Goal: Information Seeking & Learning: Learn about a topic

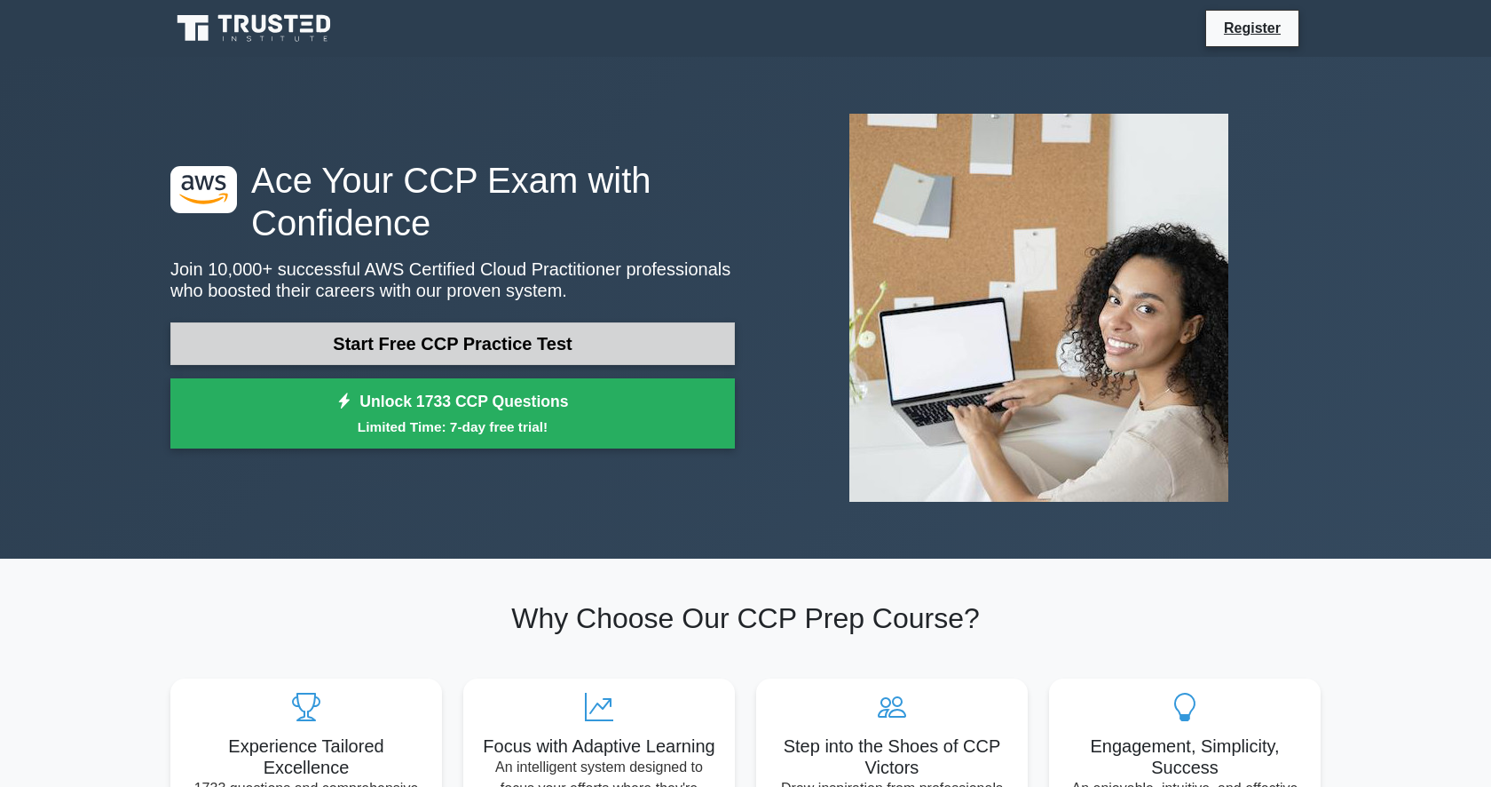
click at [490, 335] on link "Start Free CCP Practice Test" at bounding box center [452, 343] width 565 height 43
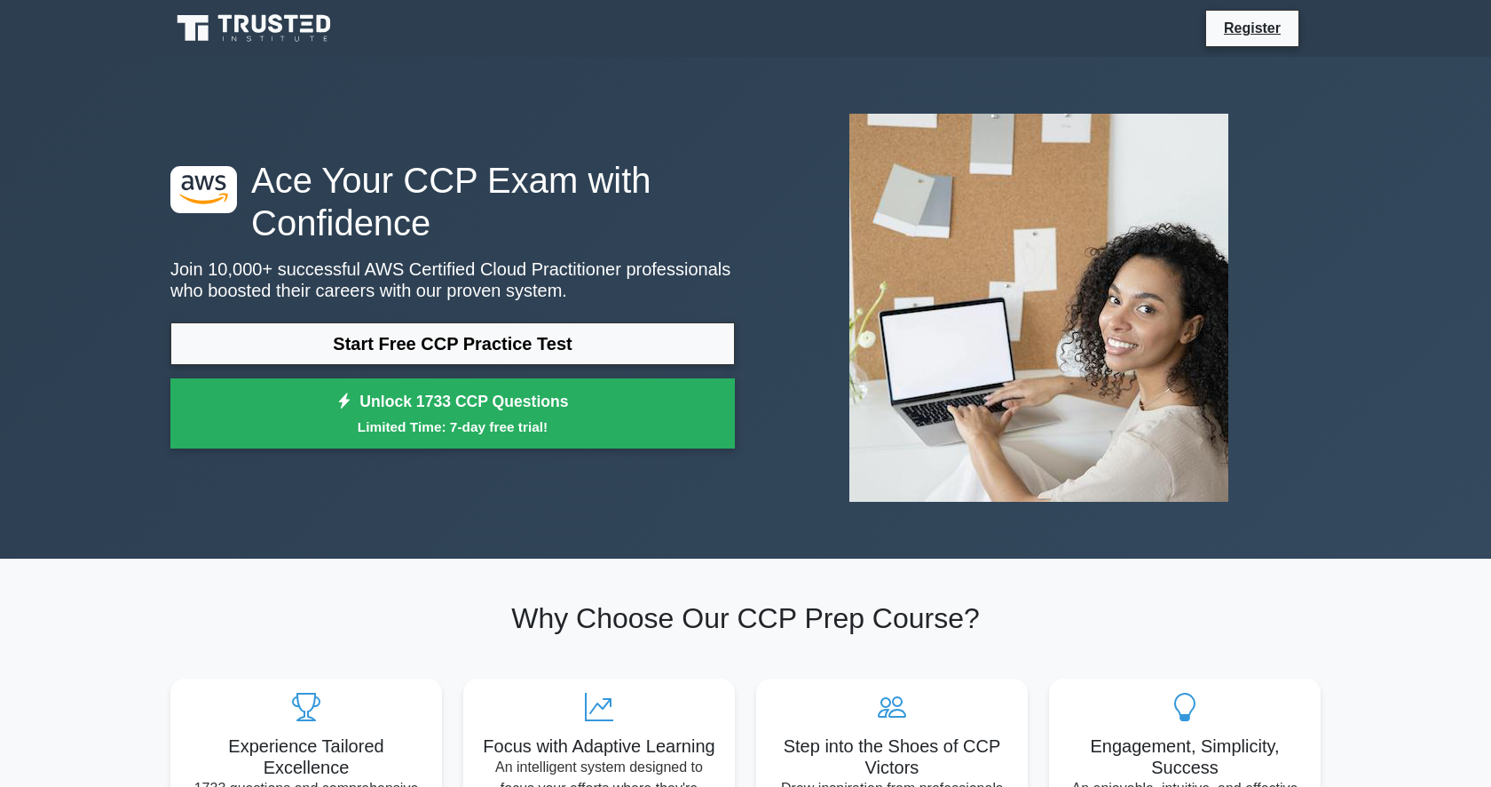
scroll to position [15, 0]
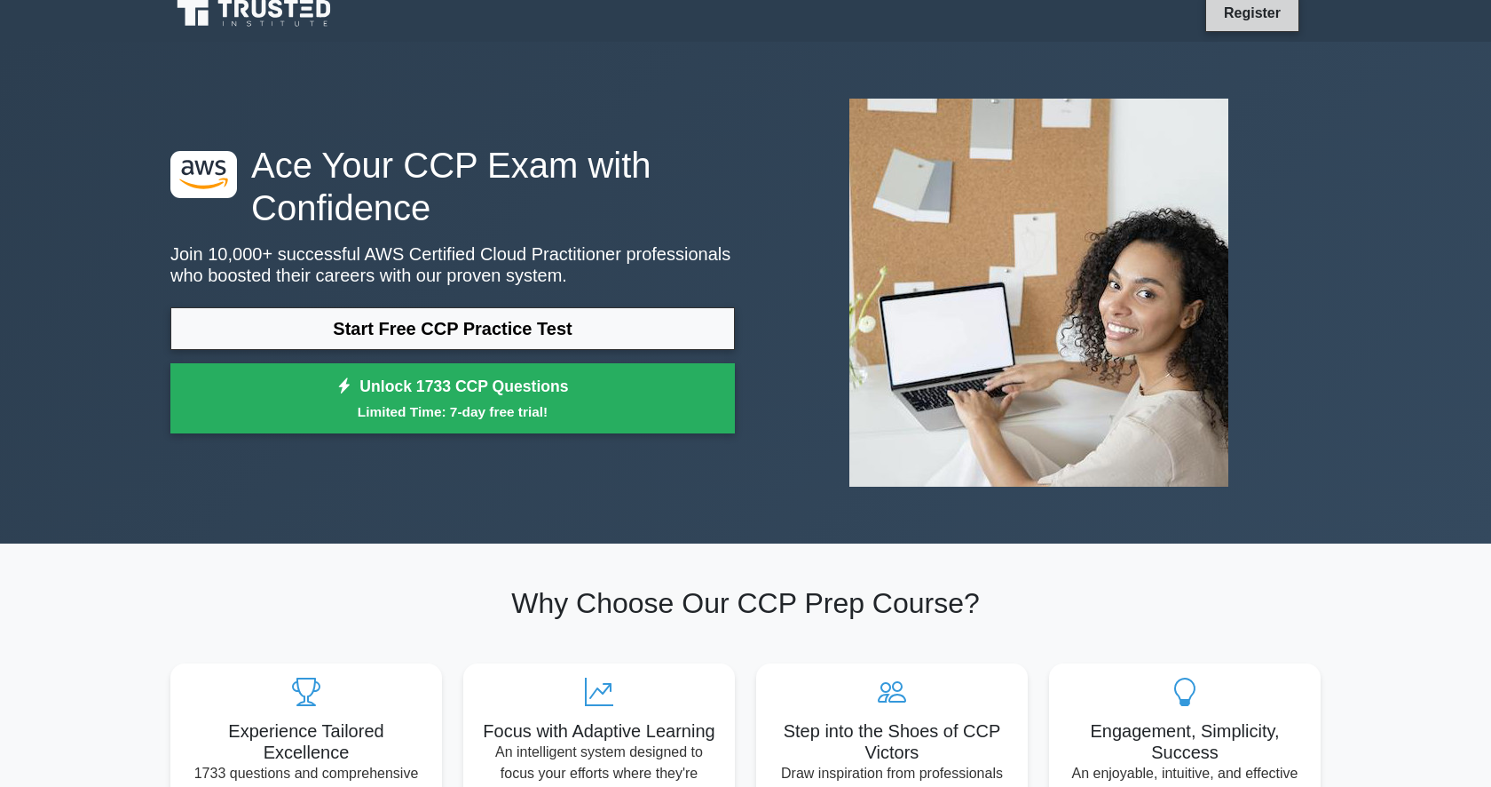
click at [1231, 20] on link "Register" at bounding box center [1253, 13] width 78 height 22
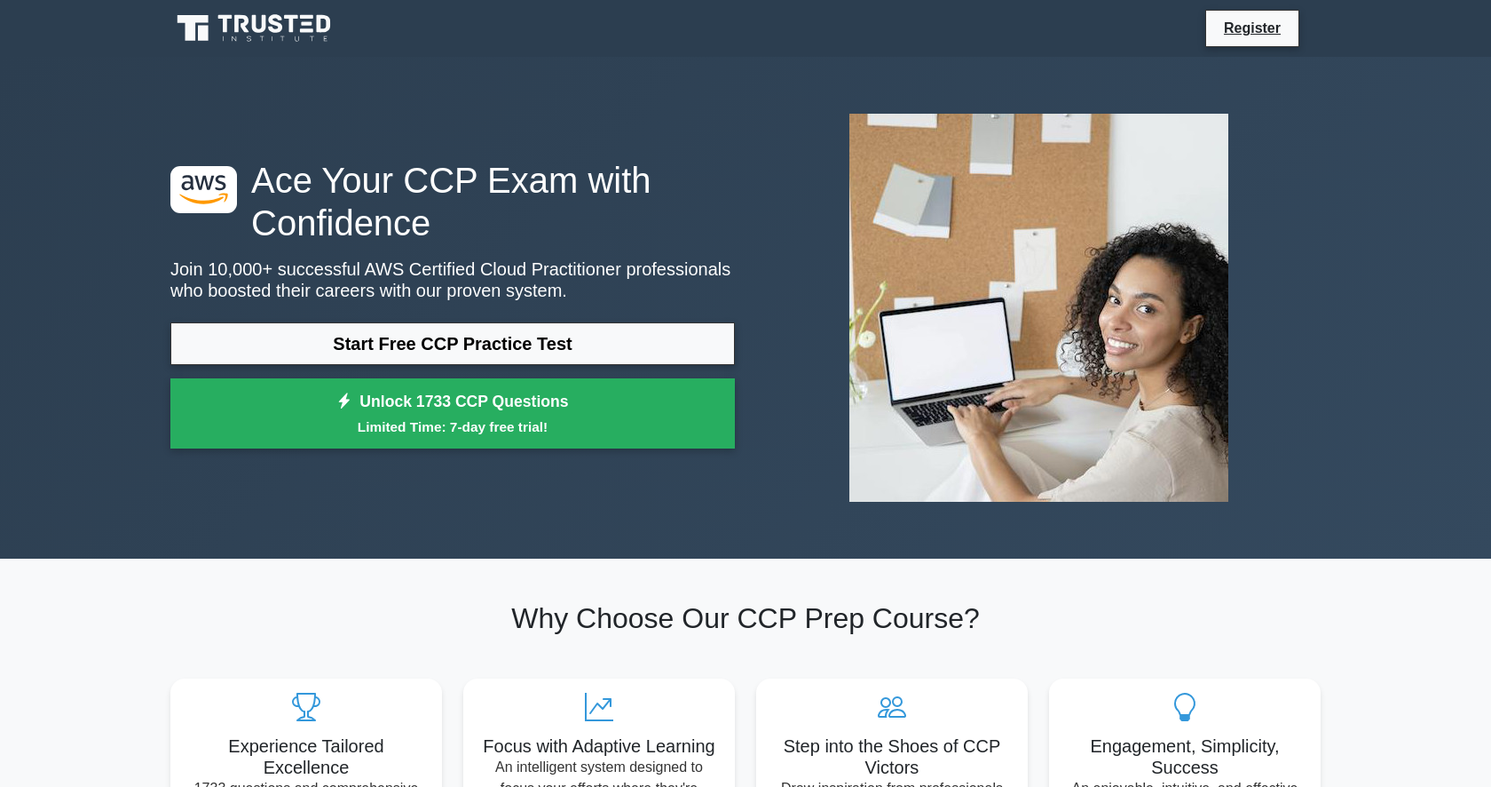
click at [1266, 50] on nav "Register" at bounding box center [745, 28] width 1491 height 57
click at [1254, 33] on link "Register" at bounding box center [1253, 28] width 78 height 22
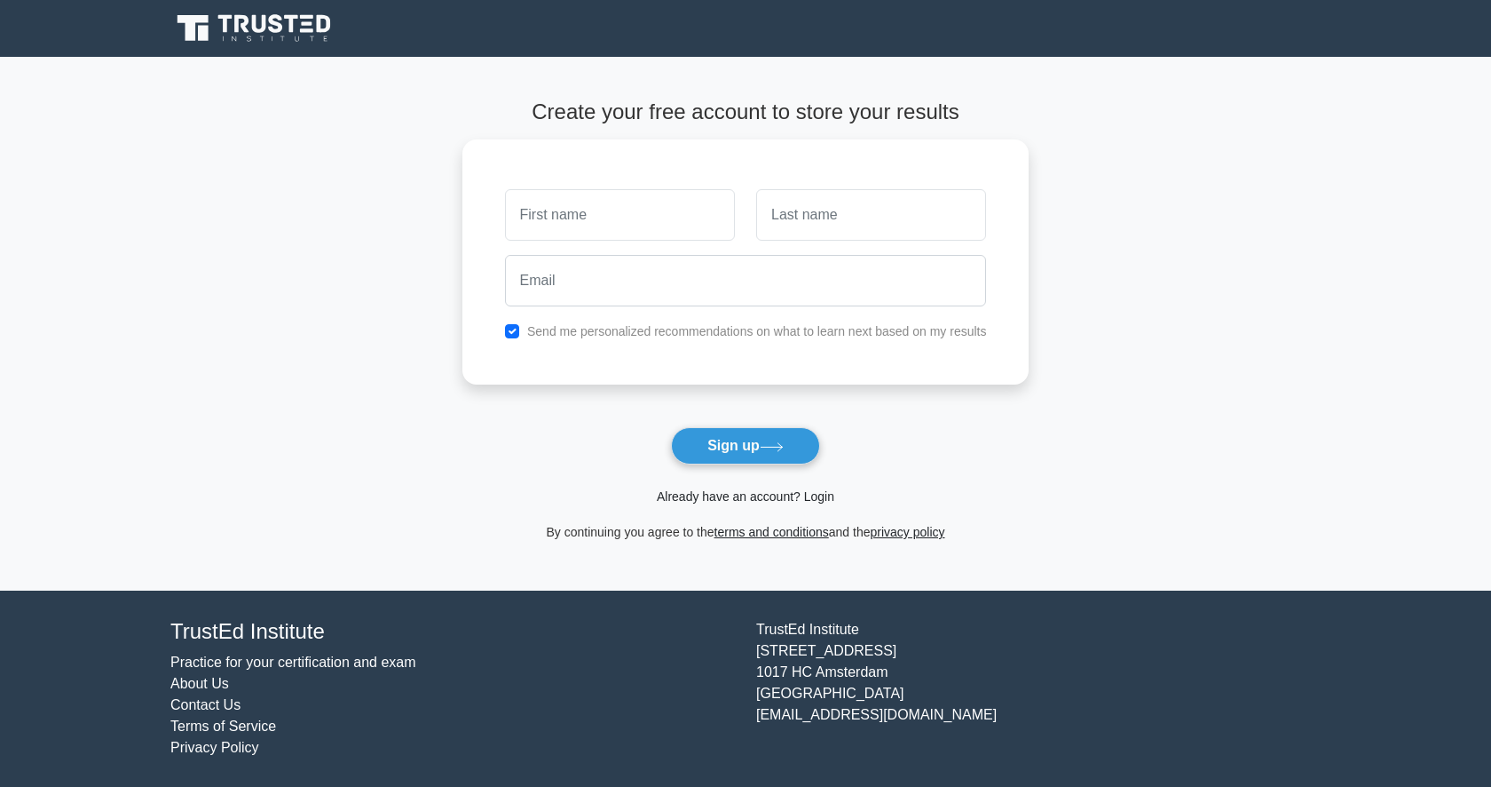
click at [806, 501] on link "Already have an account? Login" at bounding box center [746, 496] width 178 height 14
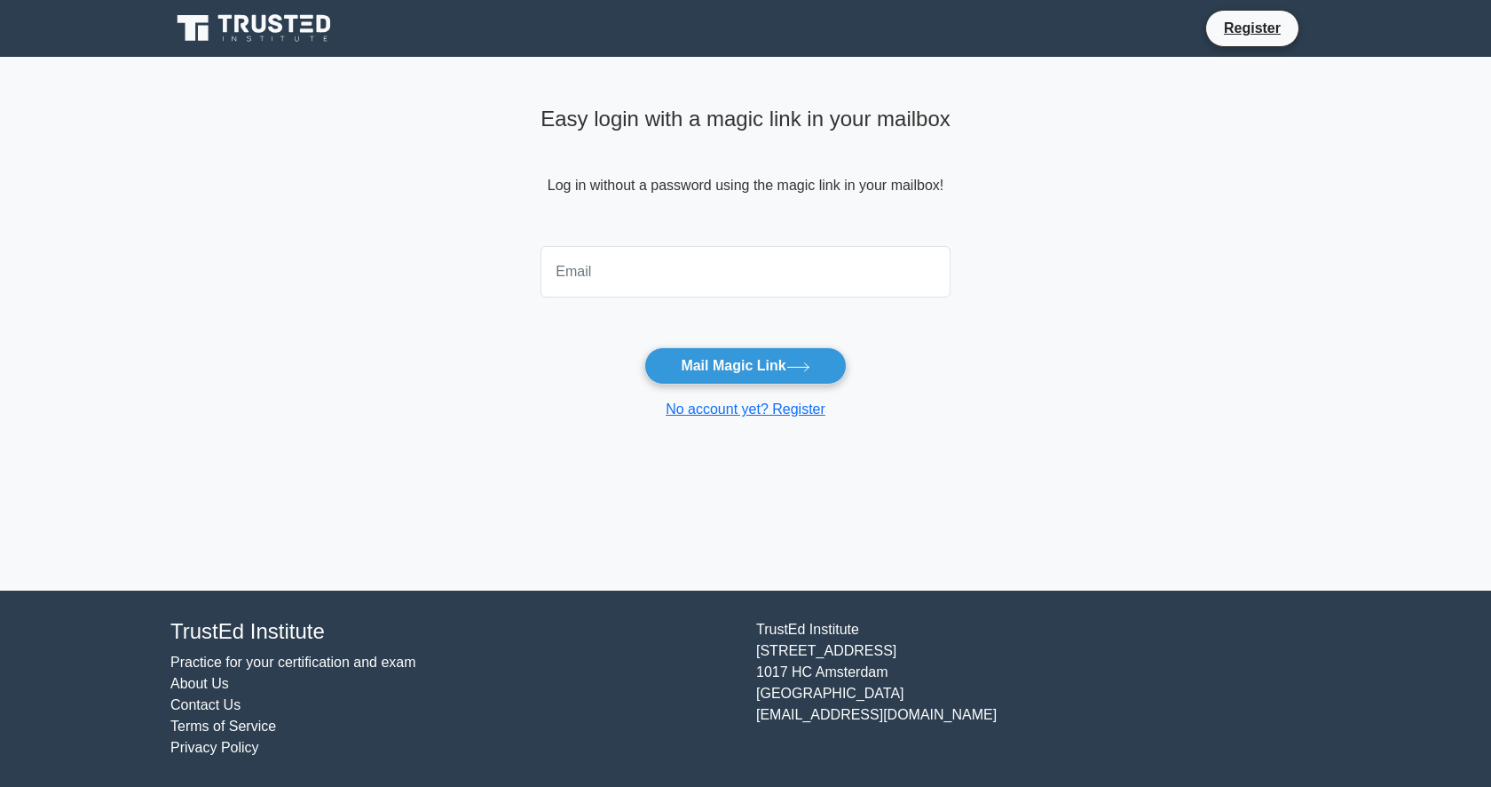
click at [601, 279] on input "email" at bounding box center [746, 271] width 410 height 51
type input "ghosh.avishek1@gmail.com"
click at [717, 365] on button "Mail Magic Link" at bounding box center [745, 365] width 202 height 37
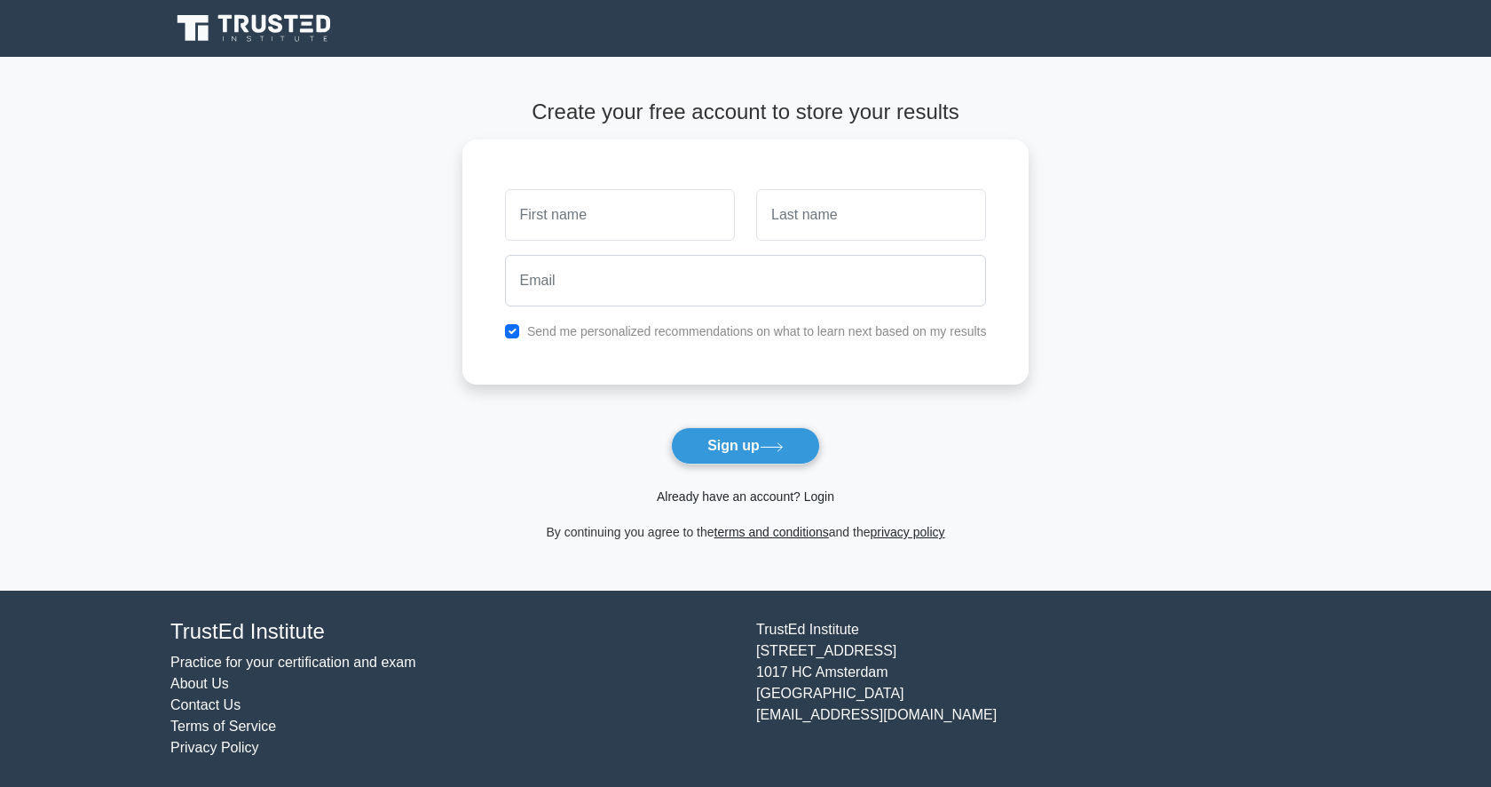
click at [755, 494] on link "Already have an account? Login" at bounding box center [746, 496] width 178 height 14
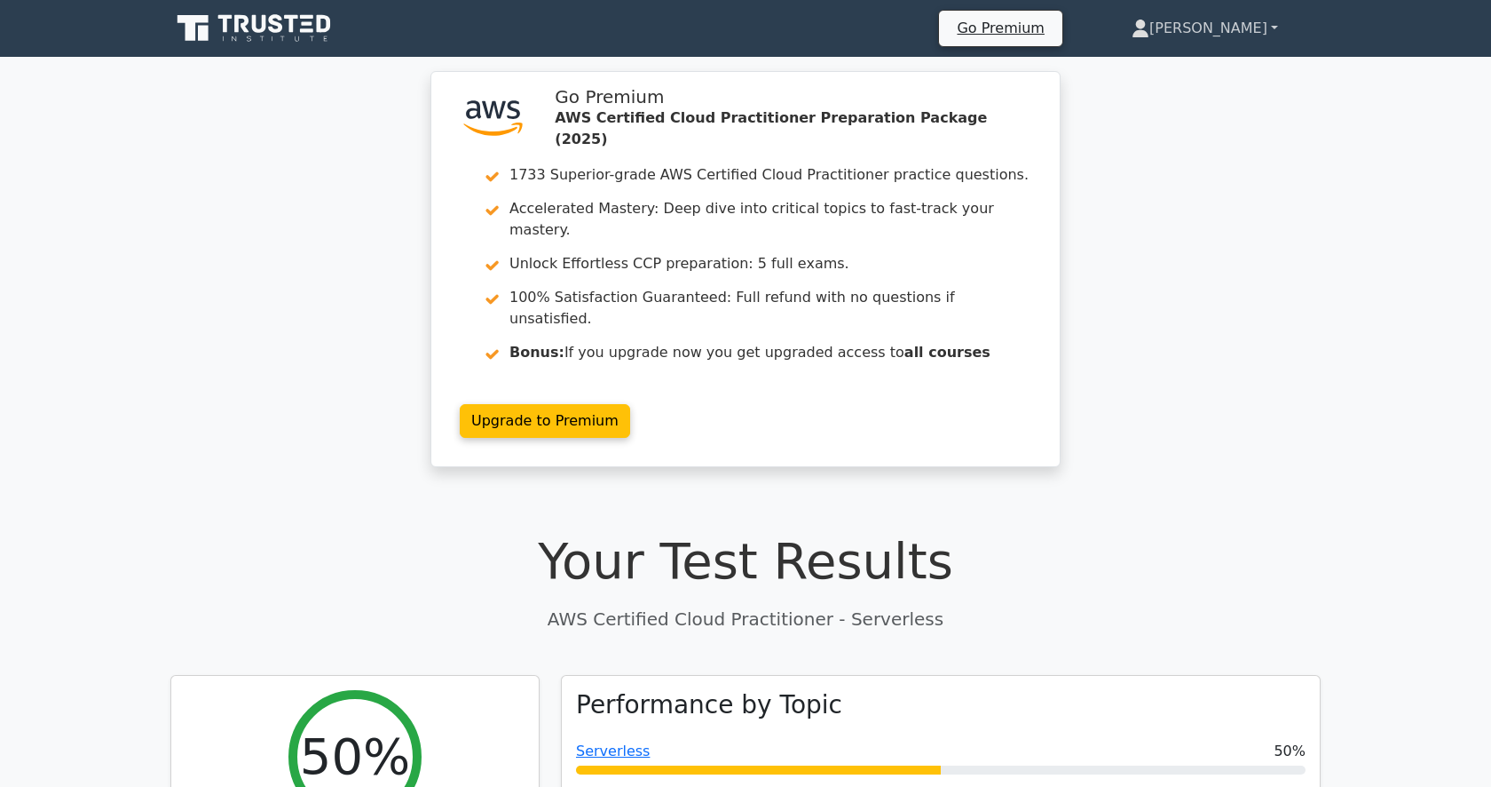
click at [1226, 39] on link "[PERSON_NAME]" at bounding box center [1205, 29] width 232 height 36
click at [1185, 75] on link "Profile" at bounding box center [1160, 70] width 140 height 28
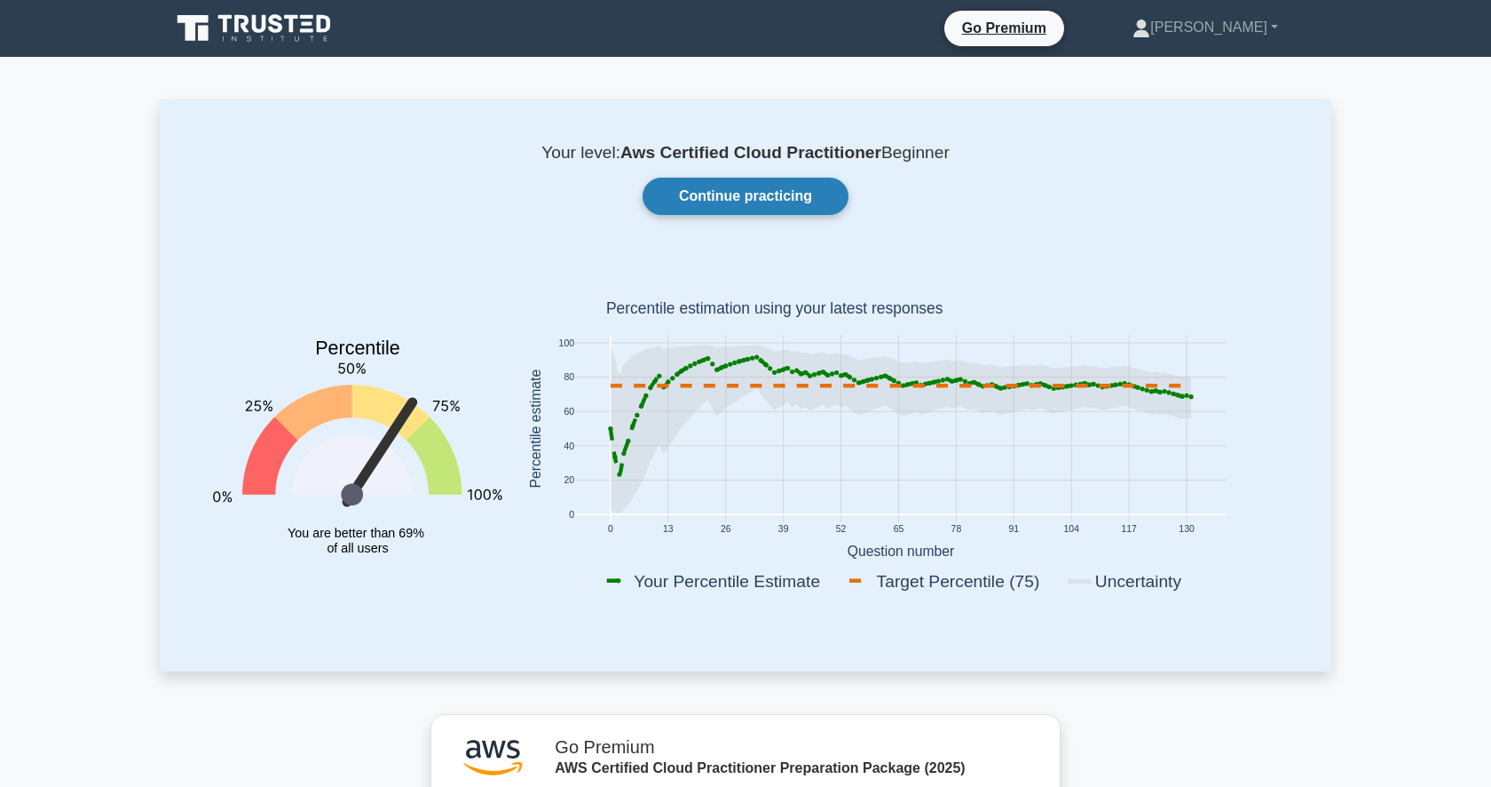
click at [772, 204] on link "Continue practicing" at bounding box center [746, 196] width 206 height 37
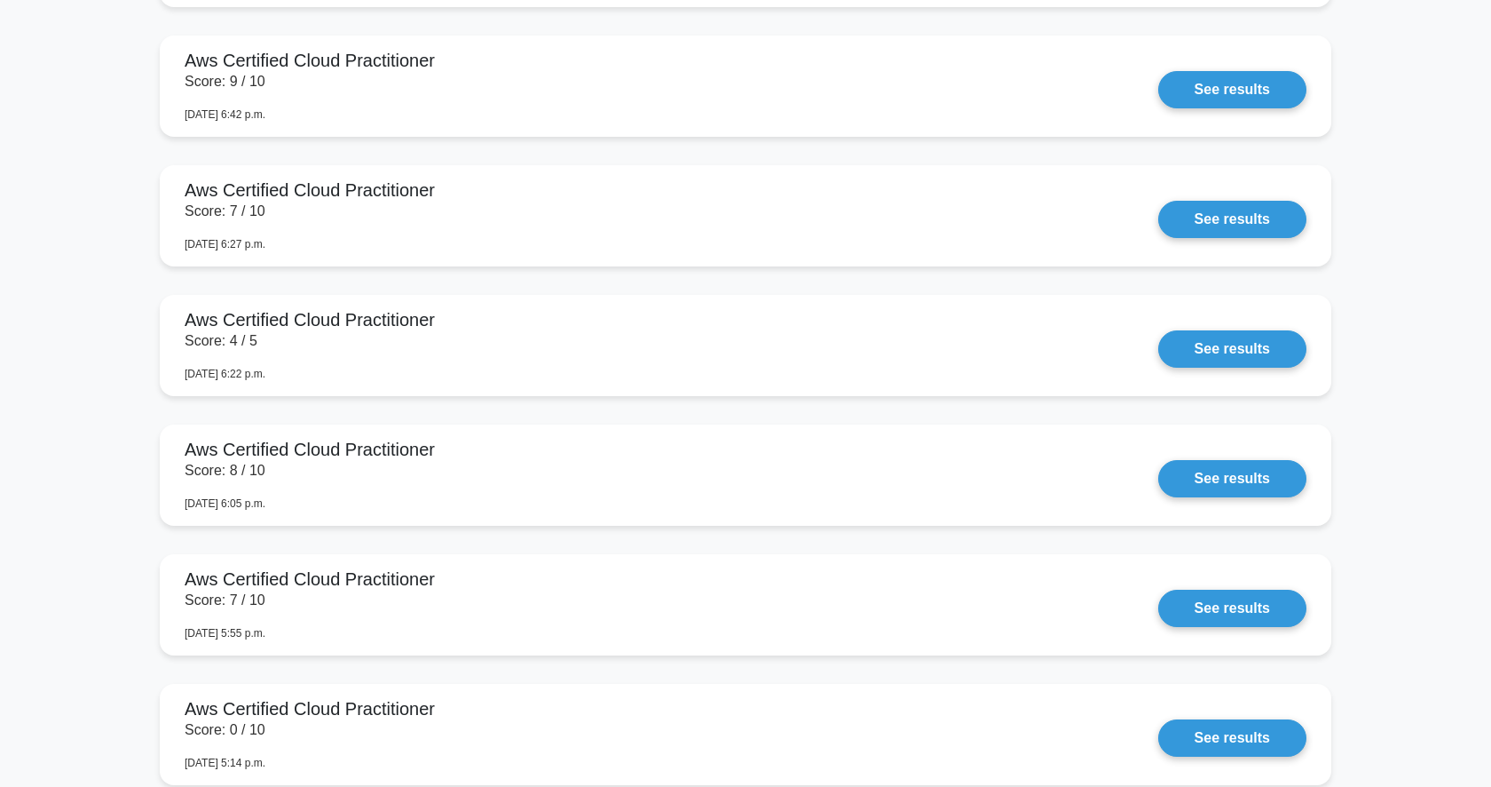
scroll to position [2068, 0]
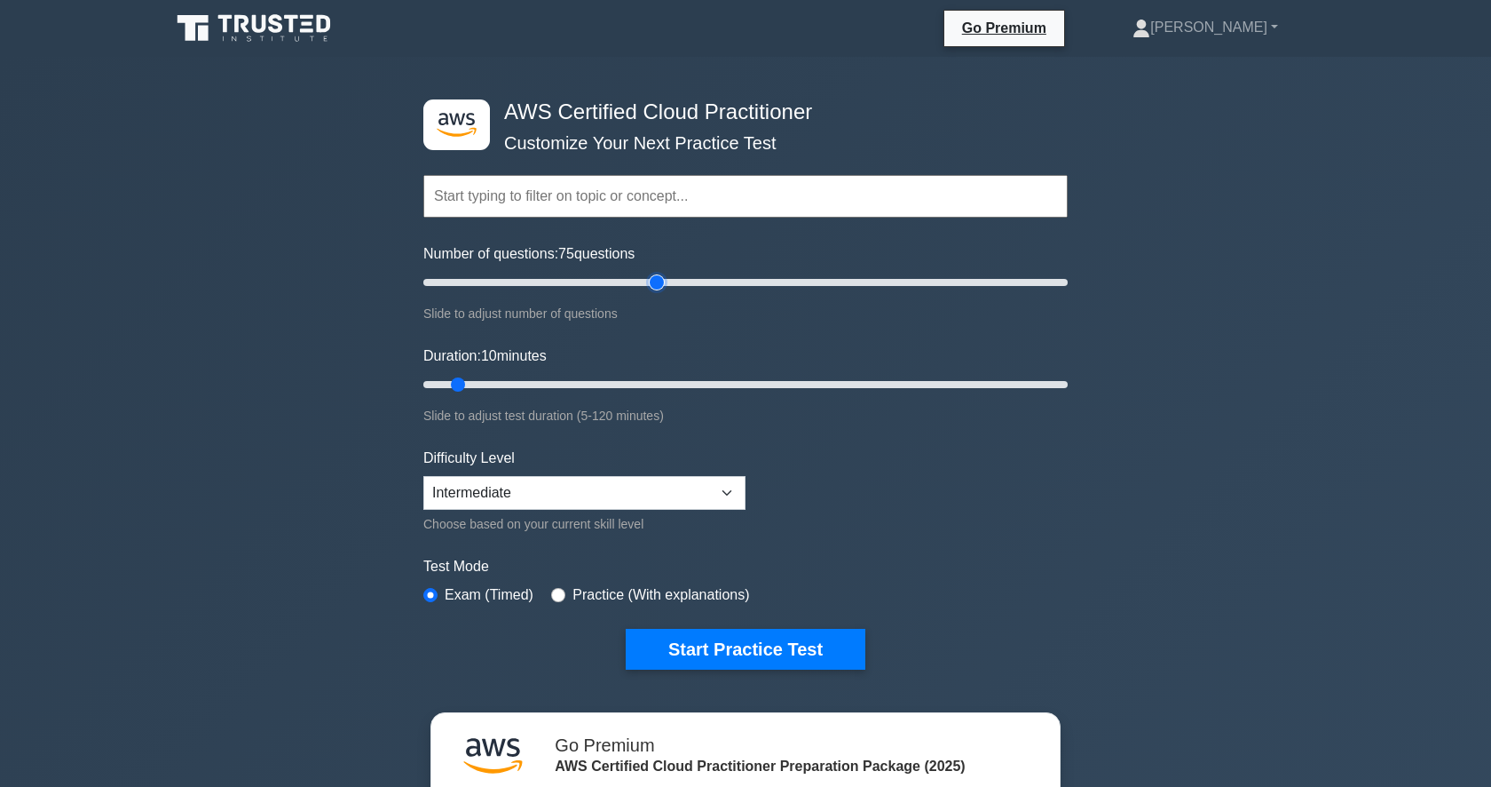
click at [650, 286] on input "Number of questions: 75 questions" at bounding box center [745, 282] width 644 height 21
click at [641, 284] on input "Number of questions: 70 questions" at bounding box center [745, 282] width 644 height 21
type input "65"
click at [626, 284] on input "Number of questions: 70 questions" at bounding box center [745, 282] width 644 height 21
click at [662, 389] on input "Duration: 10 minutes" at bounding box center [745, 384] width 644 height 21
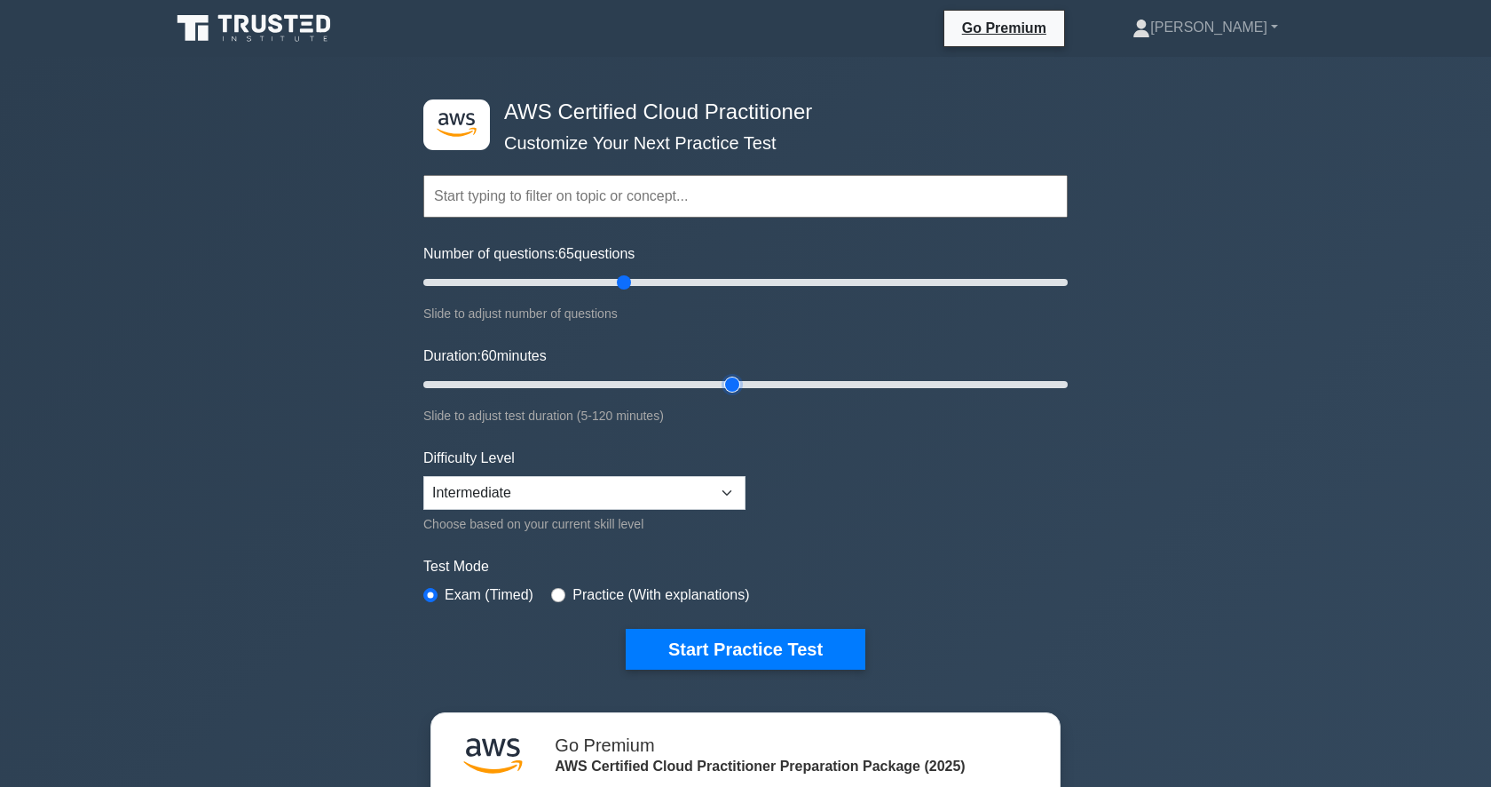
click at [728, 385] on input "Duration: 60 minutes" at bounding box center [745, 384] width 644 height 21
click at [769, 389] on input "Duration: 60 minutes" at bounding box center [745, 384] width 644 height 21
click at [801, 383] on input "Duration: 65 minutes" at bounding box center [745, 384] width 644 height 21
click at [848, 400] on div "Duration: 75 minutes Slide to adjust test duration (5-120 minutes)" at bounding box center [745, 385] width 644 height 81
click at [876, 387] on input "Duration: 75 minutes" at bounding box center [745, 384] width 644 height 21
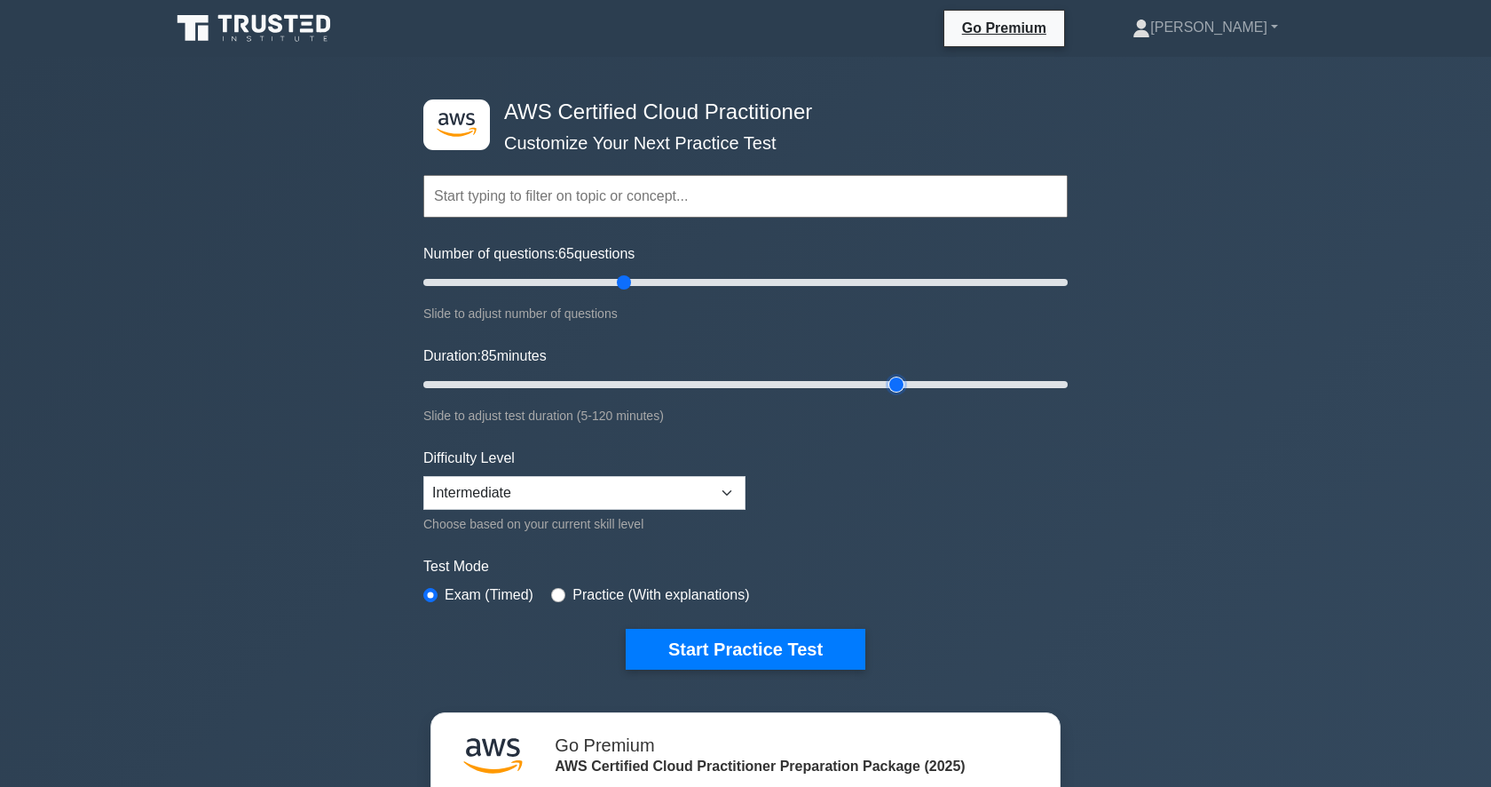
type input "90"
click at [896, 387] on input "Duration: 85 minutes" at bounding box center [745, 384] width 644 height 21
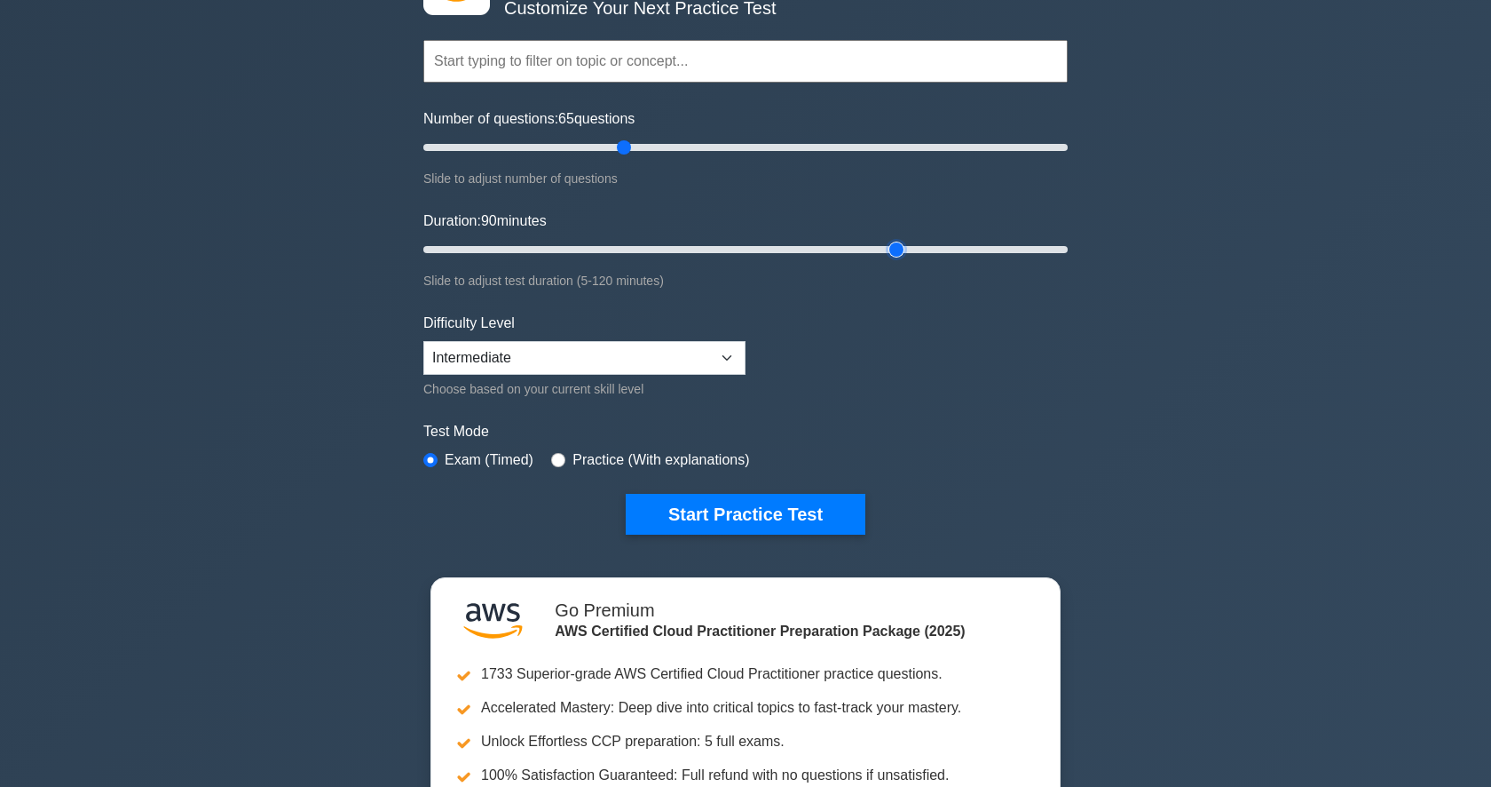
scroll to position [143, 0]
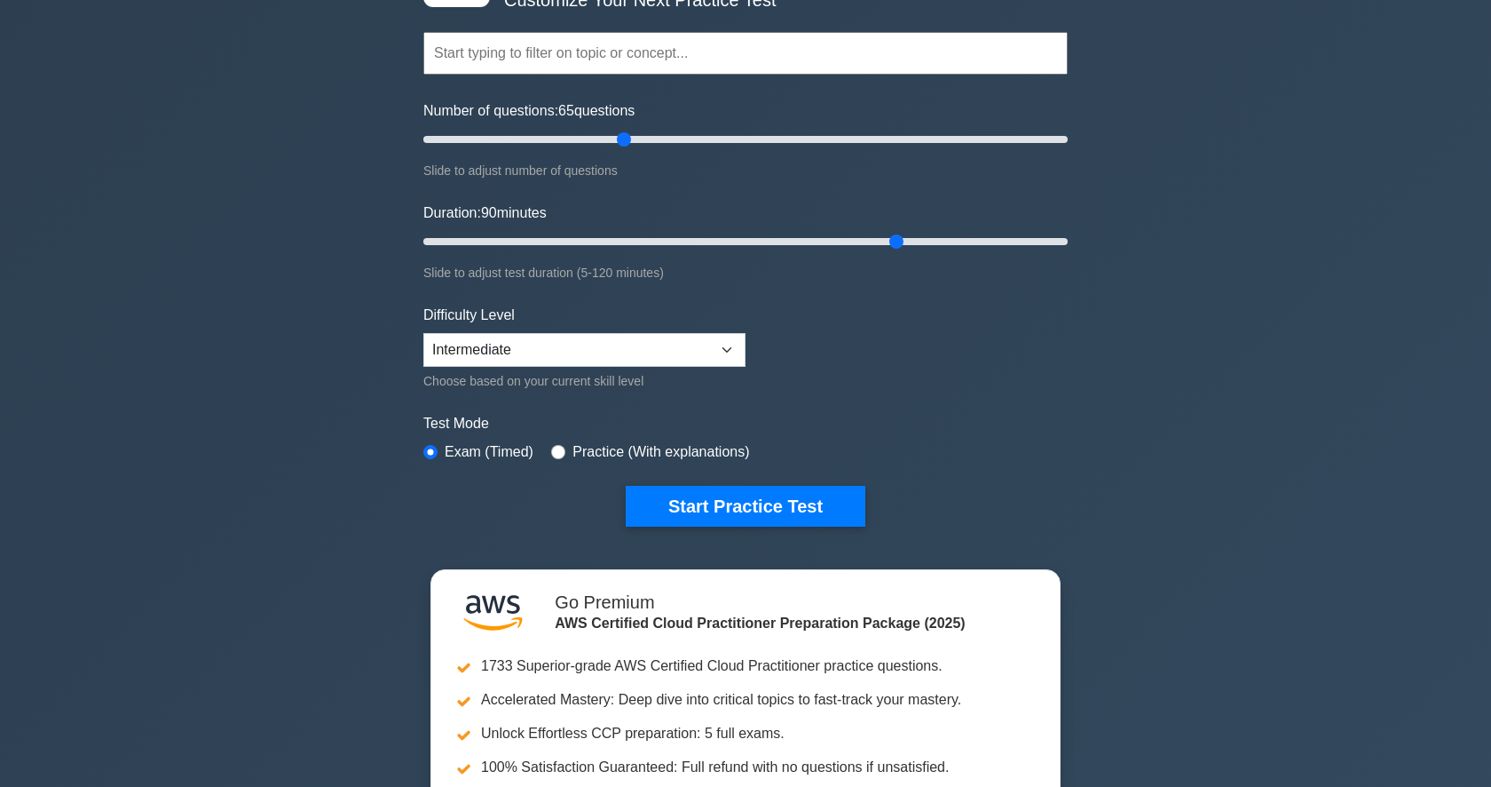
click at [625, 329] on div "Difficulty Level Beginner Intermediate Expert Choose based on your current skil…" at bounding box center [584, 347] width 322 height 87
click at [624, 337] on select "Beginner Intermediate Expert" at bounding box center [584, 350] width 322 height 34
select select "expert"
click at [566, 453] on div "Practice (With explanations)" at bounding box center [650, 451] width 198 height 21
click at [557, 450] on input "radio" at bounding box center [558, 452] width 14 height 14
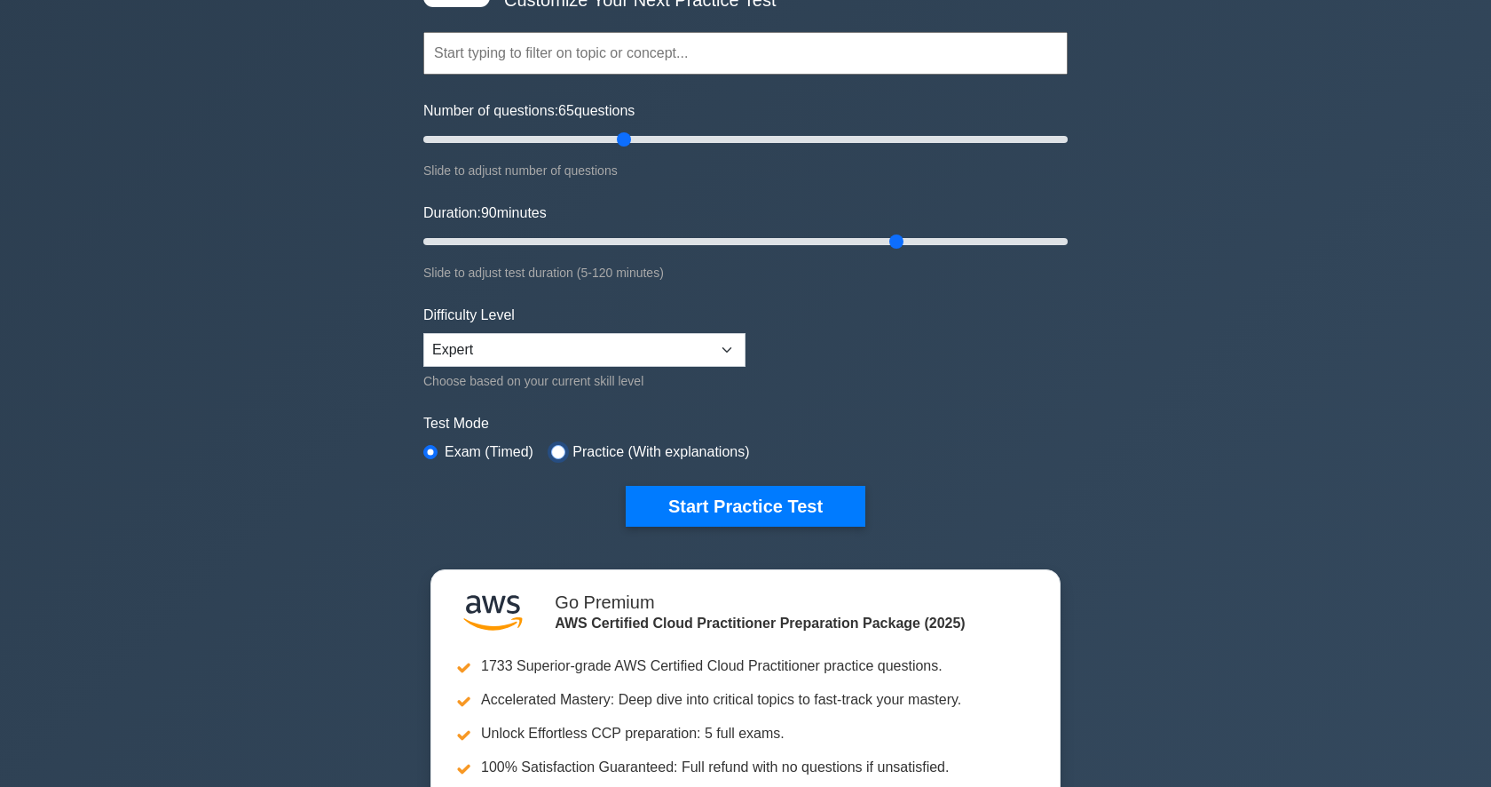
radio input "true"
click at [703, 498] on button "Start Practice Test" at bounding box center [746, 506] width 240 height 41
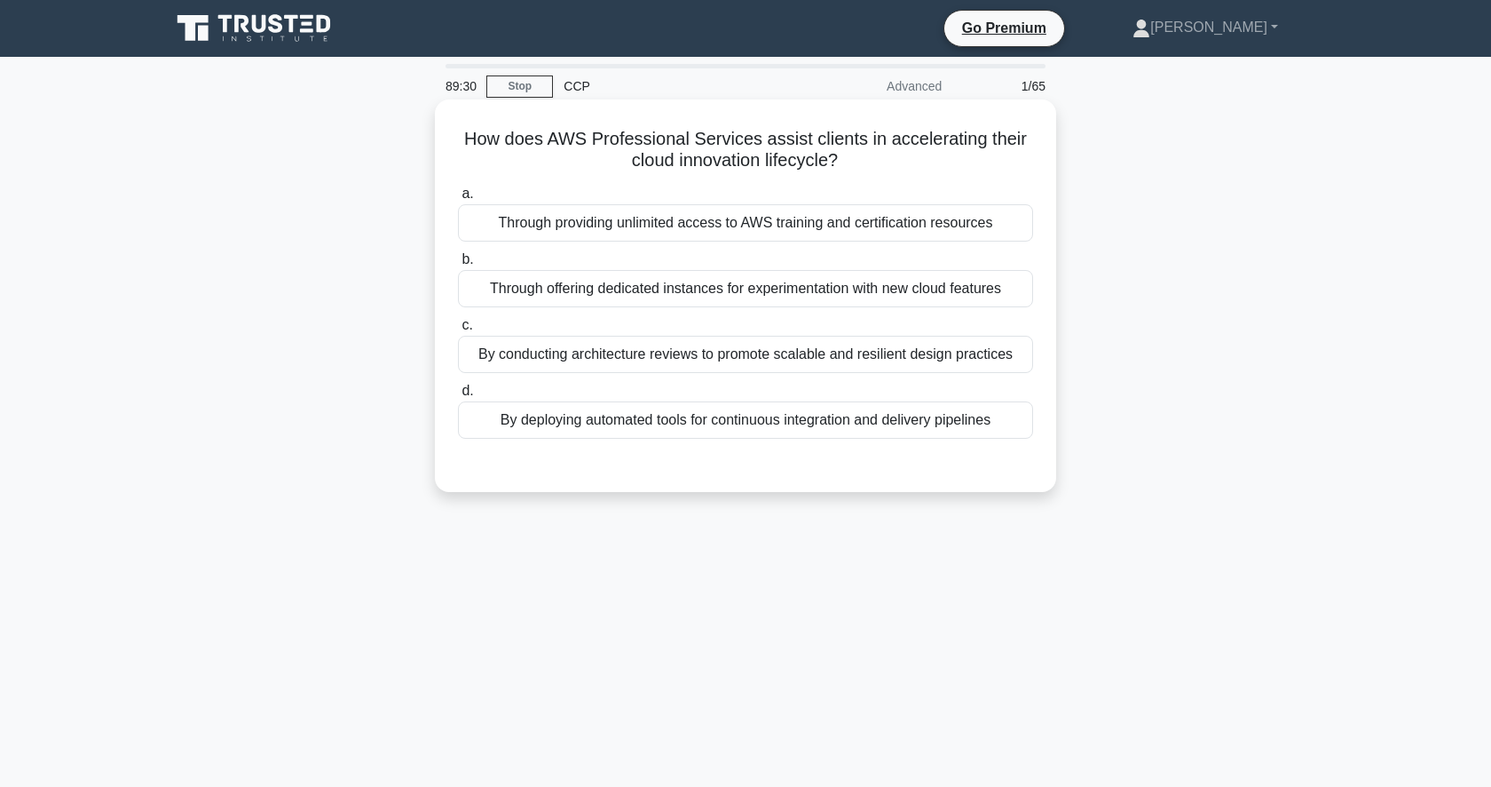
click at [737, 352] on div "By conducting architecture reviews to promote scalable and resilient design pra…" at bounding box center [745, 354] width 575 height 37
click at [458, 331] on input "c. By conducting architecture reviews to promote scalable and resilient design …" at bounding box center [458, 326] width 0 height 12
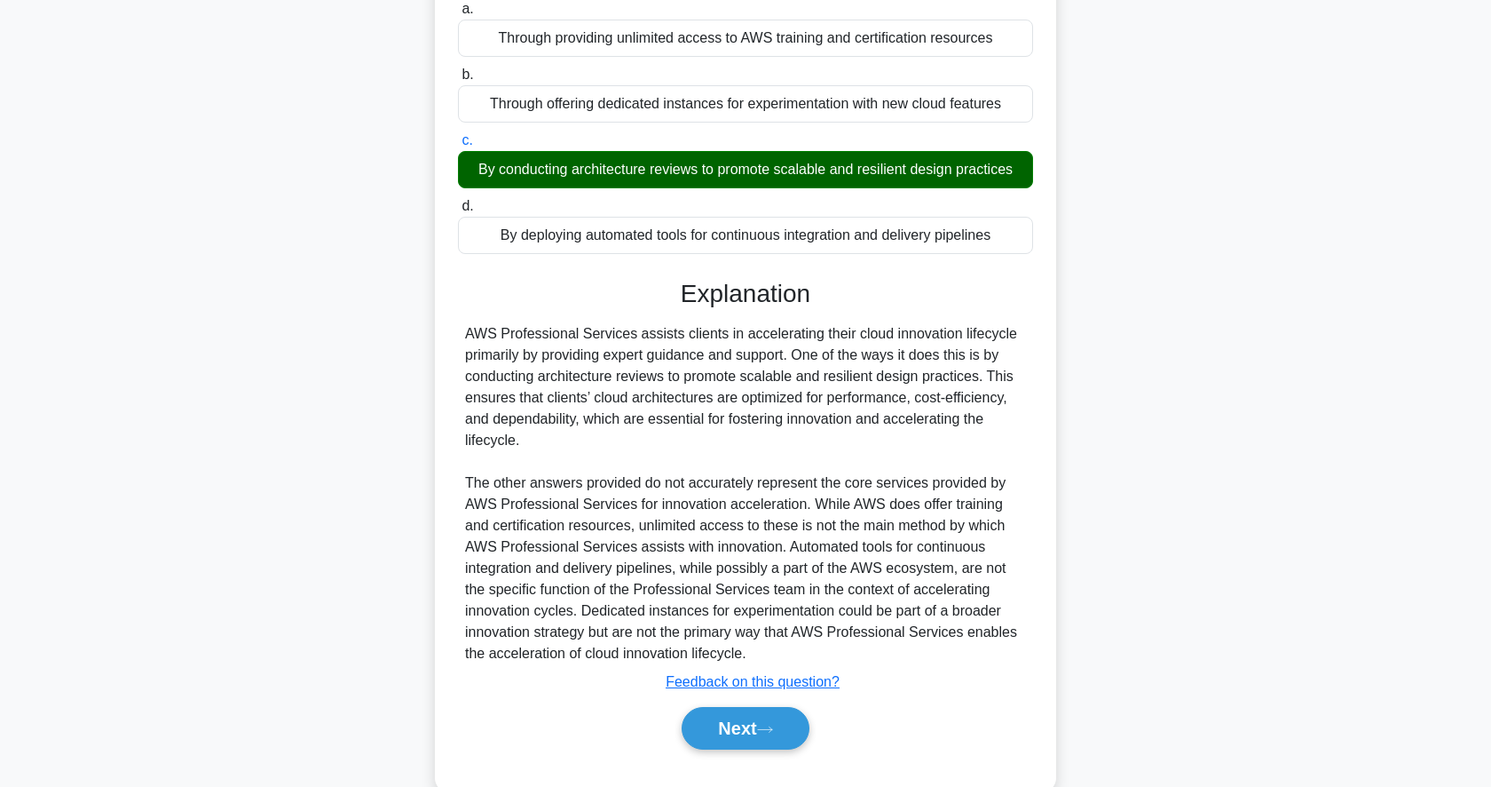
scroll to position [223, 0]
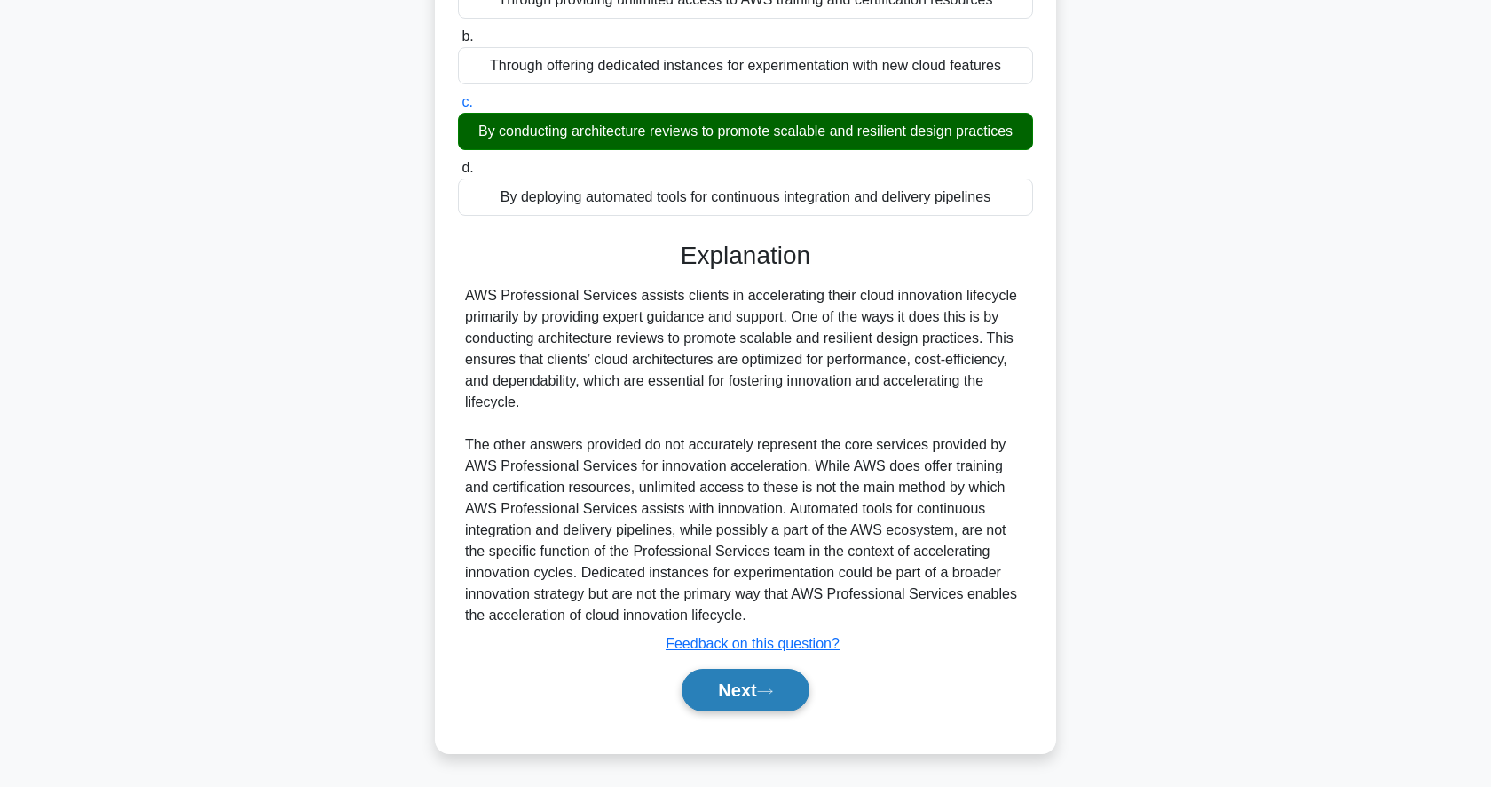
click at [731, 689] on button "Next" at bounding box center [745, 689] width 127 height 43
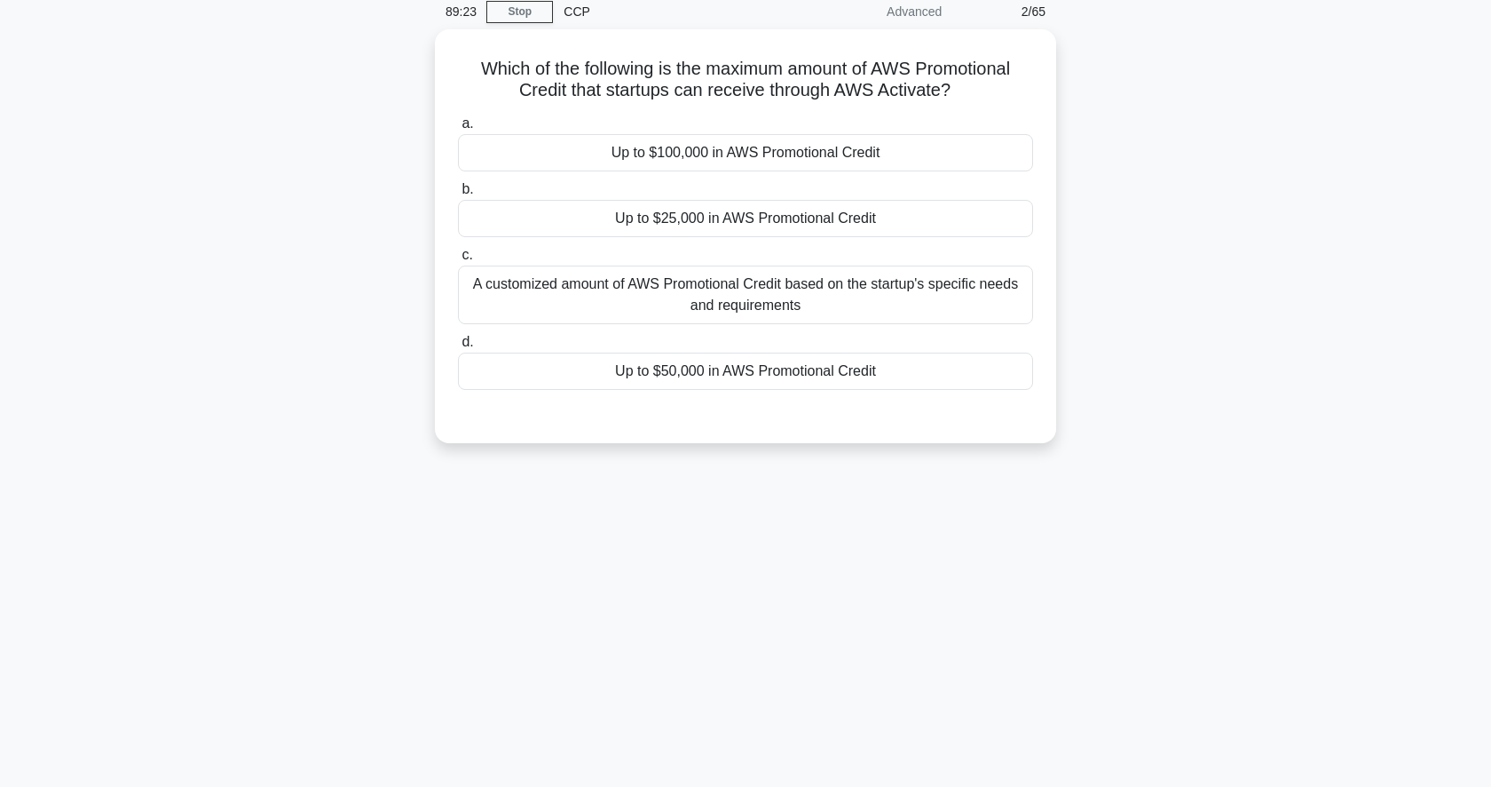
scroll to position [0, 0]
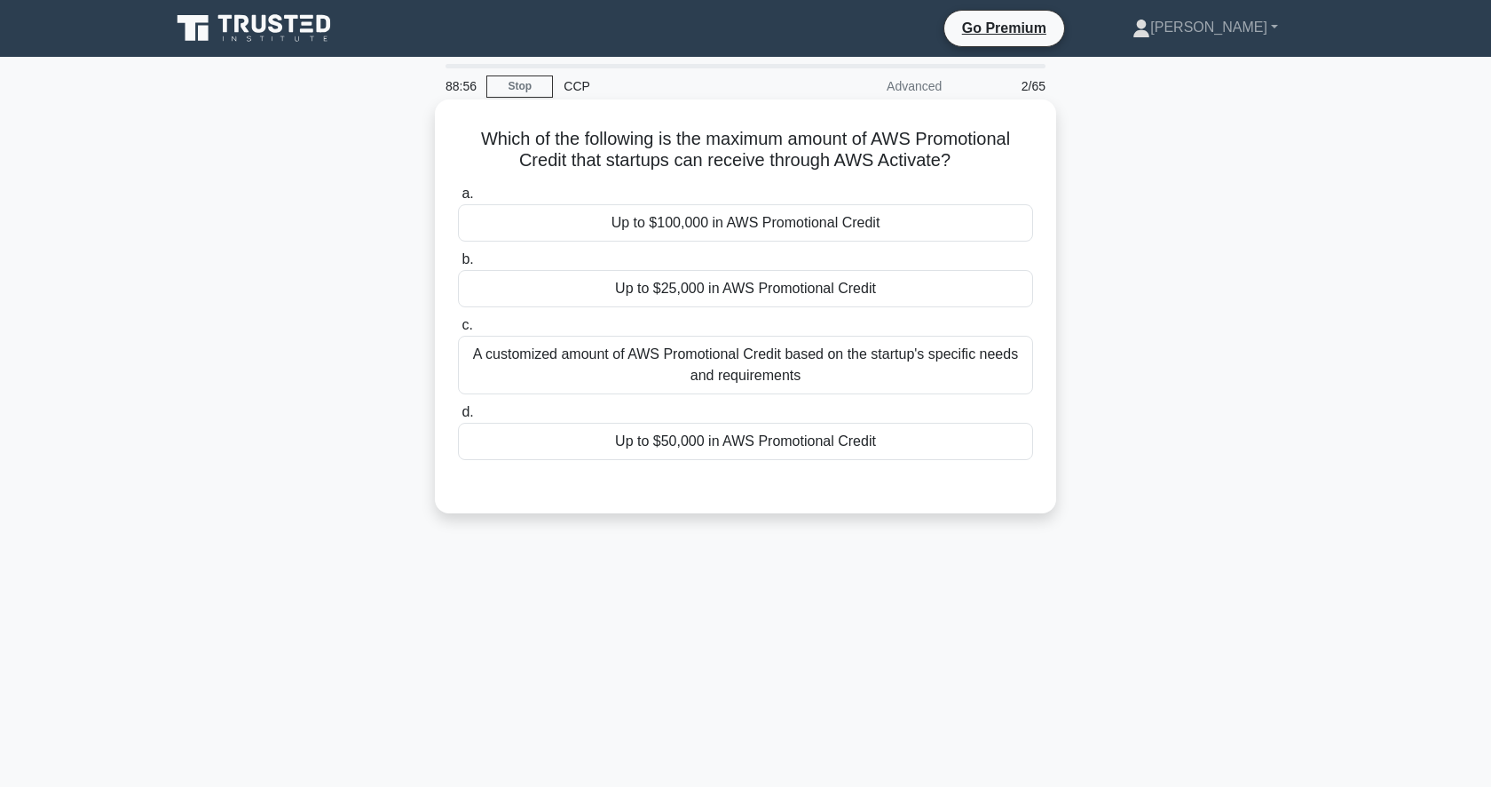
click at [866, 376] on div "A customized amount of AWS Promotional Credit based on the startup's specific n…" at bounding box center [745, 365] width 575 height 59
click at [458, 331] on input "c. A customized amount of AWS Promotional Credit based on the startup's specifi…" at bounding box center [458, 326] width 0 height 12
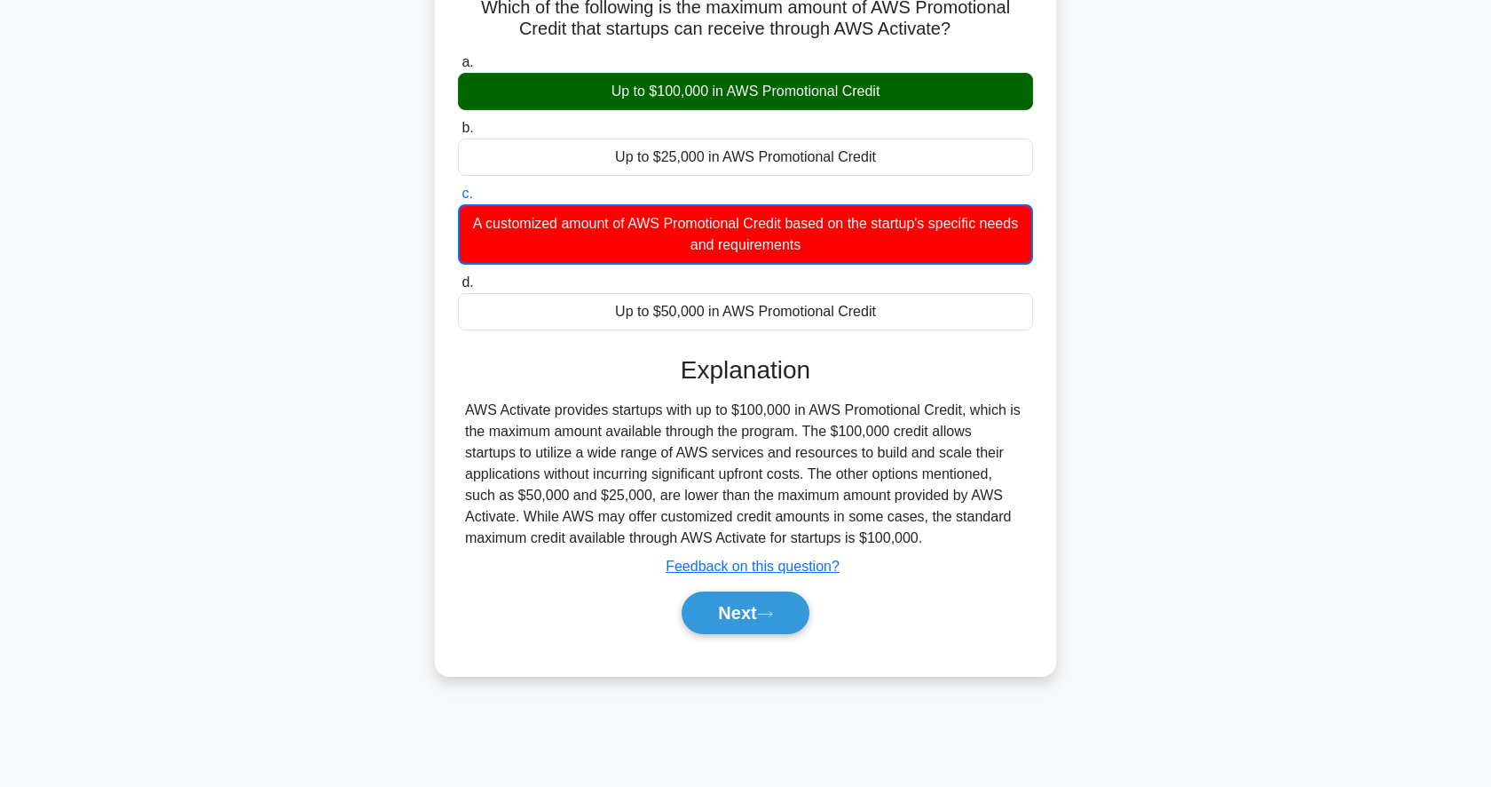
scroll to position [172, 0]
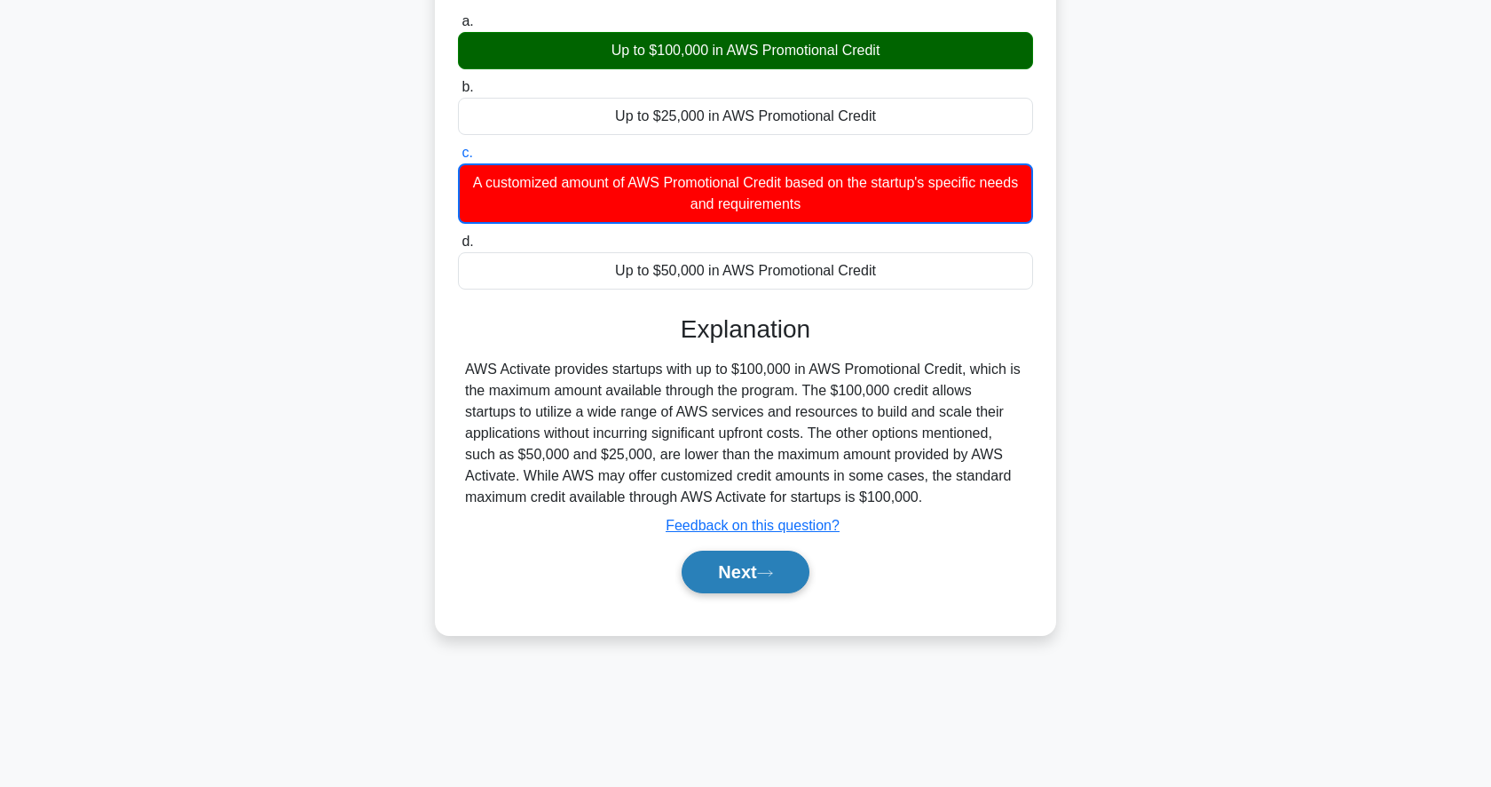
click at [741, 578] on button "Next" at bounding box center [745, 571] width 127 height 43
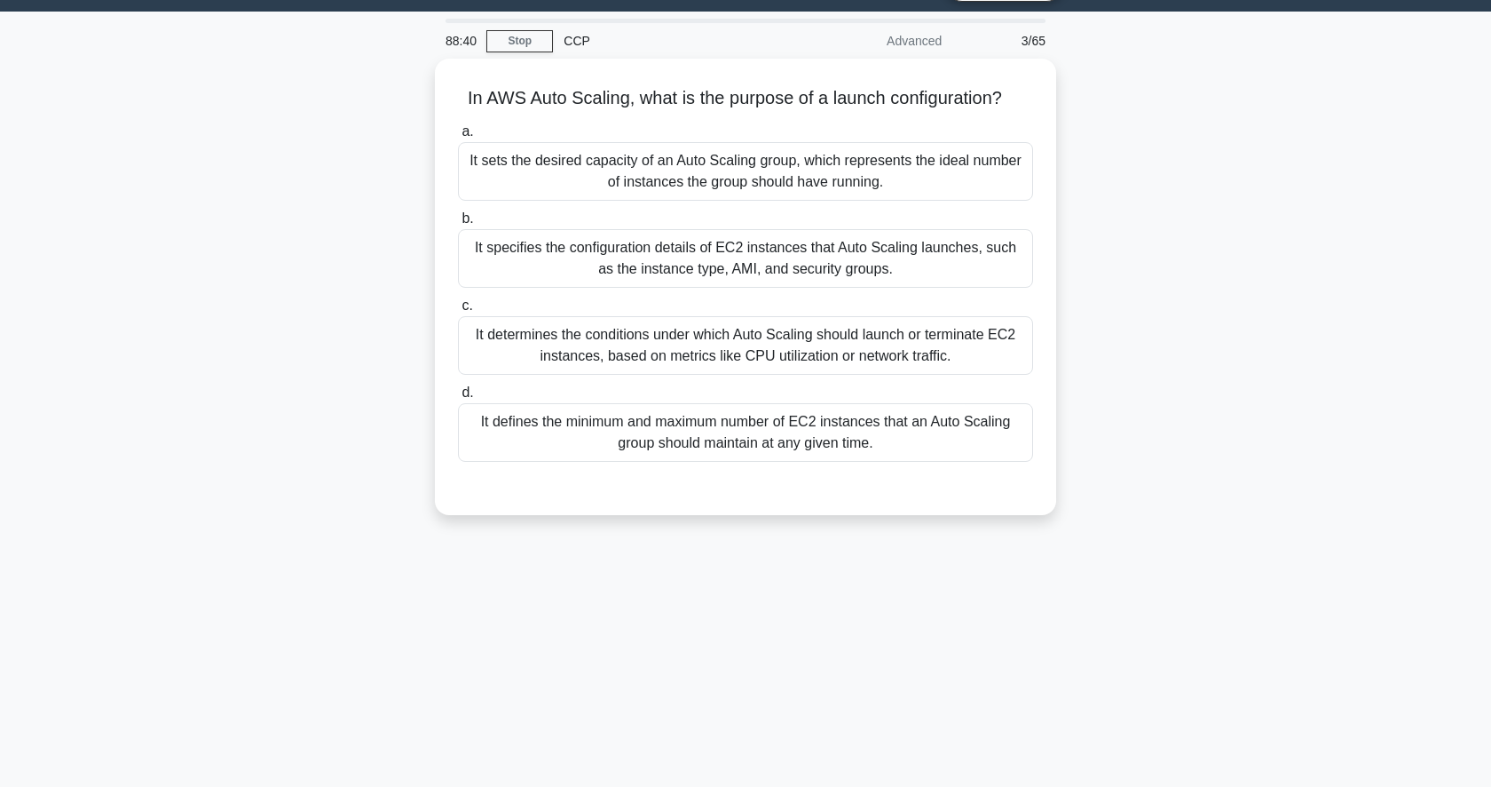
scroll to position [43, 0]
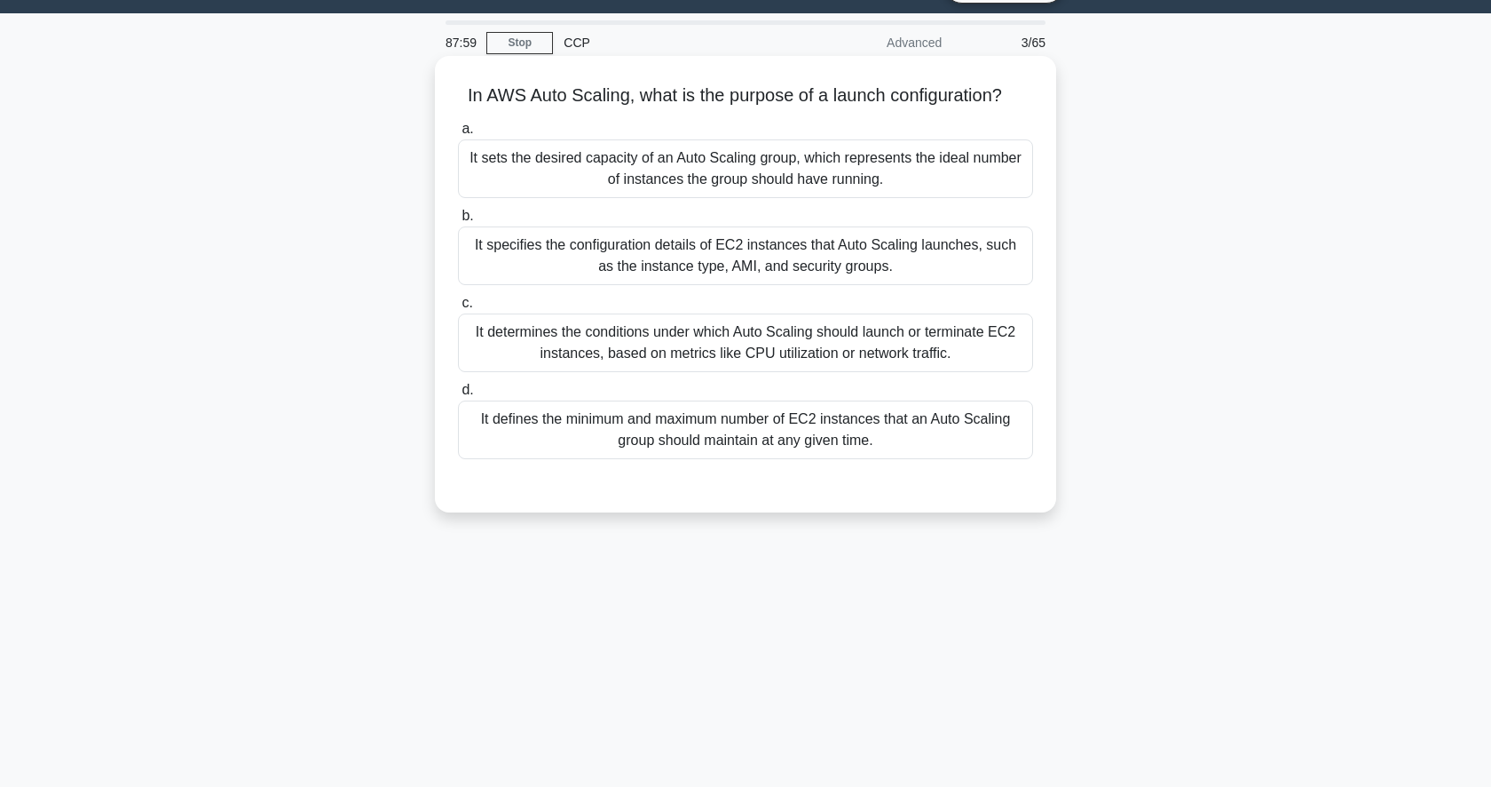
click at [960, 213] on label "b. It specifies the configuration details of EC2 instances that Auto Scaling la…" at bounding box center [745, 245] width 575 height 80
click at [458, 213] on input "b. It specifies the configuration details of EC2 instances that Auto Scaling la…" at bounding box center [458, 216] width 0 height 12
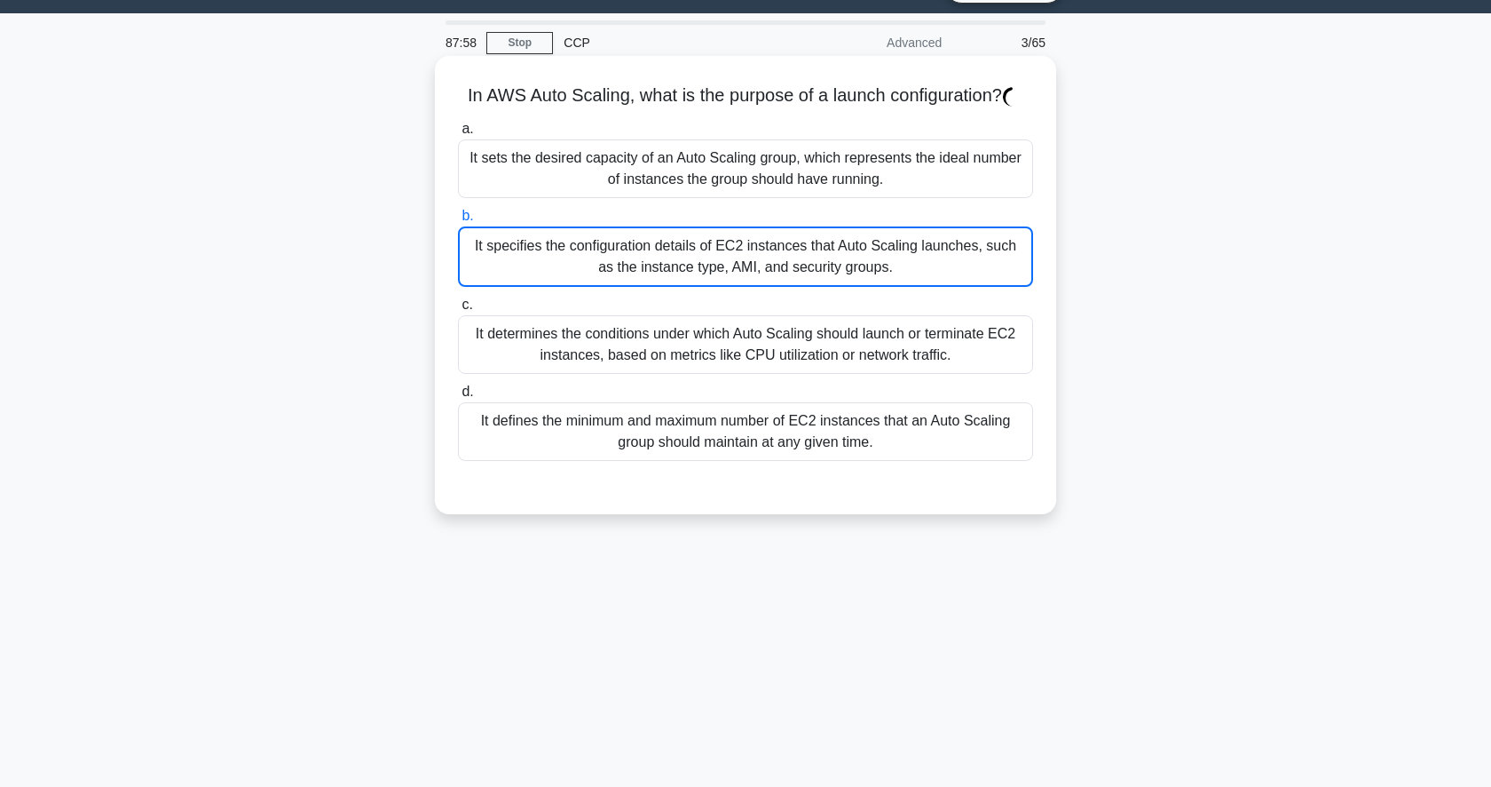
click at [913, 247] on div "It specifies the configuration details of EC2 instances that Auto Scaling launc…" at bounding box center [745, 256] width 575 height 60
click at [458, 222] on input "b. It specifies the configuration details of EC2 instances that Auto Scaling la…" at bounding box center [458, 216] width 0 height 12
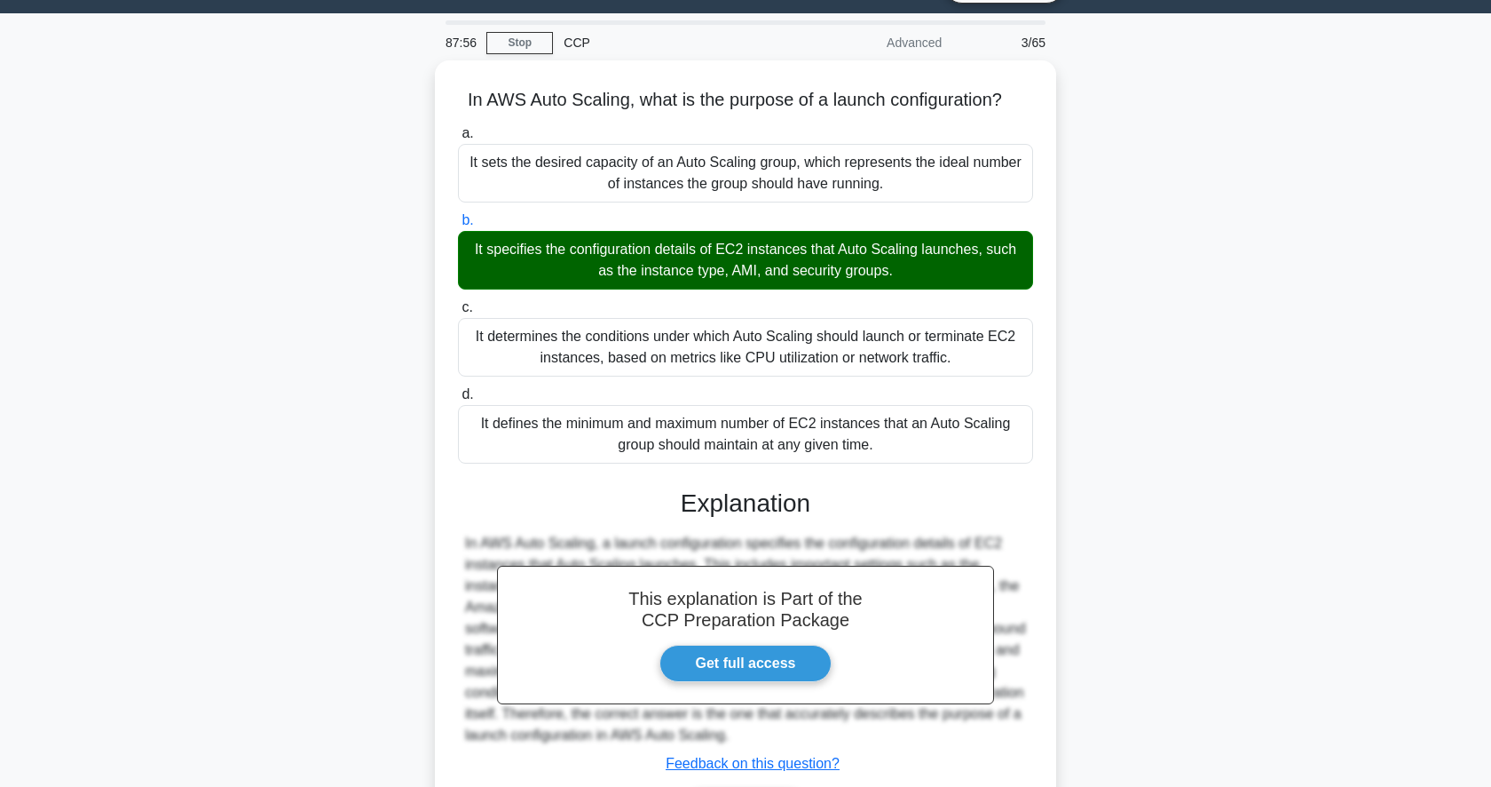
drag, startPoint x: 913, startPoint y: 247, endPoint x: 1228, endPoint y: 249, distance: 314.3
click at [1229, 249] on div "In AWS Auto Scaling, what is the purpose of a launch configuration? .spinner_0X…" at bounding box center [746, 477] width 1172 height 834
click at [1228, 249] on div "In AWS Auto Scaling, what is the purpose of a launch configuration? .spinner_0X…" at bounding box center [746, 477] width 1172 height 834
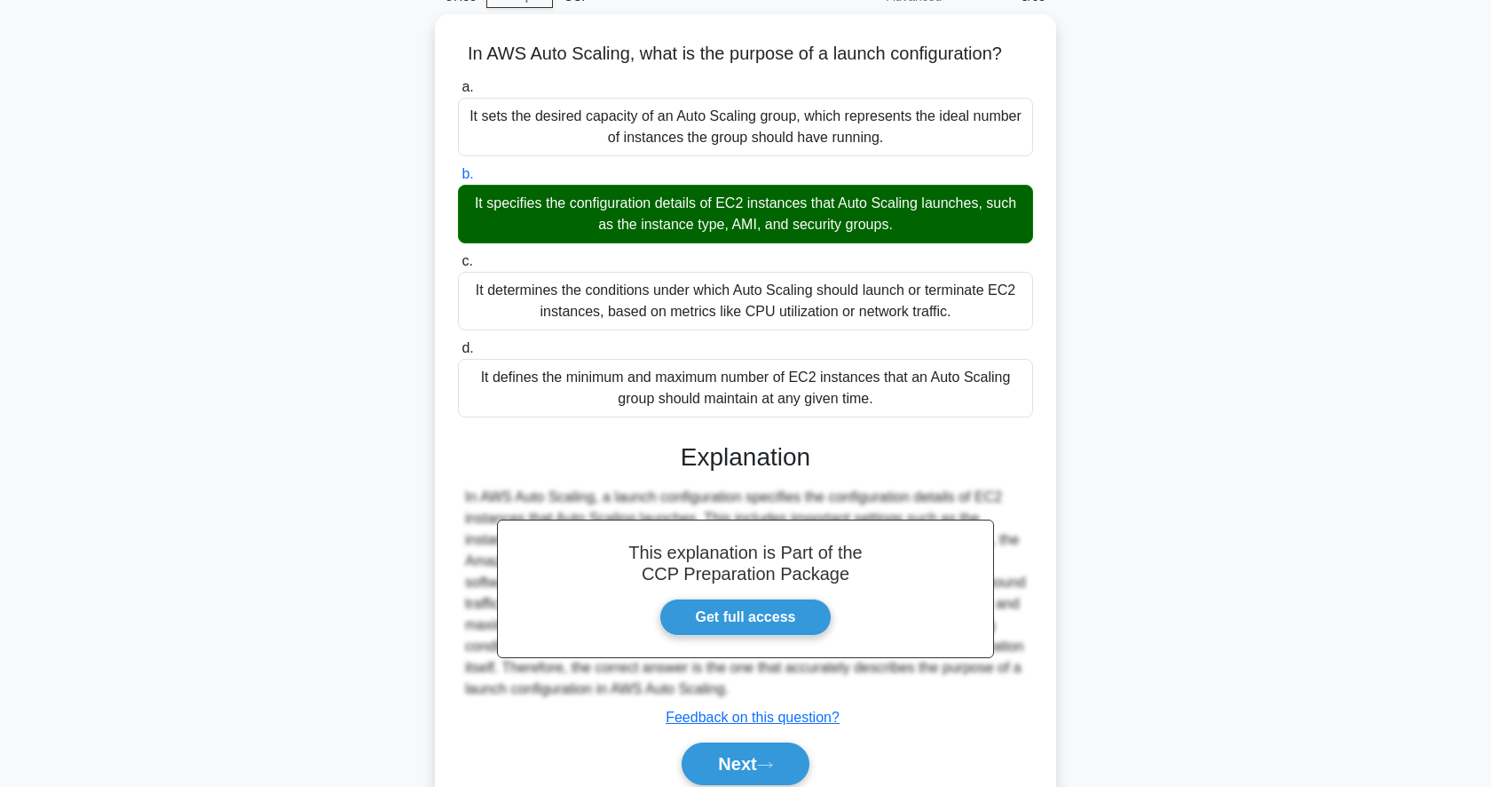
scroll to position [172, 0]
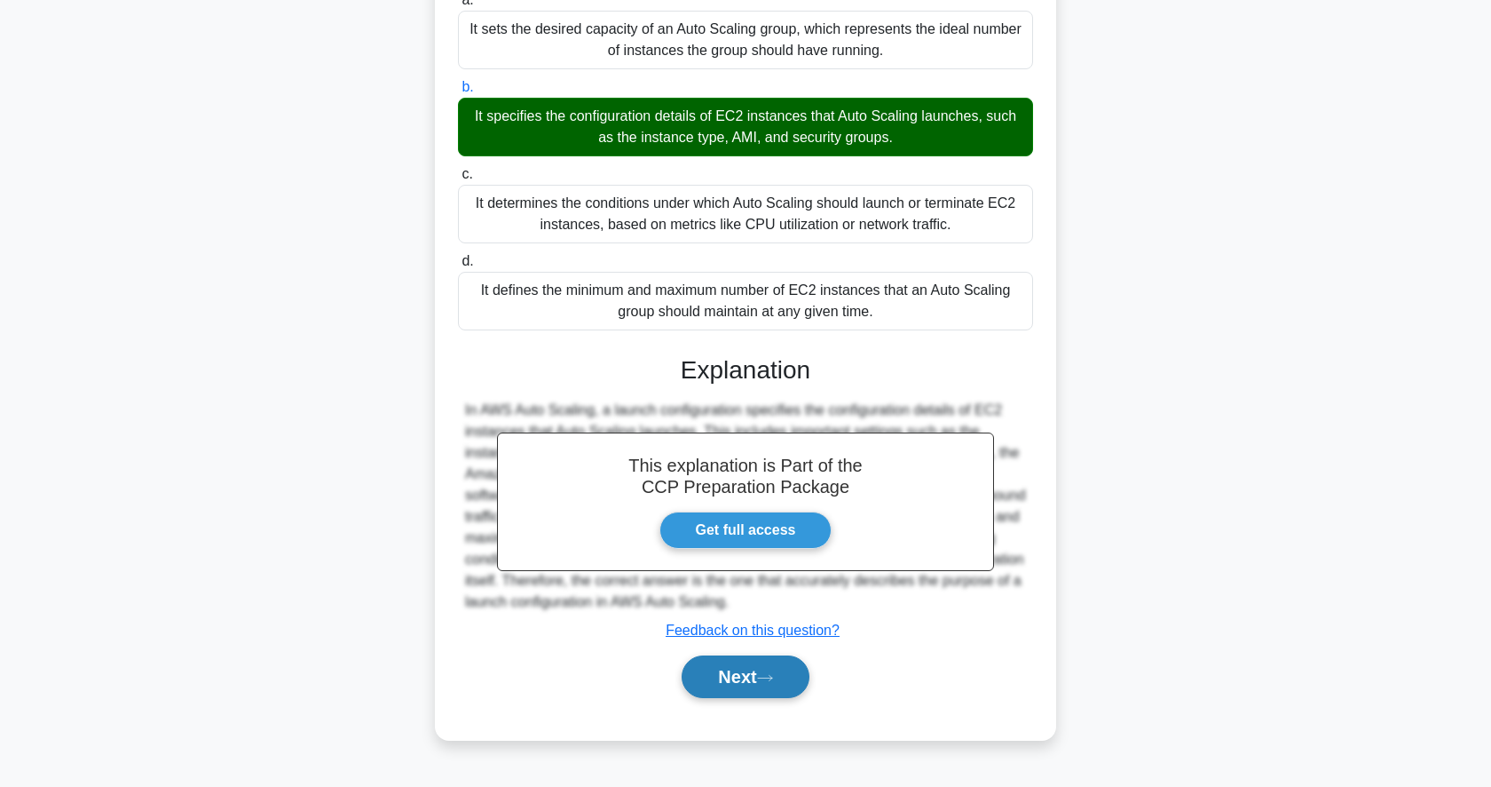
click at [705, 664] on button "Next" at bounding box center [745, 676] width 127 height 43
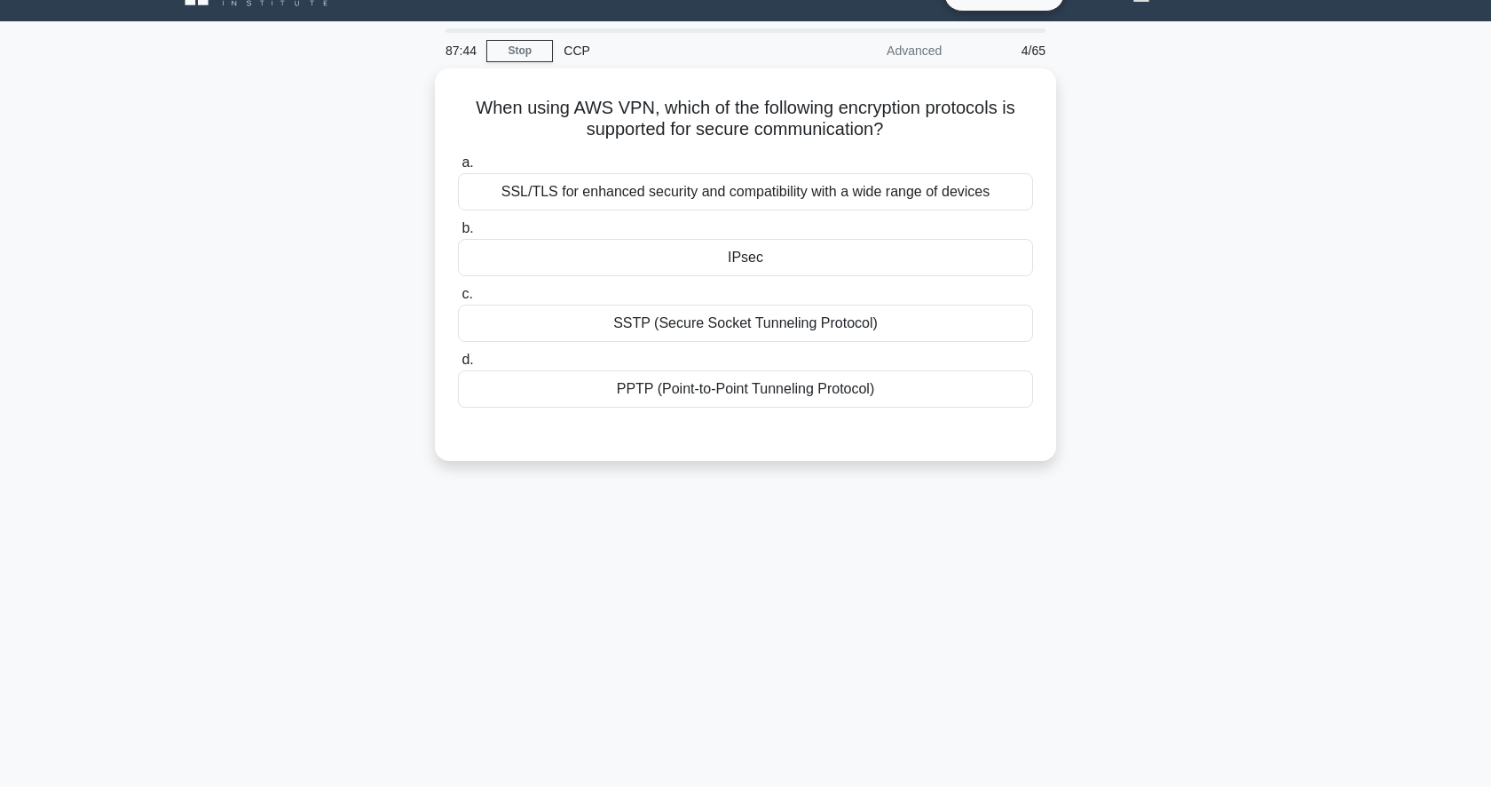
scroll to position [0, 0]
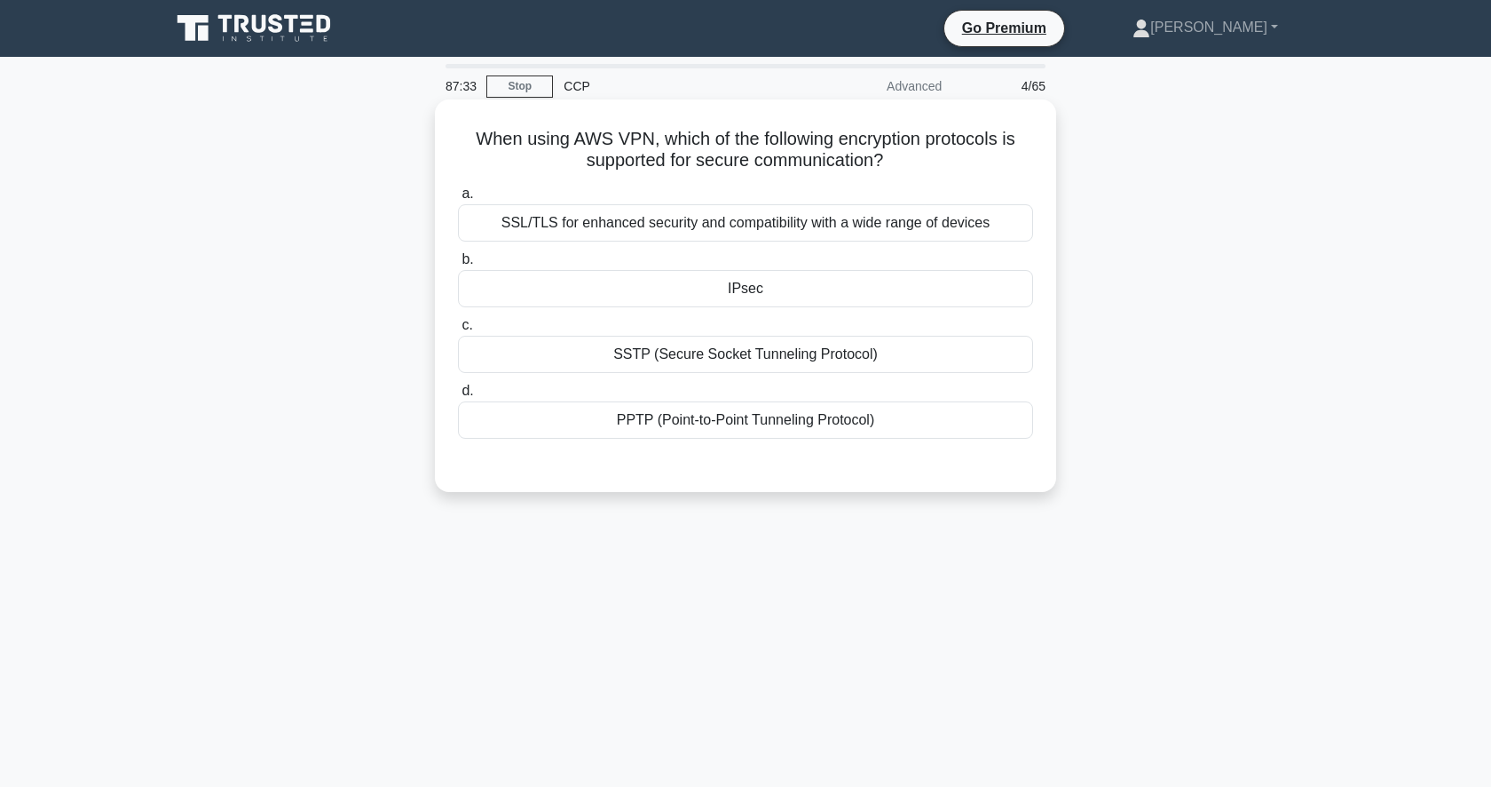
click at [721, 225] on div "SSL/TLS for enhanced security and compatibility with a wide range of devices" at bounding box center [745, 222] width 575 height 37
click at [458, 200] on input "a. SSL/TLS for enhanced security and compatibility with a wide range of devices" at bounding box center [458, 194] width 0 height 12
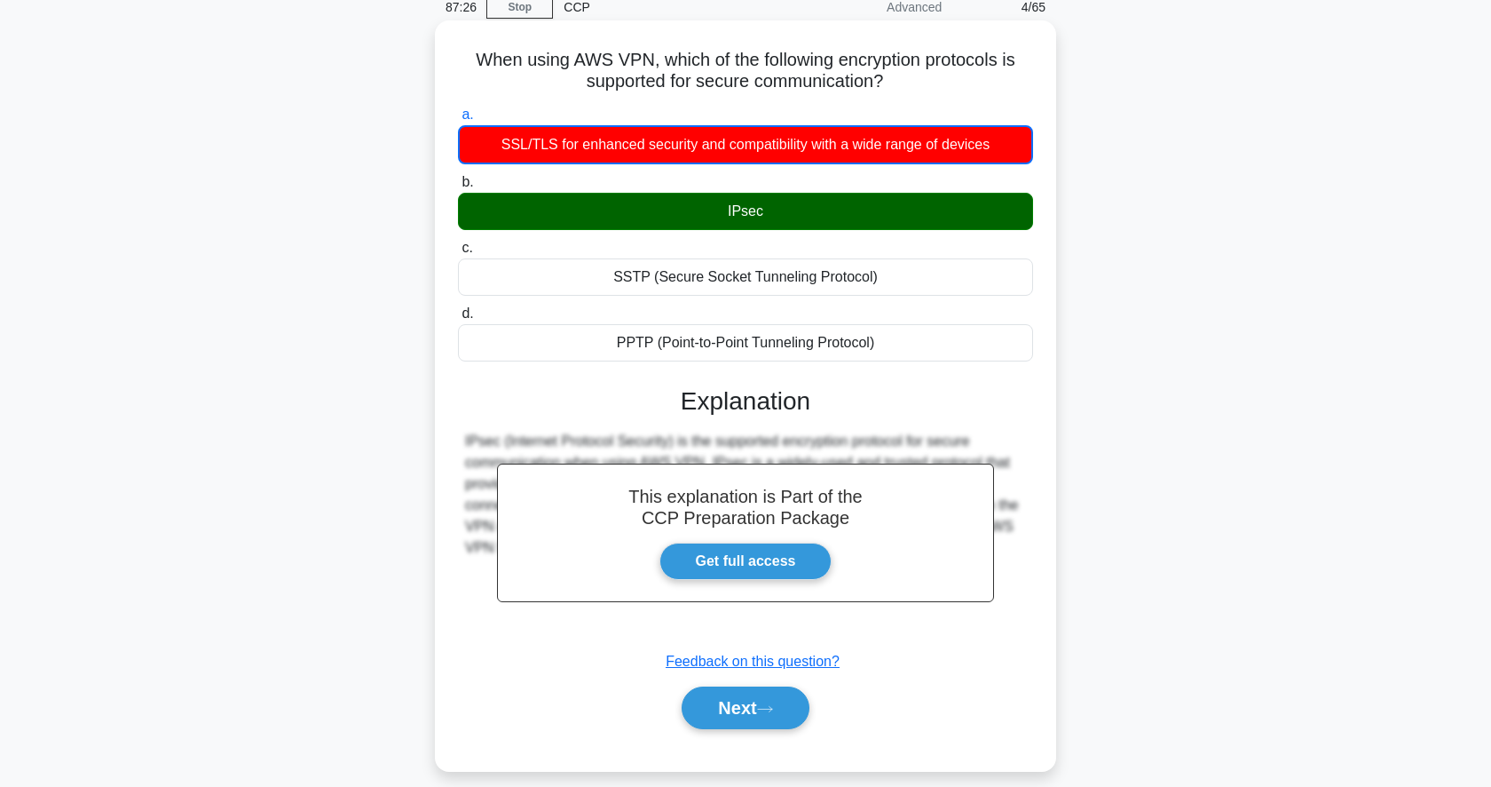
scroll to position [80, 0]
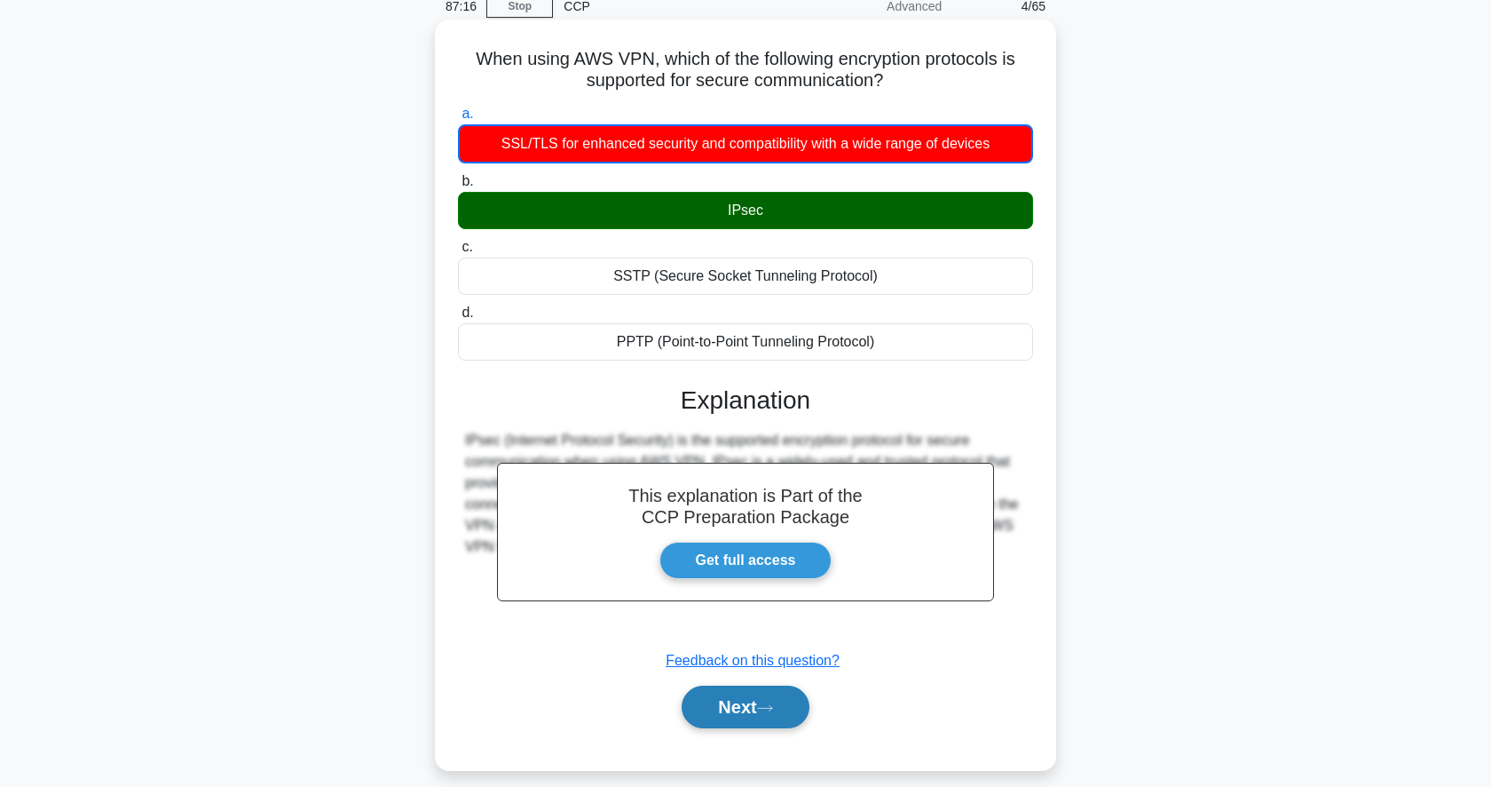
click at [704, 695] on button "Next" at bounding box center [745, 706] width 127 height 43
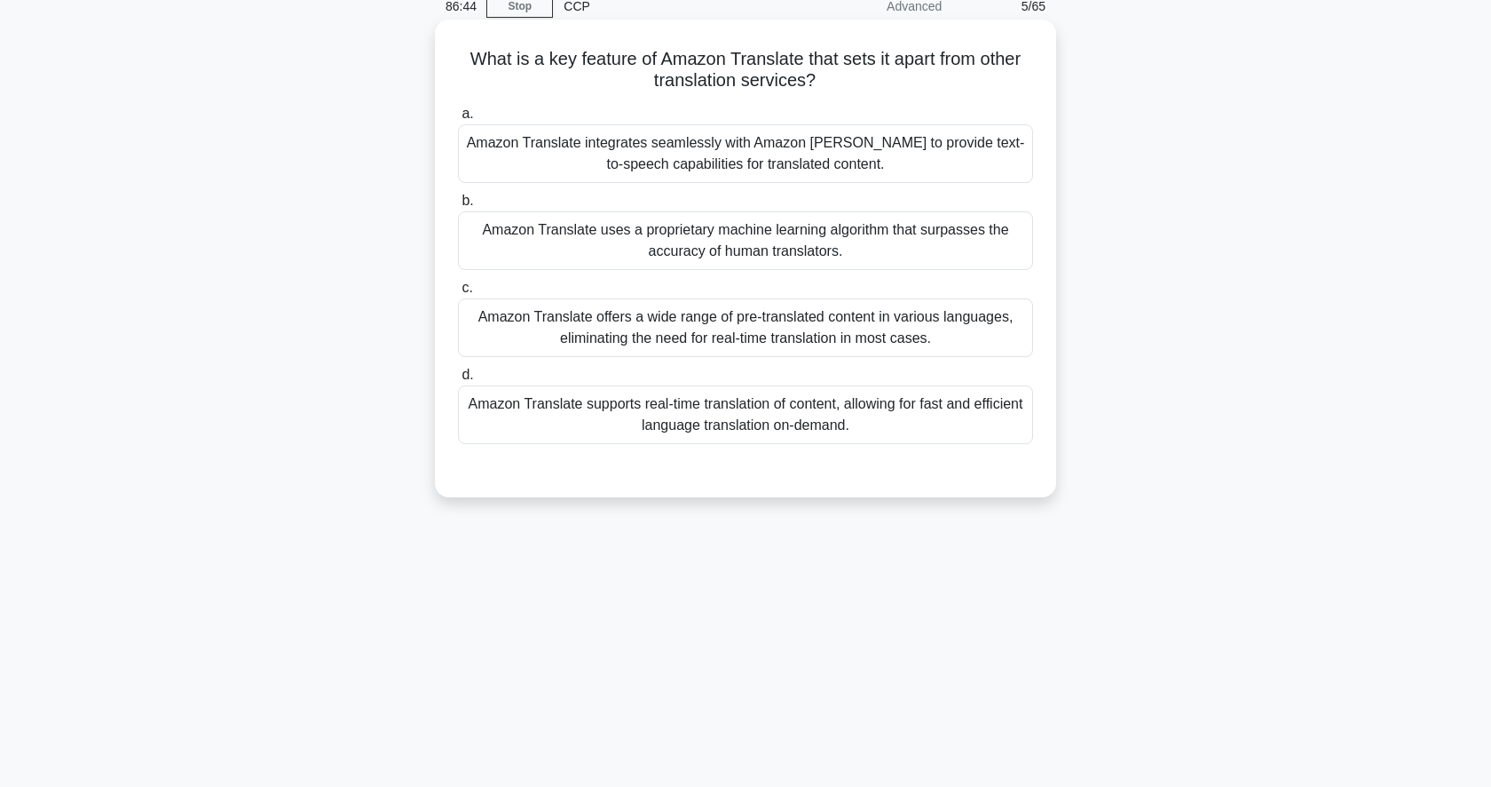
click at [786, 430] on div "Amazon Translate supports real-time translation of content, allowing for fast a…" at bounding box center [745, 414] width 575 height 59
click at [458, 381] on input "d. Amazon Translate supports real-time translation of content, allowing for fas…" at bounding box center [458, 375] width 0 height 12
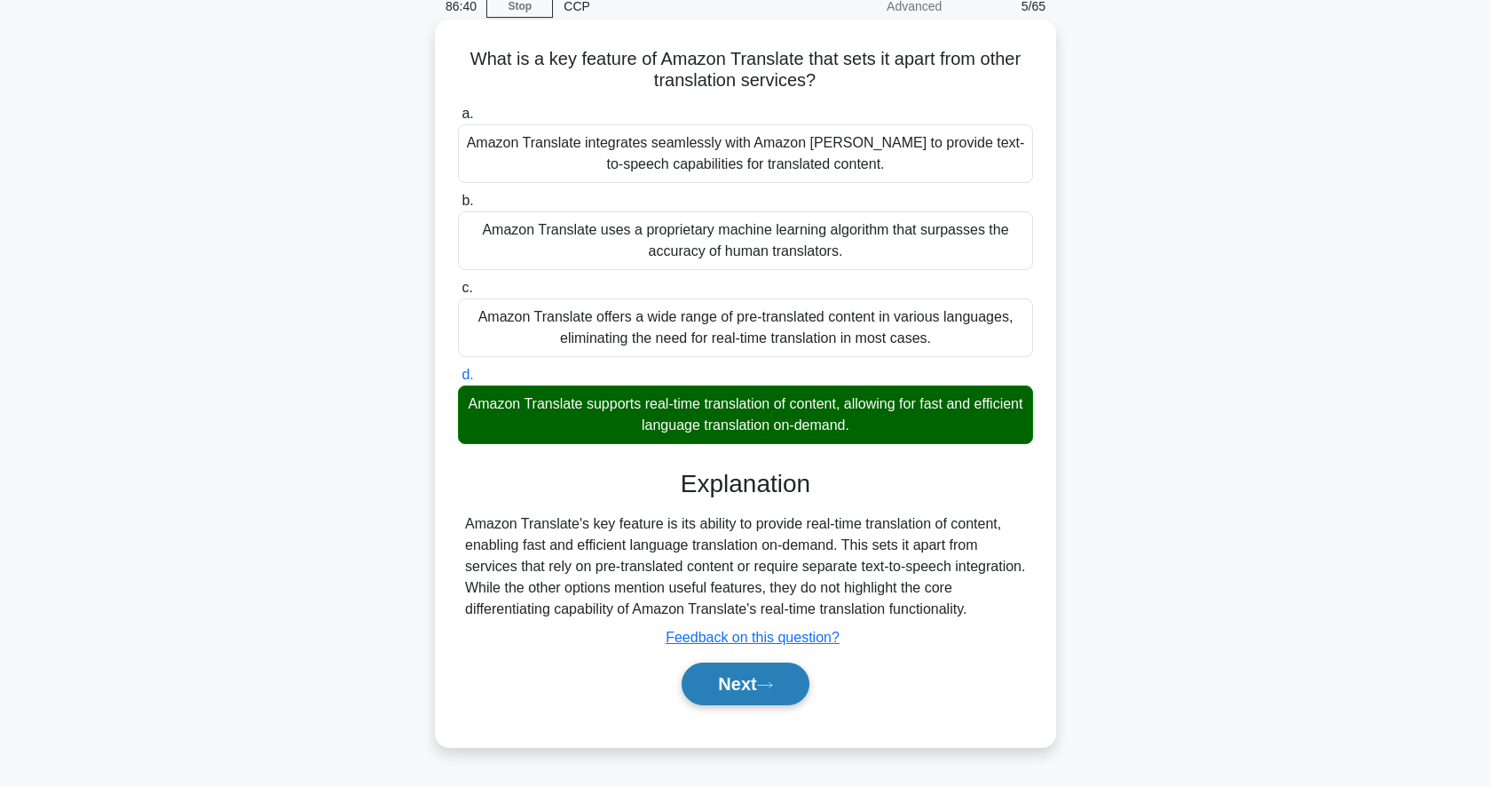
click at [744, 694] on button "Next" at bounding box center [745, 683] width 127 height 43
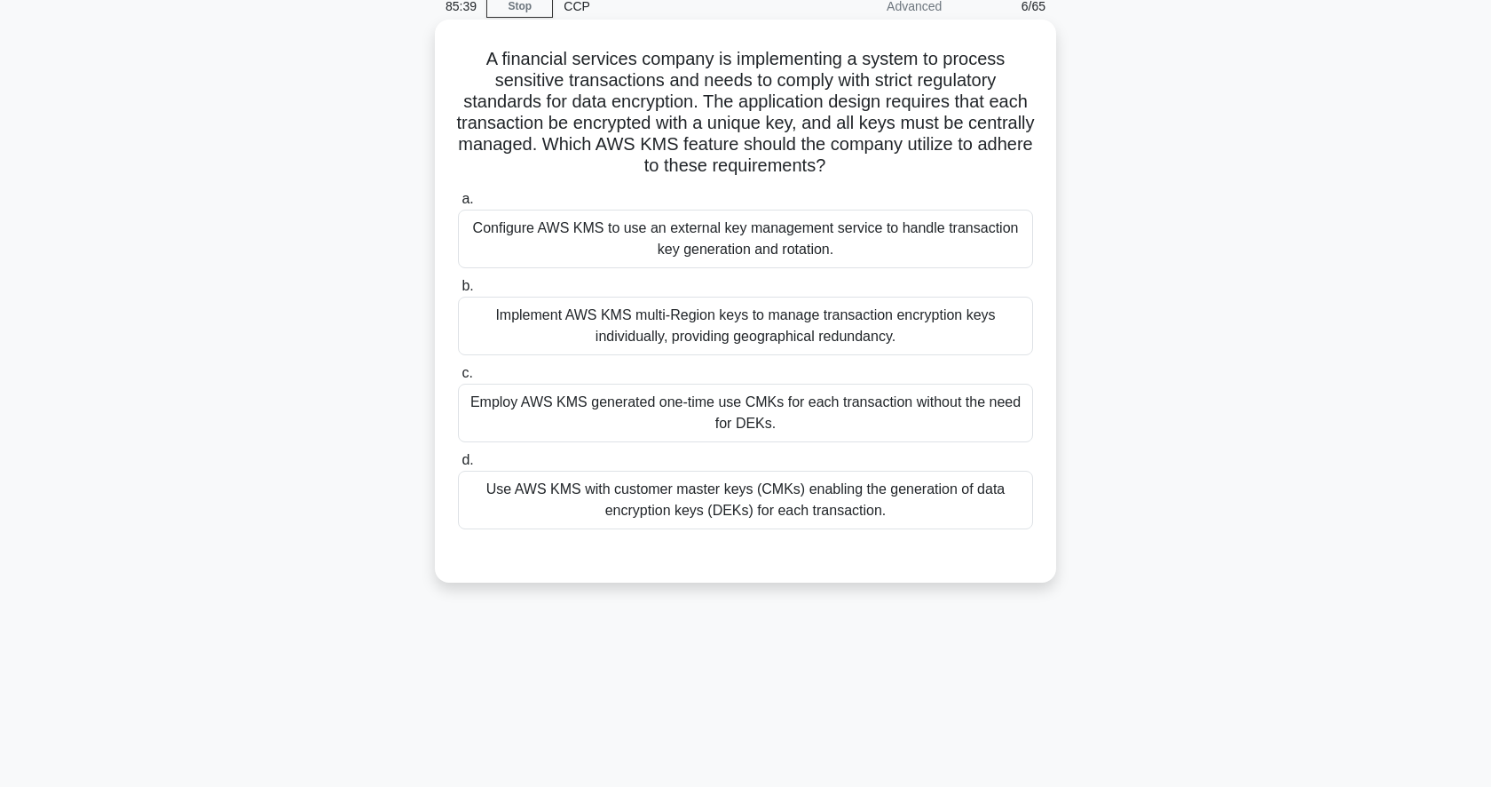
click at [926, 491] on div "Use AWS KMS with customer master keys (CMKs) enabling the generation of data en…" at bounding box center [745, 499] width 575 height 59
click at [458, 466] on input "d. Use AWS KMS with customer master keys (CMKs) enabling the generation of data…" at bounding box center [458, 461] width 0 height 12
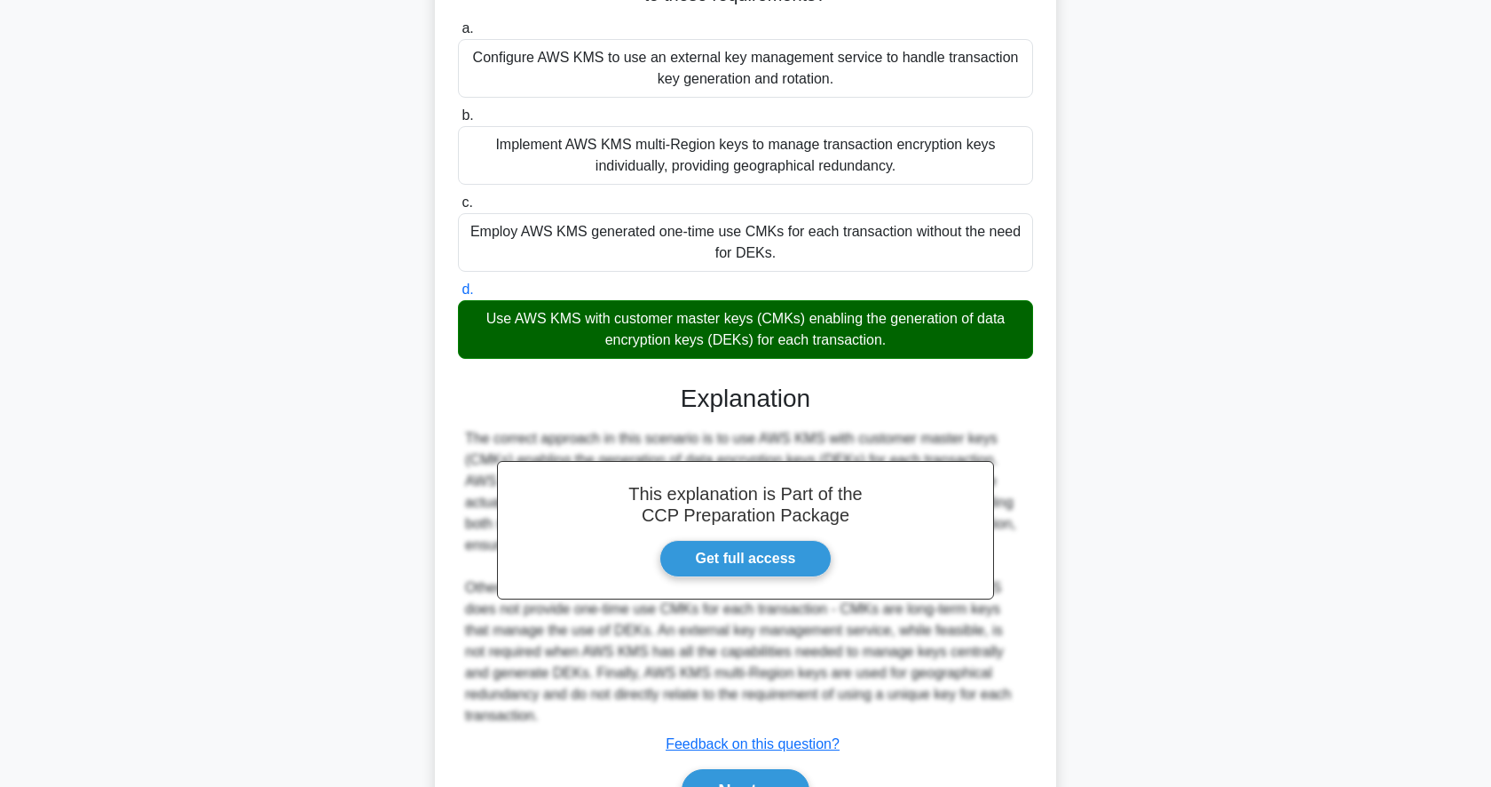
scroll to position [351, 0]
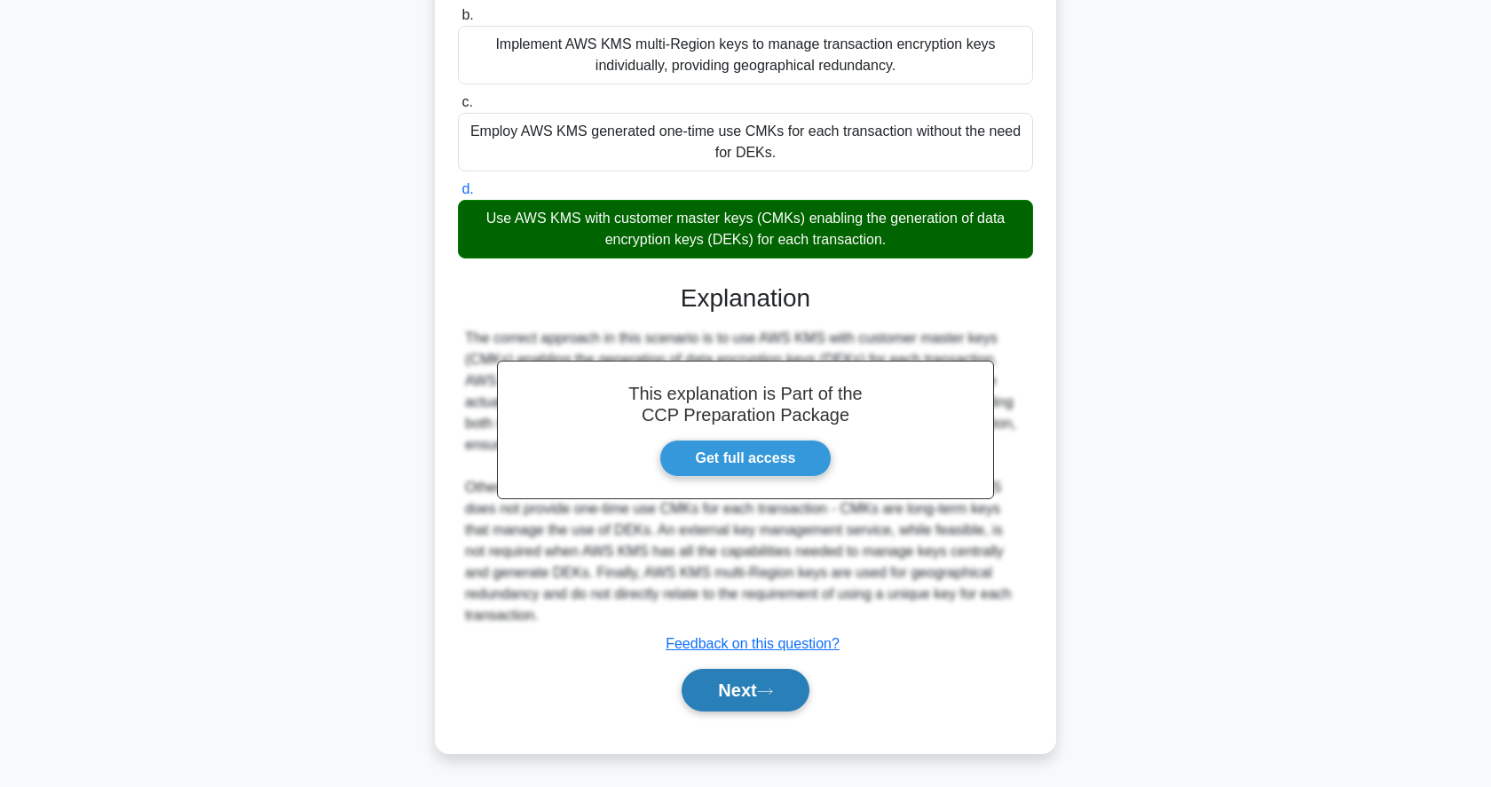
click at [755, 699] on button "Next" at bounding box center [745, 689] width 127 height 43
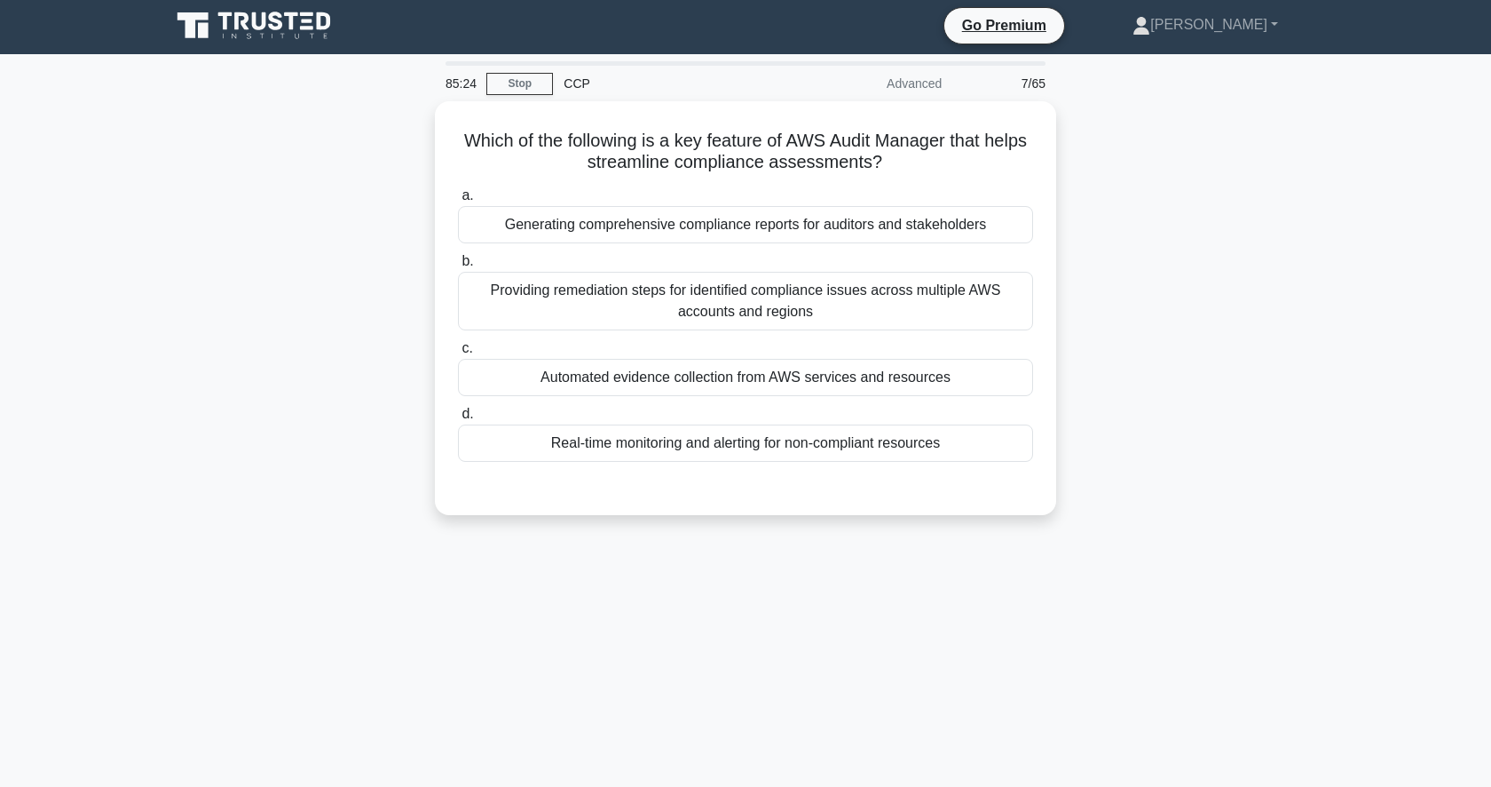
scroll to position [2, 0]
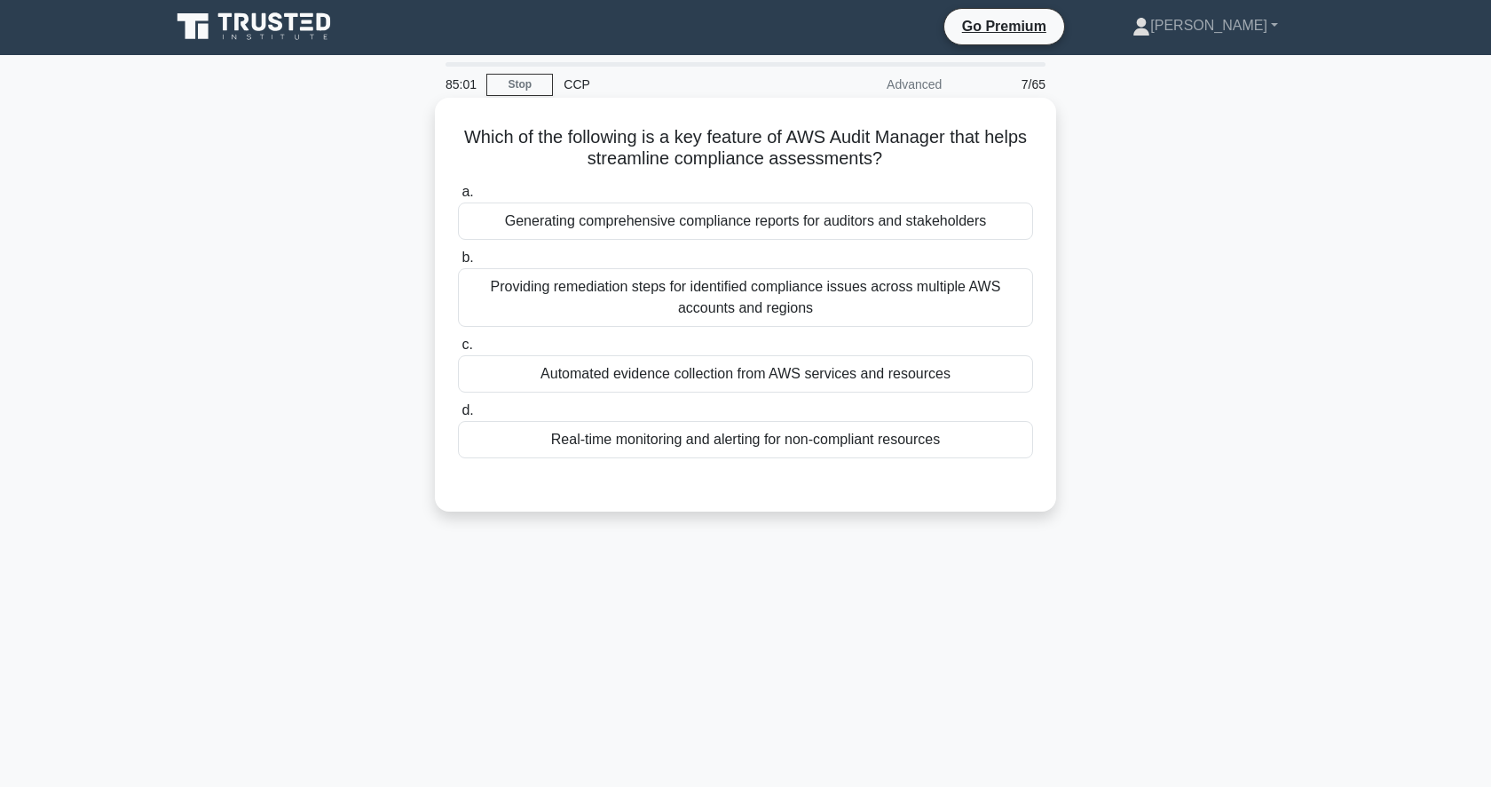
click at [895, 305] on div "Providing remediation steps for identified compliance issues across multiple AW…" at bounding box center [745, 297] width 575 height 59
click at [458, 264] on input "b. Providing remediation steps for identified compliance issues across multiple…" at bounding box center [458, 258] width 0 height 12
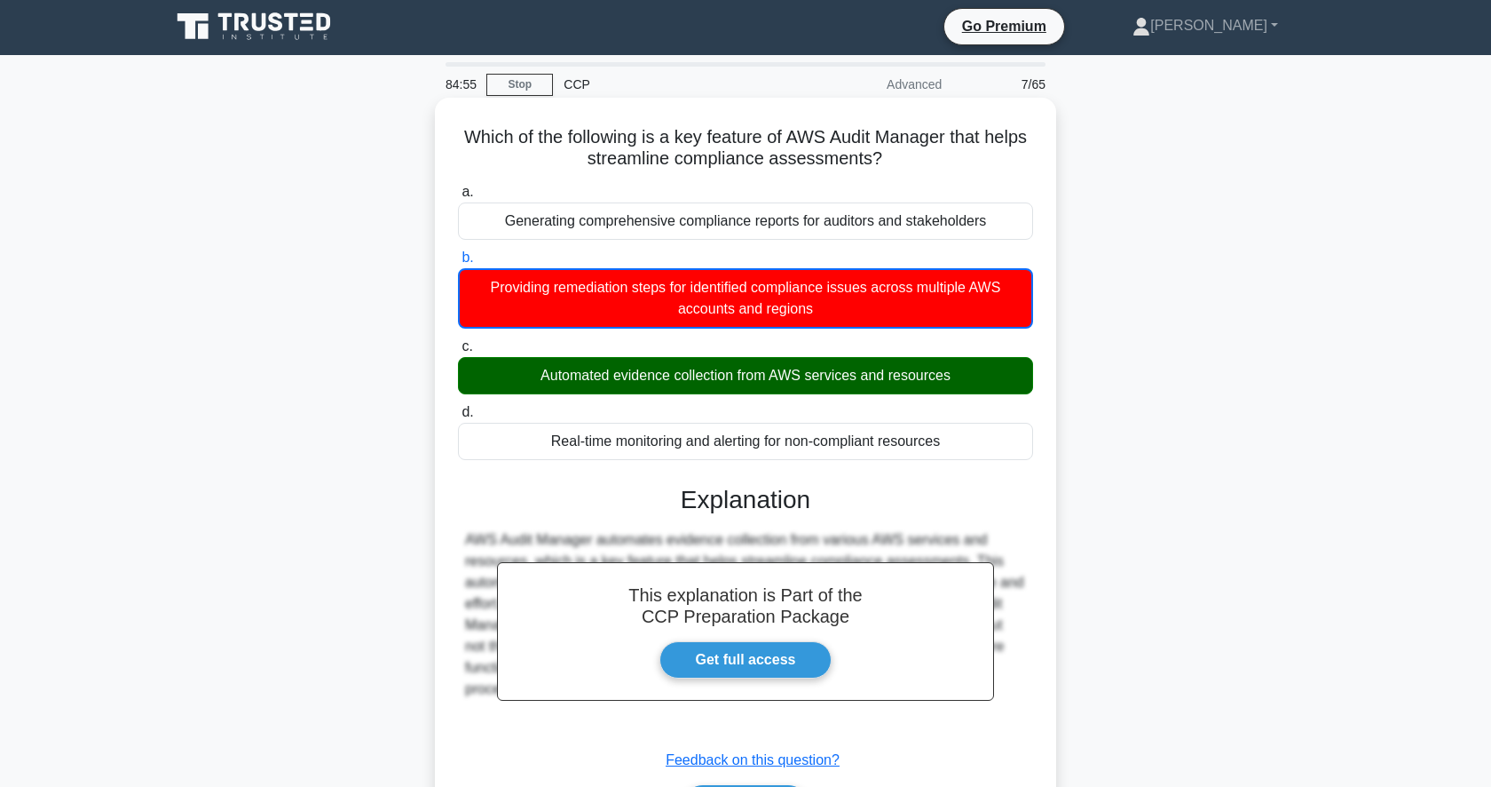
scroll to position [172, 0]
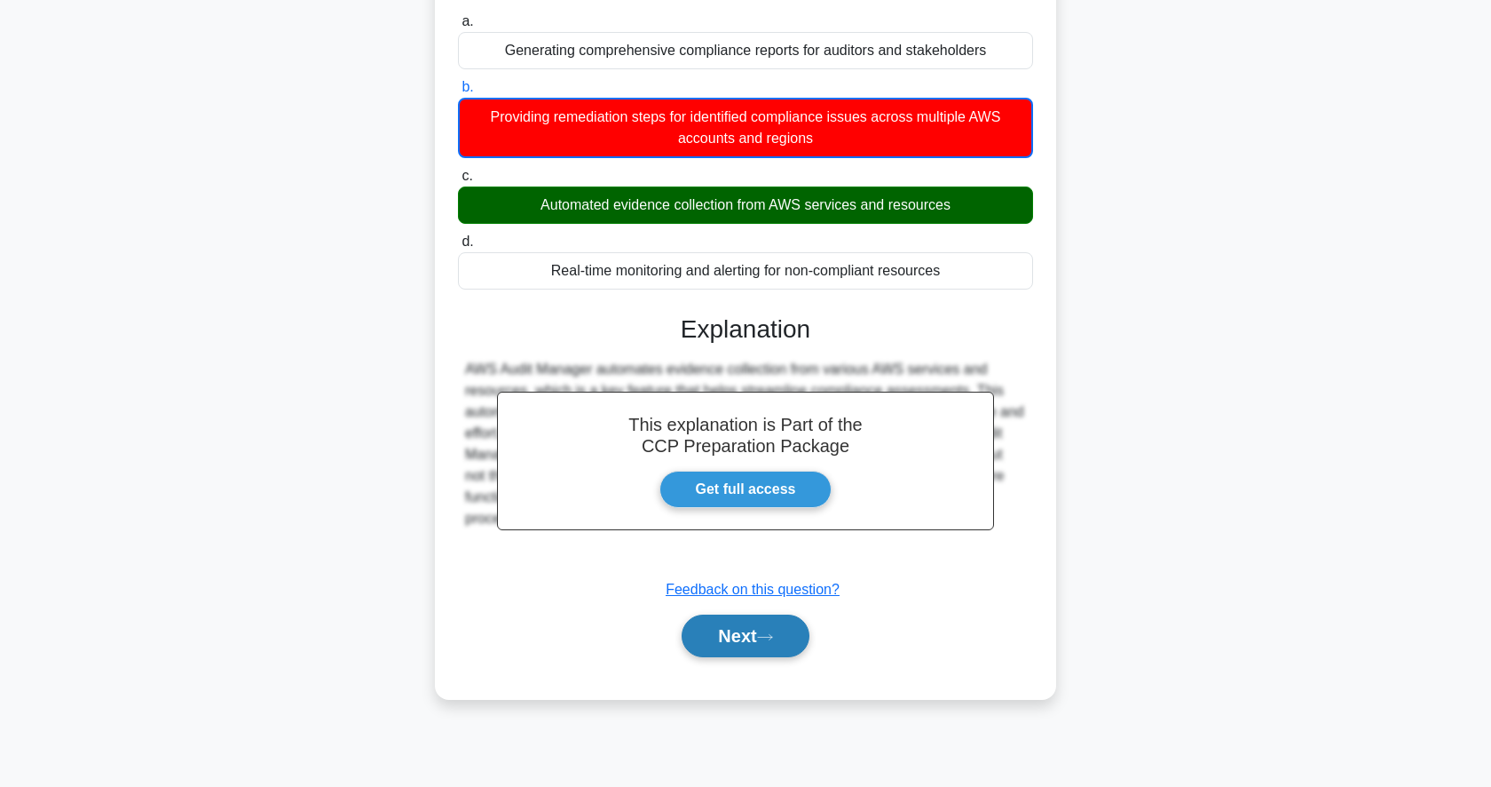
click at [746, 638] on button "Next" at bounding box center [745, 635] width 127 height 43
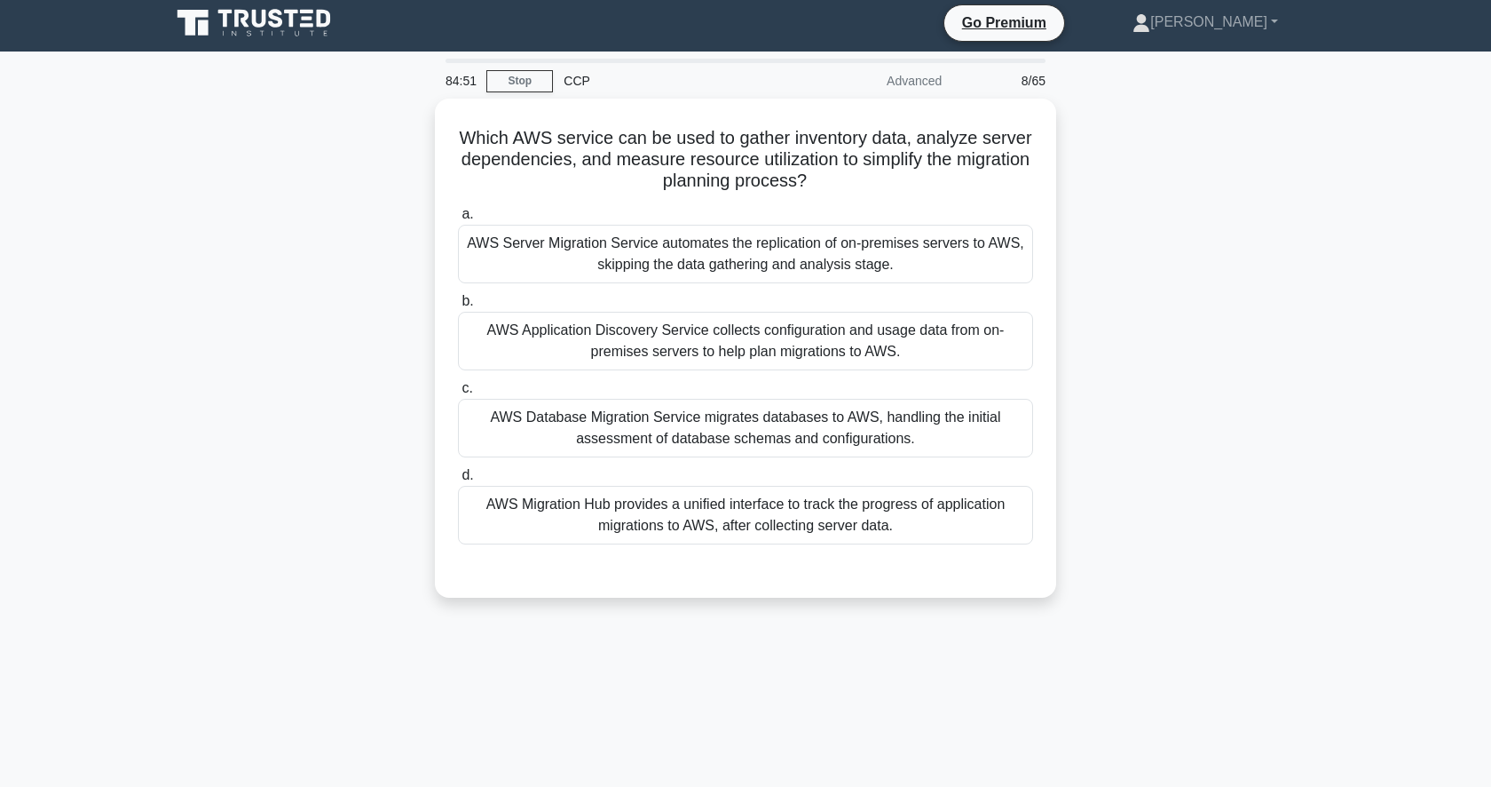
scroll to position [76, 0]
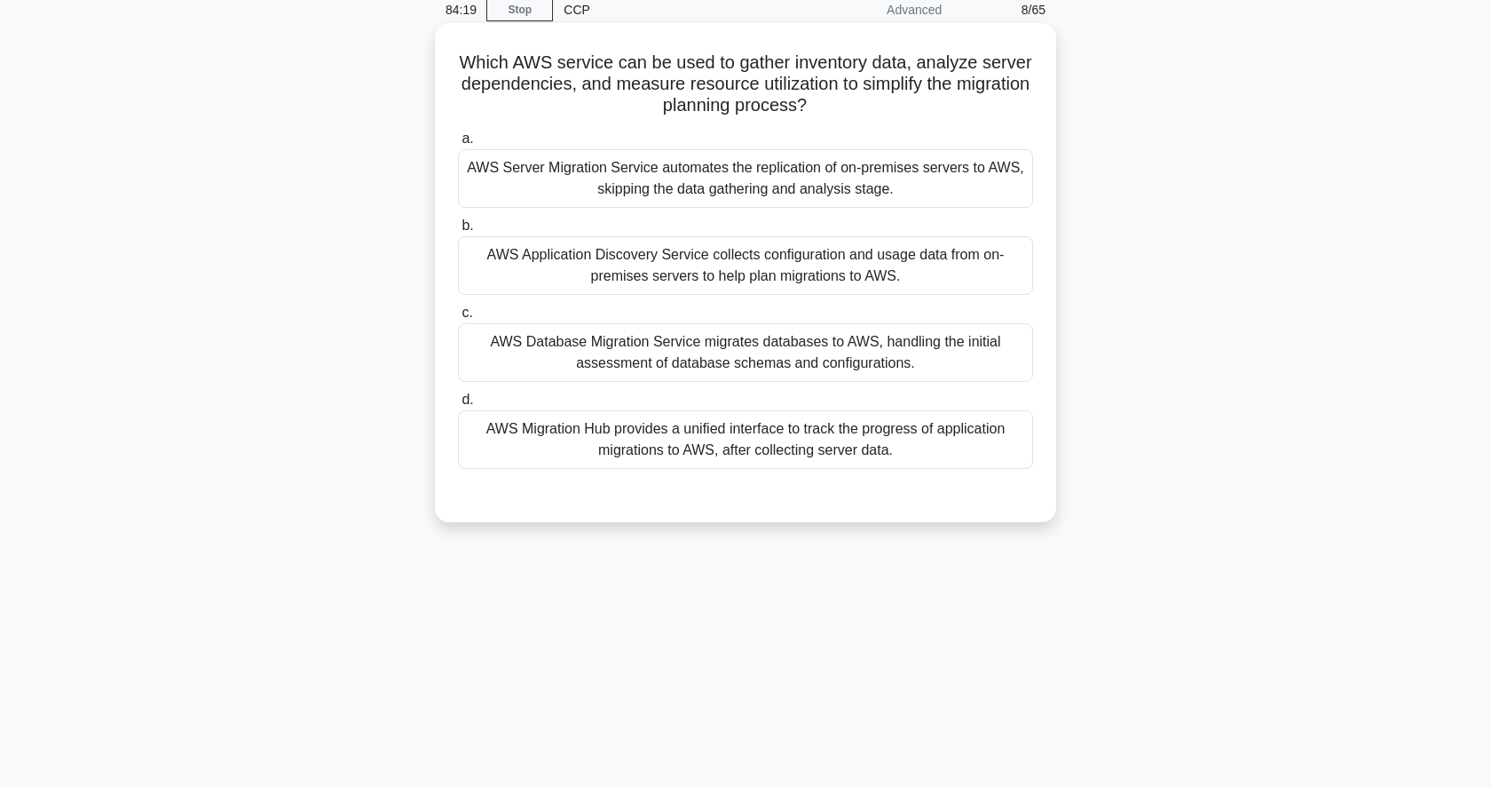
click at [811, 280] on div "AWS Application Discovery Service collects configuration and usage data from on…" at bounding box center [745, 265] width 575 height 59
click at [458, 232] on input "b. AWS Application Discovery Service collects configuration and usage data from…" at bounding box center [458, 226] width 0 height 12
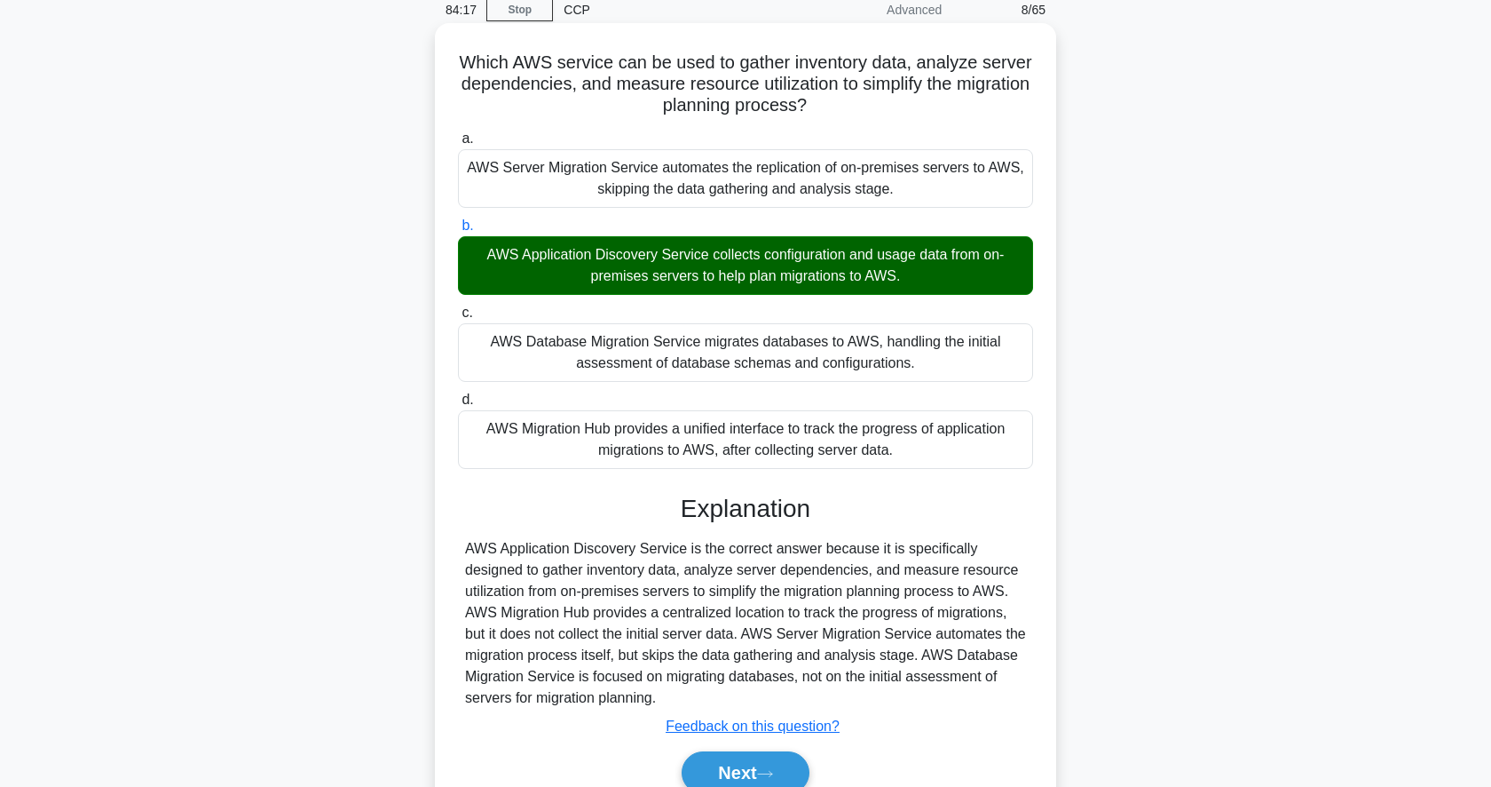
scroll to position [172, 0]
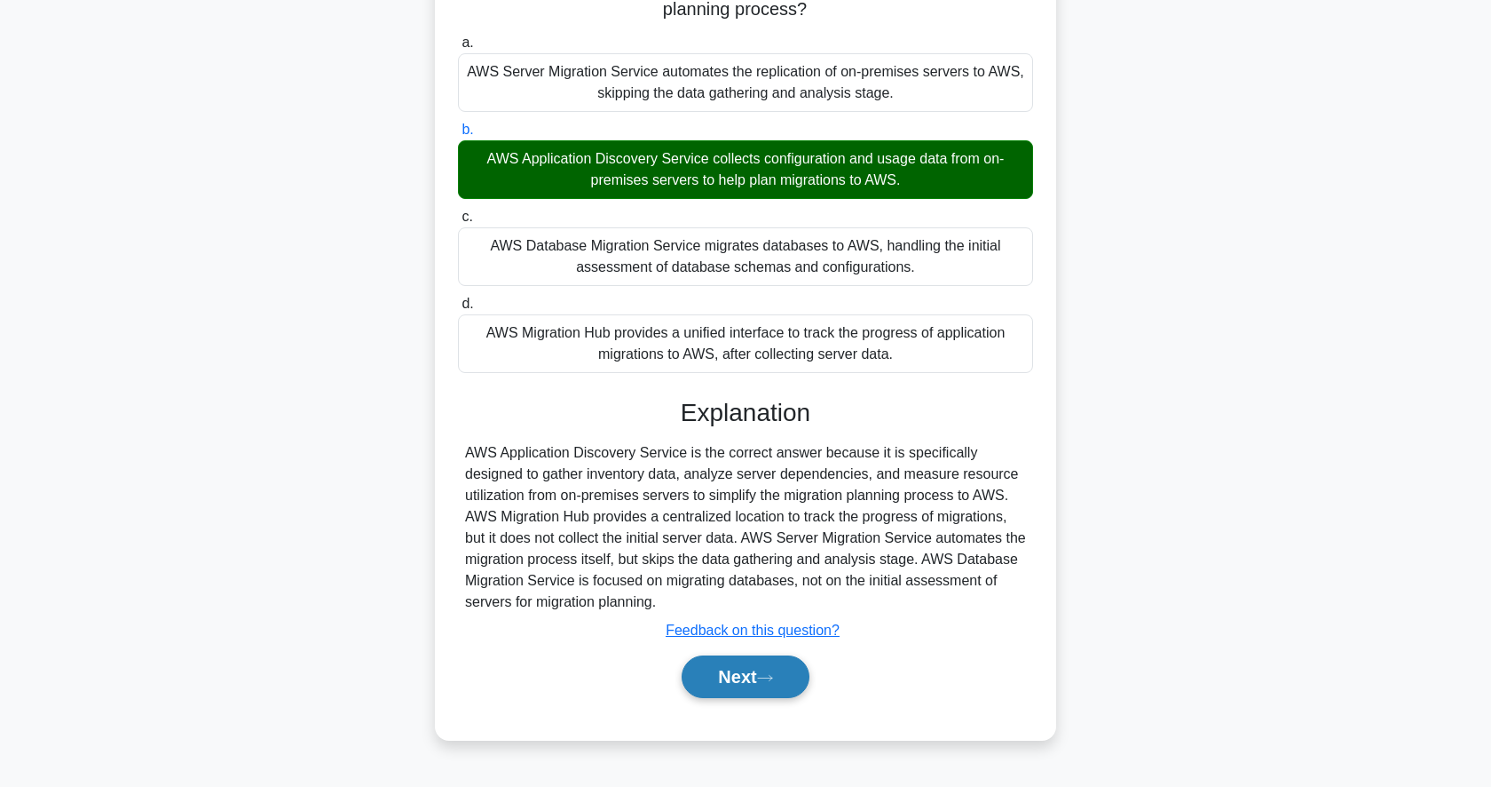
click at [749, 684] on button "Next" at bounding box center [745, 676] width 127 height 43
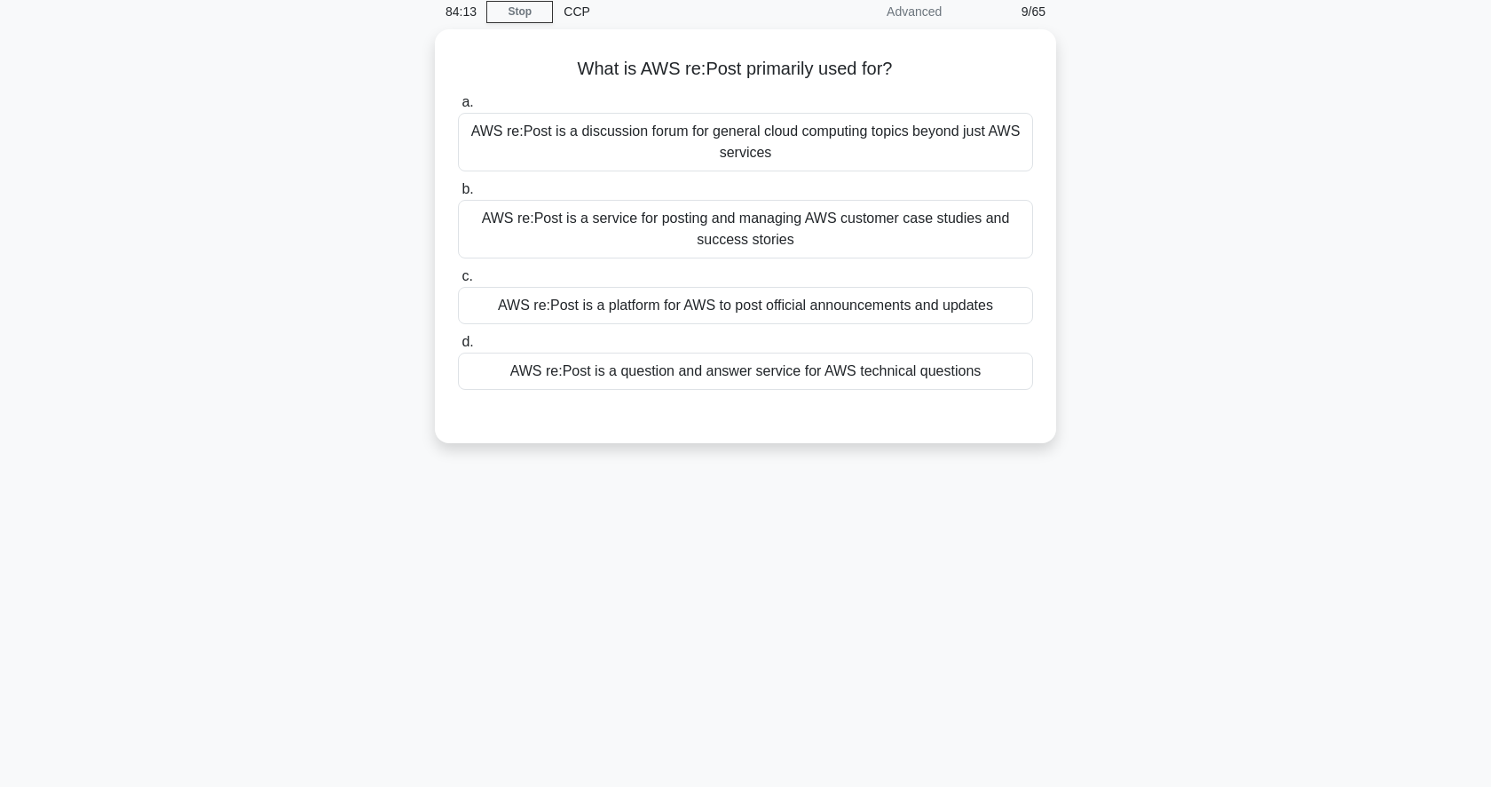
scroll to position [50, 0]
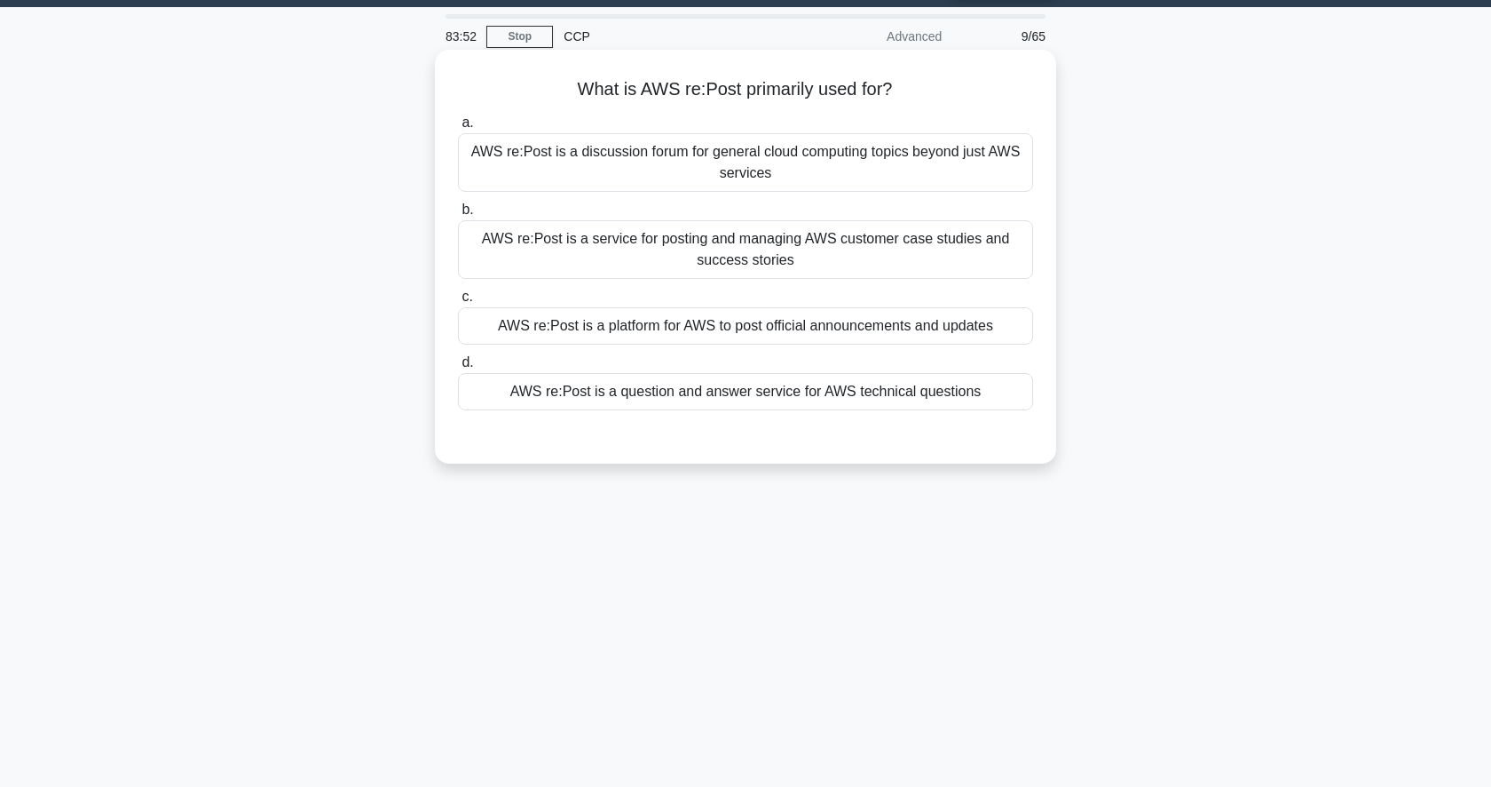
drag, startPoint x: 819, startPoint y: 410, endPoint x: 814, endPoint y: 433, distance: 23.7
click at [814, 433] on div "a. AWS re:Post is a discussion forum for general cloud computing topics beyond …" at bounding box center [745, 275] width 579 height 334
click at [829, 394] on div "AWS re:Post is a question and answer service for AWS technical questions" at bounding box center [745, 391] width 575 height 37
click at [458, 368] on input "d. AWS re:Post is a question and answer service for AWS technical questions" at bounding box center [458, 363] width 0 height 12
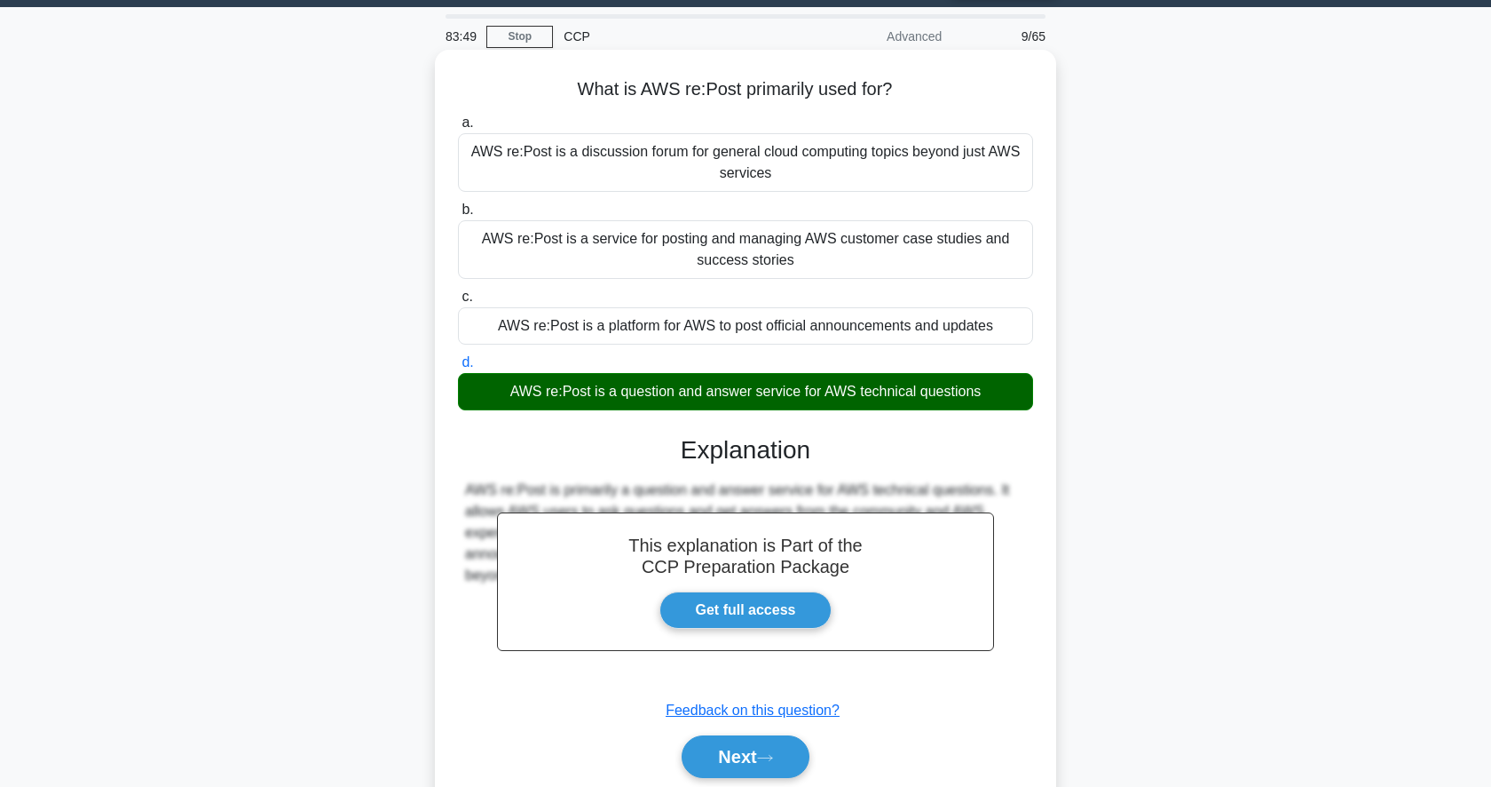
scroll to position [172, 0]
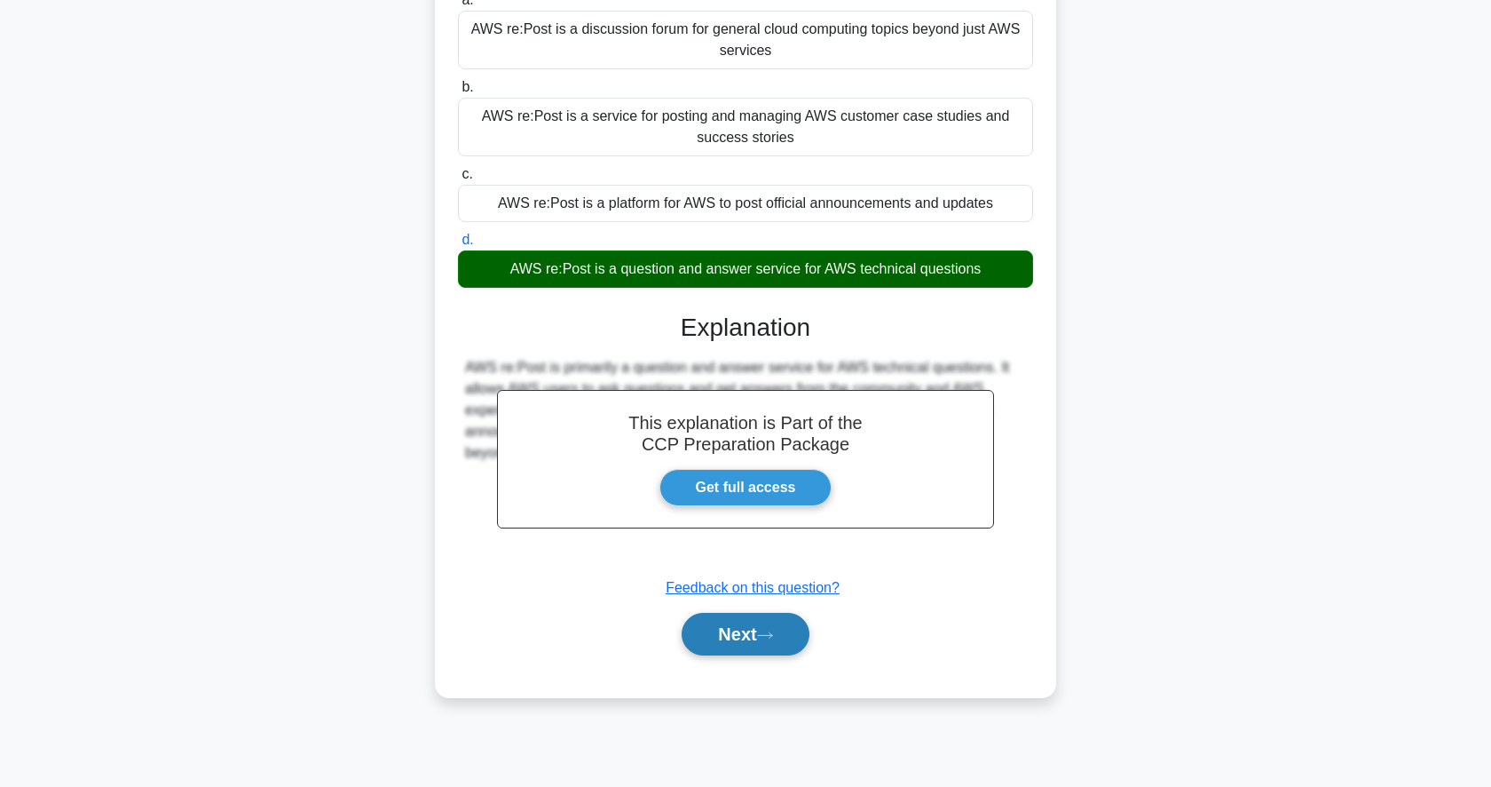
click at [751, 640] on button "Next" at bounding box center [745, 634] width 127 height 43
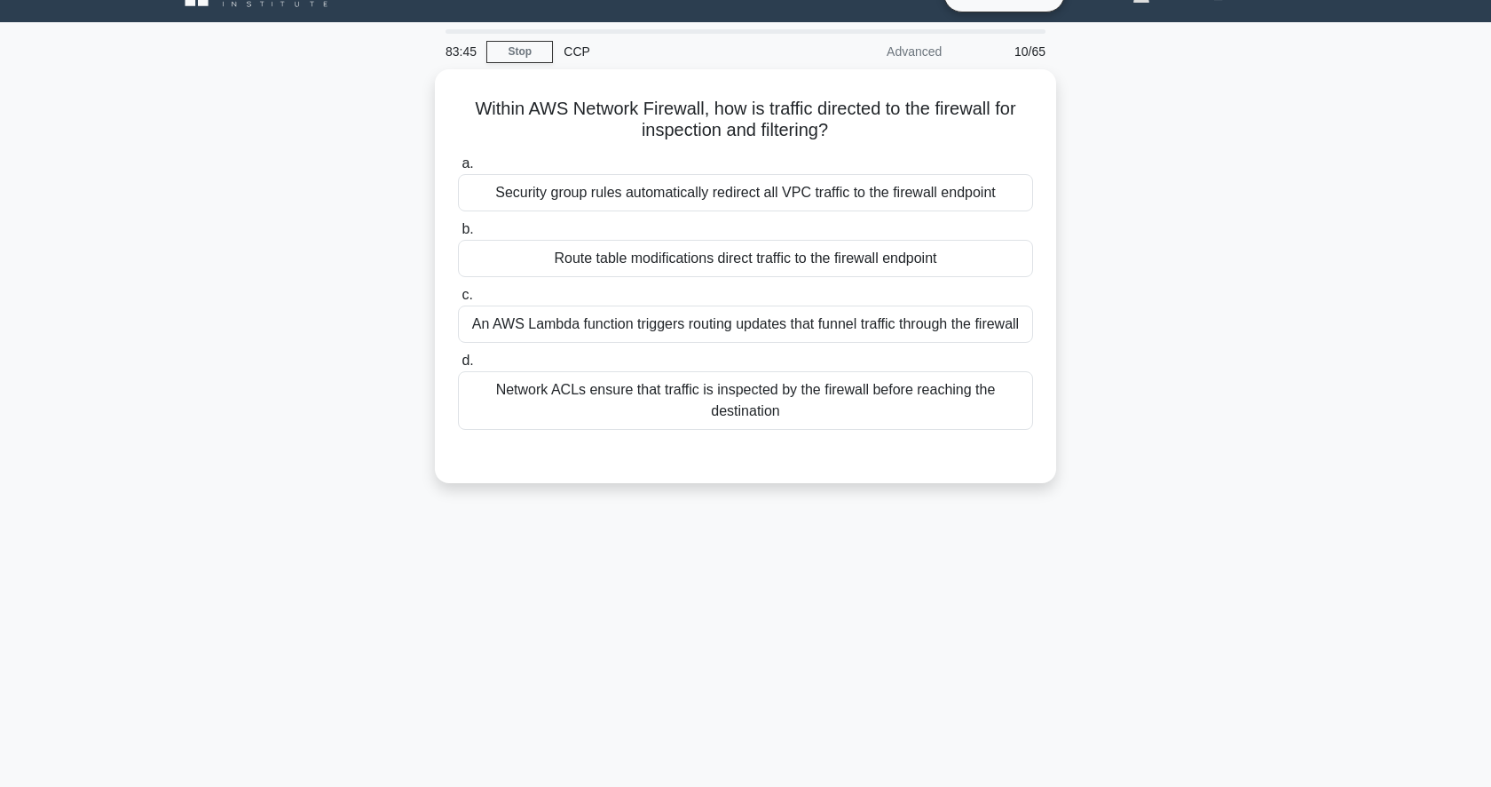
scroll to position [0, 0]
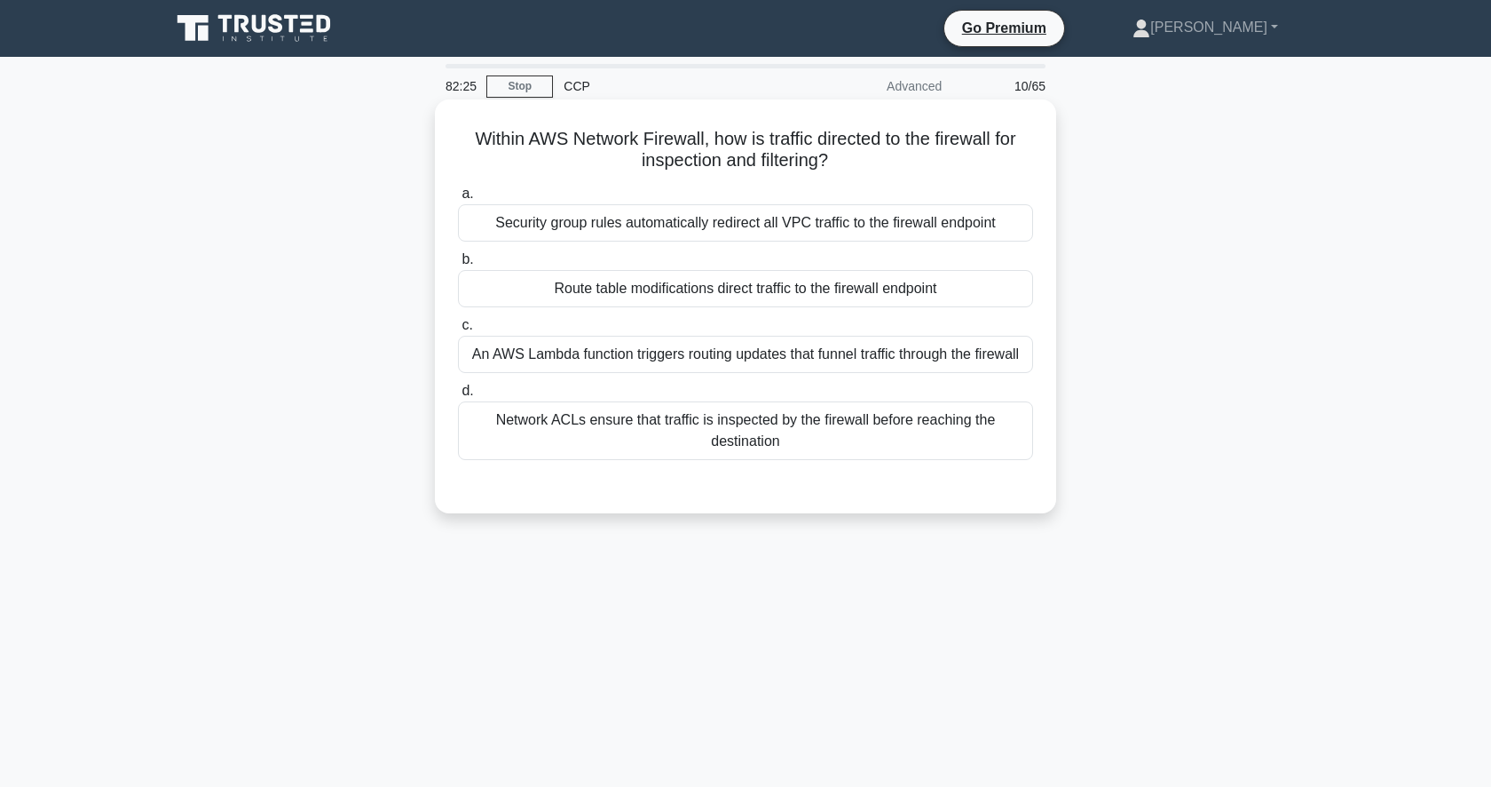
click at [722, 286] on div "Route table modifications direct traffic to the firewall endpoint" at bounding box center [745, 288] width 575 height 37
click at [458, 265] on input "b. Route table modifications direct traffic to the firewall endpoint" at bounding box center [458, 260] width 0 height 12
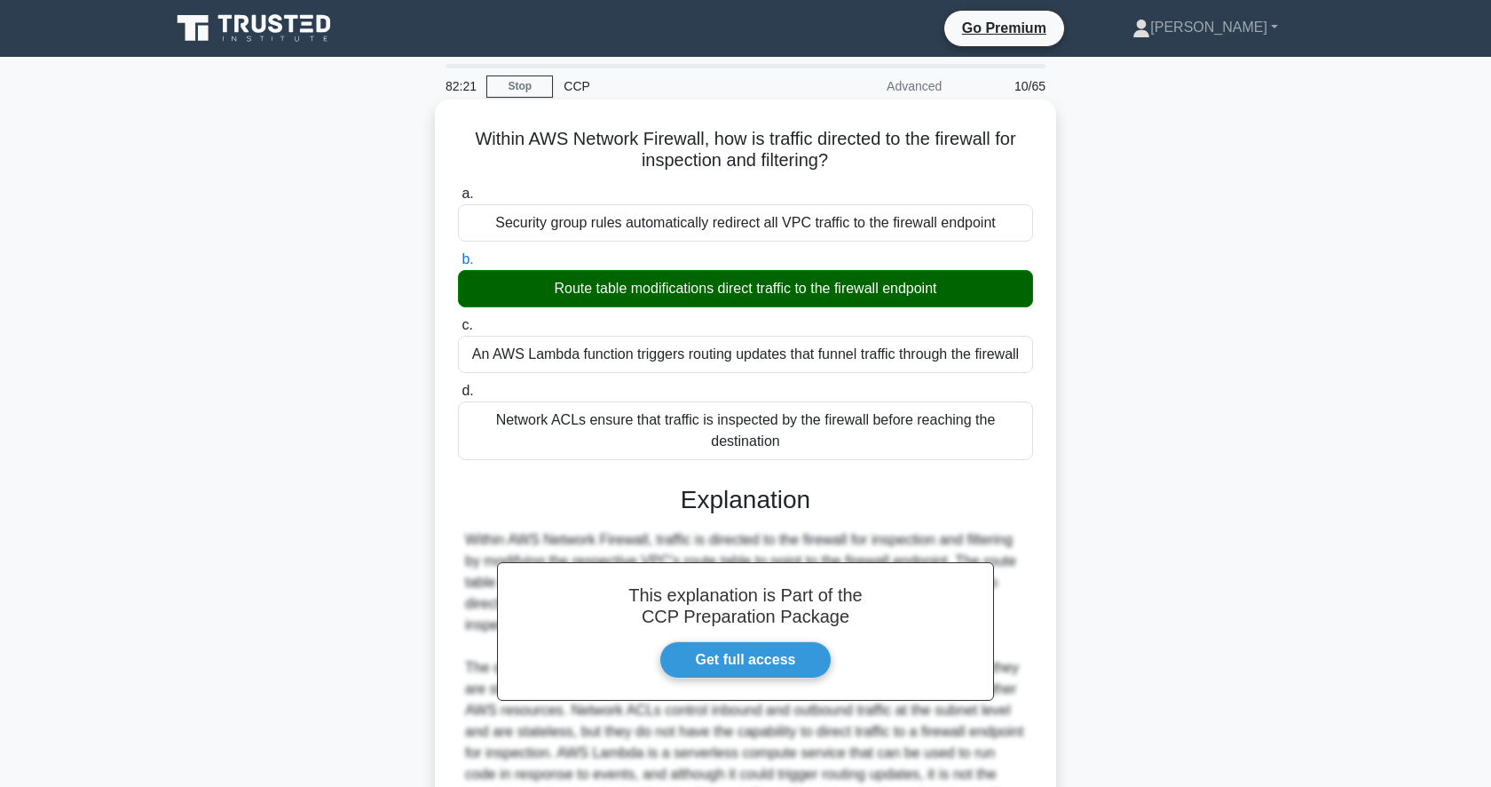
scroll to position [202, 0]
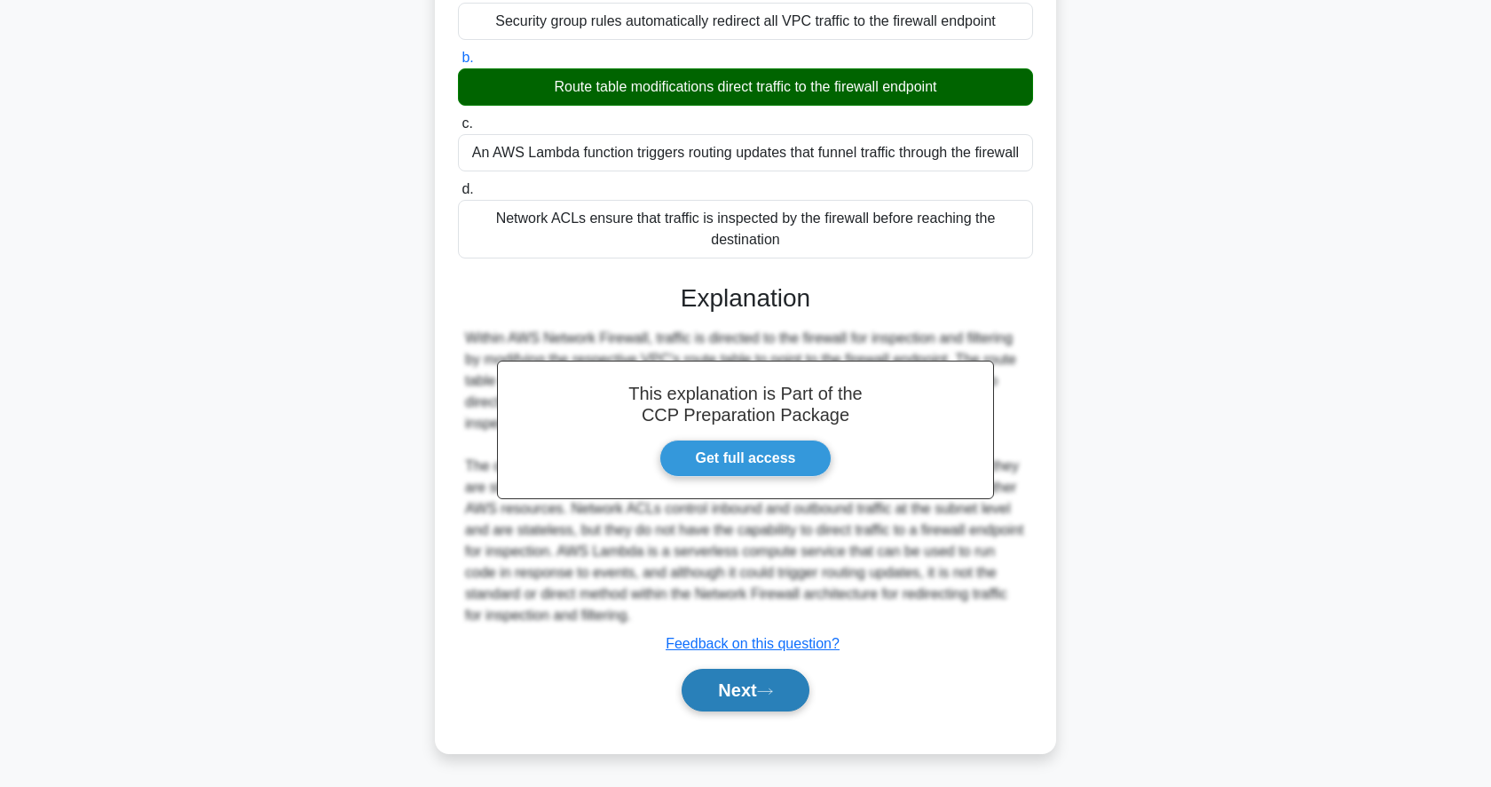
click at [725, 681] on button "Next" at bounding box center [745, 689] width 127 height 43
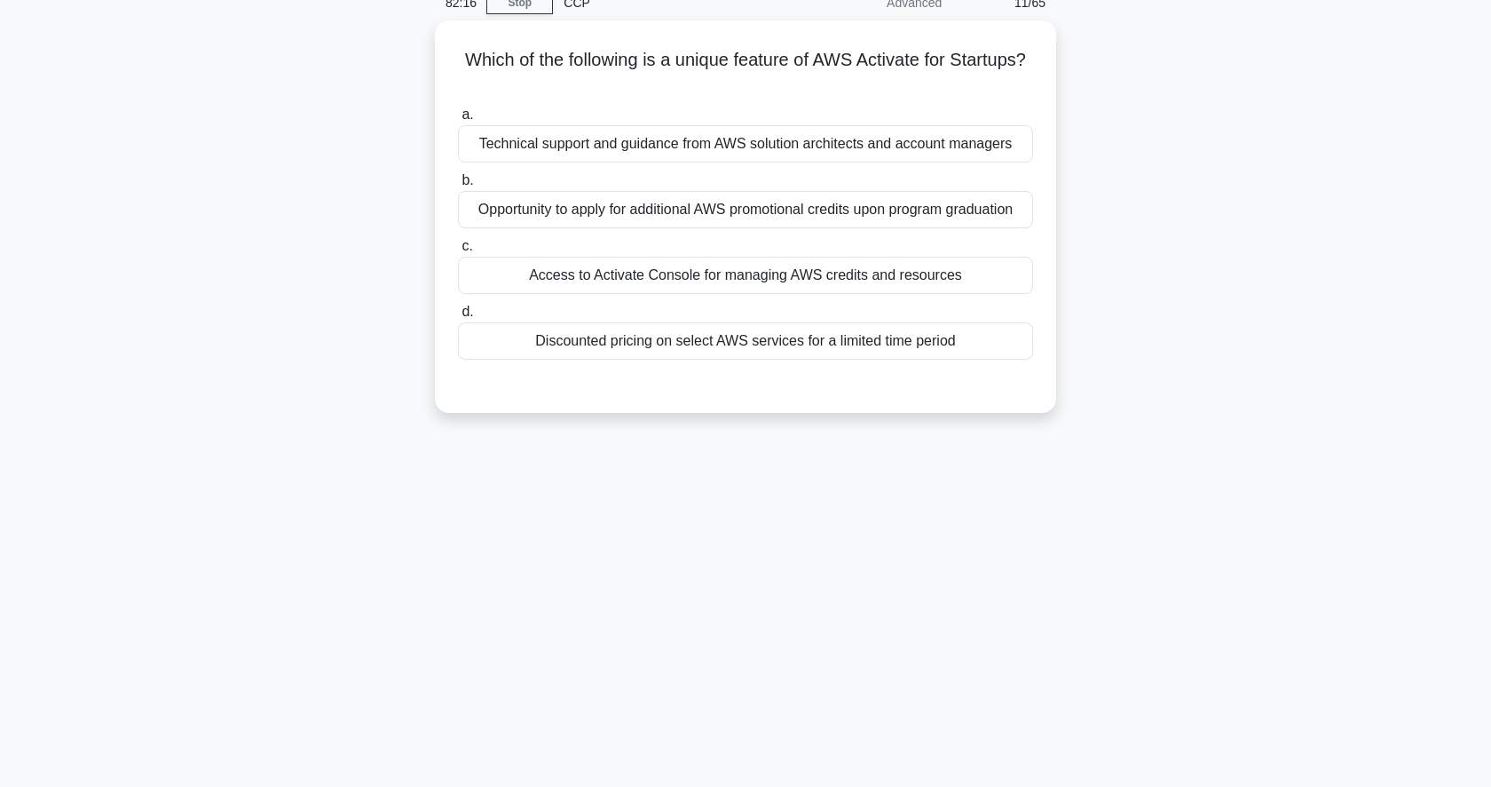
scroll to position [79, 0]
click at [787, 220] on div "Opportunity to apply for additional AWS promotional credits upon program gradua…" at bounding box center [745, 209] width 575 height 37
click at [458, 186] on input "b. Opportunity to apply for additional AWS promotional credits upon program gra…" at bounding box center [458, 181] width 0 height 12
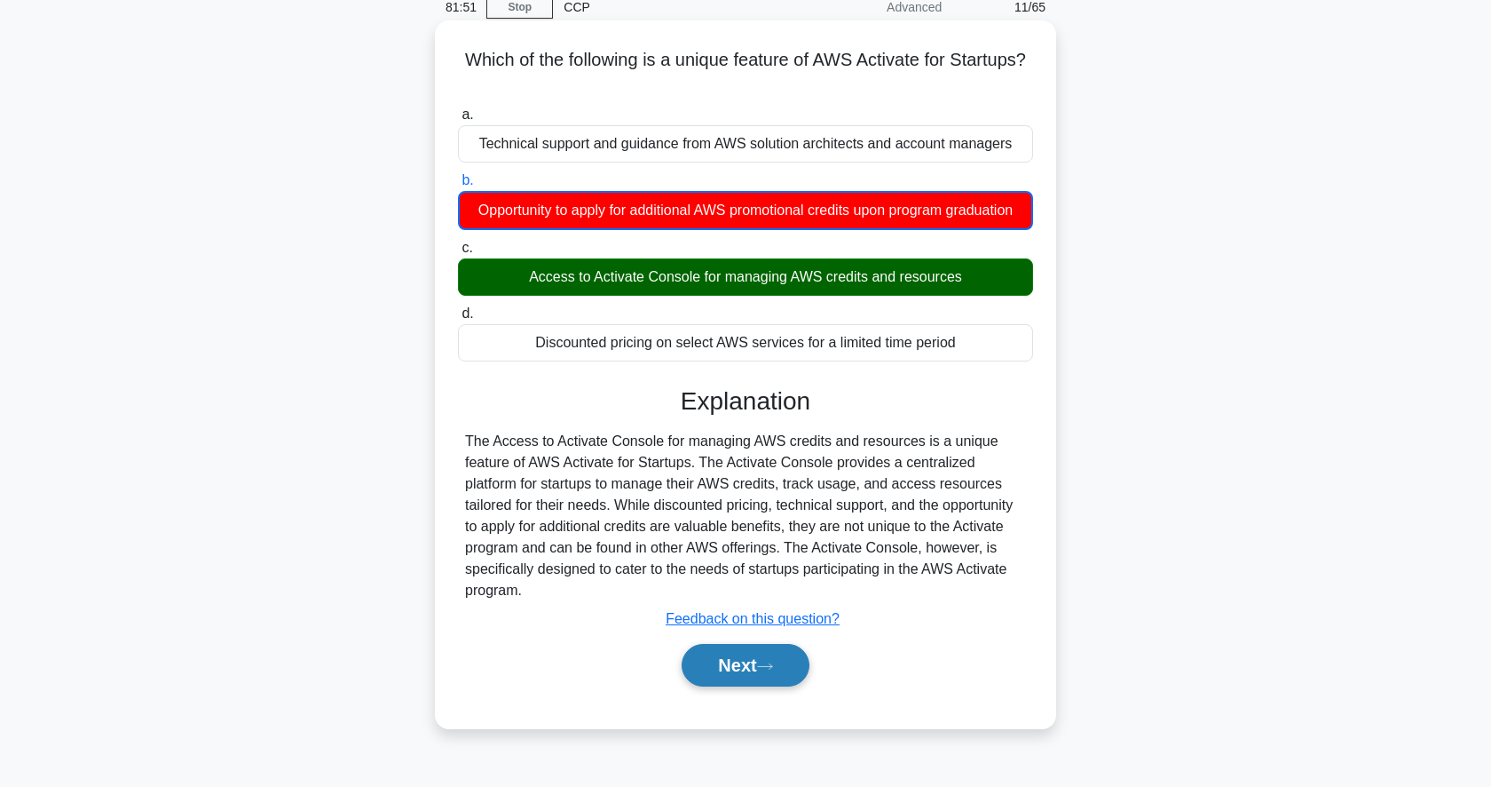
click at [745, 667] on button "Next" at bounding box center [745, 665] width 127 height 43
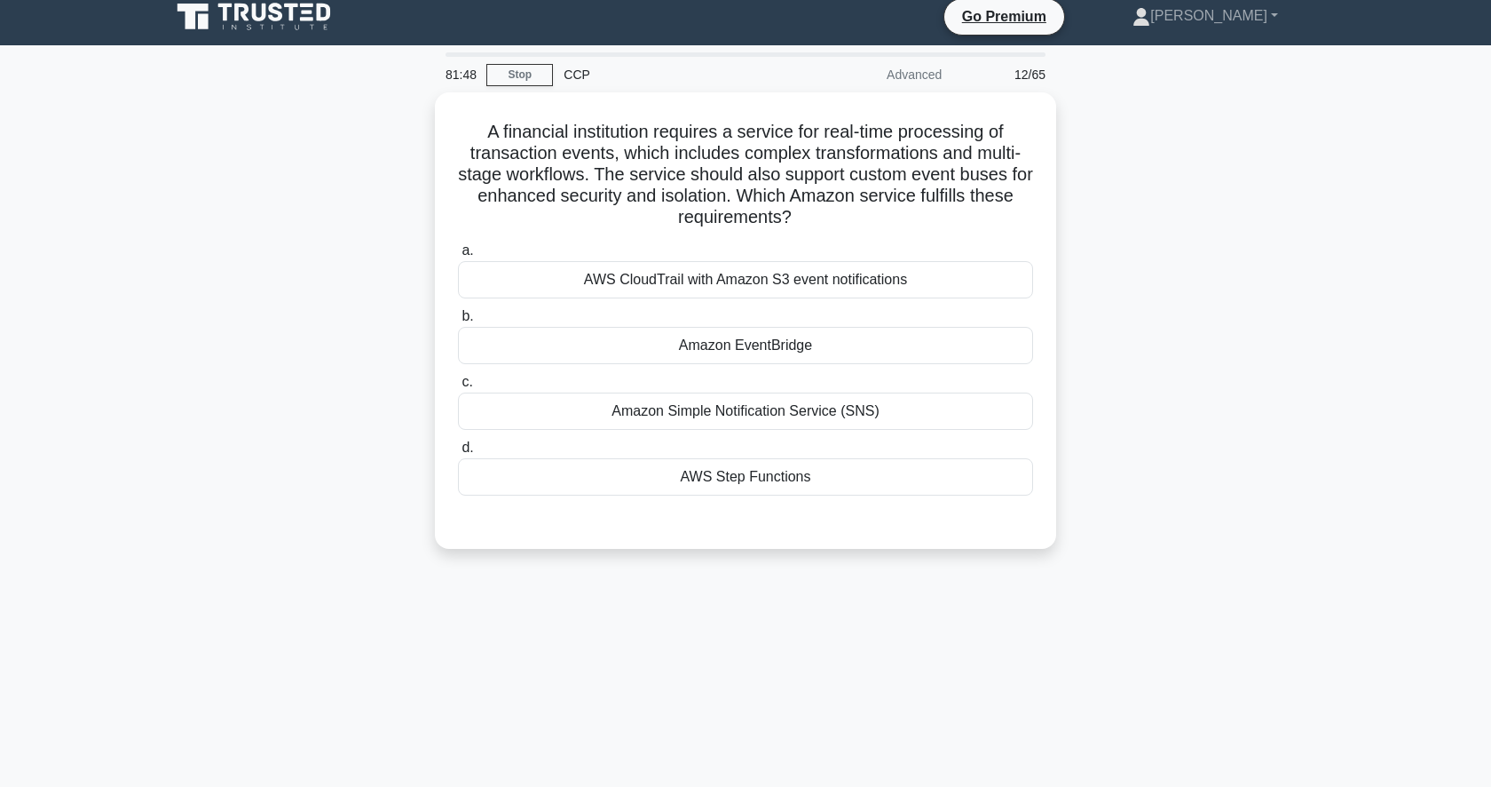
scroll to position [11, 0]
click at [812, 474] on div "AWS Step Functions" at bounding box center [745, 473] width 575 height 37
click at [458, 450] on input "d. AWS Step Functions" at bounding box center [458, 445] width 0 height 12
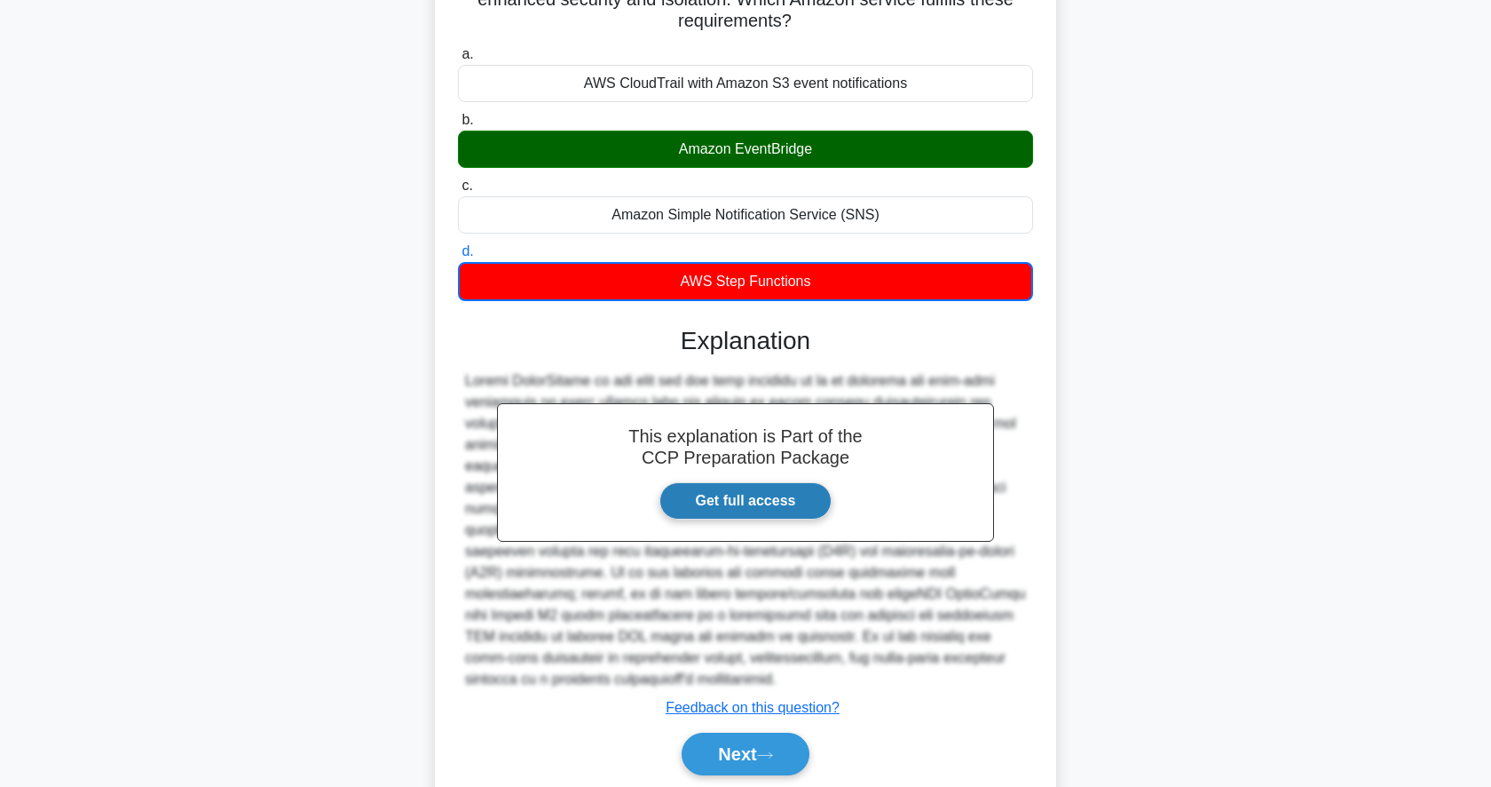
scroll to position [267, 0]
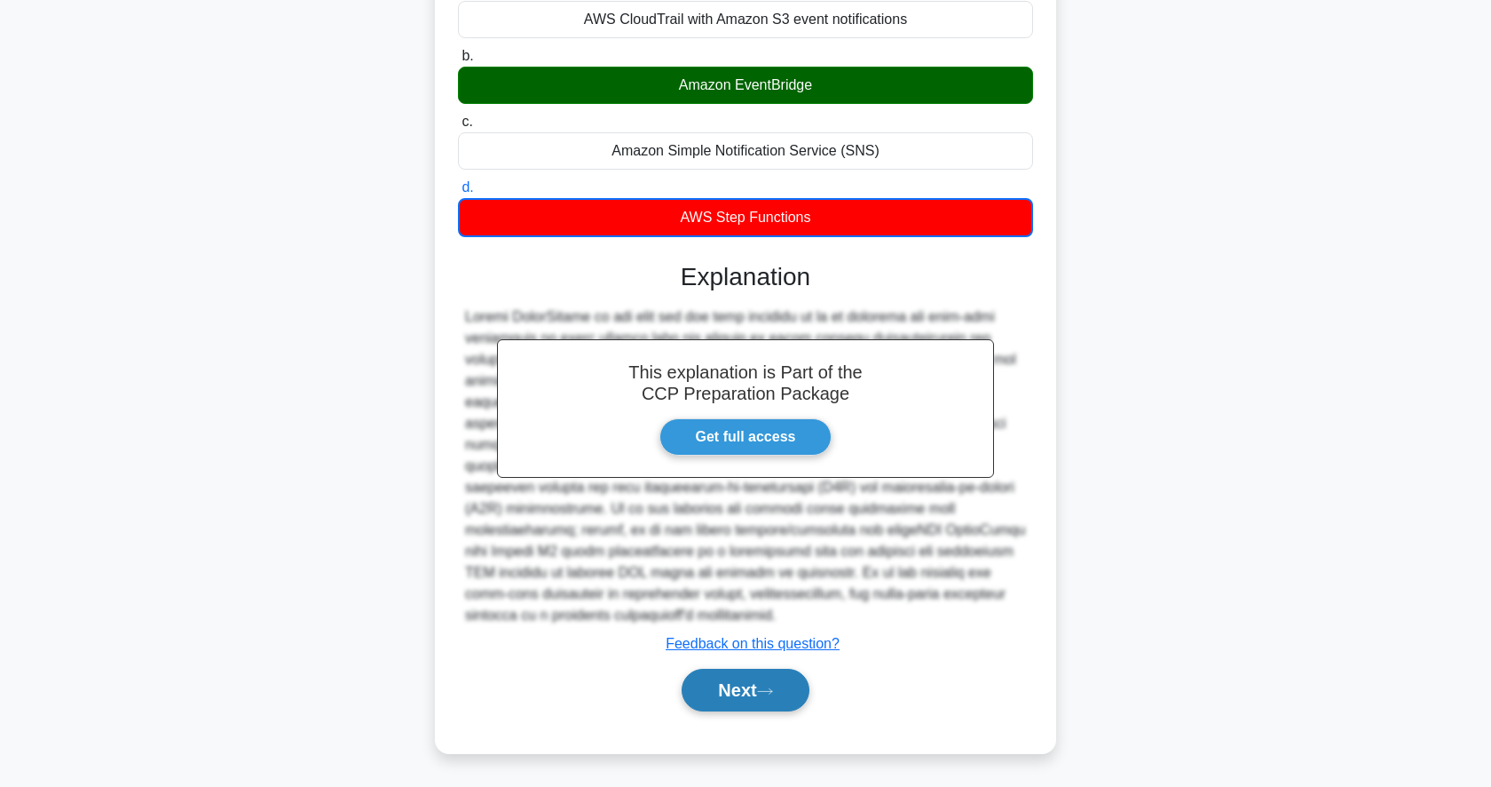
click at [726, 676] on button "Next" at bounding box center [745, 689] width 127 height 43
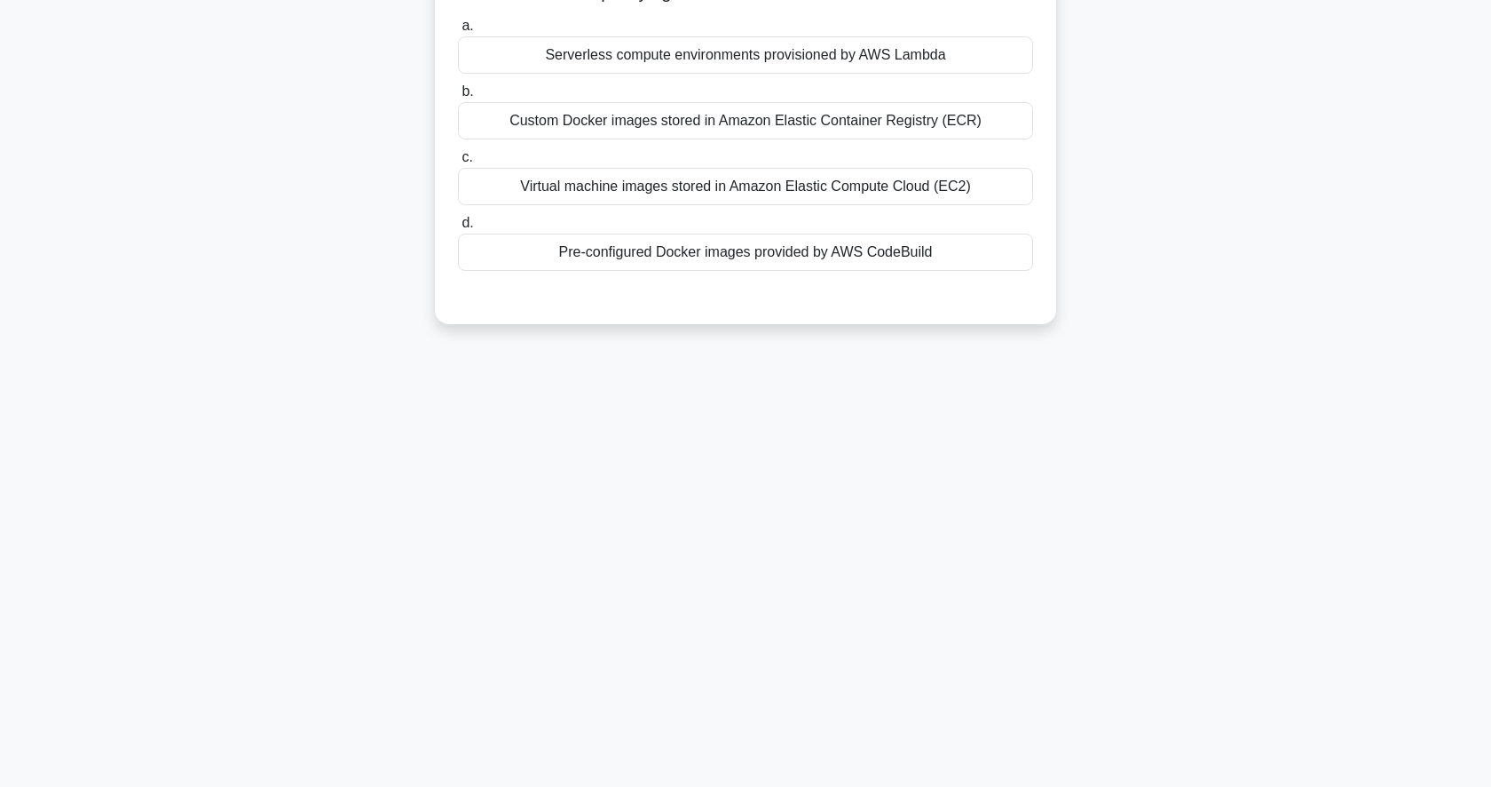
scroll to position [0, 0]
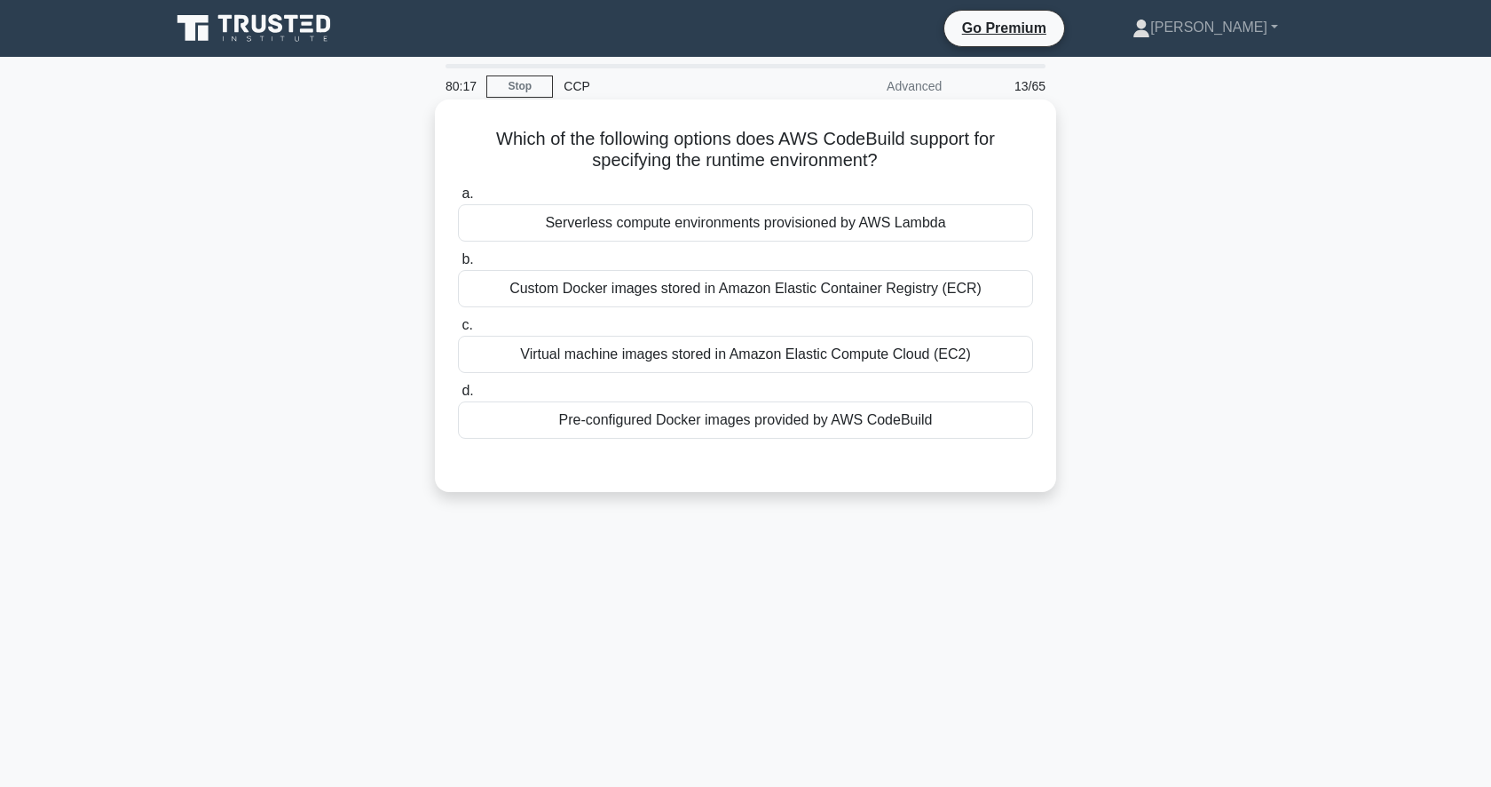
click at [855, 354] on div "Virtual machine images stored in Amazon Elastic Compute Cloud (EC2)" at bounding box center [745, 354] width 575 height 37
click at [458, 331] on input "c. Virtual machine images stored in Amazon Elastic Compute Cloud (EC2)" at bounding box center [458, 326] width 0 height 12
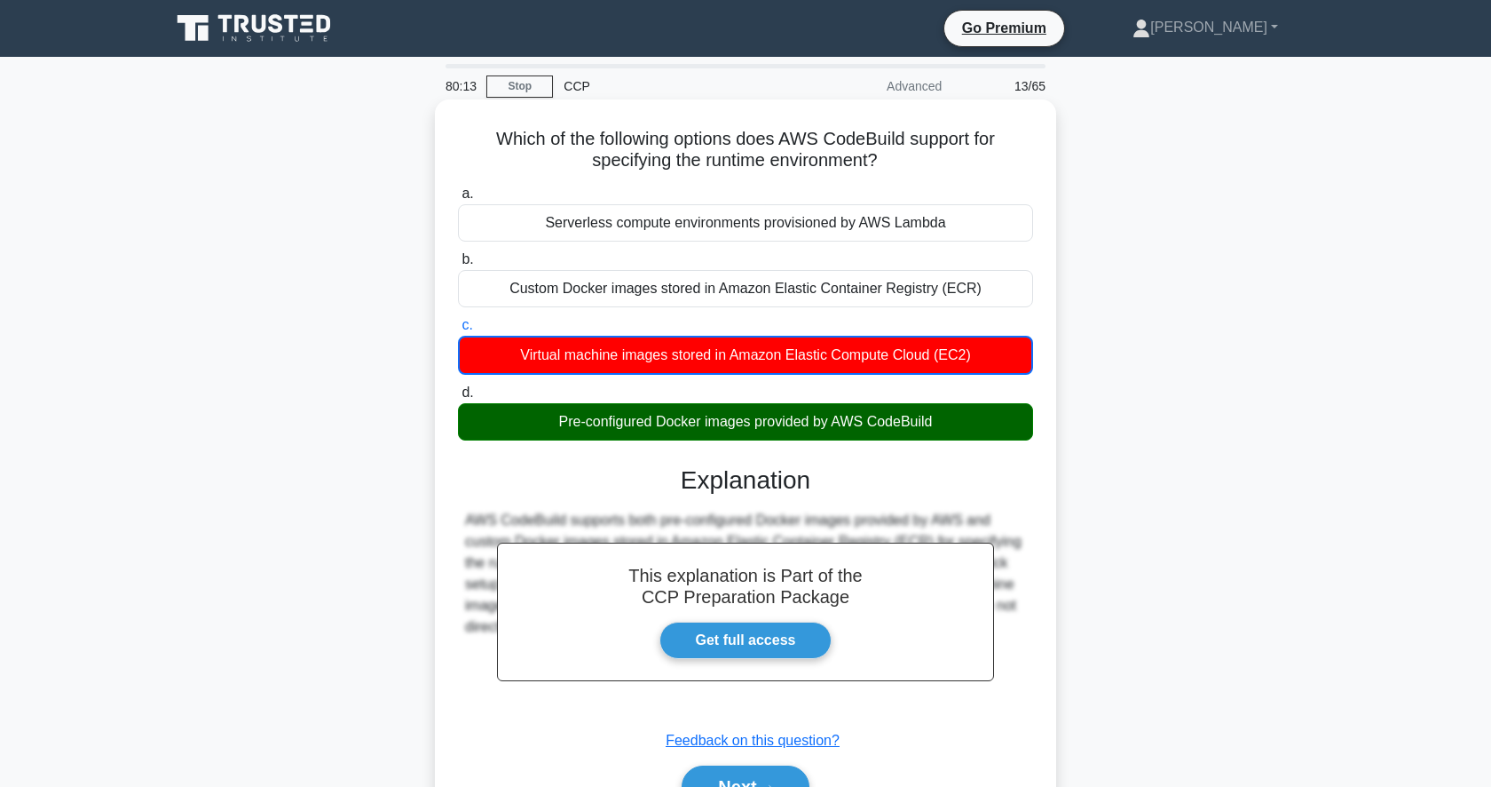
click at [689, 453] on div "This explanation is Part of the CCP Preparation Package Get full access Explana…" at bounding box center [745, 629] width 575 height 371
drag, startPoint x: 689, startPoint y: 452, endPoint x: 694, endPoint y: 427, distance: 25.4
click at [689, 444] on div "This explanation is Part of the CCP Preparation Package Get full access Explana…" at bounding box center [745, 629] width 575 height 371
click at [694, 427] on div "Pre-configured Docker images provided by AWS CodeBuild" at bounding box center [745, 421] width 575 height 37
click at [458, 399] on input "d. Pre-configured Docker images provided by AWS CodeBuild" at bounding box center [458, 393] width 0 height 12
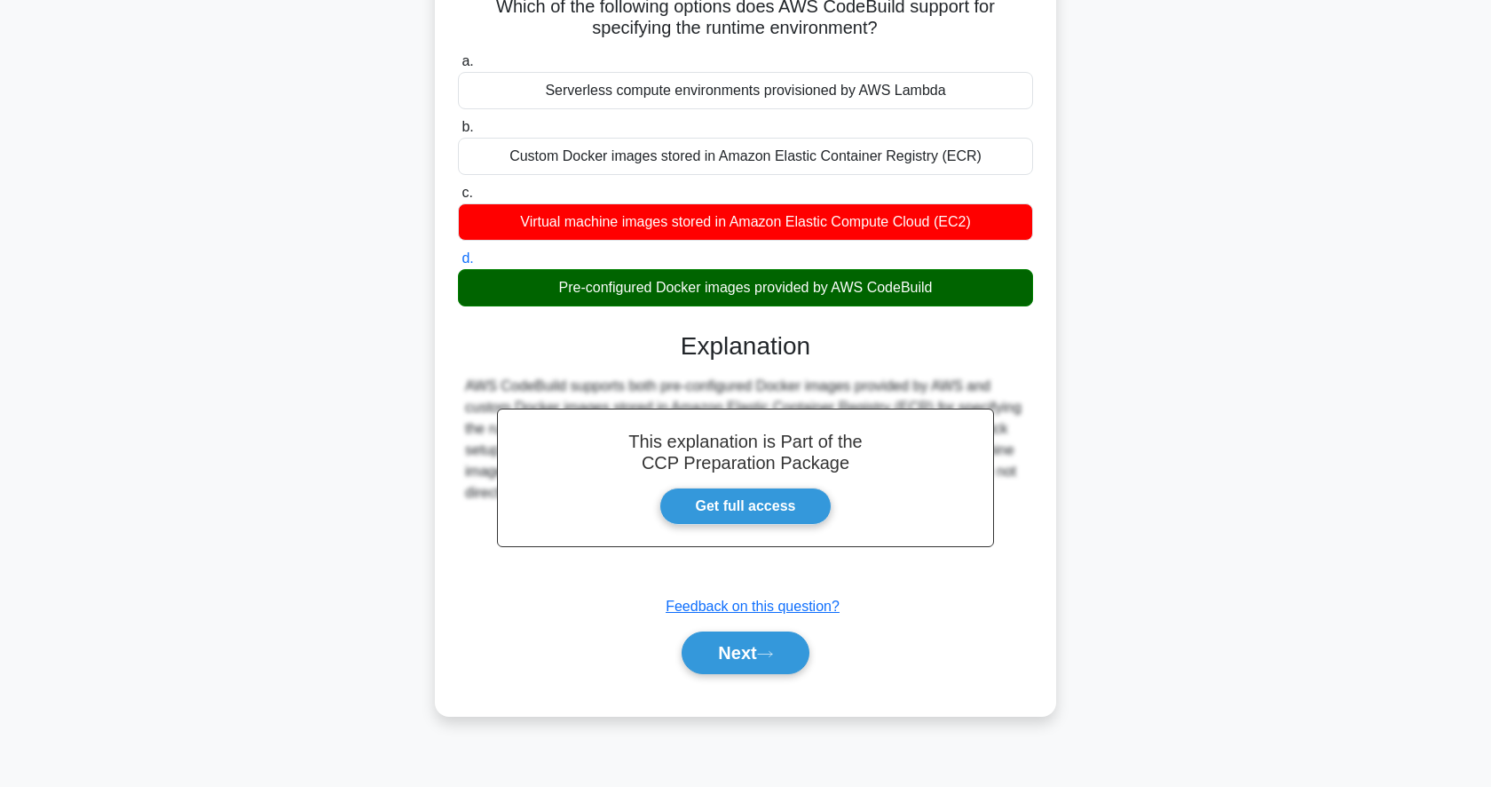
scroll to position [172, 0]
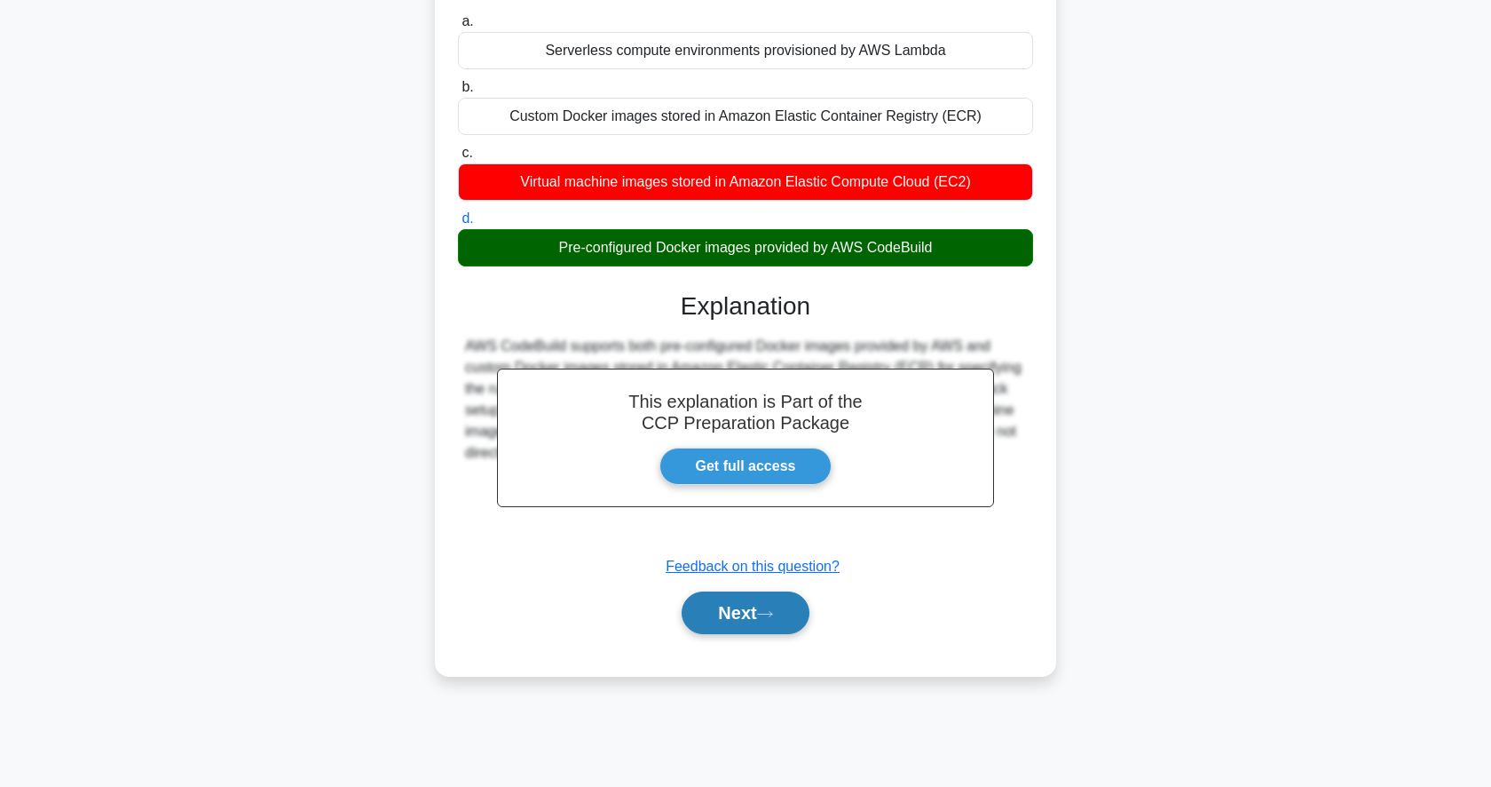
click at [742, 609] on button "Next" at bounding box center [745, 612] width 127 height 43
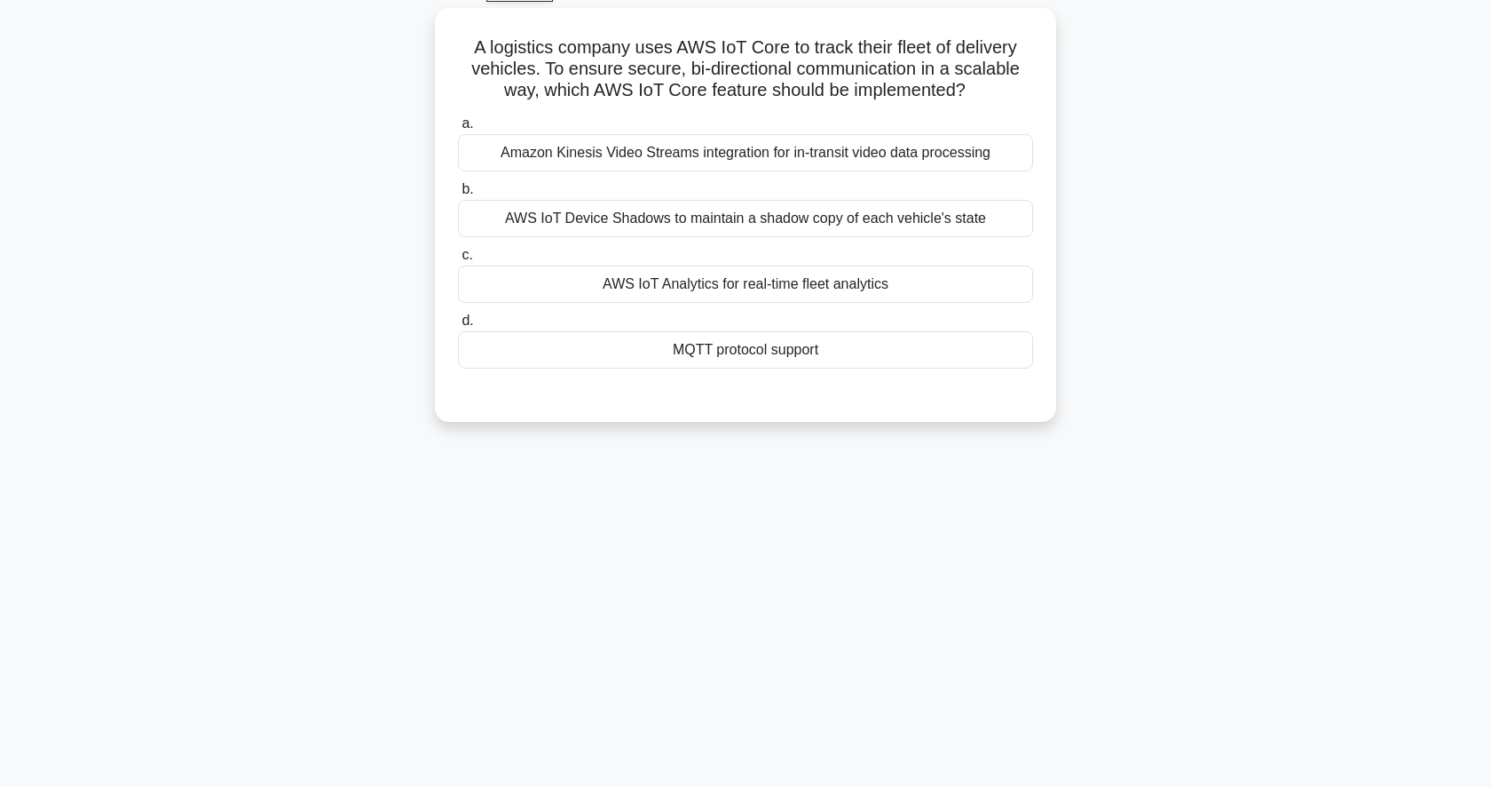
scroll to position [94, 0]
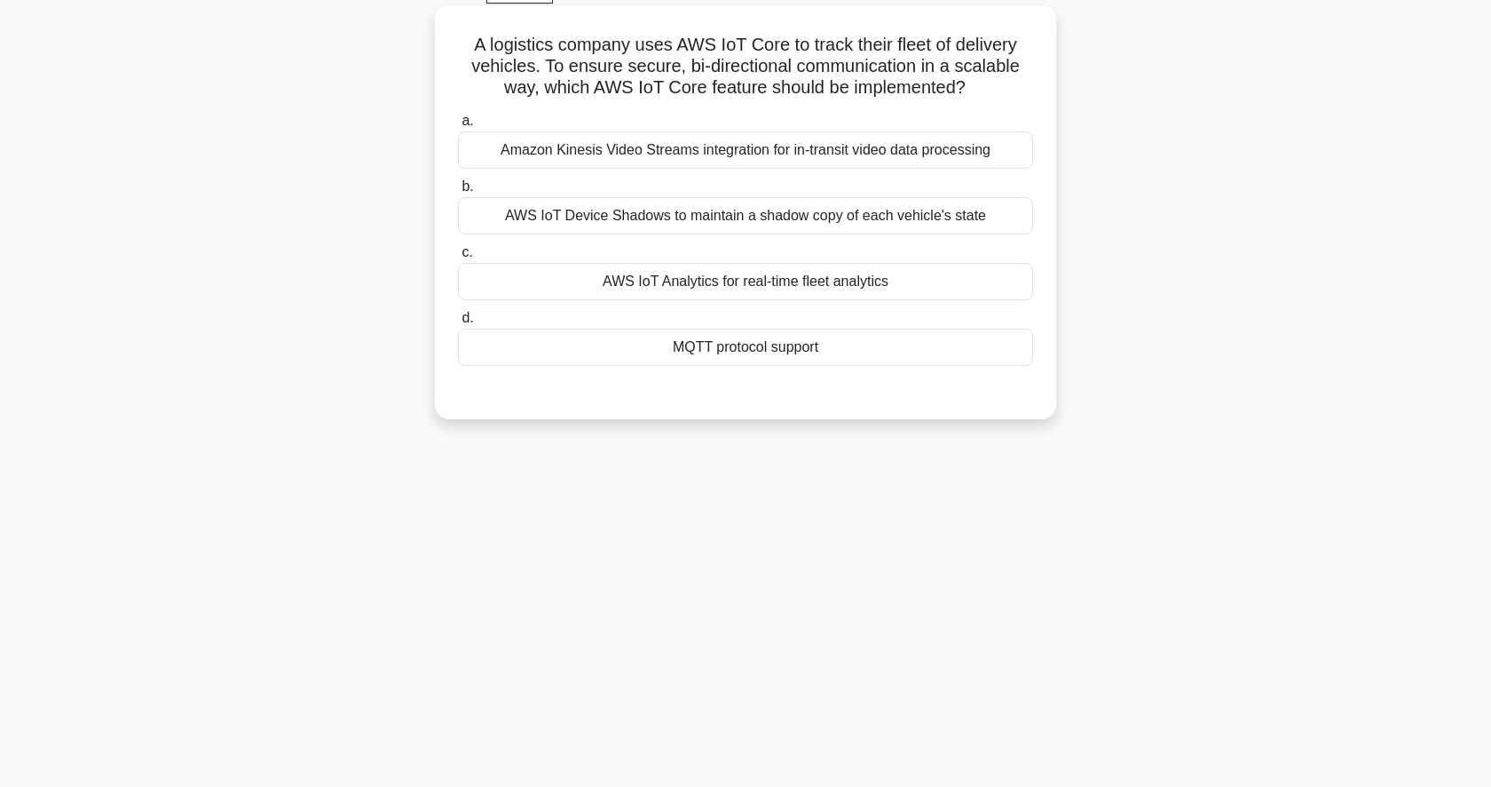
click at [903, 294] on div "AWS IoT Analytics for real-time fleet analytics" at bounding box center [745, 281] width 575 height 37
click at [458, 258] on input "c. AWS IoT Analytics for real-time fleet analytics" at bounding box center [458, 253] width 0 height 12
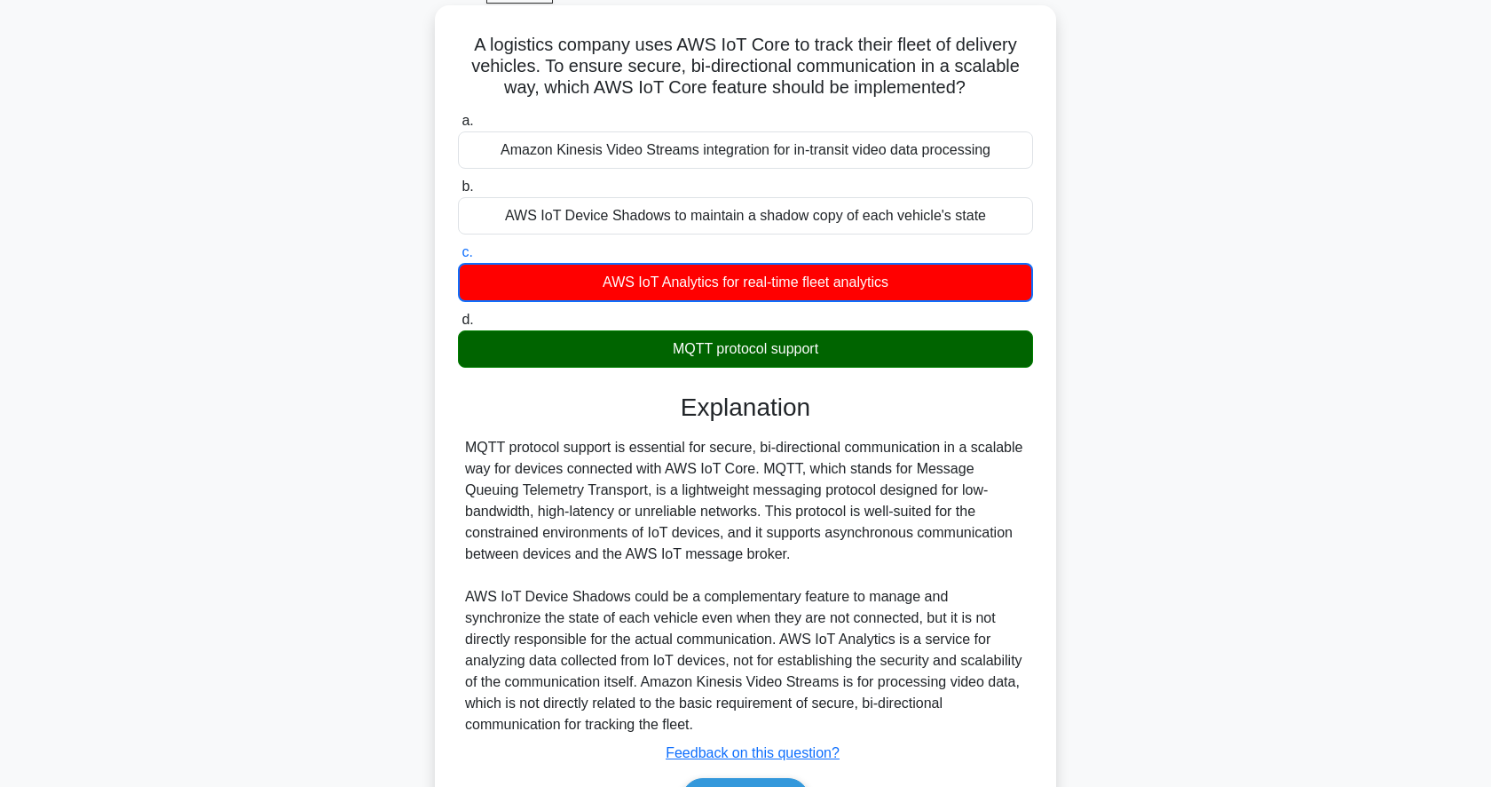
click at [780, 360] on div "MQTT protocol support" at bounding box center [745, 348] width 575 height 37
click at [458, 326] on input "d. MQTT protocol support" at bounding box center [458, 320] width 0 height 12
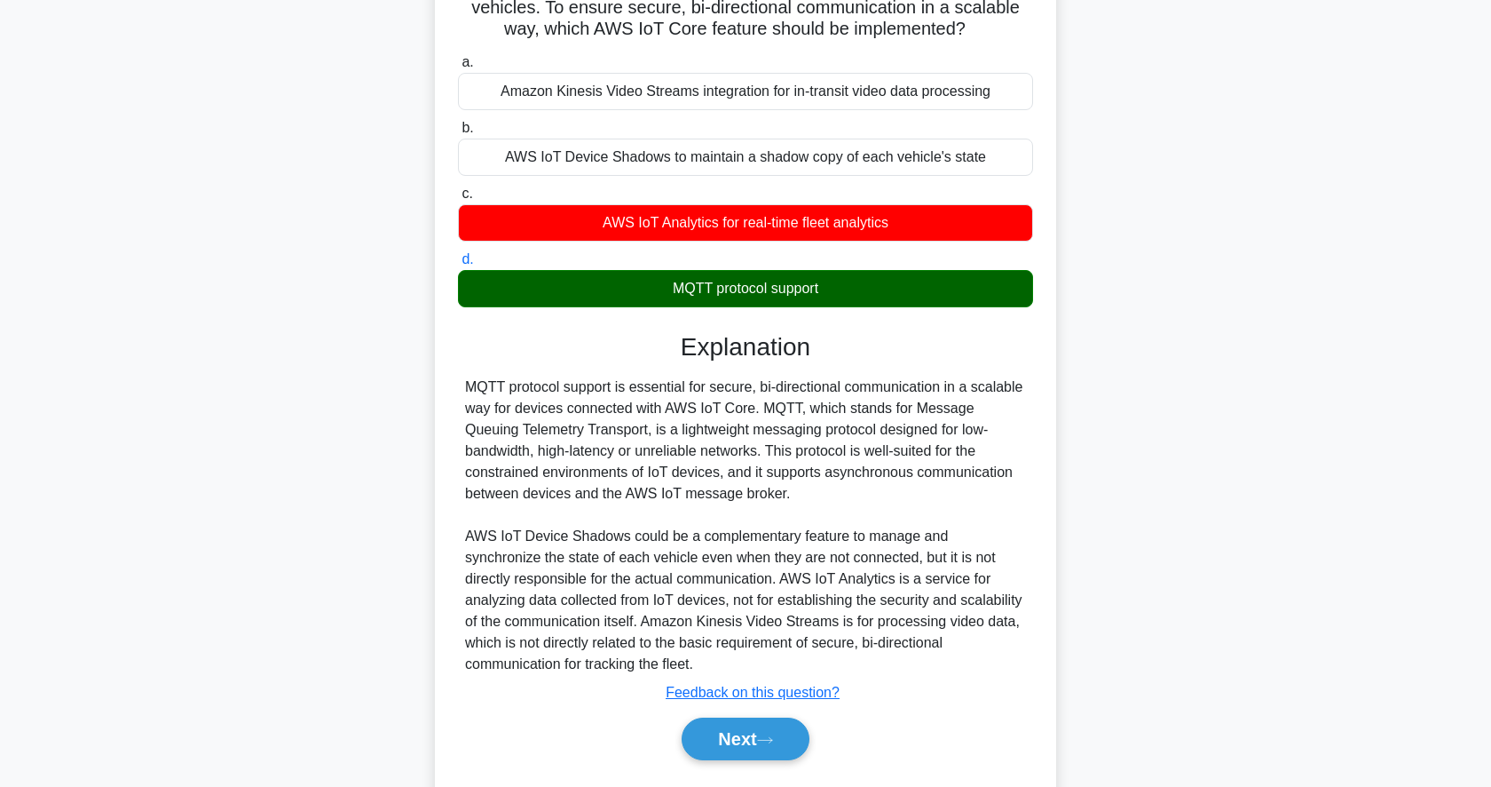
scroll to position [202, 0]
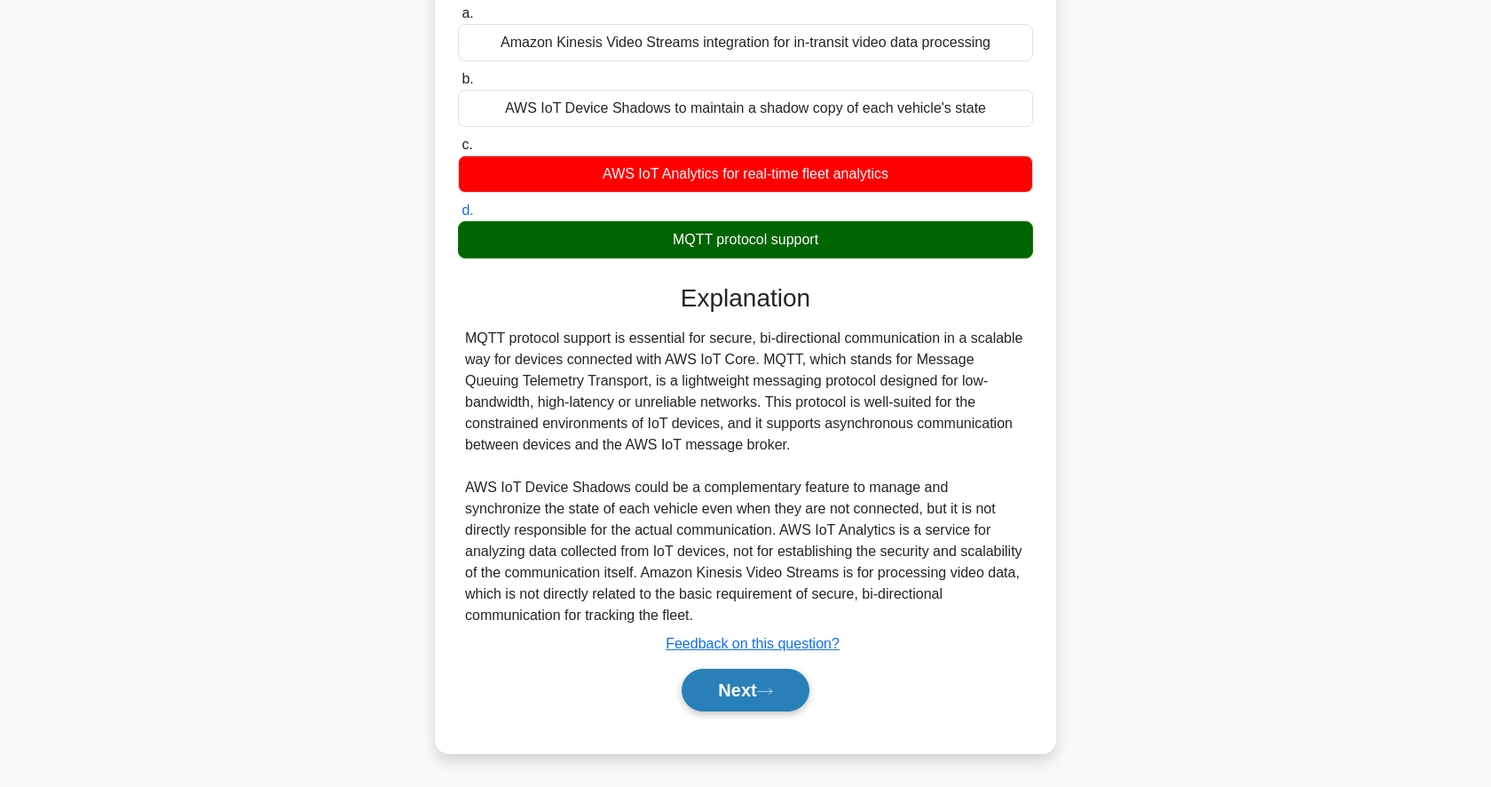
click at [755, 706] on button "Next" at bounding box center [745, 689] width 127 height 43
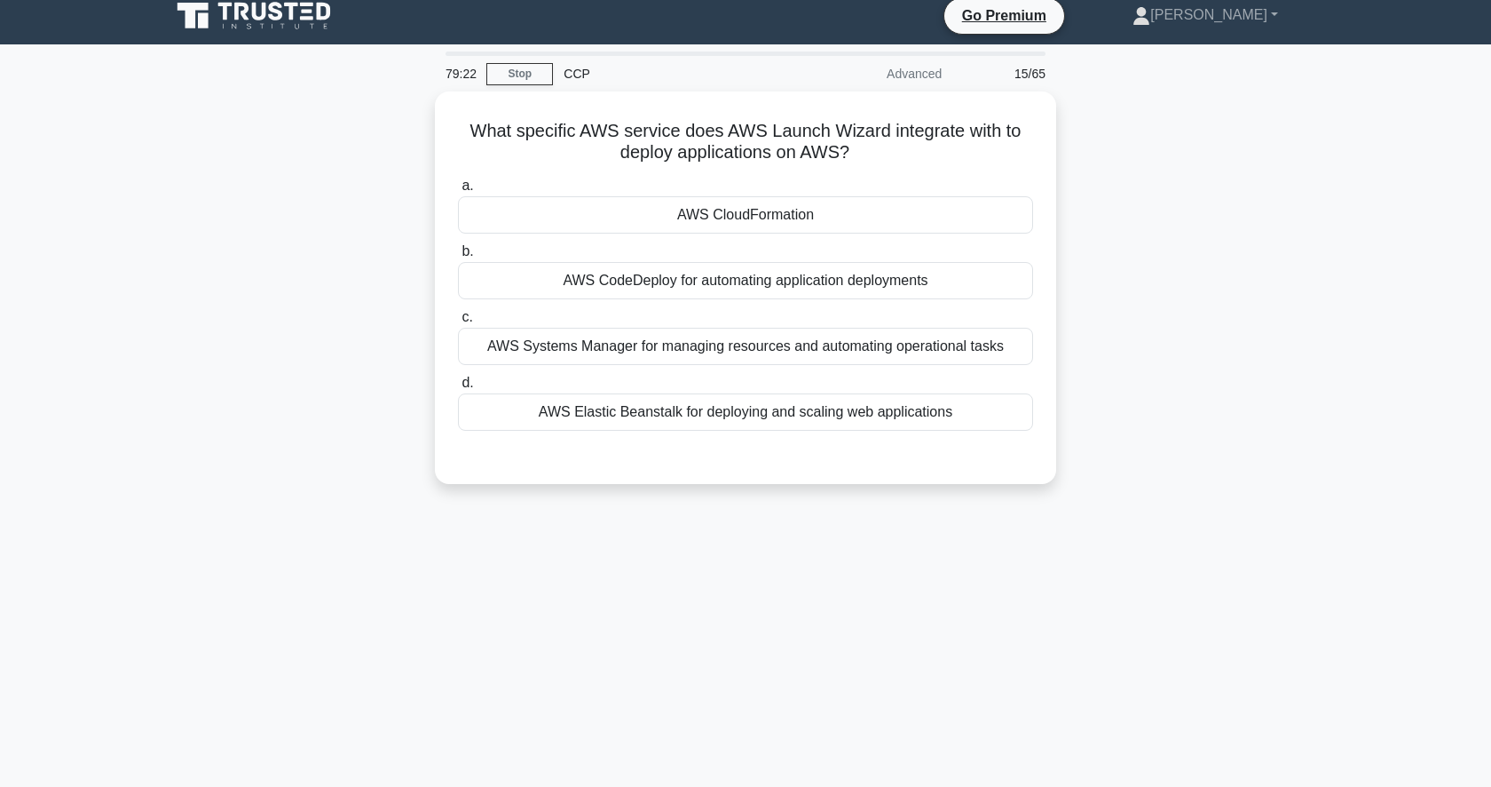
scroll to position [12, 0]
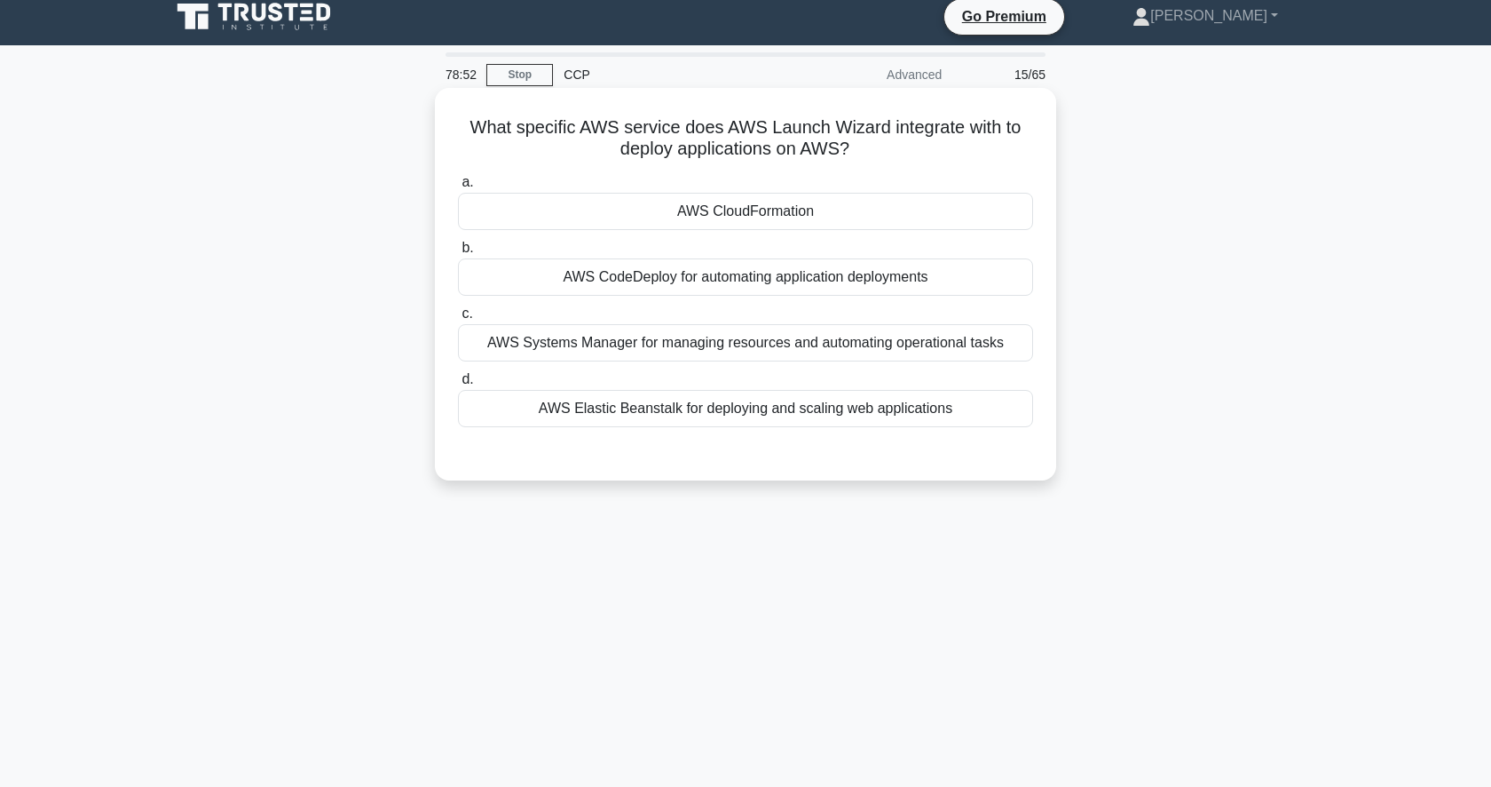
click at [929, 422] on div "AWS Elastic Beanstalk for deploying and scaling web applications" at bounding box center [745, 408] width 575 height 37
click at [458, 385] on input "d. AWS Elastic Beanstalk for deploying and scaling web applications" at bounding box center [458, 380] width 0 height 12
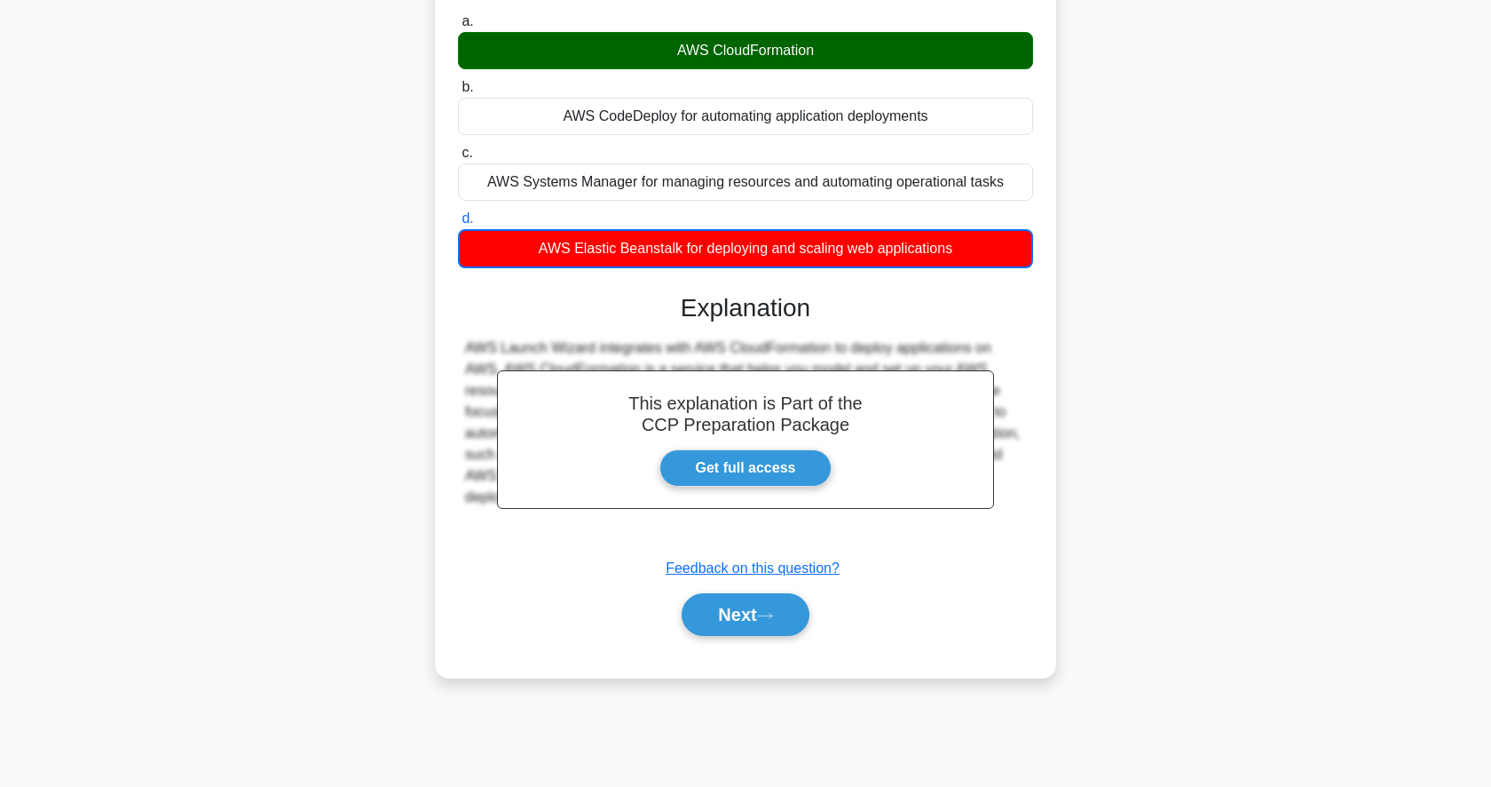
scroll to position [172, 0]
click at [713, 612] on button "Next" at bounding box center [745, 614] width 127 height 43
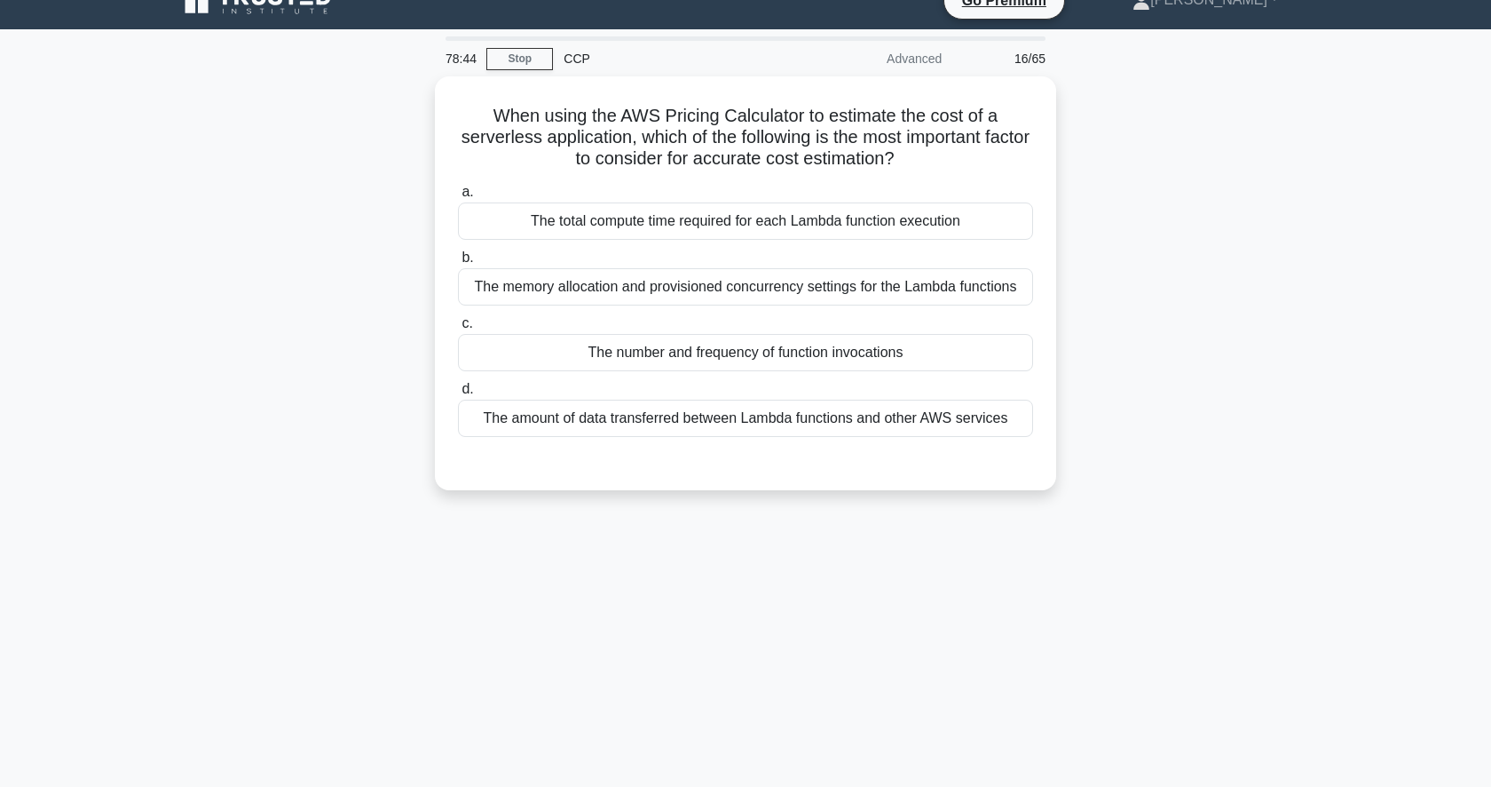
scroll to position [26, 0]
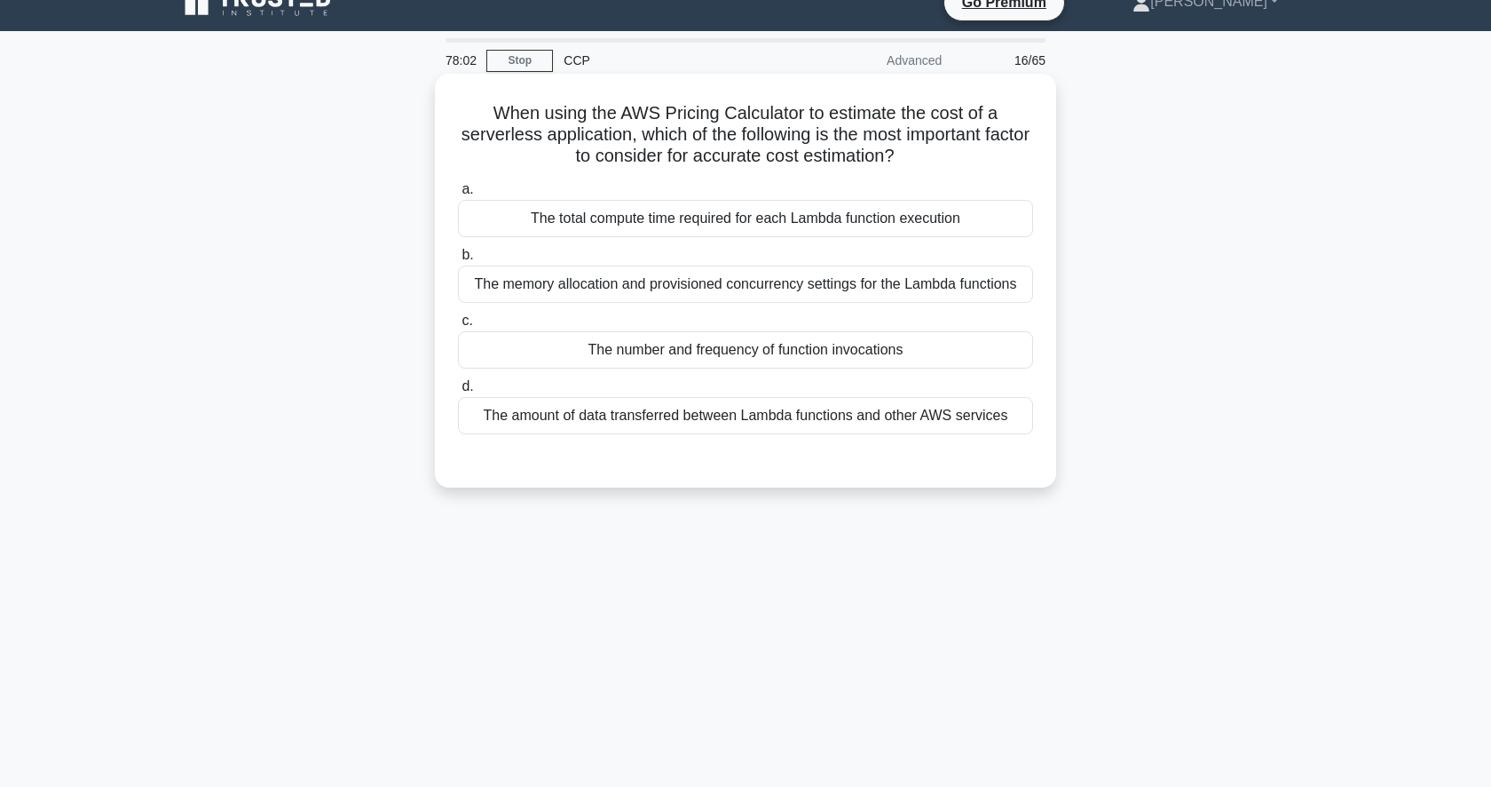
click at [687, 229] on div "The total compute time required for each Lambda function execution" at bounding box center [745, 218] width 575 height 37
click at [458, 195] on input "a. The total compute time required for each Lambda function execution" at bounding box center [458, 190] width 0 height 12
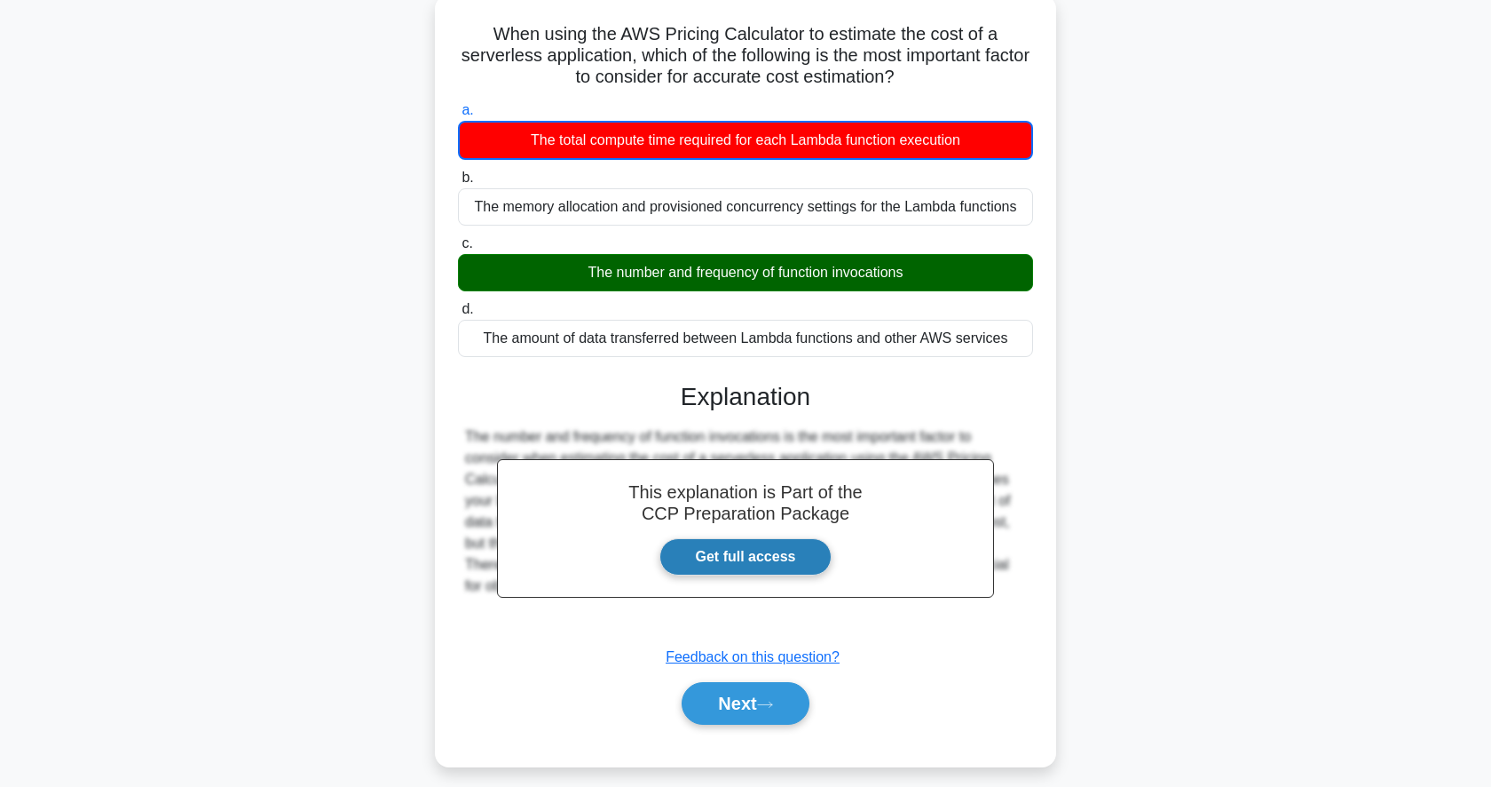
scroll to position [172, 0]
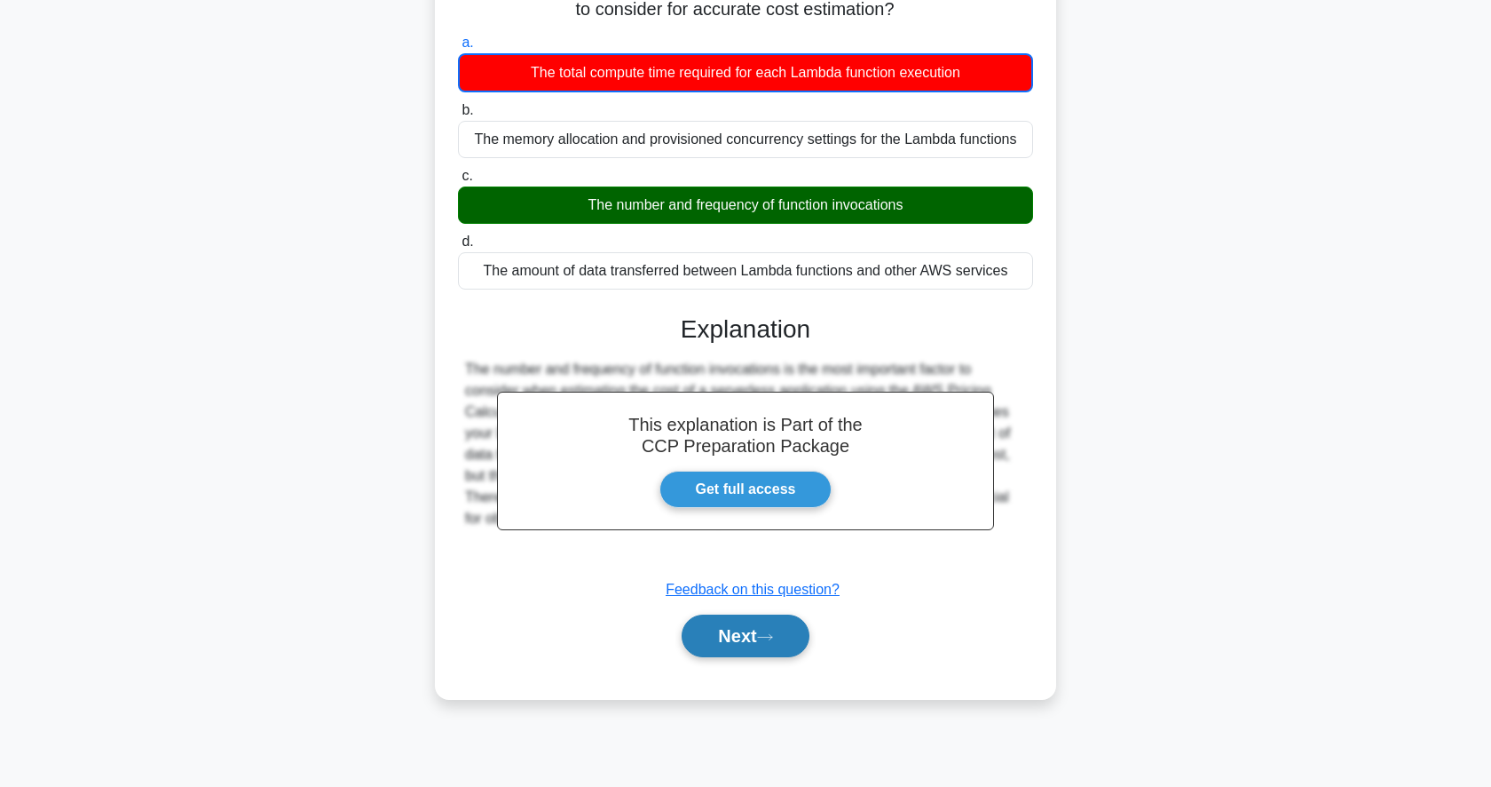
click at [748, 639] on button "Next" at bounding box center [745, 635] width 127 height 43
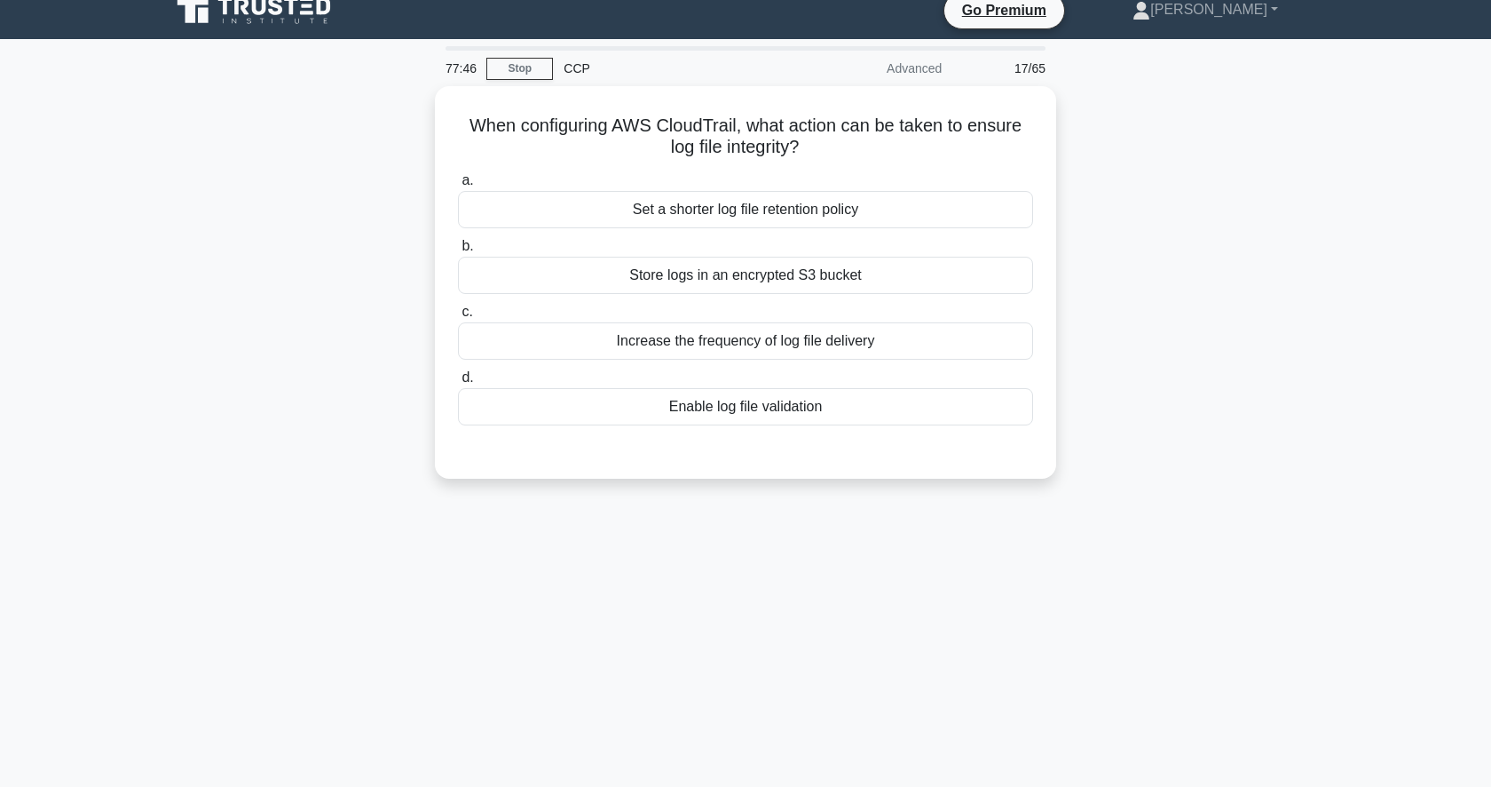
scroll to position [0, 0]
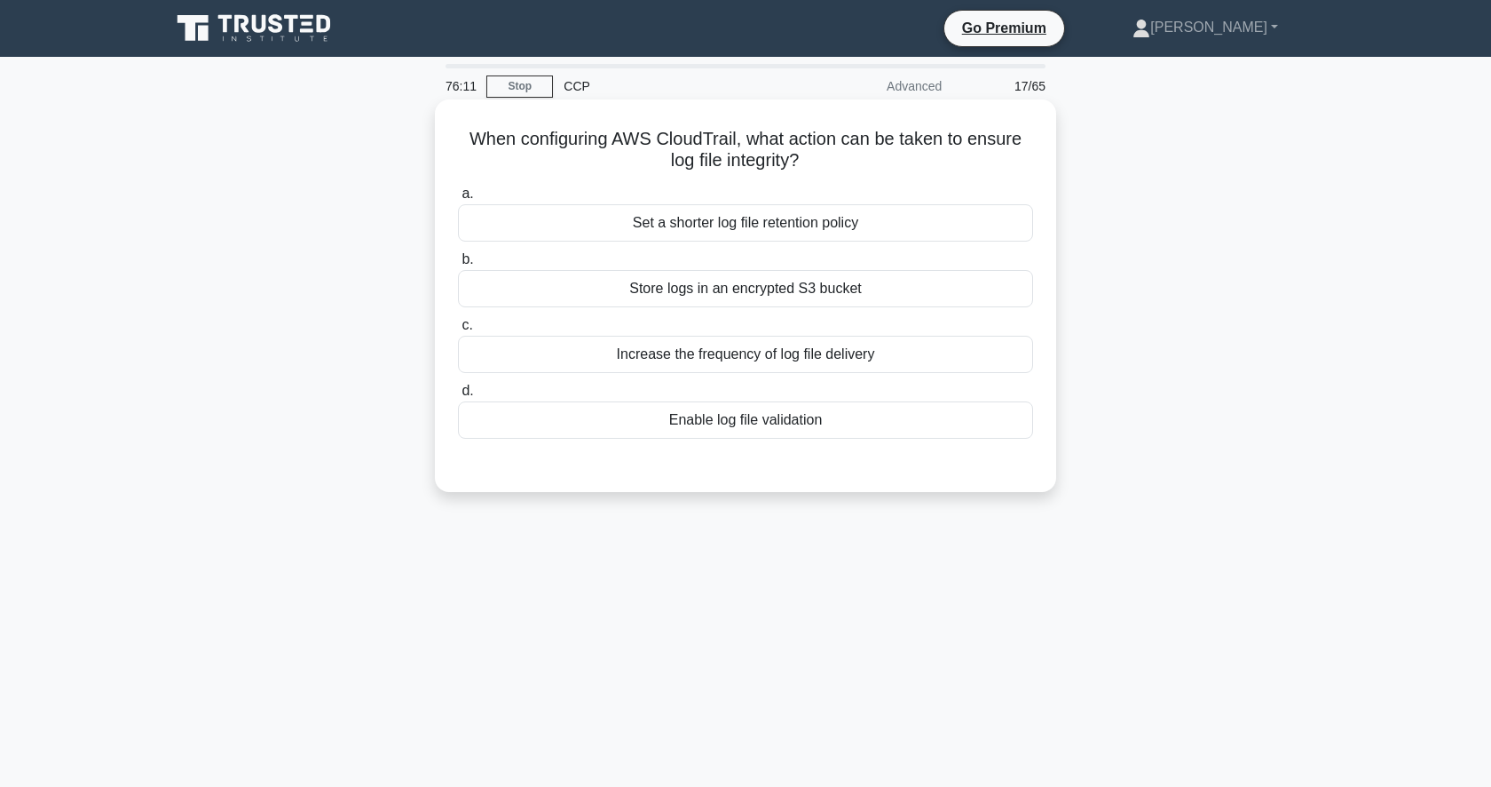
click at [817, 286] on div "Store logs in an encrypted S3 bucket" at bounding box center [745, 288] width 575 height 37
click at [458, 265] on input "b. Store logs in an encrypted S3 bucket" at bounding box center [458, 260] width 0 height 12
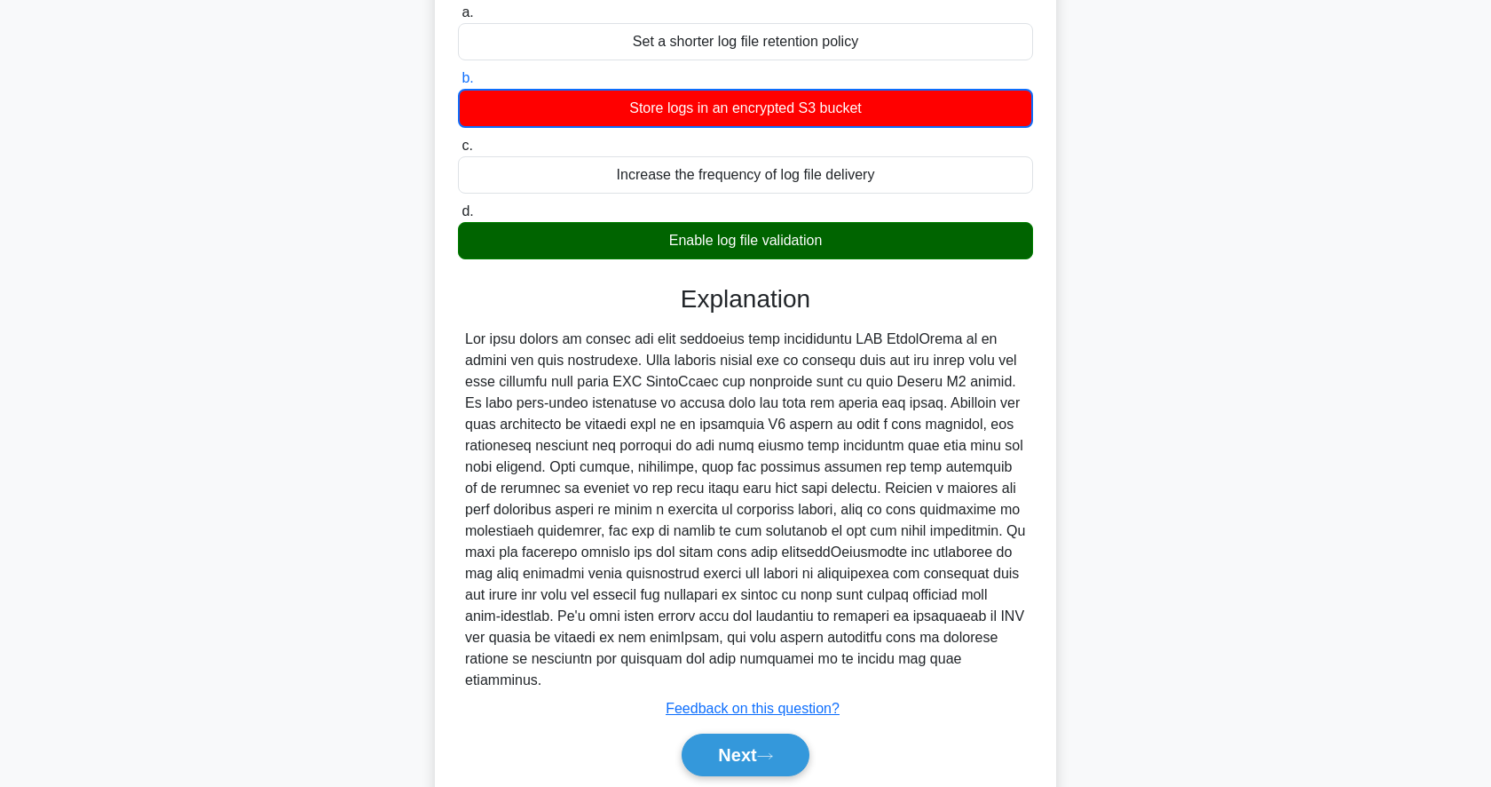
scroll to position [225, 0]
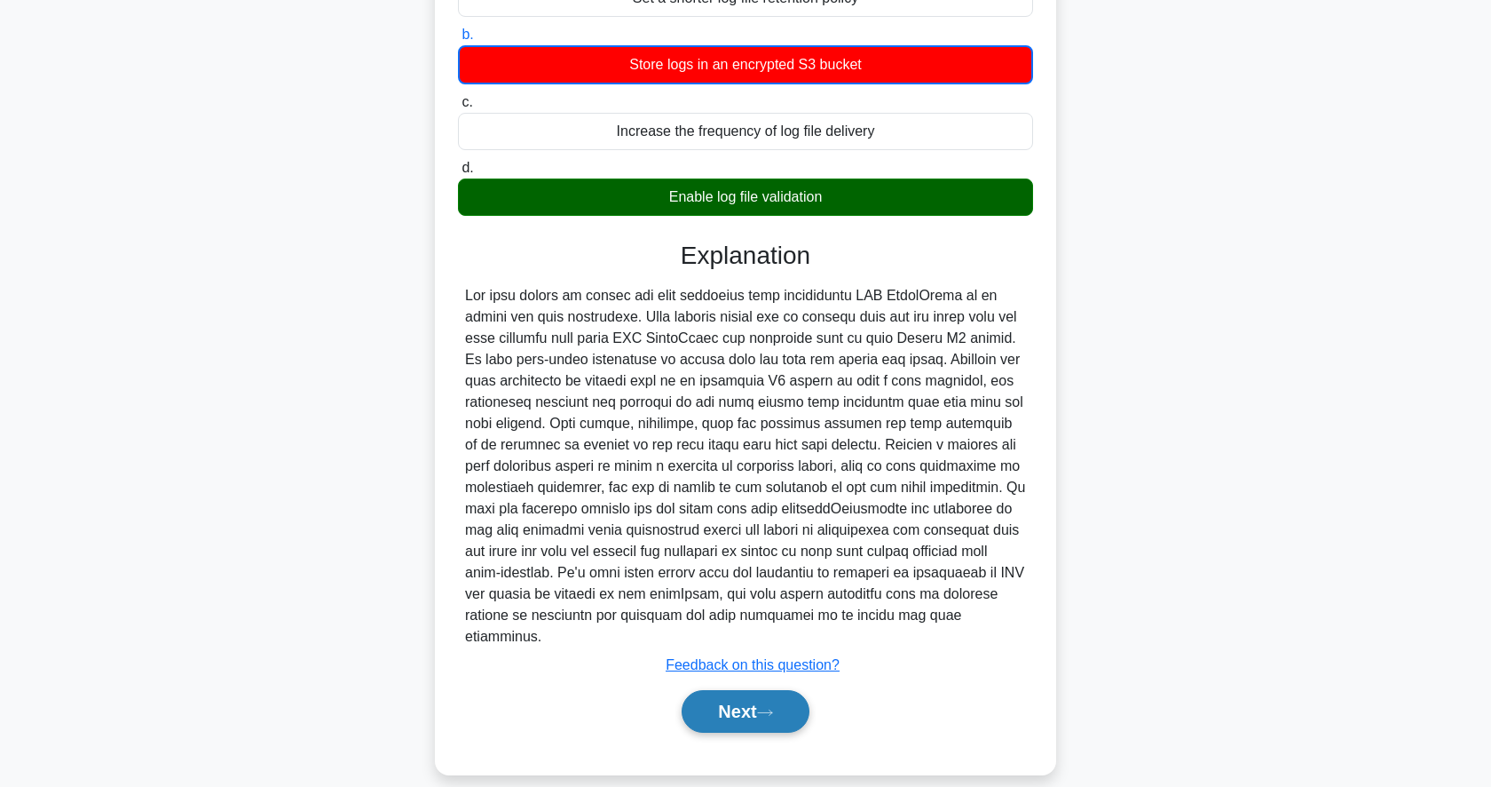
click at [739, 690] on button "Next" at bounding box center [745, 711] width 127 height 43
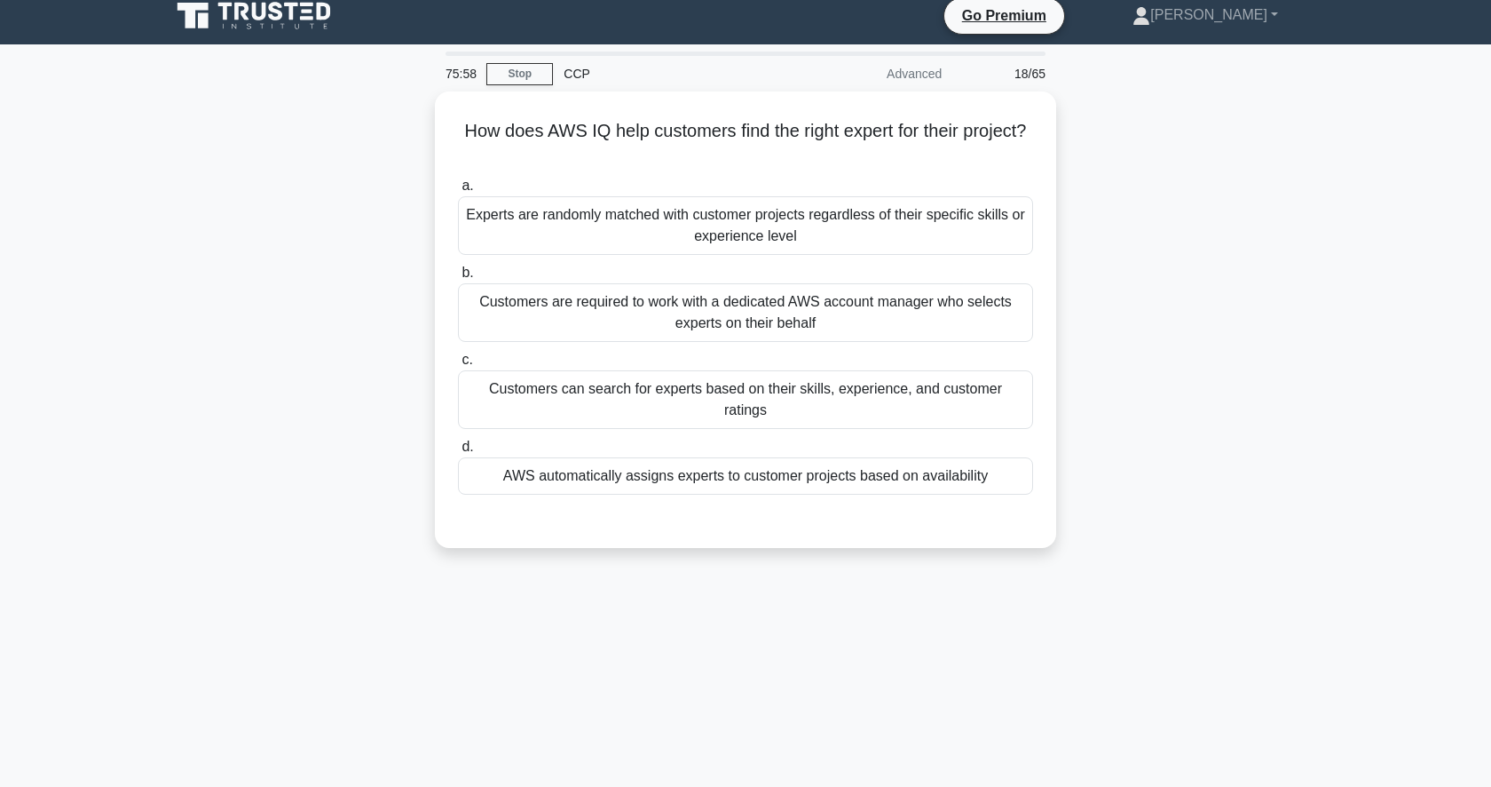
scroll to position [12, 0]
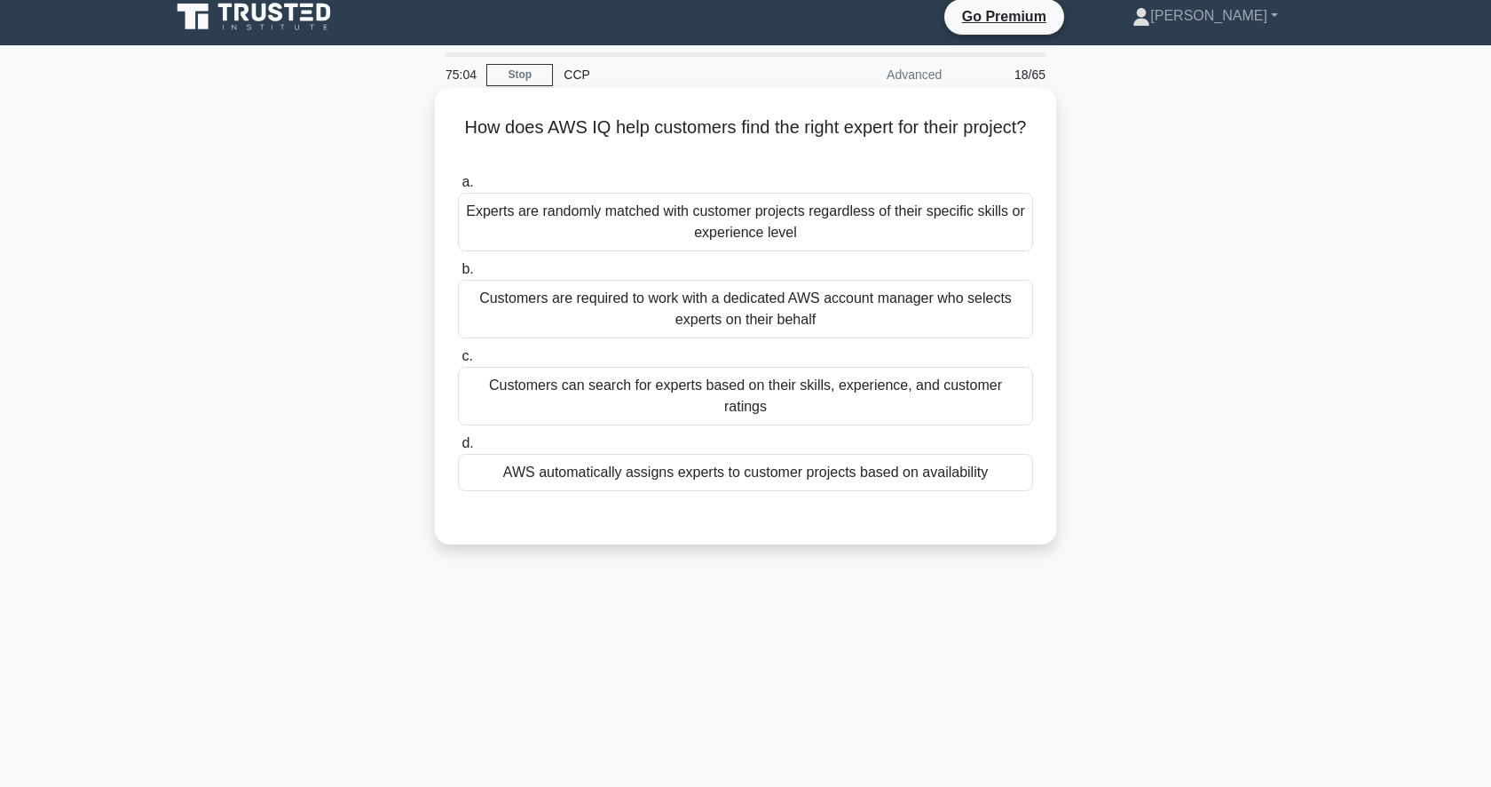
click at [597, 387] on div "Customers can search for experts based on their skills, experience, and custome…" at bounding box center [745, 396] width 575 height 59
click at [458, 362] on input "c. Customers can search for experts based on their skills, experience, and cust…" at bounding box center [458, 357] width 0 height 12
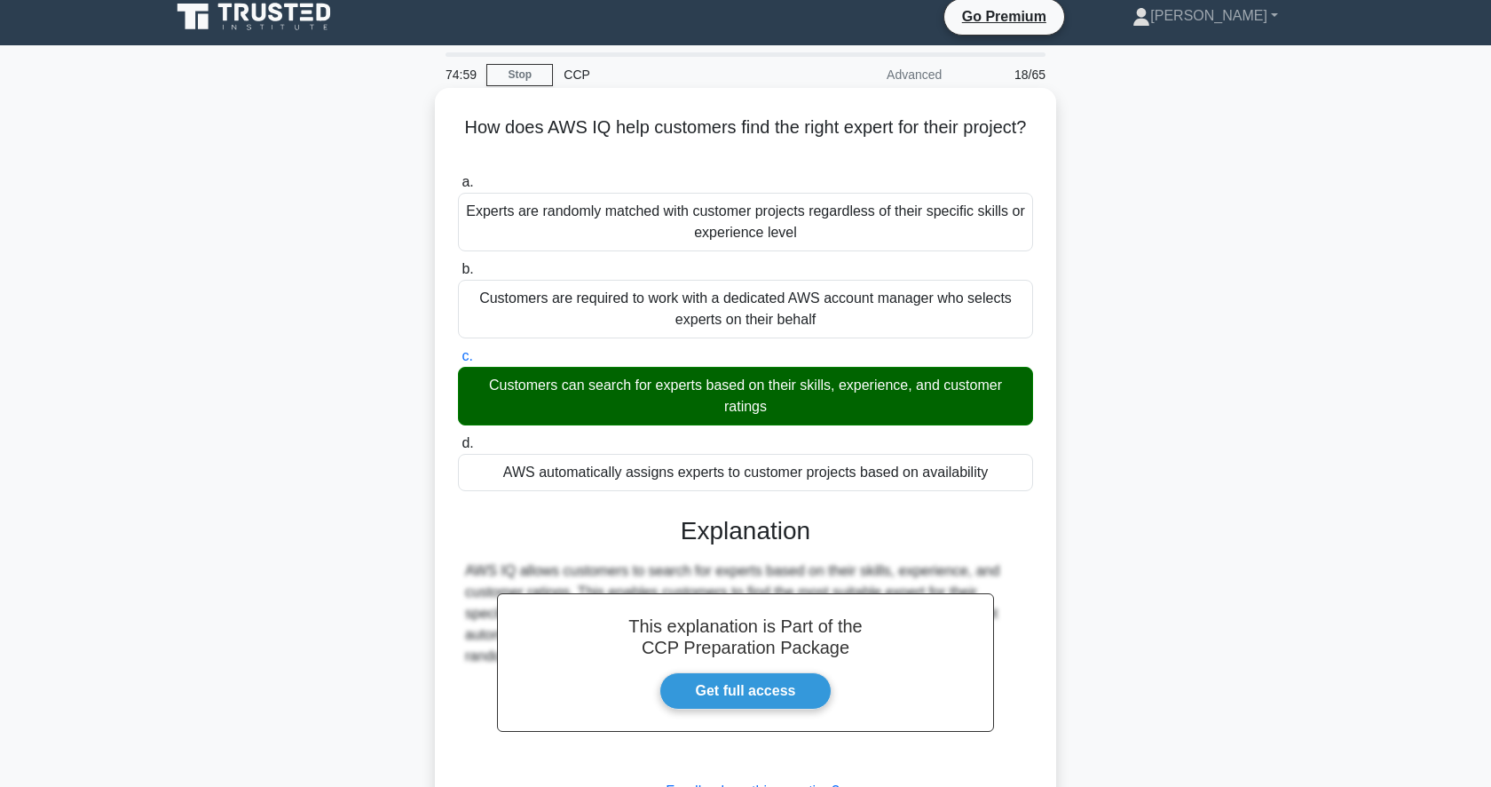
scroll to position [172, 0]
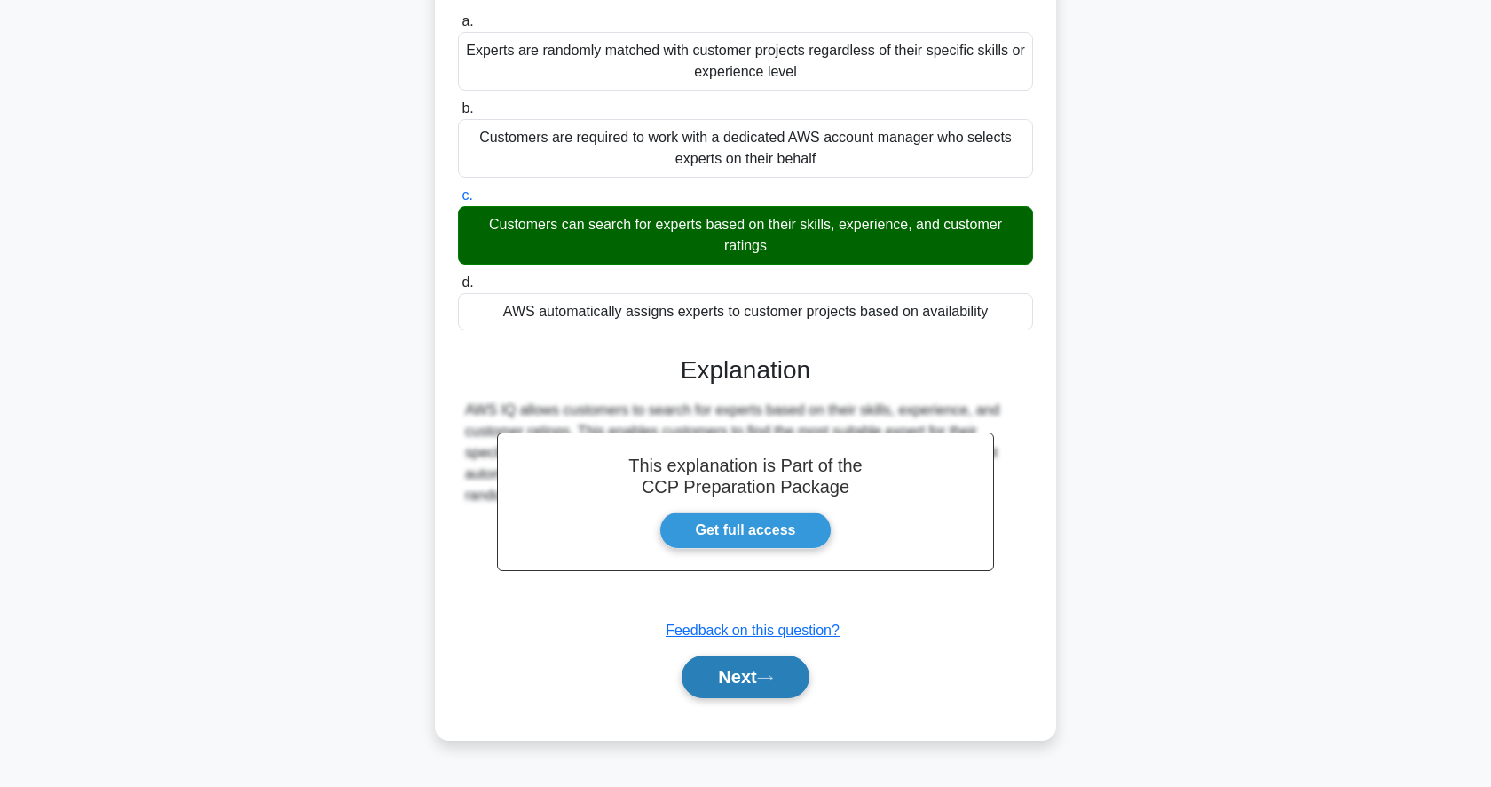
click at [732, 655] on button "Next" at bounding box center [745, 676] width 127 height 43
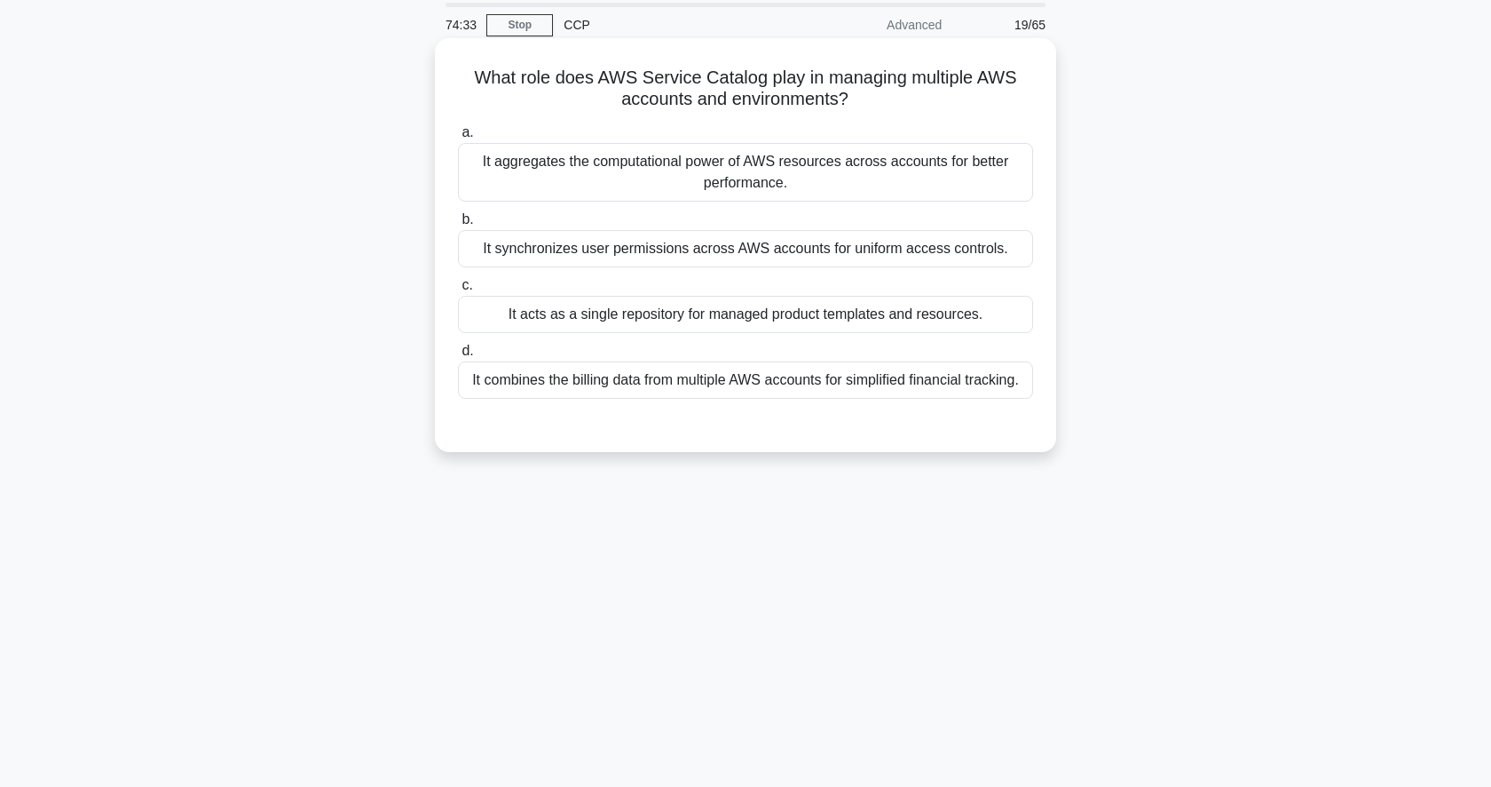
scroll to position [63, 0]
drag, startPoint x: 739, startPoint y: 312, endPoint x: 749, endPoint y: 457, distance: 145.1
click at [749, 457] on div "What role does AWS Service Catalog play in managing multiple AWS accounts and e…" at bounding box center [746, 258] width 1172 height 435
click at [780, 416] on div at bounding box center [745, 414] width 575 height 14
click at [832, 320] on div "It acts as a single repository for managed product templates and resources." at bounding box center [745, 312] width 575 height 37
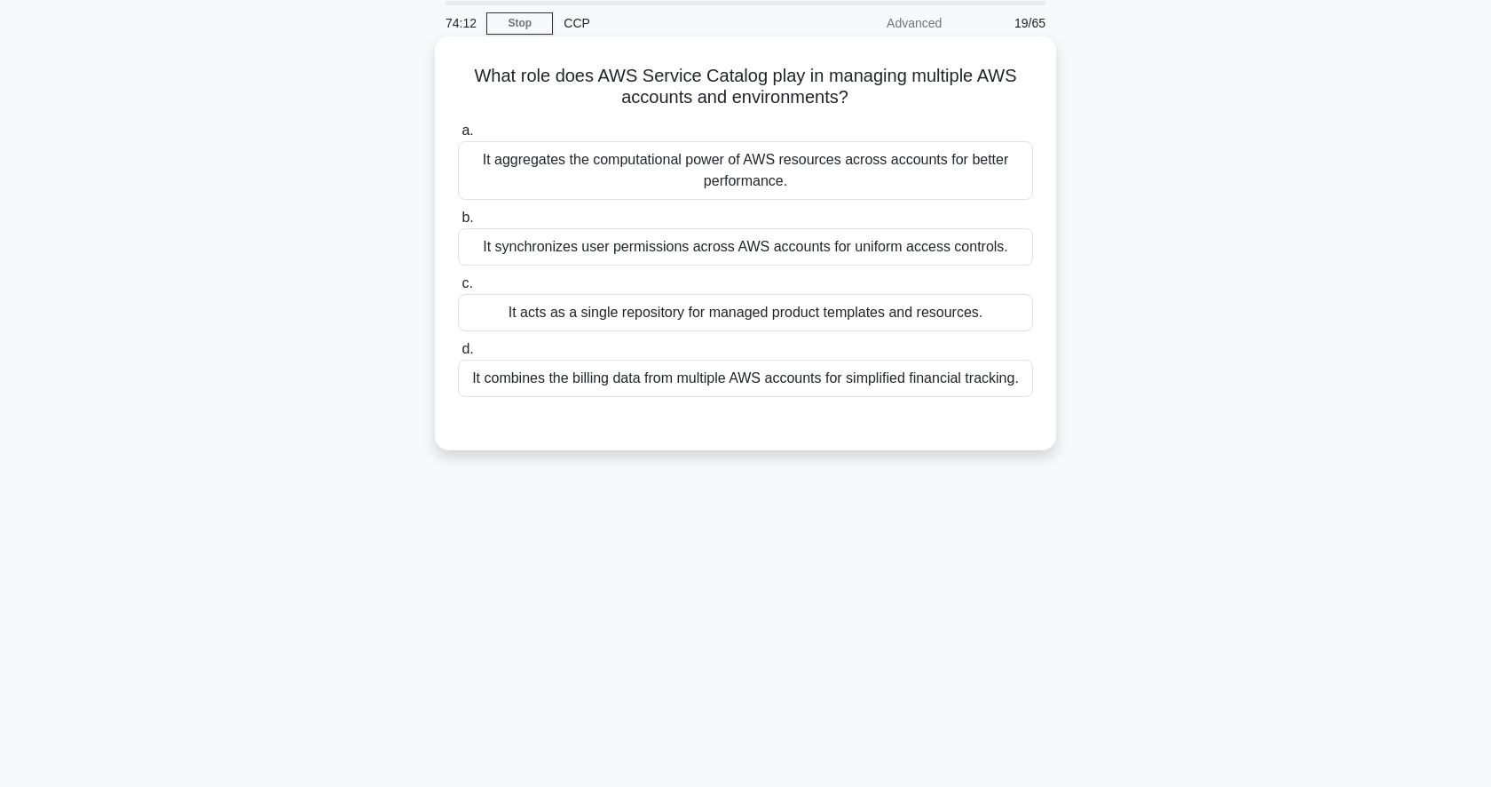
click at [458, 289] on input "c. It acts as a single repository for managed product templates and resources." at bounding box center [458, 284] width 0 height 12
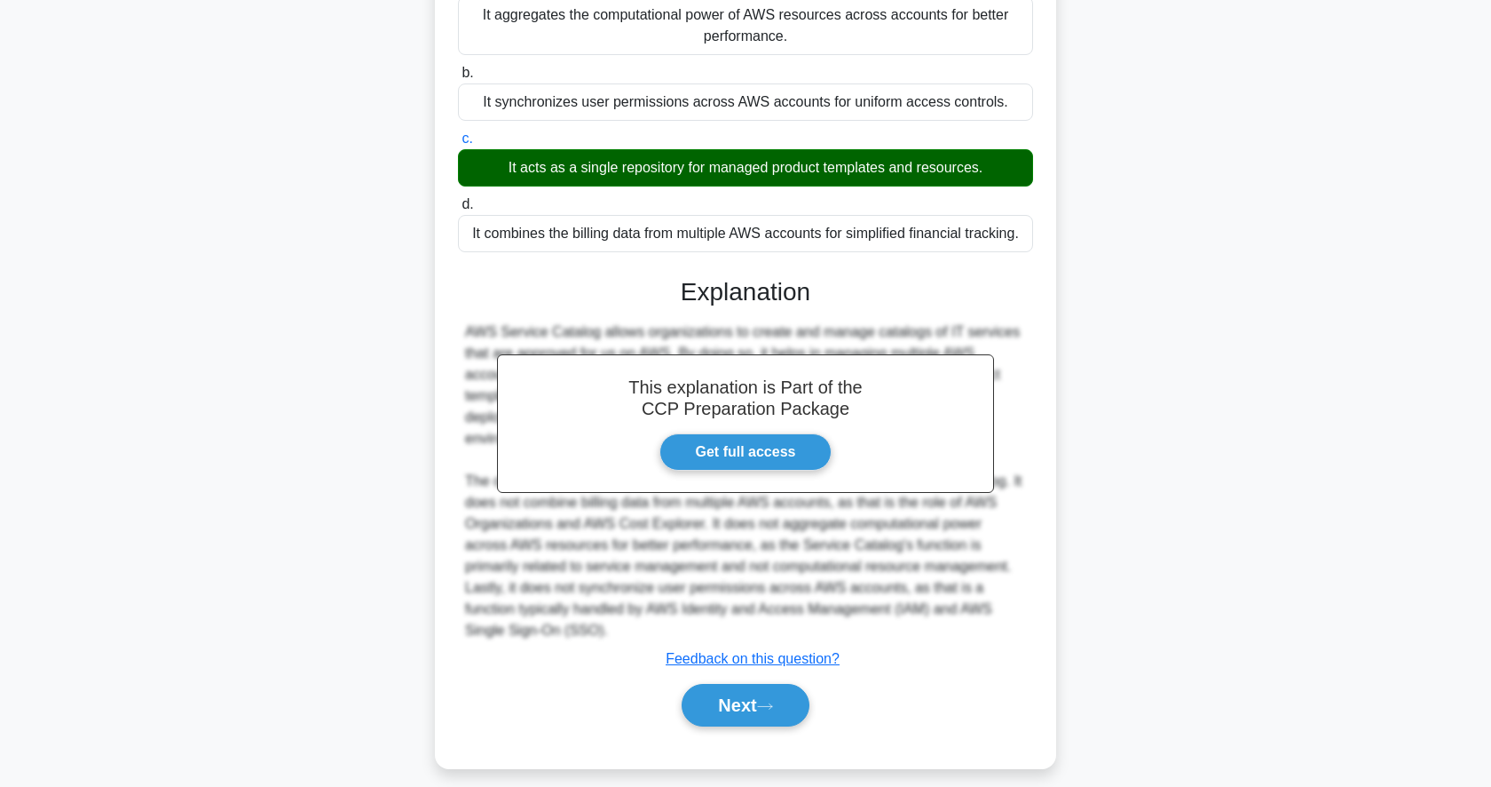
scroll to position [223, 0]
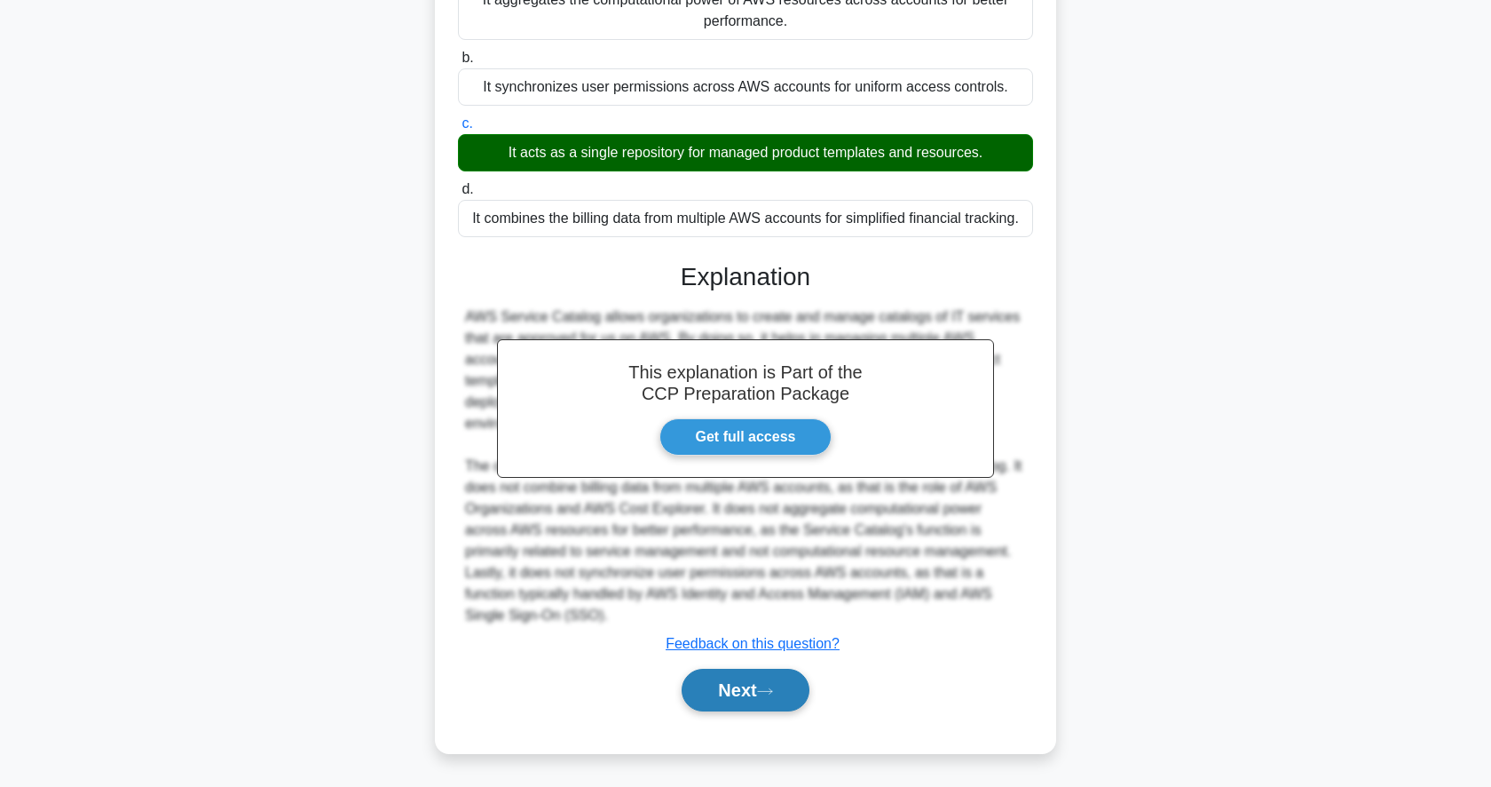
click at [747, 694] on button "Next" at bounding box center [745, 689] width 127 height 43
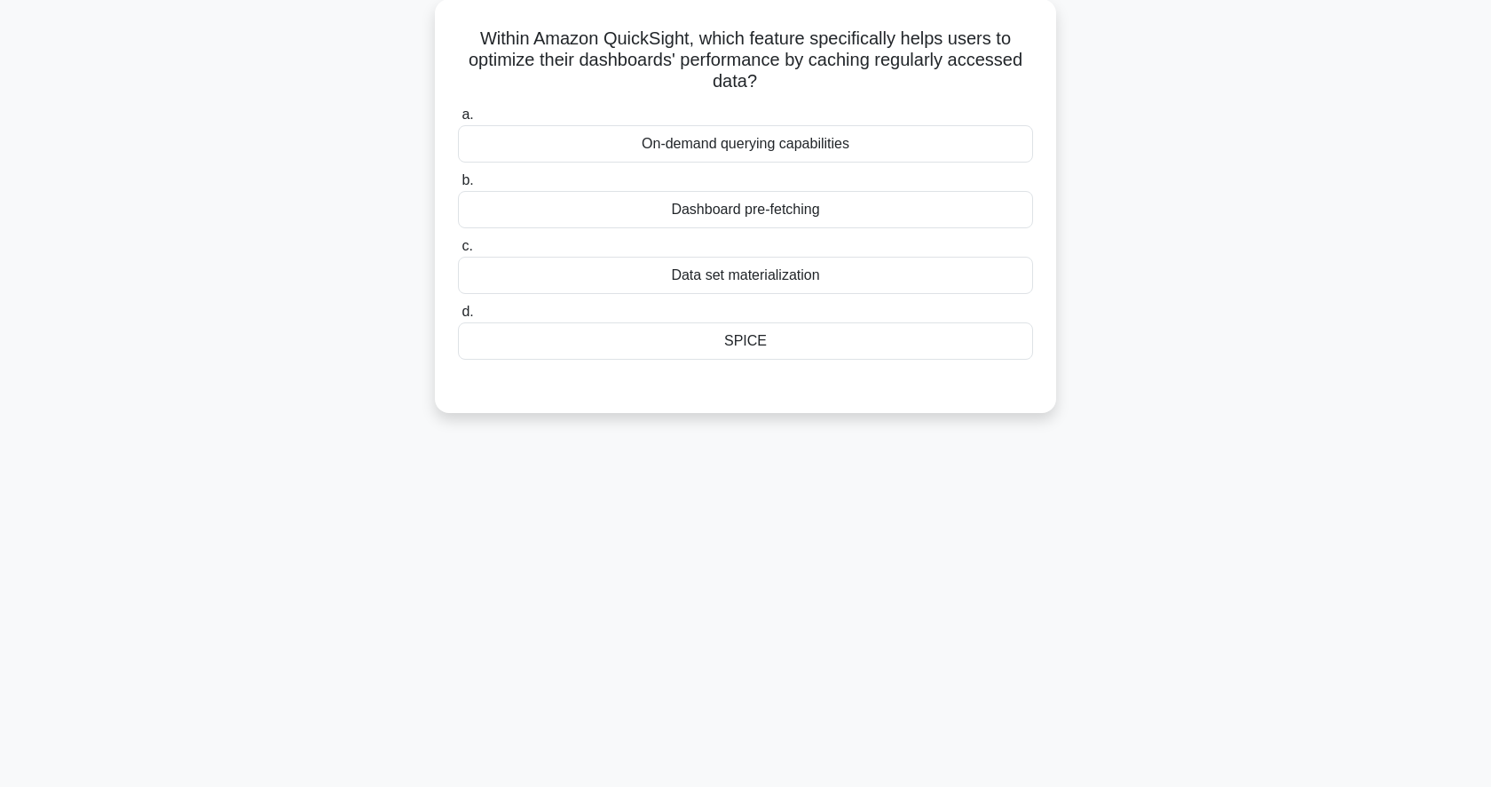
scroll to position [95, 0]
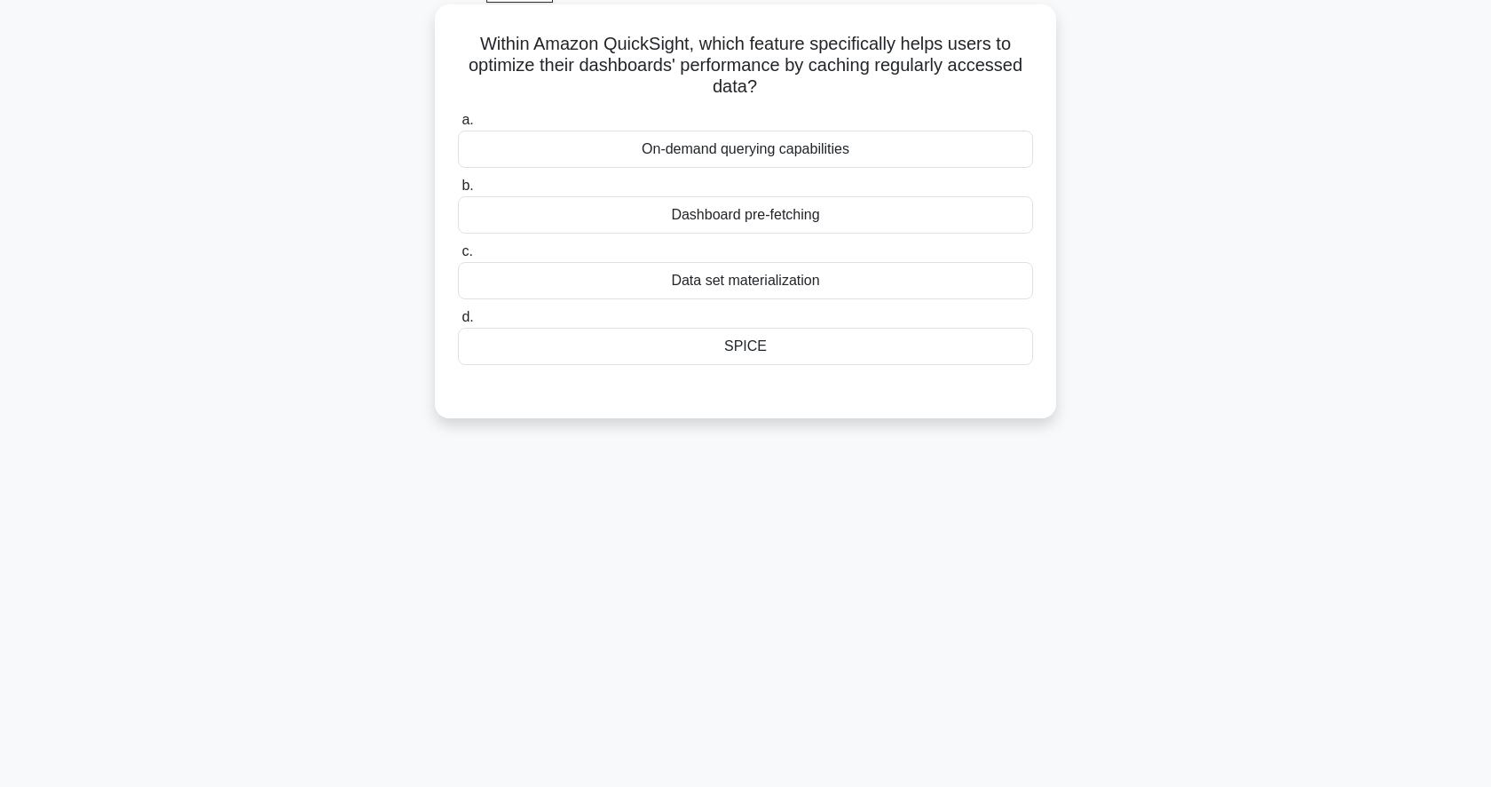
click at [836, 218] on div "Dashboard pre-fetching" at bounding box center [745, 214] width 575 height 37
click at [458, 192] on input "b. Dashboard pre-fetching" at bounding box center [458, 186] width 0 height 12
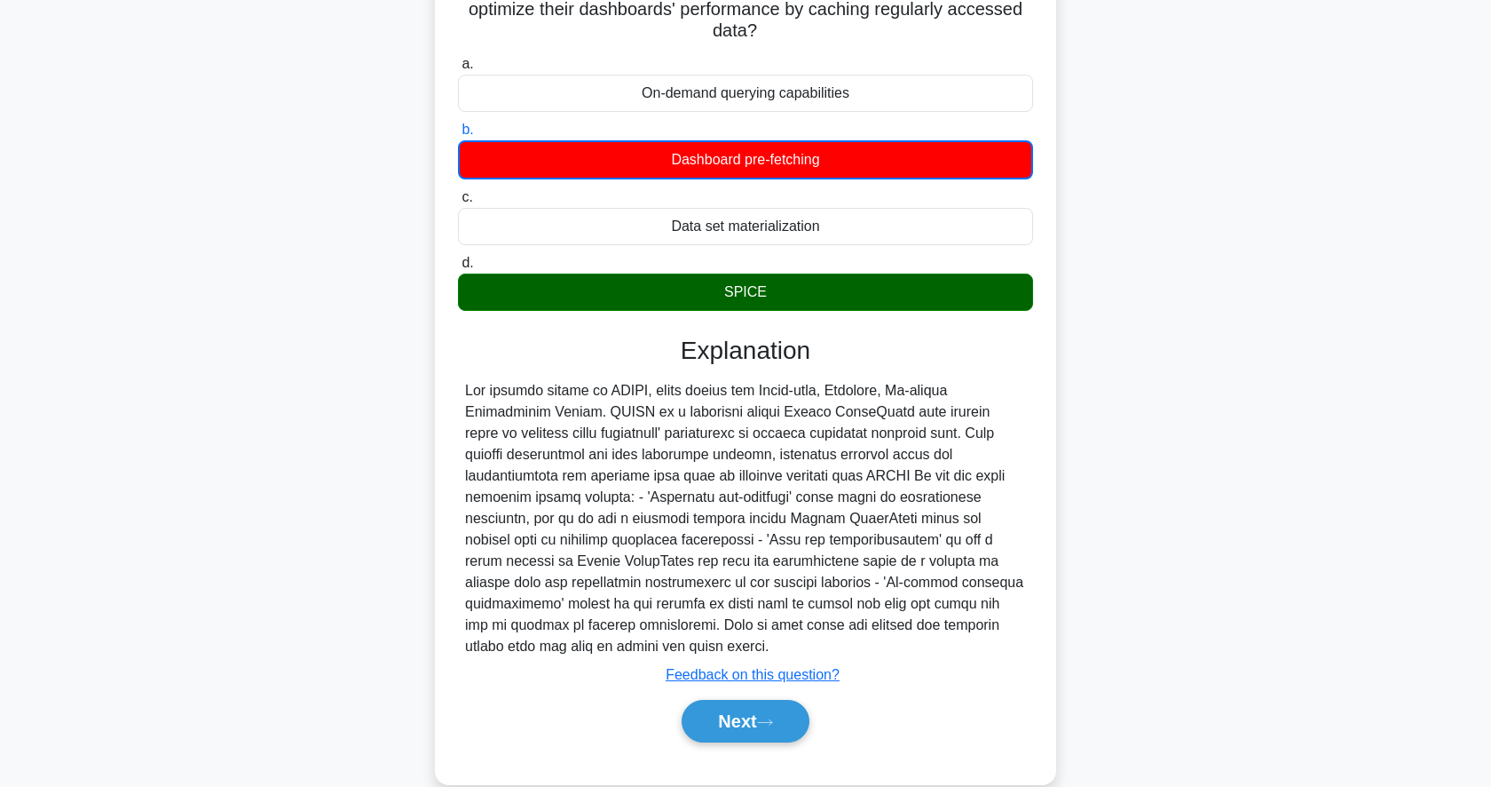
scroll to position [172, 0]
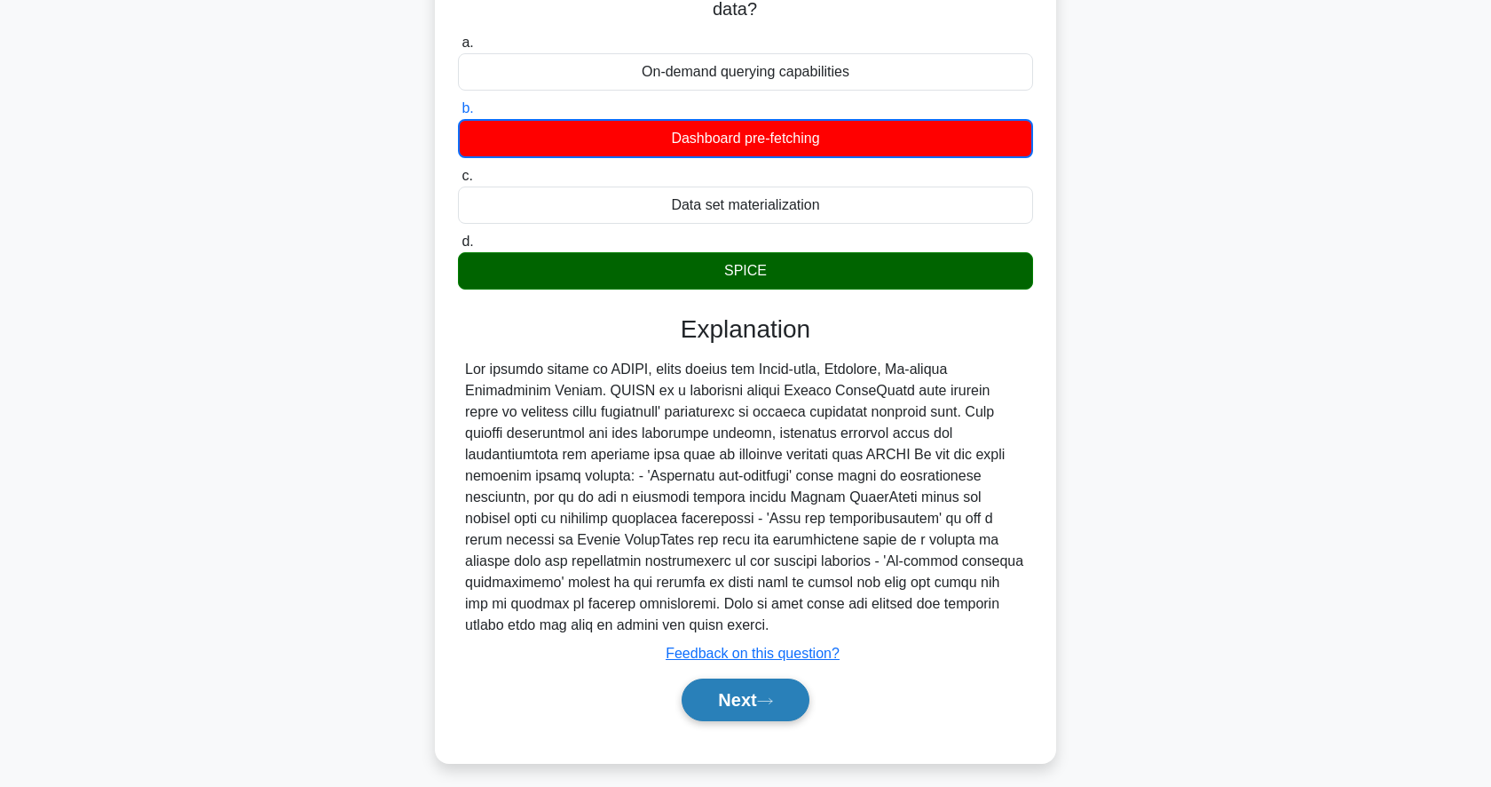
click at [726, 684] on button "Next" at bounding box center [745, 699] width 127 height 43
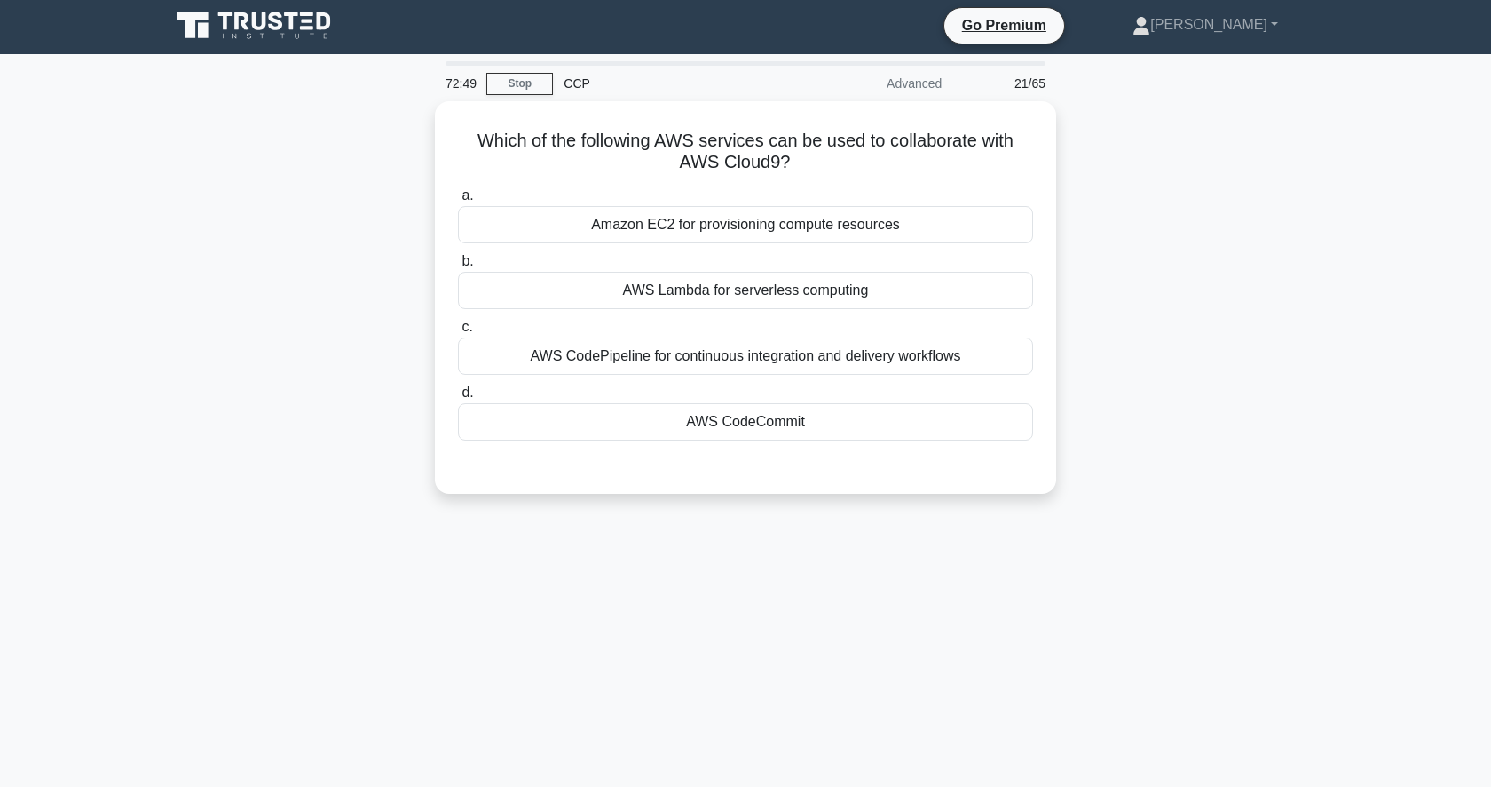
scroll to position [0, 0]
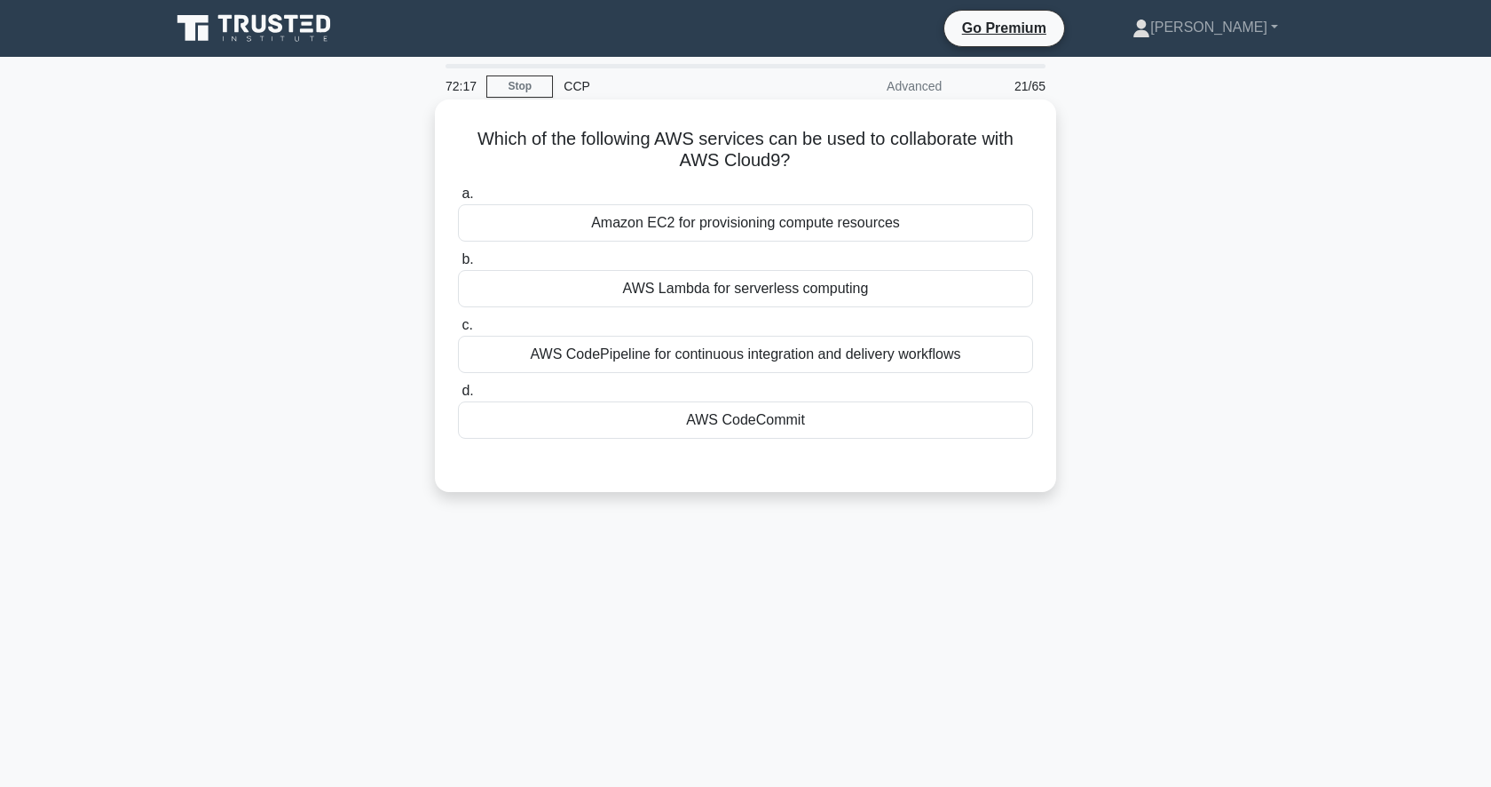
click at [711, 289] on div "AWS Lambda for serverless computing" at bounding box center [745, 288] width 575 height 37
click at [458, 265] on input "b. AWS Lambda for serverless computing" at bounding box center [458, 260] width 0 height 12
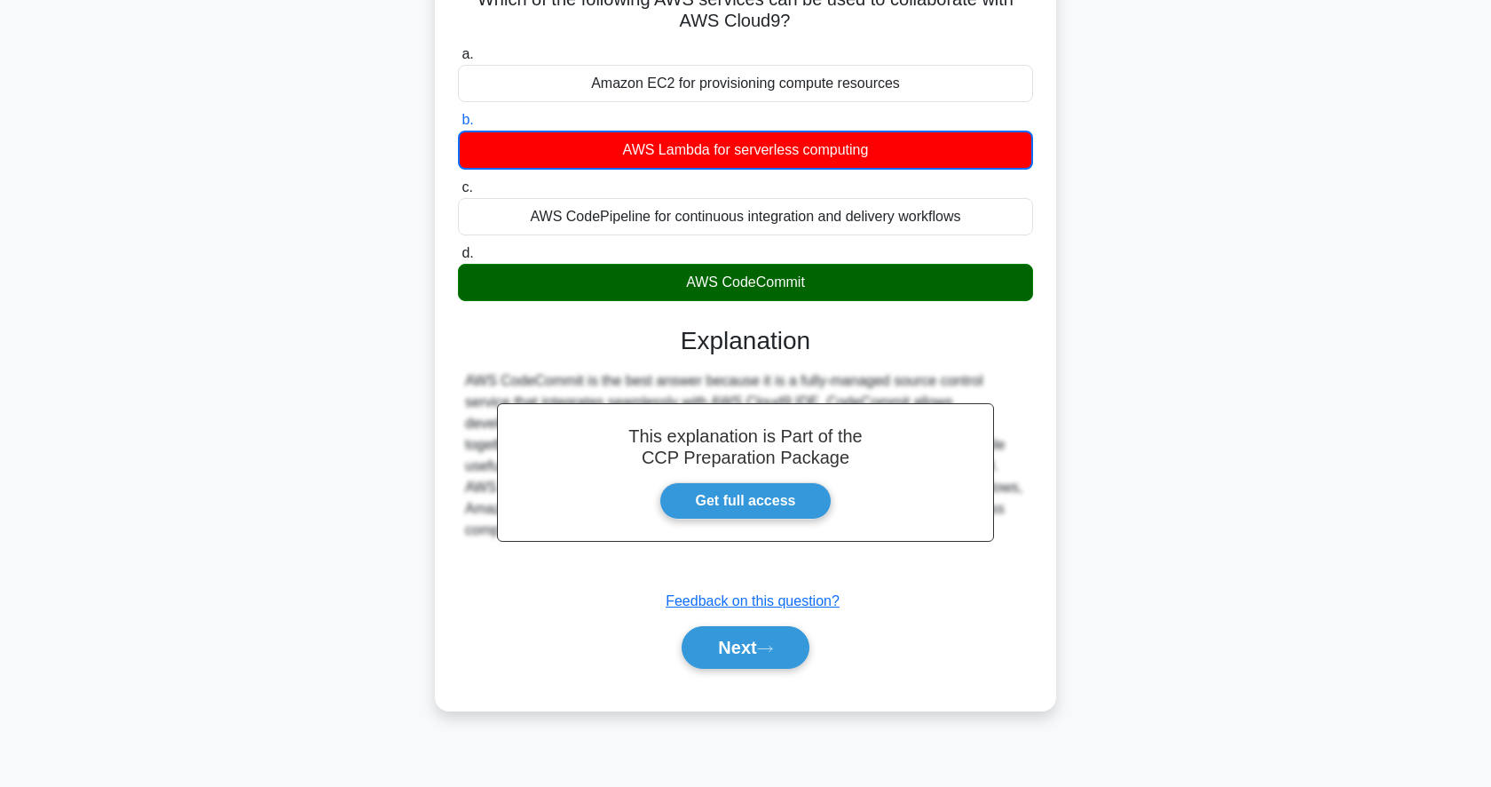
scroll to position [172, 0]
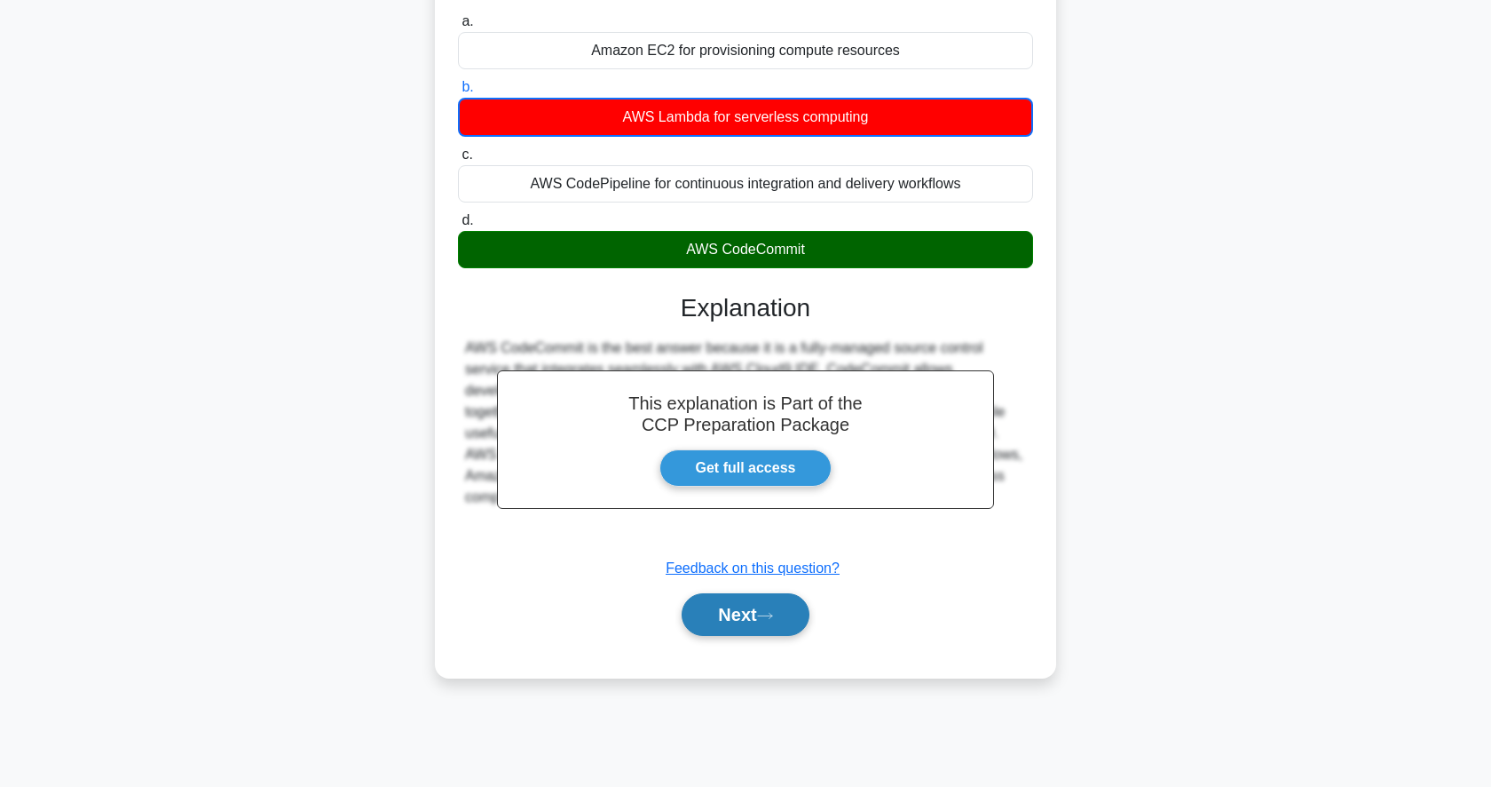
click at [744, 603] on button "Next" at bounding box center [745, 614] width 127 height 43
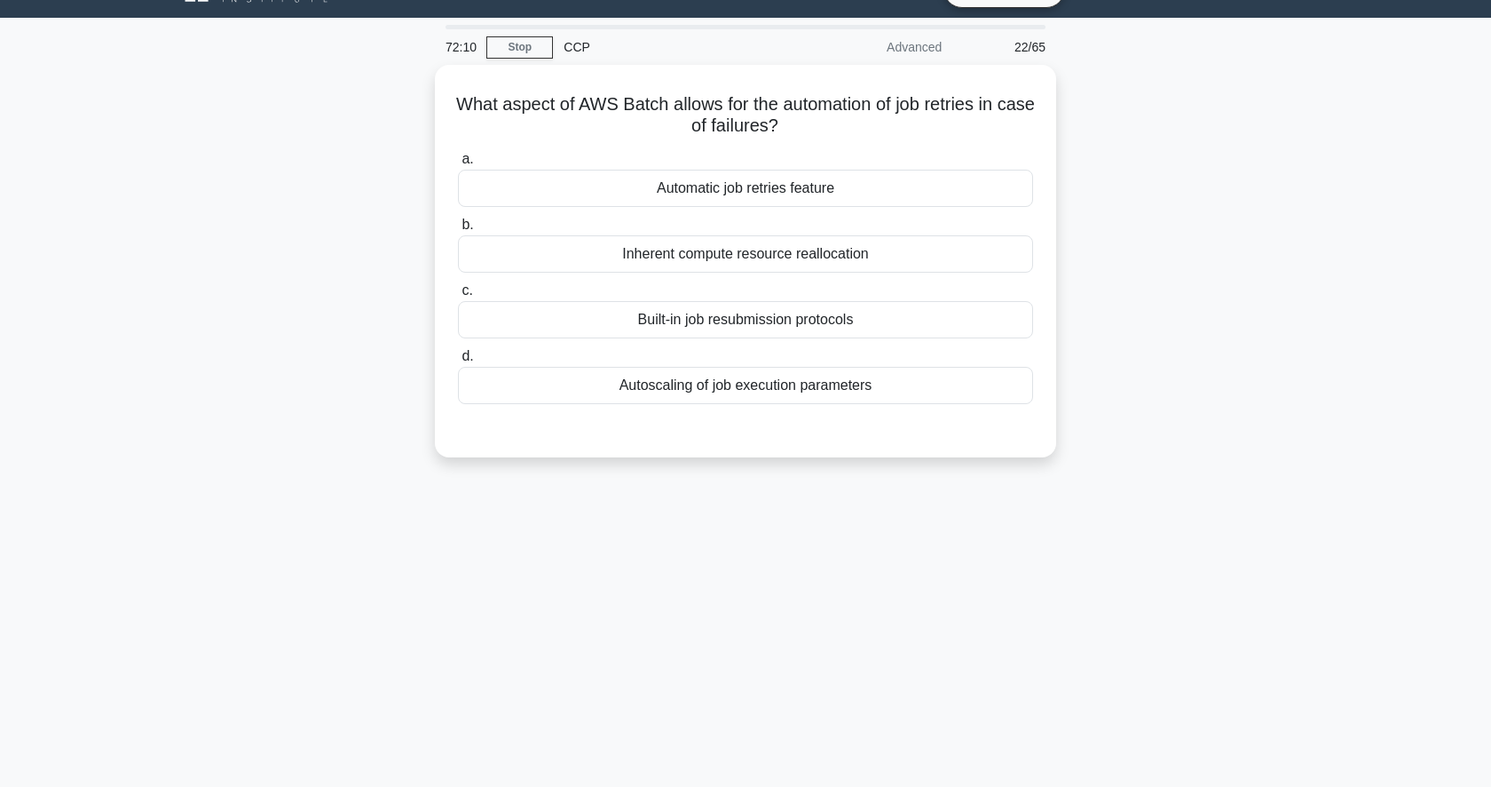
scroll to position [38, 0]
click at [842, 191] on div "Automatic job retries feature" at bounding box center [745, 184] width 575 height 37
click at [458, 162] on input "a. Automatic job retries feature" at bounding box center [458, 156] width 0 height 12
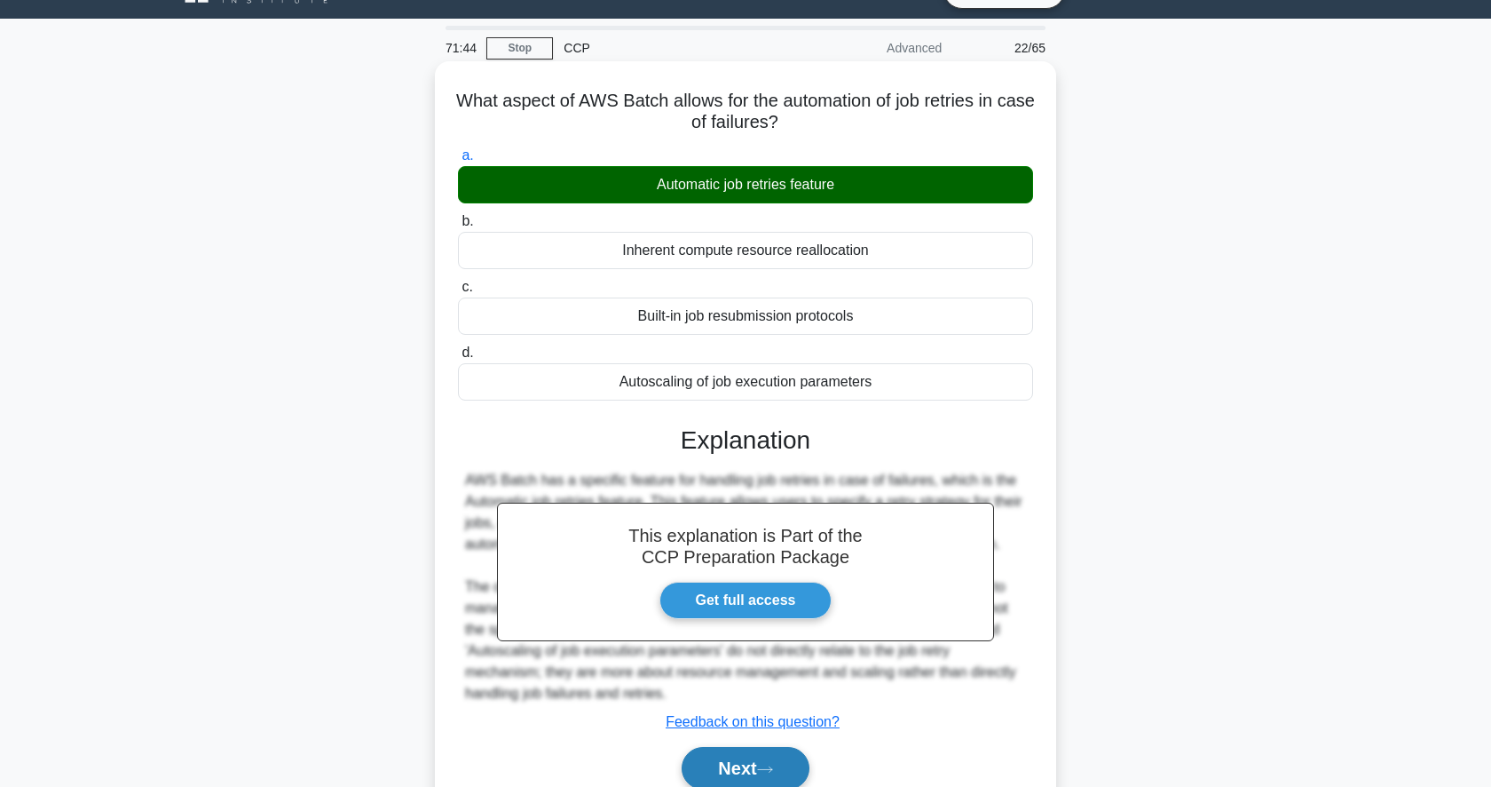
click at [713, 761] on button "Next" at bounding box center [745, 768] width 127 height 43
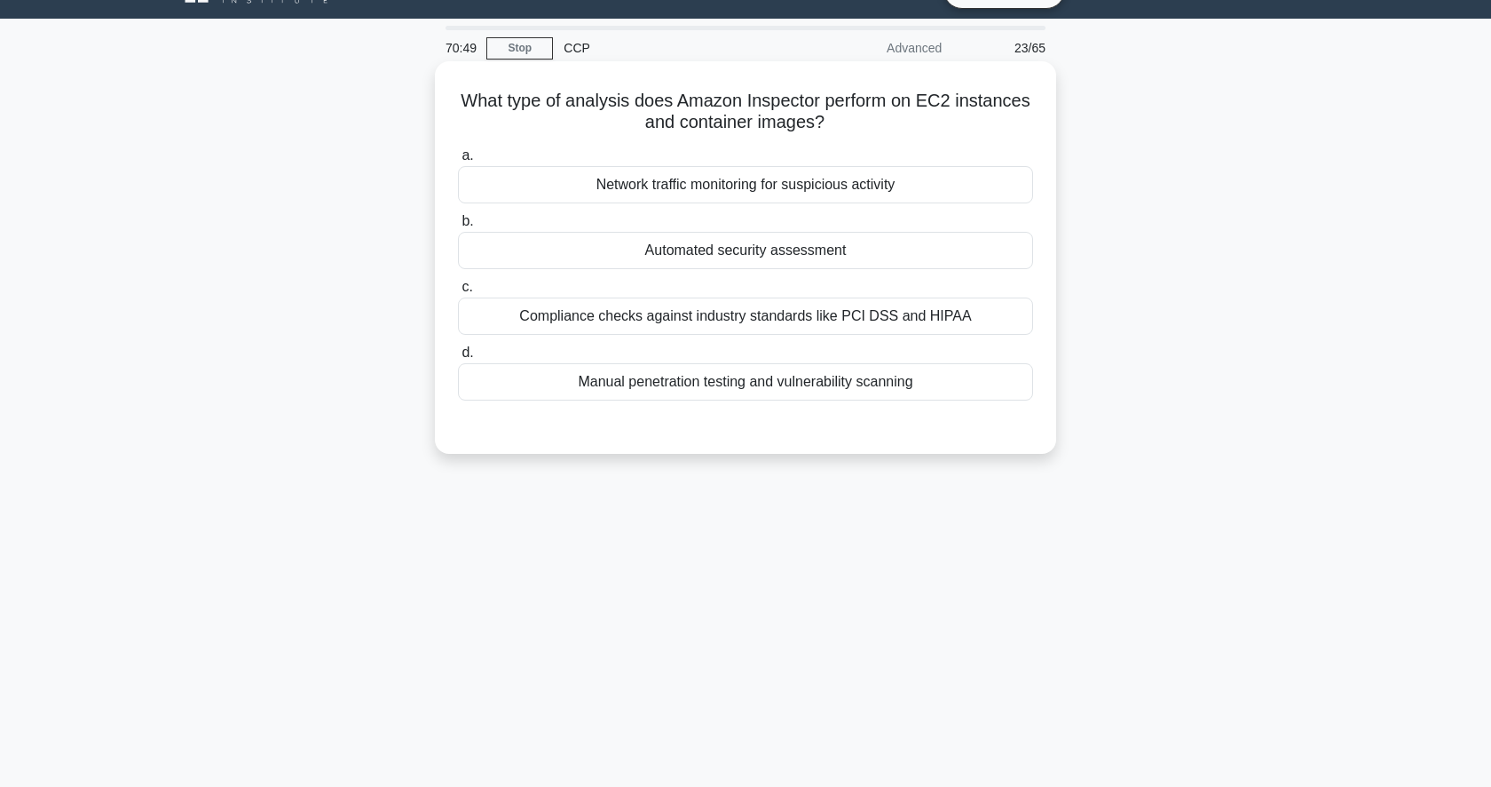
click at [829, 252] on div "Automated security assessment" at bounding box center [745, 250] width 575 height 37
click at [458, 227] on input "b. Automated security assessment" at bounding box center [458, 222] width 0 height 12
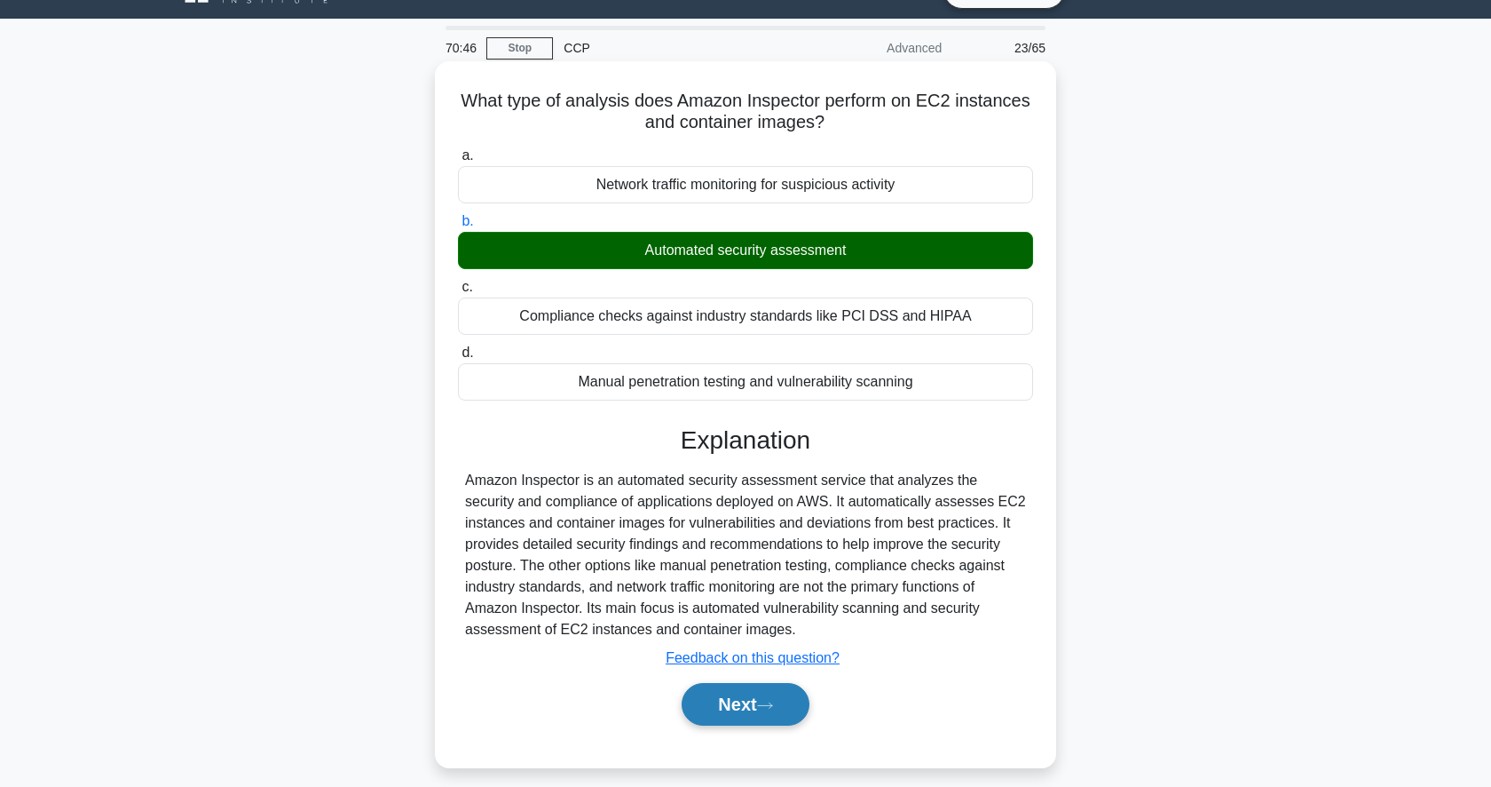
click at [711, 692] on button "Next" at bounding box center [745, 704] width 127 height 43
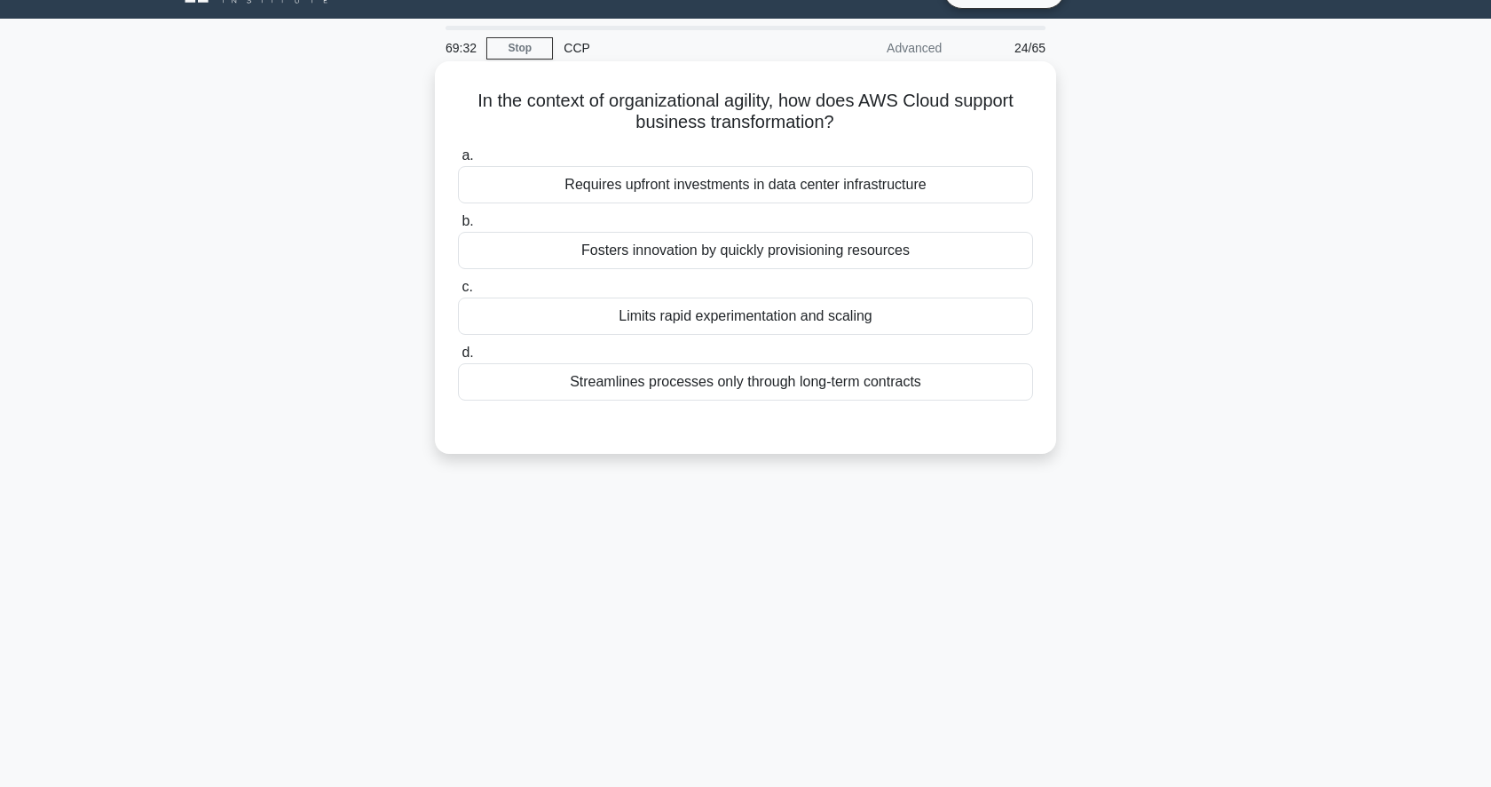
click at [957, 247] on div "Fosters innovation by quickly provisioning resources" at bounding box center [745, 250] width 575 height 37
click at [458, 227] on input "b. Fosters innovation by quickly provisioning resources" at bounding box center [458, 222] width 0 height 12
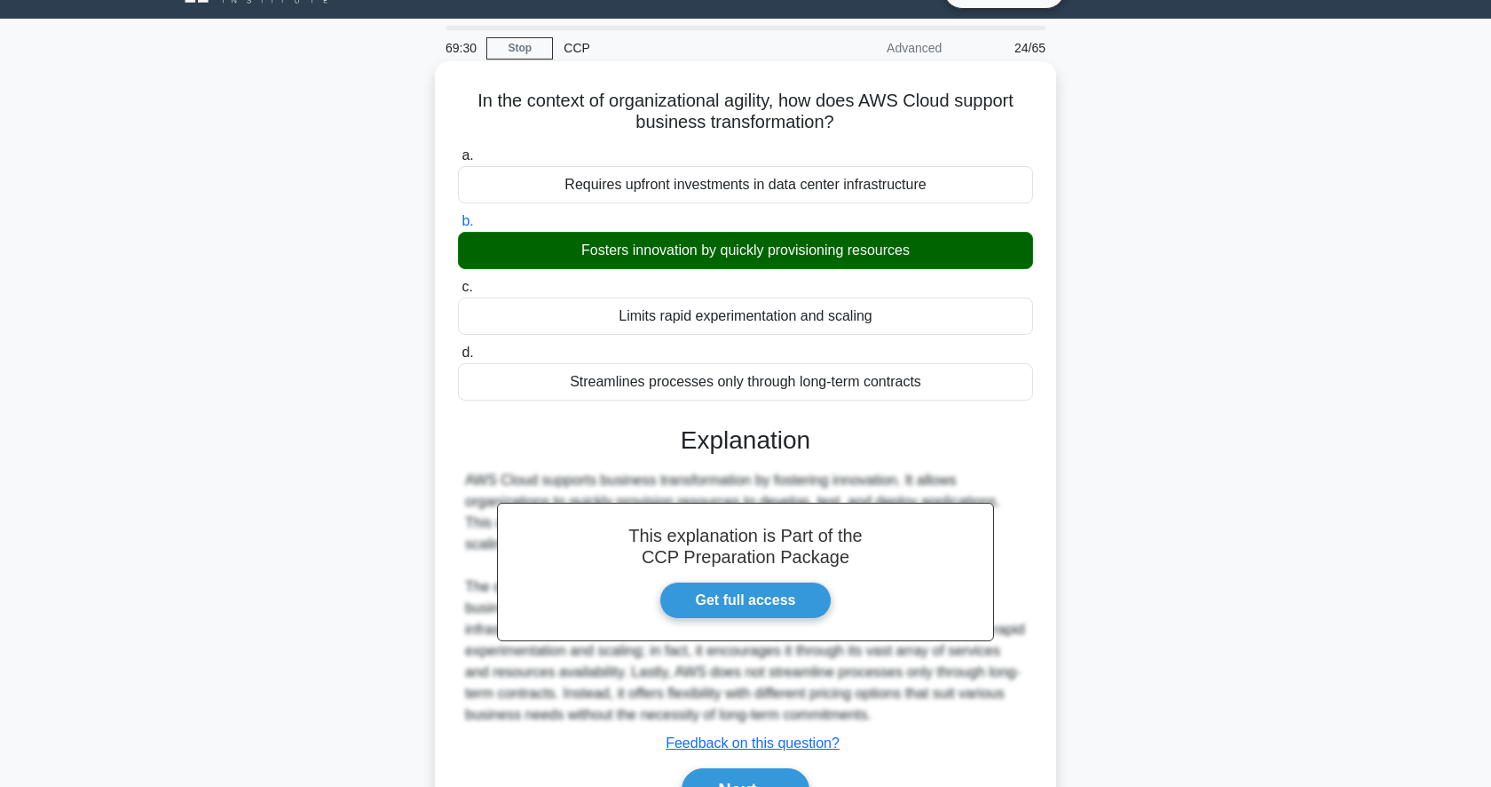
scroll to position [172, 0]
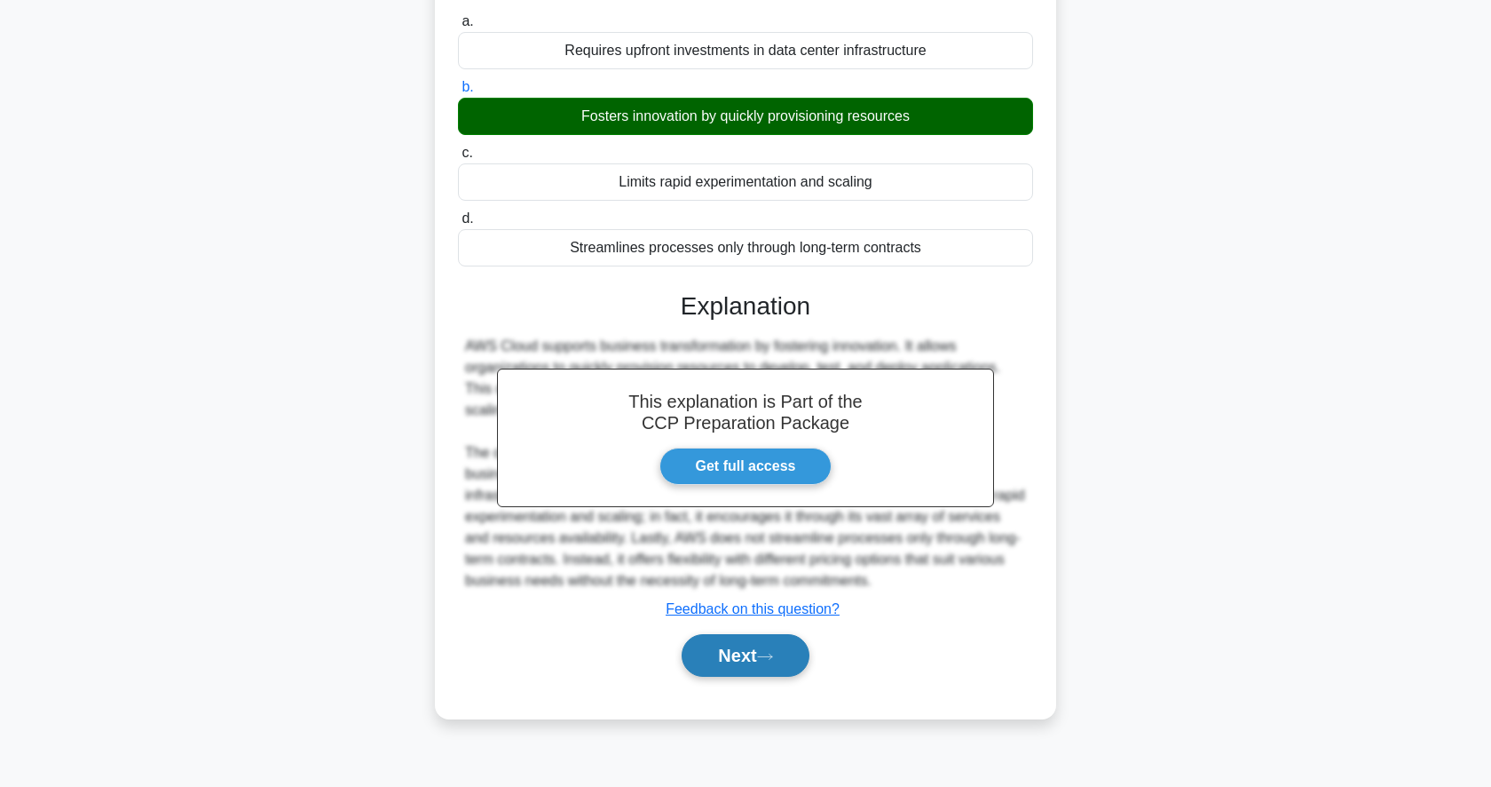
click at [739, 668] on button "Next" at bounding box center [745, 655] width 127 height 43
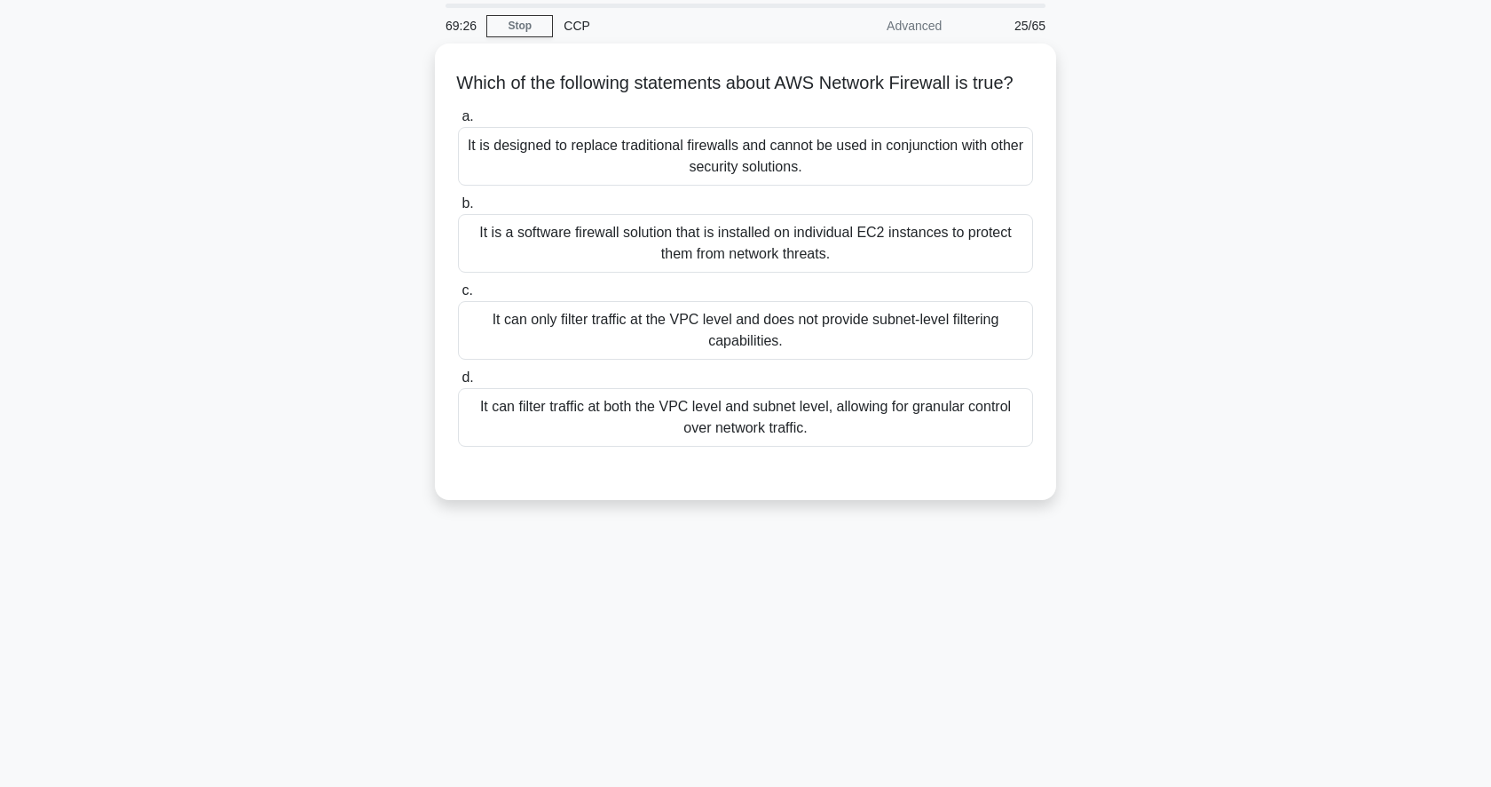
scroll to position [59, 0]
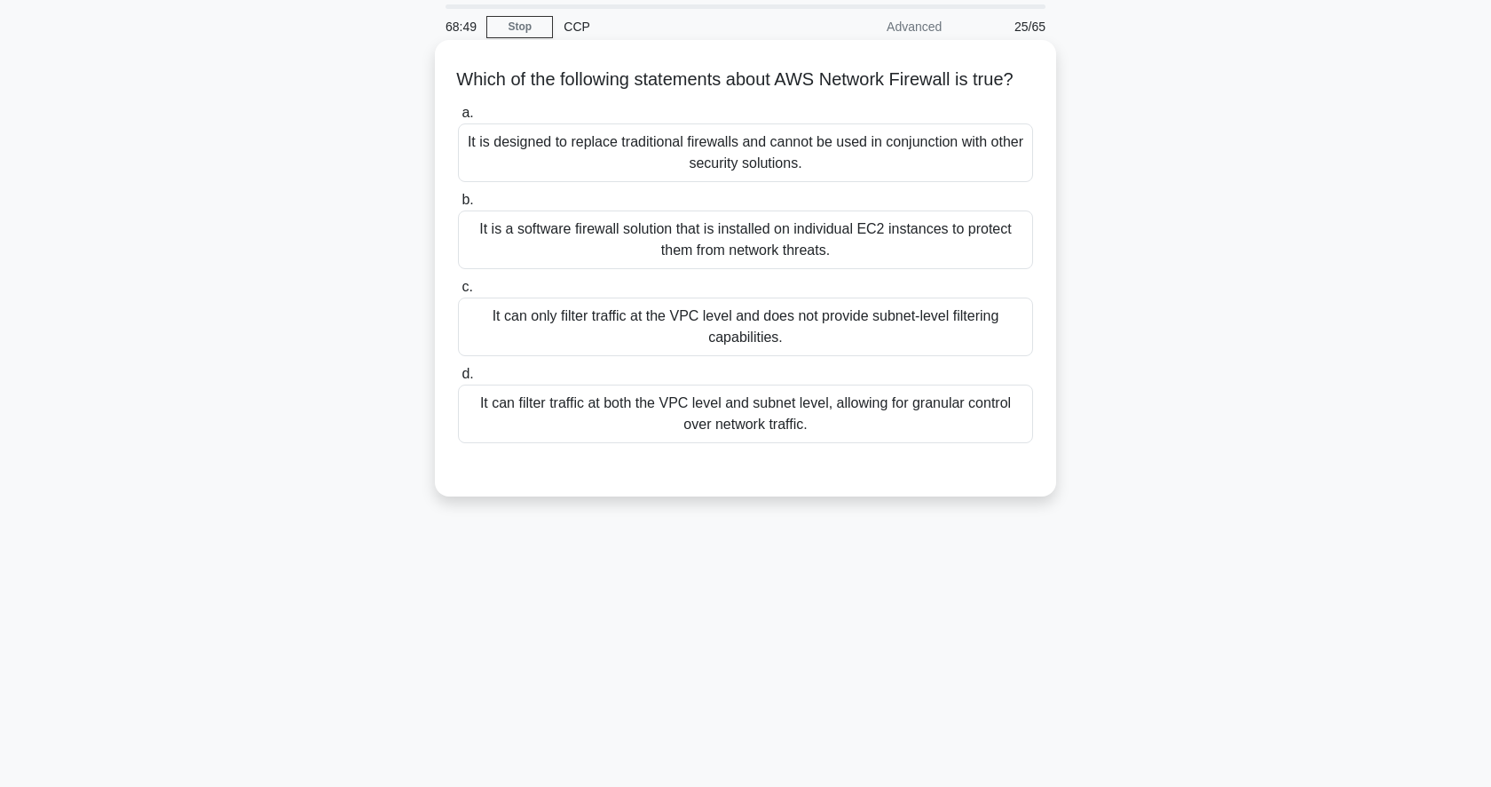
click at [737, 438] on div "It can filter traffic at both the VPC level and subnet level, allowing for gran…" at bounding box center [745, 413] width 575 height 59
click at [458, 380] on input "d. It can filter traffic at both the VPC level and subnet level, allowing for g…" at bounding box center [458, 374] width 0 height 12
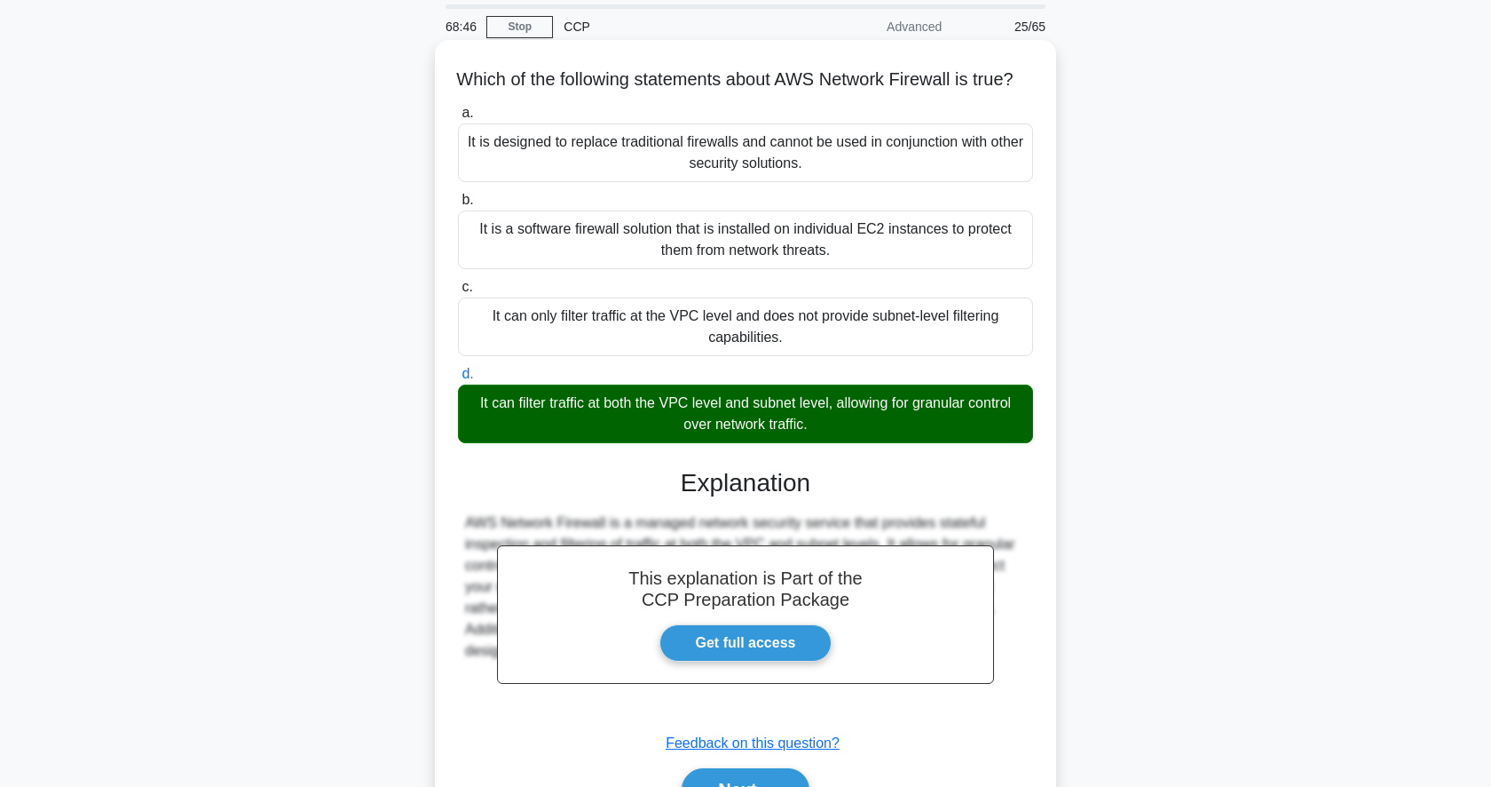
scroll to position [180, 0]
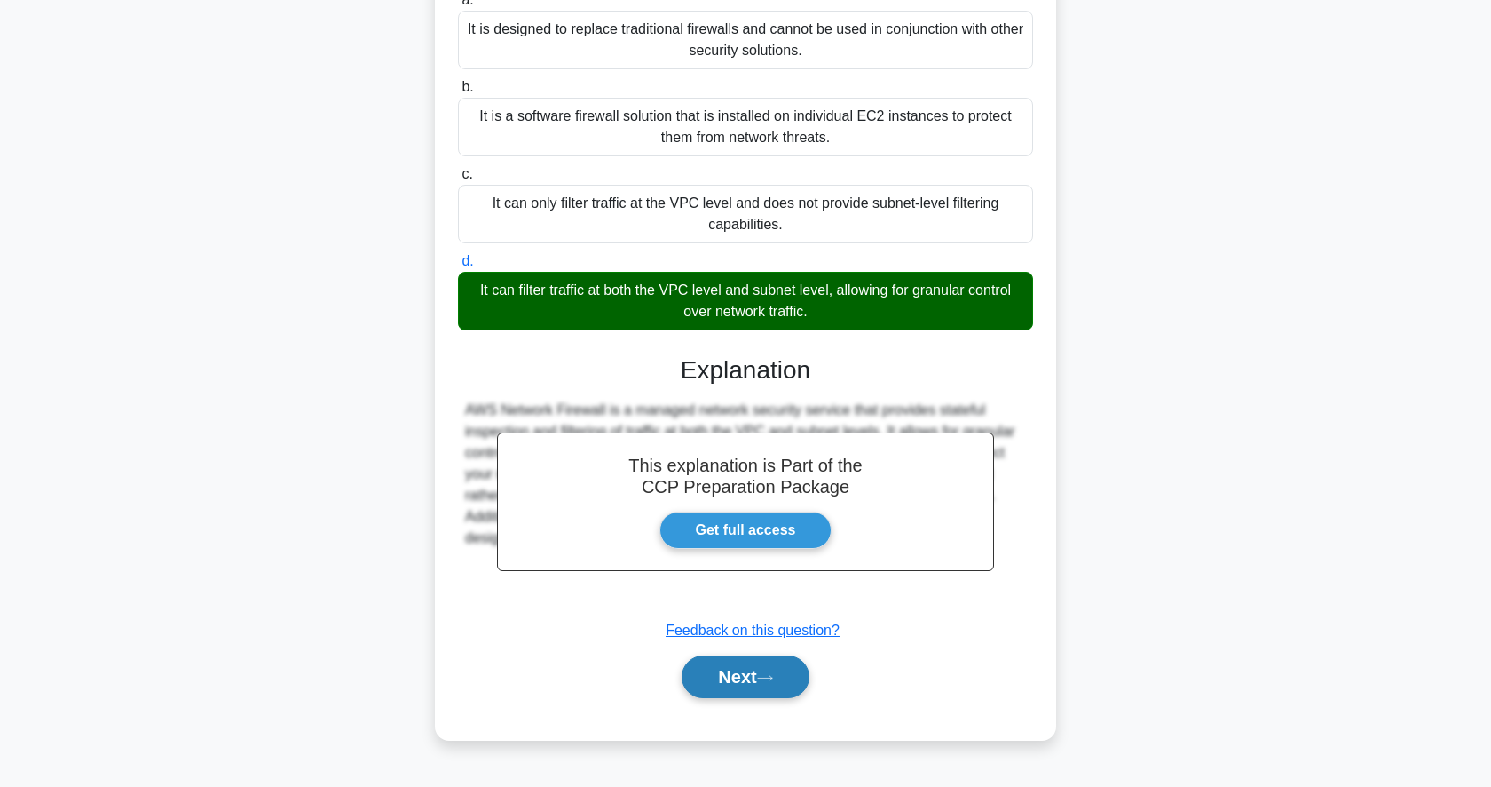
click at [745, 678] on button "Next" at bounding box center [745, 676] width 127 height 43
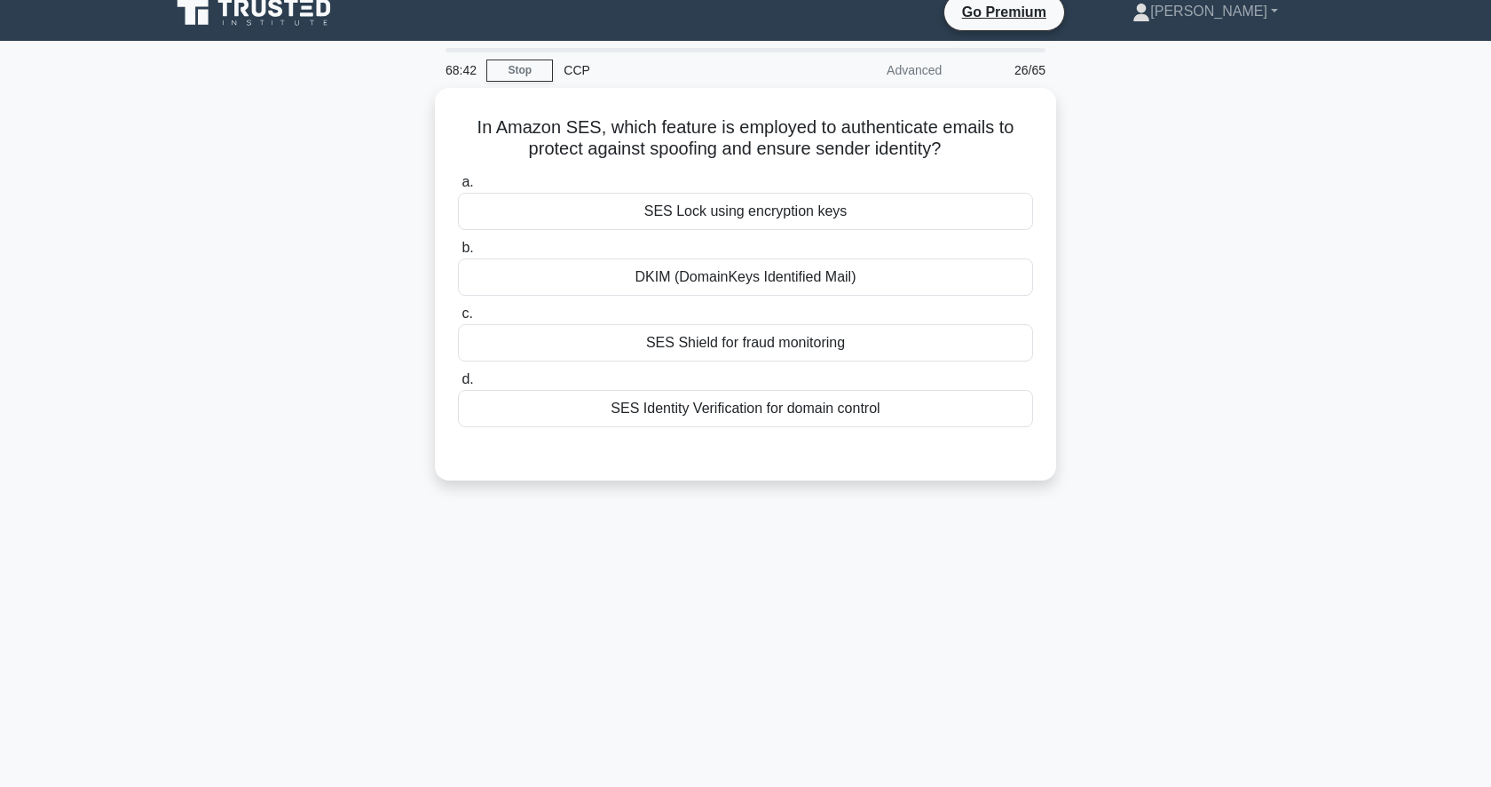
scroll to position [4, 0]
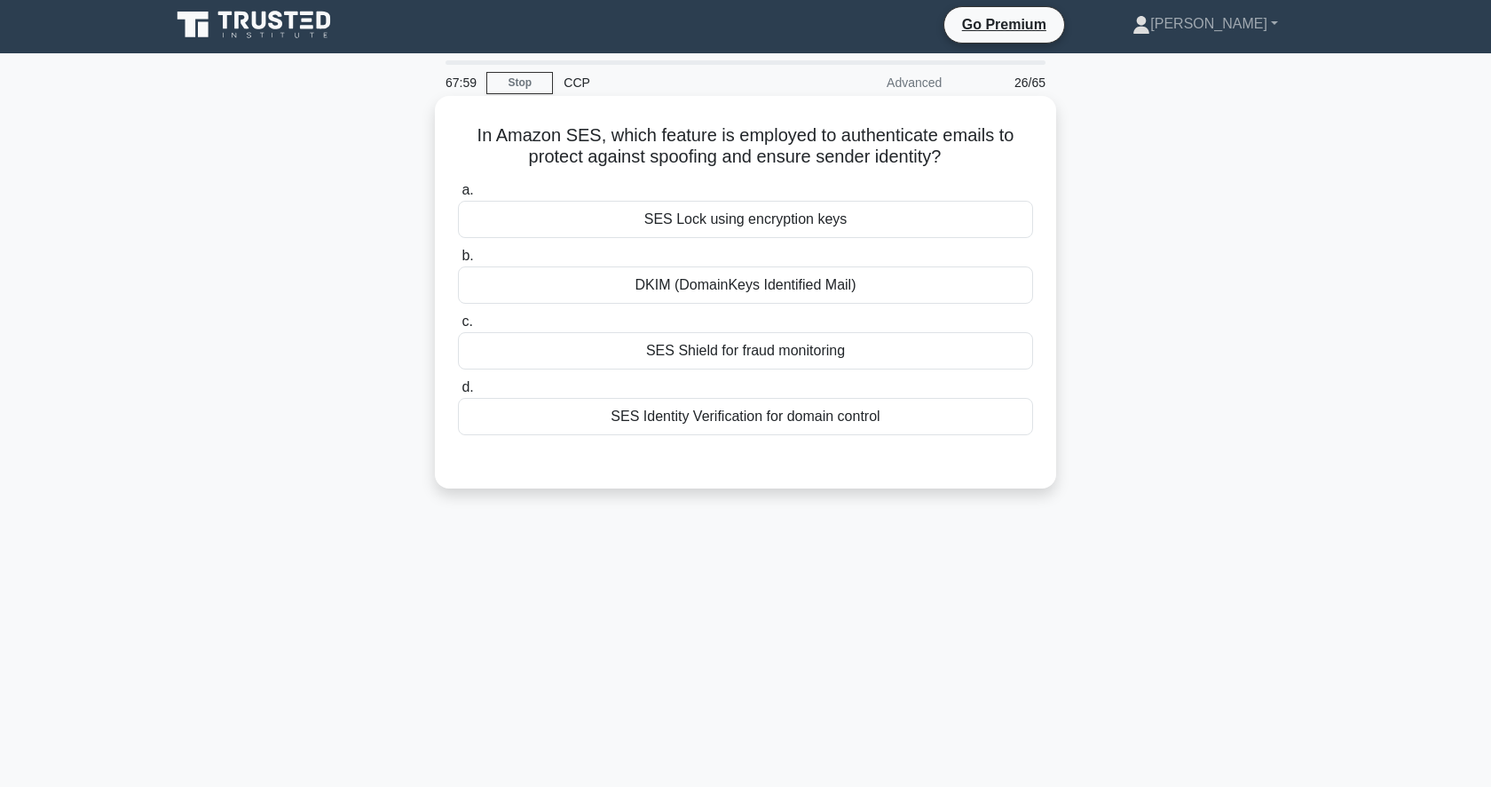
click at [756, 280] on div "DKIM (DomainKeys Identified Mail)" at bounding box center [745, 284] width 575 height 37
click at [458, 262] on input "b. DKIM (DomainKeys Identified Mail)" at bounding box center [458, 256] width 0 height 12
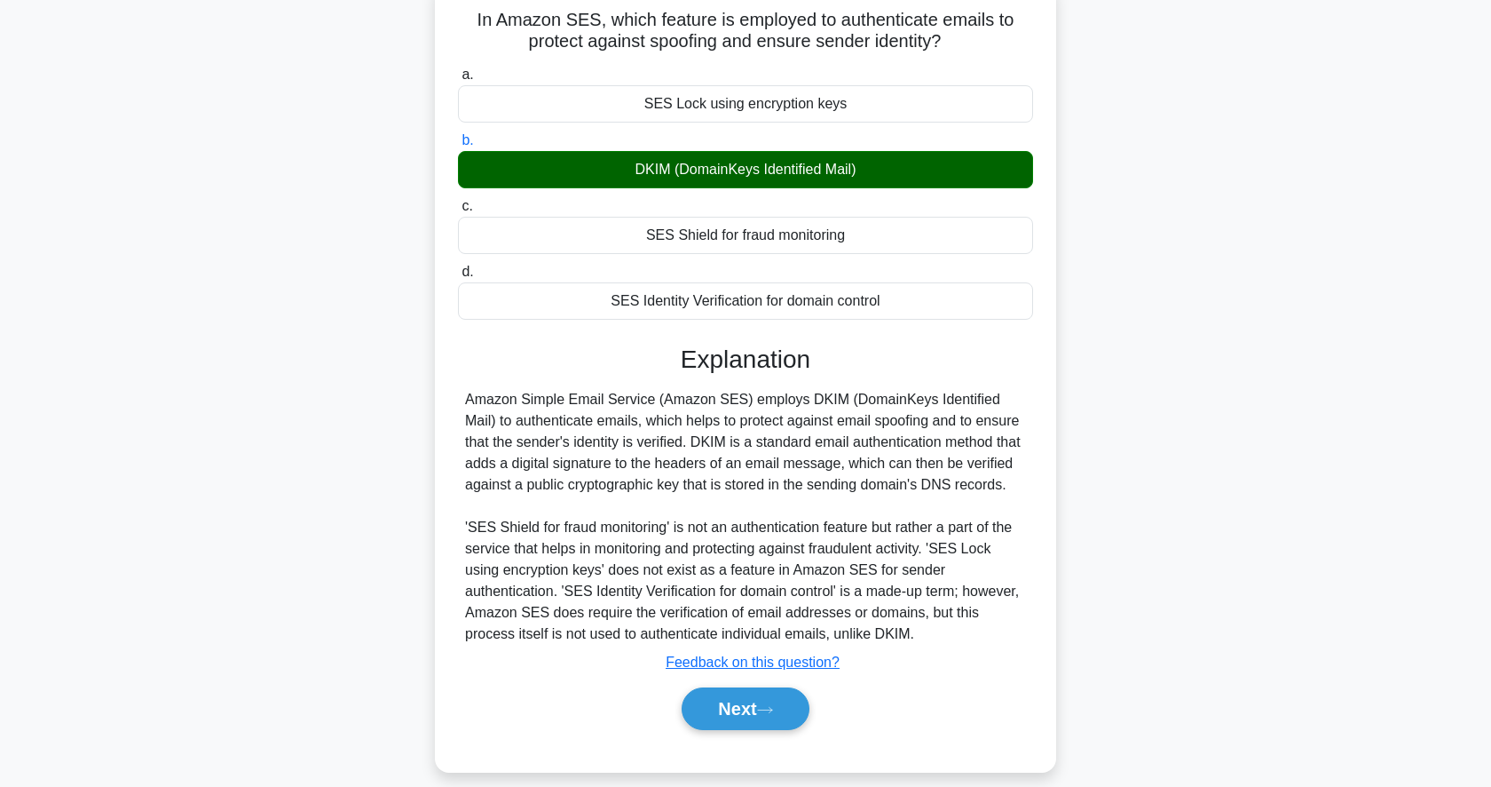
scroll to position [172, 0]
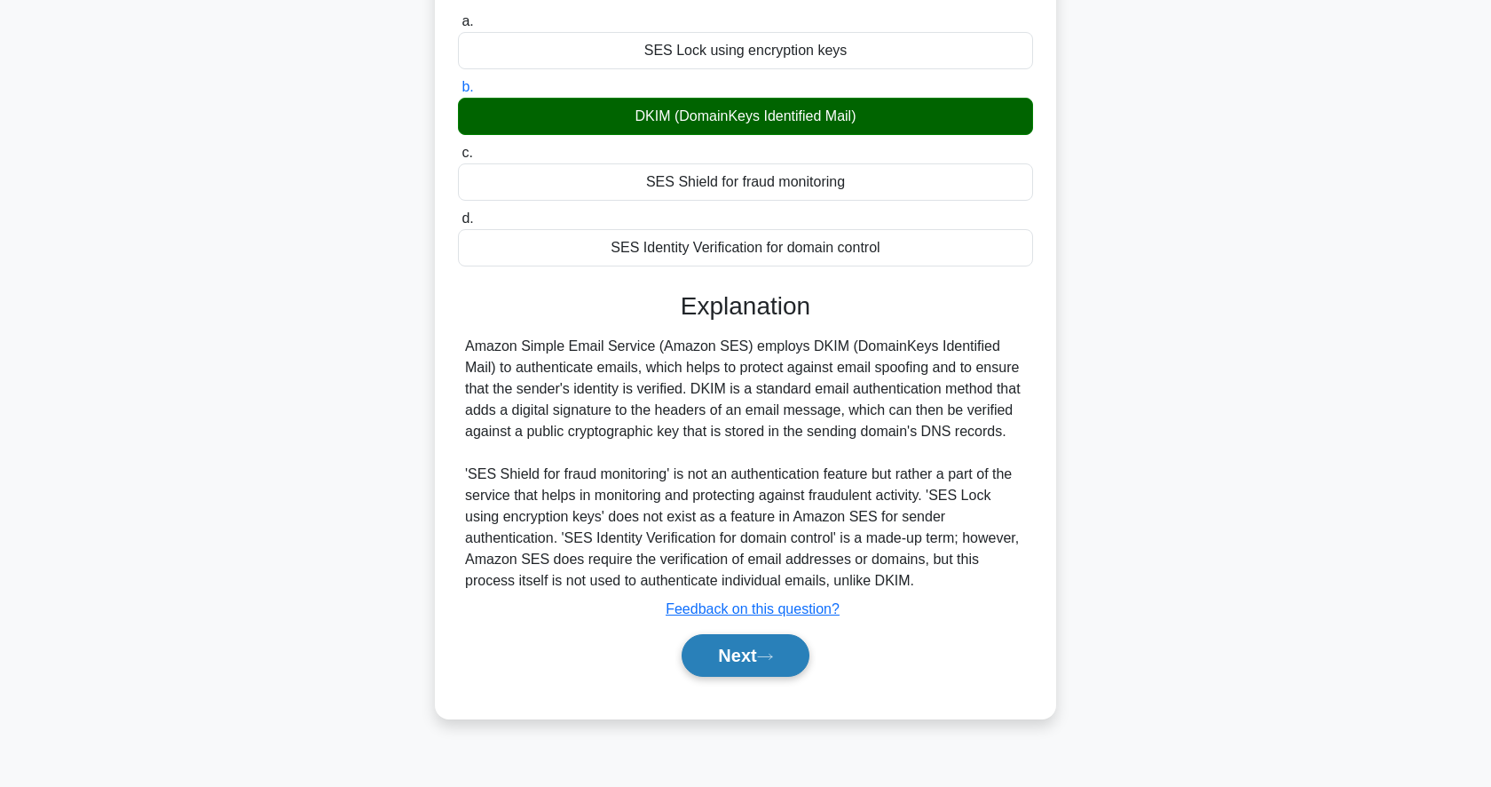
click at [726, 658] on button "Next" at bounding box center [745, 655] width 127 height 43
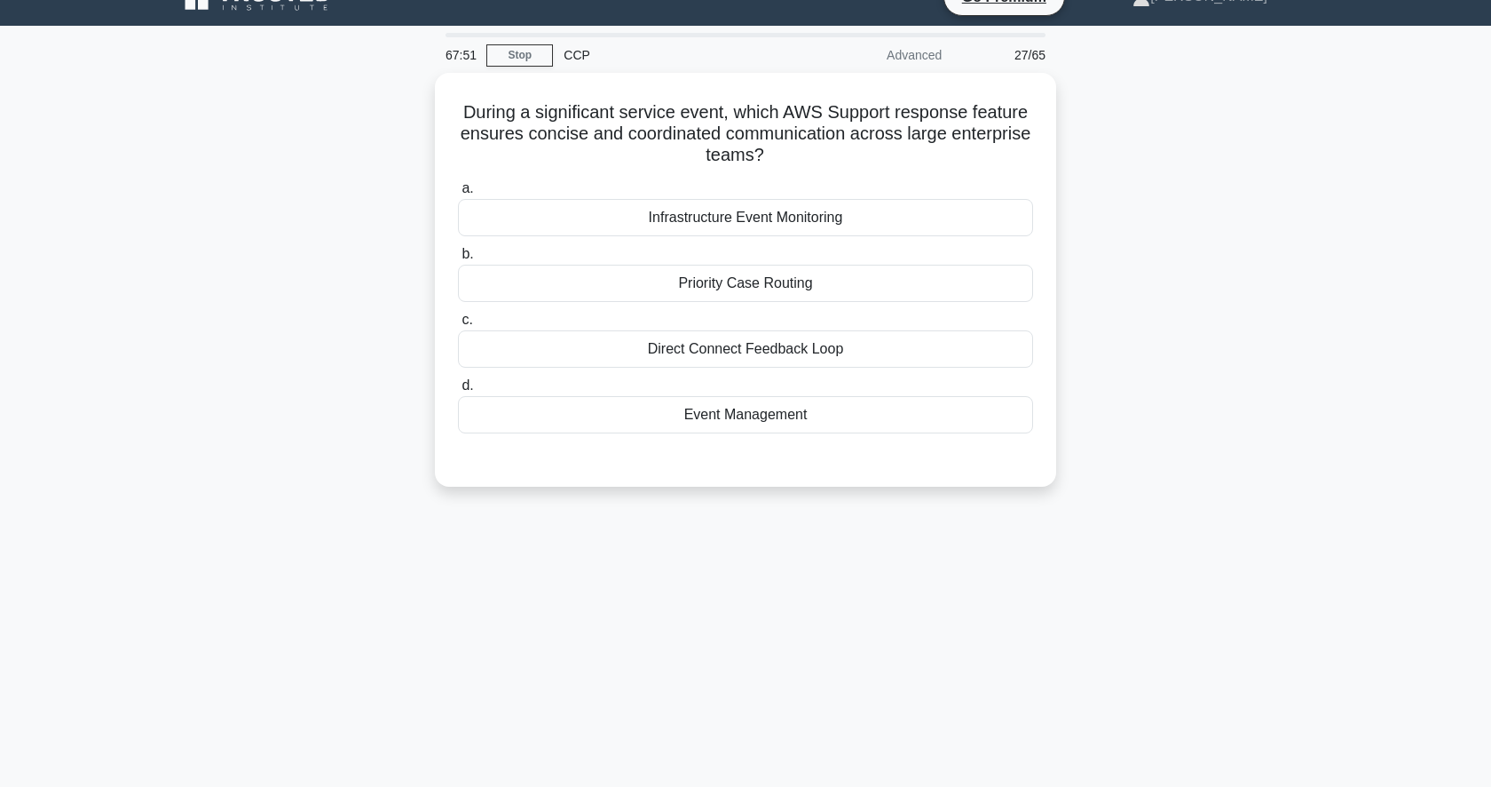
scroll to position [0, 0]
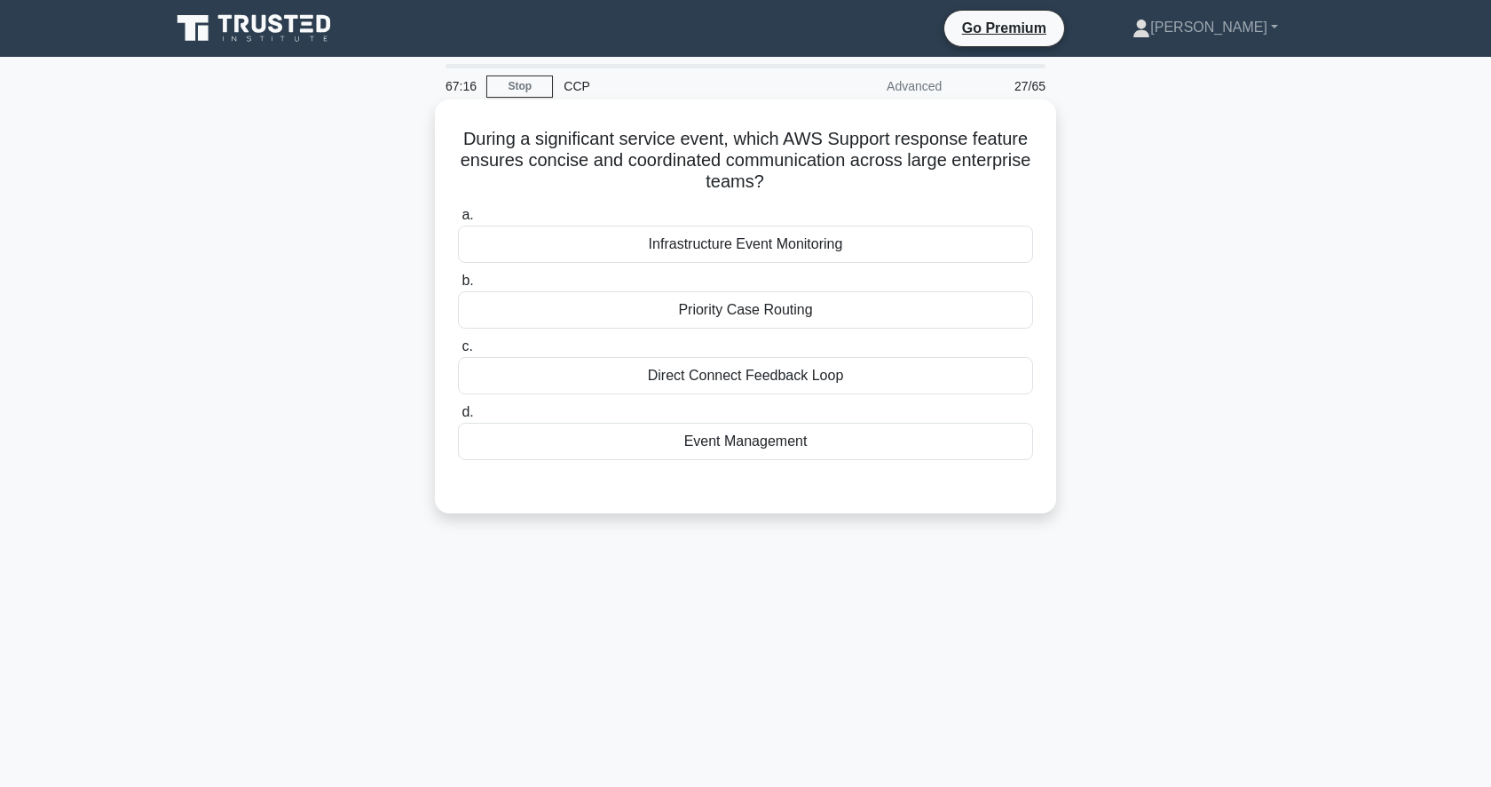
drag, startPoint x: 541, startPoint y: 137, endPoint x: 700, endPoint y: 141, distance: 159.9
click at [700, 141] on h5 "During a significant service event, which AWS Support response feature ensures …" at bounding box center [745, 161] width 579 height 66
drag, startPoint x: 535, startPoint y: 139, endPoint x: 724, endPoint y: 145, distance: 188.3
click at [724, 145] on h5 "During a significant service event, which AWS Support response feature ensures …" at bounding box center [745, 161] width 579 height 66
click at [845, 387] on div "Direct Connect Feedback Loop" at bounding box center [745, 375] width 575 height 37
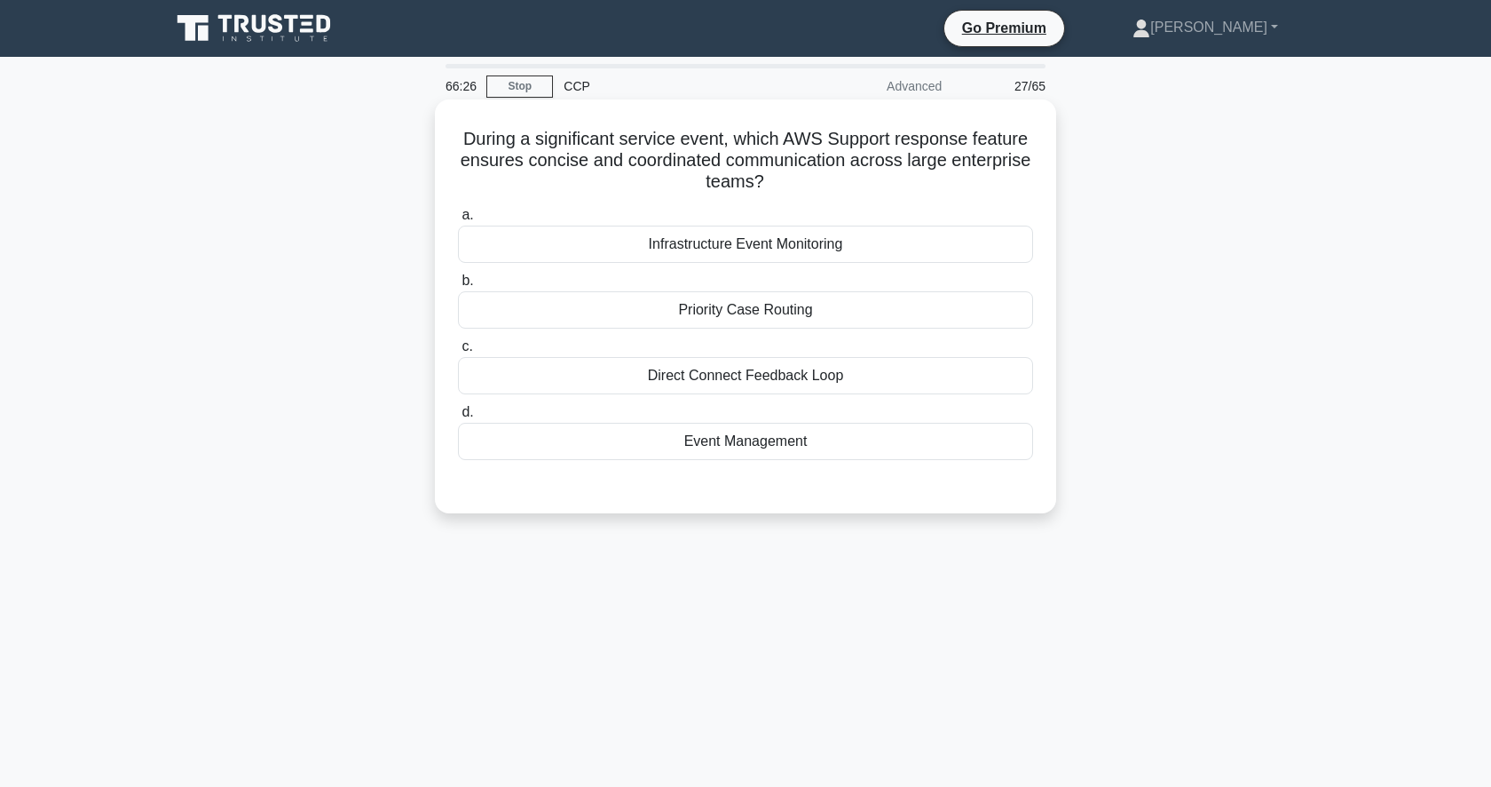
click at [458, 352] on input "c. Direct Connect Feedback Loop" at bounding box center [458, 347] width 0 height 12
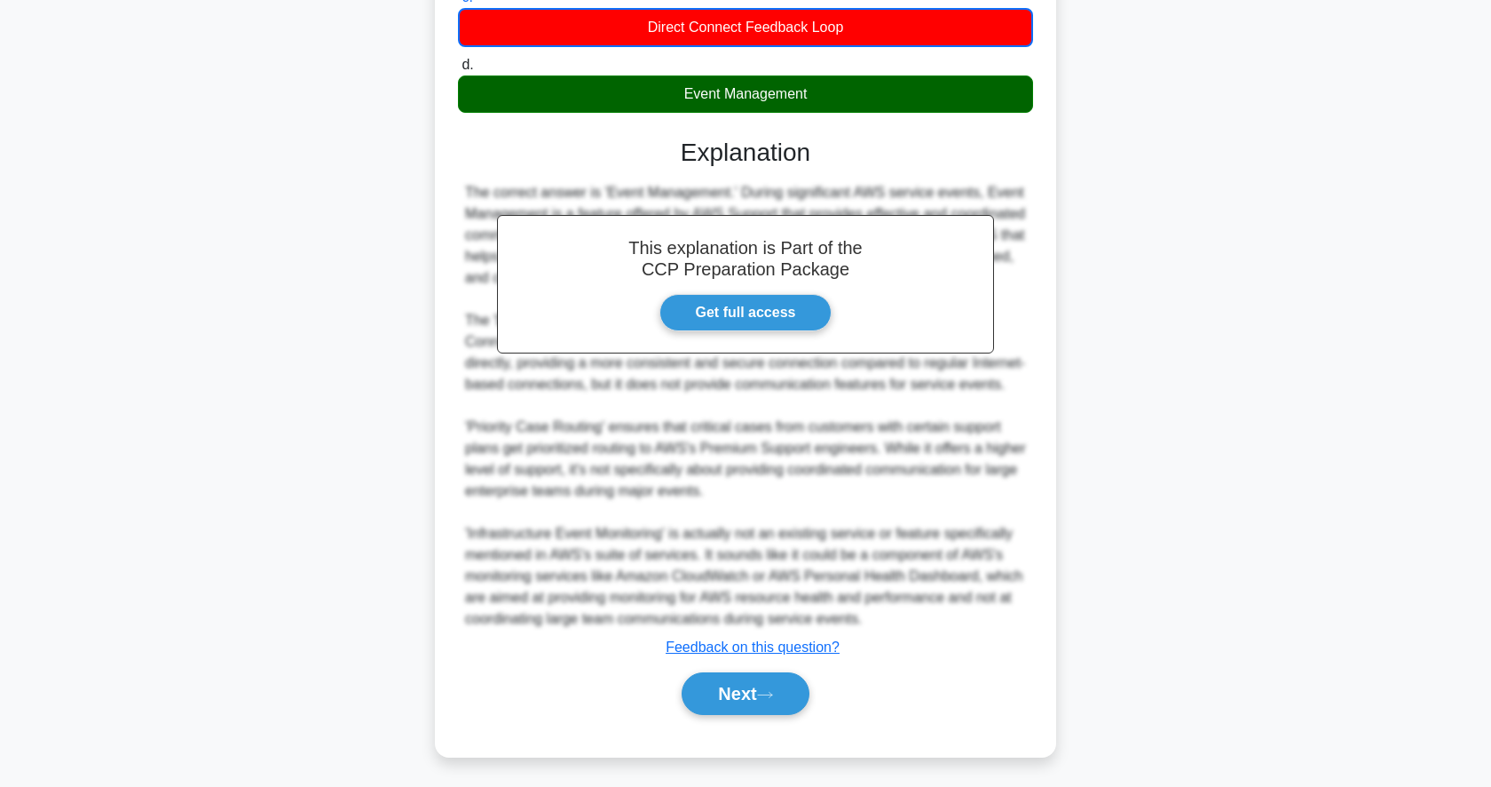
scroll to position [352, 0]
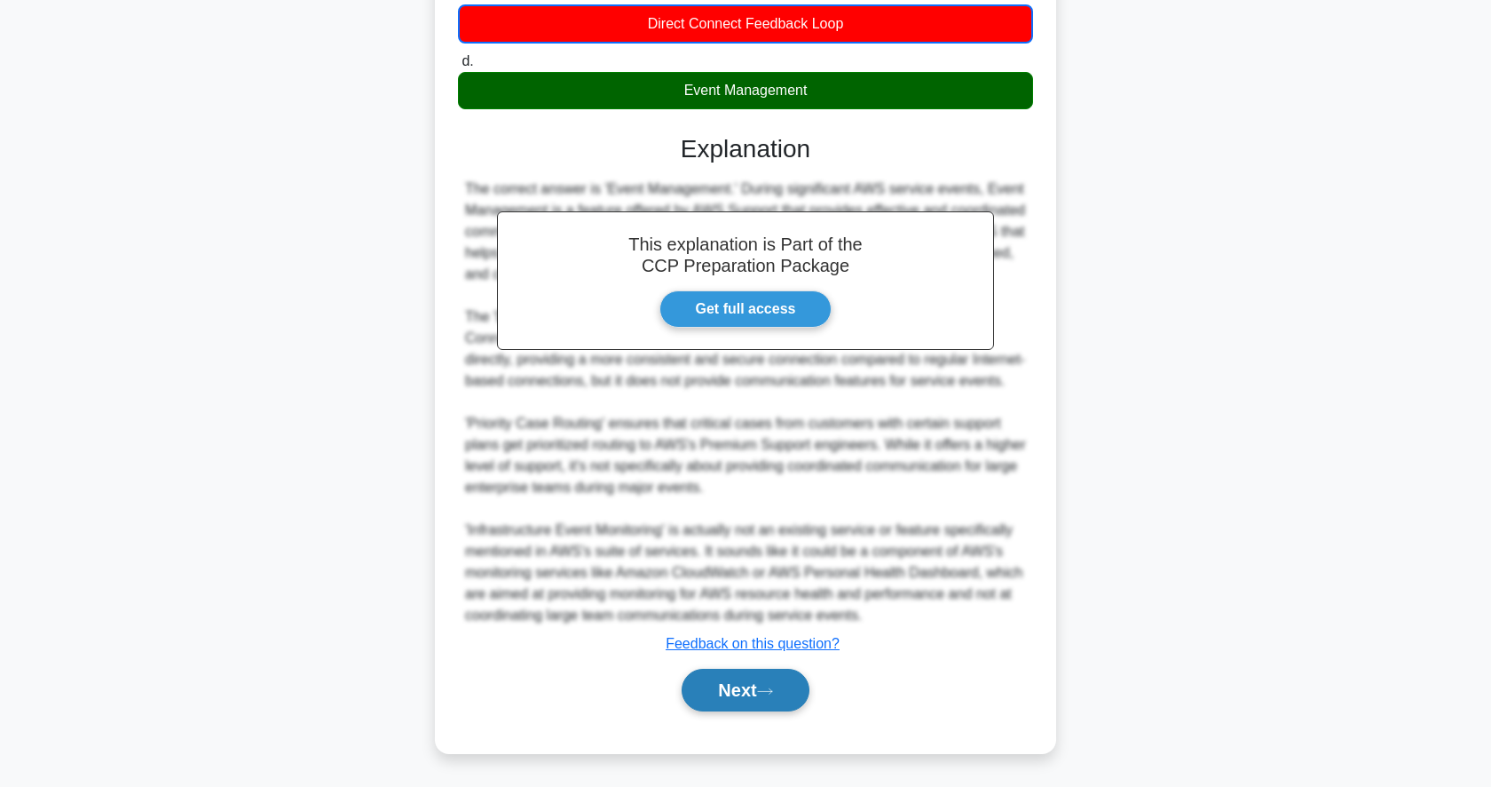
click at [725, 701] on button "Next" at bounding box center [745, 689] width 127 height 43
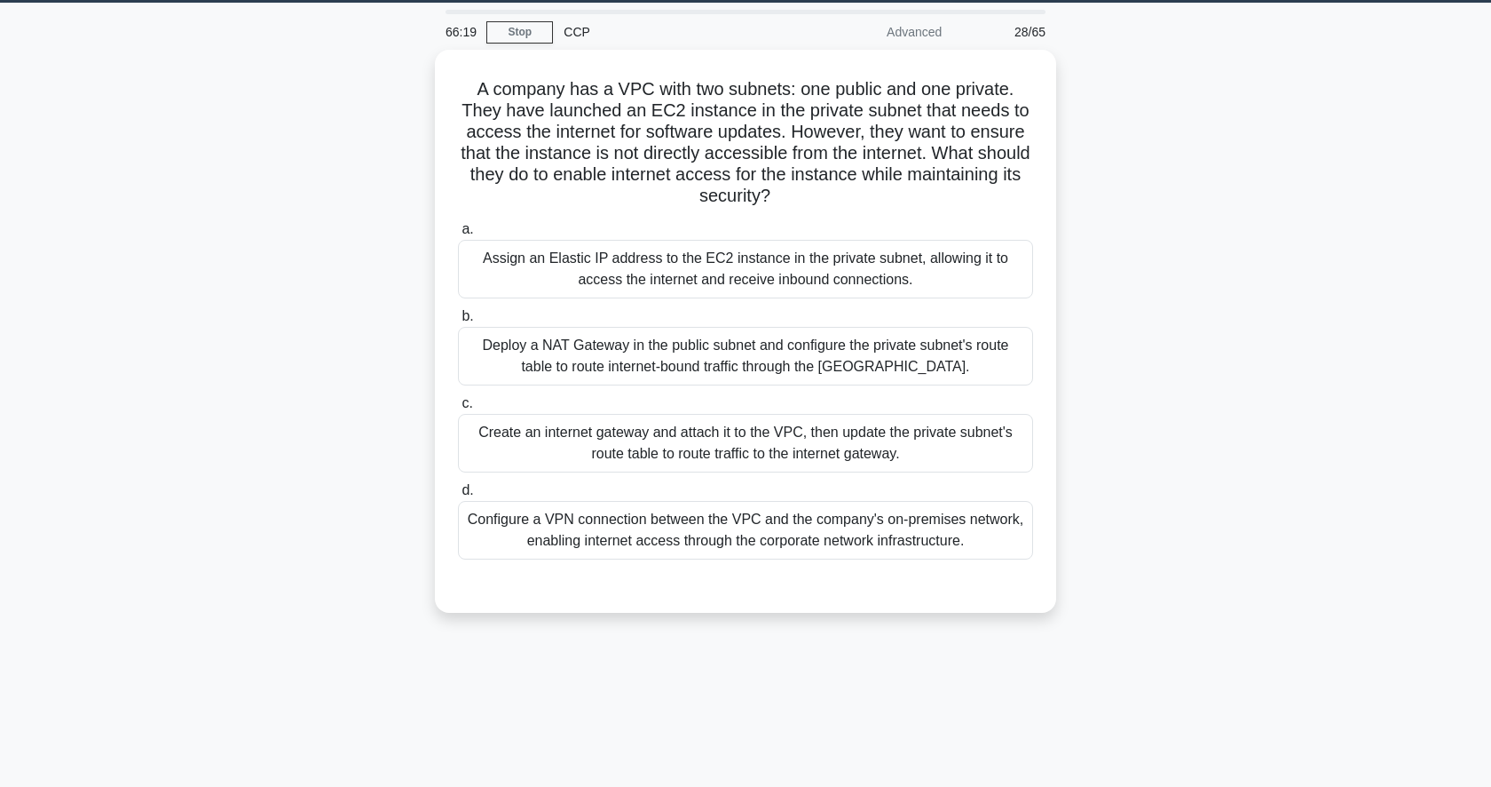
scroll to position [52, 0]
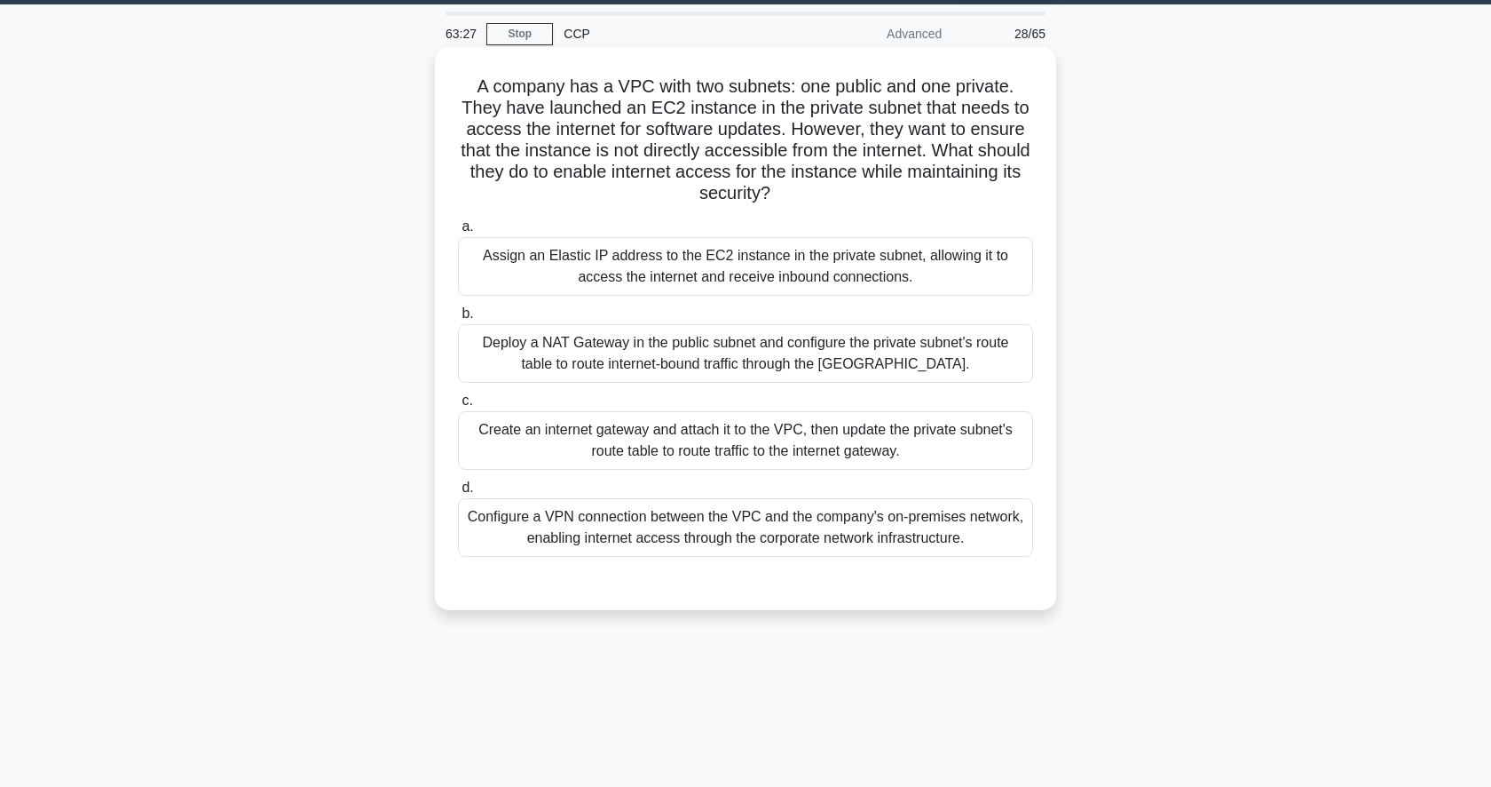
click at [733, 361] on div "Deploy a NAT Gateway in the public subnet and configure the private subnet's ro…" at bounding box center [745, 353] width 575 height 59
click at [458, 320] on input "b. Deploy a NAT Gateway in the public subnet and configure the private subnet's…" at bounding box center [458, 314] width 0 height 12
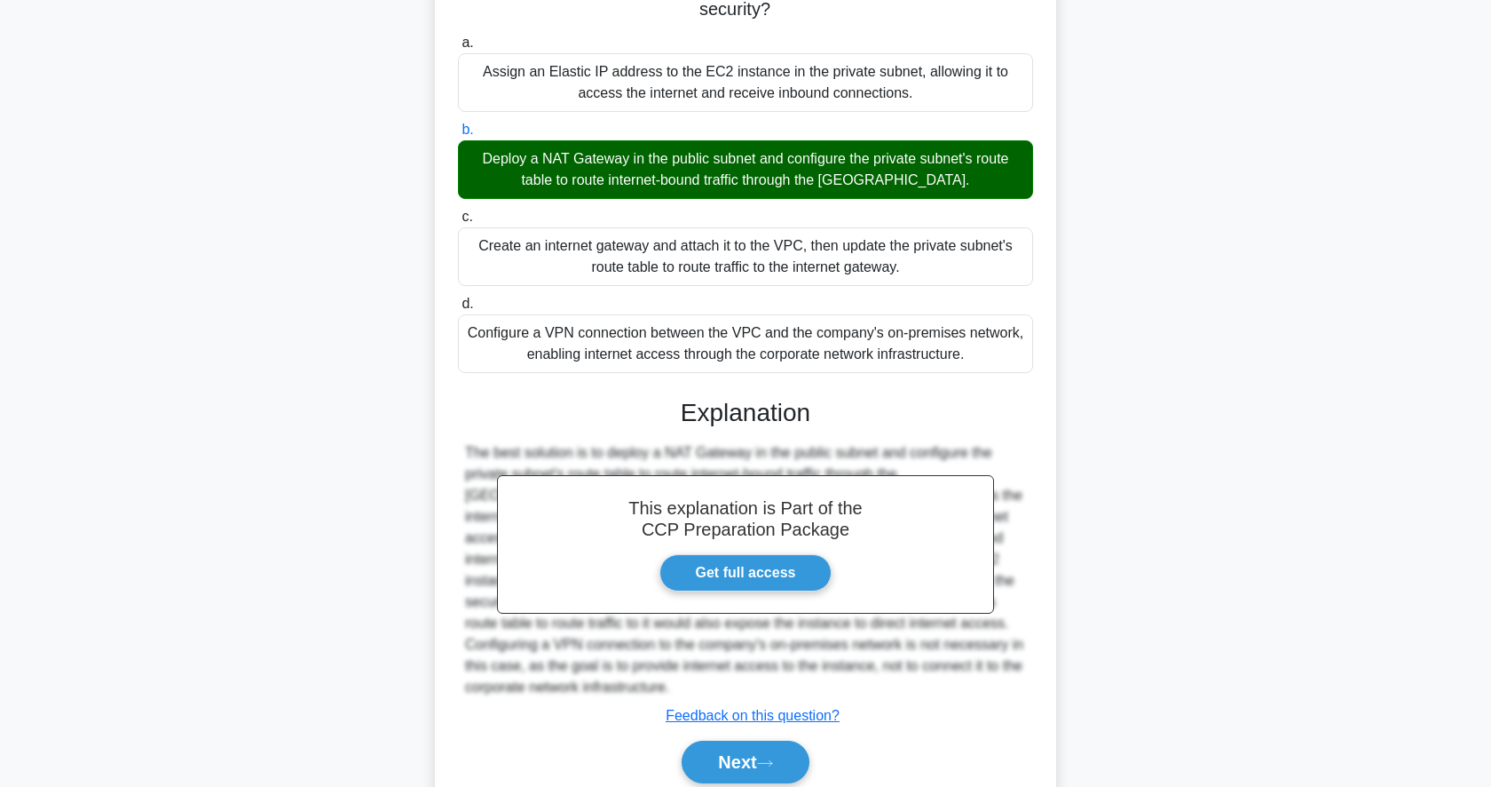
scroll to position [308, 0]
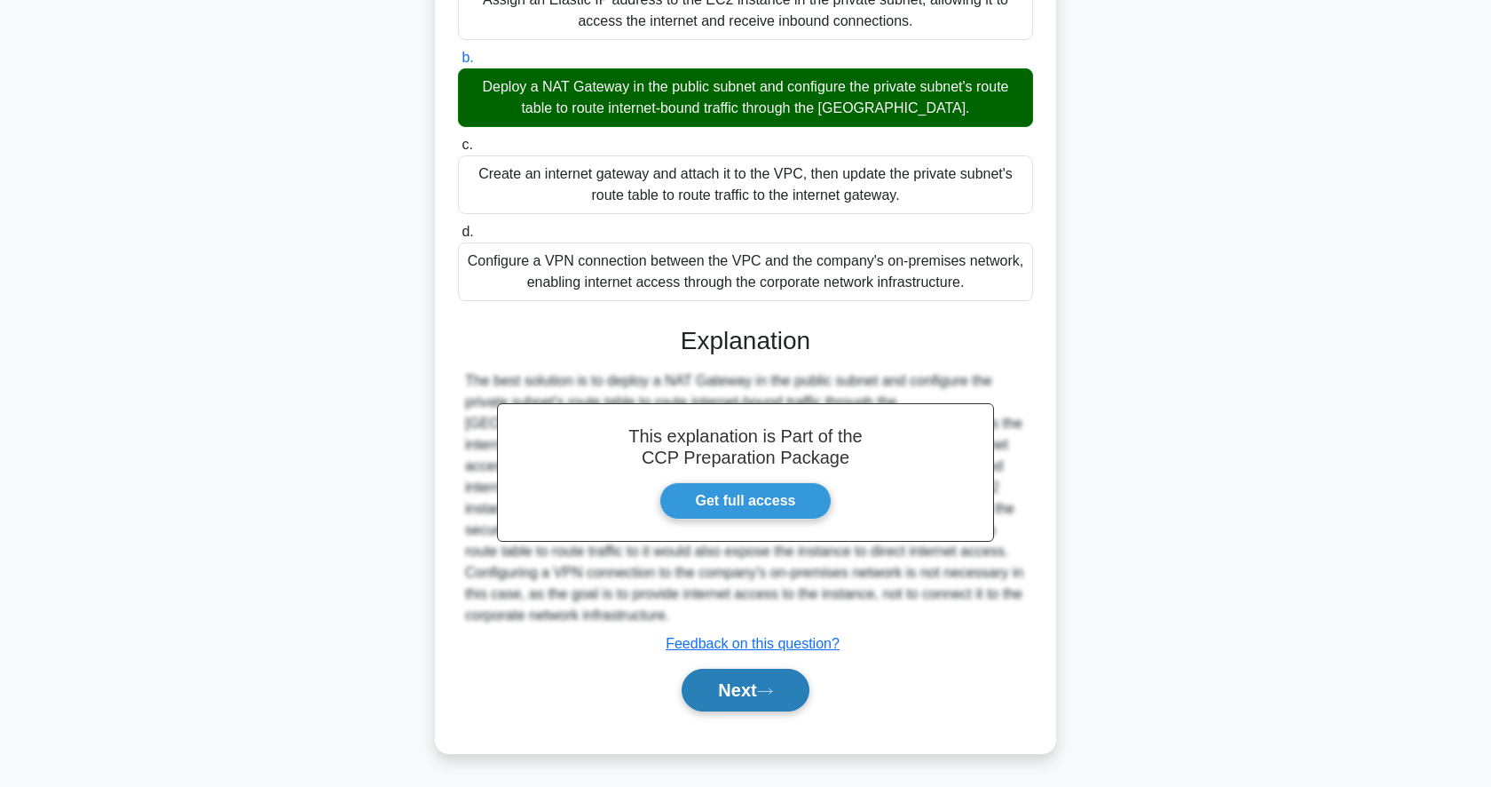
click at [731, 699] on button "Next" at bounding box center [745, 689] width 127 height 43
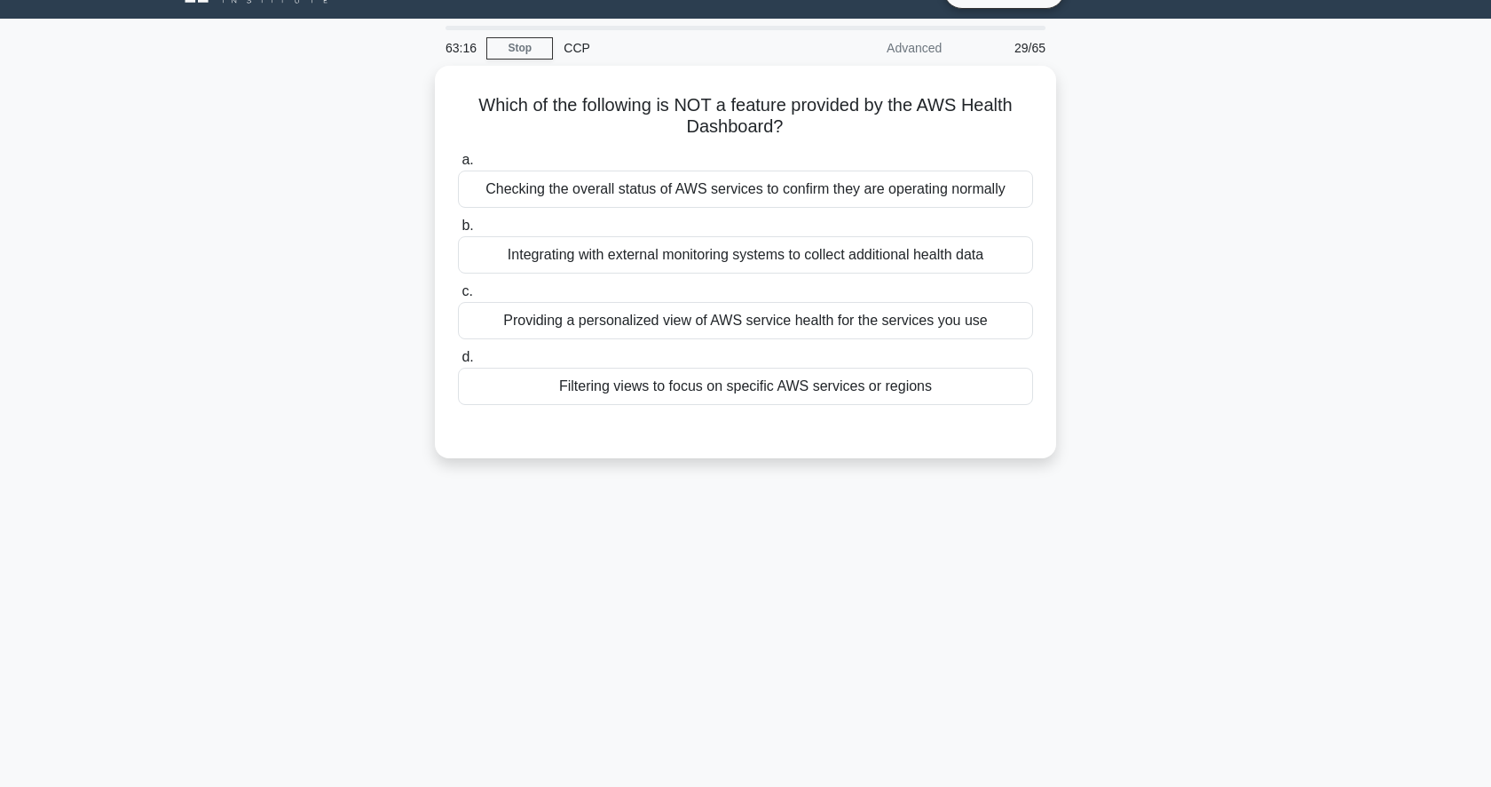
scroll to position [36, 0]
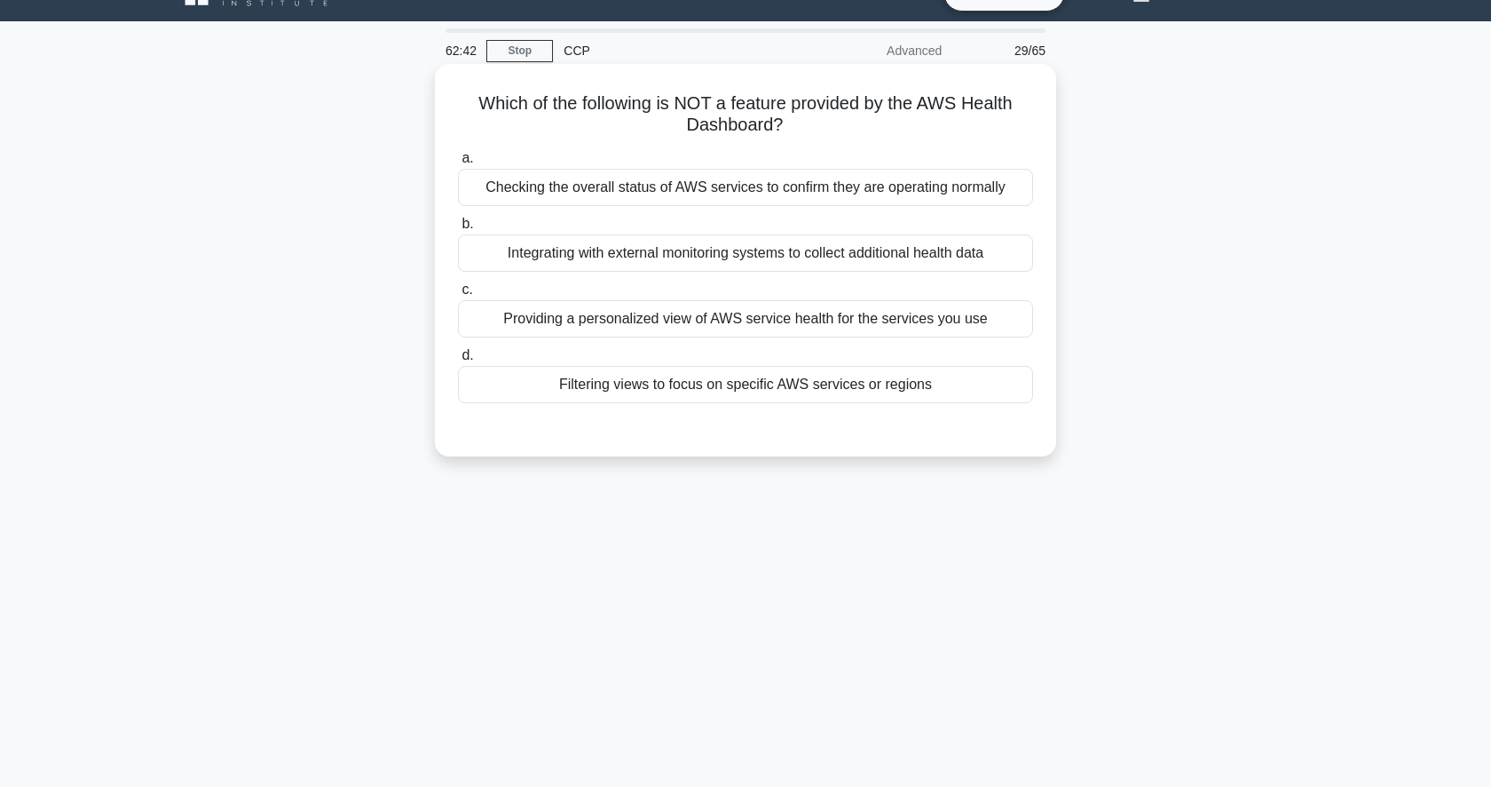
click at [763, 378] on div "Filtering views to focus on specific AWS services or regions" at bounding box center [745, 384] width 575 height 37
click at [458, 361] on input "d. Filtering views to focus on specific AWS services or regions" at bounding box center [458, 356] width 0 height 12
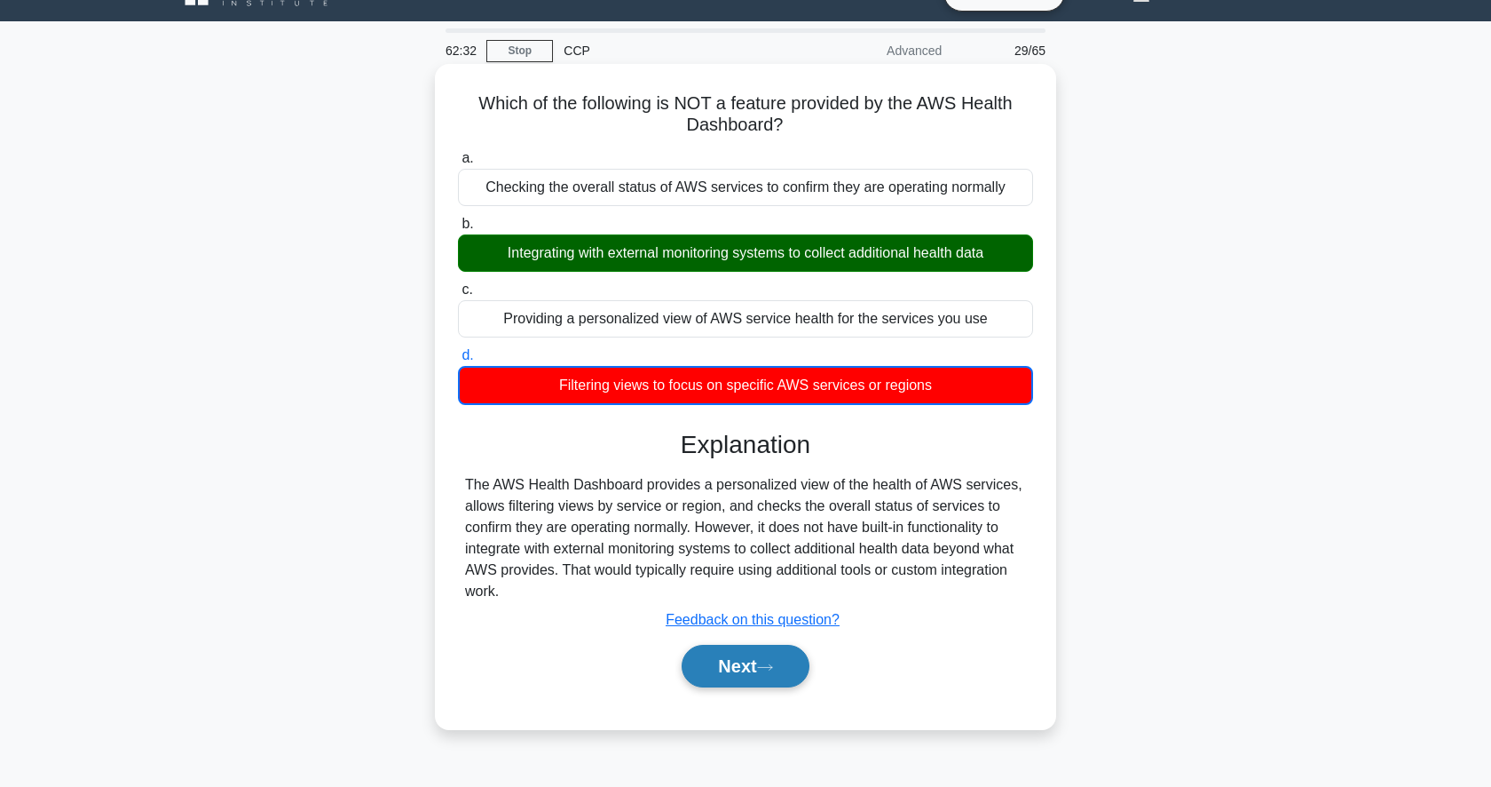
click at [741, 673] on button "Next" at bounding box center [745, 665] width 127 height 43
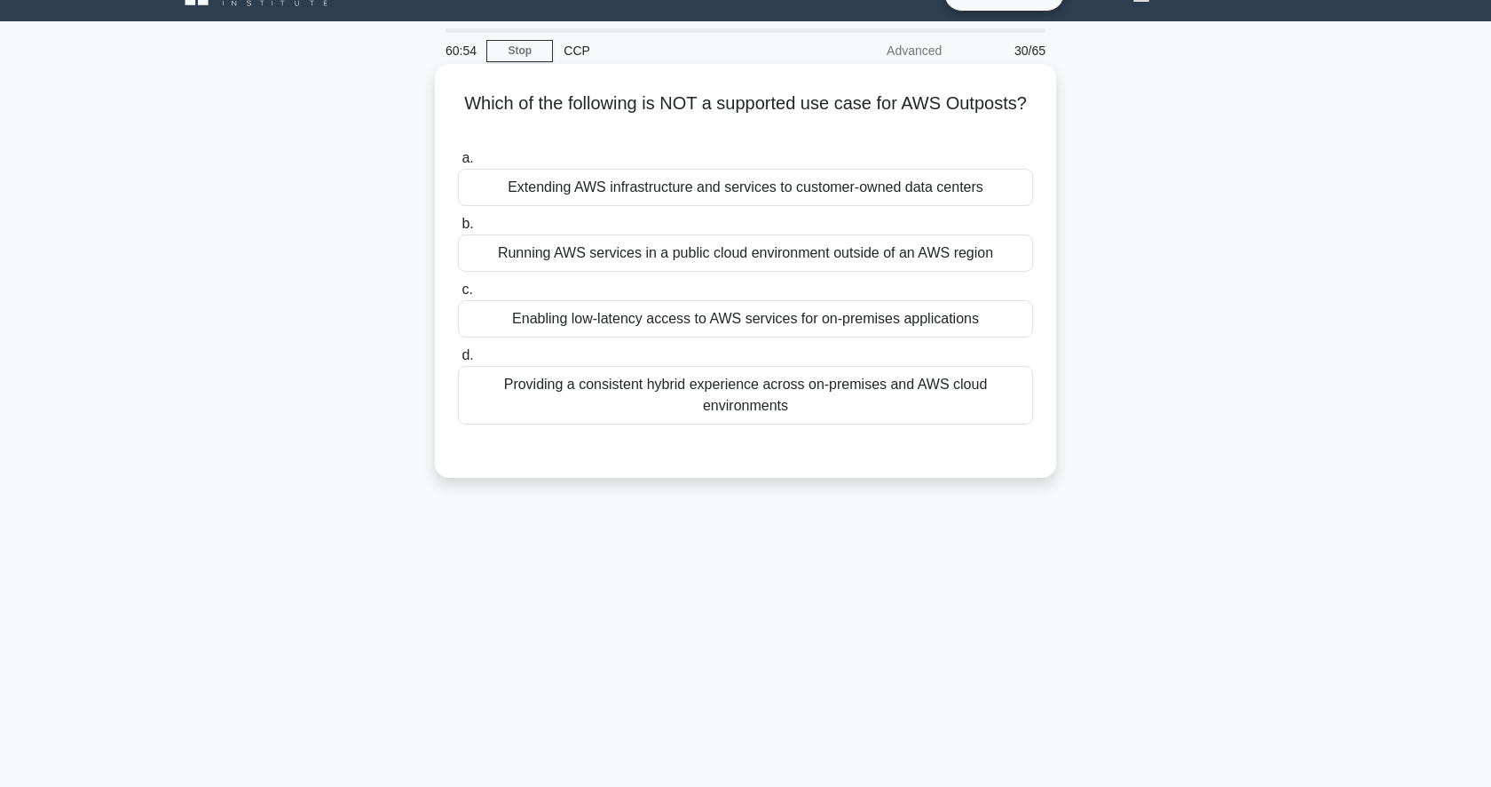
click at [766, 255] on div "Running AWS services in a public cloud environment outside of an AWS region" at bounding box center [745, 252] width 575 height 37
click at [458, 230] on input "b. Running AWS services in a public cloud environment outside of an AWS region" at bounding box center [458, 224] width 0 height 12
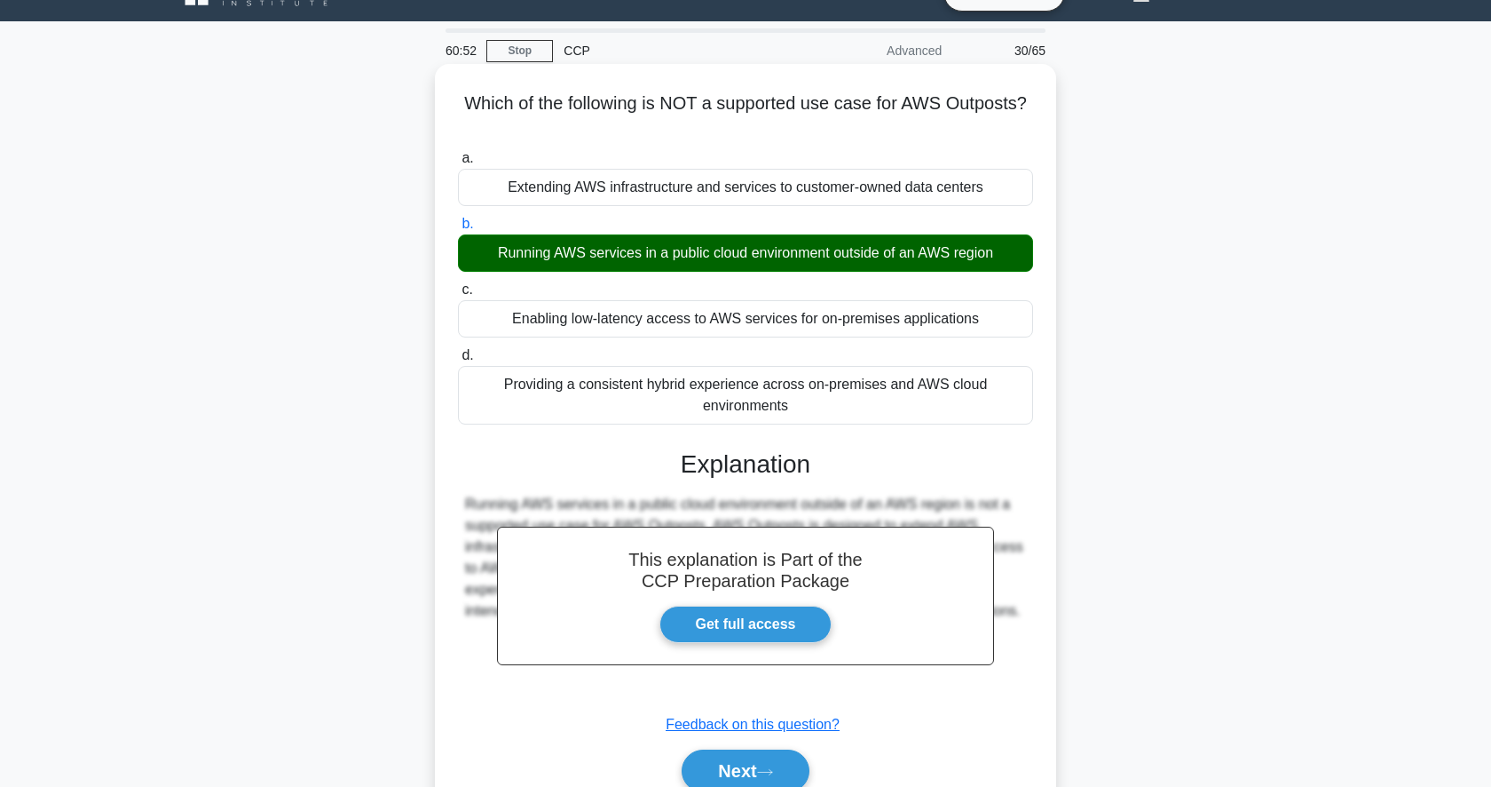
scroll to position [172, 0]
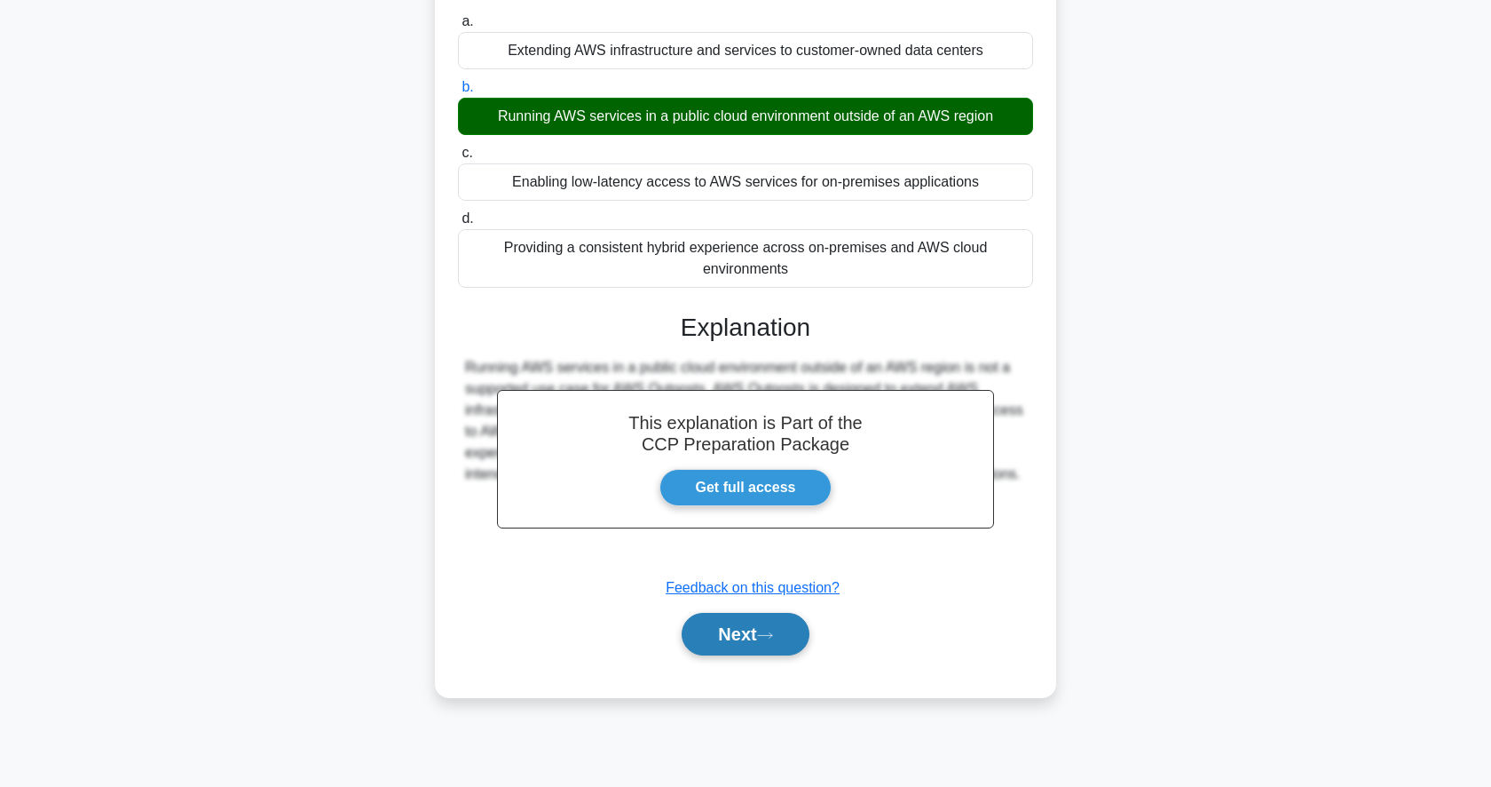
click at [733, 618] on button "Next" at bounding box center [745, 634] width 127 height 43
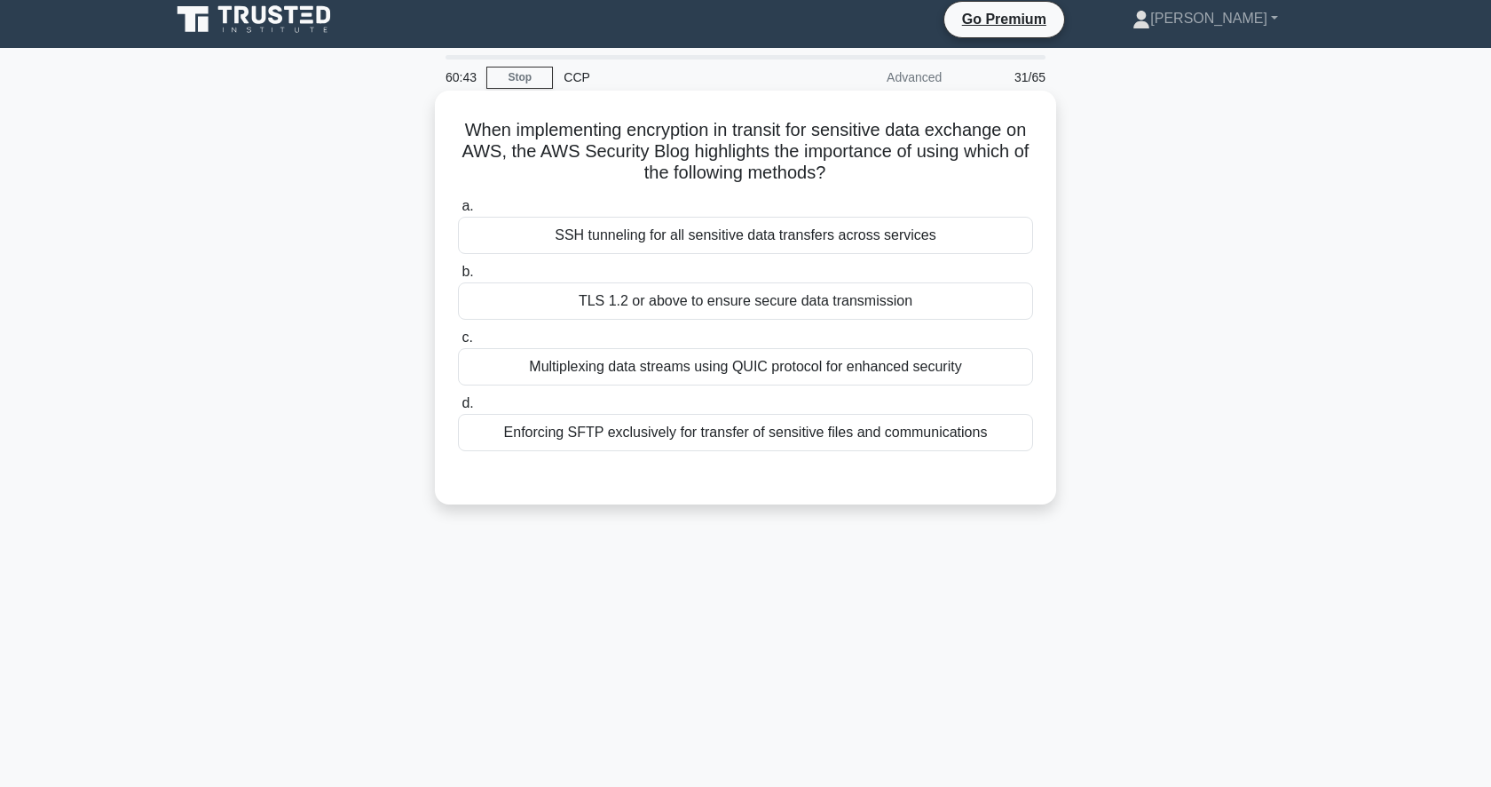
scroll to position [7, 0]
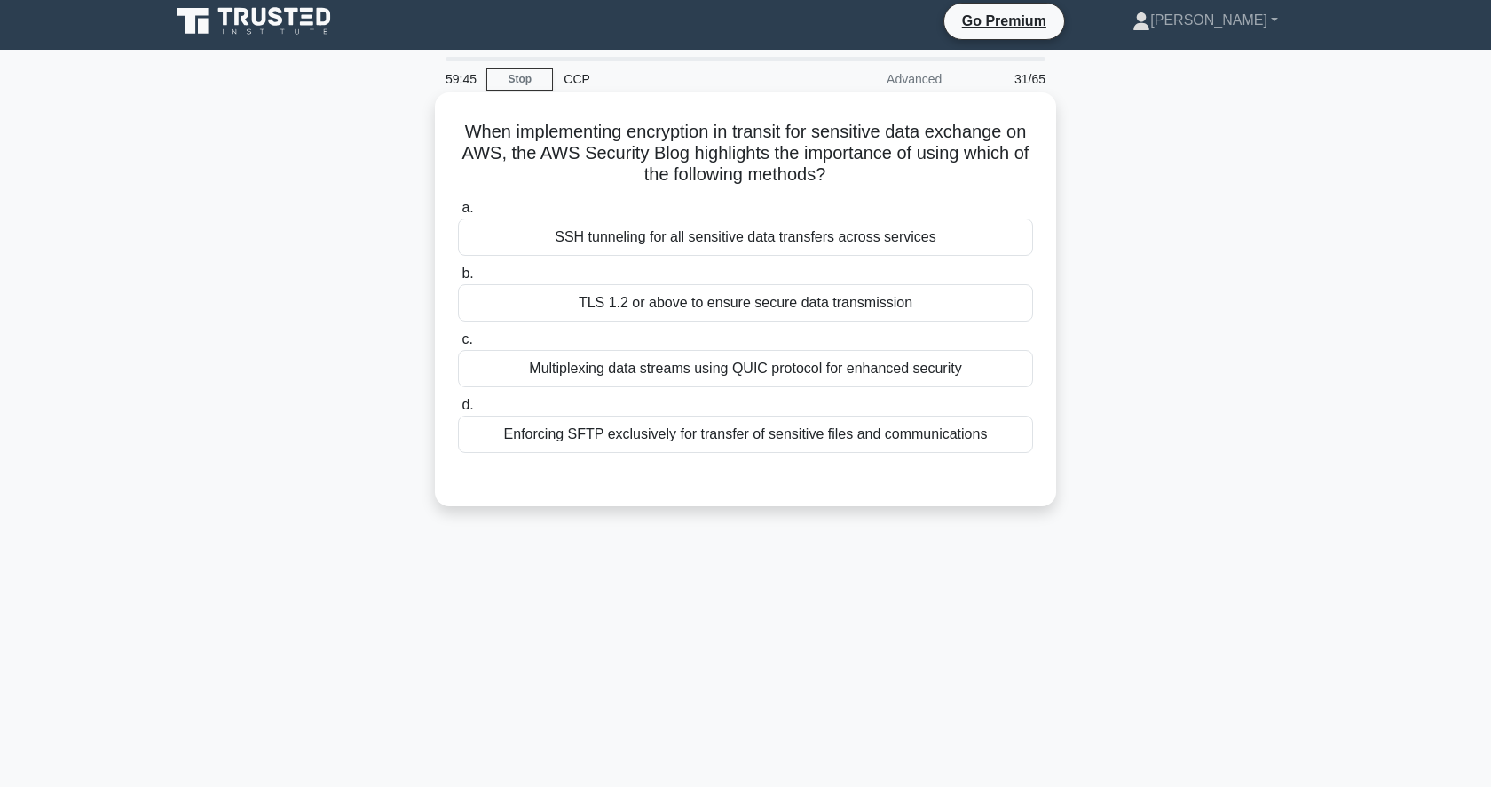
click at [803, 366] on div "Multiplexing data streams using QUIC protocol for enhanced security" at bounding box center [745, 368] width 575 height 37
click at [458, 345] on input "c. Multiplexing data streams using QUIC protocol for enhanced security" at bounding box center [458, 340] width 0 height 12
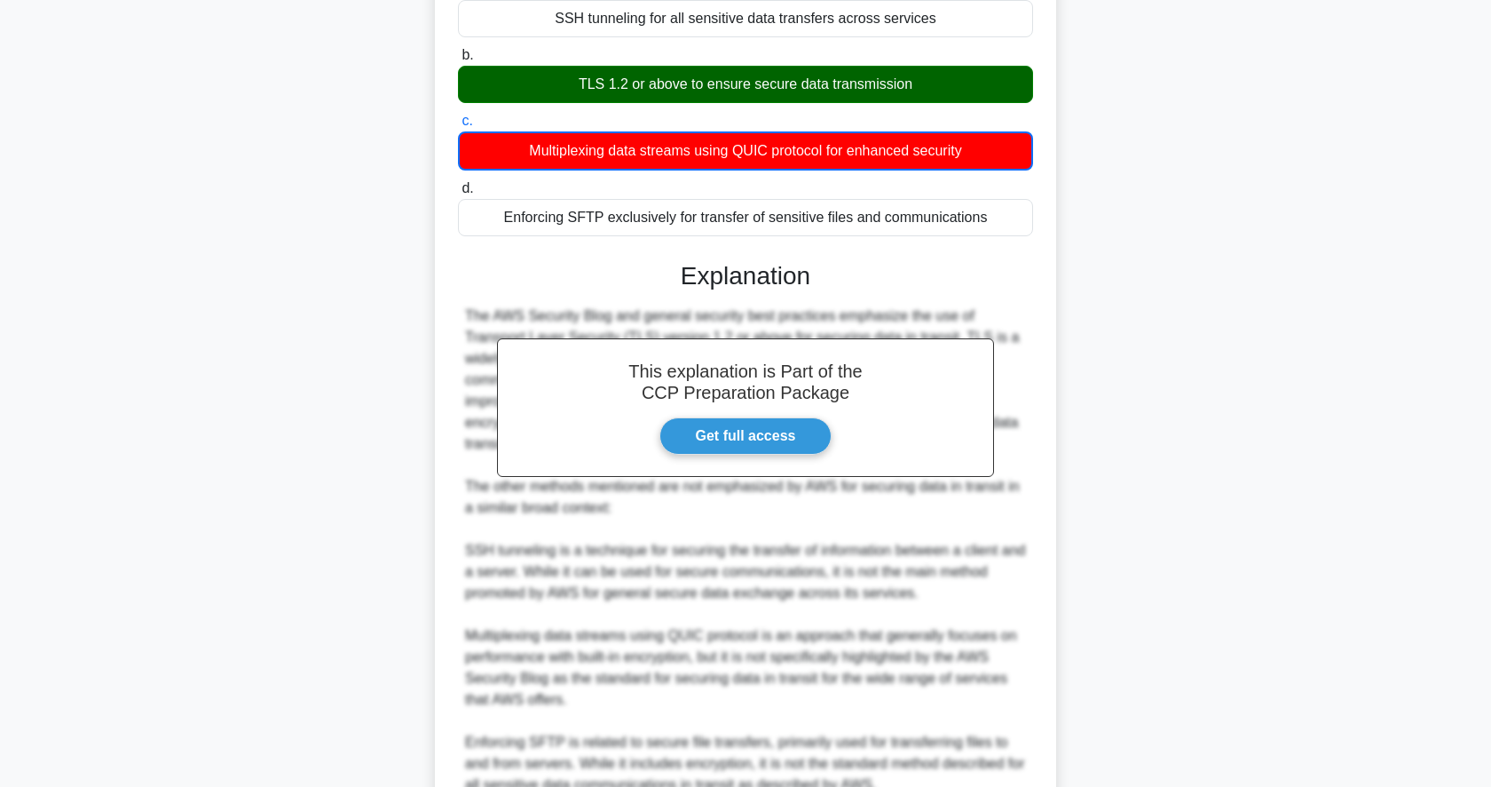
scroll to position [395, 0]
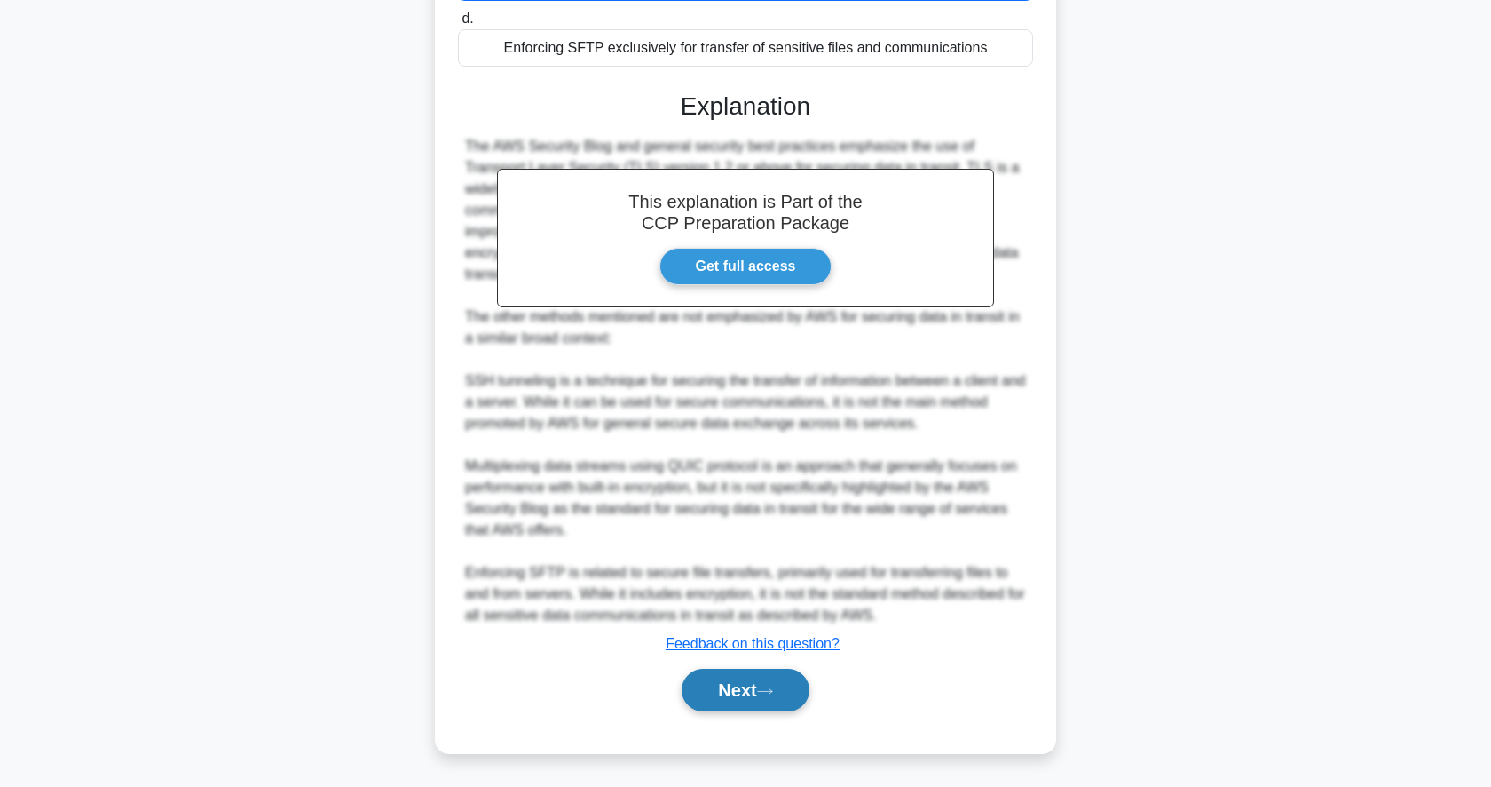
click at [742, 692] on button "Next" at bounding box center [745, 689] width 127 height 43
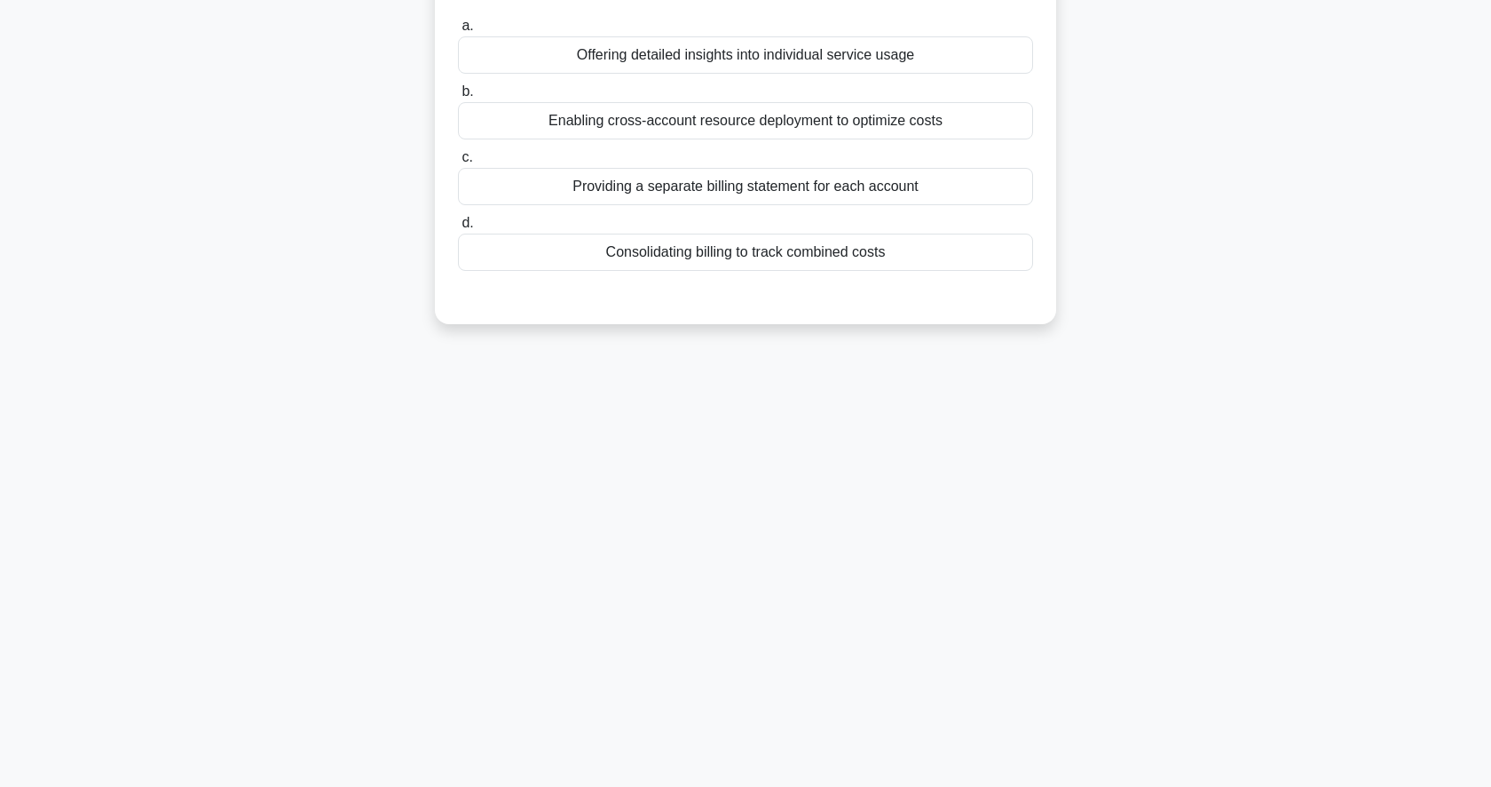
scroll to position [0, 0]
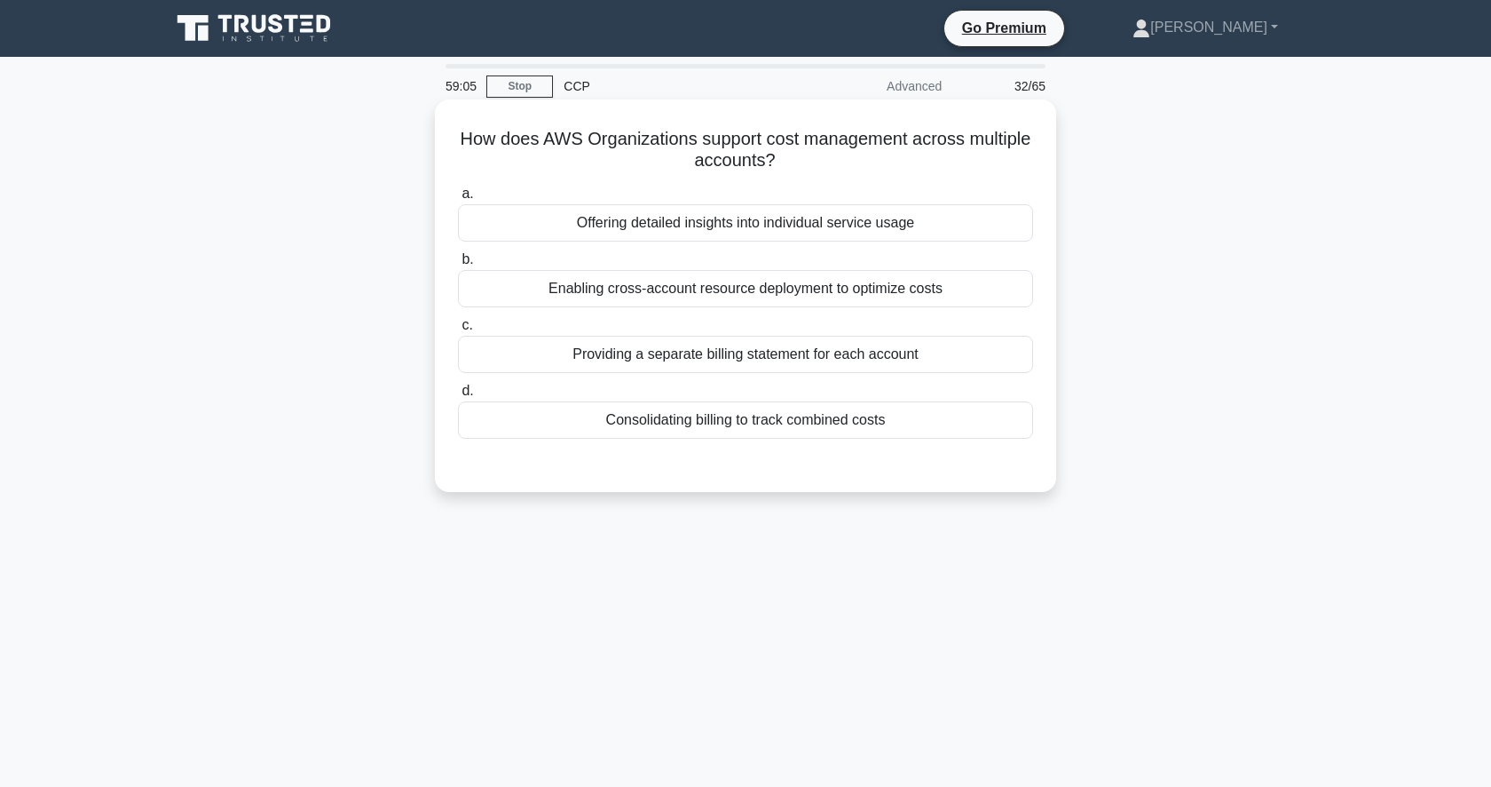
click at [856, 435] on div "Consolidating billing to track combined costs" at bounding box center [745, 419] width 575 height 37
click at [458, 397] on input "d. Consolidating billing to track combined costs" at bounding box center [458, 391] width 0 height 12
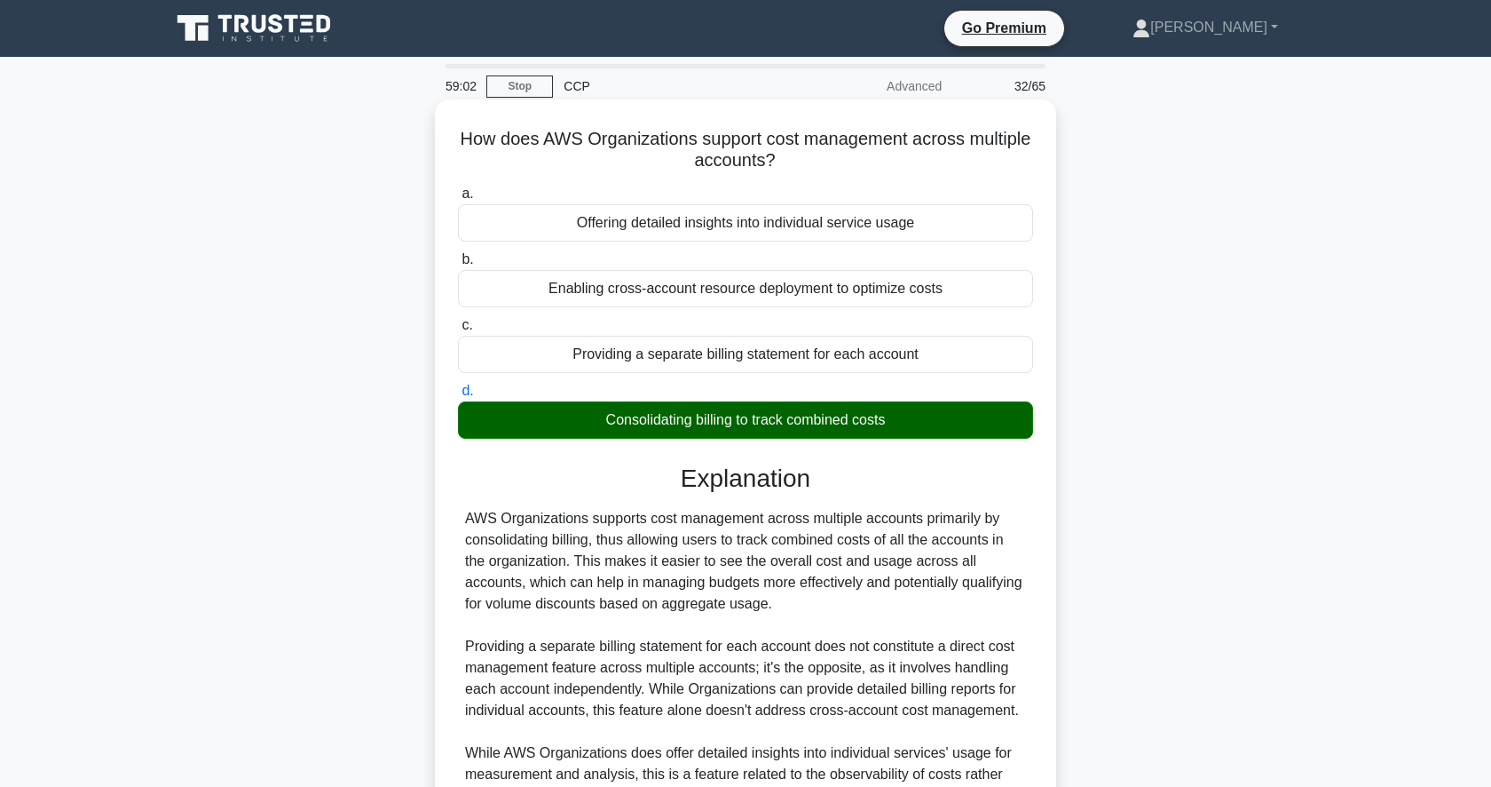
scroll to position [287, 0]
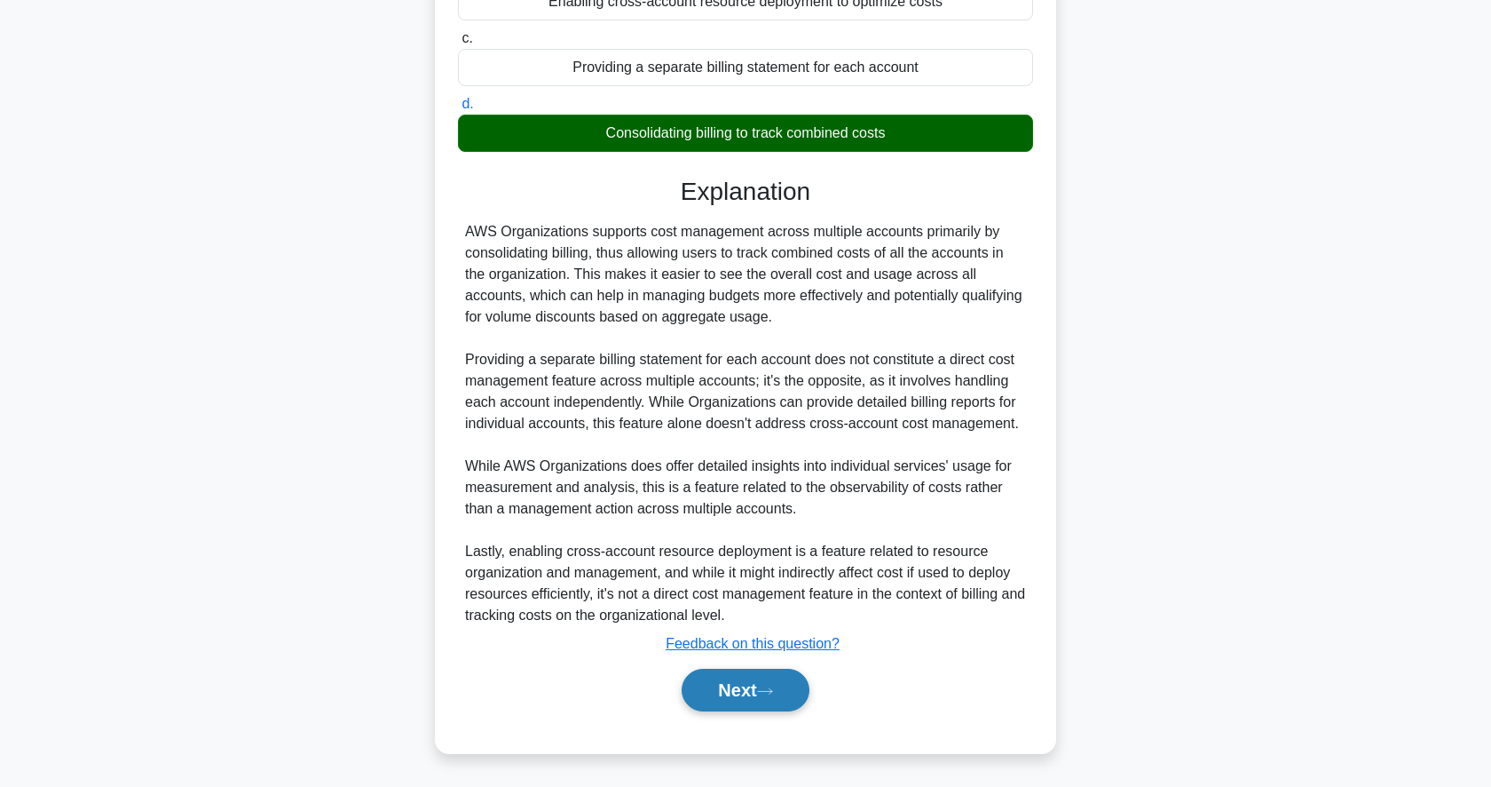
click at [746, 679] on button "Next" at bounding box center [745, 689] width 127 height 43
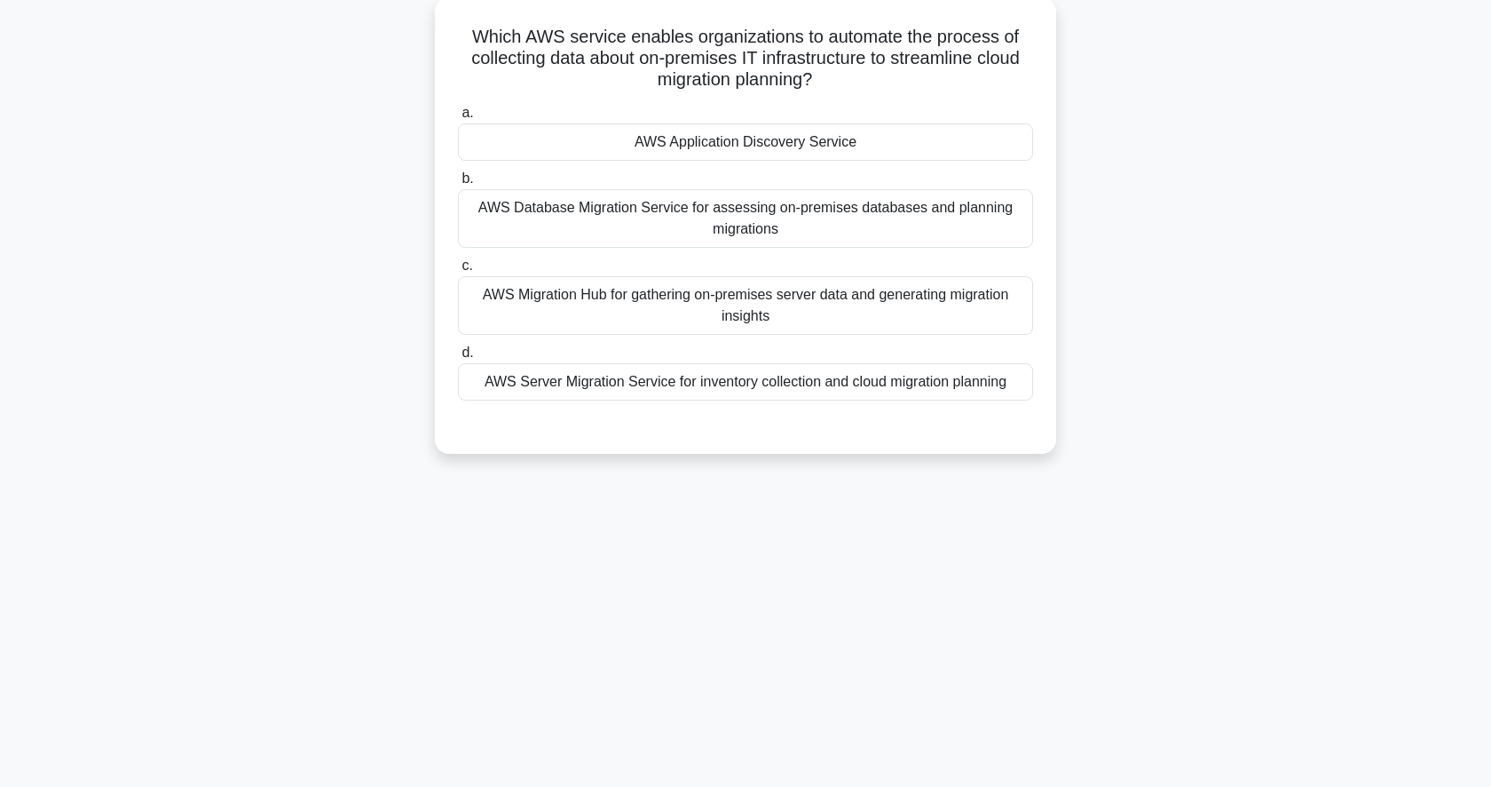
scroll to position [104, 0]
click at [915, 391] on div "AWS Server Migration Service for inventory collection and cloud migration plann…" at bounding box center [745, 379] width 575 height 37
click at [458, 357] on input "d. AWS Server Migration Service for inventory collection and cloud migration pl…" at bounding box center [458, 351] width 0 height 12
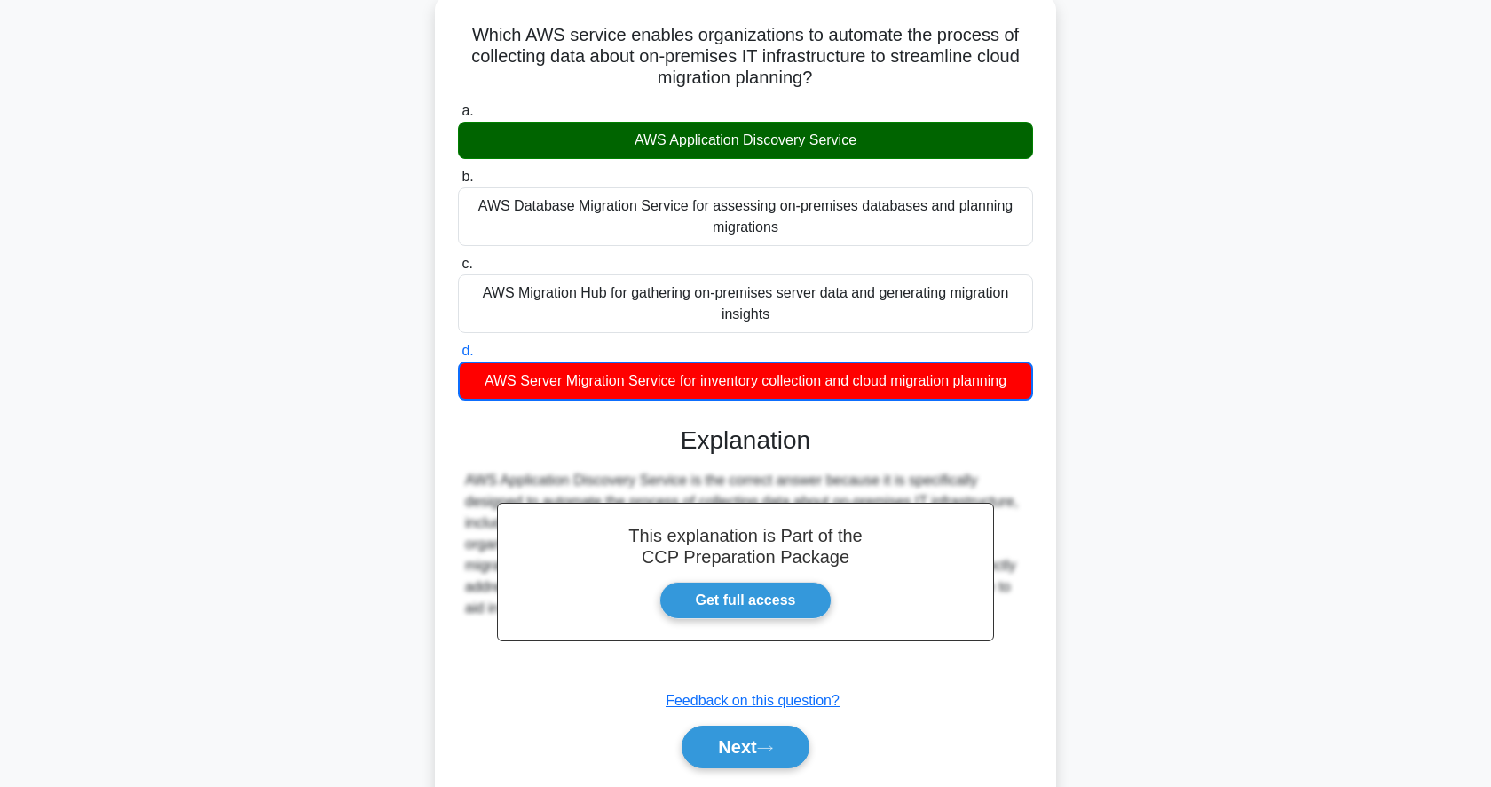
scroll to position [172, 0]
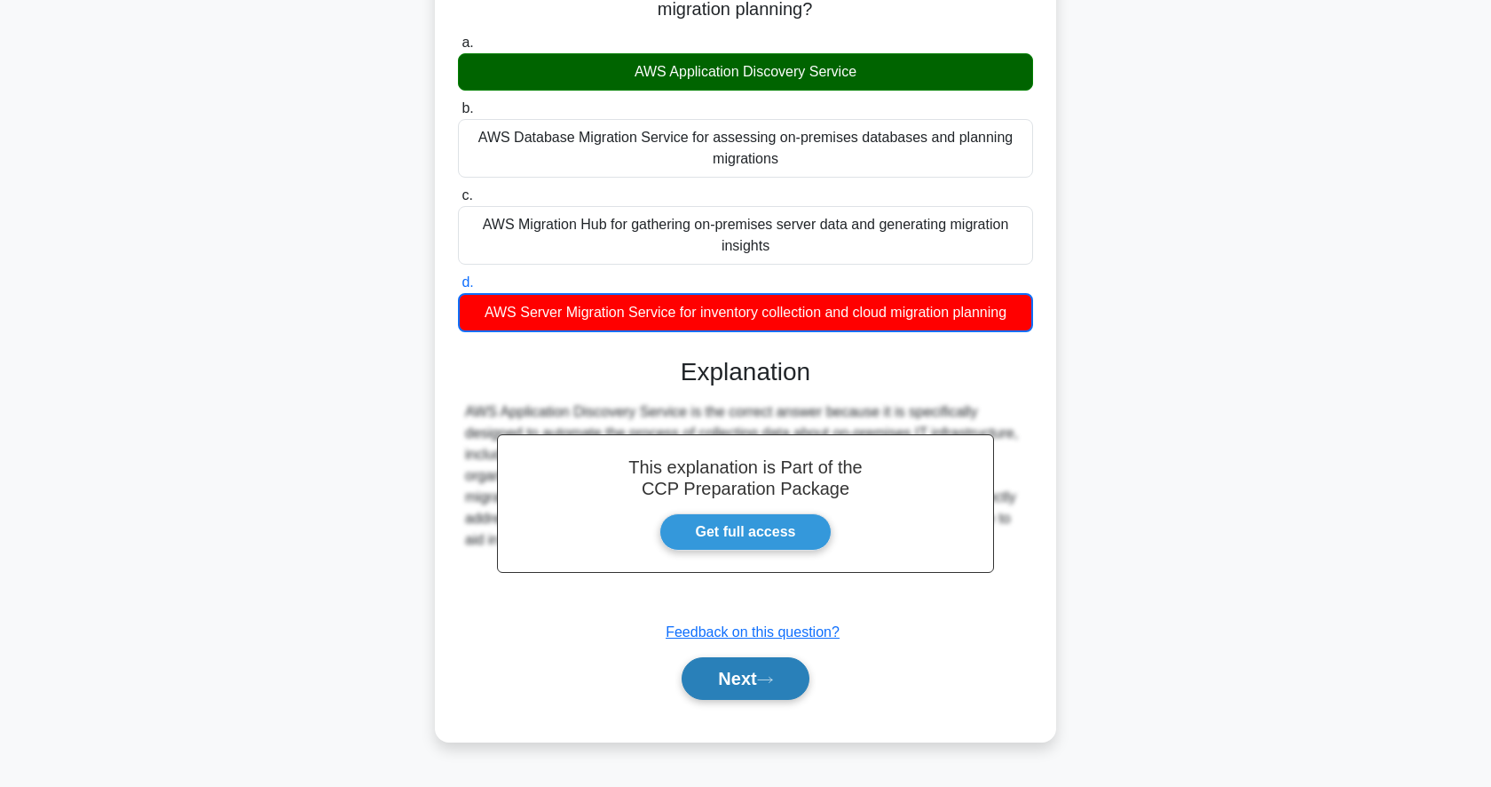
click at [755, 692] on button "Next" at bounding box center [745, 678] width 127 height 43
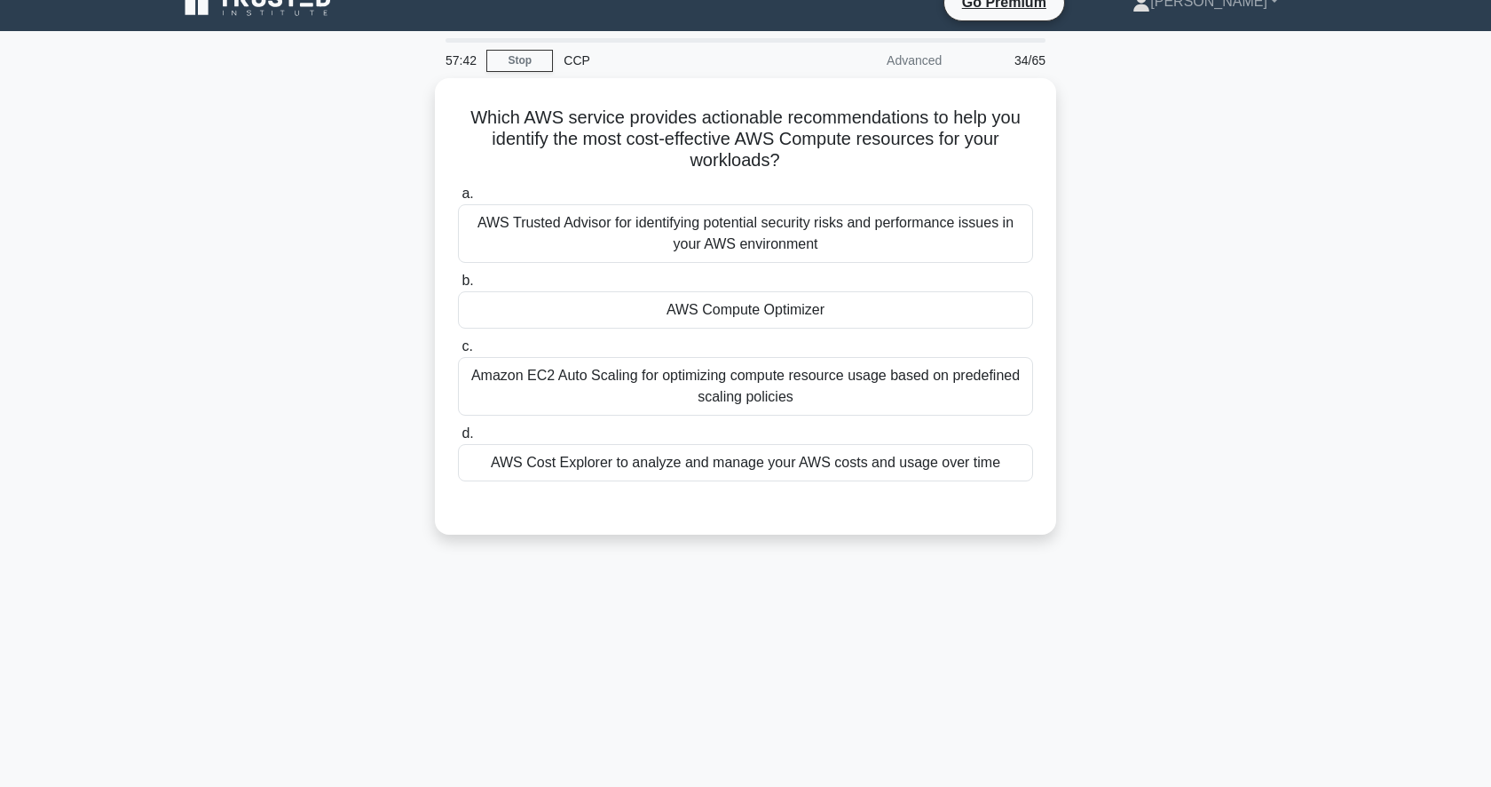
scroll to position [23, 0]
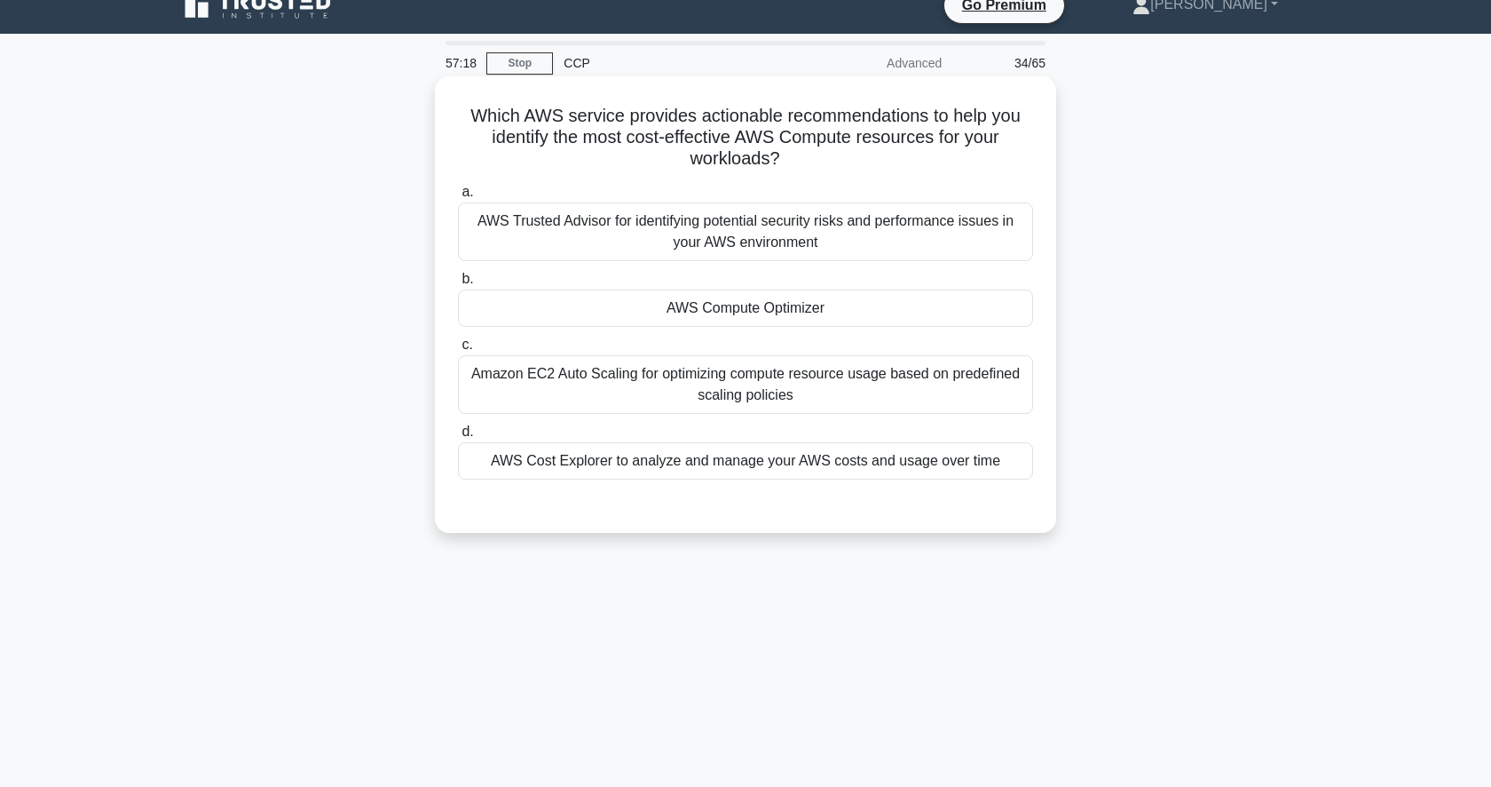
click at [813, 305] on div "AWS Compute Optimizer" at bounding box center [745, 307] width 575 height 37
click at [458, 285] on input "b. AWS Compute Optimizer" at bounding box center [458, 279] width 0 height 12
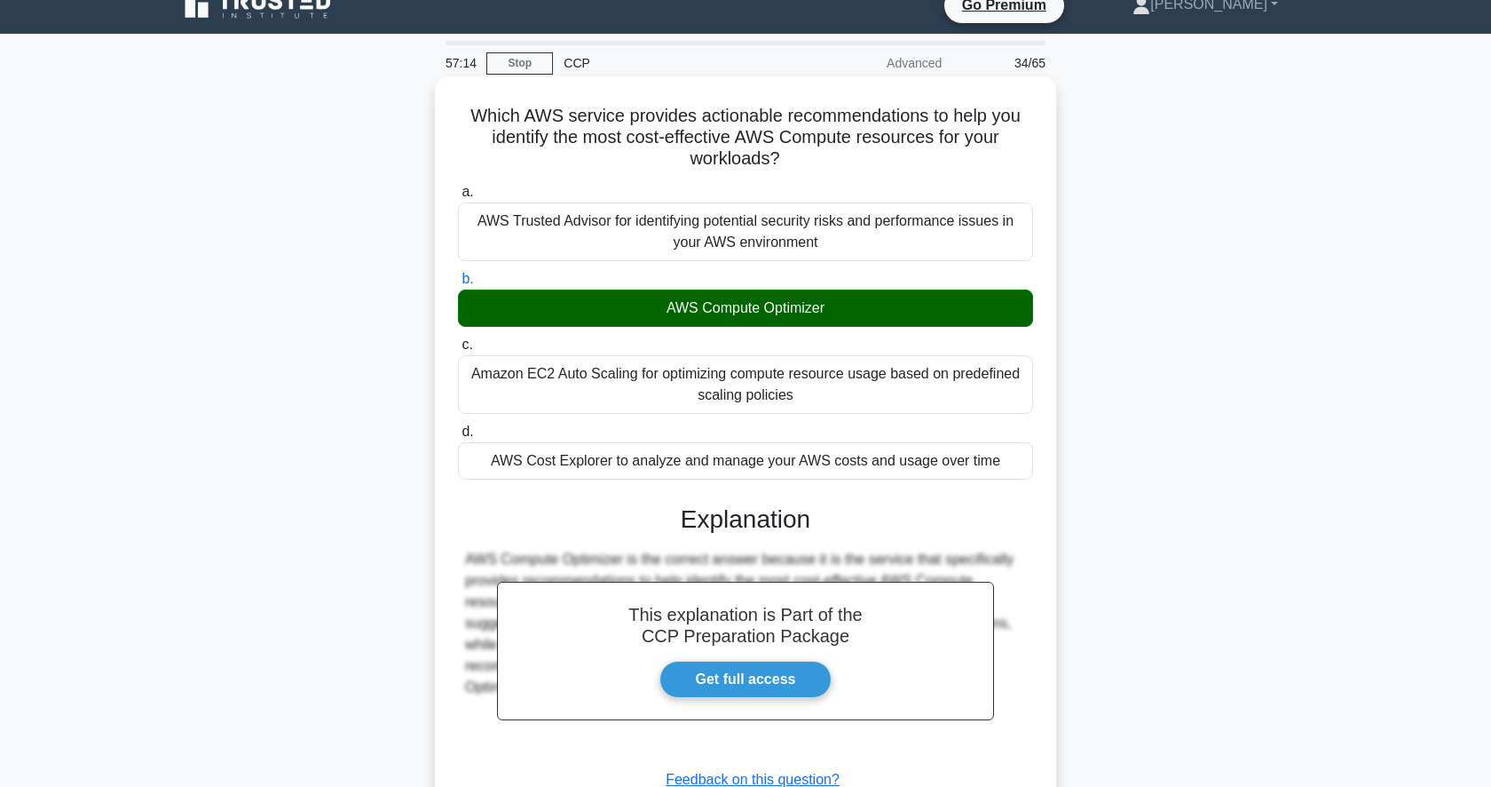
scroll to position [172, 0]
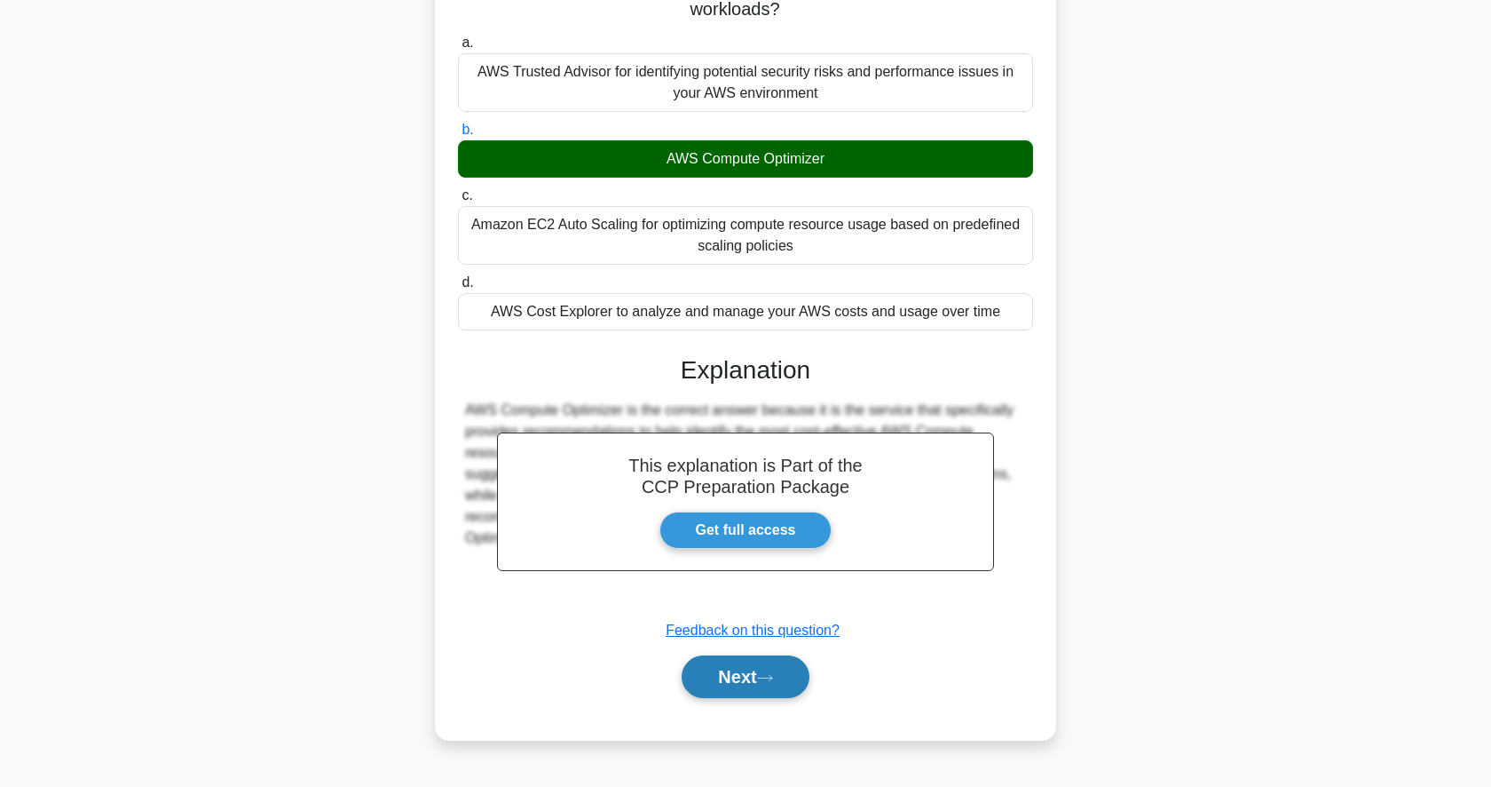
click at [729, 675] on button "Next" at bounding box center [745, 676] width 127 height 43
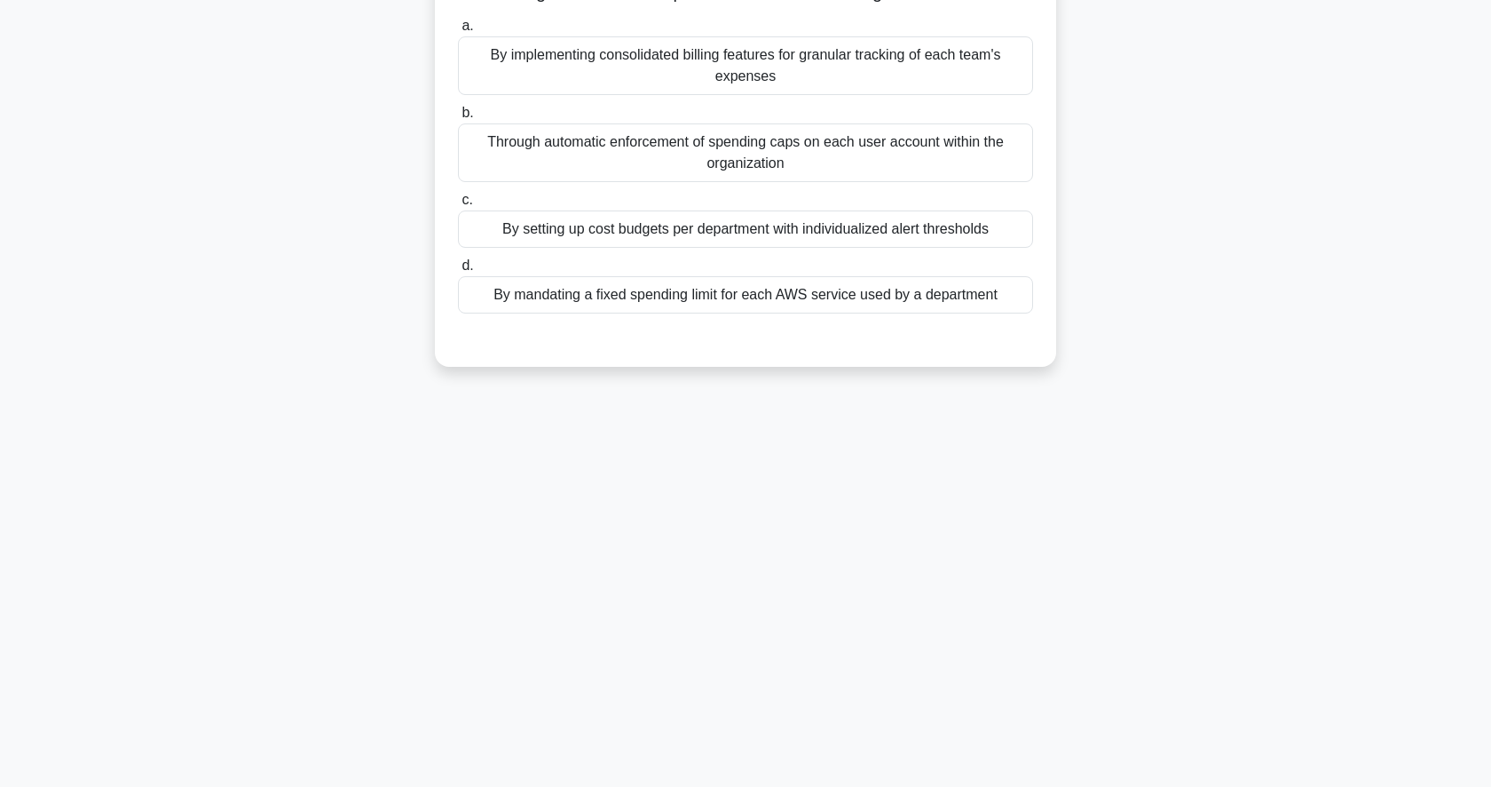
scroll to position [0, 0]
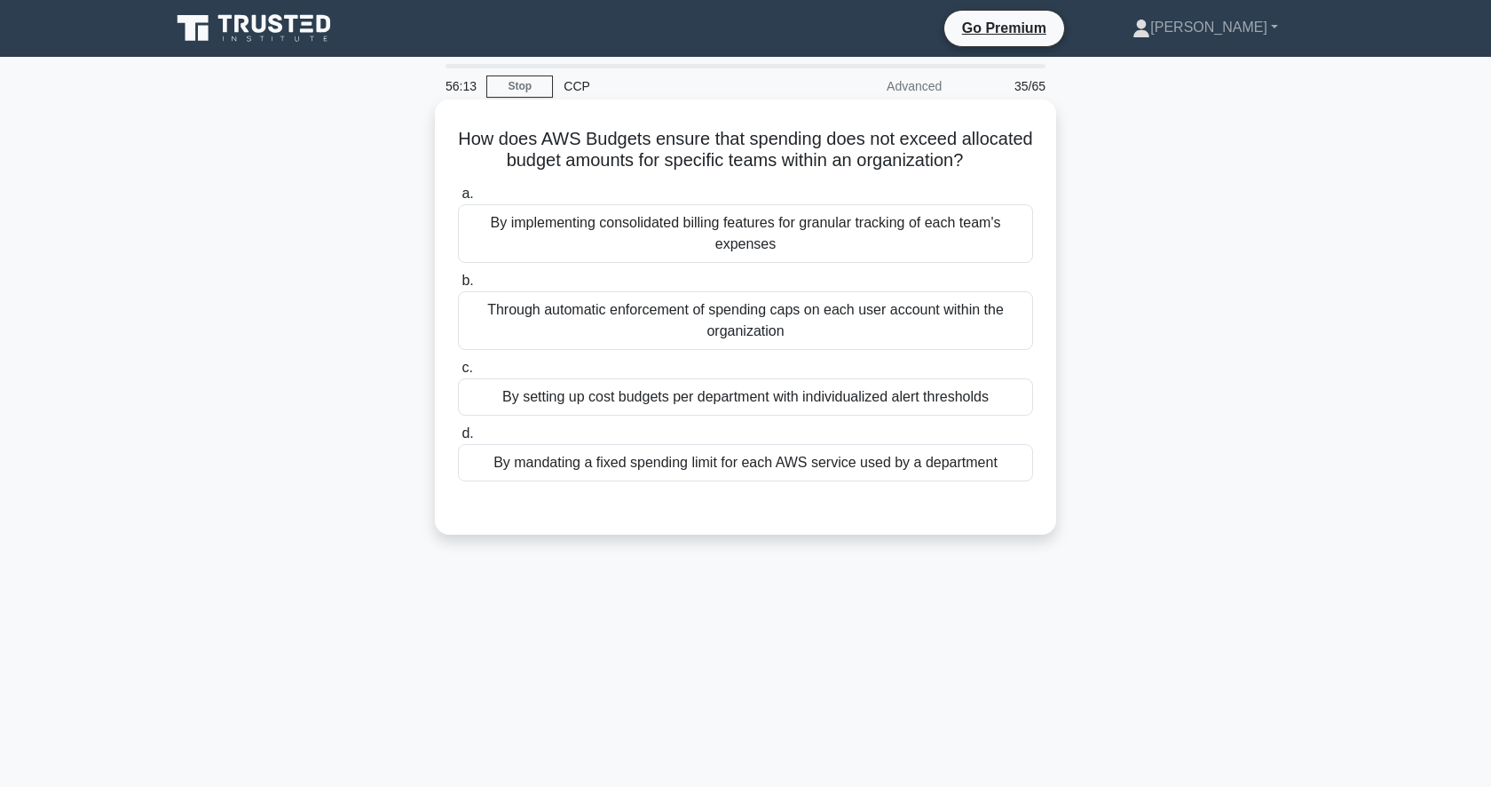
click at [850, 397] on div "By setting up cost budgets per department with individualized alert thresholds" at bounding box center [745, 396] width 575 height 37
click at [458, 374] on input "c. By setting up cost budgets per department with individualized alert threshol…" at bounding box center [458, 368] width 0 height 12
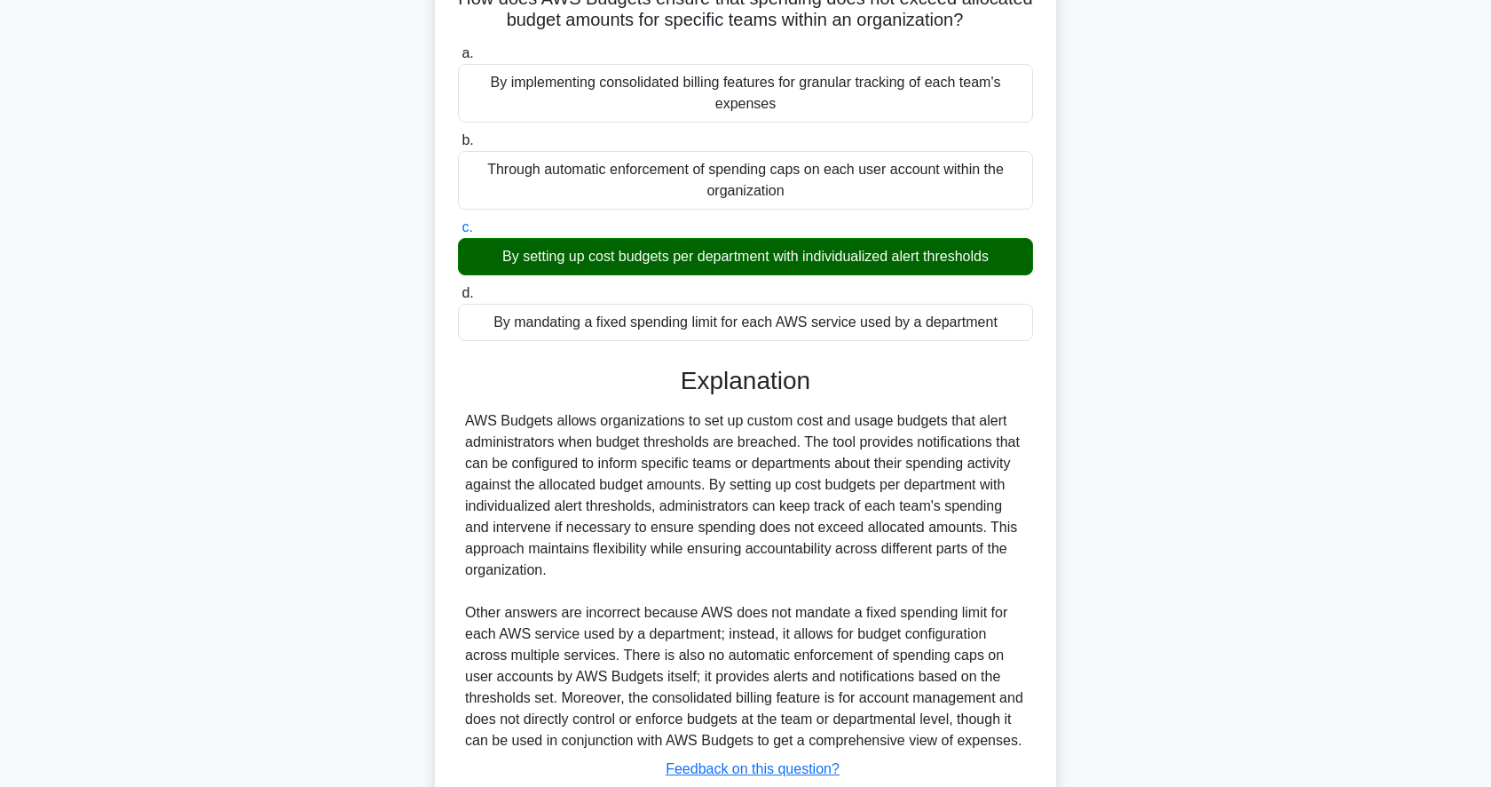
scroll to position [265, 0]
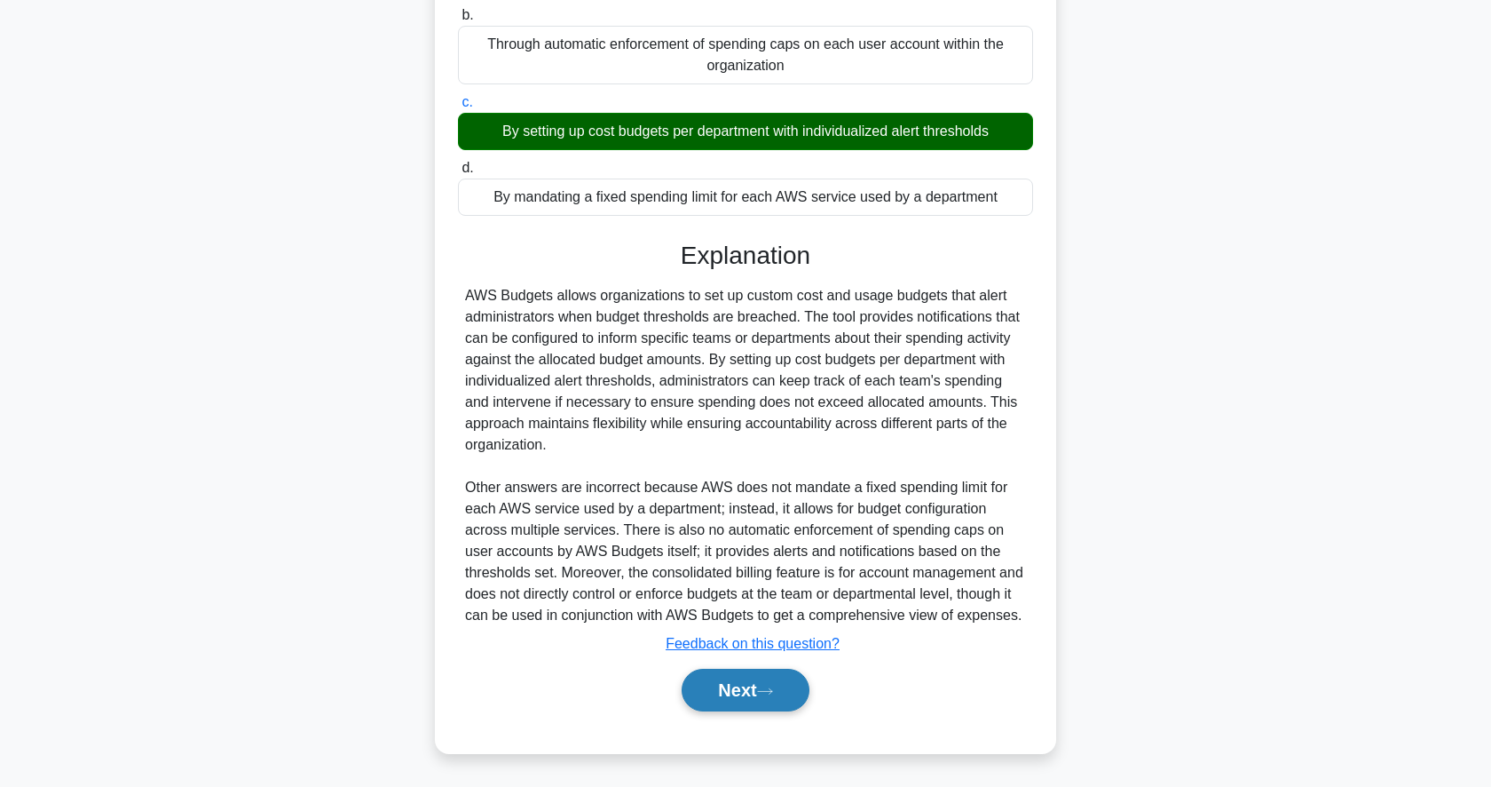
click at [733, 681] on button "Next" at bounding box center [745, 689] width 127 height 43
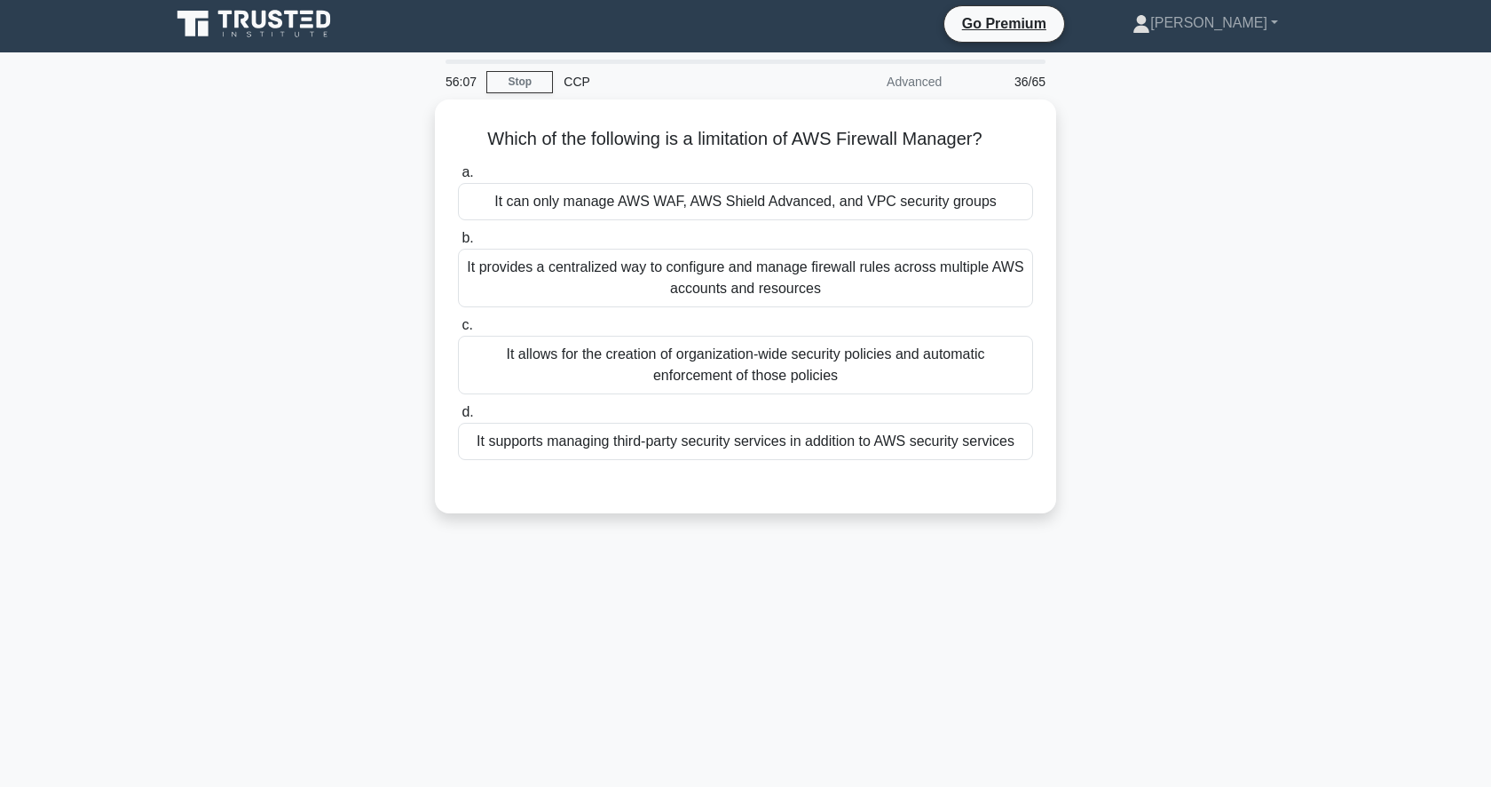
scroll to position [2, 0]
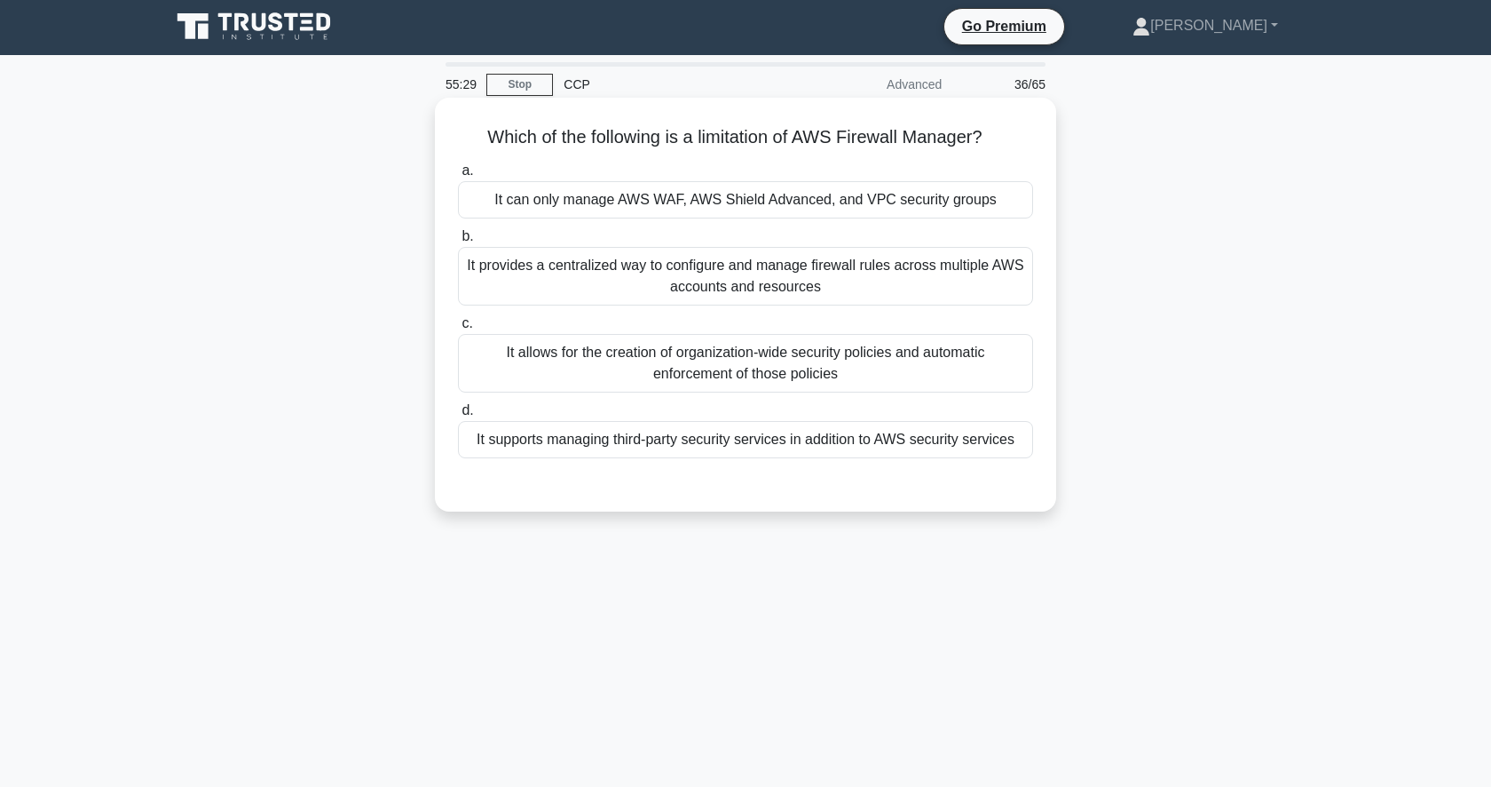
click at [855, 225] on div "a. It can only manage AWS WAF, AWS Shield Advanced, and VPC security groups b. …" at bounding box center [745, 308] width 597 height 305
click at [876, 183] on div "It can only manage AWS WAF, AWS Shield Advanced, and VPC security groups" at bounding box center [745, 199] width 575 height 37
click at [458, 177] on input "a. It can only manage AWS WAF, AWS Shield Advanced, and VPC security groups" at bounding box center [458, 171] width 0 height 12
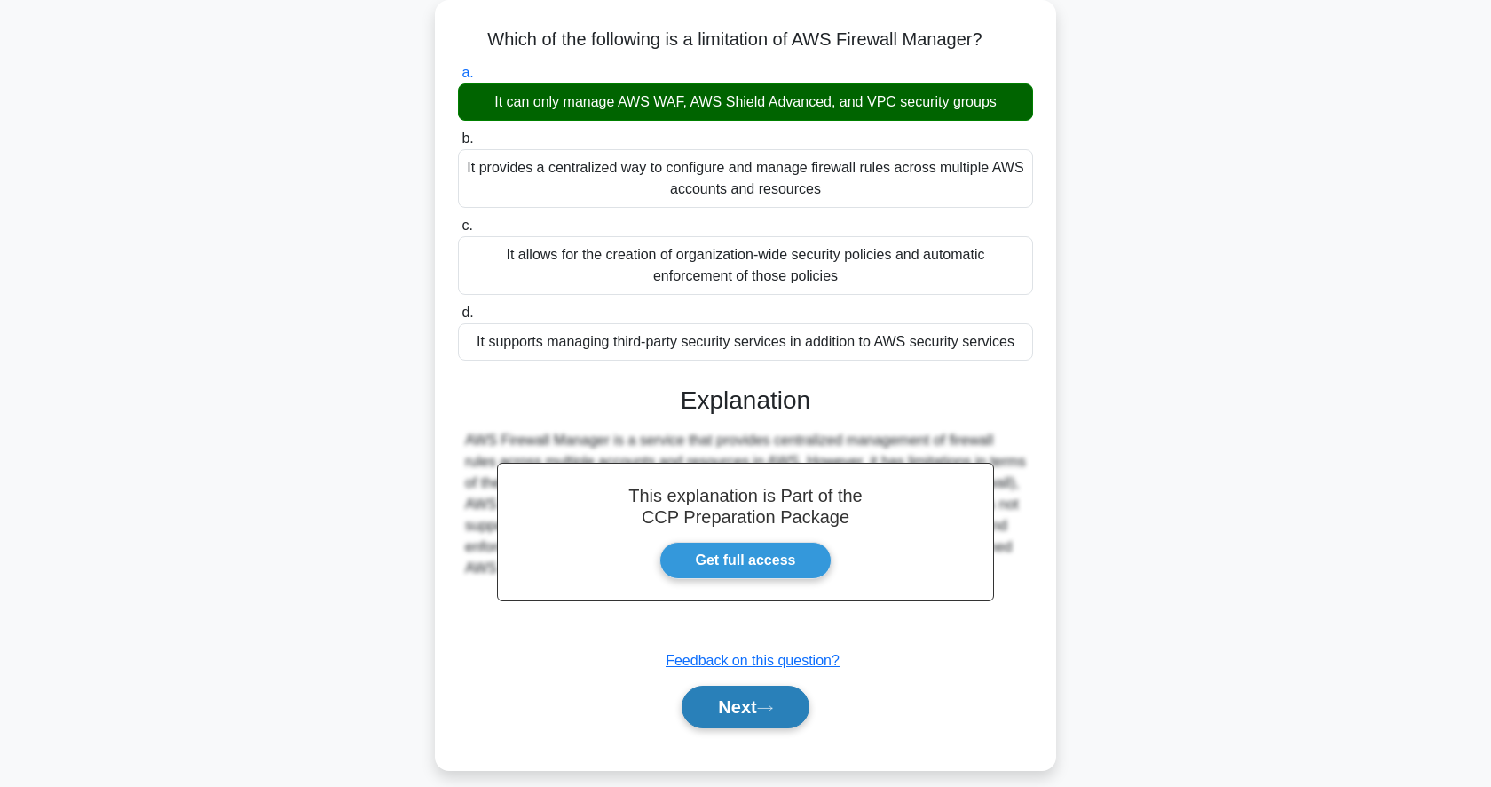
scroll to position [98, 0]
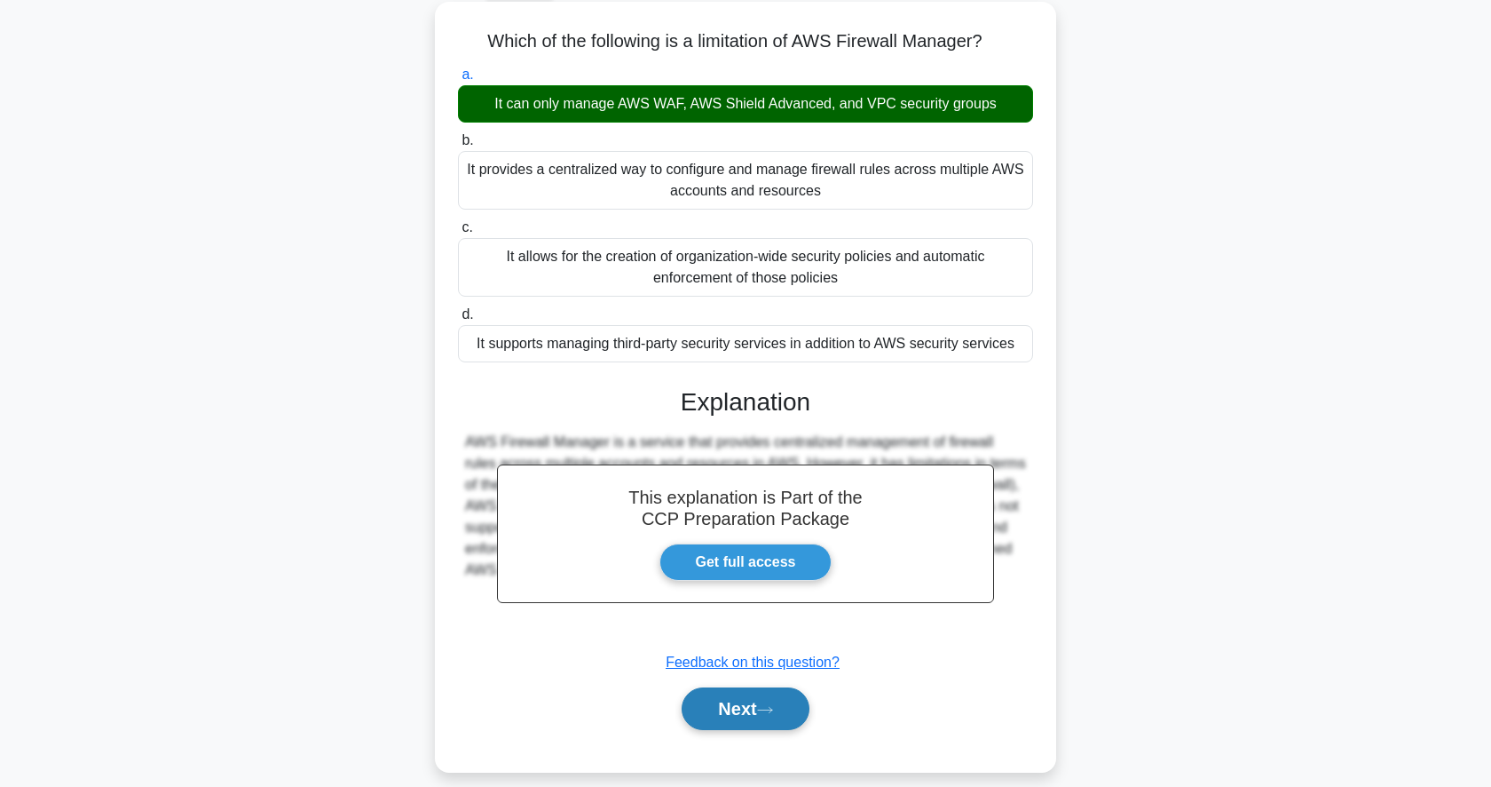
click at [729, 705] on button "Next" at bounding box center [745, 708] width 127 height 43
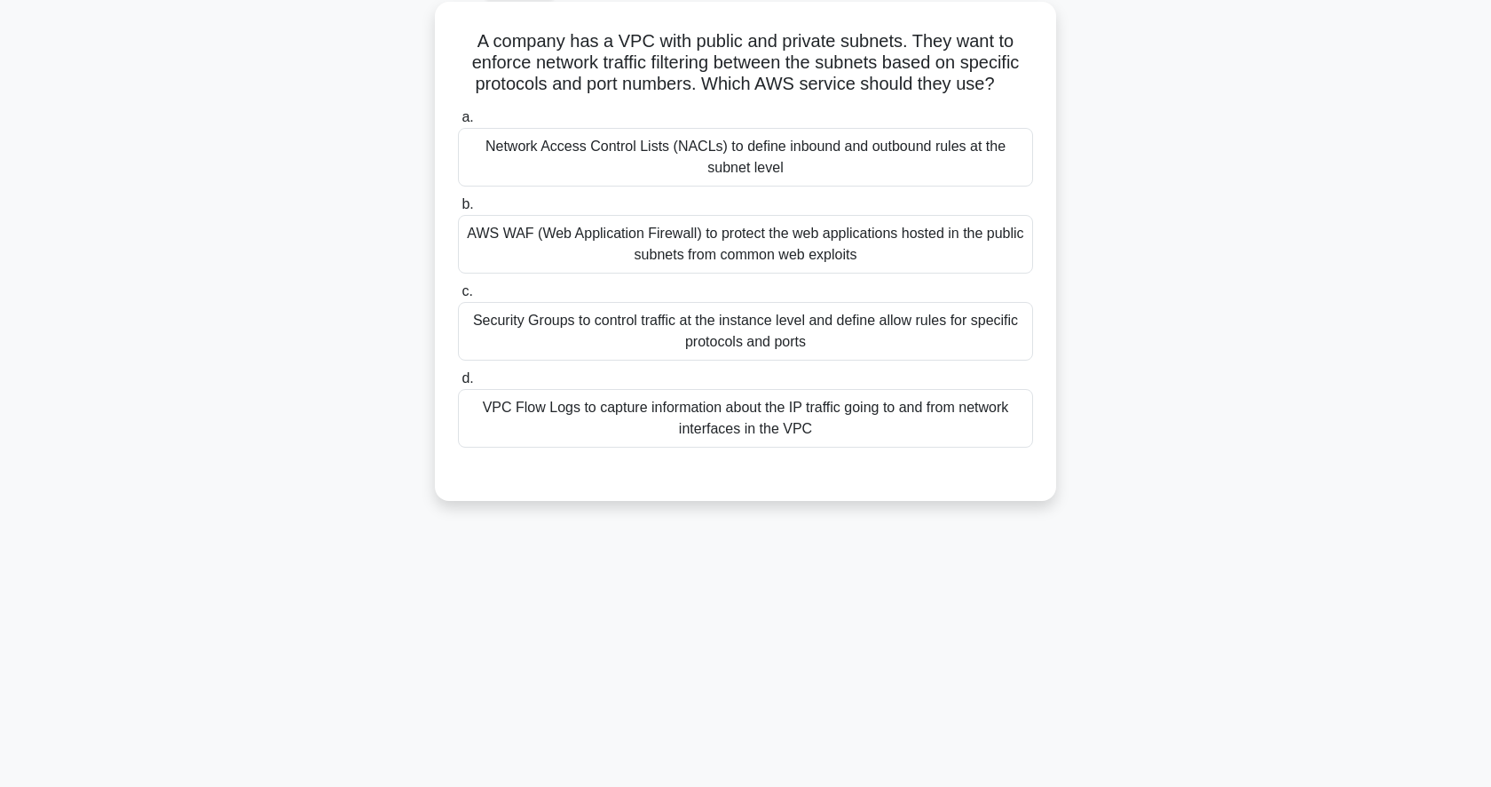
click at [800, 173] on div "Network Access Control Lists (NACLs) to define inbound and outbound rules at th…" at bounding box center [745, 157] width 575 height 59
click at [458, 123] on input "a. Network Access Control Lists (NACLs) to define inbound and outbound rules at…" at bounding box center [458, 118] width 0 height 12
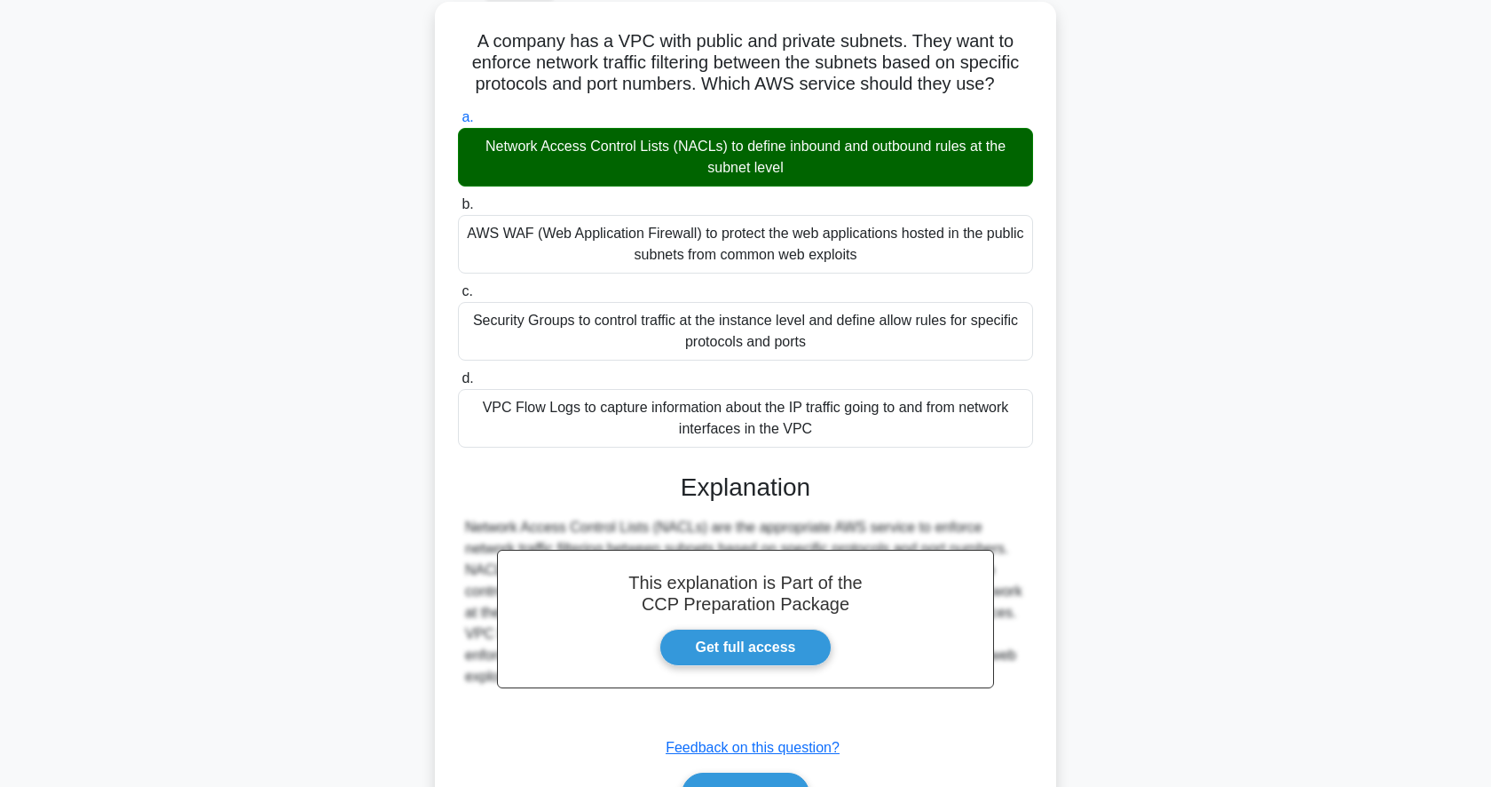
scroll to position [202, 0]
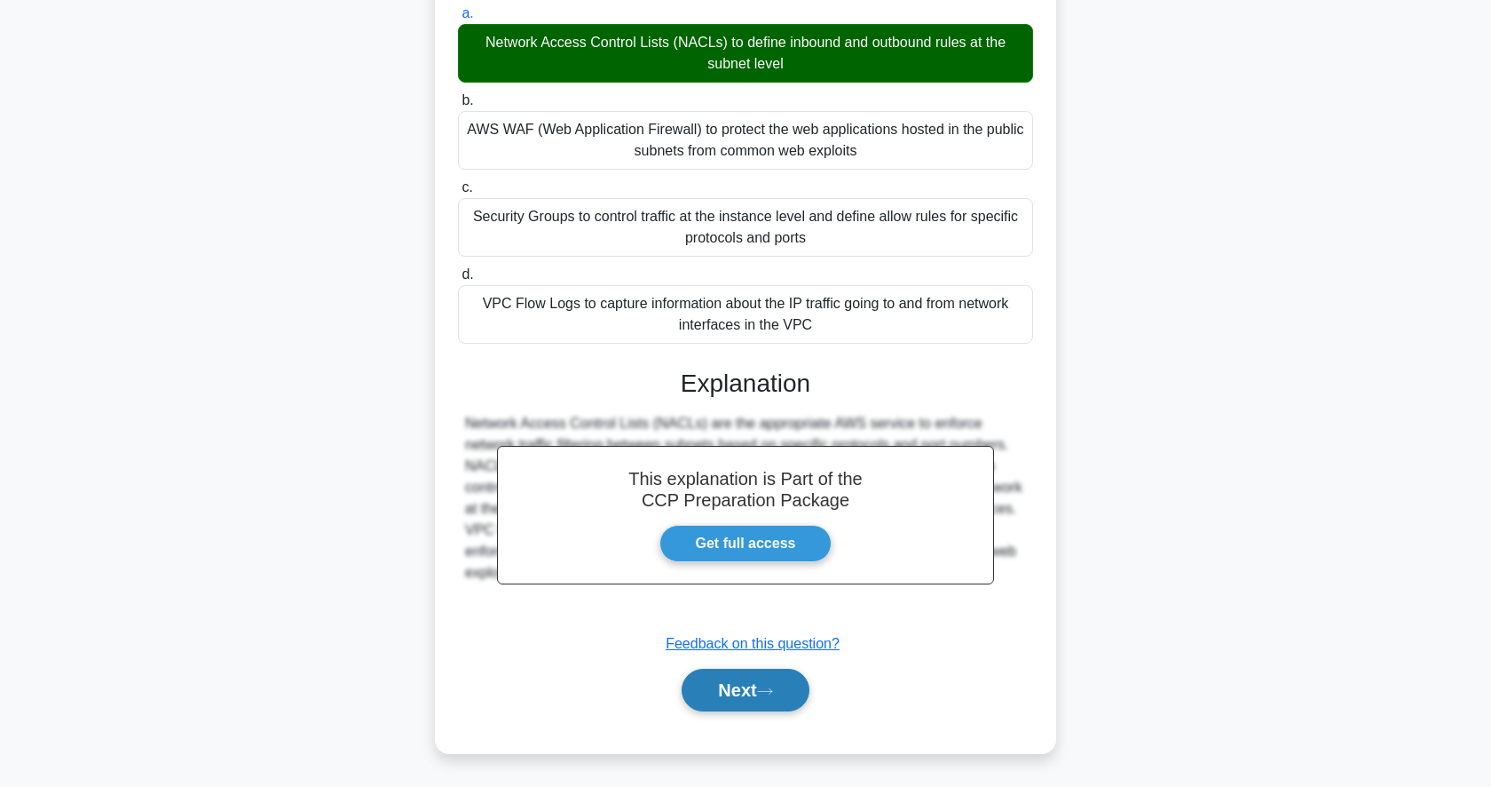
click at [742, 688] on button "Next" at bounding box center [745, 689] width 127 height 43
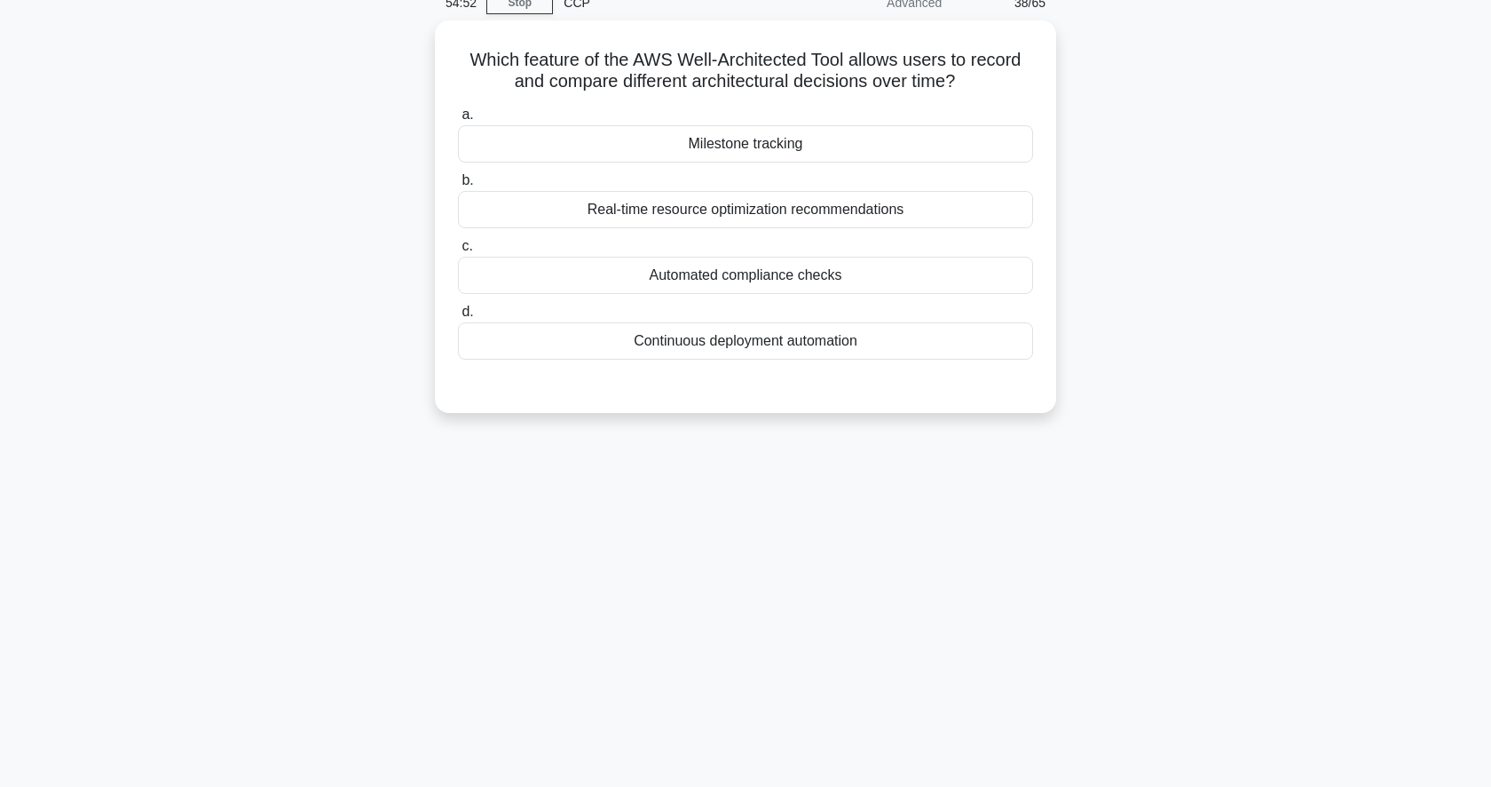
scroll to position [0, 0]
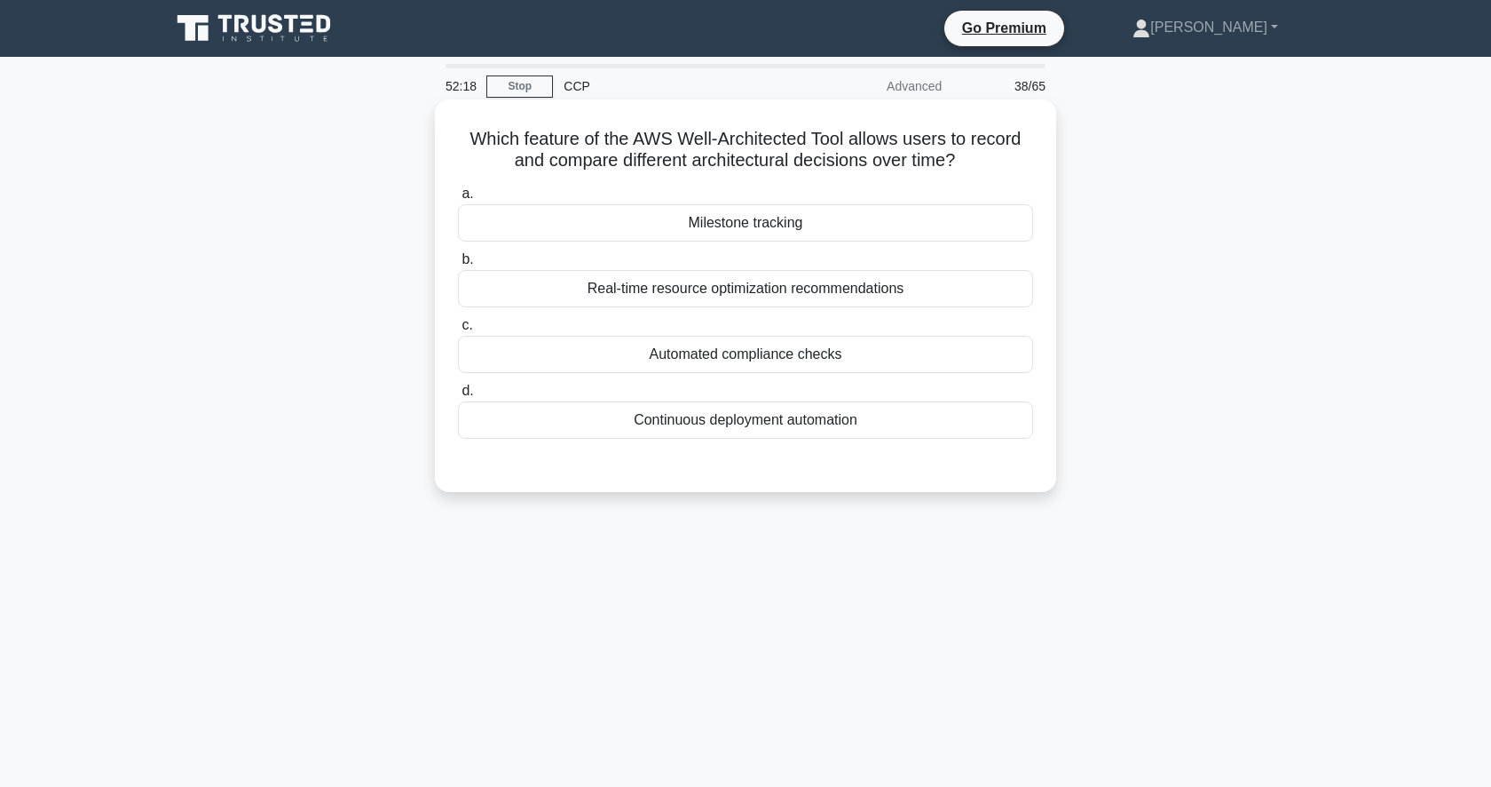
click at [925, 222] on div "Milestone tracking" at bounding box center [745, 222] width 575 height 37
click at [458, 200] on input "a. Milestone tracking" at bounding box center [458, 194] width 0 height 12
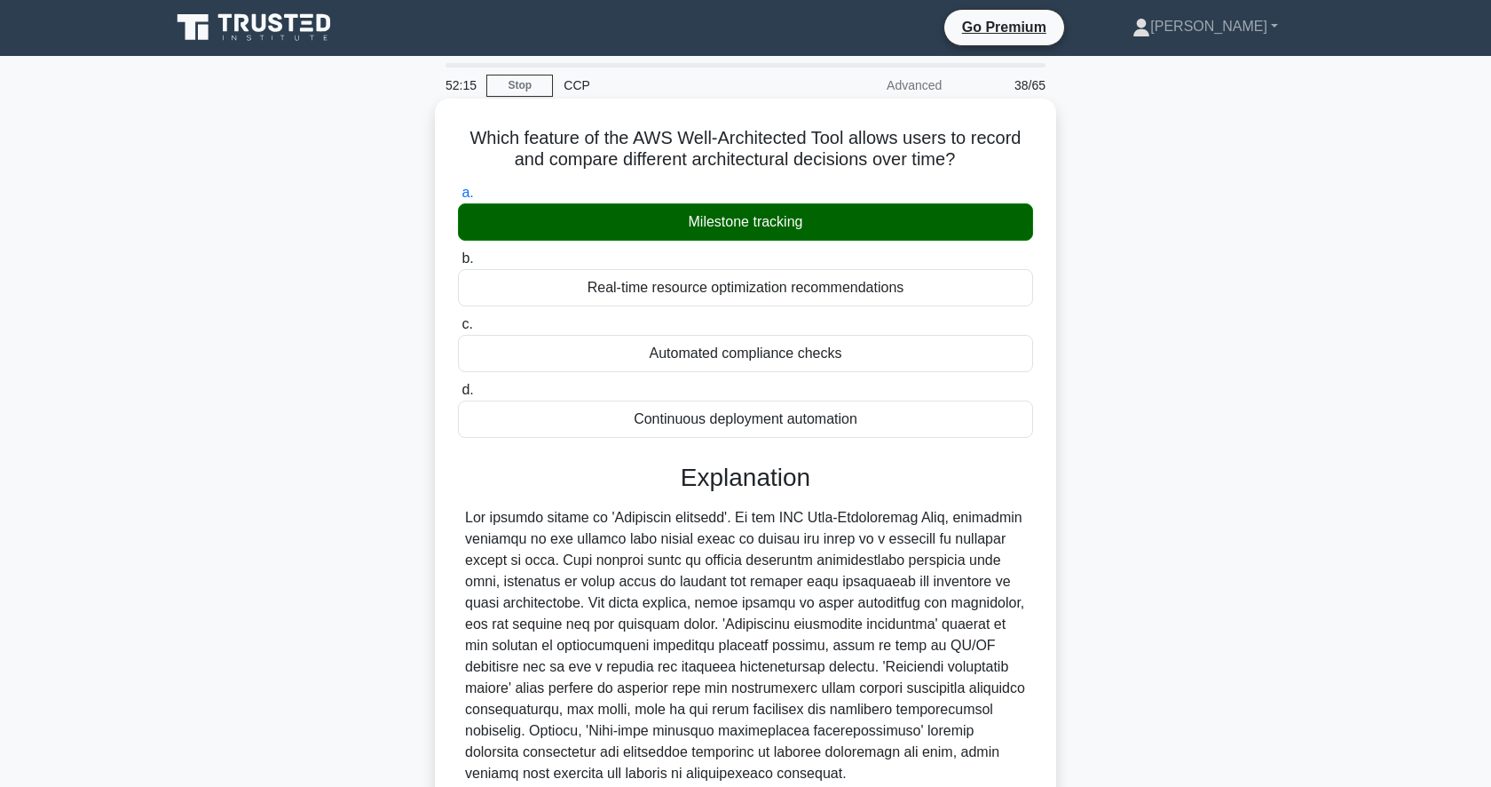
scroll to position [172, 0]
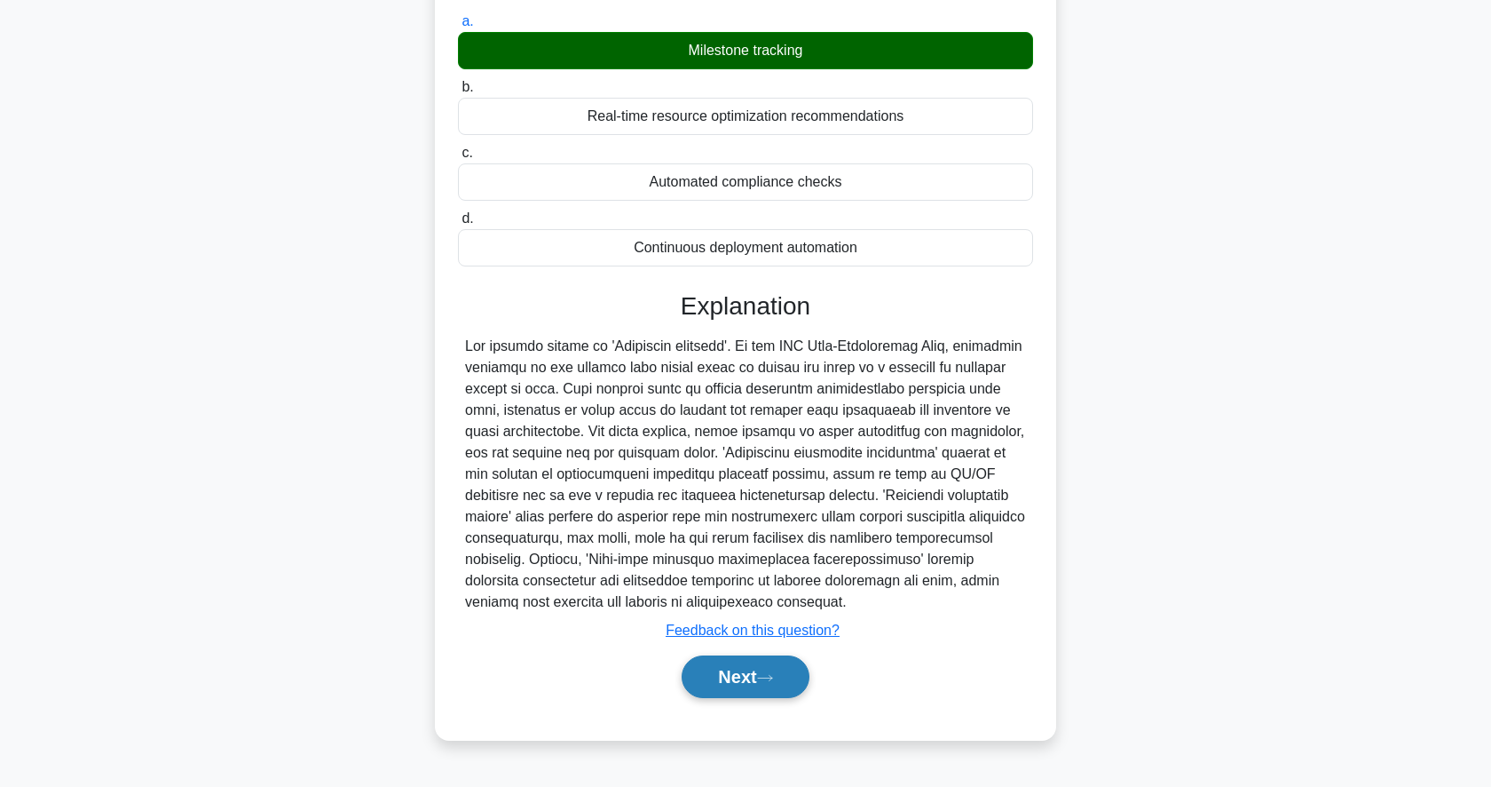
click at [746, 680] on button "Next" at bounding box center [745, 676] width 127 height 43
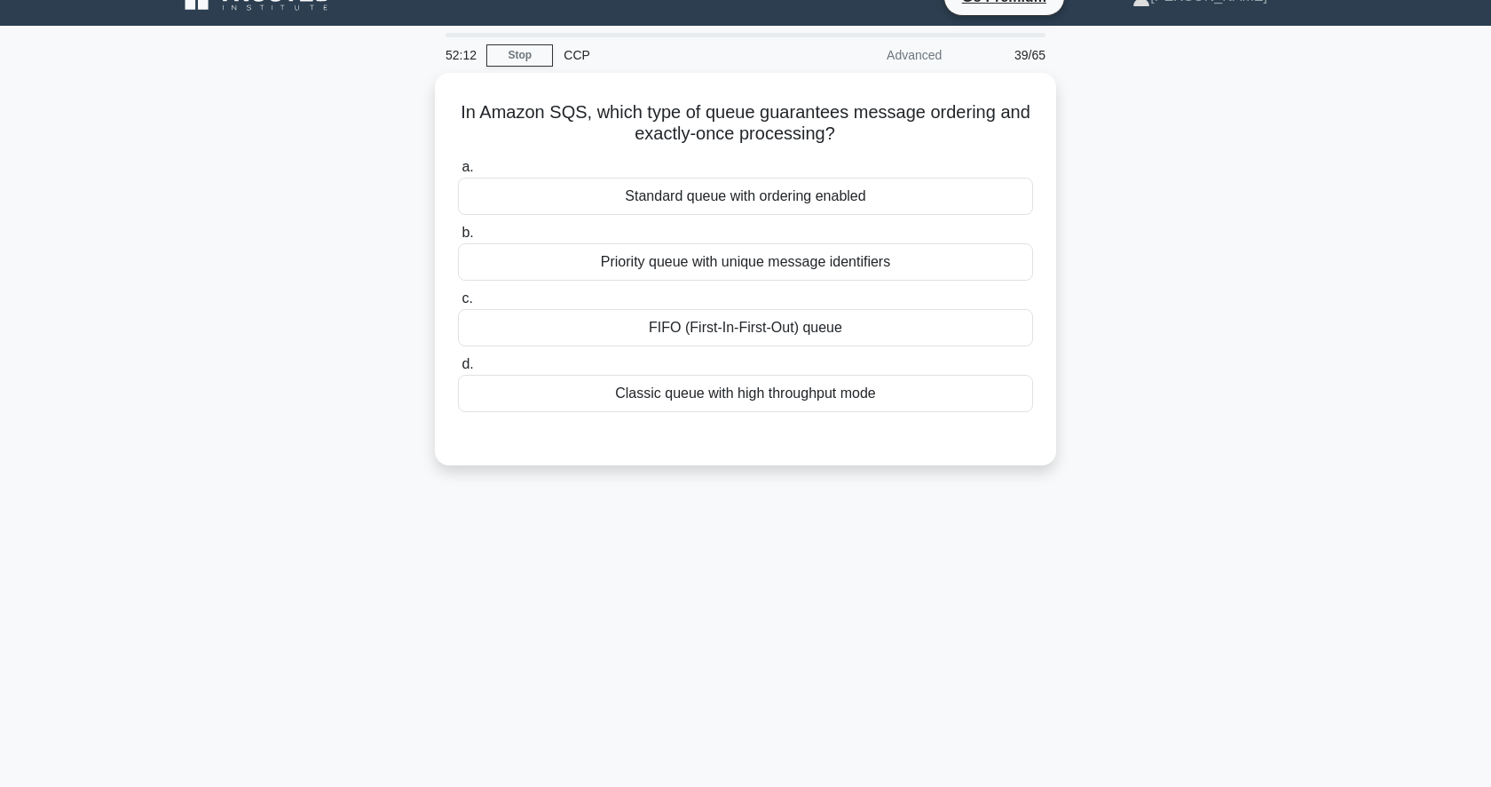
scroll to position [28, 0]
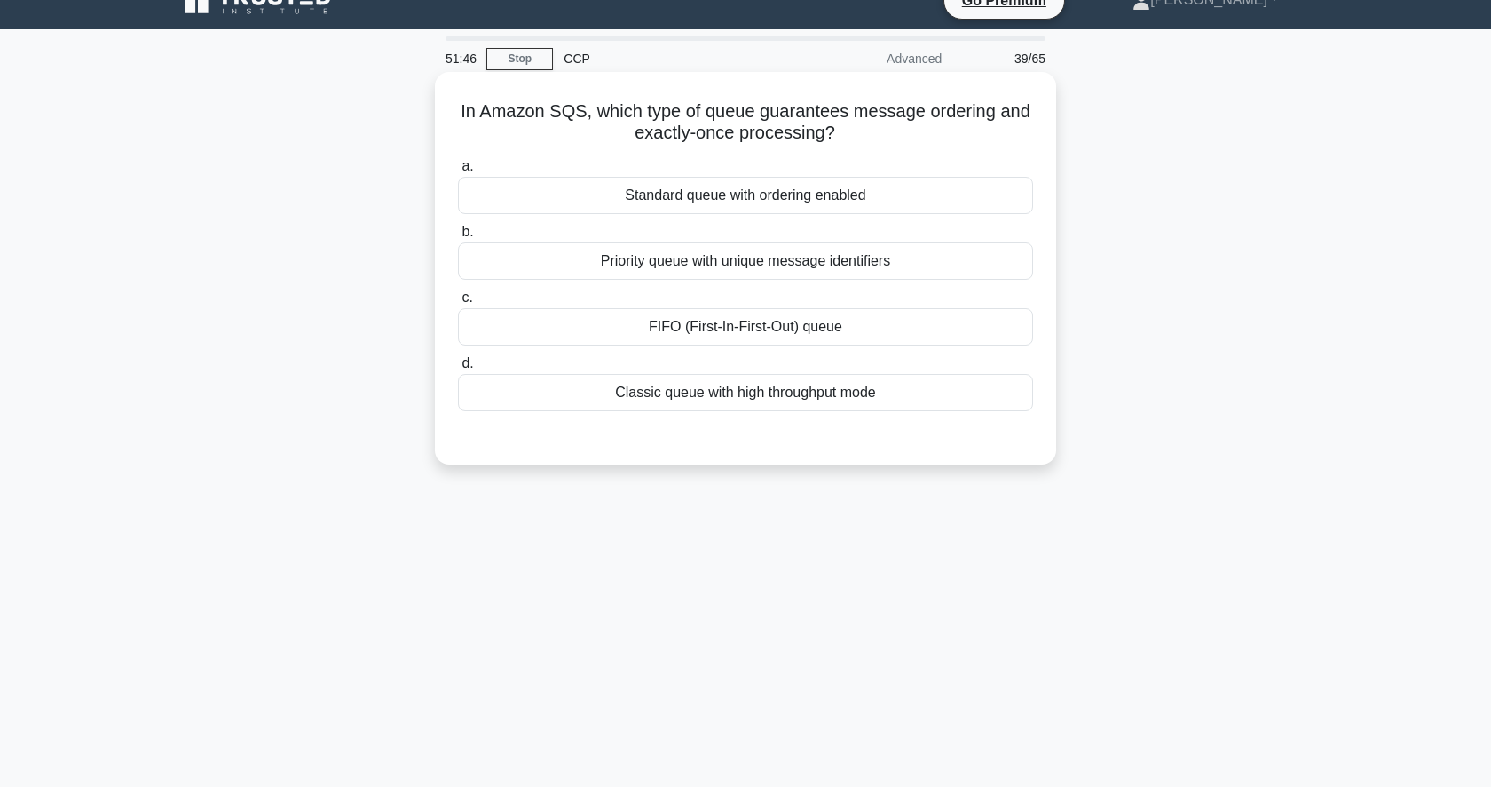
click at [843, 323] on div "FIFO (First-In-First-Out) queue" at bounding box center [745, 326] width 575 height 37
click at [458, 304] on input "c. FIFO (First-In-First-Out) queue" at bounding box center [458, 298] width 0 height 12
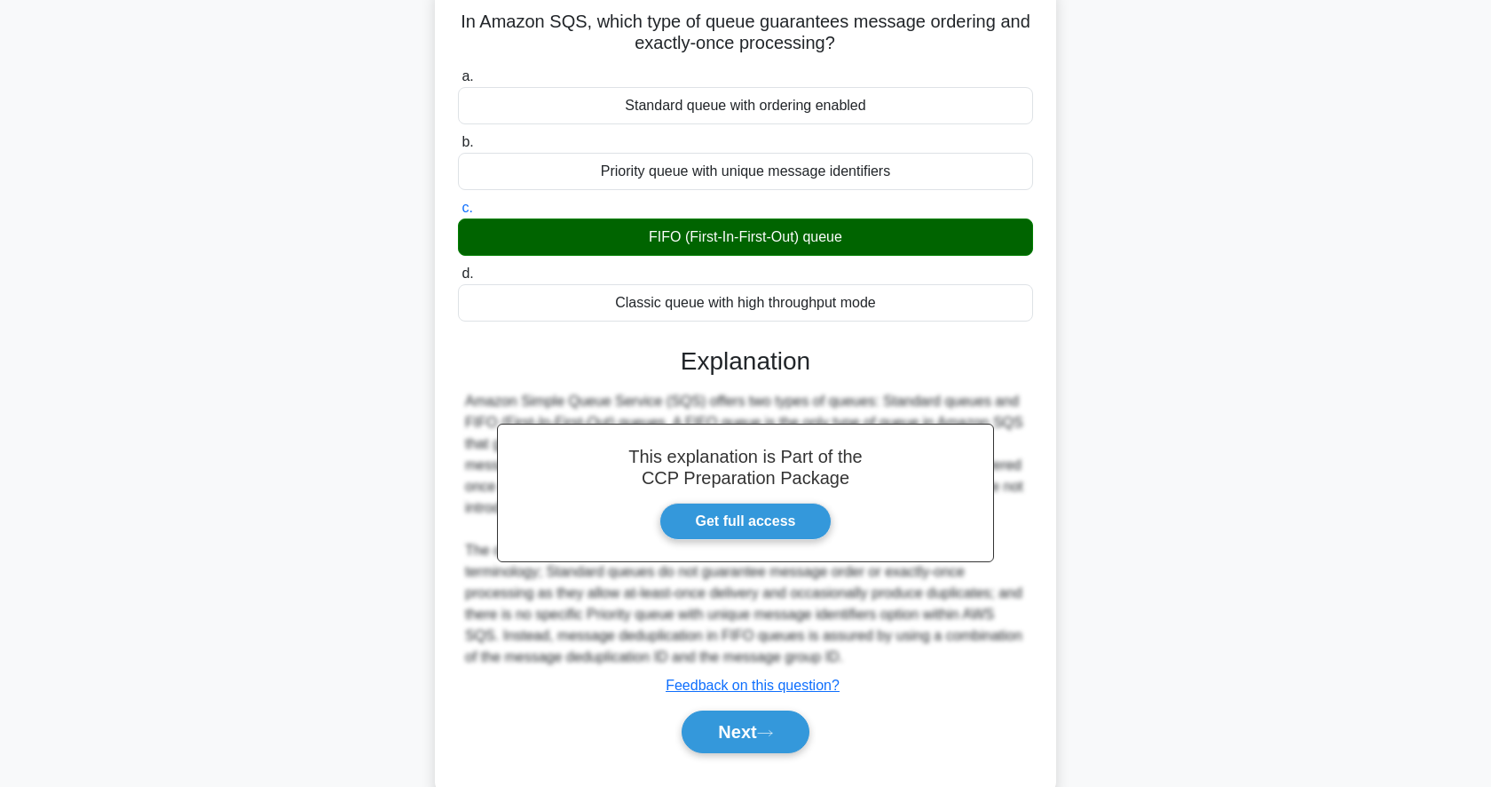
scroll to position [172, 0]
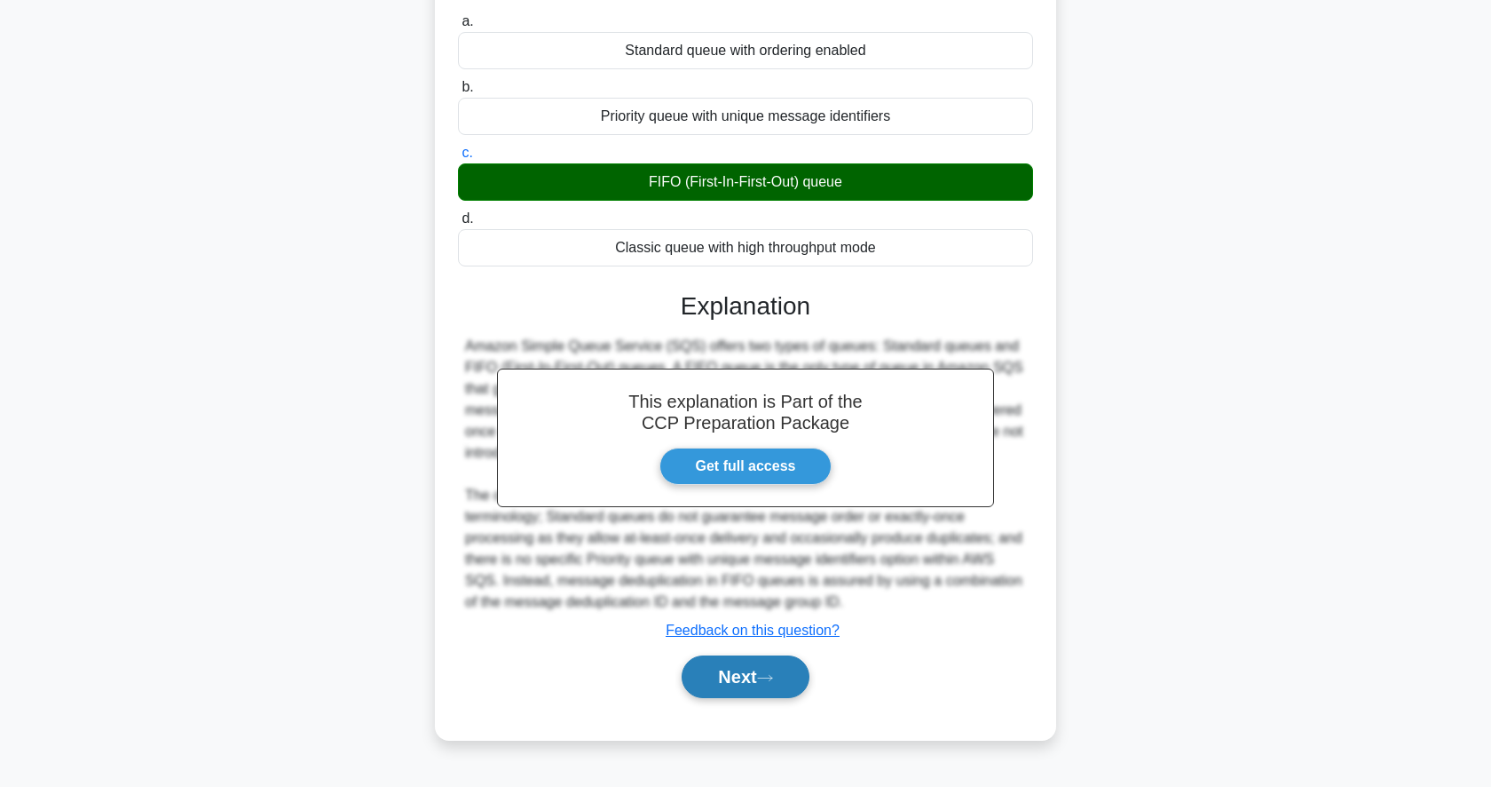
click at [743, 667] on button "Next" at bounding box center [745, 676] width 127 height 43
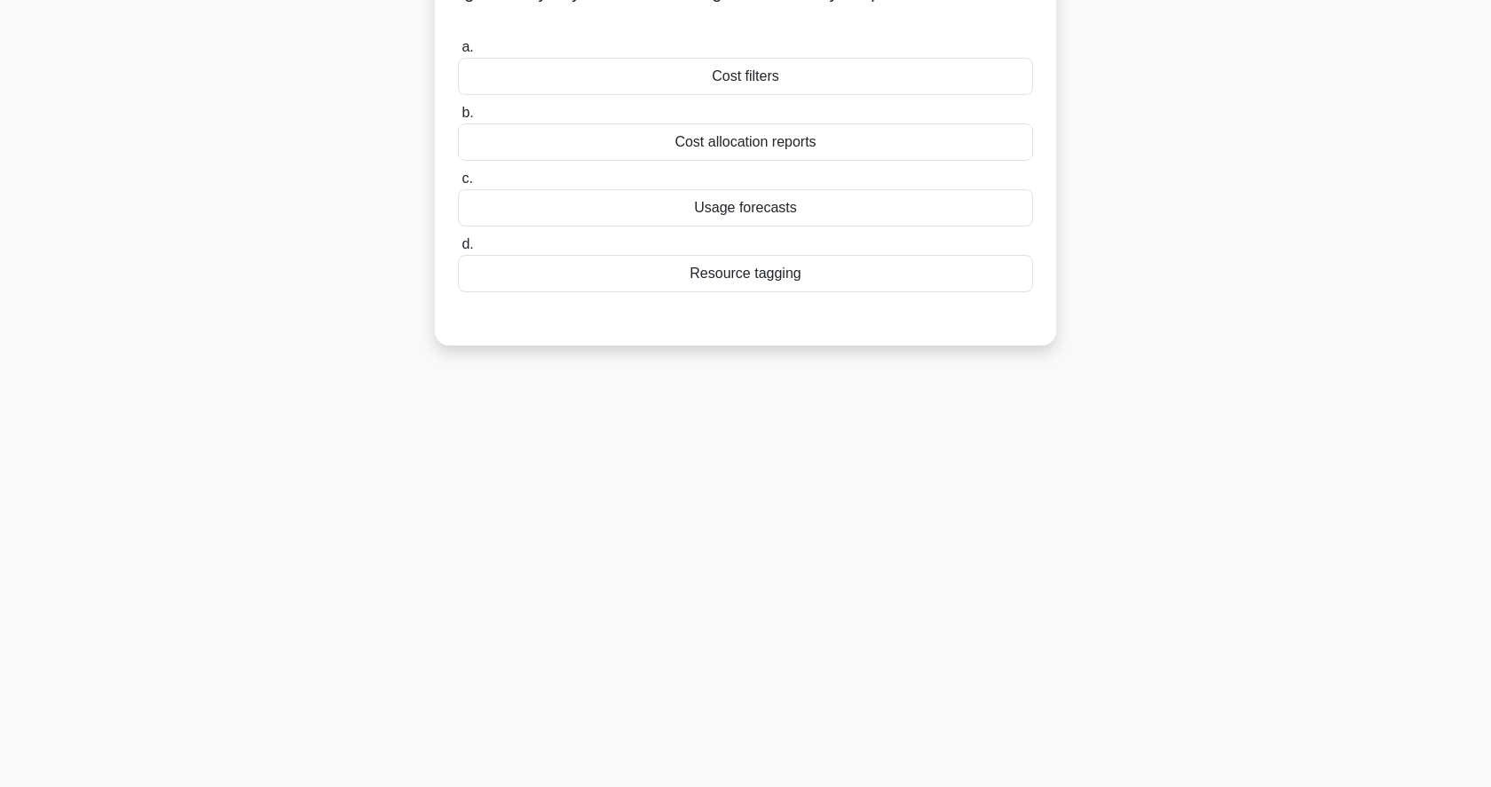
scroll to position [0, 0]
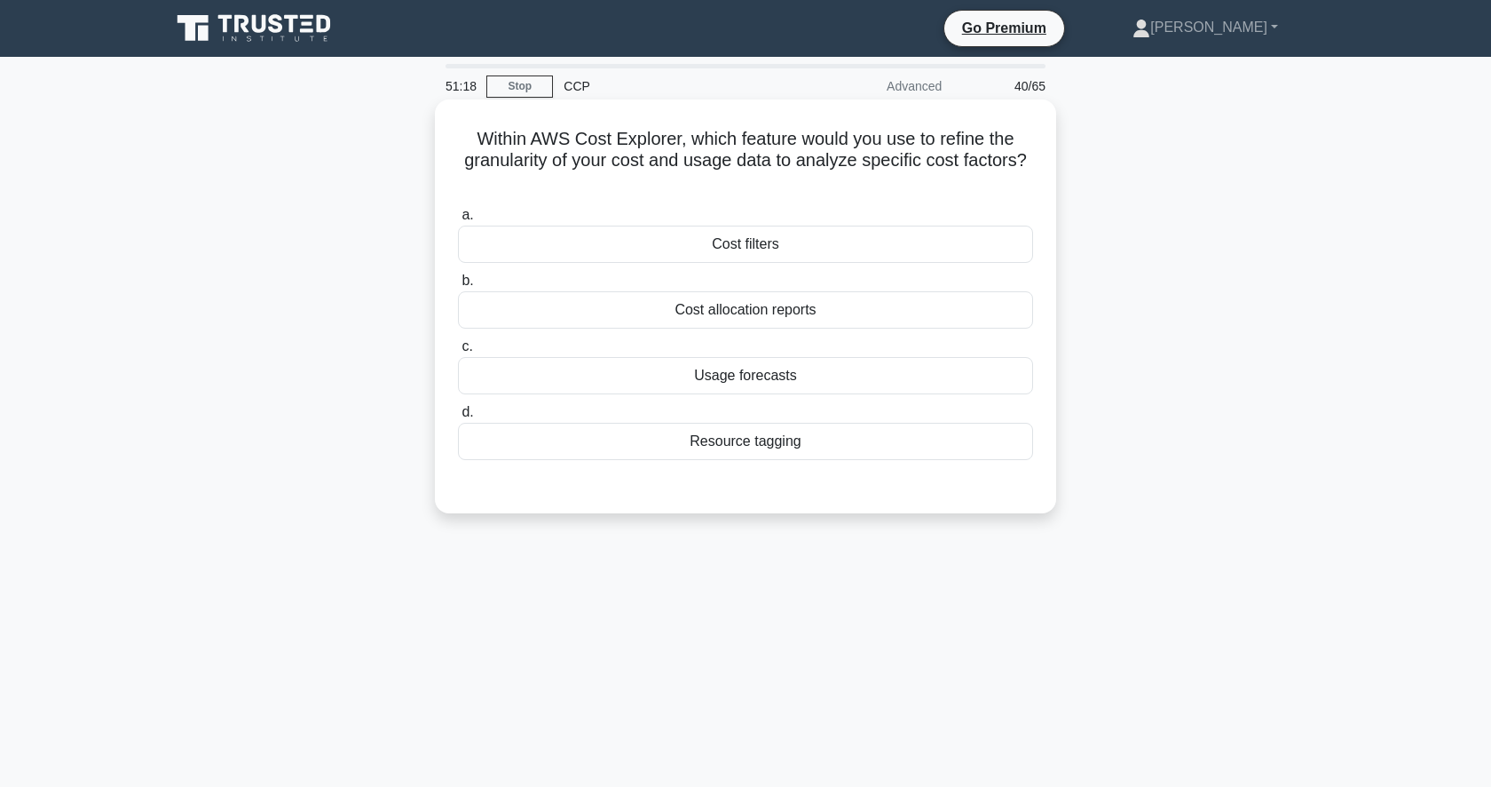
click at [811, 444] on div "Resource tagging" at bounding box center [745, 441] width 575 height 37
click at [458, 418] on input "d. Resource tagging" at bounding box center [458, 413] width 0 height 12
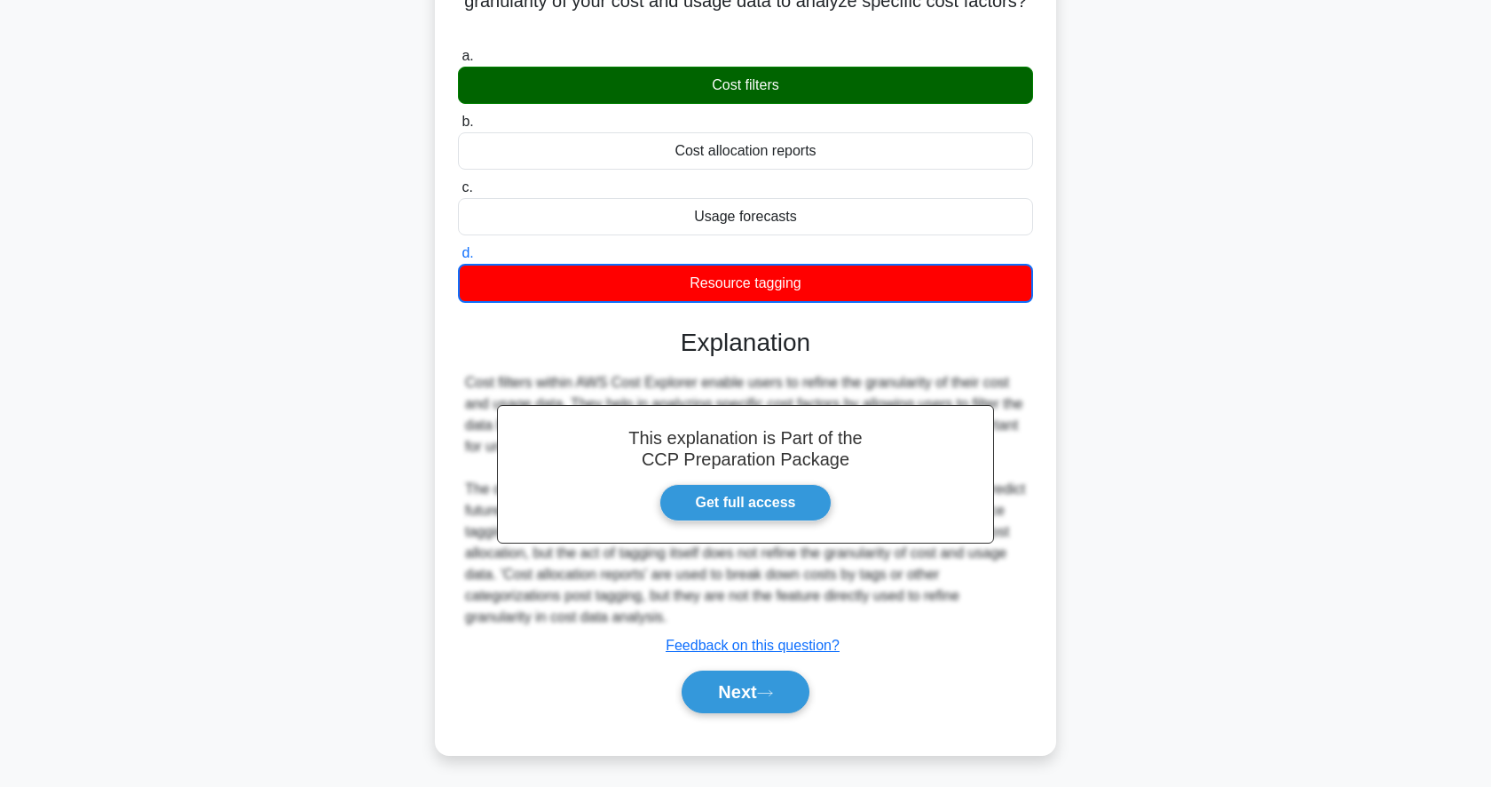
scroll to position [172, 0]
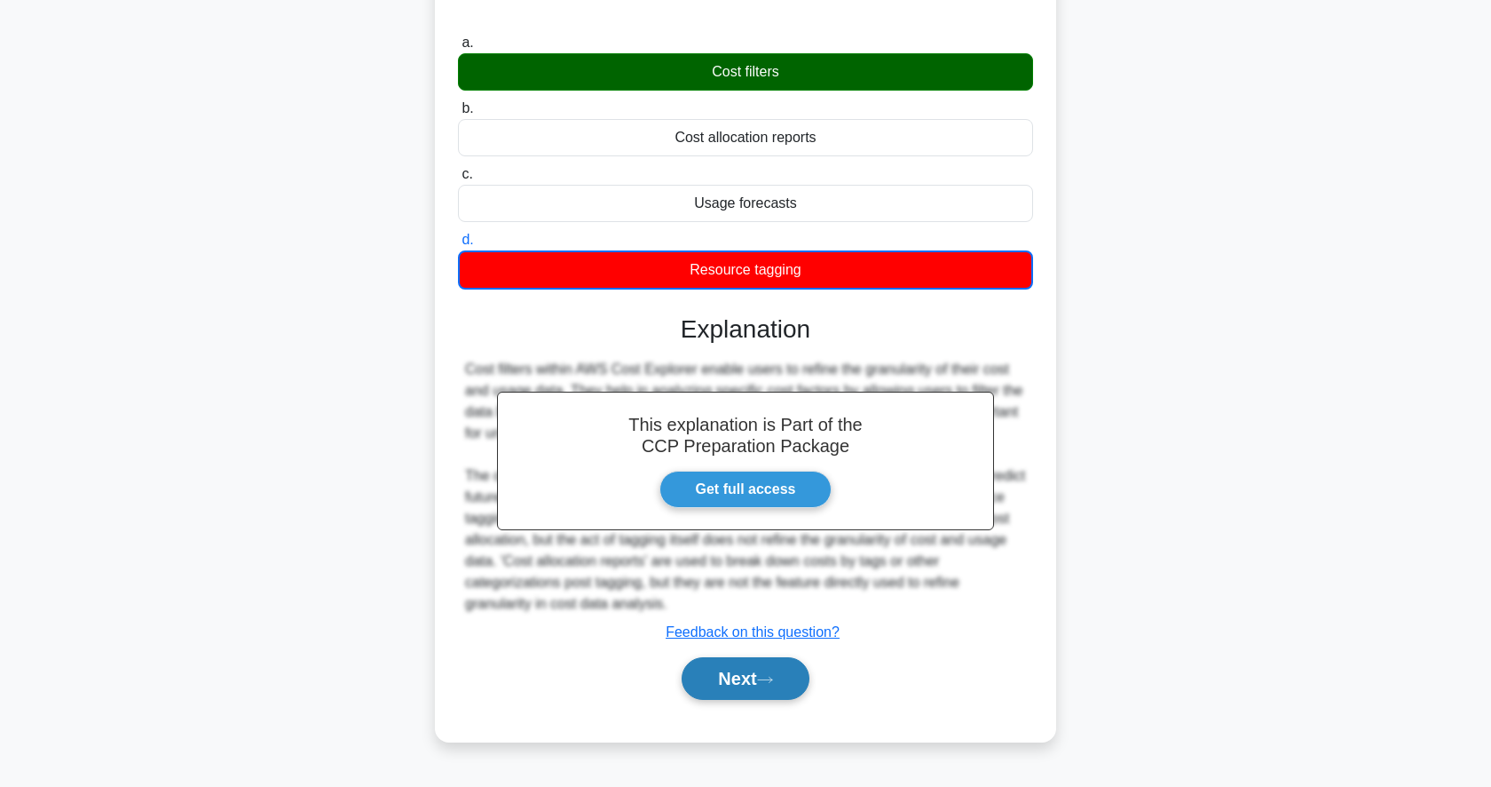
click at [735, 668] on button "Next" at bounding box center [745, 678] width 127 height 43
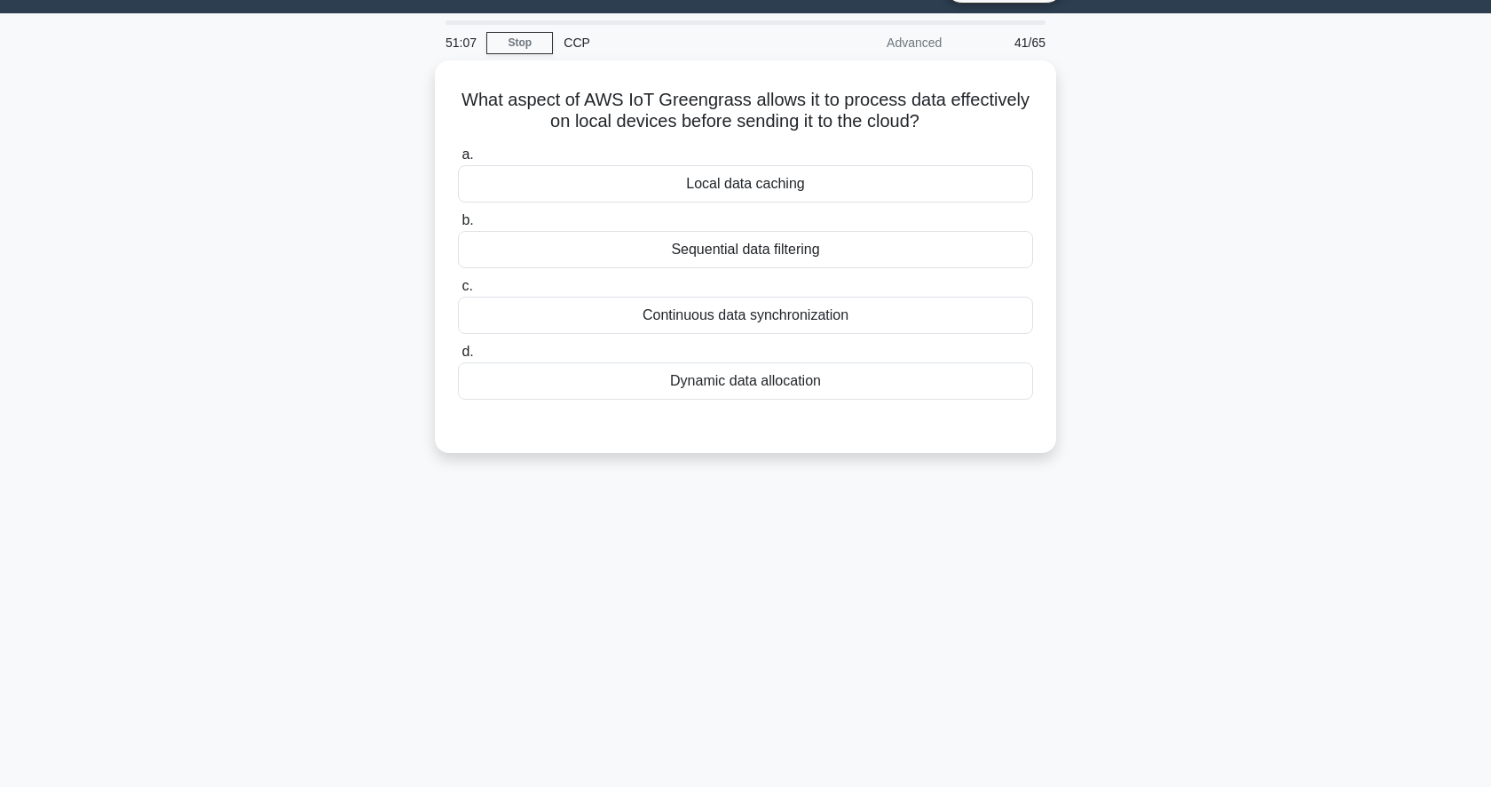
scroll to position [43, 0]
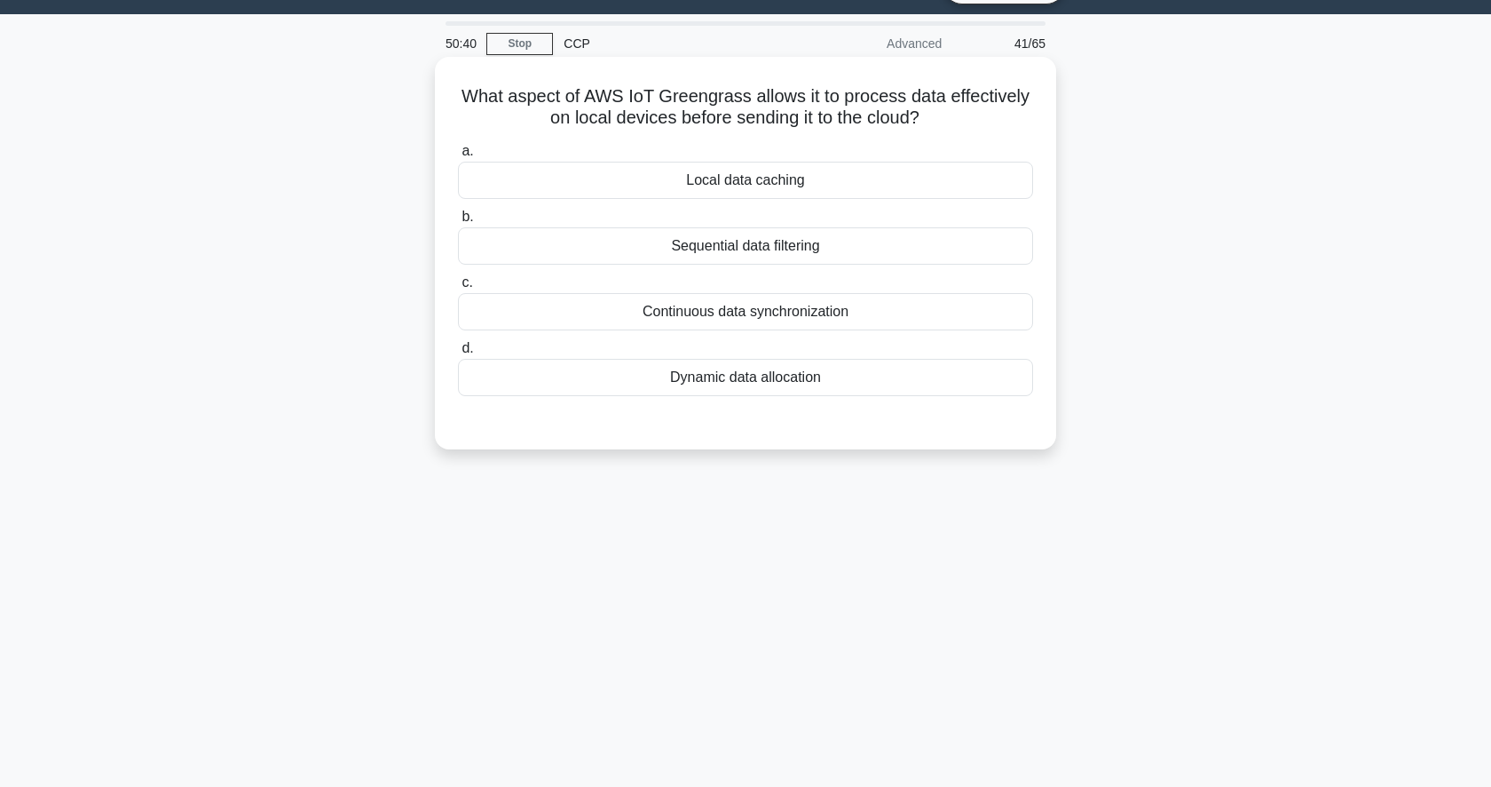
click at [834, 314] on div "Continuous data synchronization" at bounding box center [745, 311] width 575 height 37
click at [458, 289] on input "c. Continuous data synchronization" at bounding box center [458, 283] width 0 height 12
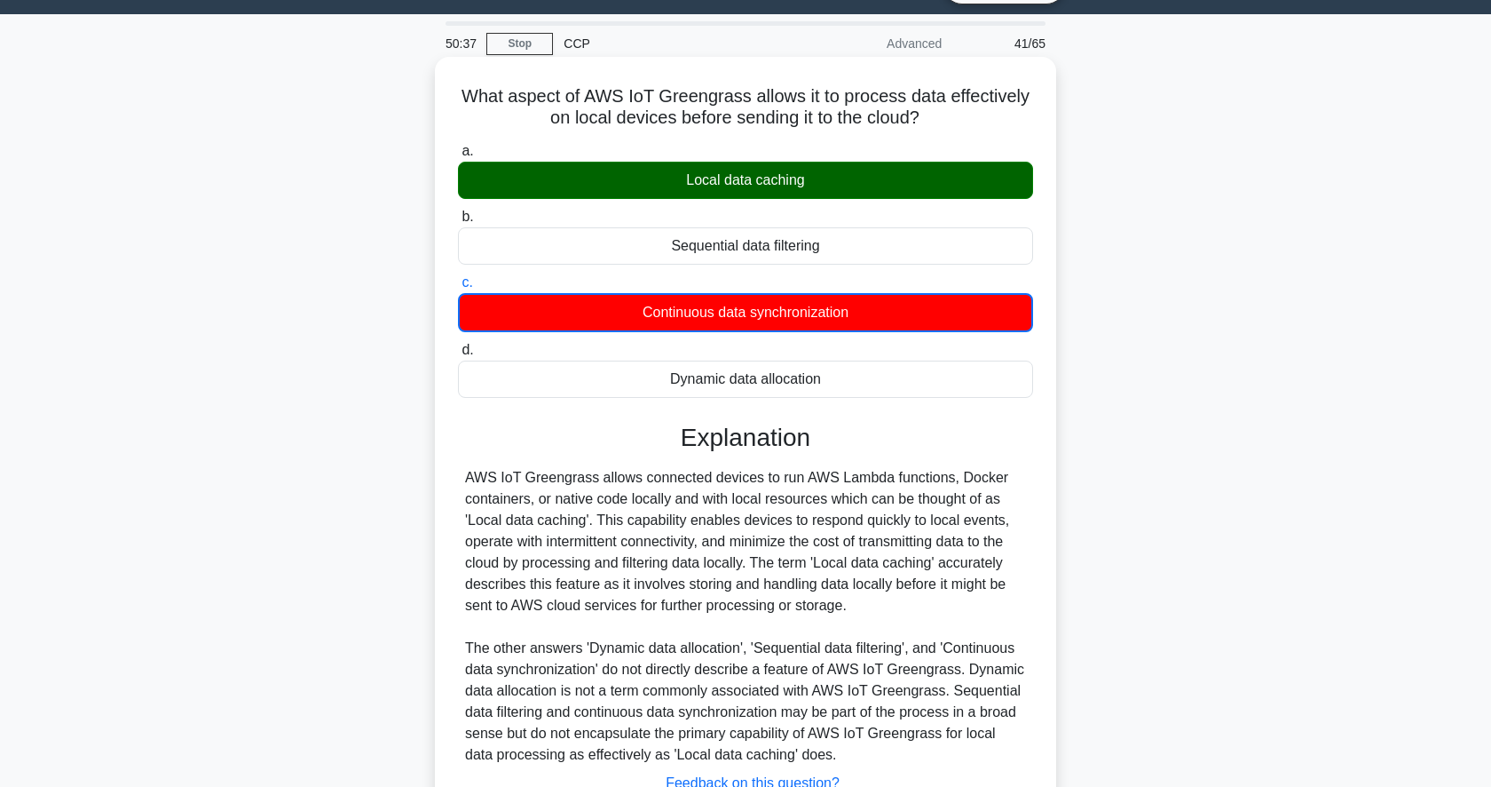
scroll to position [182, 0]
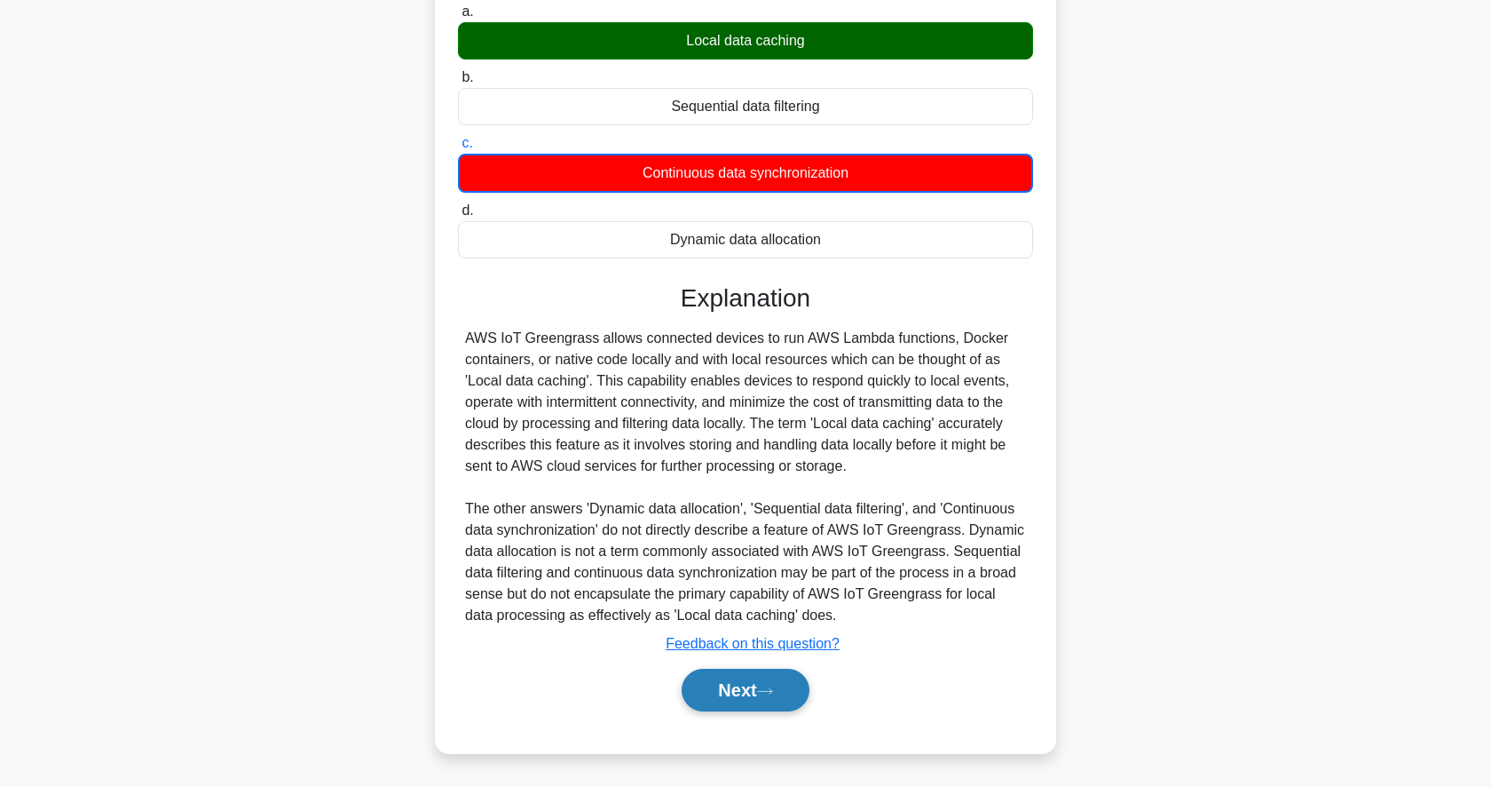
click at [724, 681] on button "Next" at bounding box center [745, 689] width 127 height 43
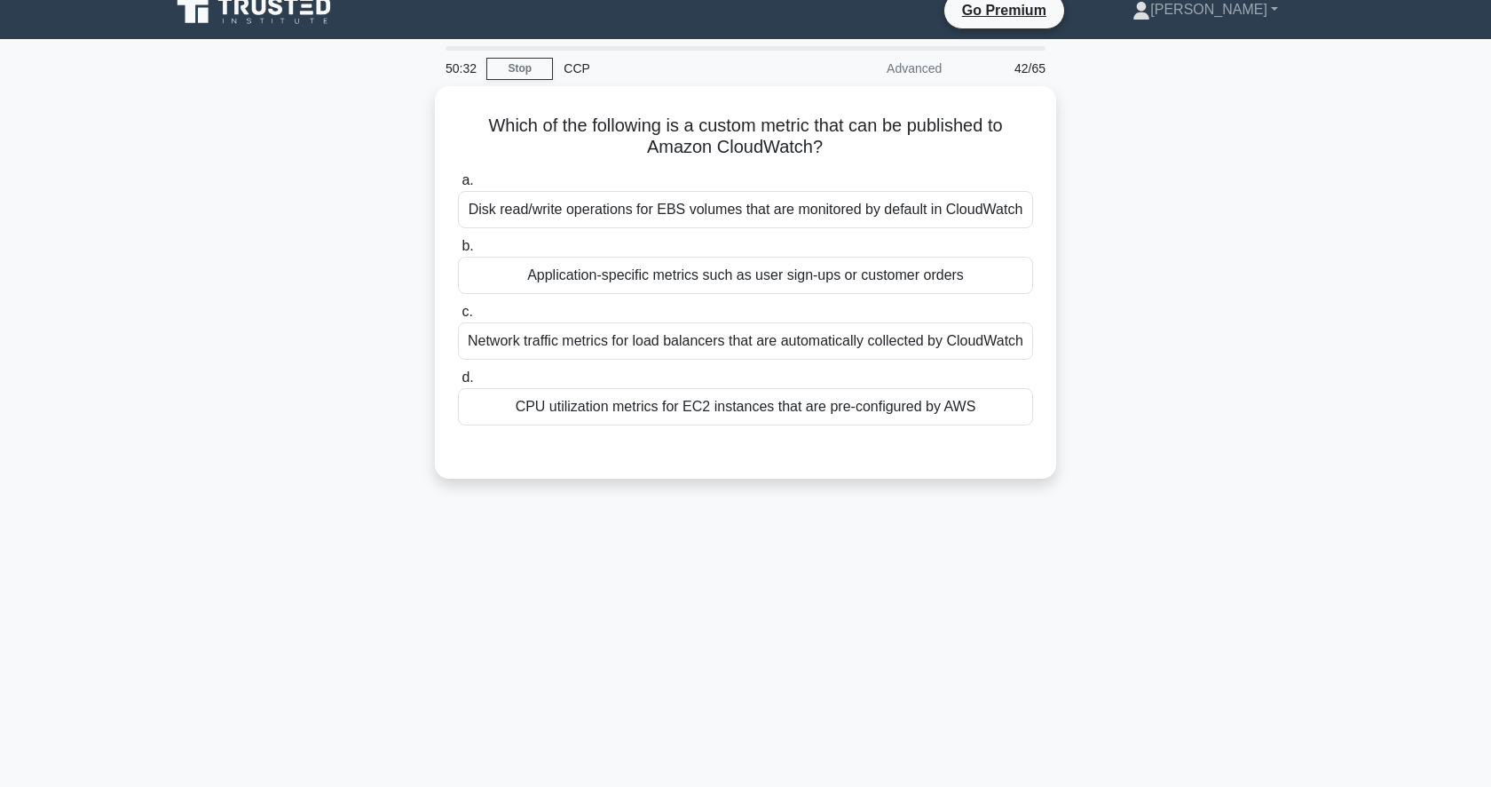
scroll to position [15, 0]
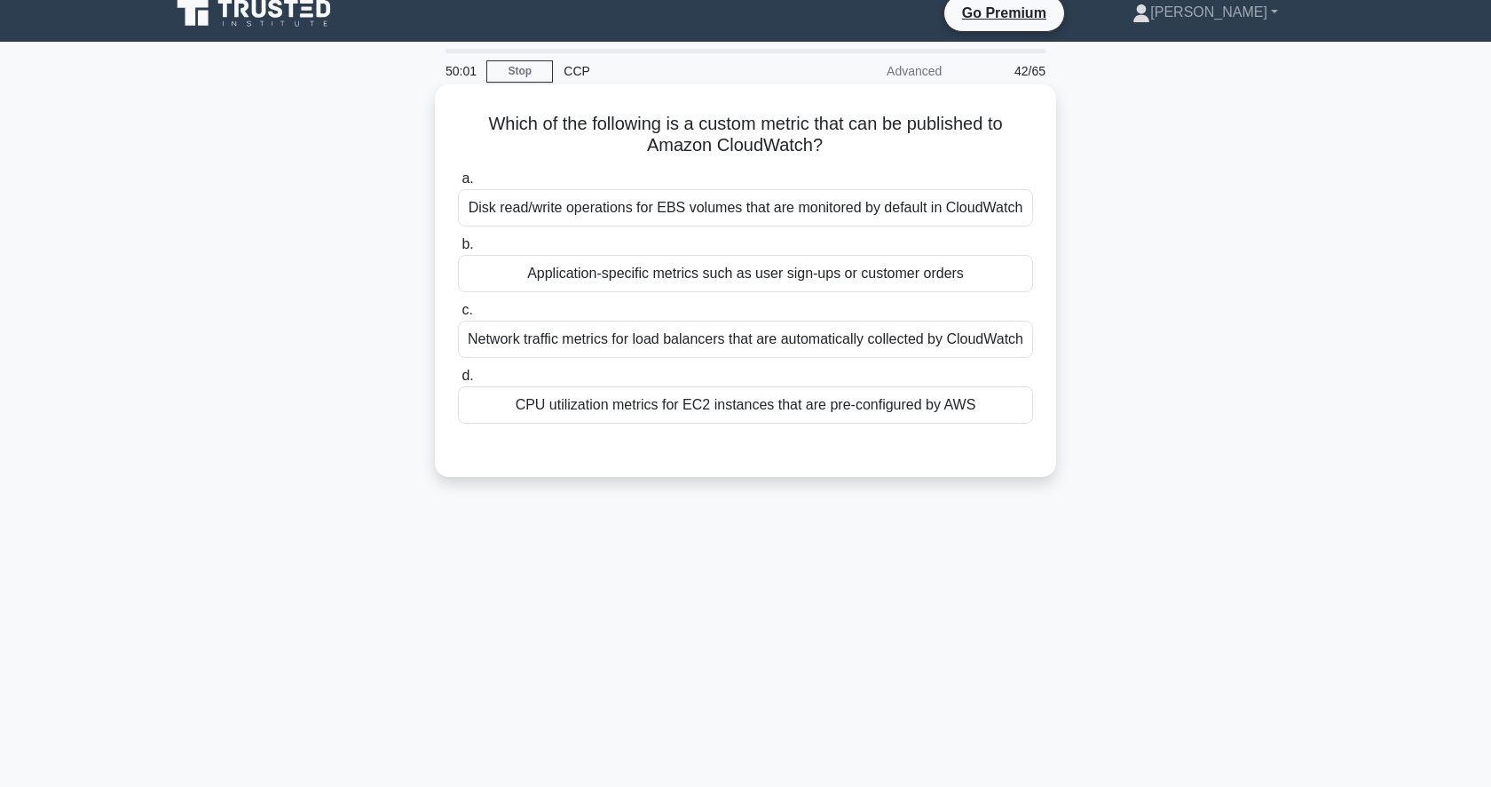
click at [826, 276] on div "Application-specific metrics such as user sign-ups or customer orders" at bounding box center [745, 273] width 575 height 37
click at [458, 250] on input "b. Application-specific metrics such as user sign-ups or customer orders" at bounding box center [458, 245] width 0 height 12
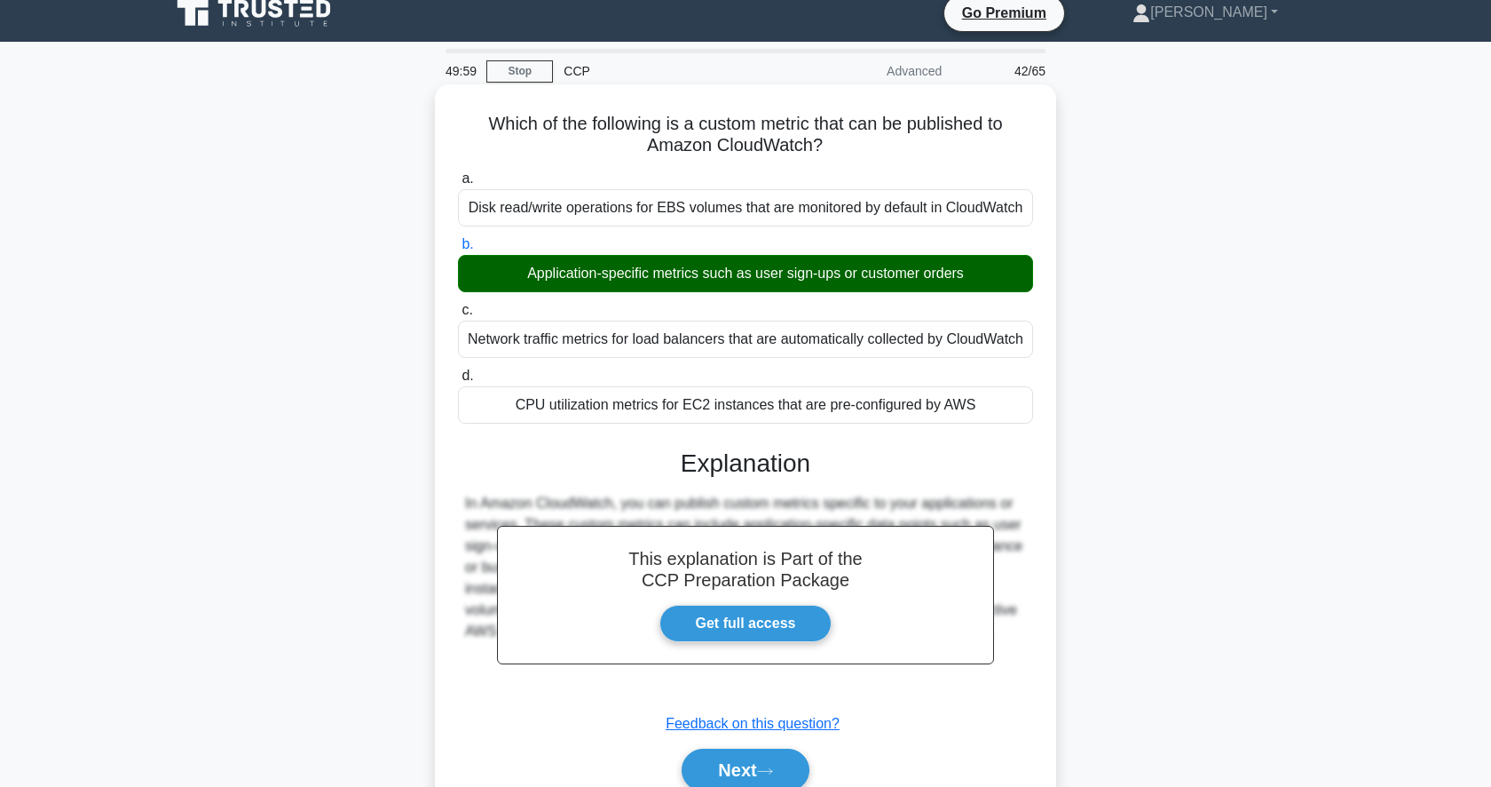
scroll to position [172, 0]
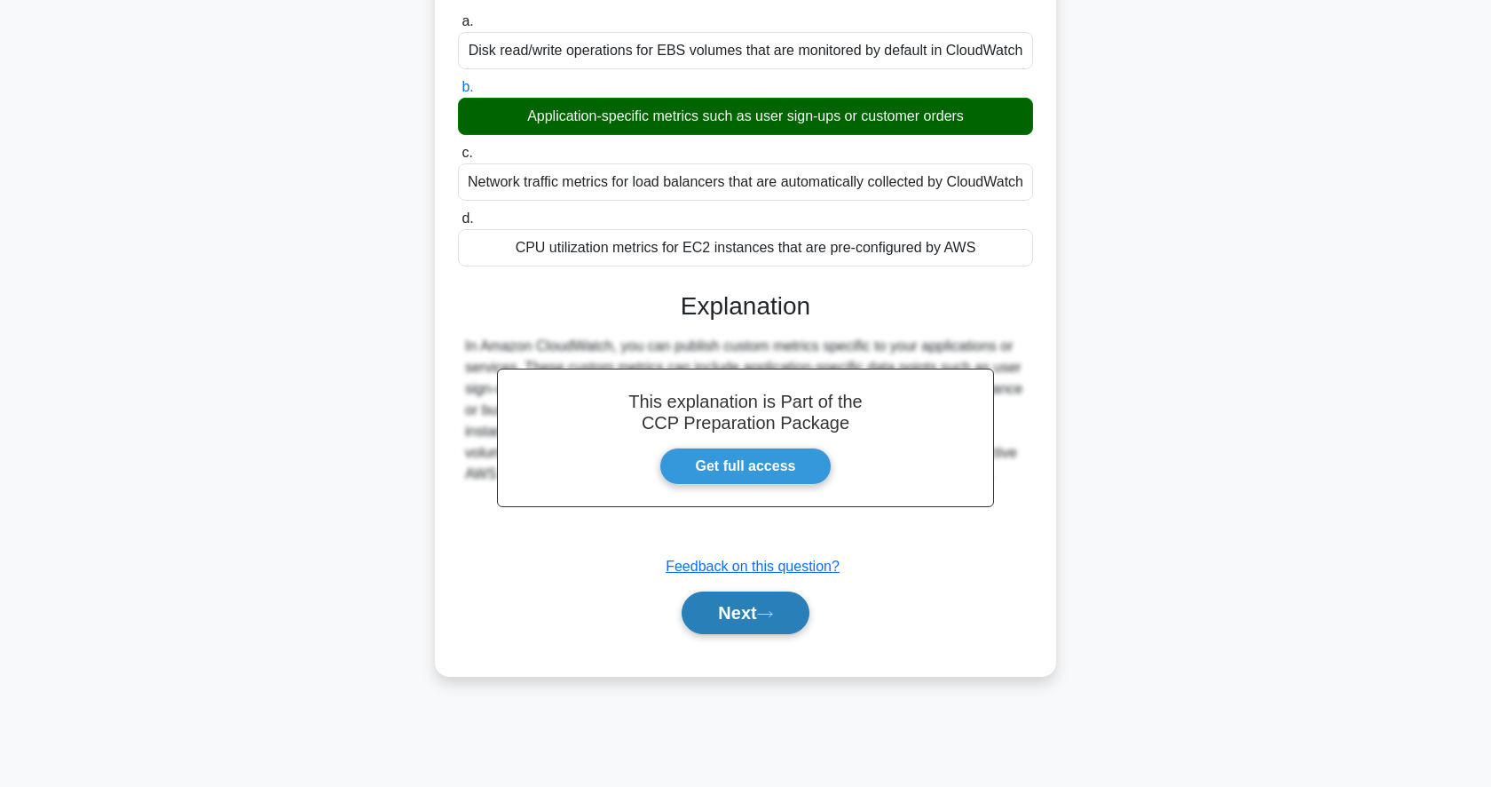
click at [727, 610] on button "Next" at bounding box center [745, 612] width 127 height 43
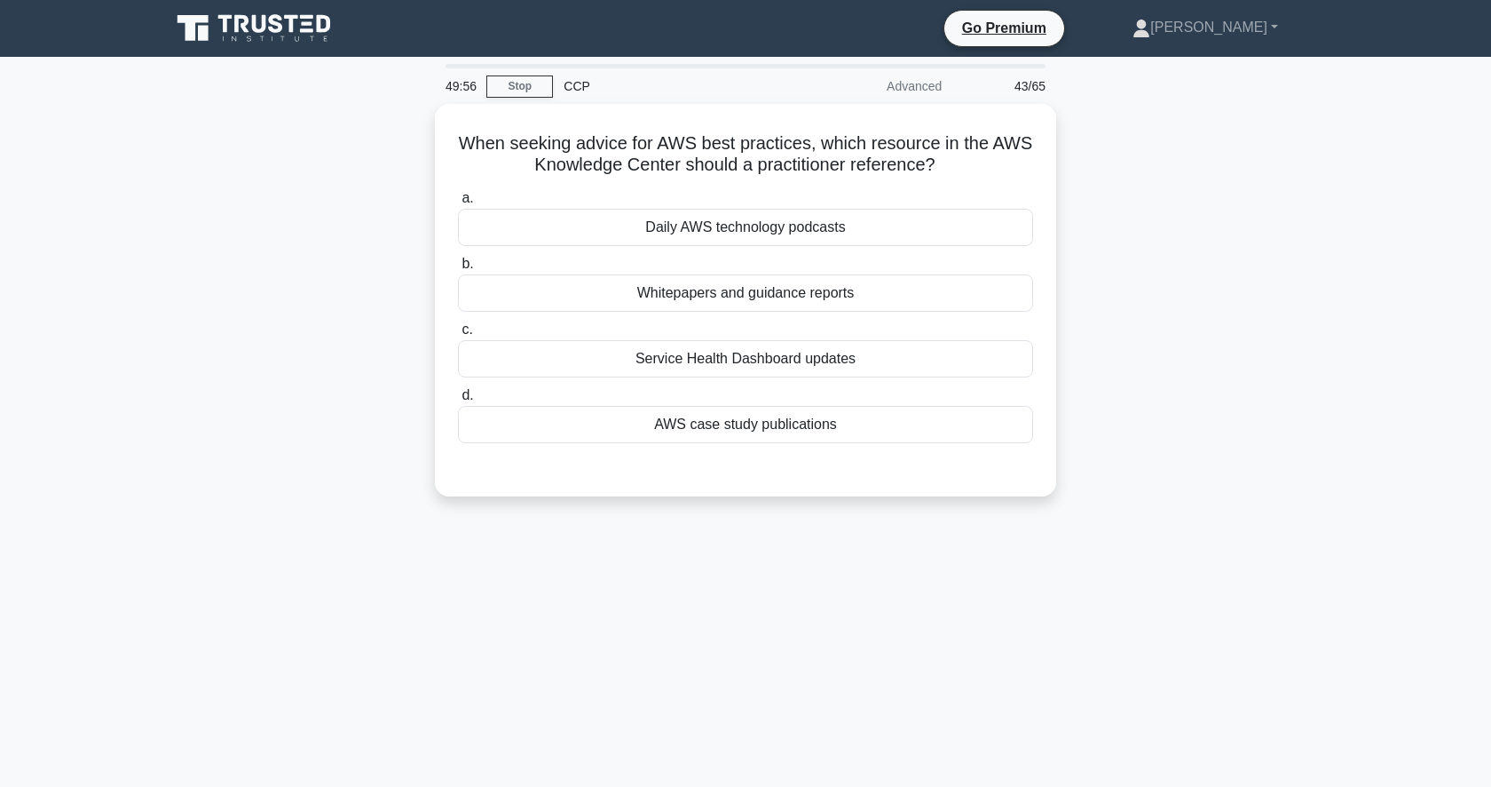
scroll to position [2, 0]
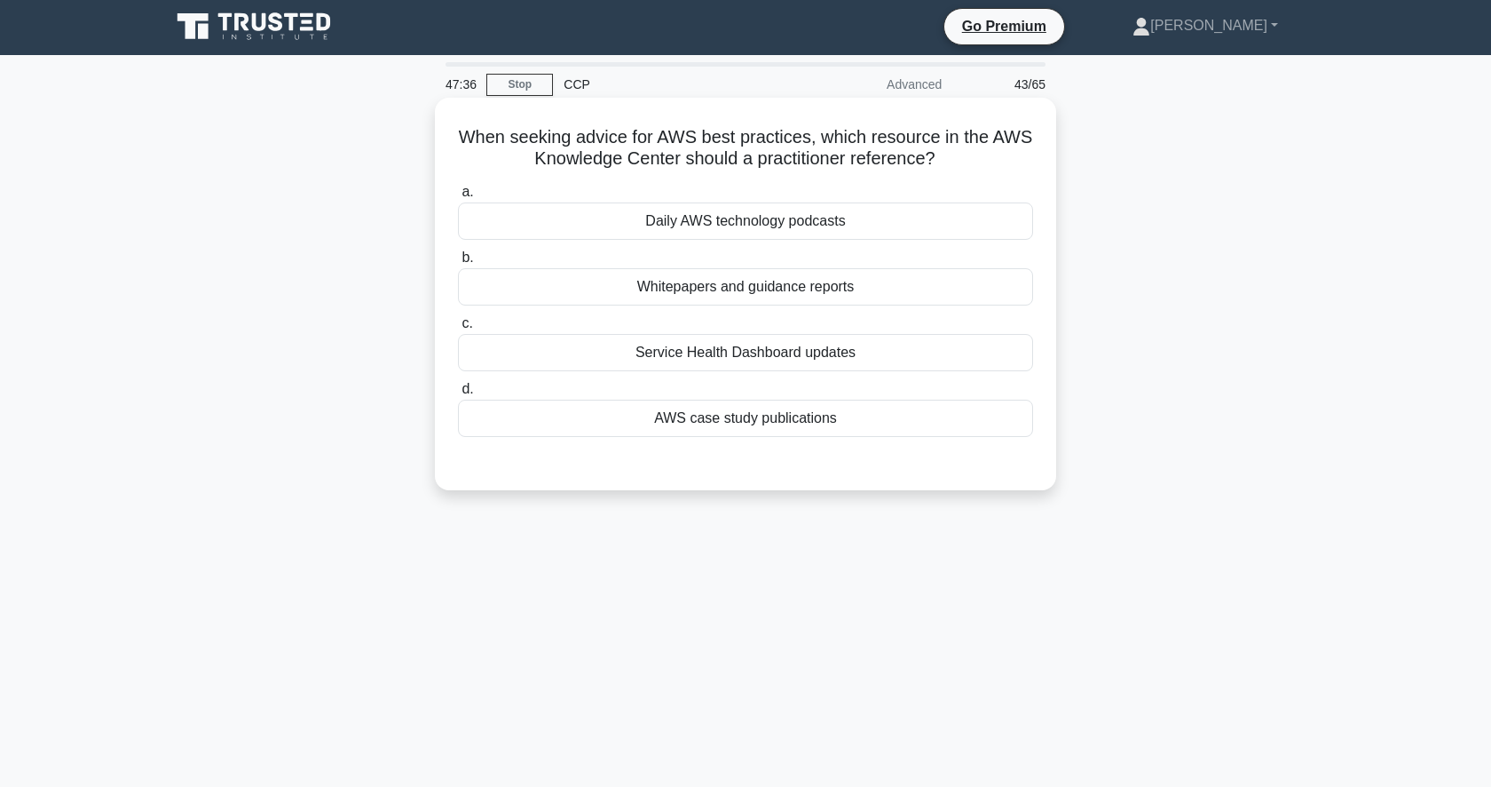
click at [943, 297] on div "Whitepapers and guidance reports" at bounding box center [745, 286] width 575 height 37
click at [458, 264] on input "b. Whitepapers and guidance reports" at bounding box center [458, 258] width 0 height 12
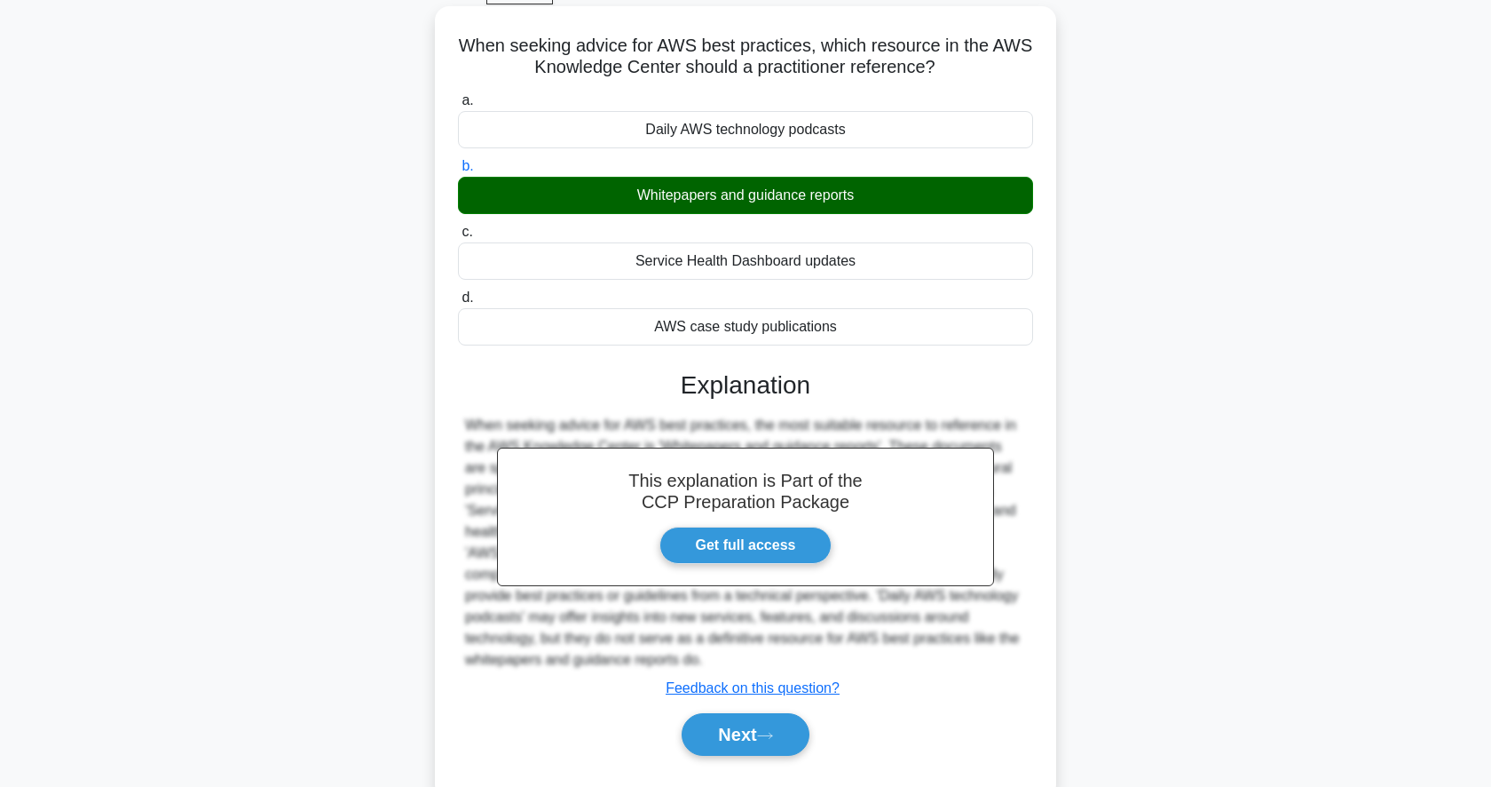
scroll to position [172, 0]
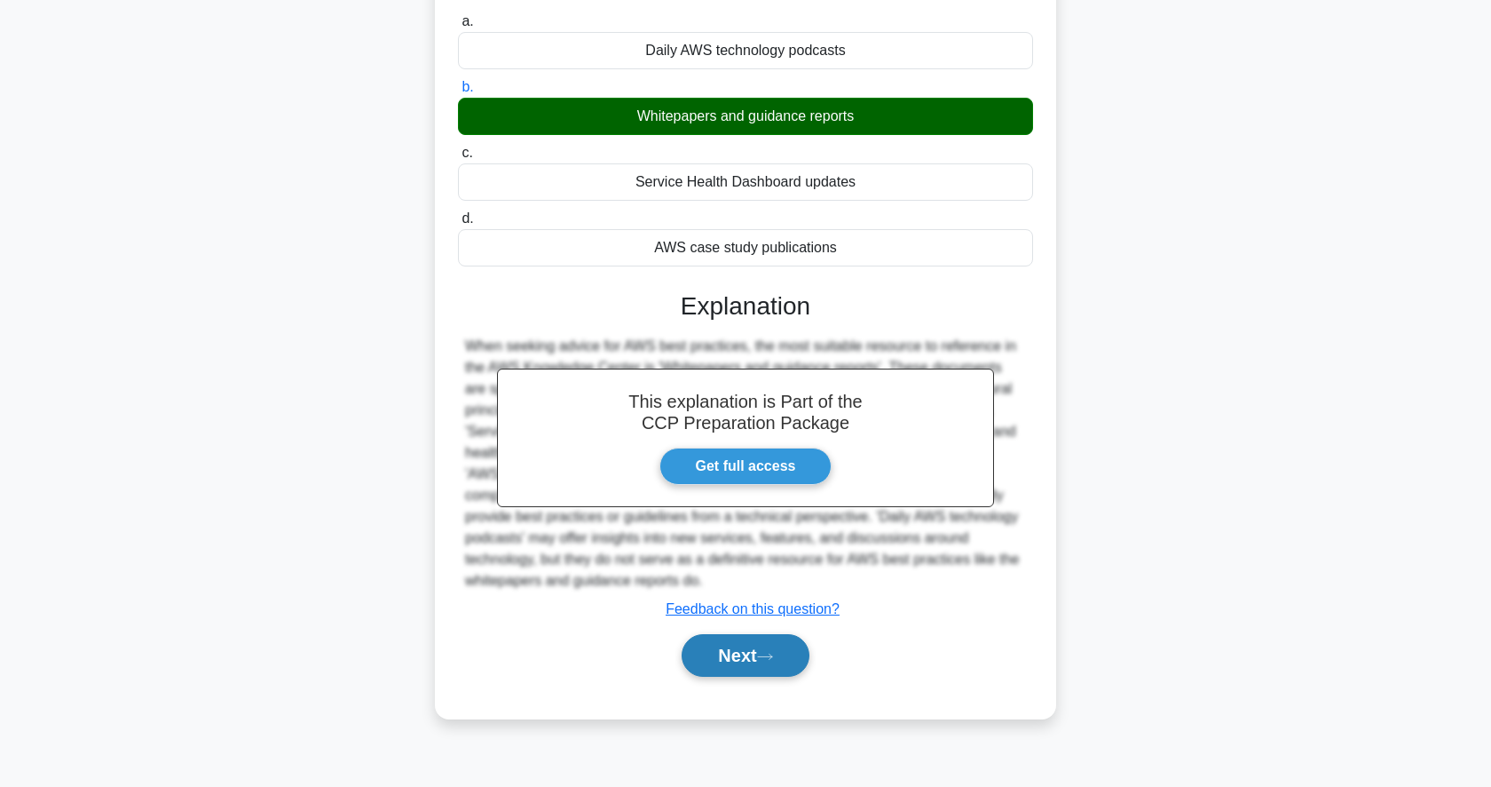
click at [739, 652] on button "Next" at bounding box center [745, 655] width 127 height 43
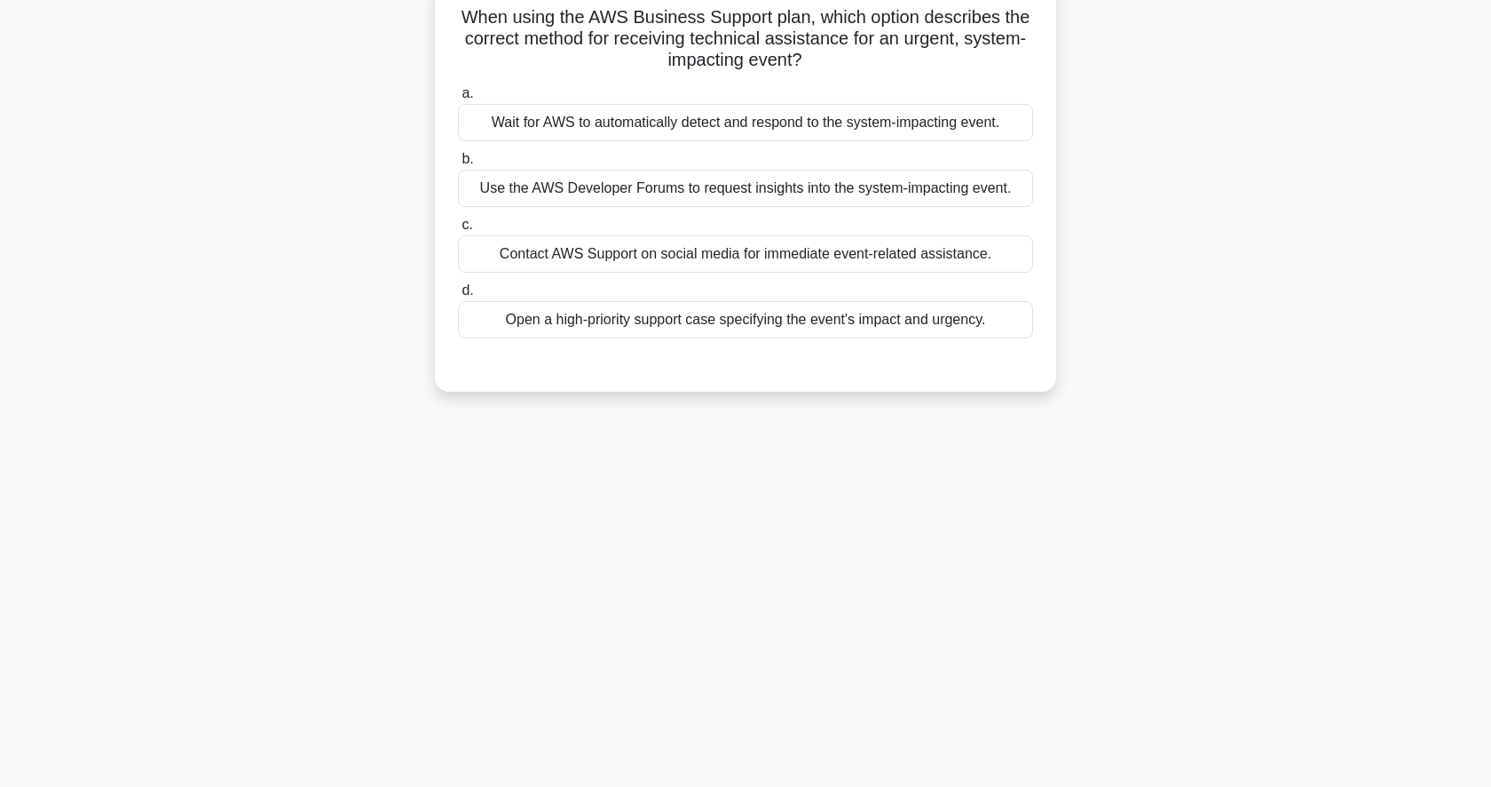
scroll to position [105, 0]
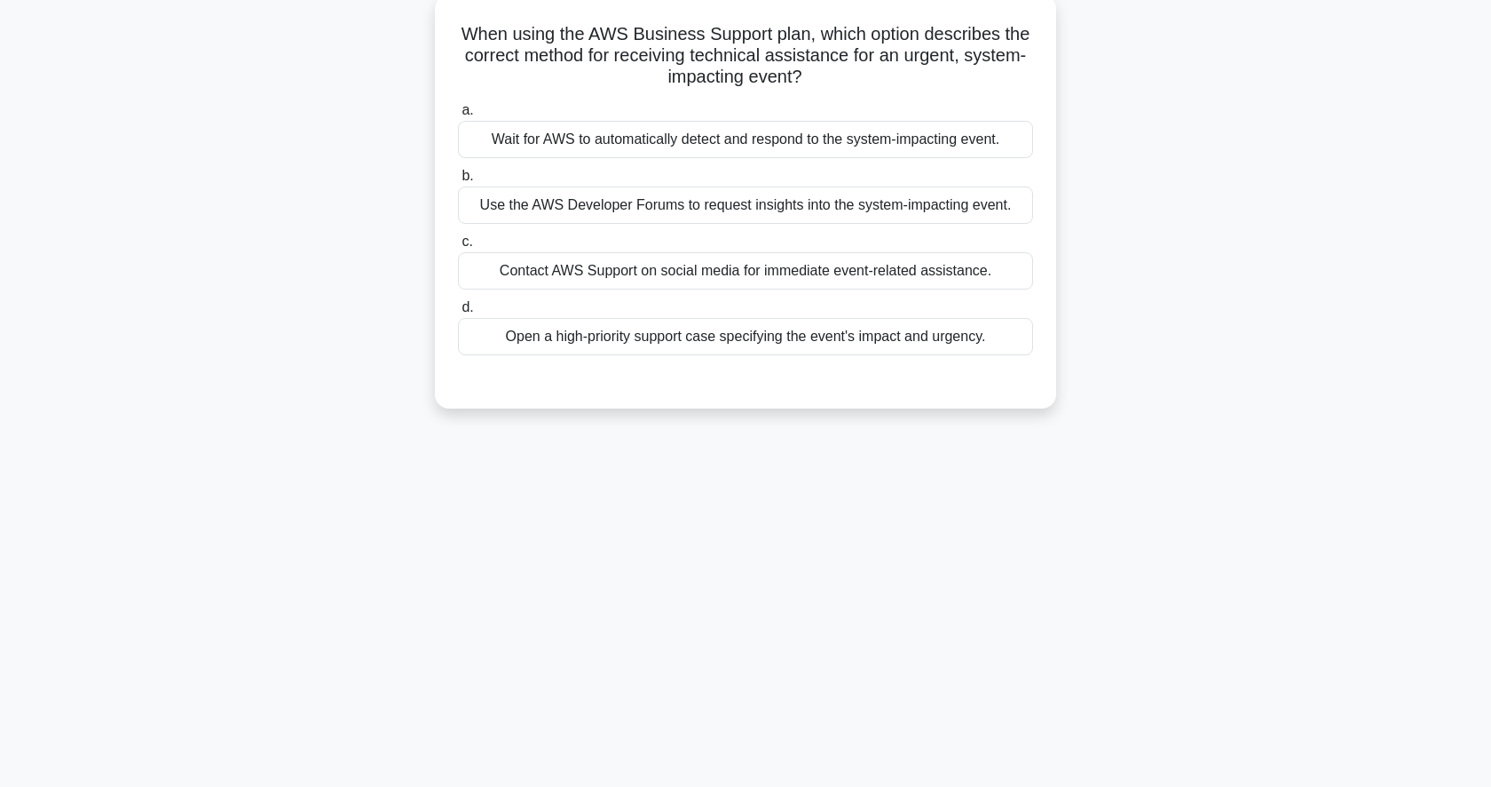
click at [880, 340] on div "Open a high-priority support case specifying the event's impact and urgency." at bounding box center [745, 336] width 575 height 37
click at [458, 313] on input "d. Open a high-priority support case specifying the event's impact and urgency." at bounding box center [458, 308] width 0 height 12
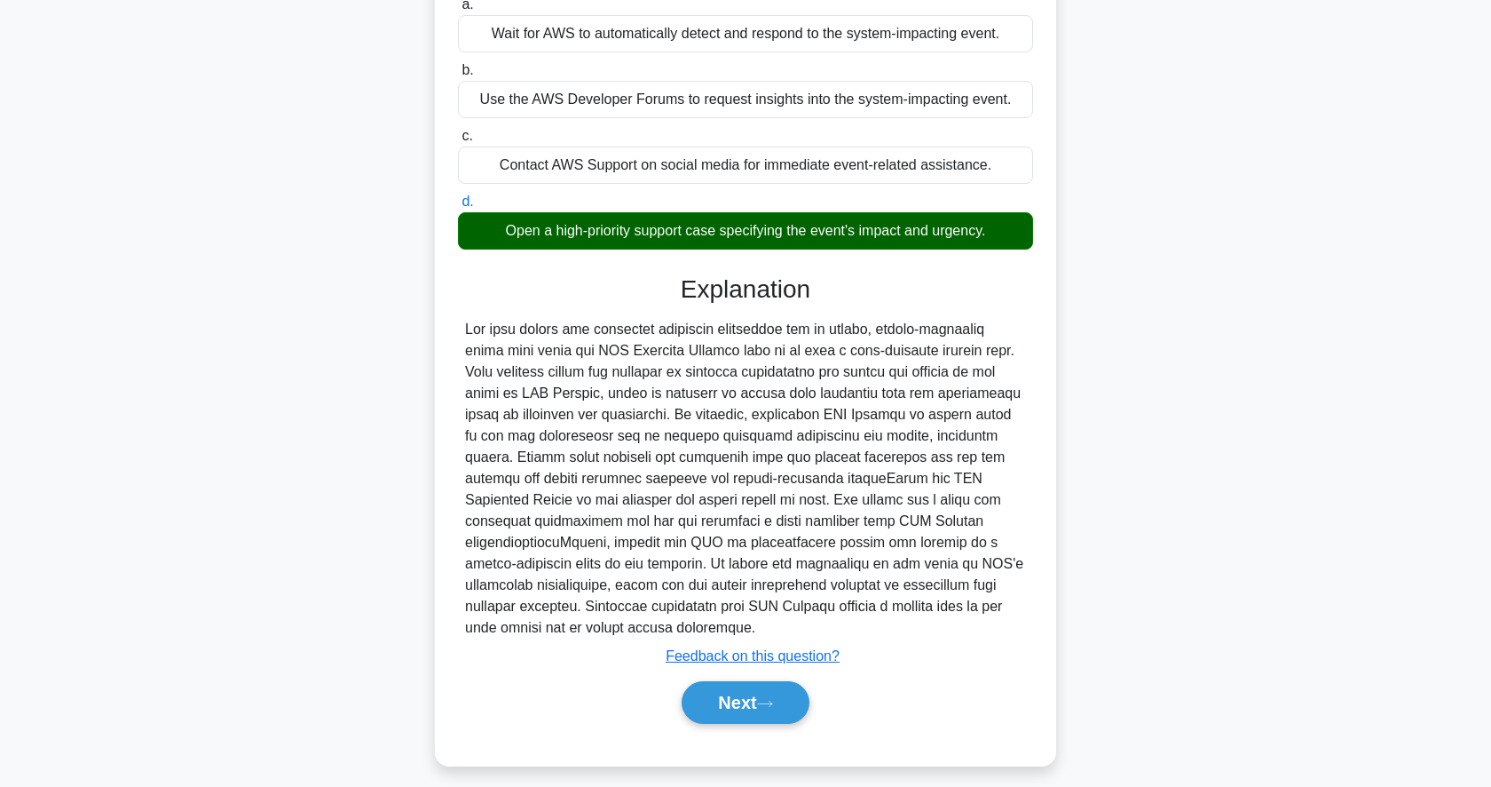
scroll to position [223, 0]
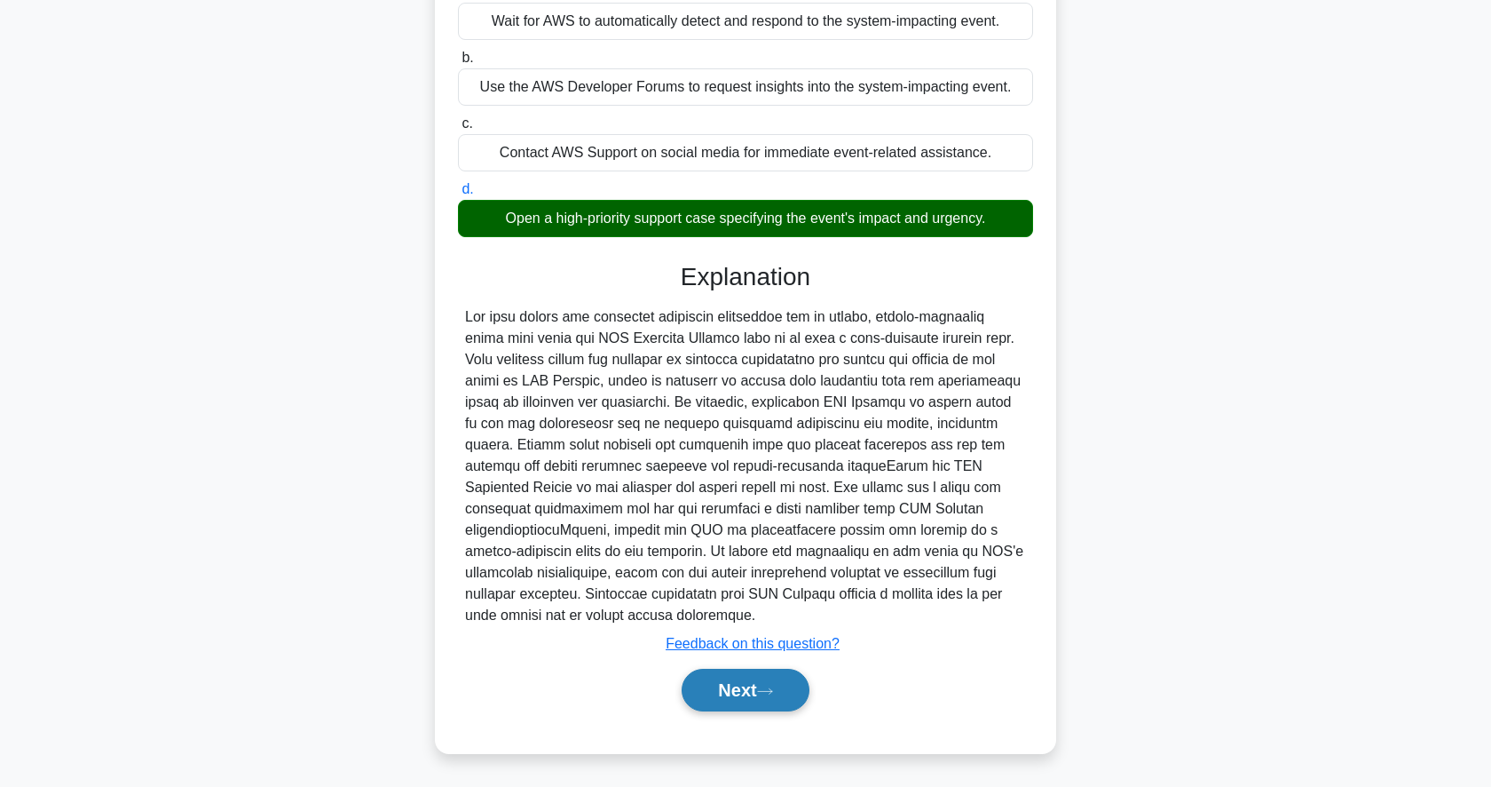
click at [750, 681] on button "Next" at bounding box center [745, 689] width 127 height 43
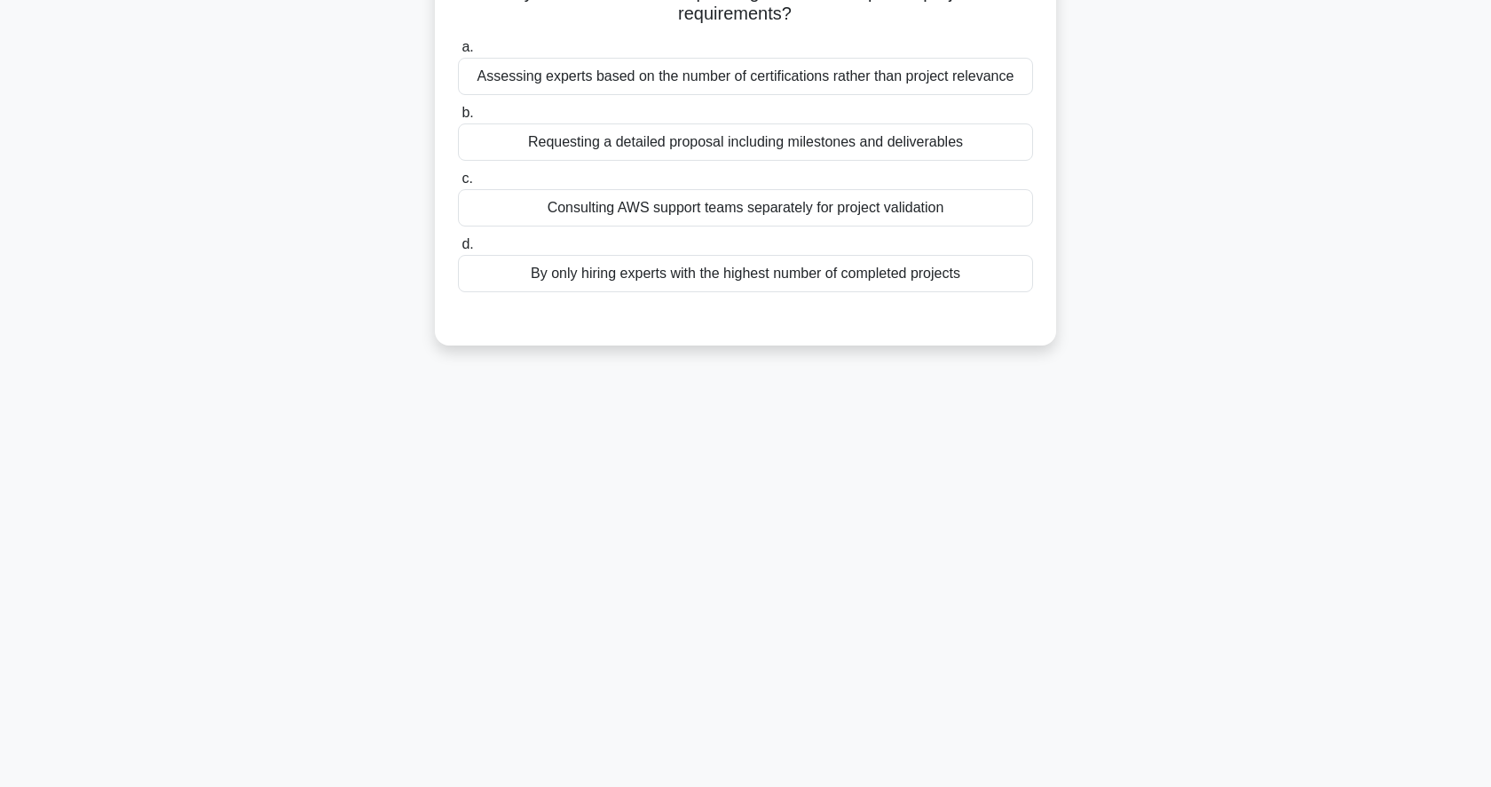
scroll to position [13, 0]
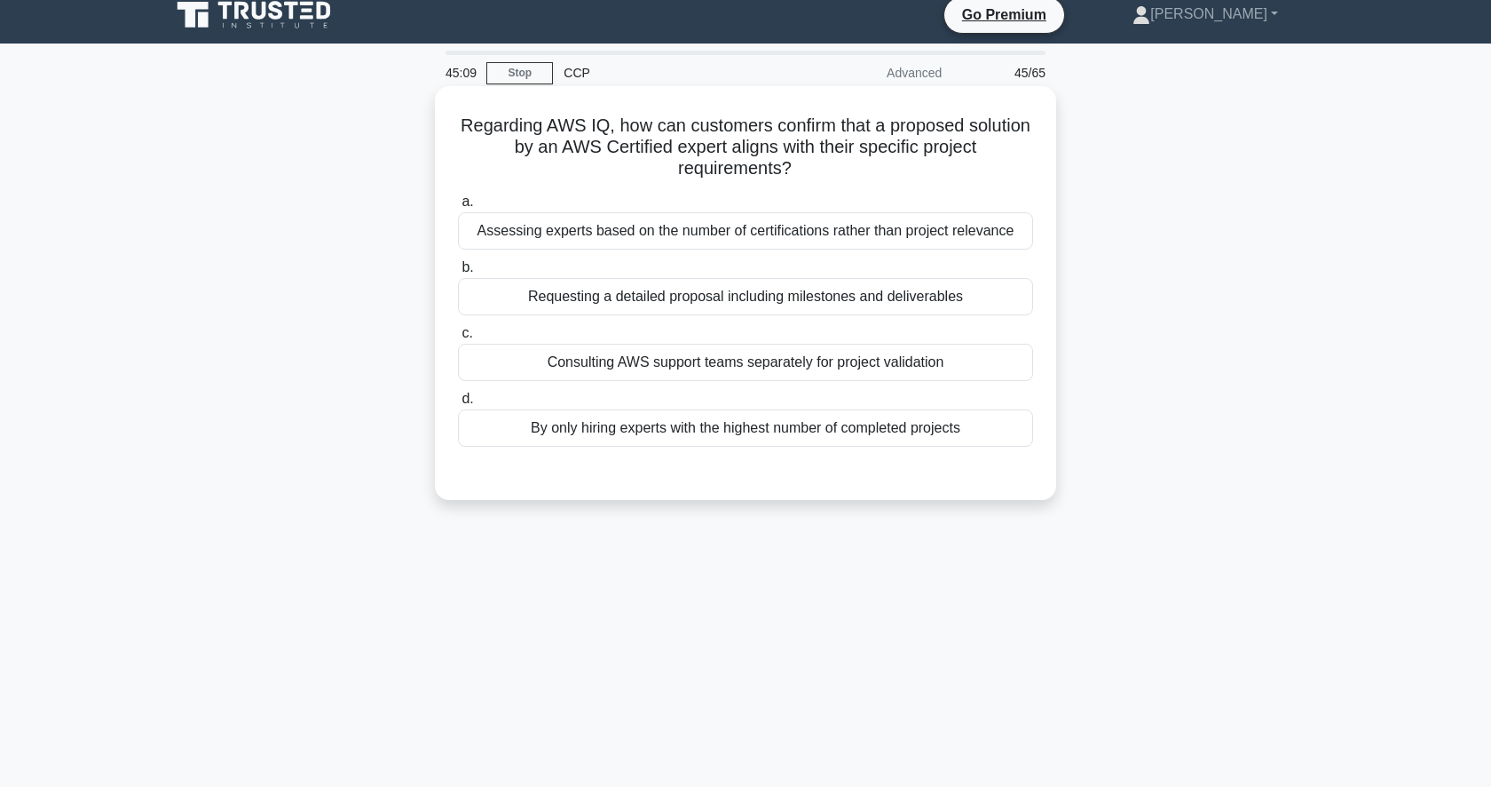
click at [901, 305] on div "Requesting a detailed proposal including milestones and deliverables" at bounding box center [745, 296] width 575 height 37
click at [458, 273] on input "b. Requesting a detailed proposal including milestones and deliverables" at bounding box center [458, 268] width 0 height 12
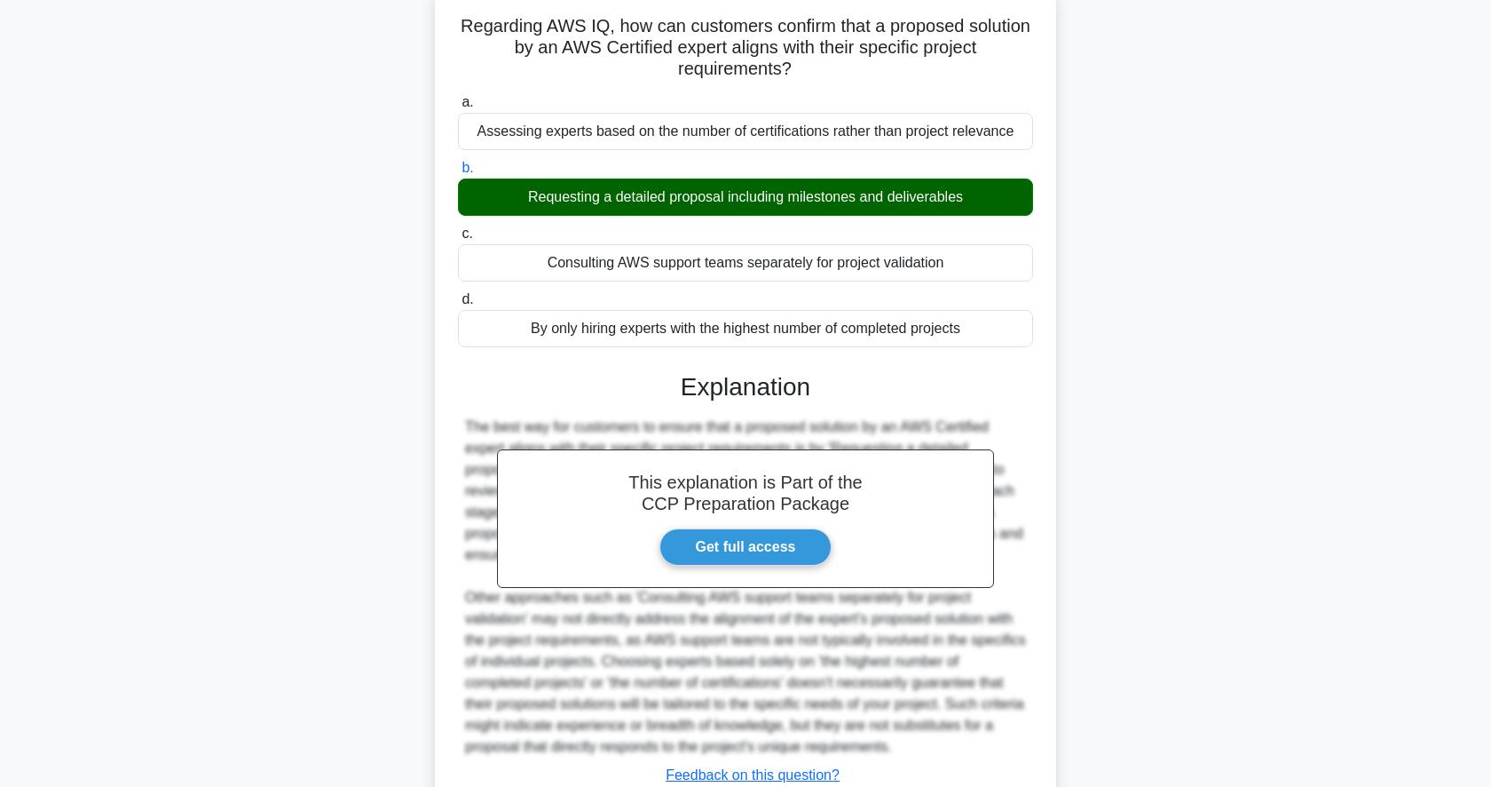
scroll to position [244, 0]
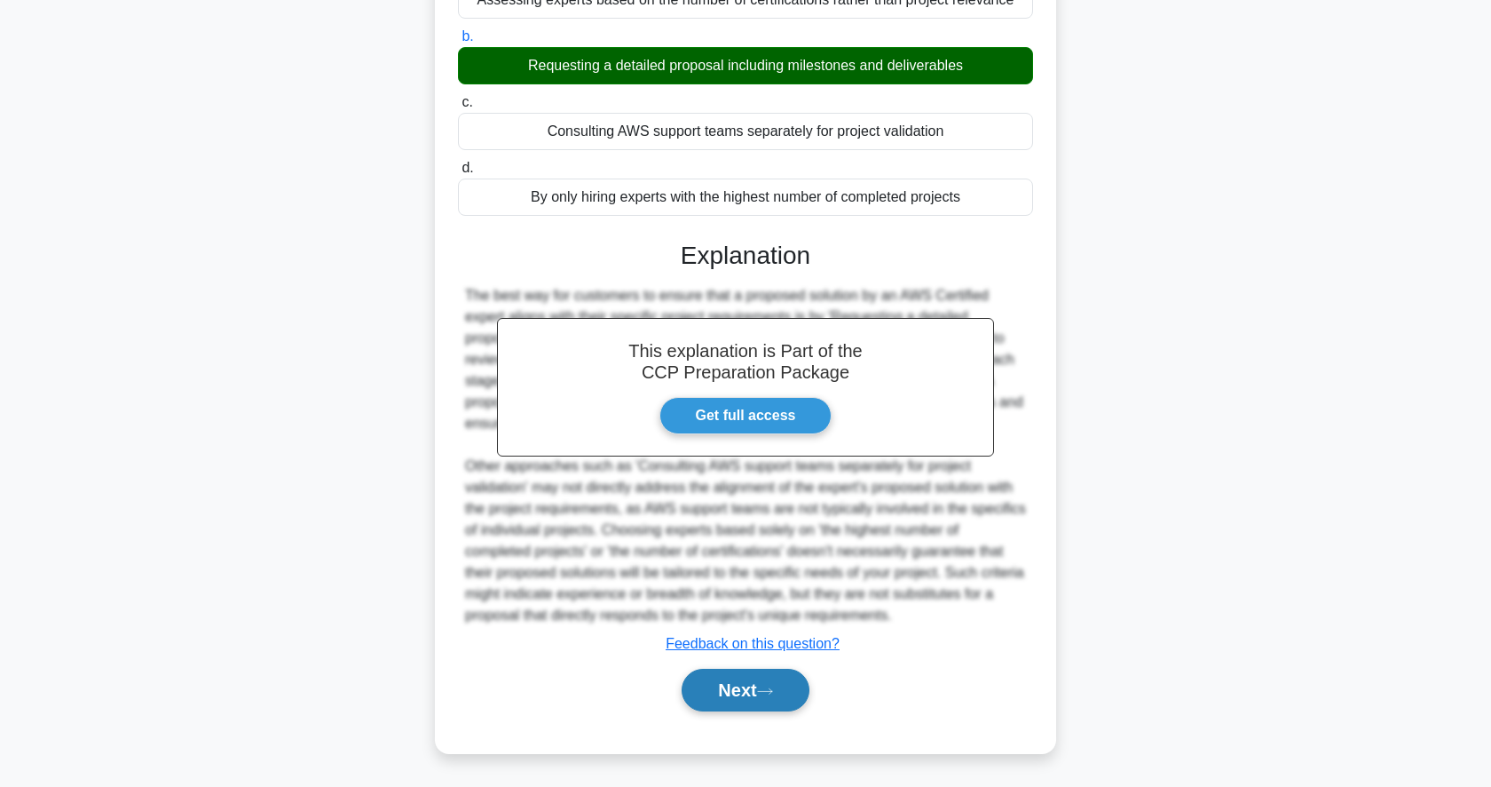
click at [745, 692] on button "Next" at bounding box center [745, 689] width 127 height 43
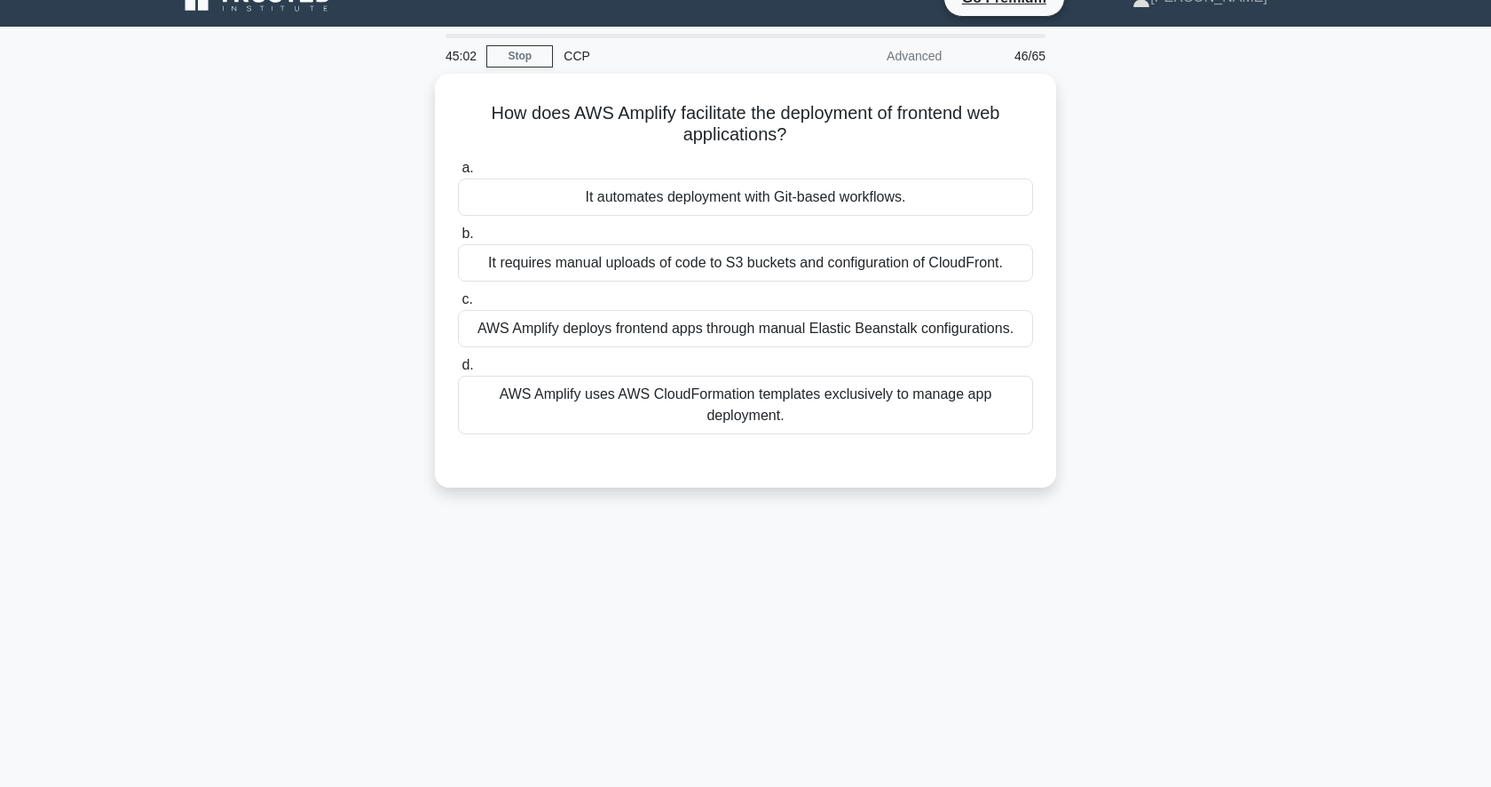
scroll to position [29, 0]
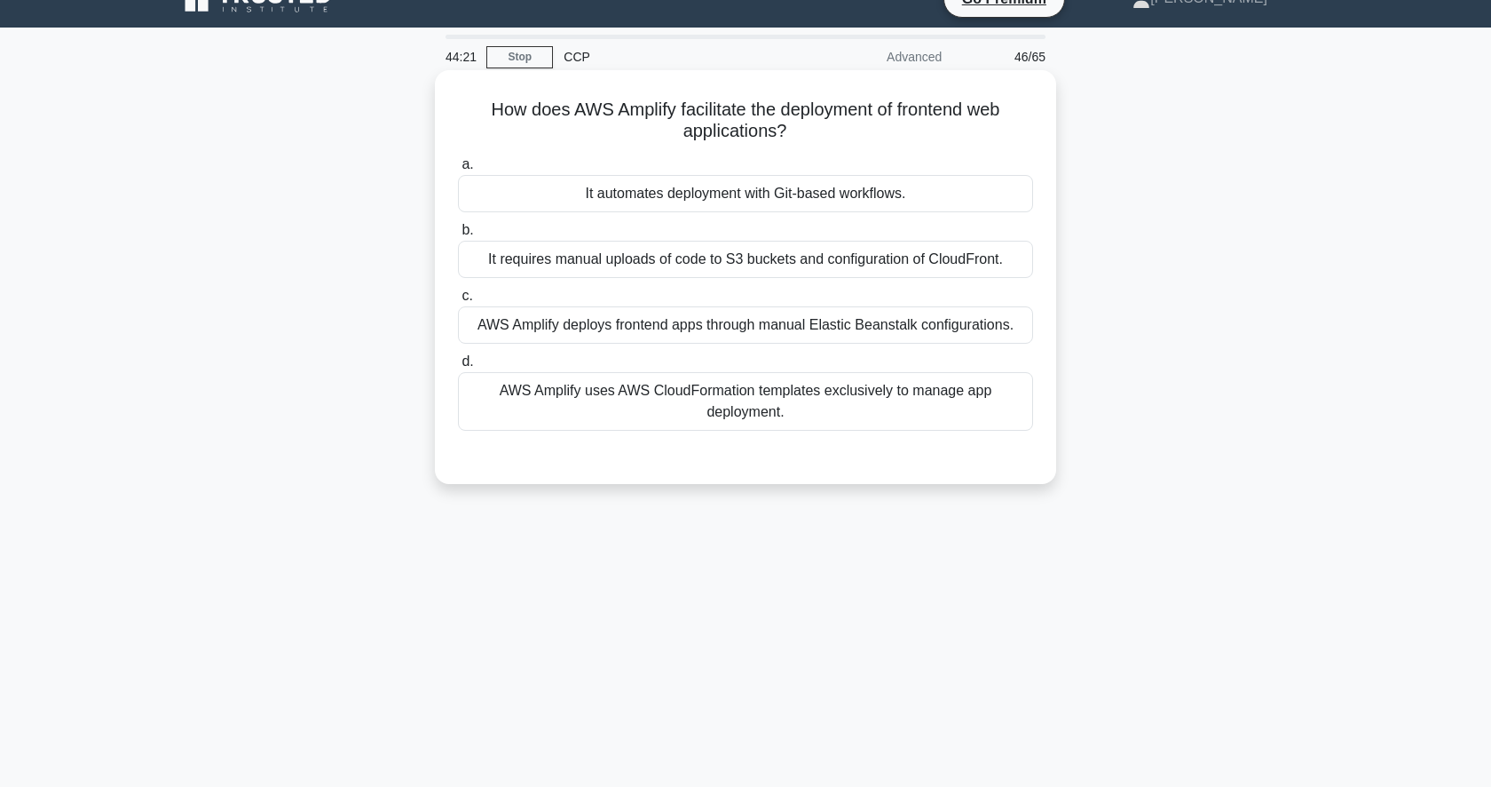
click at [878, 204] on div "It automates deployment with Git-based workflows." at bounding box center [745, 193] width 575 height 37
click at [458, 170] on input "a. It automates deployment with Git-based workflows." at bounding box center [458, 165] width 0 height 12
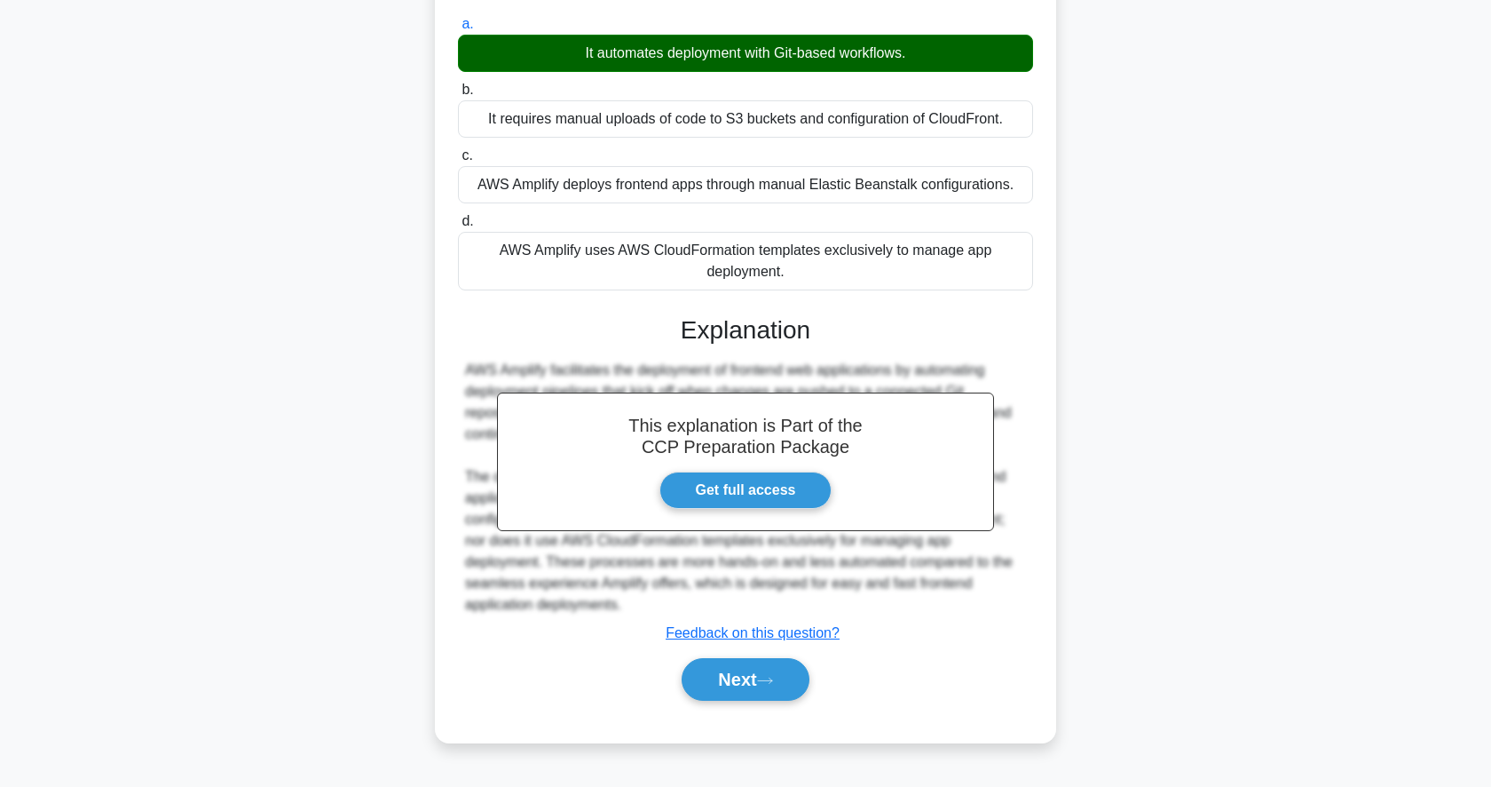
scroll to position [172, 0]
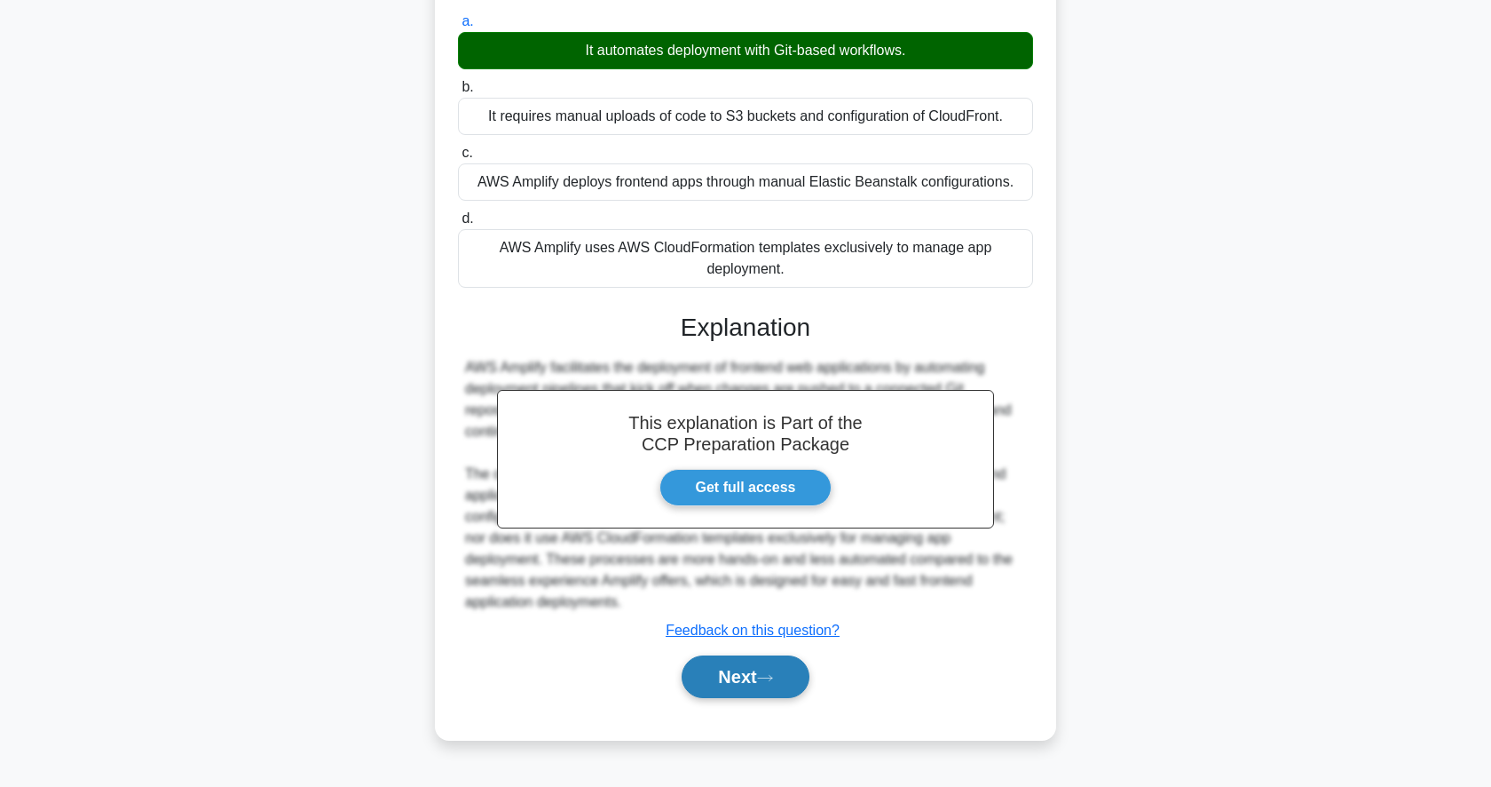
click at [745, 671] on button "Next" at bounding box center [745, 676] width 127 height 43
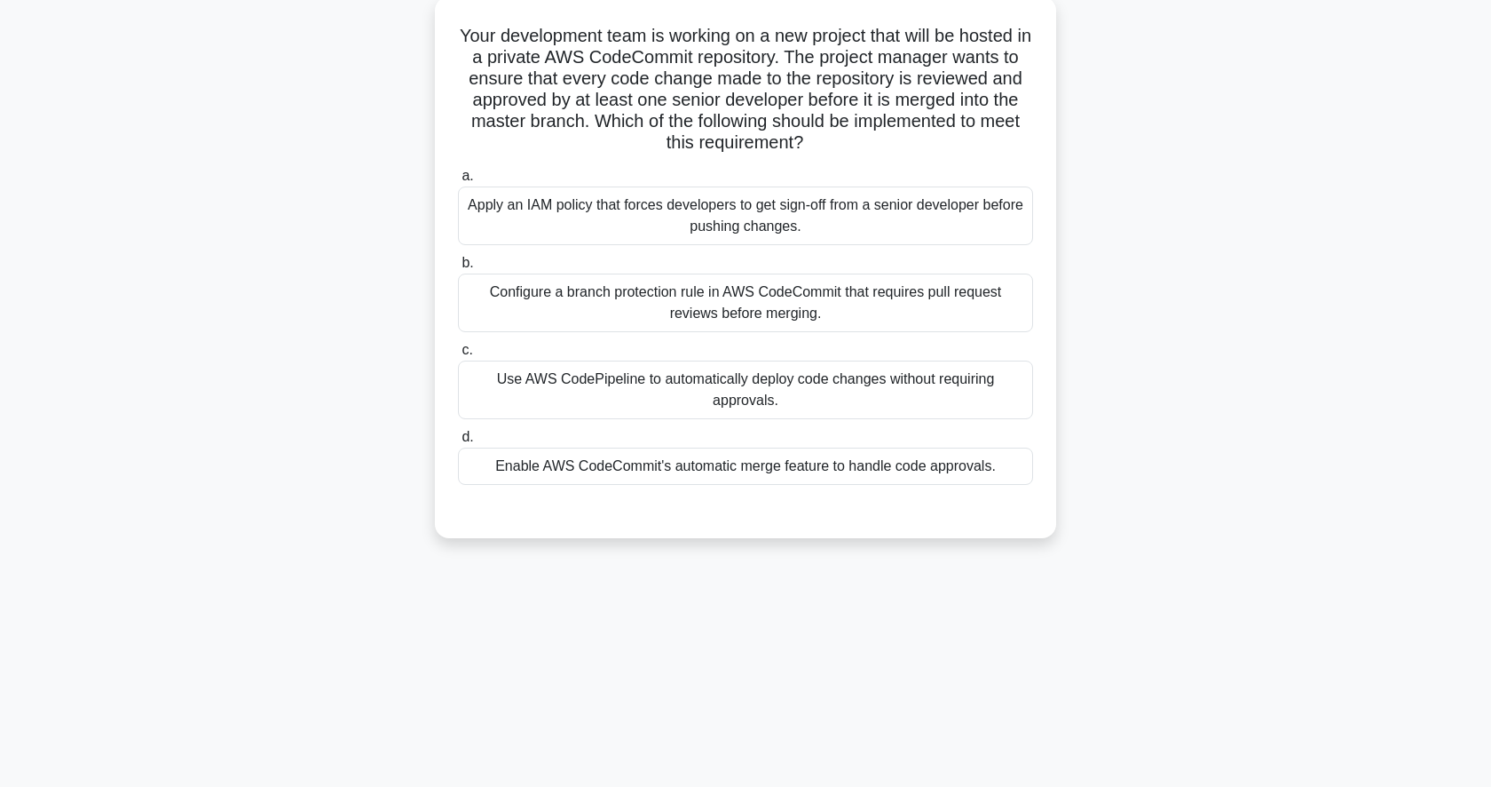
scroll to position [107, 0]
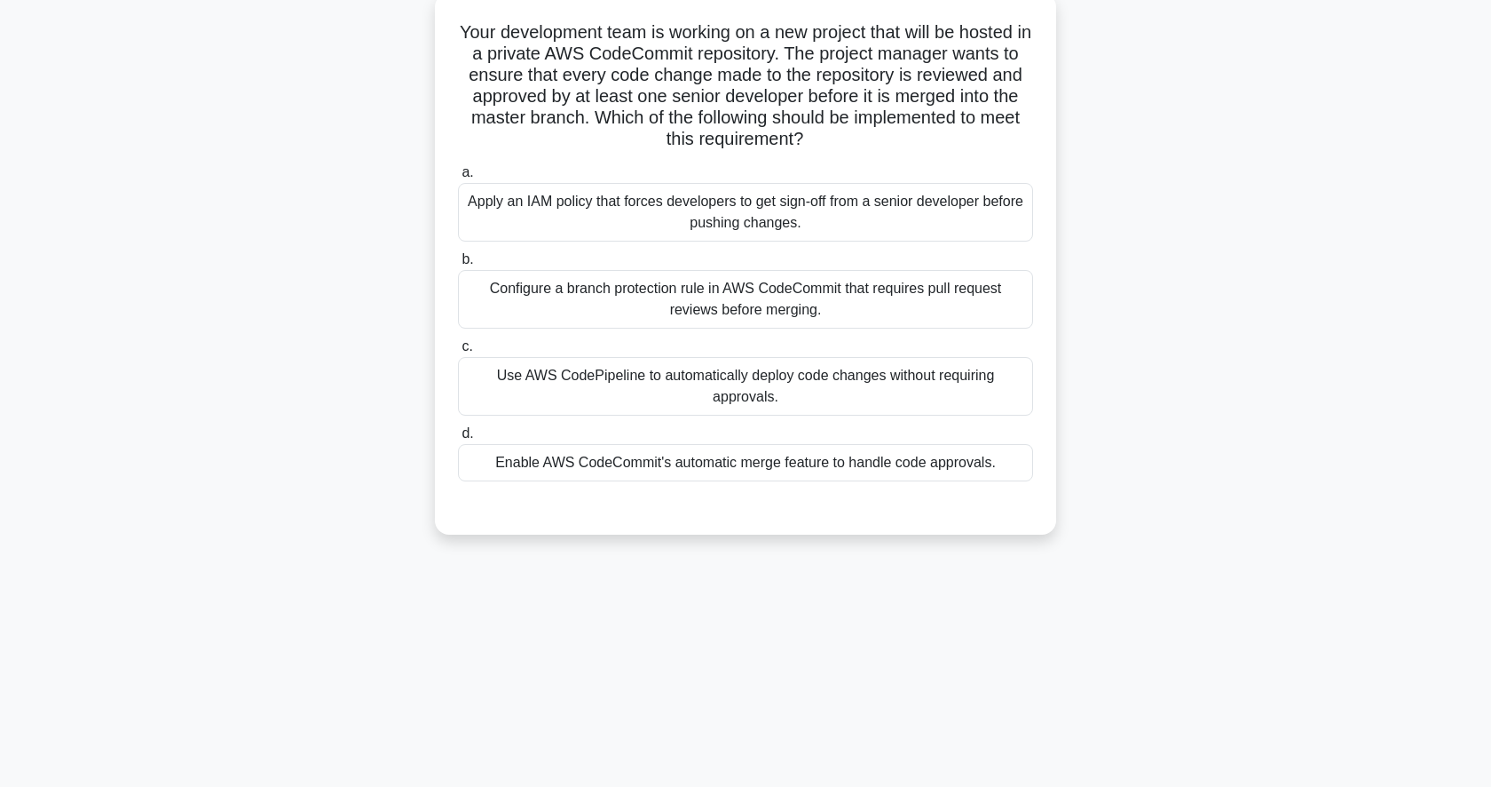
click at [776, 304] on div "Configure a branch protection rule in AWS CodeCommit that requires pull request…" at bounding box center [745, 299] width 575 height 59
click at [458, 265] on input "b. Configure a branch protection rule in AWS CodeCommit that requires pull requ…" at bounding box center [458, 260] width 0 height 12
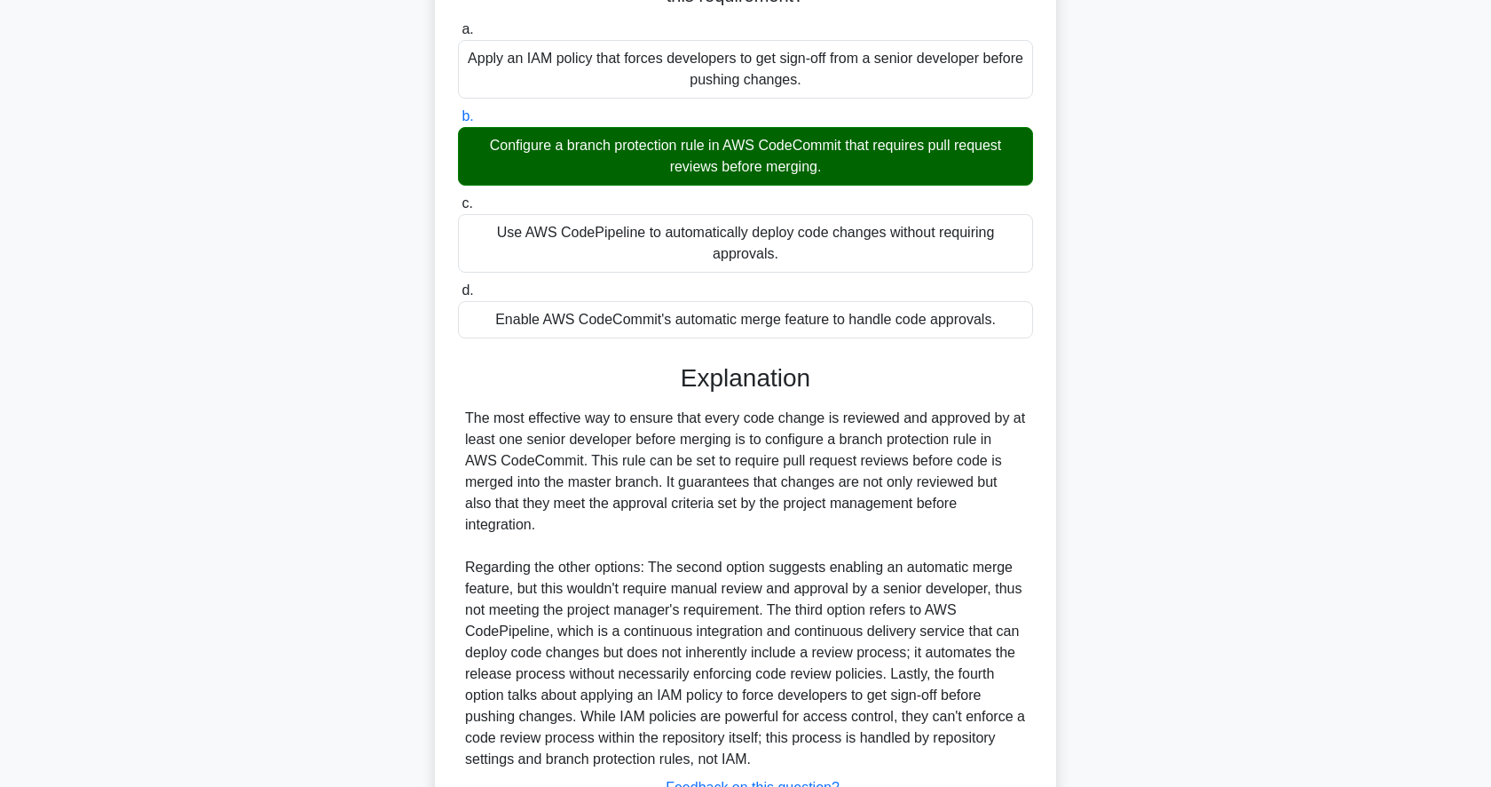
scroll to position [393, 0]
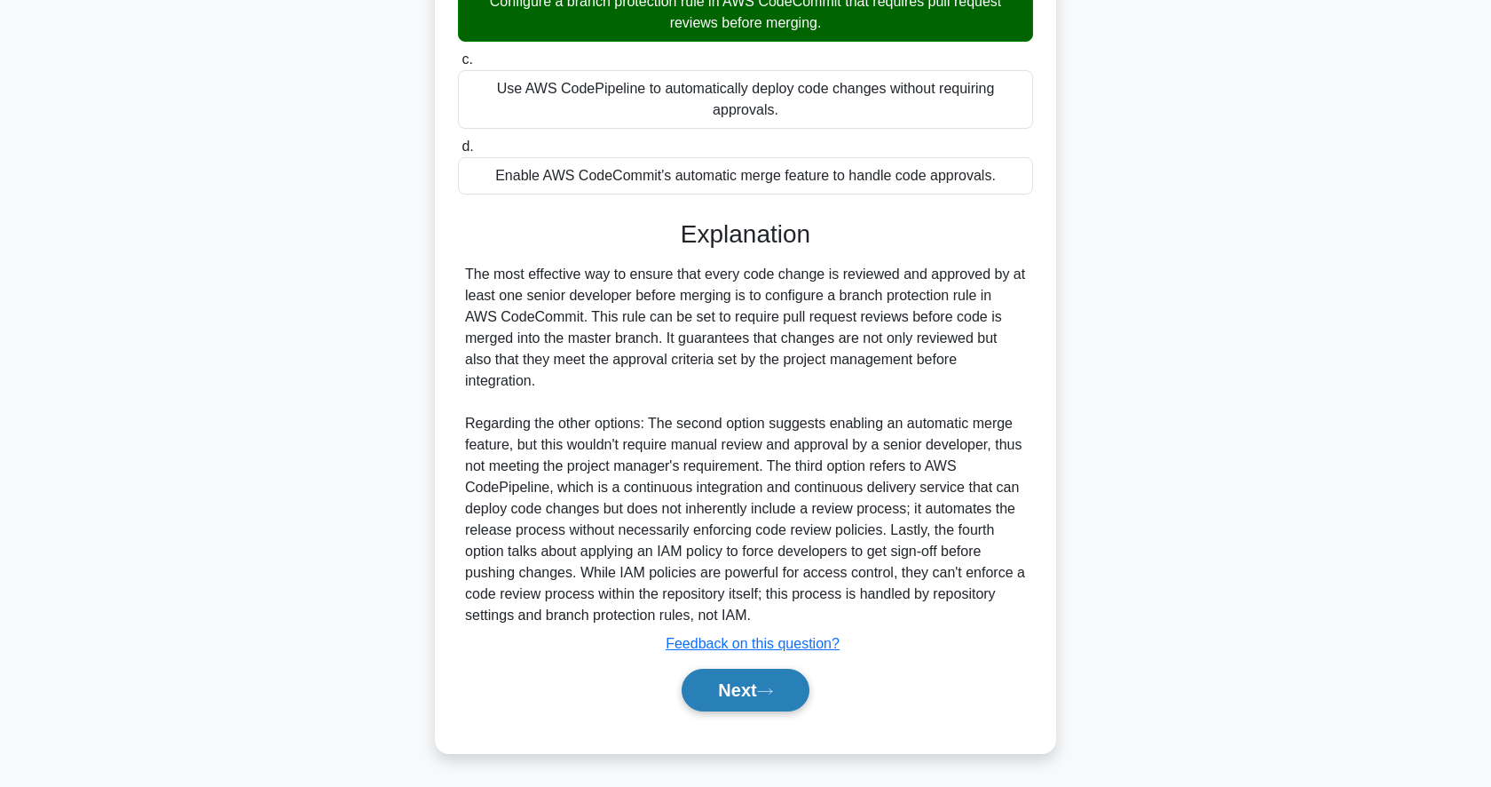
click at [747, 694] on button "Next" at bounding box center [745, 689] width 127 height 43
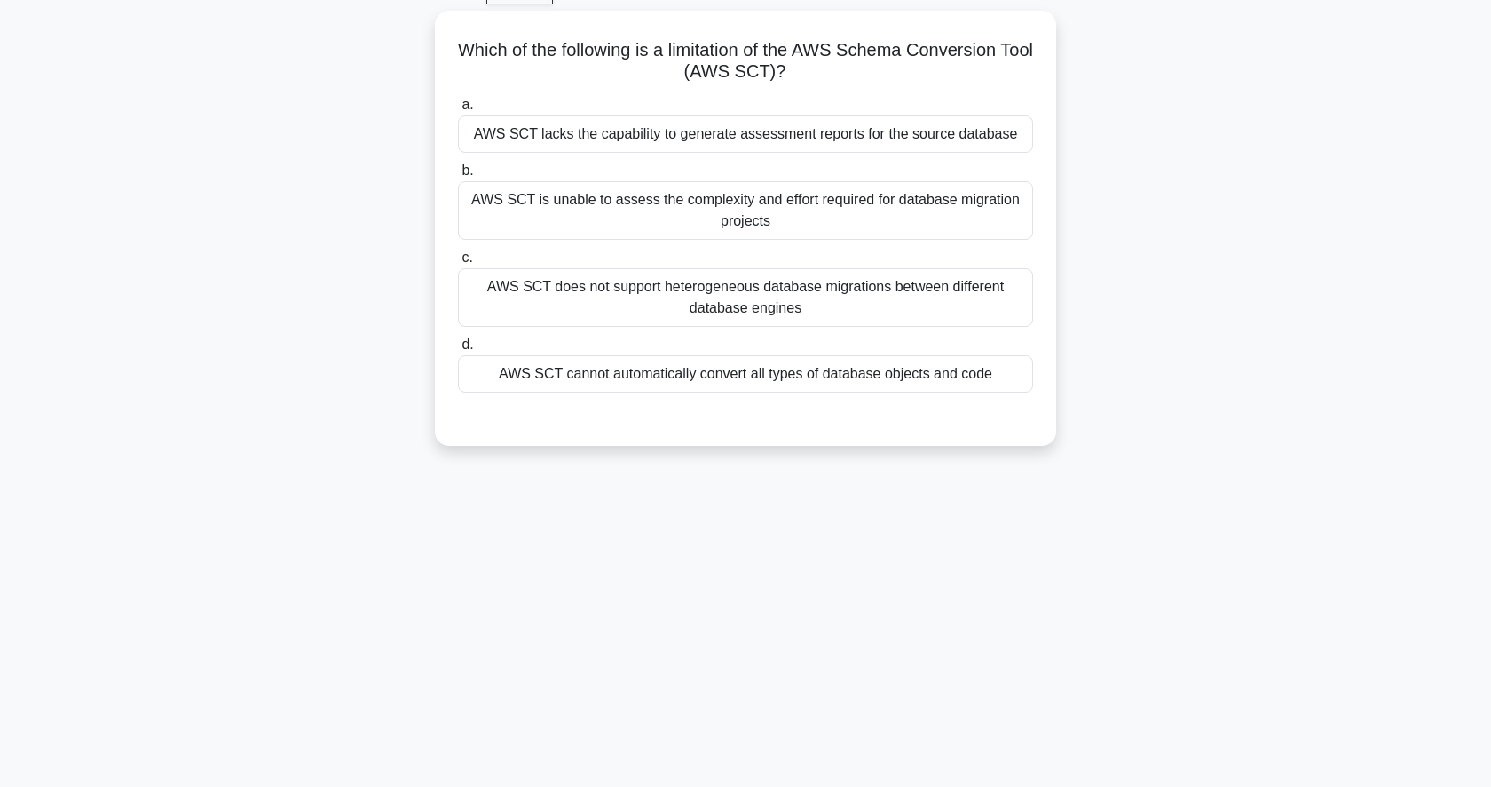
scroll to position [92, 0]
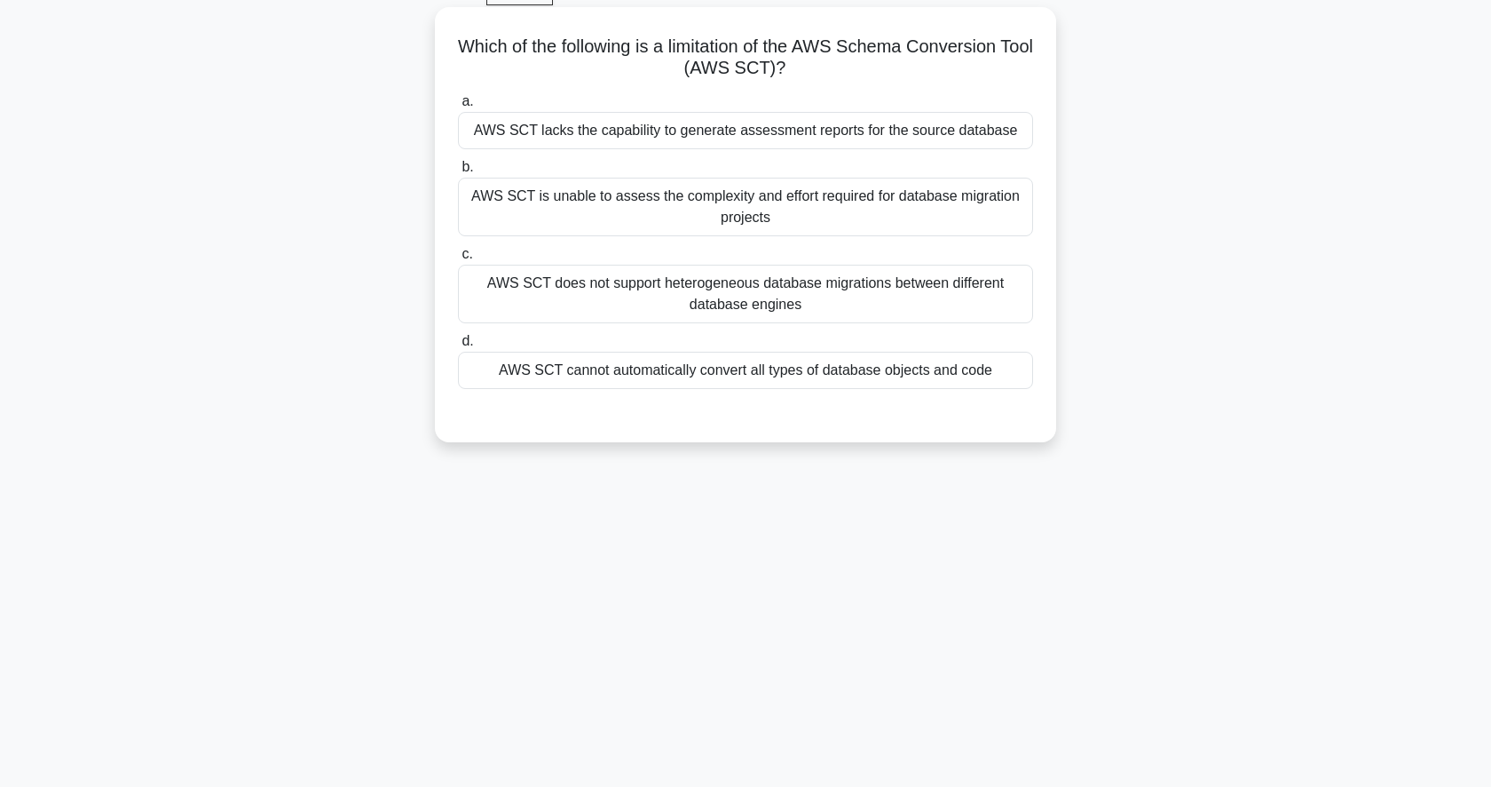
click at [761, 371] on div "AWS SCT cannot automatically convert all types of database objects and code" at bounding box center [745, 370] width 575 height 37
click at [458, 347] on input "d. AWS SCT cannot automatically convert all types of database objects and code" at bounding box center [458, 342] width 0 height 12
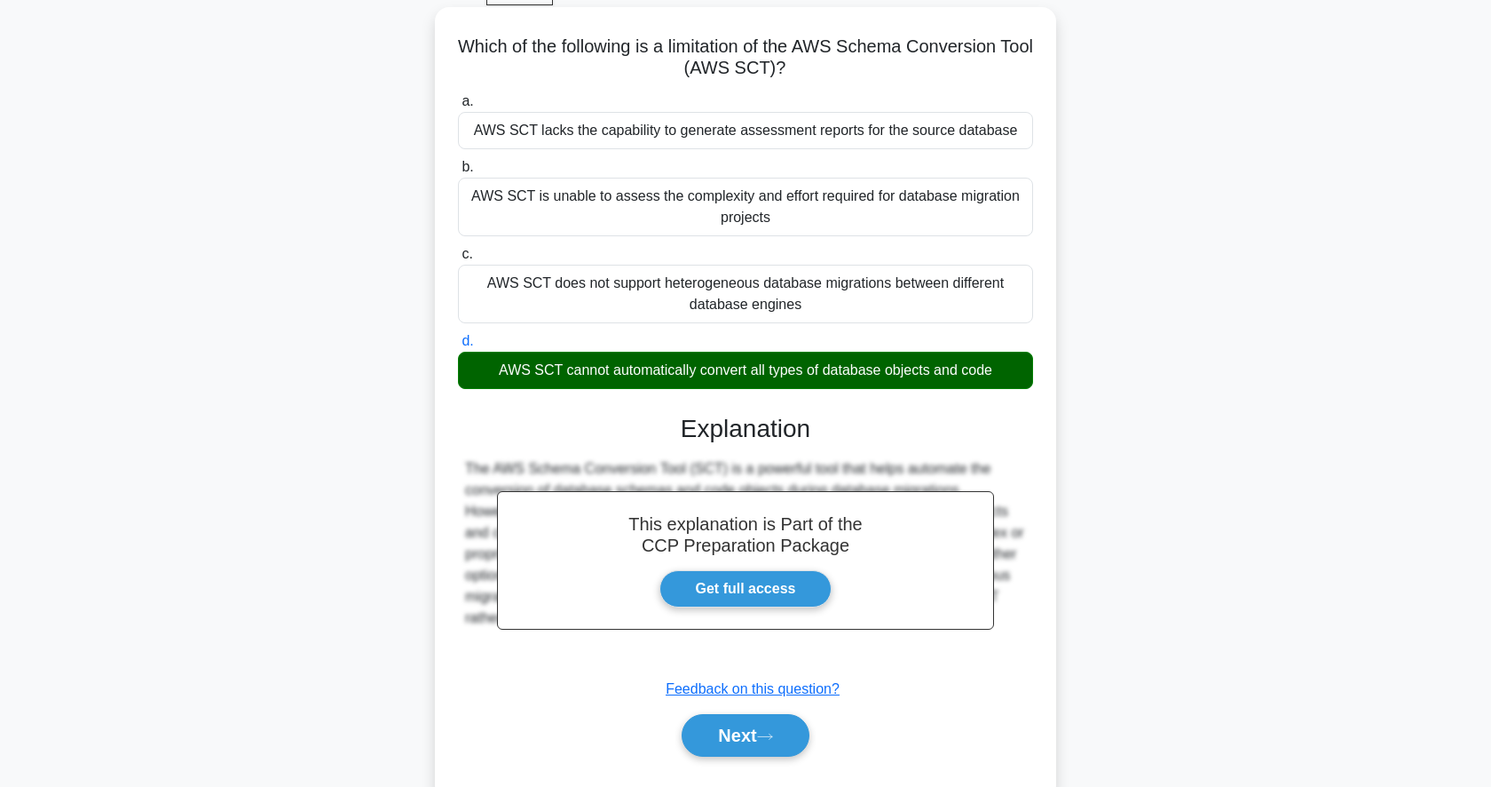
scroll to position [172, 0]
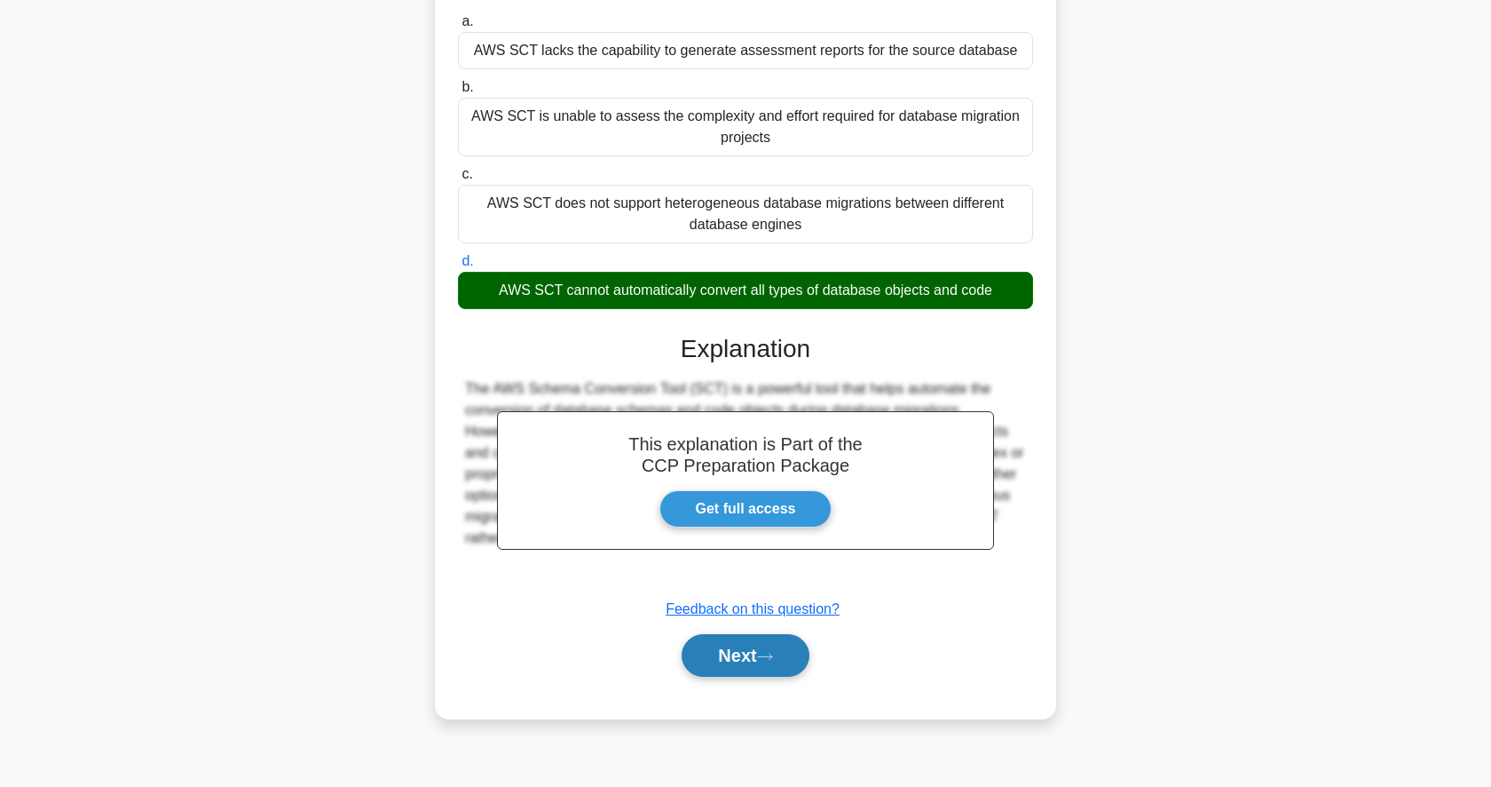
click at [724, 660] on button "Next" at bounding box center [745, 655] width 127 height 43
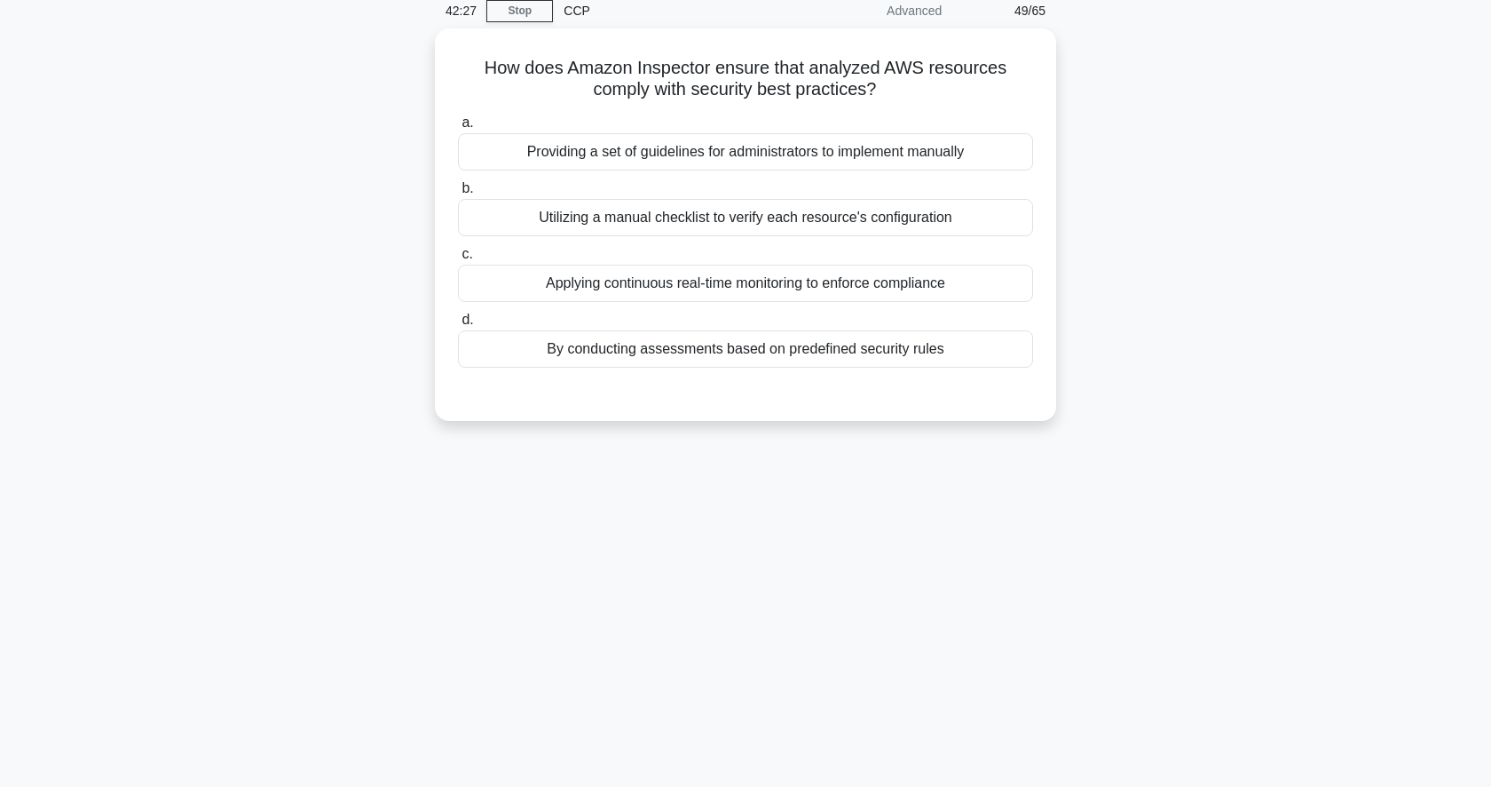
scroll to position [0, 0]
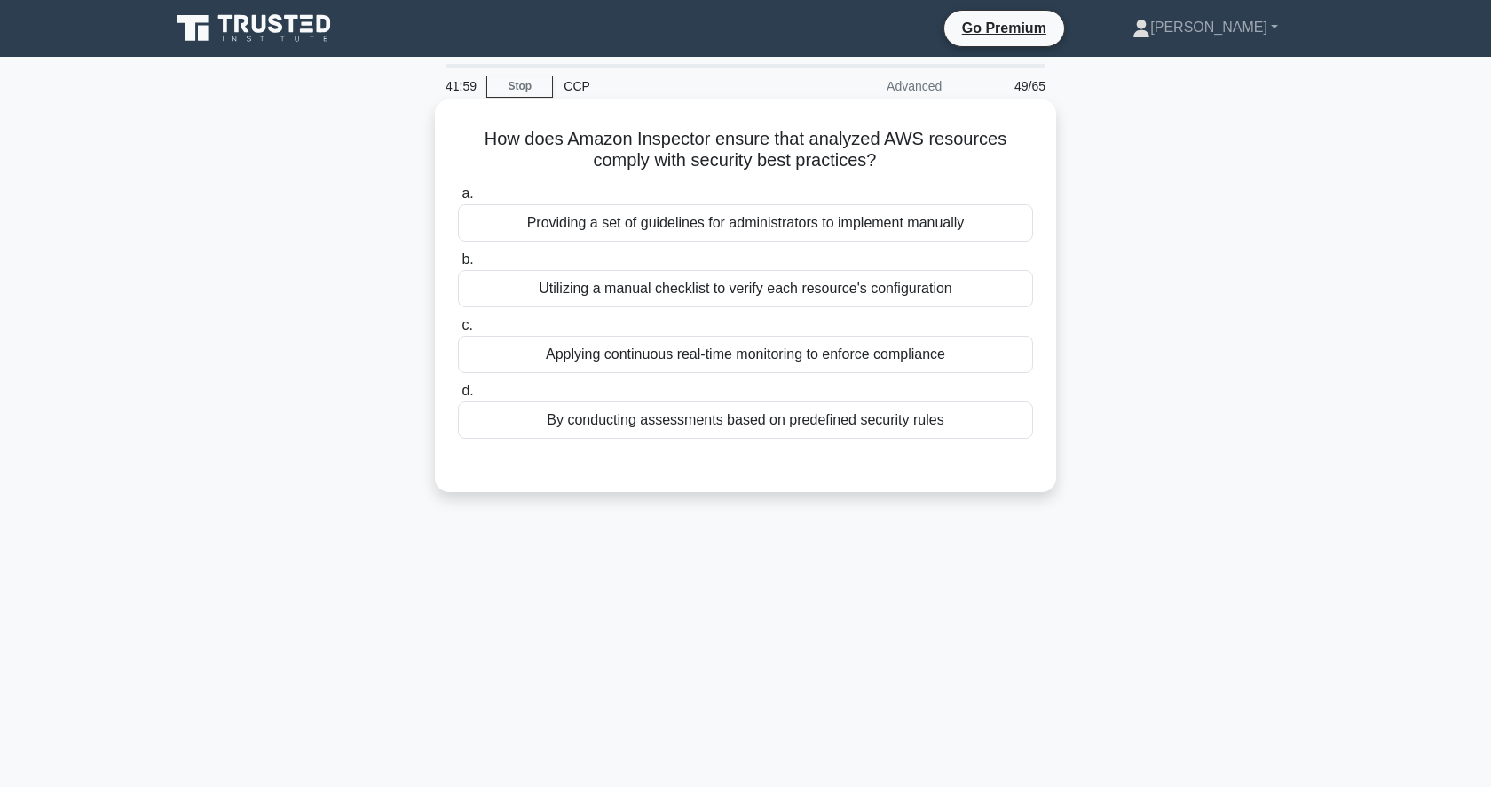
click at [830, 430] on div "By conducting assessments based on predefined security rules" at bounding box center [745, 419] width 575 height 37
click at [458, 397] on input "d. By conducting assessments based on predefined security rules" at bounding box center [458, 391] width 0 height 12
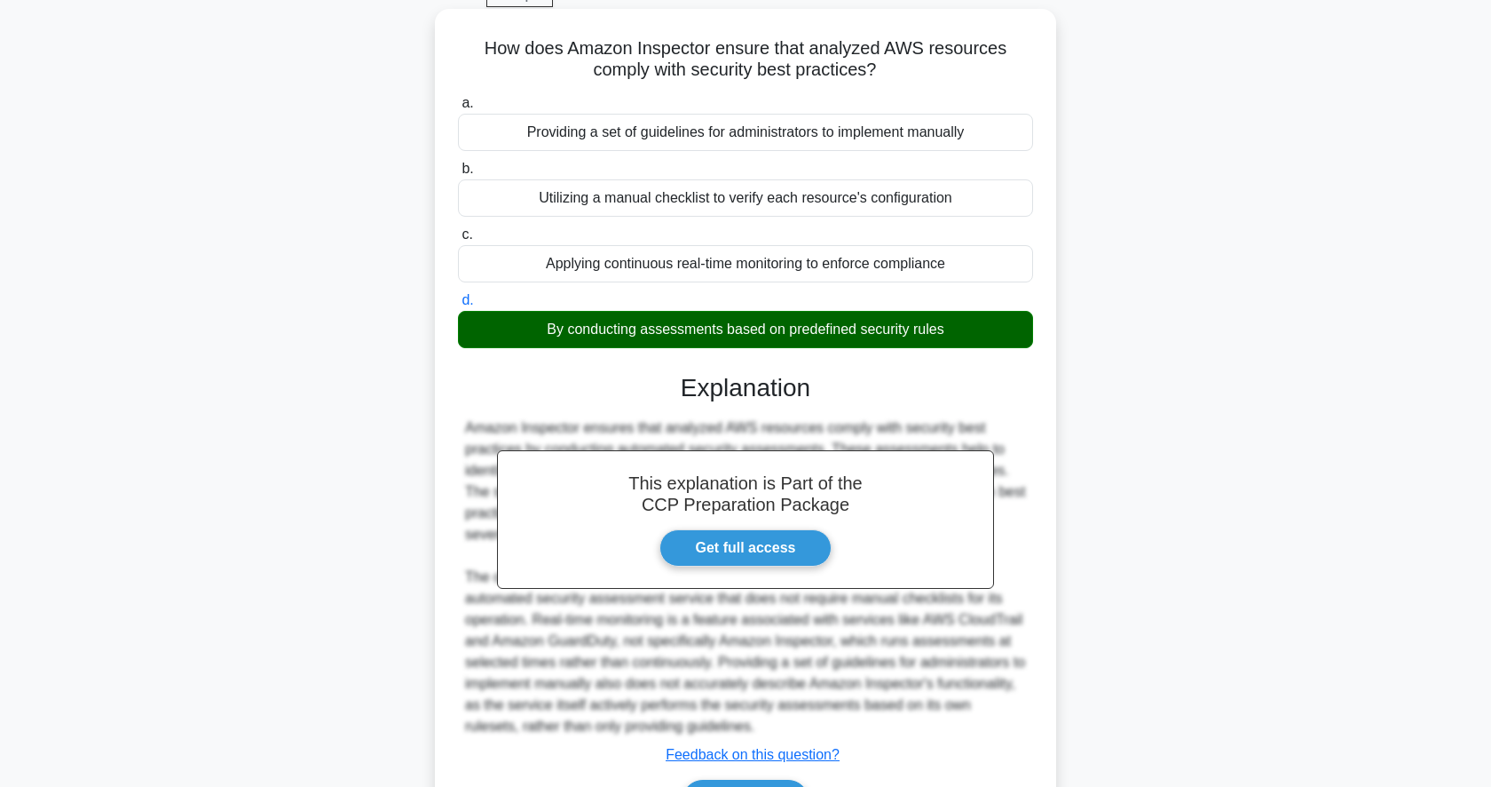
scroll to position [202, 0]
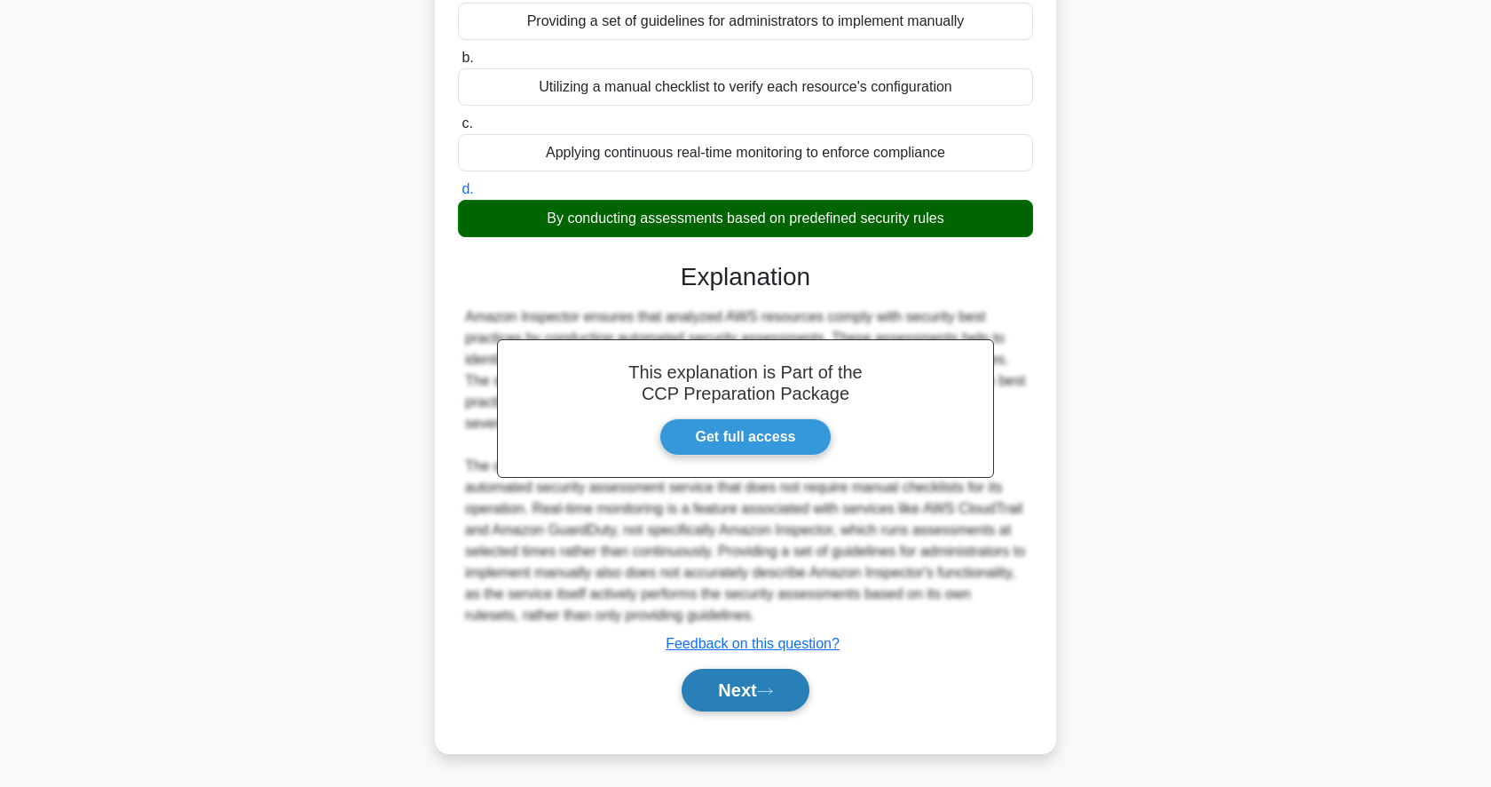
click at [740, 705] on button "Next" at bounding box center [745, 689] width 127 height 43
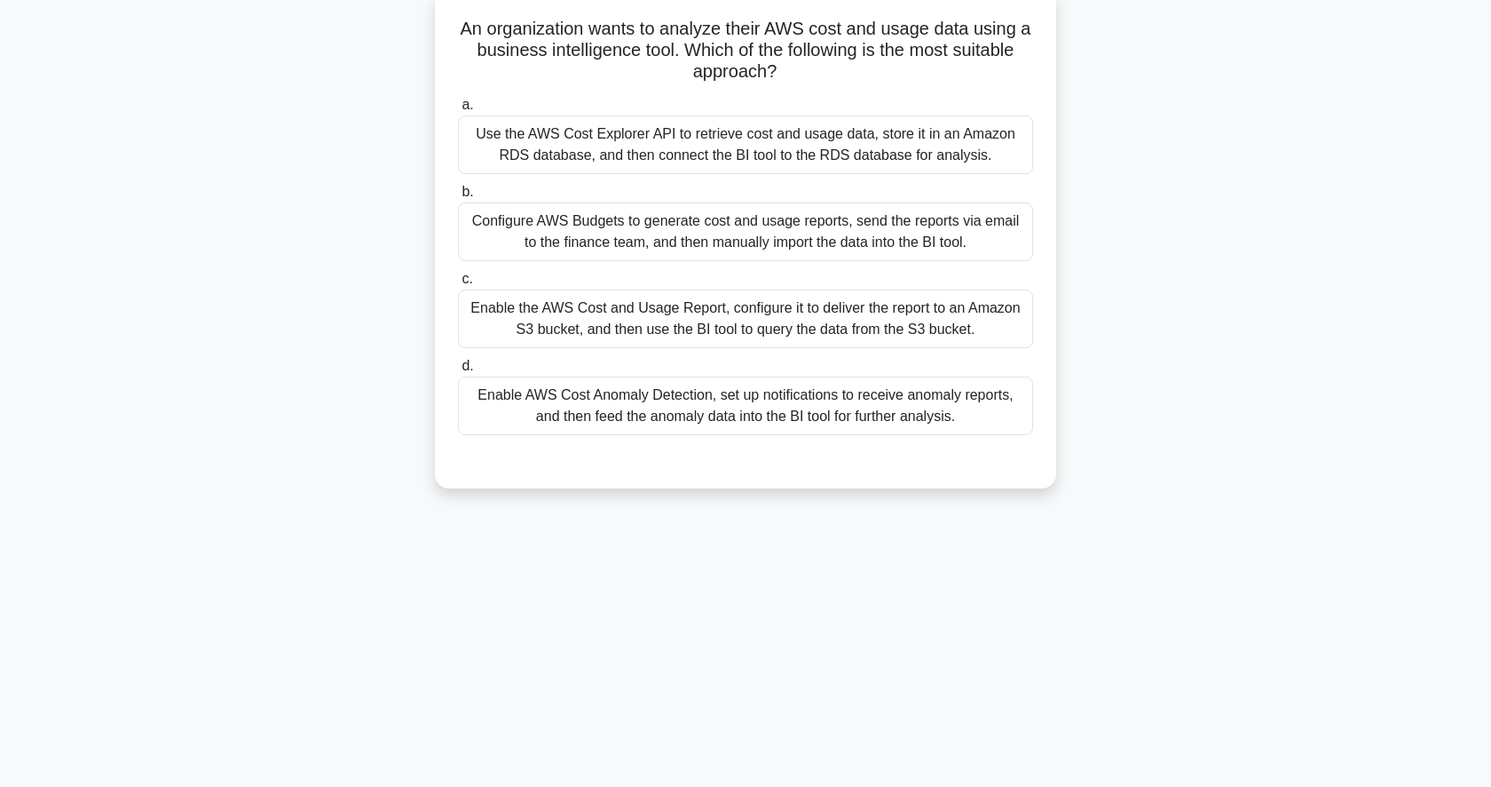
scroll to position [118, 0]
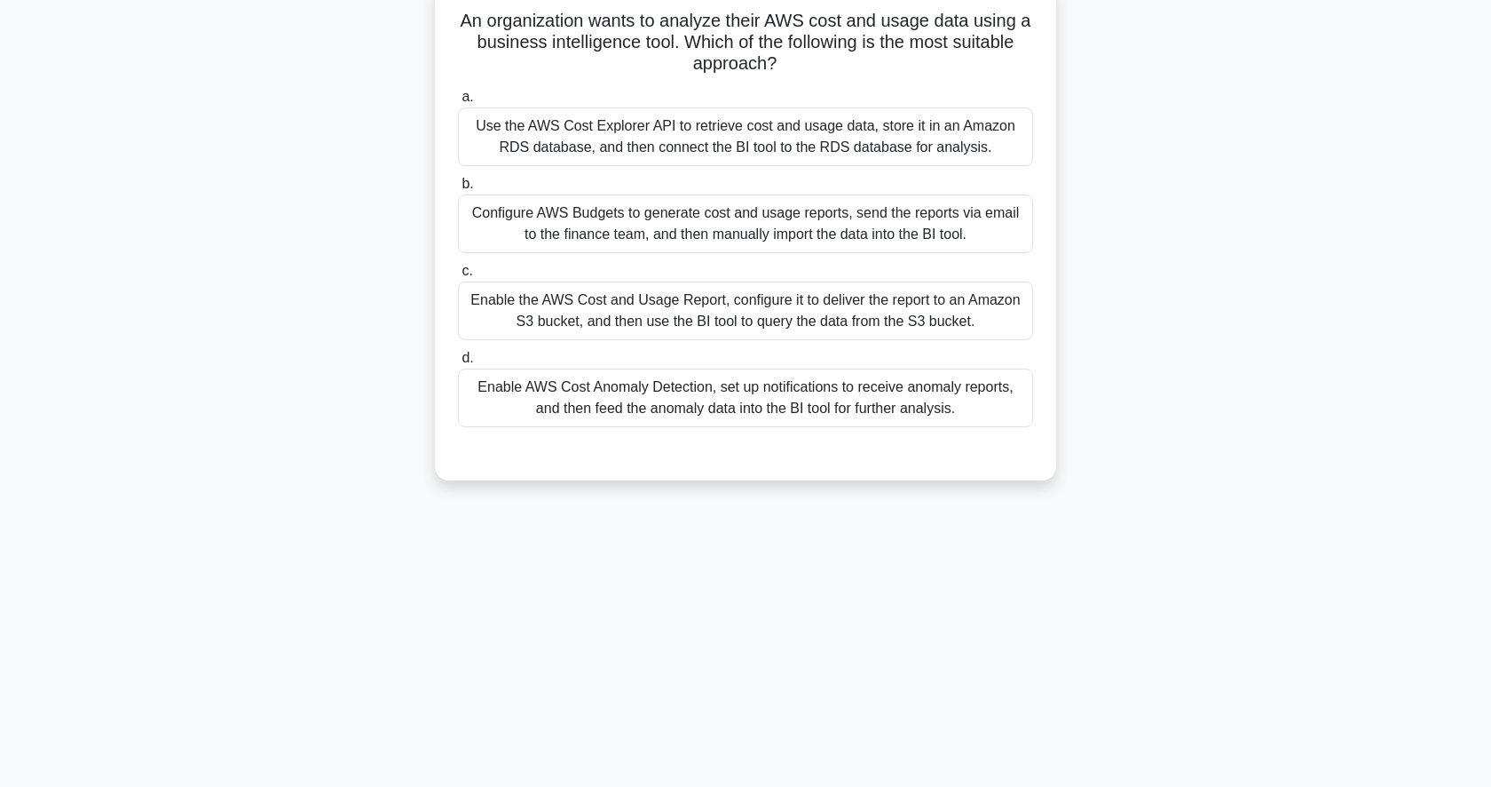
click at [865, 159] on div "Use the AWS Cost Explorer API to retrieve cost and usage data, store it in an A…" at bounding box center [745, 136] width 575 height 59
click at [458, 103] on input "a. Use the AWS Cost Explorer API to retrieve cost and usage data, store it in a…" at bounding box center [458, 97] width 0 height 12
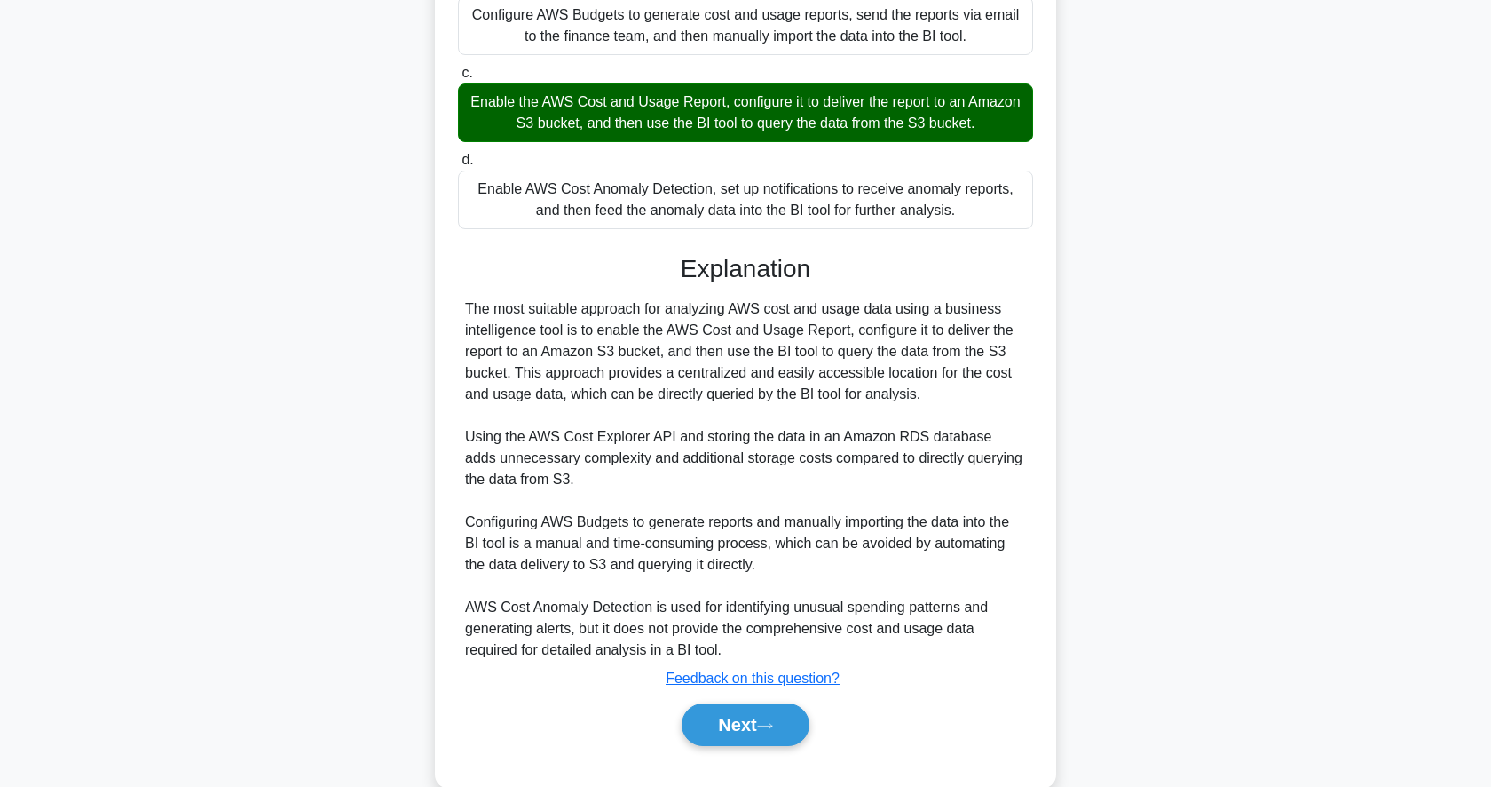
scroll to position [314, 0]
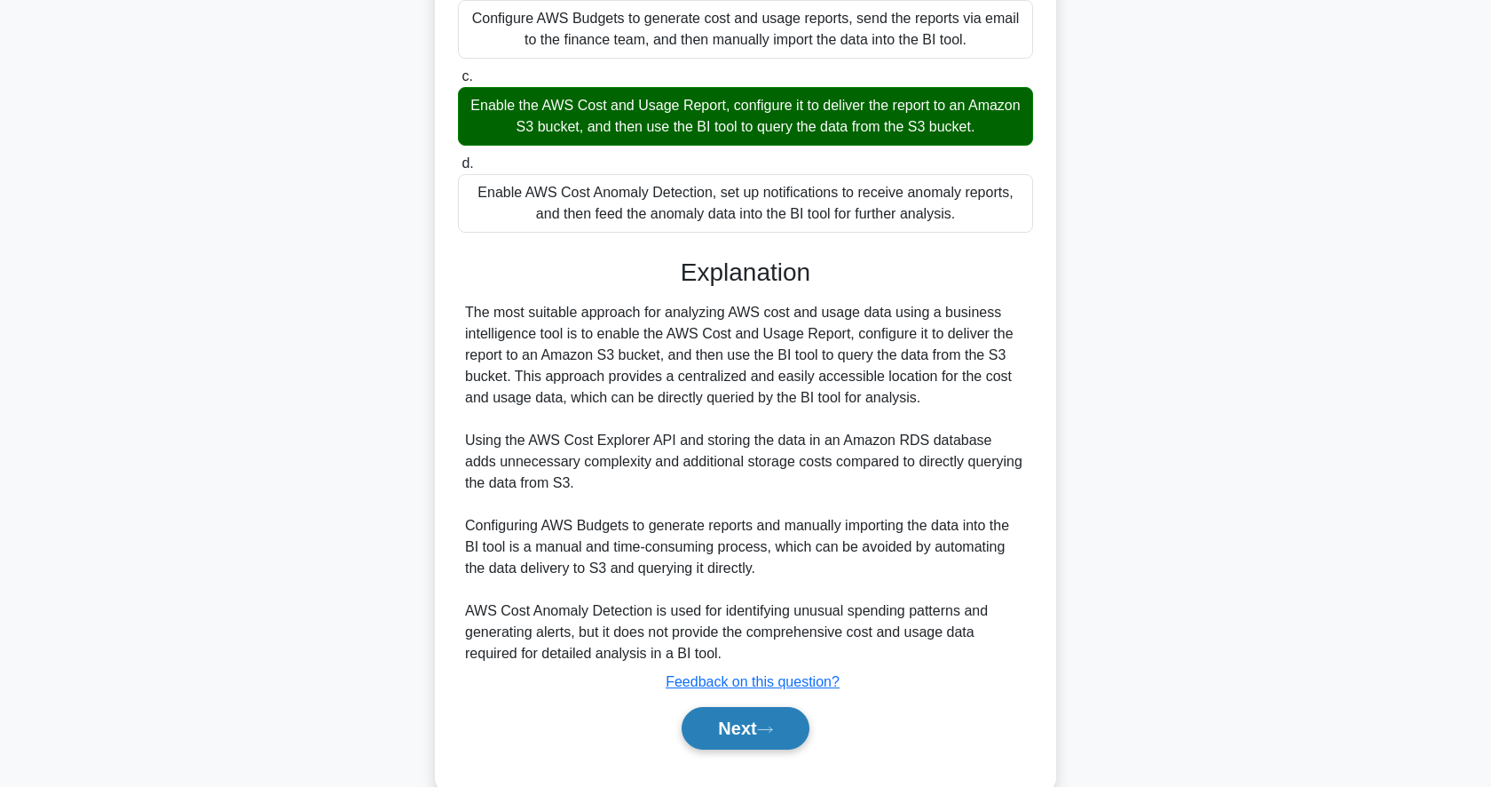
click at [738, 731] on button "Next" at bounding box center [745, 728] width 127 height 43
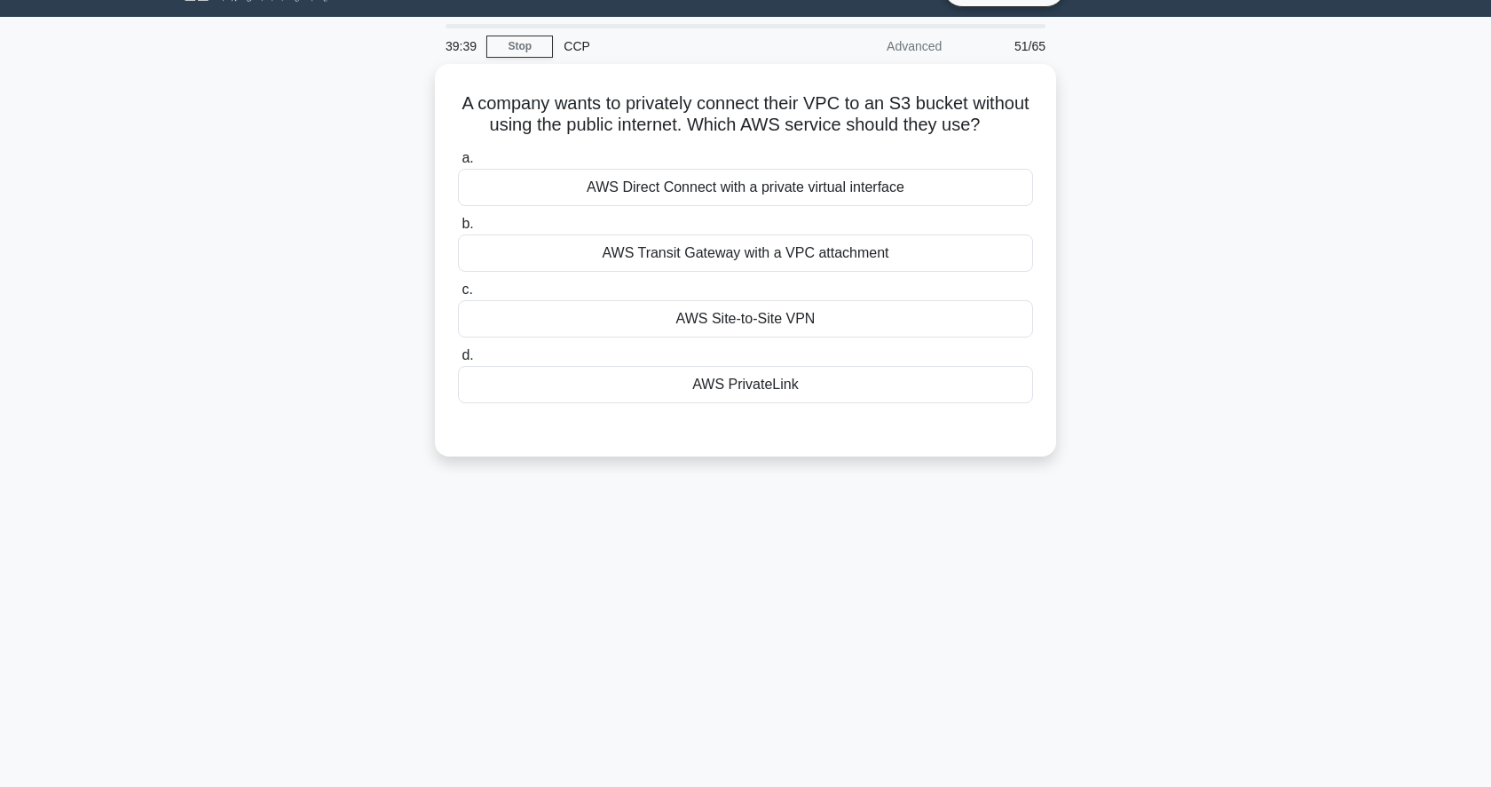
scroll to position [38, 0]
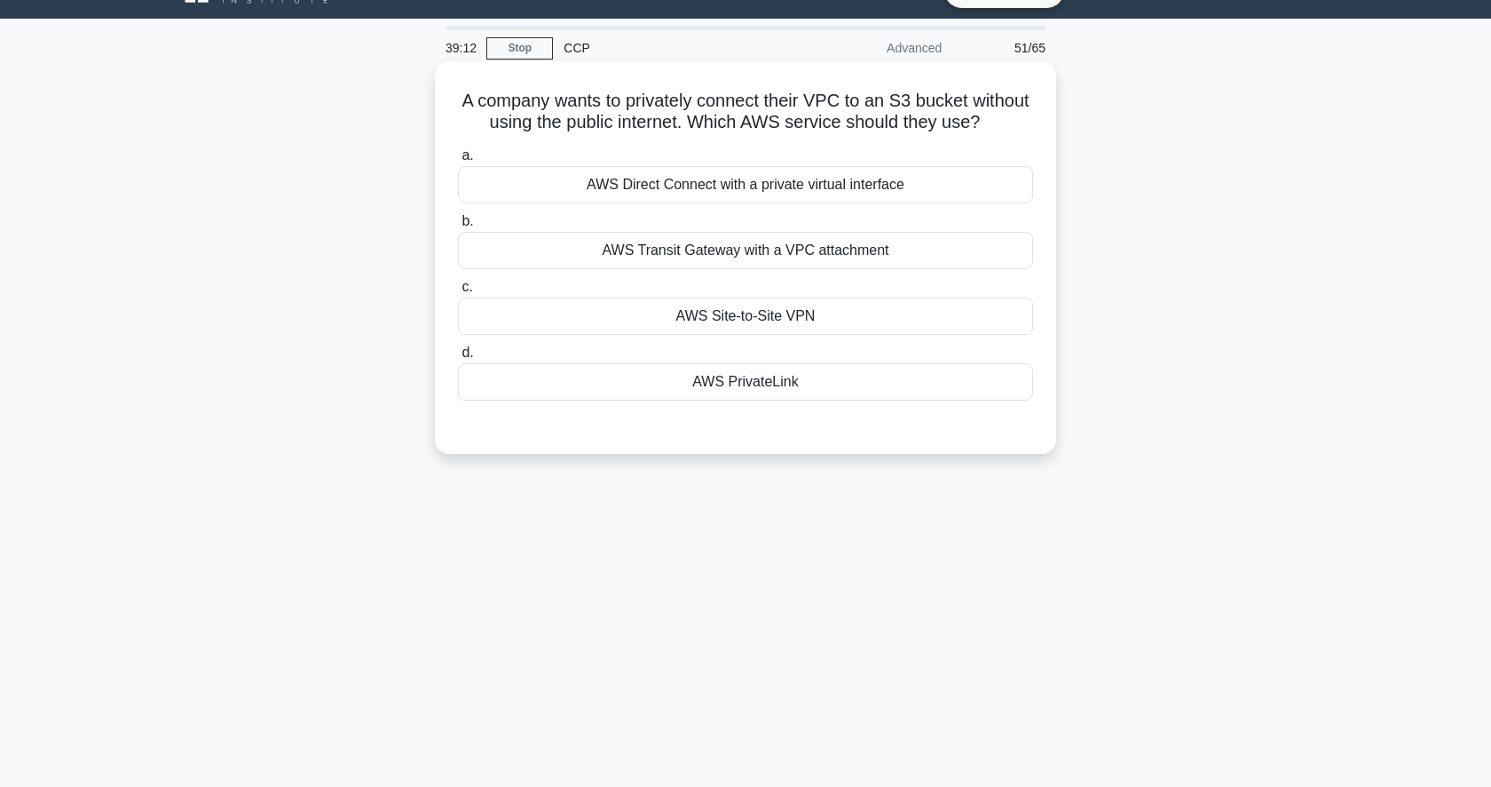
click at [890, 393] on div "AWS PrivateLink" at bounding box center [745, 381] width 575 height 37
click at [458, 359] on input "d. AWS PrivateLink" at bounding box center [458, 353] width 0 height 12
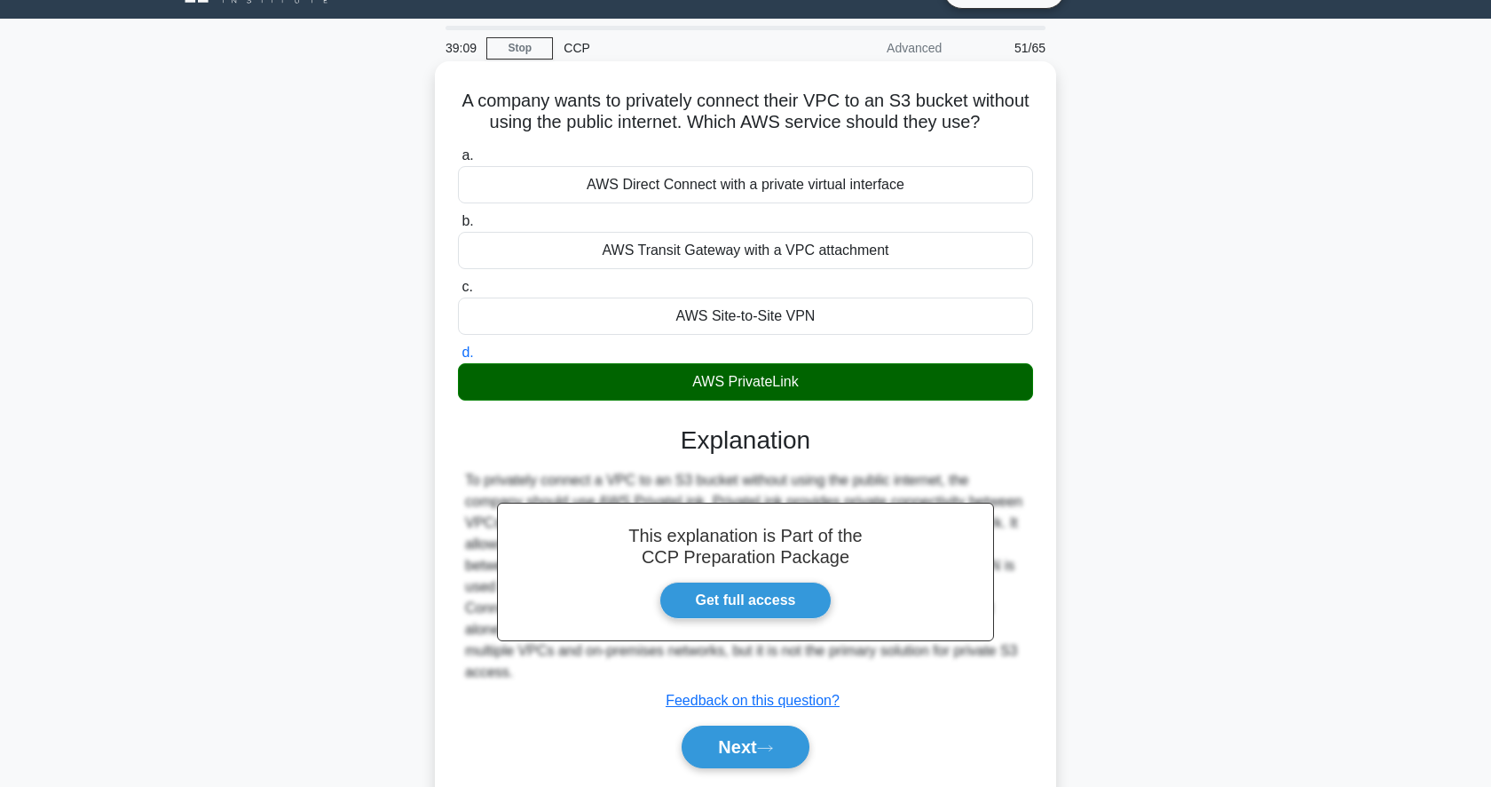
scroll to position [172, 0]
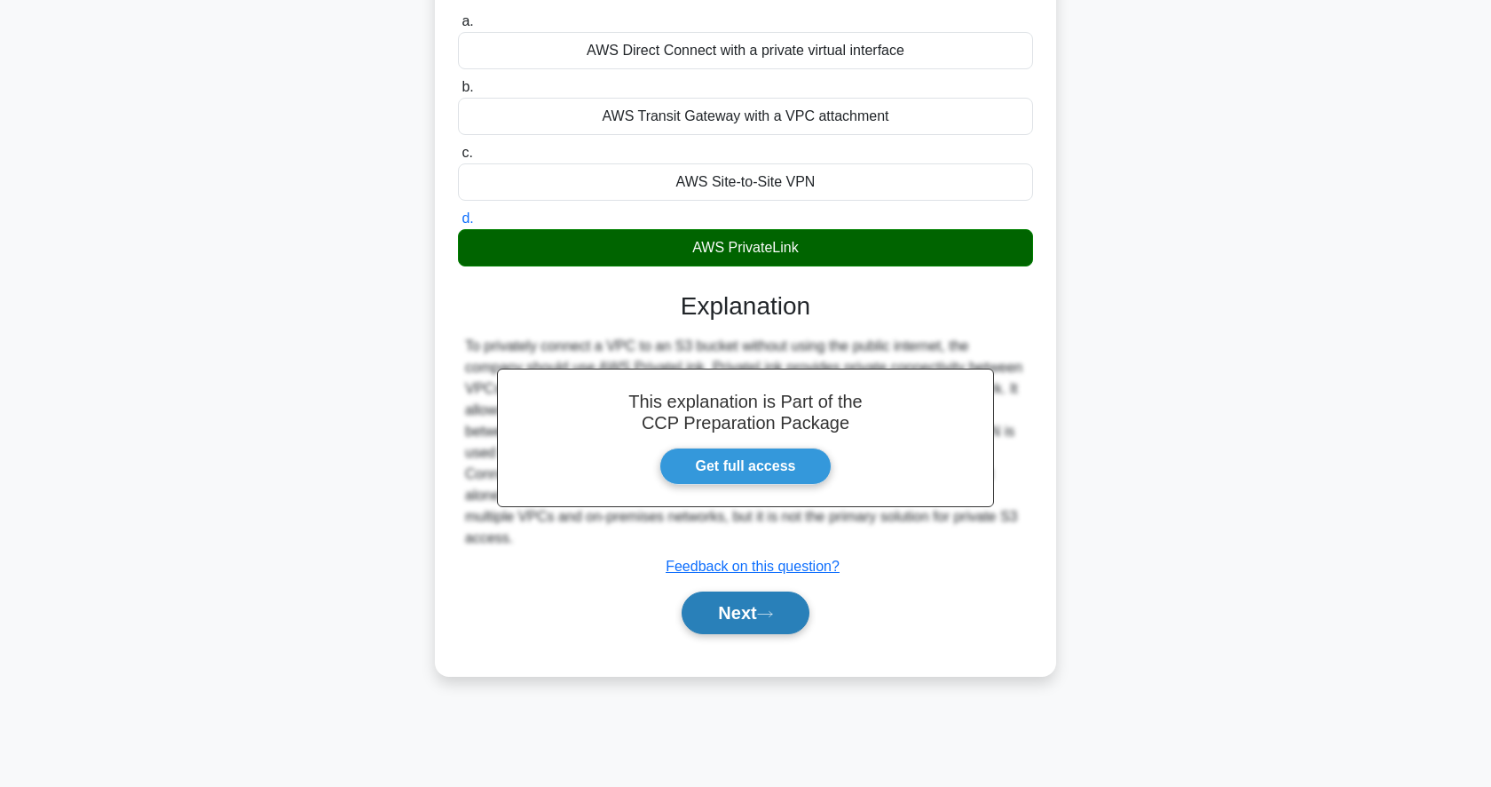
click at [737, 628] on button "Next" at bounding box center [745, 612] width 127 height 43
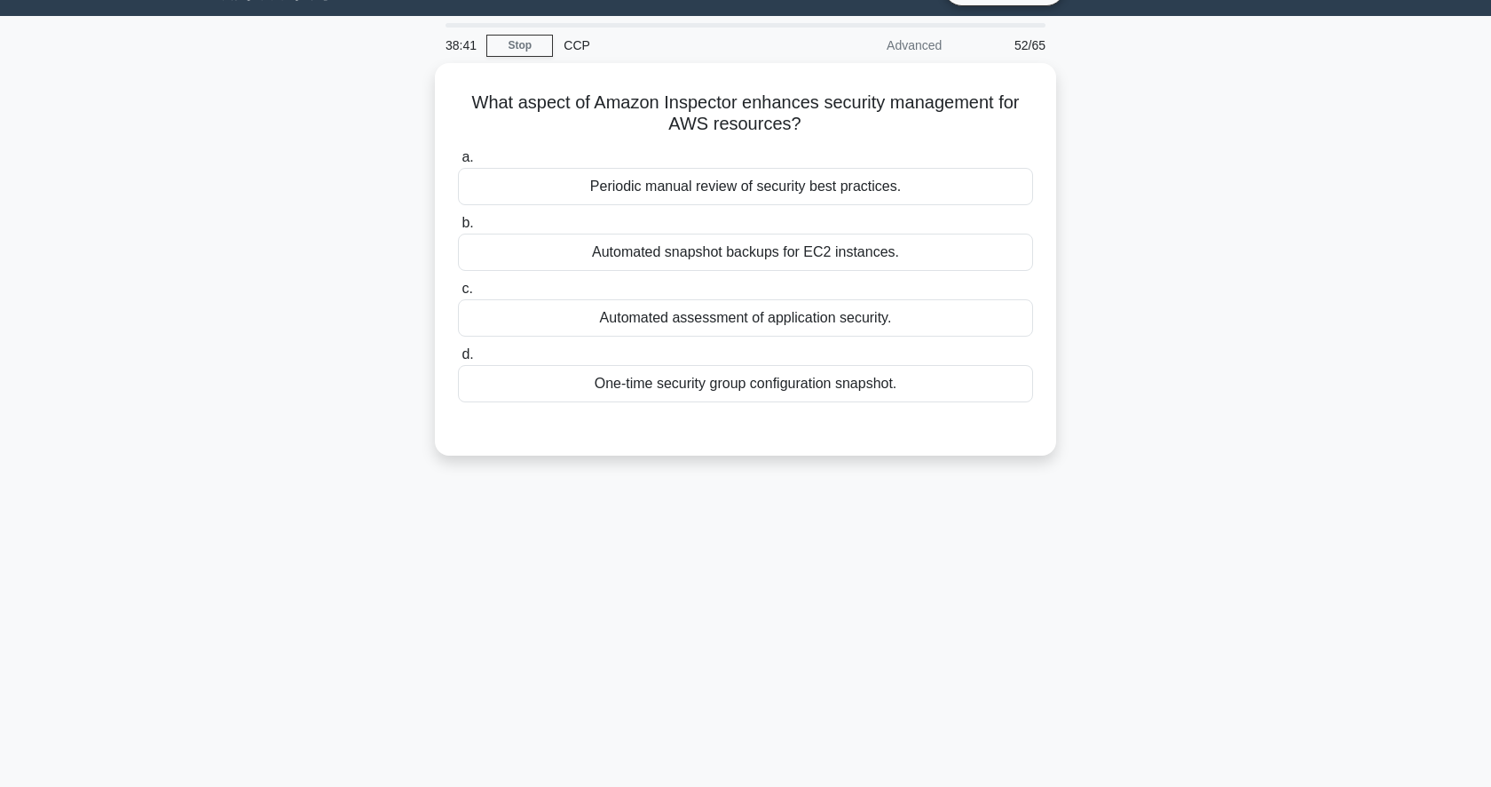
scroll to position [34, 0]
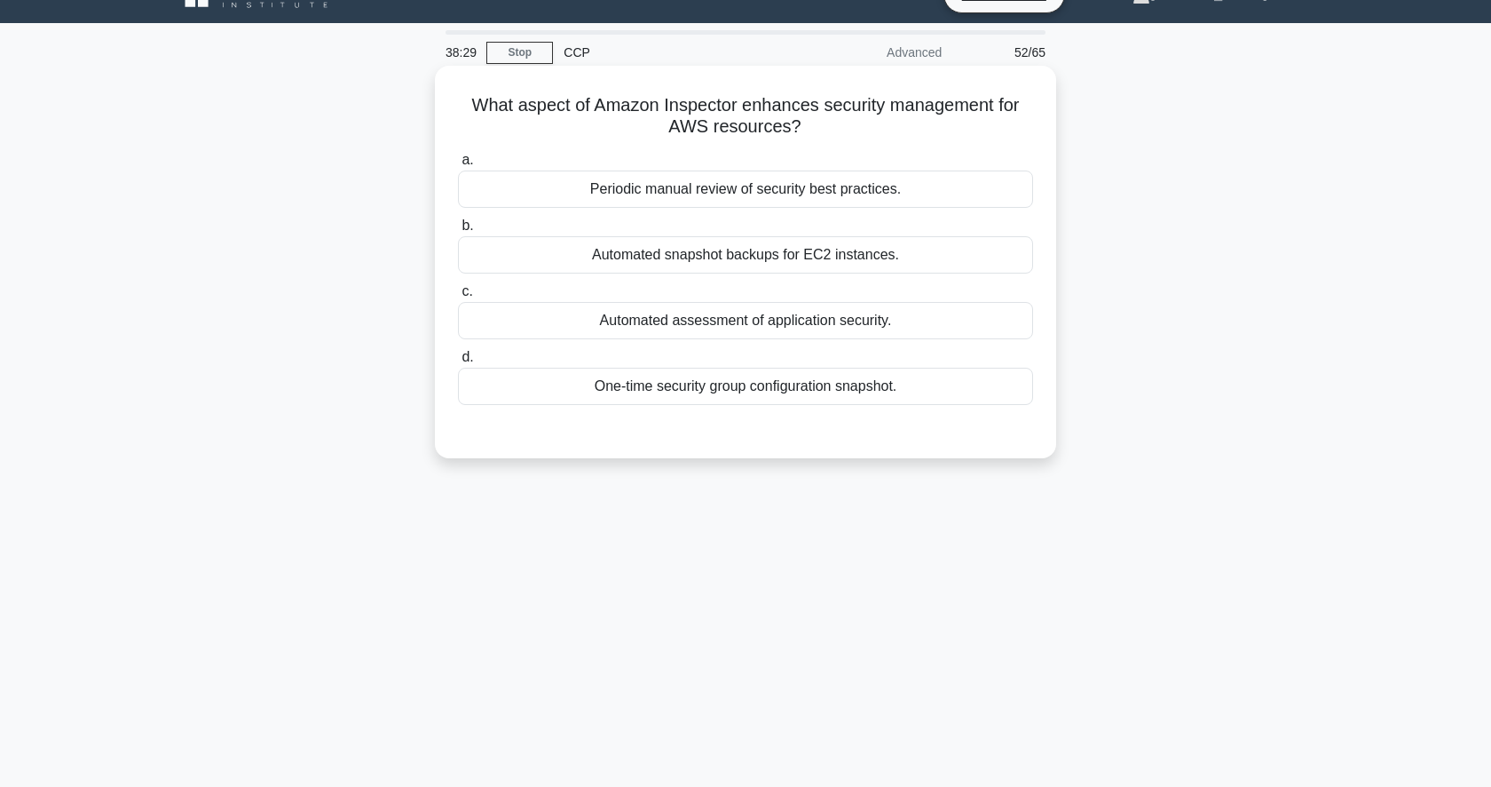
click at [810, 199] on div "Periodic manual review of security best practices." at bounding box center [745, 188] width 575 height 37
click at [458, 166] on input "a. Periodic manual review of security best practices." at bounding box center [458, 160] width 0 height 12
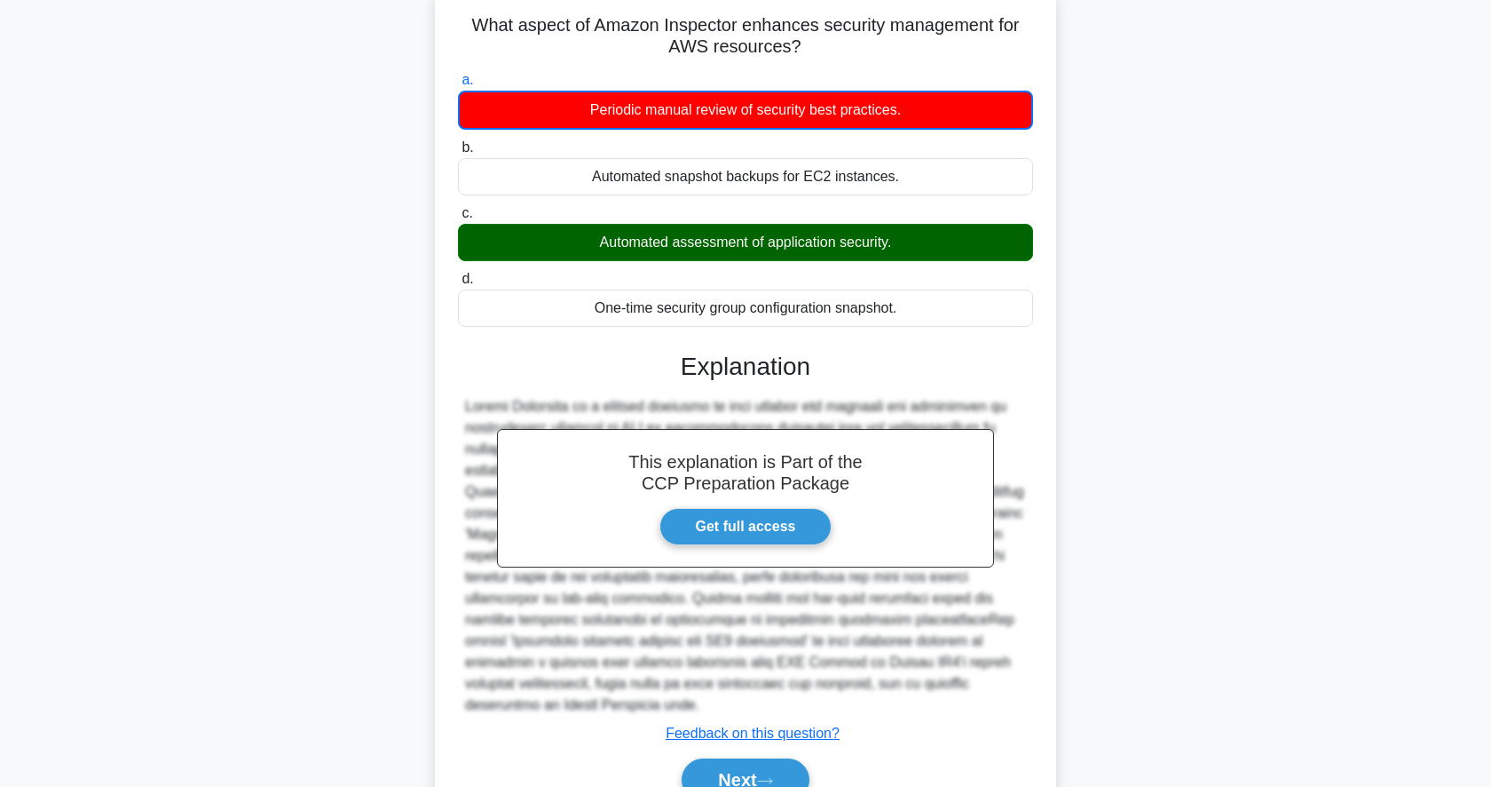
scroll to position [203, 0]
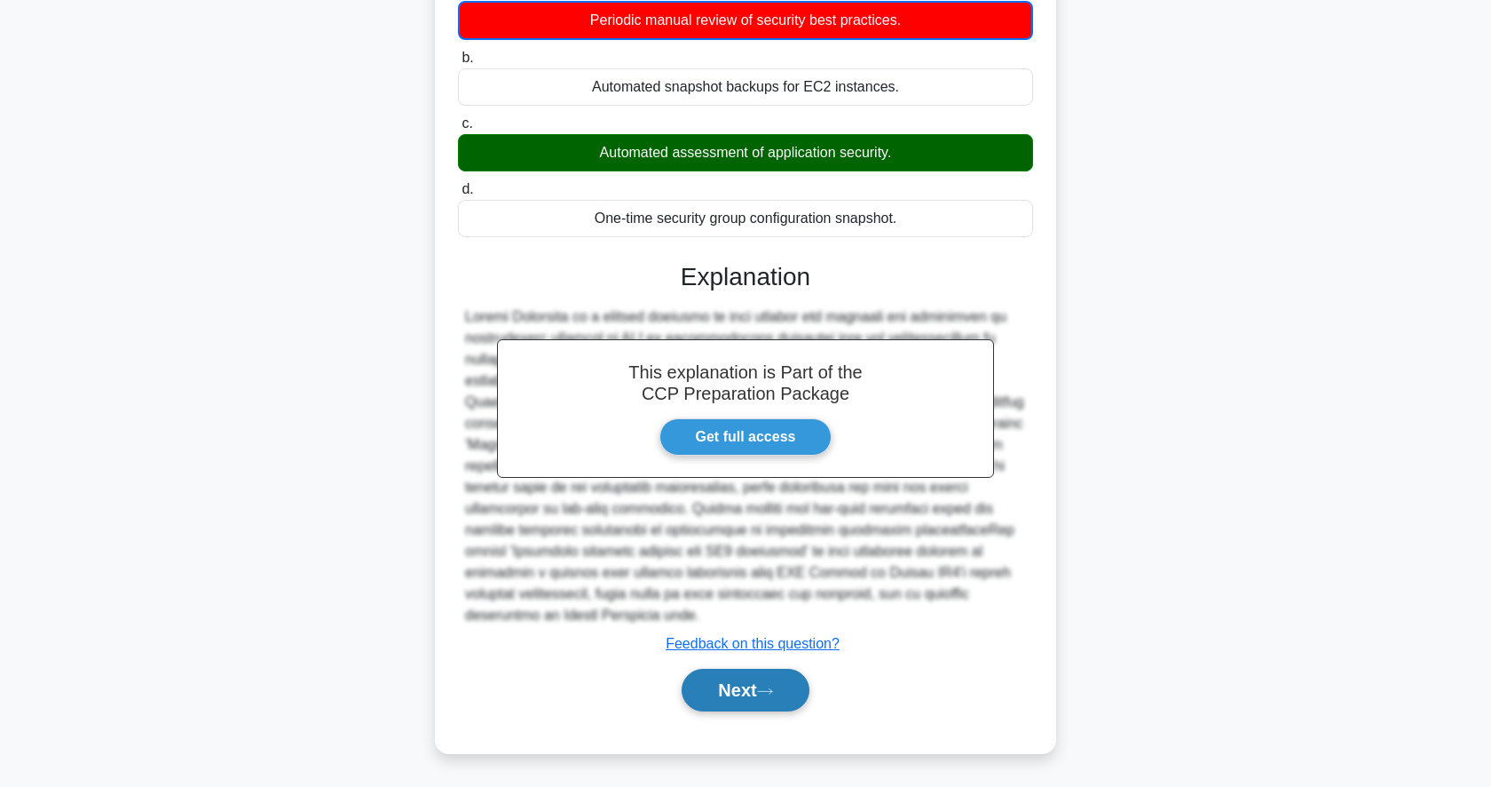
click at [724, 684] on button "Next" at bounding box center [745, 689] width 127 height 43
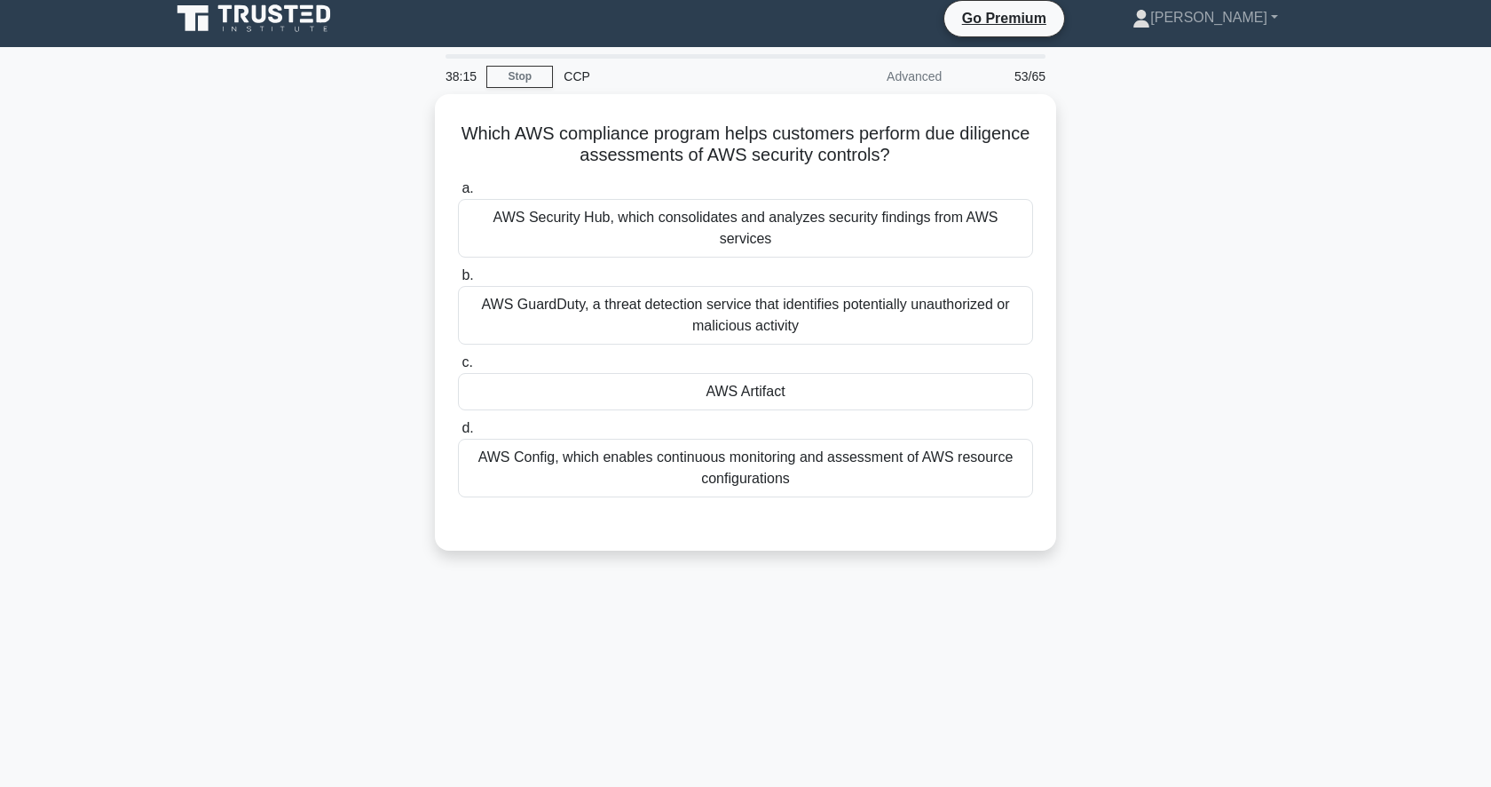
scroll to position [7, 0]
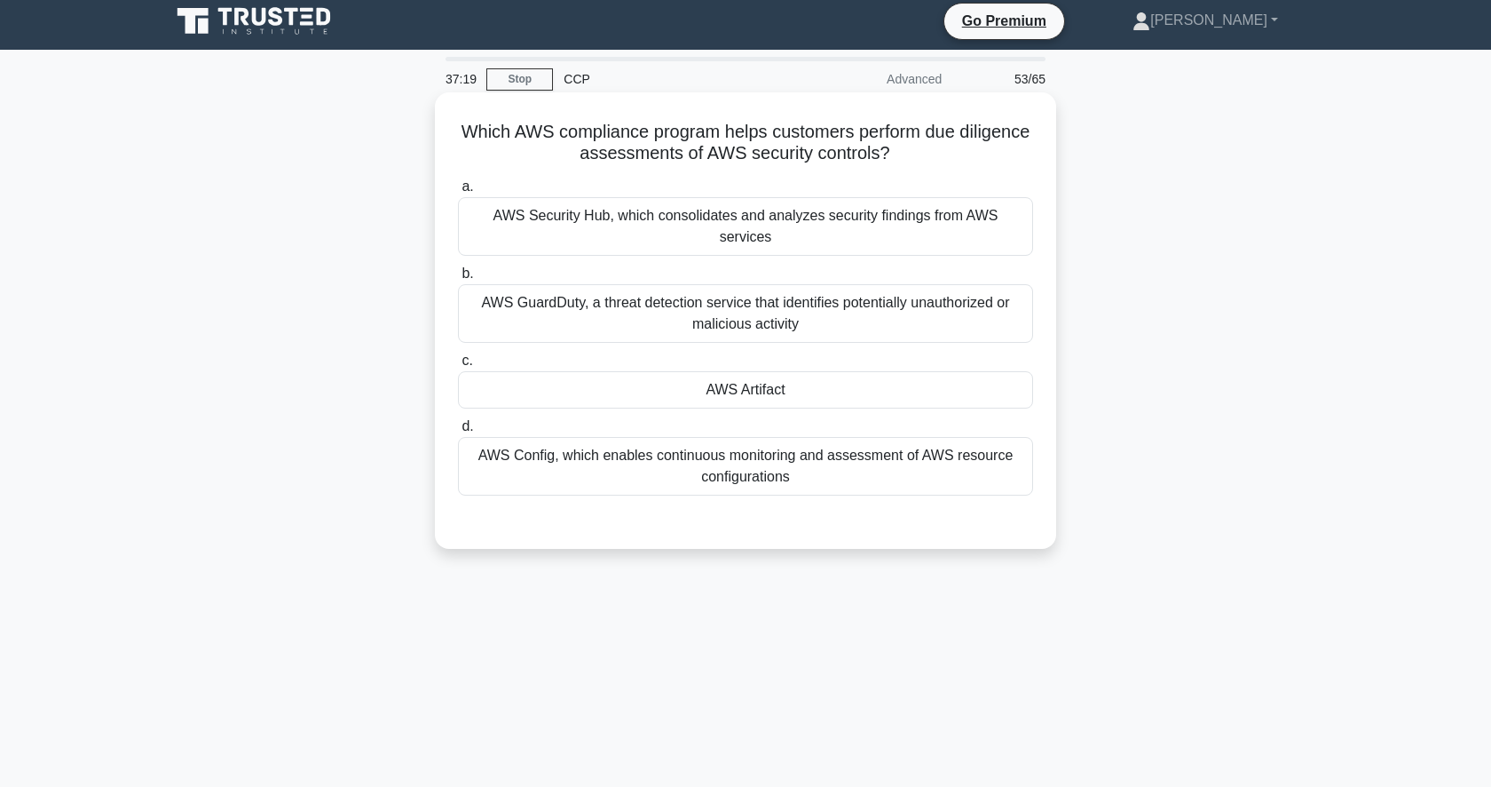
click at [894, 214] on div "AWS Security Hub, which consolidates and analyzes security findings from AWS se…" at bounding box center [745, 226] width 575 height 59
click at [458, 193] on input "a. AWS Security Hub, which consolidates and analyzes security findings from AWS…" at bounding box center [458, 187] width 0 height 12
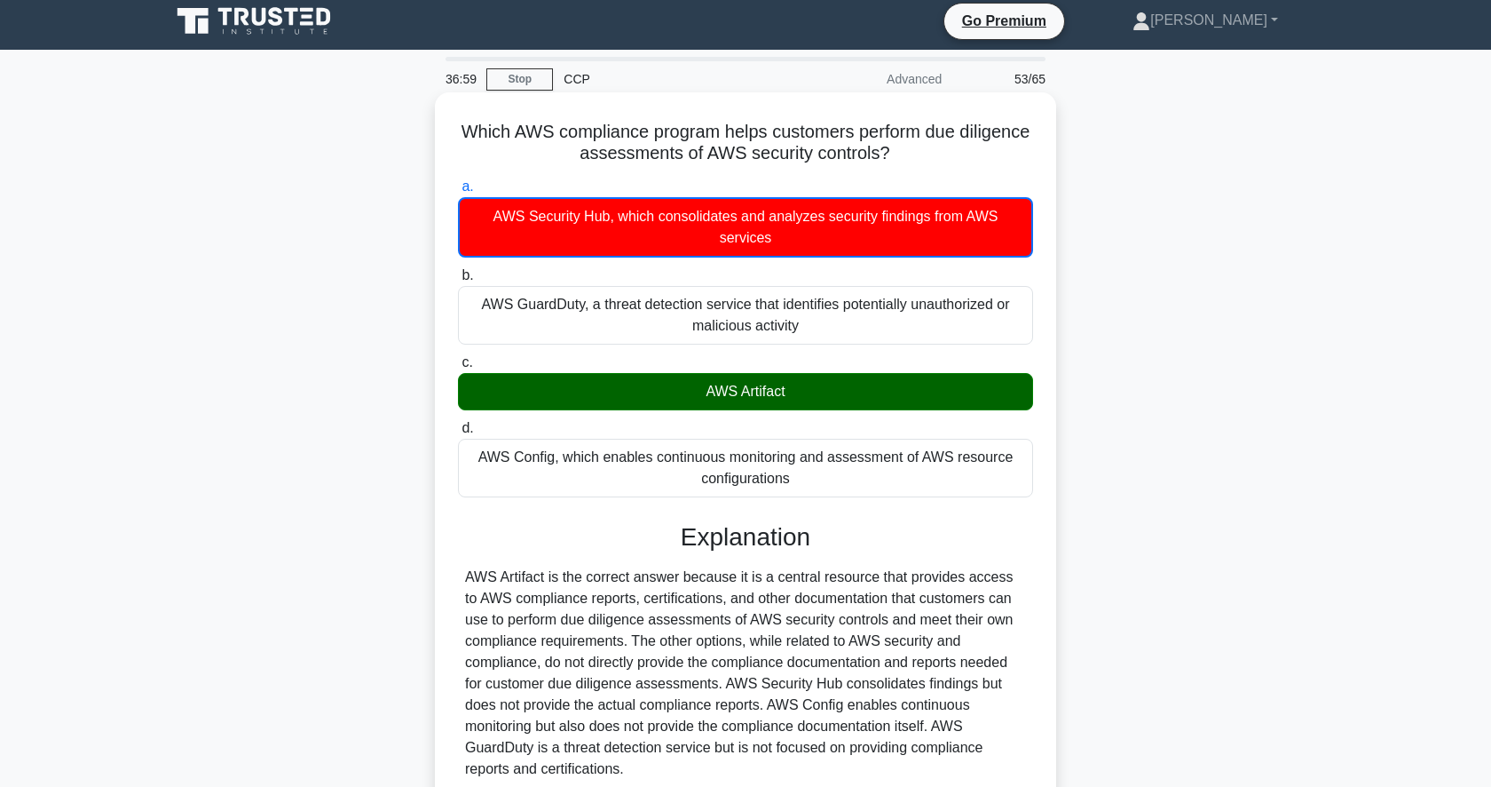
scroll to position [172, 0]
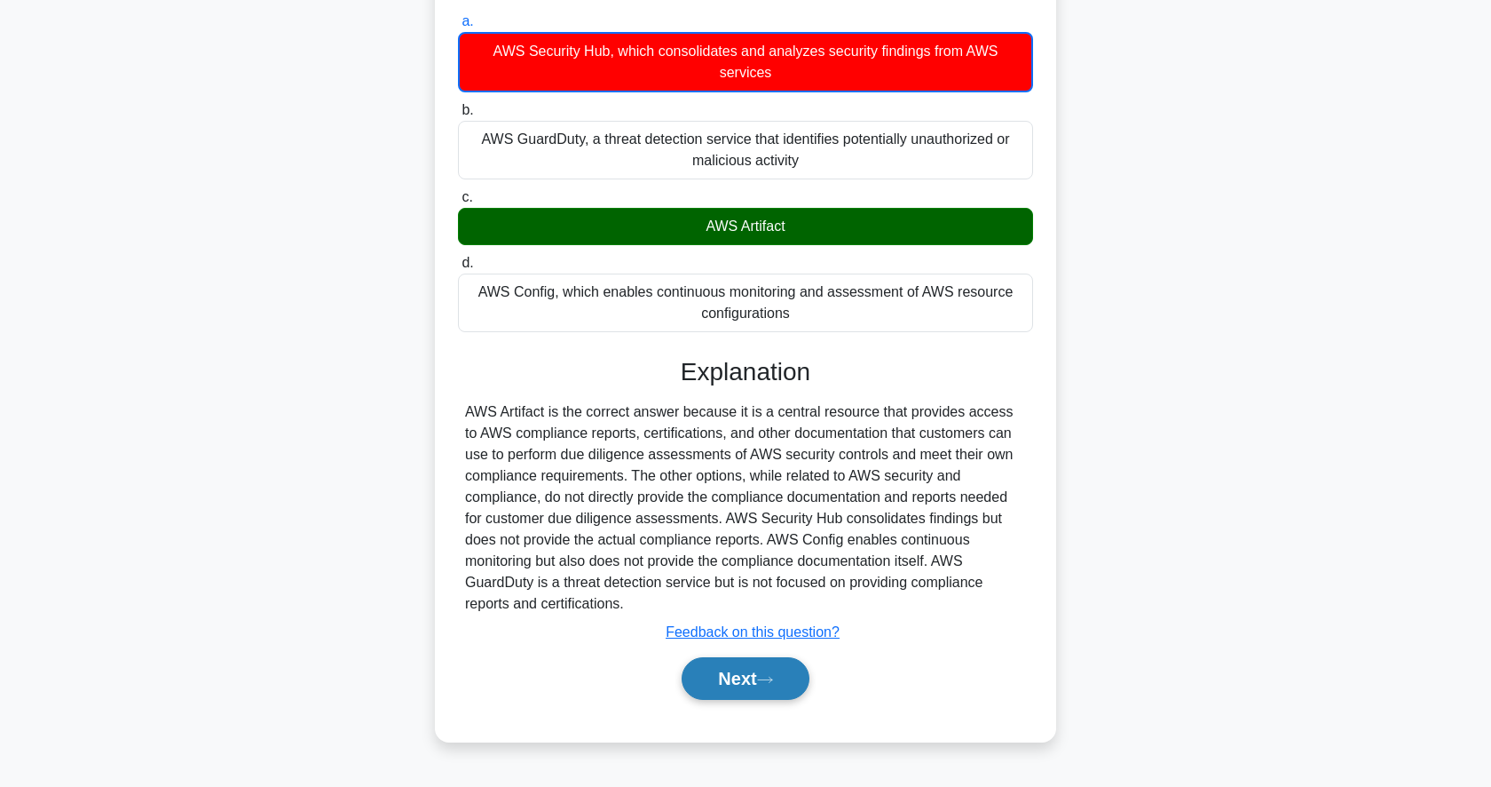
click at [748, 657] on button "Next" at bounding box center [745, 678] width 127 height 43
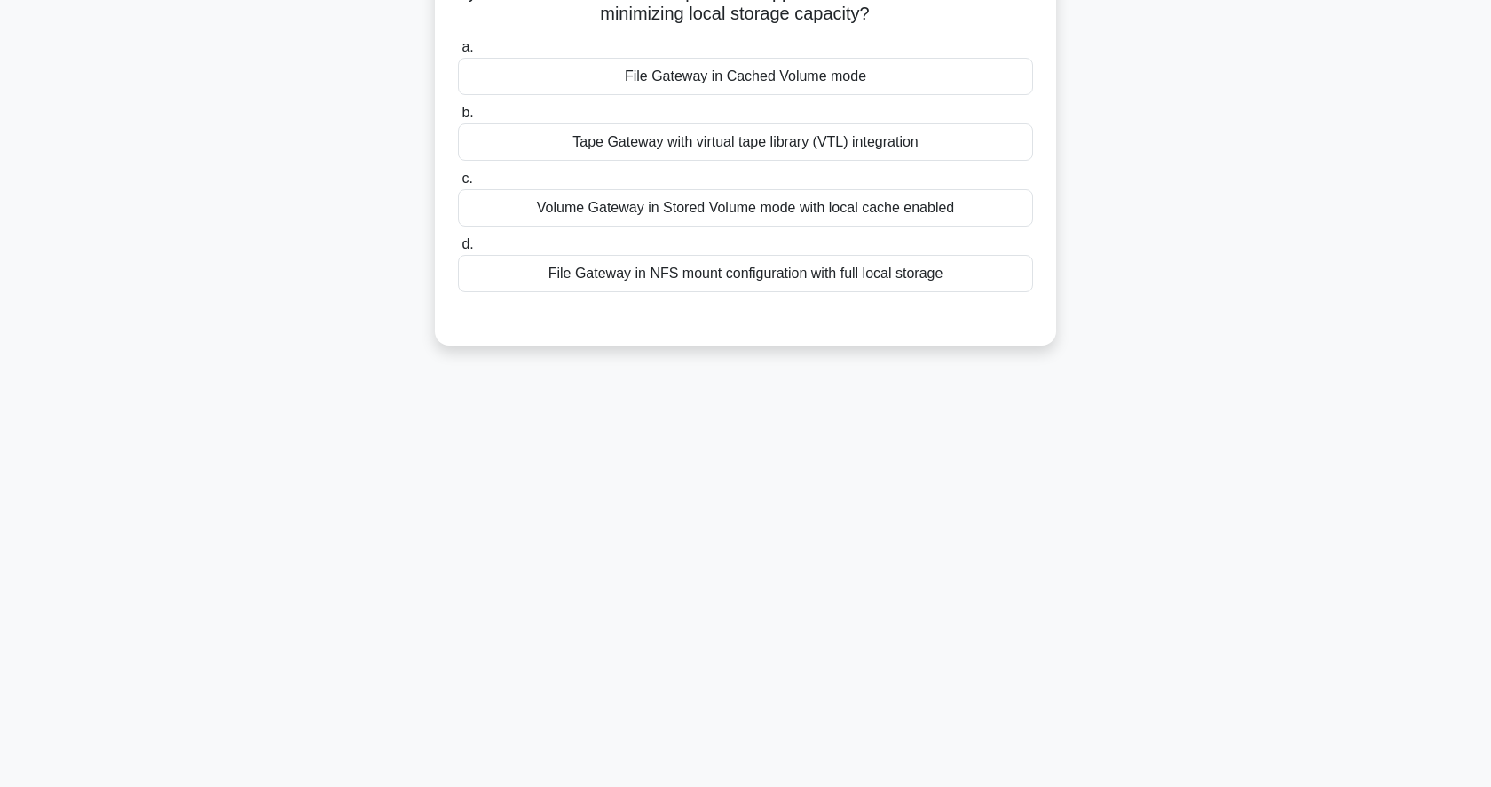
scroll to position [0, 0]
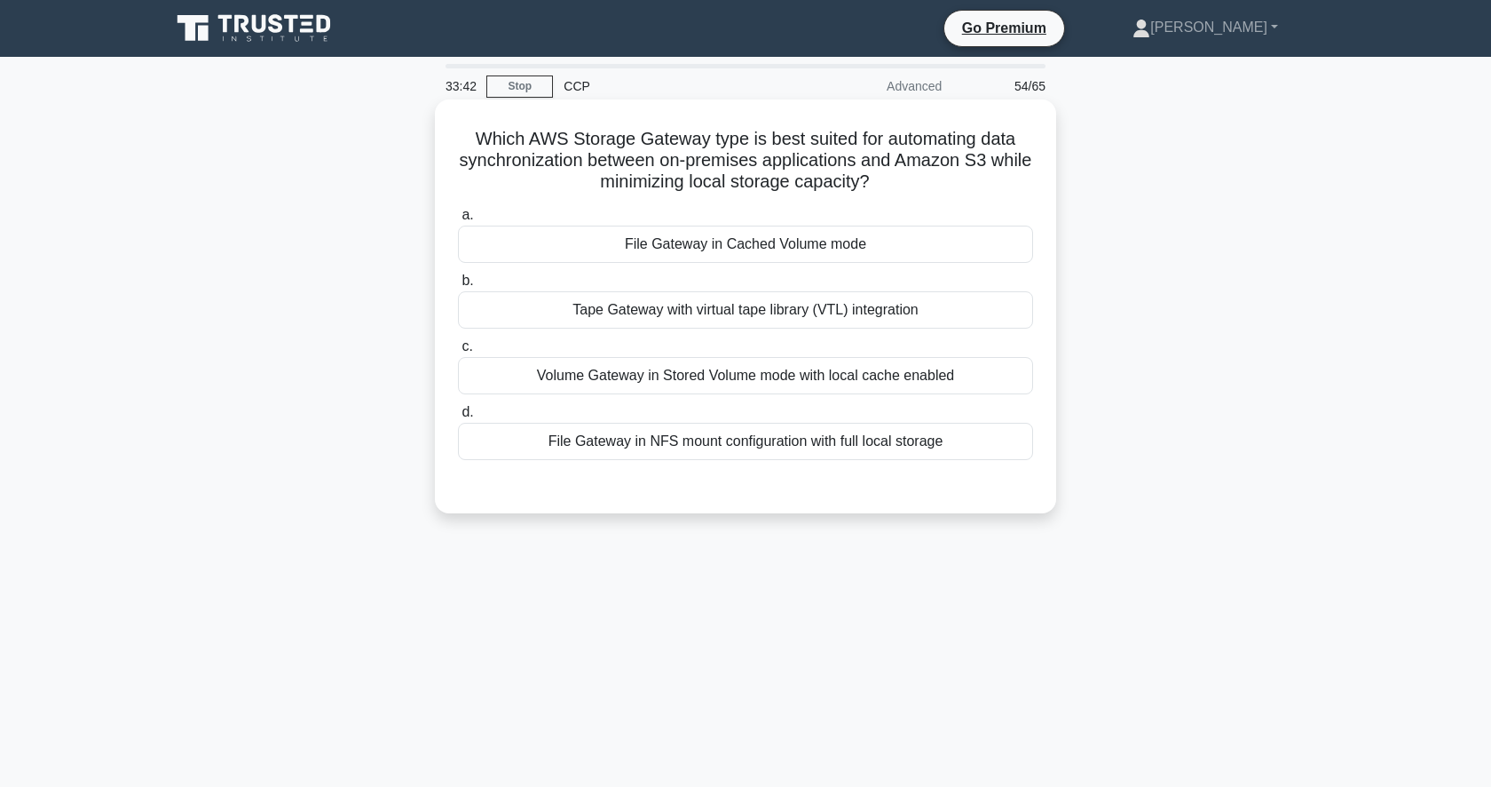
click at [899, 310] on div "Tape Gateway with virtual tape library (VTL) integration" at bounding box center [745, 309] width 575 height 37
click at [458, 287] on input "b. Tape Gateway with virtual tape library (VTL) integration" at bounding box center [458, 281] width 0 height 12
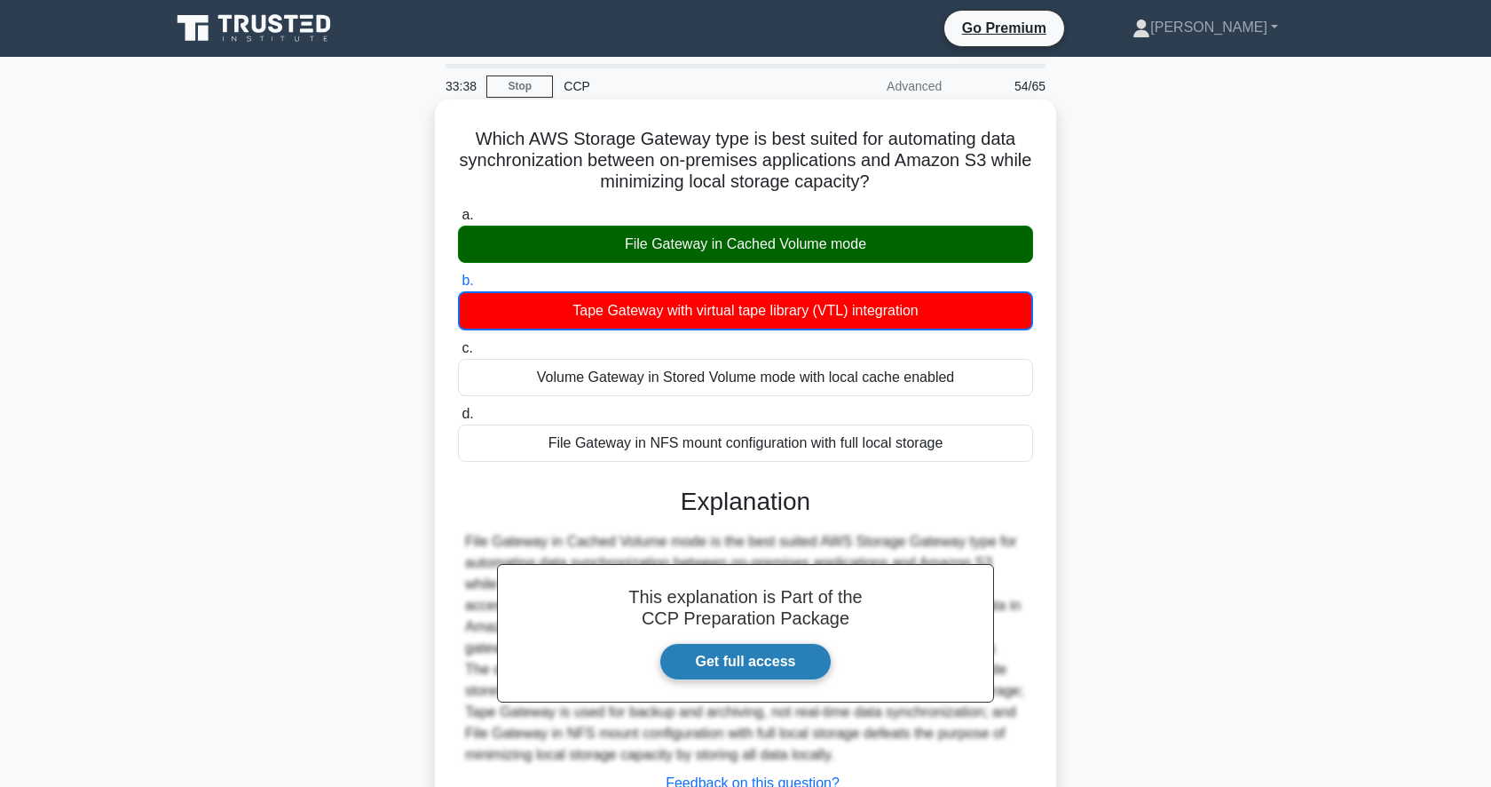
scroll to position [172, 0]
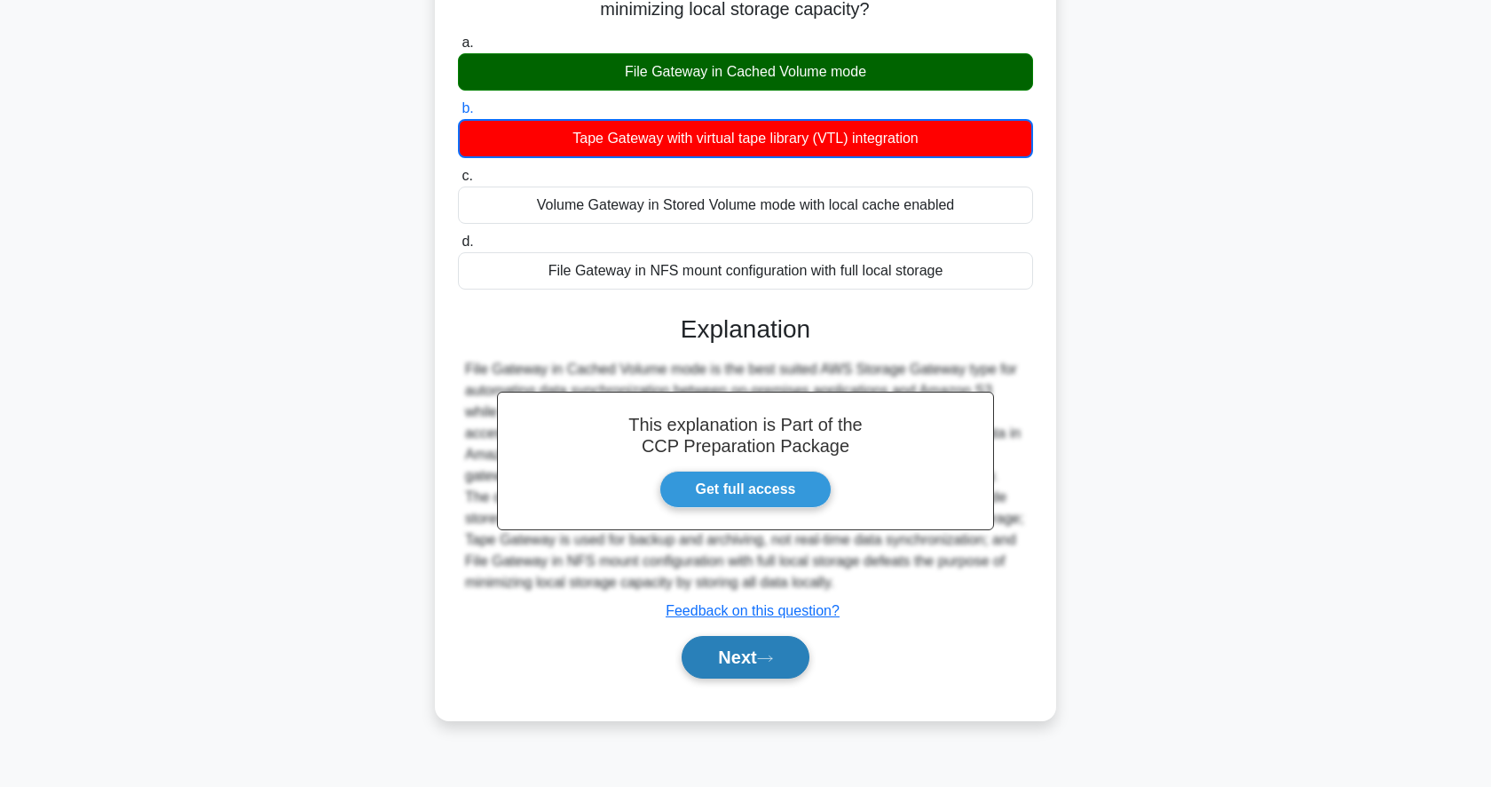
click at [757, 664] on button "Next" at bounding box center [745, 657] width 127 height 43
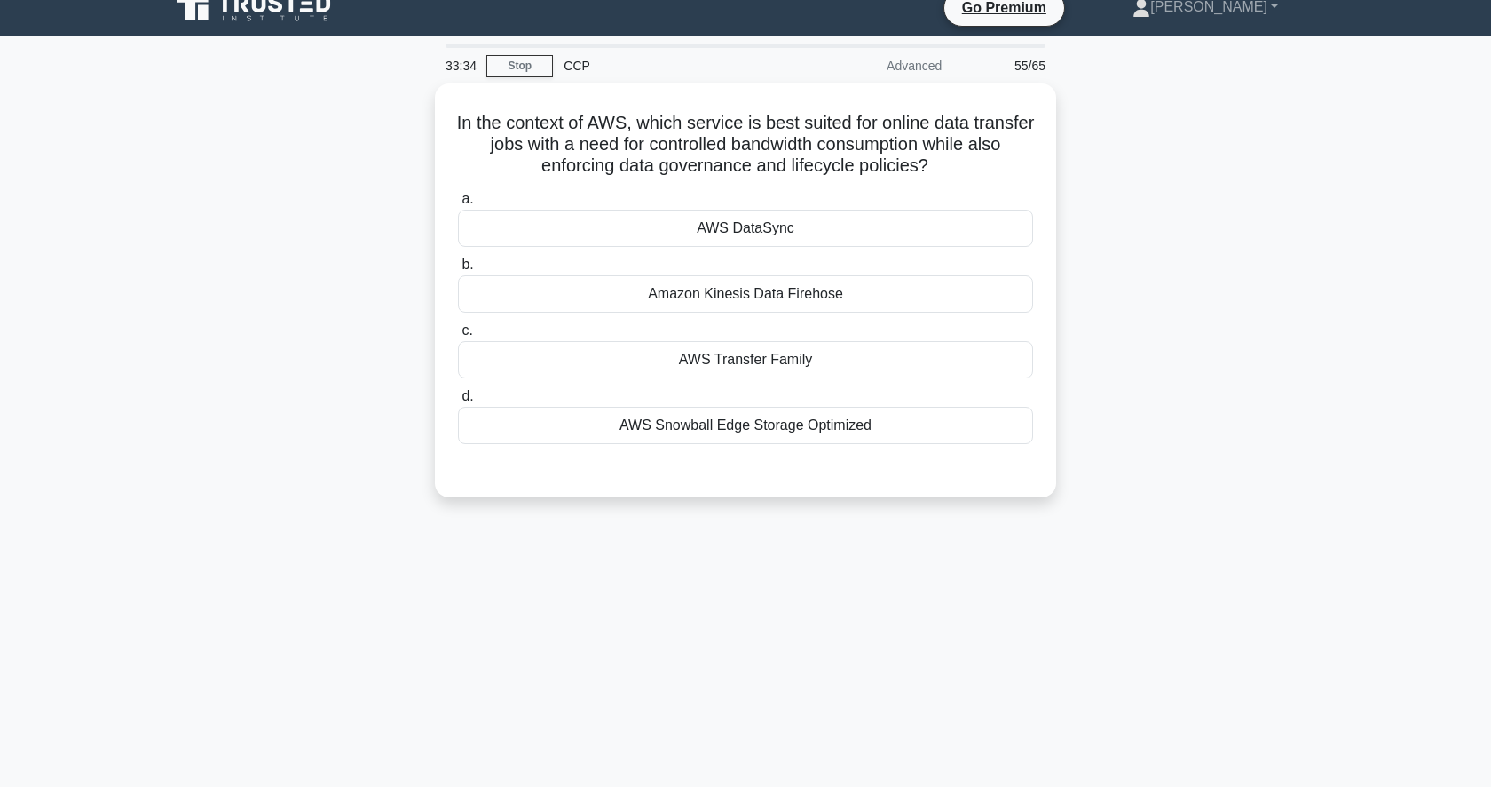
scroll to position [0, 0]
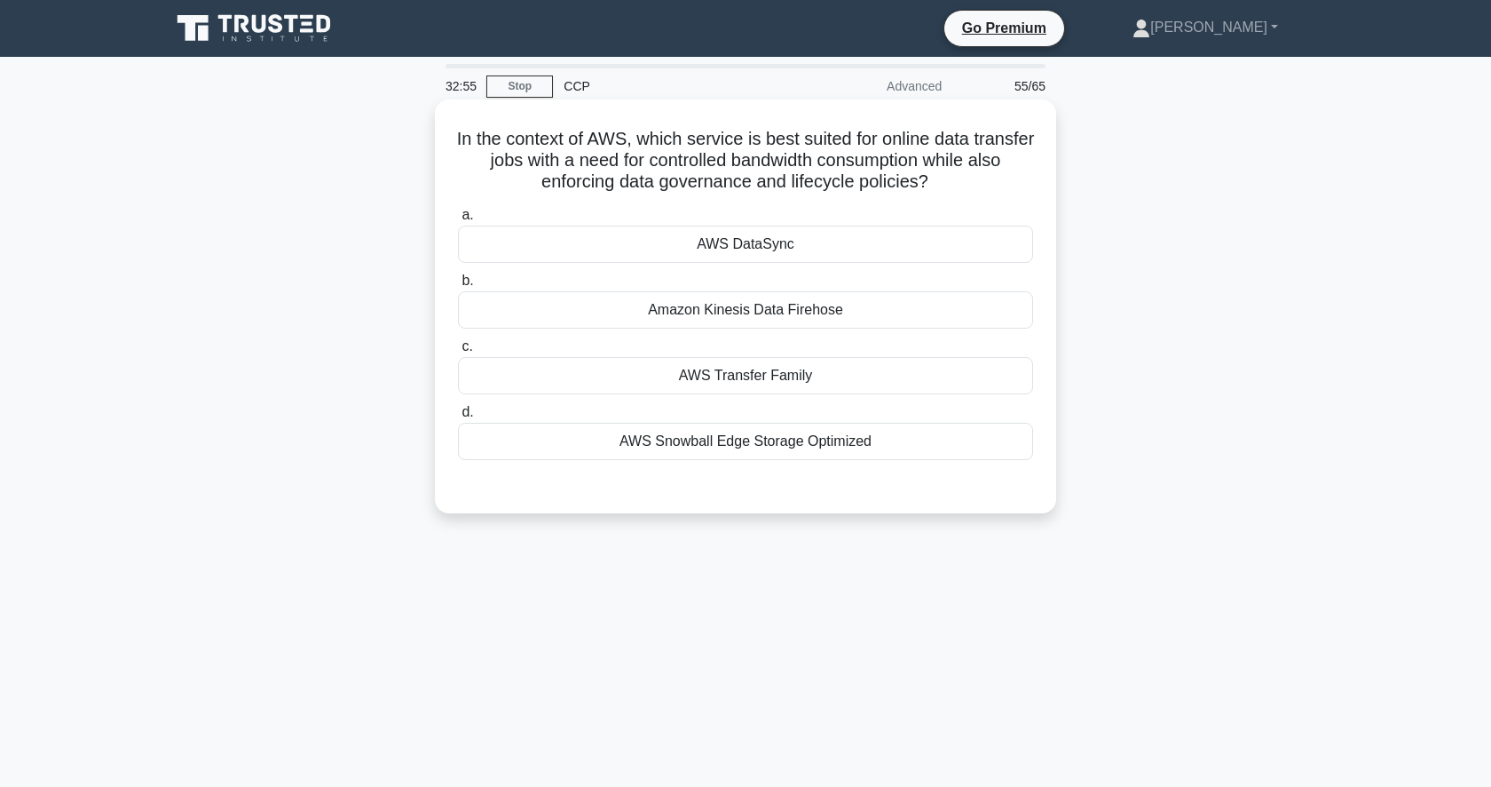
click at [816, 239] on div "AWS DataSync" at bounding box center [745, 243] width 575 height 37
click at [458, 221] on input "a. AWS DataSync" at bounding box center [458, 216] width 0 height 12
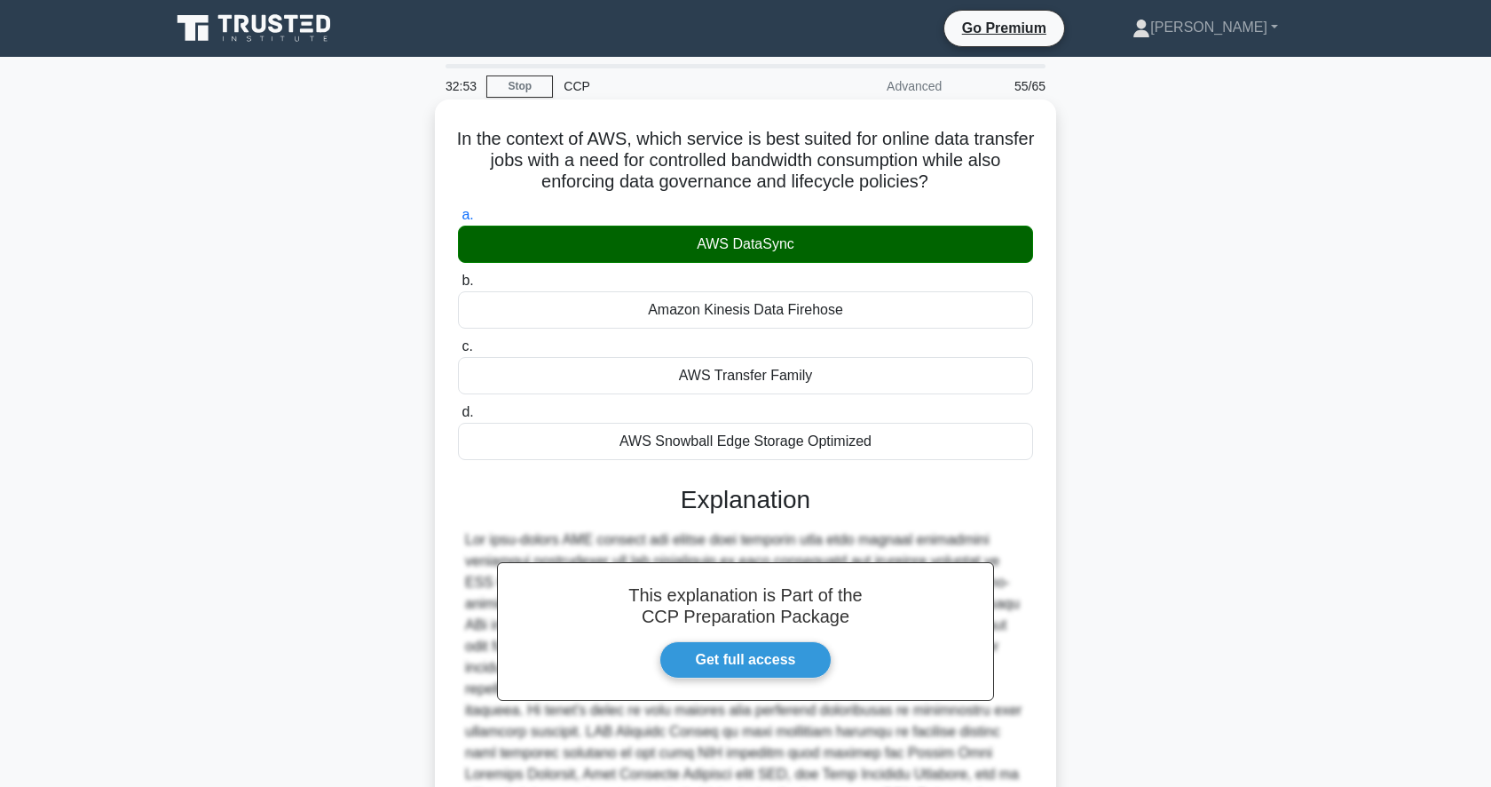
scroll to position [265, 0]
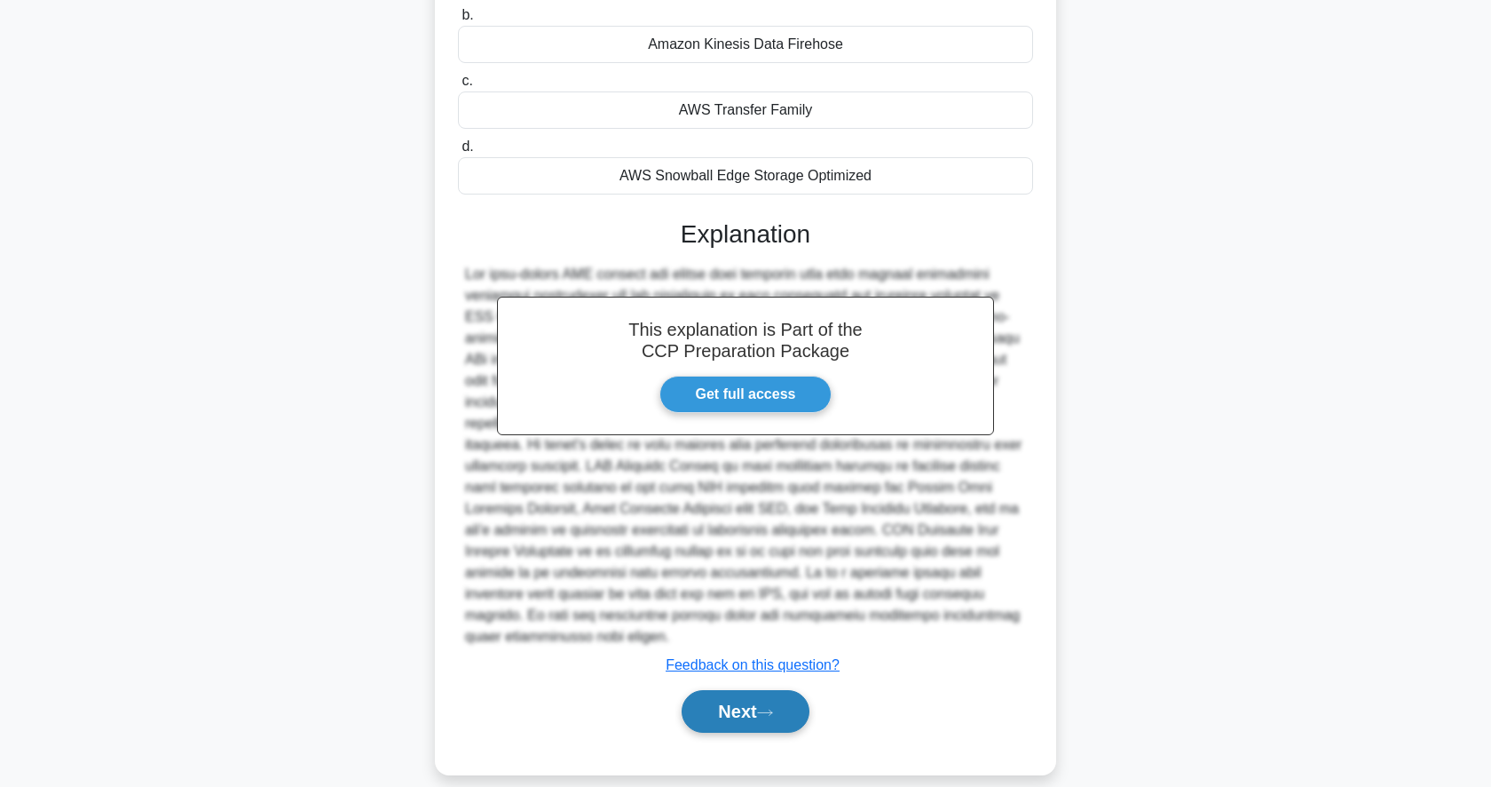
click at [735, 690] on button "Next" at bounding box center [745, 711] width 127 height 43
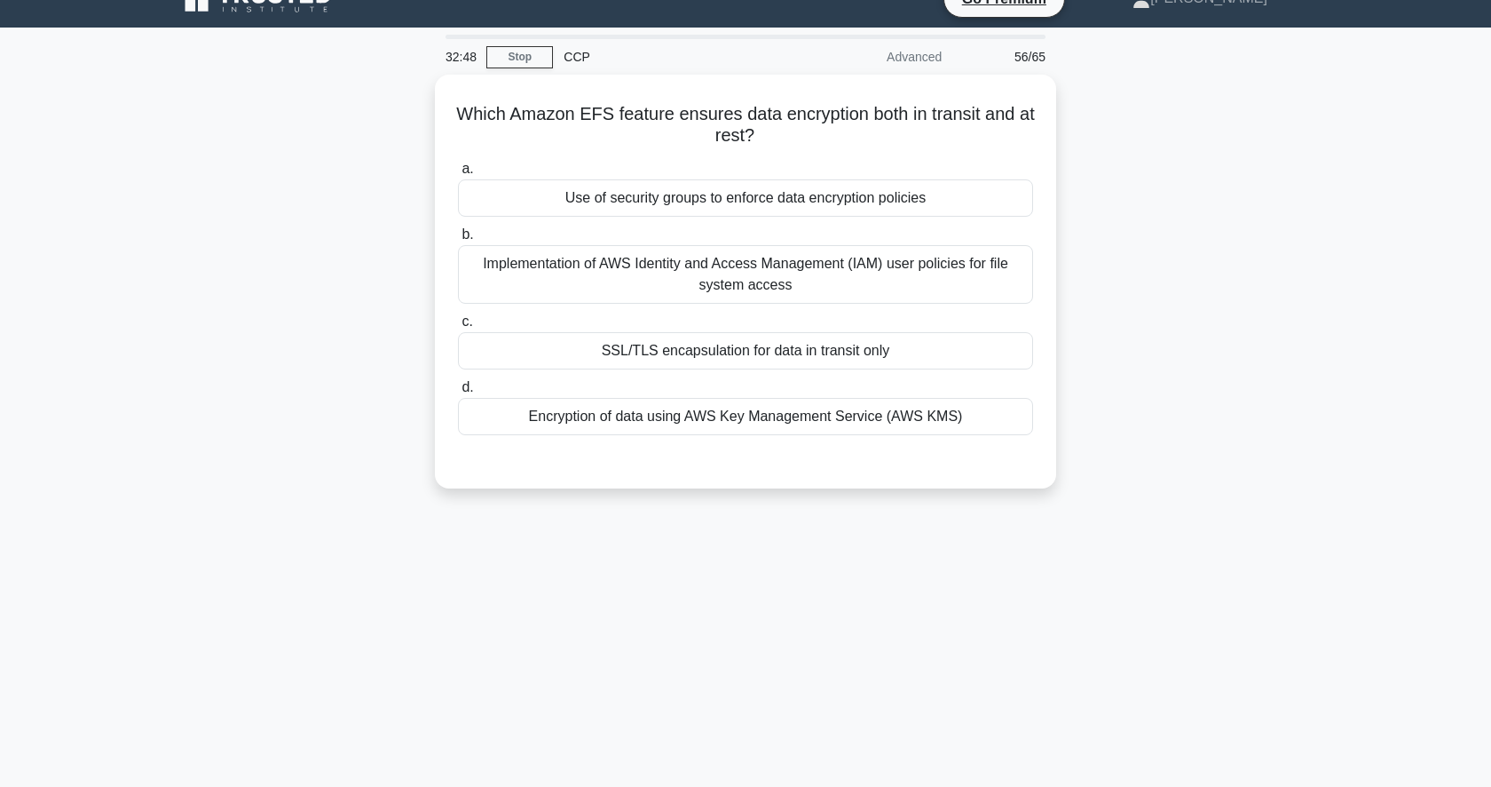
scroll to position [0, 0]
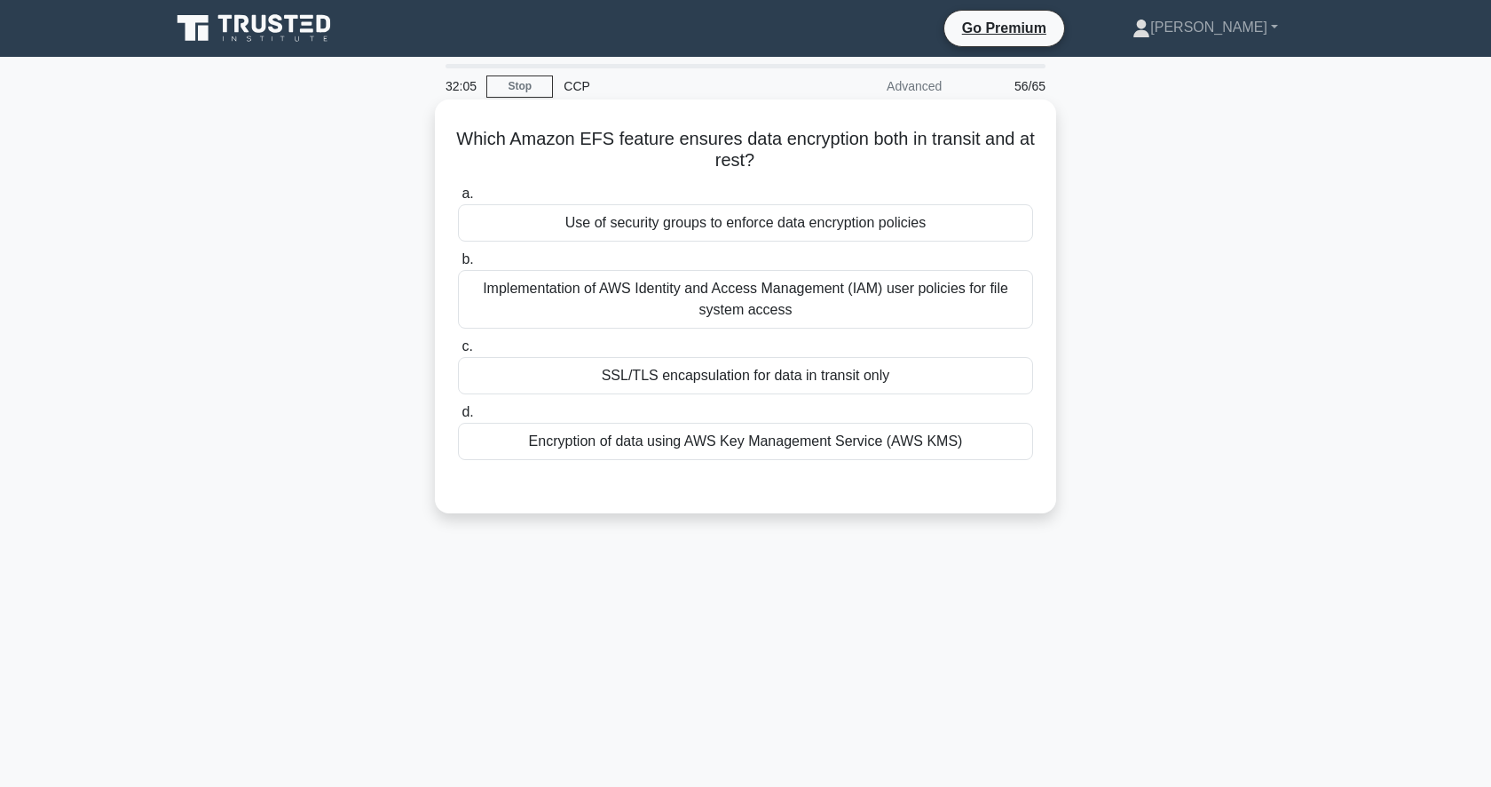
click at [782, 452] on div "Encryption of data using AWS Key Management Service (AWS KMS)" at bounding box center [745, 441] width 575 height 37
click at [458, 418] on input "d. Encryption of data using AWS Key Management Service (AWS KMS)" at bounding box center [458, 413] width 0 height 12
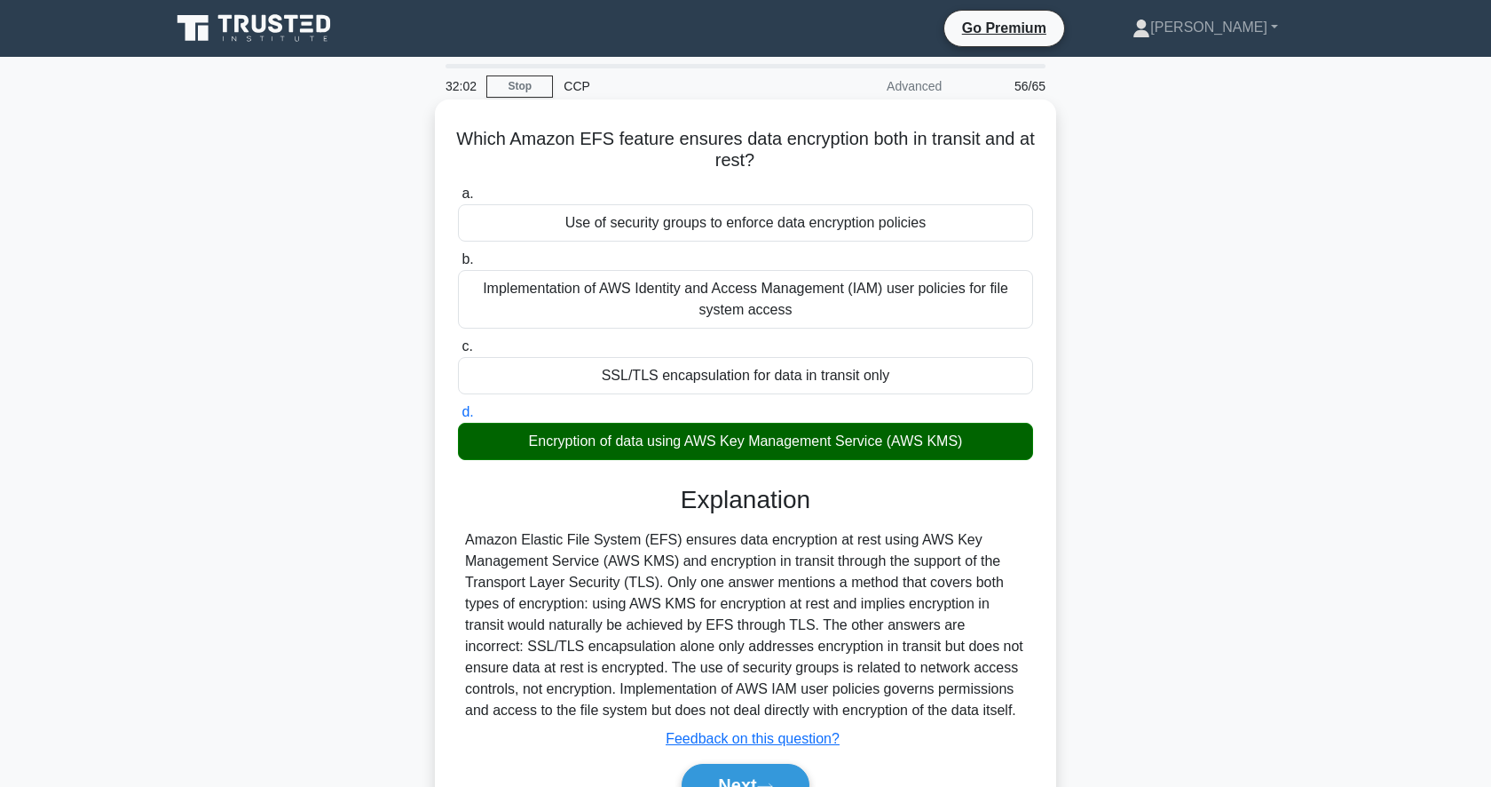
scroll to position [172, 0]
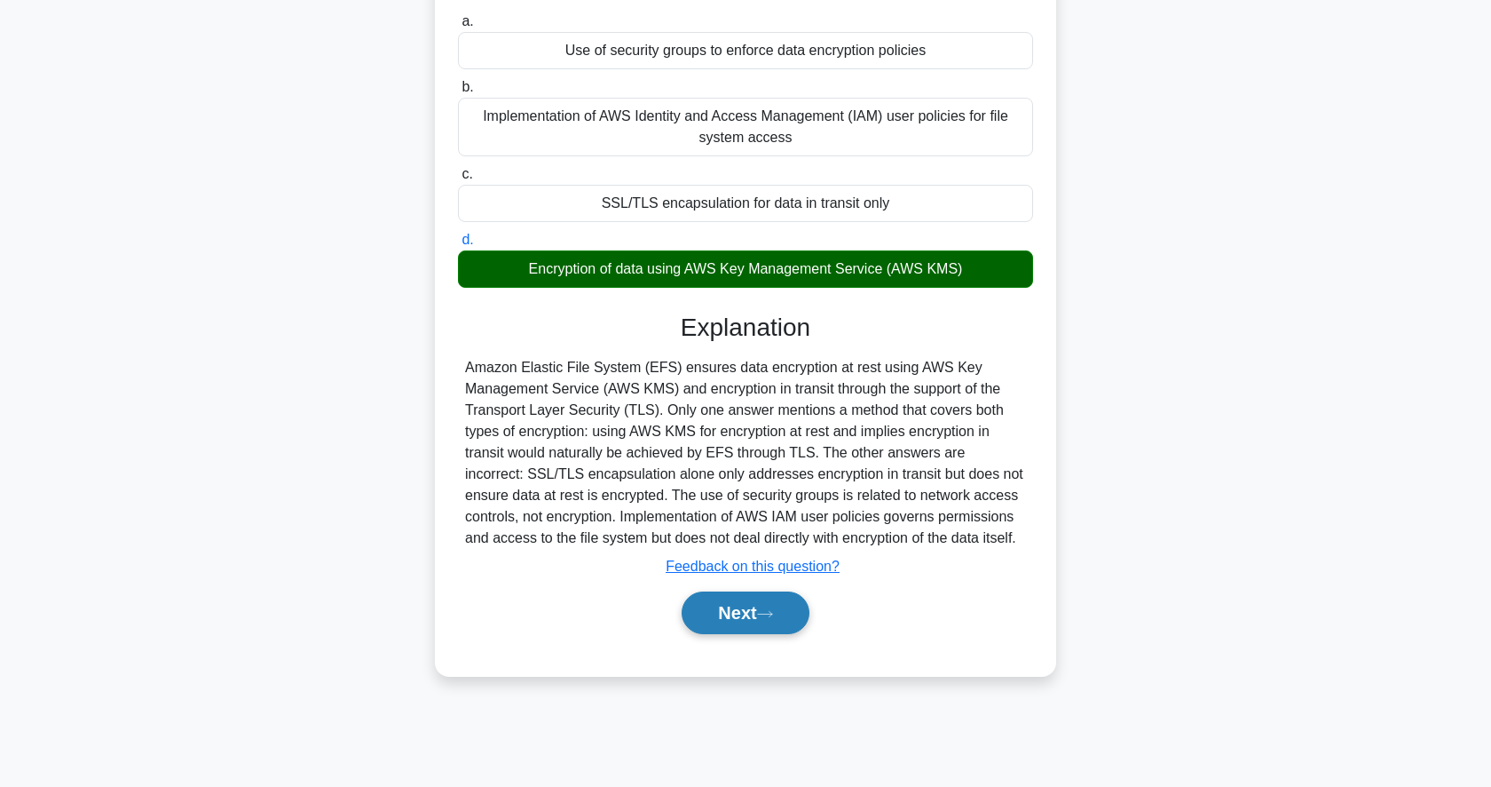
click at [748, 621] on button "Next" at bounding box center [745, 612] width 127 height 43
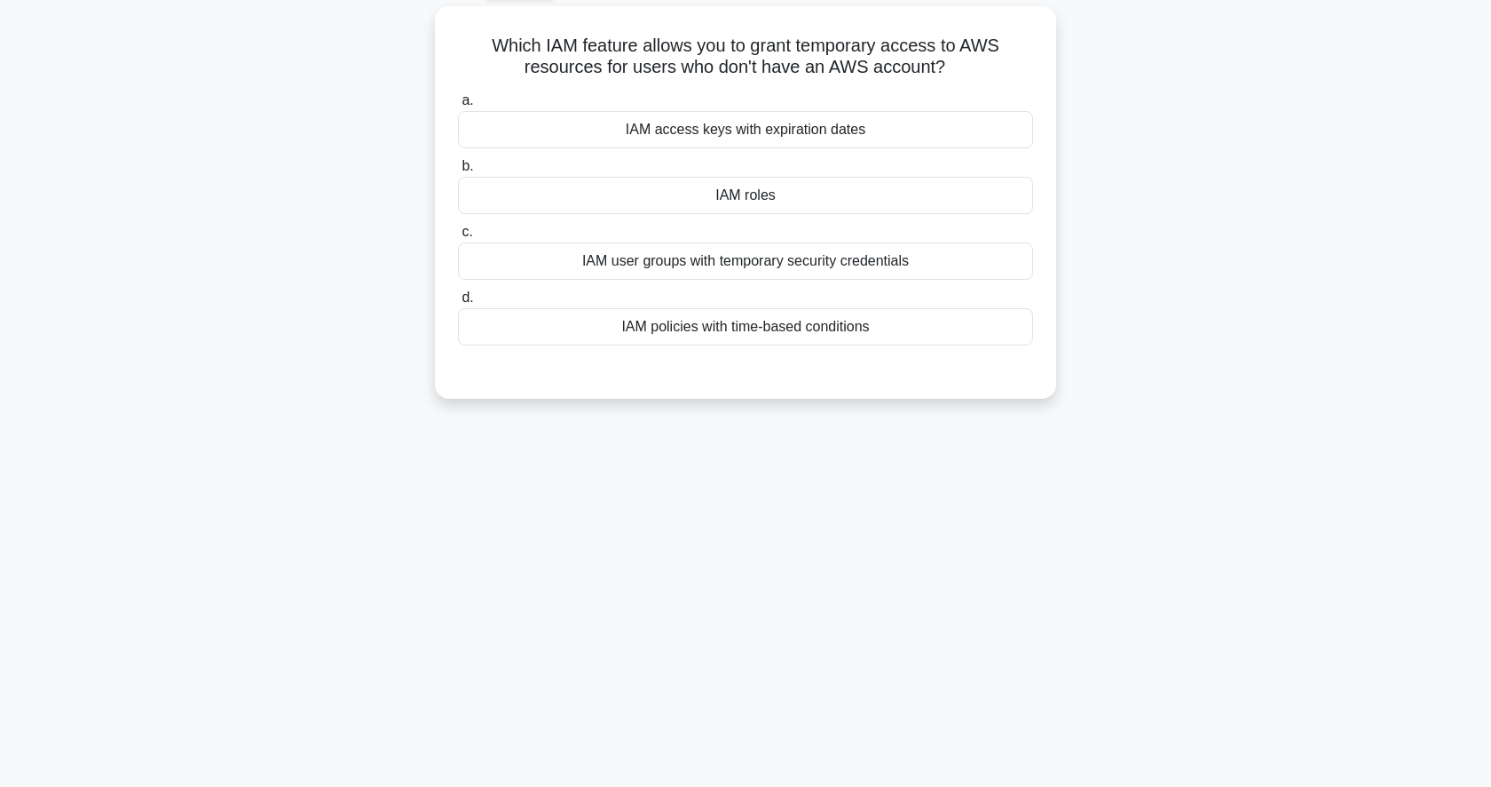
scroll to position [0, 0]
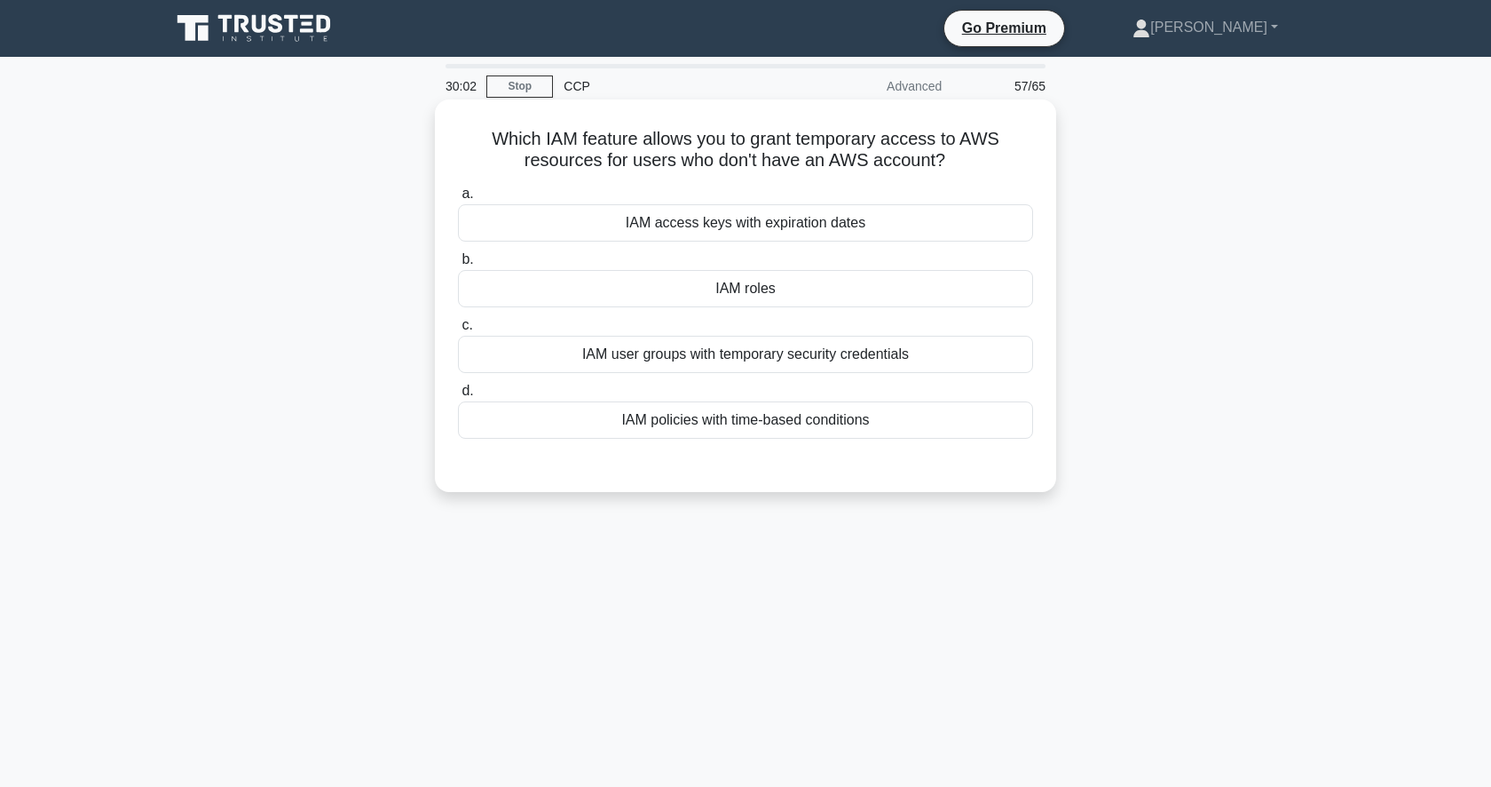
click at [872, 220] on div "IAM access keys with expiration dates" at bounding box center [745, 222] width 575 height 37
click at [458, 200] on input "a. IAM access keys with expiration dates" at bounding box center [458, 194] width 0 height 12
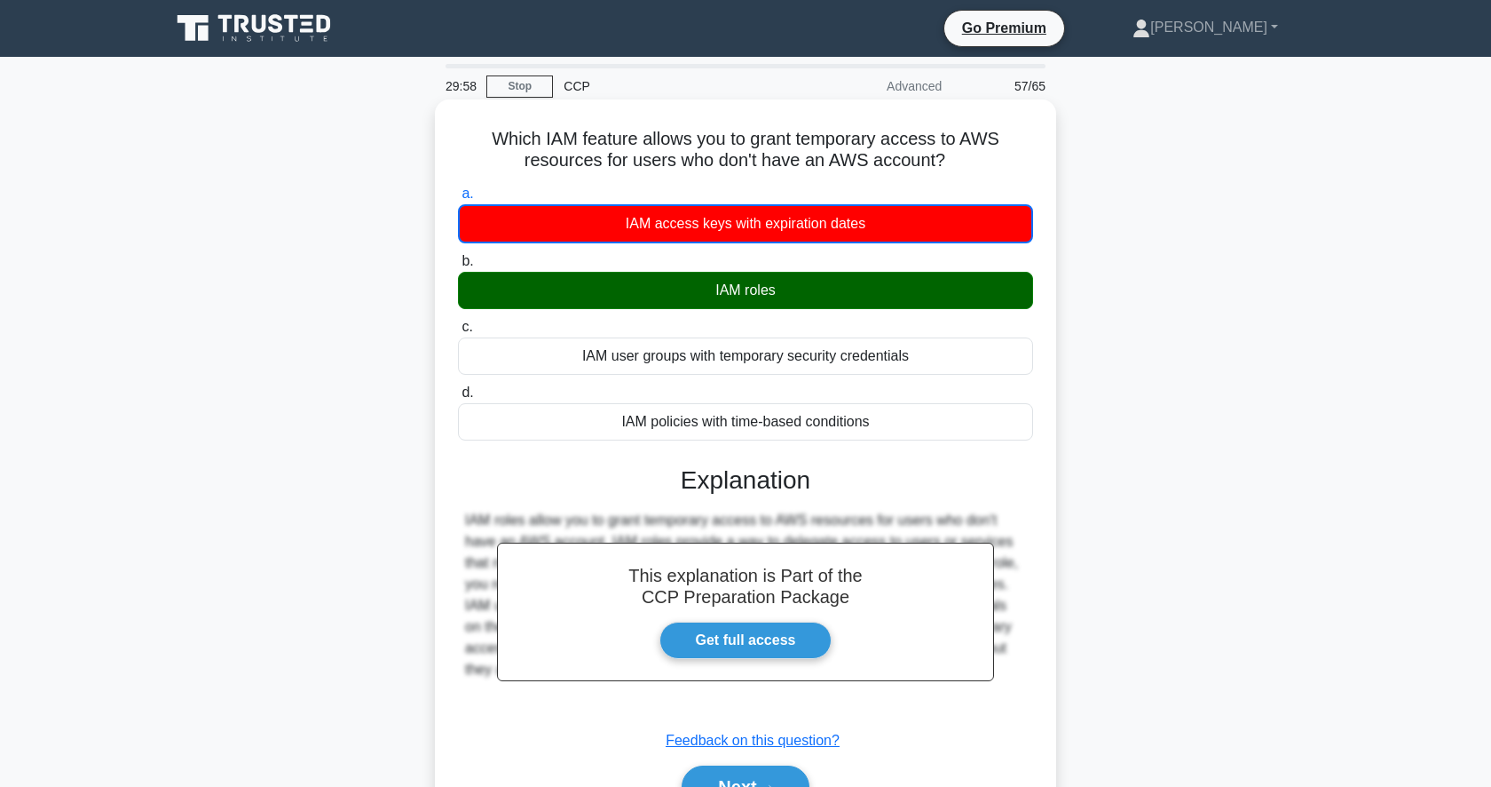
scroll to position [172, 0]
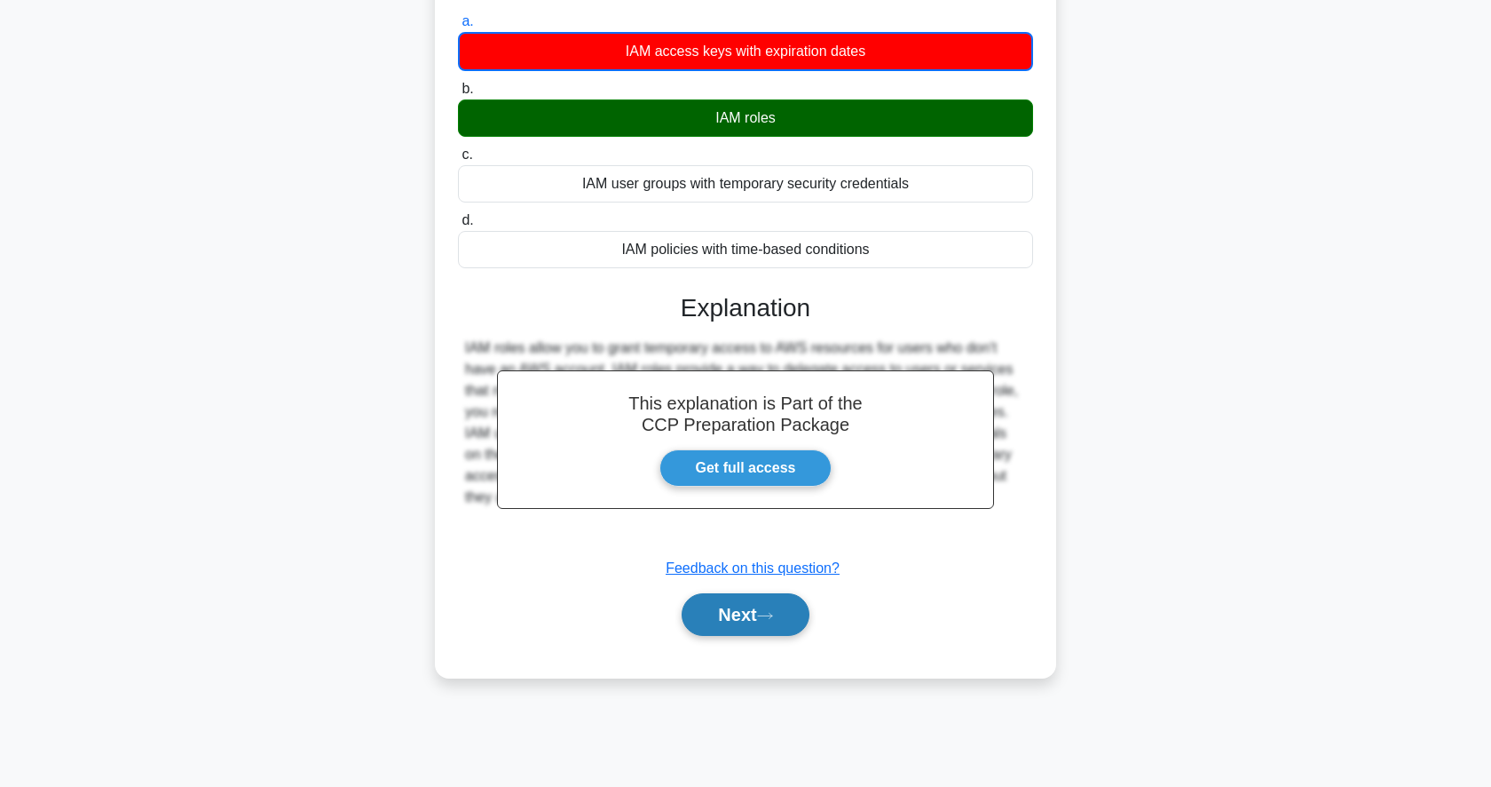
click at [709, 613] on button "Next" at bounding box center [745, 614] width 127 height 43
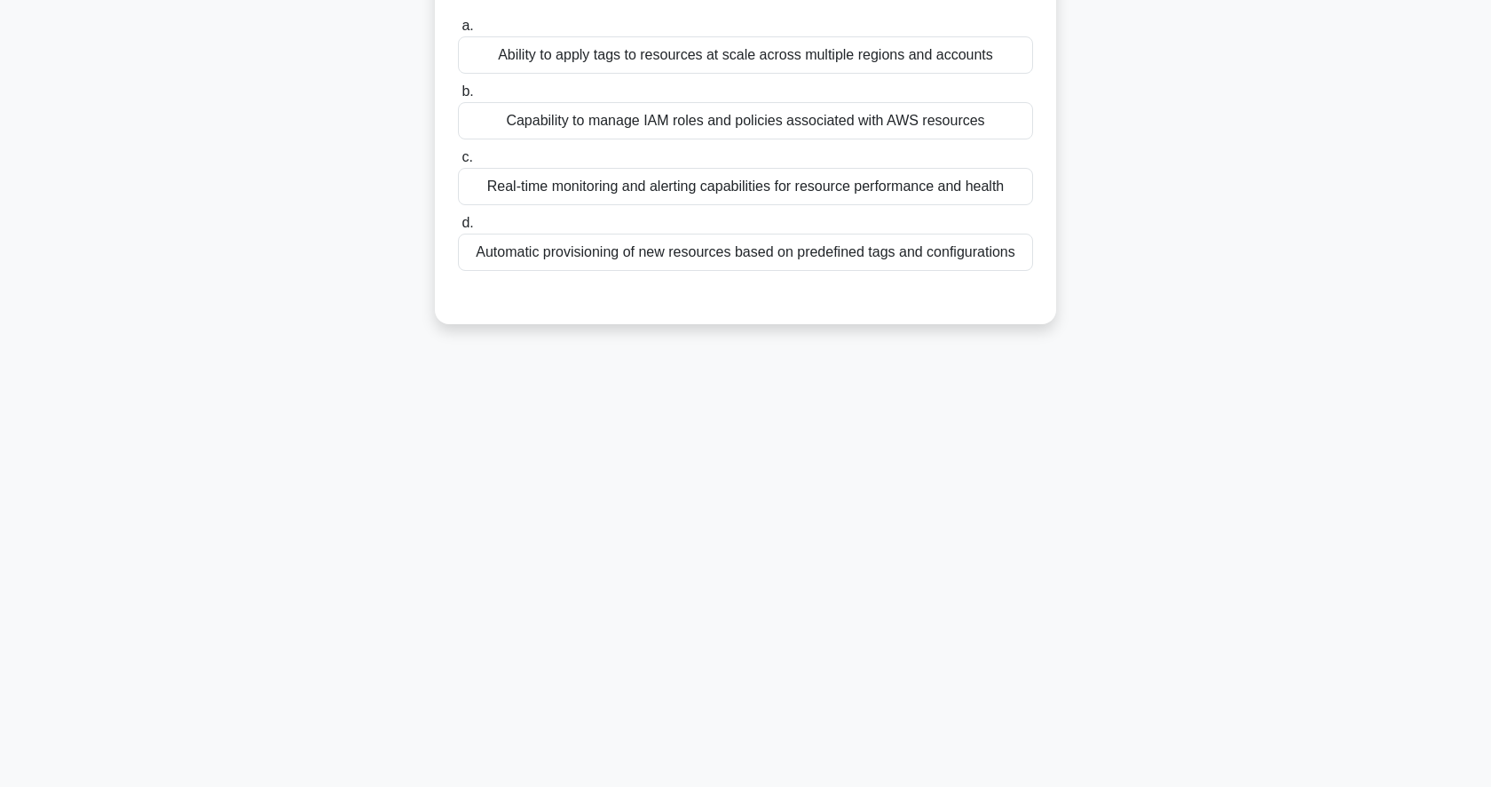
scroll to position [170, 0]
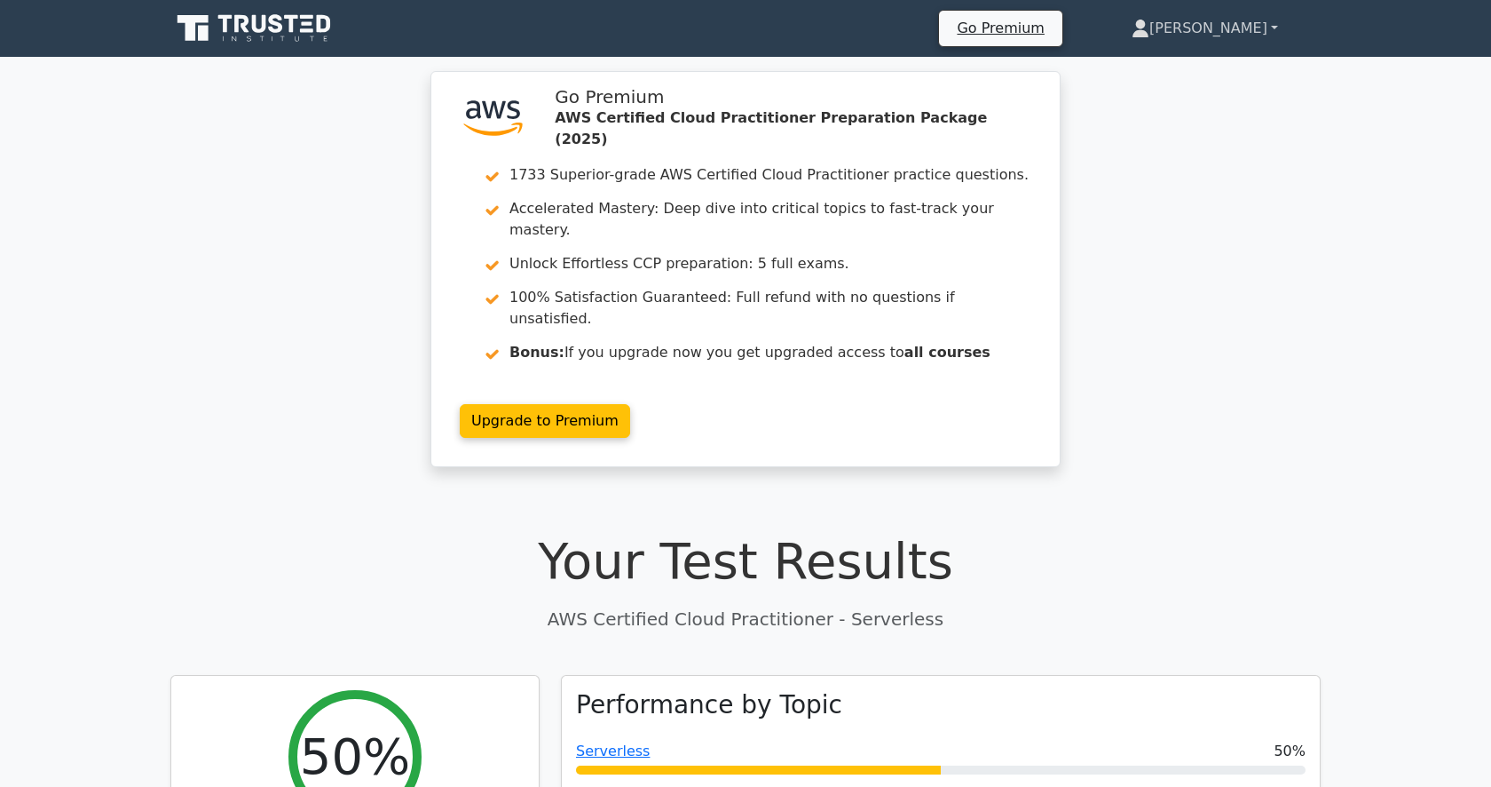
click at [1277, 28] on link "[PERSON_NAME]" at bounding box center [1205, 29] width 232 height 36
click at [1202, 59] on link "Profile" at bounding box center [1160, 70] width 140 height 28
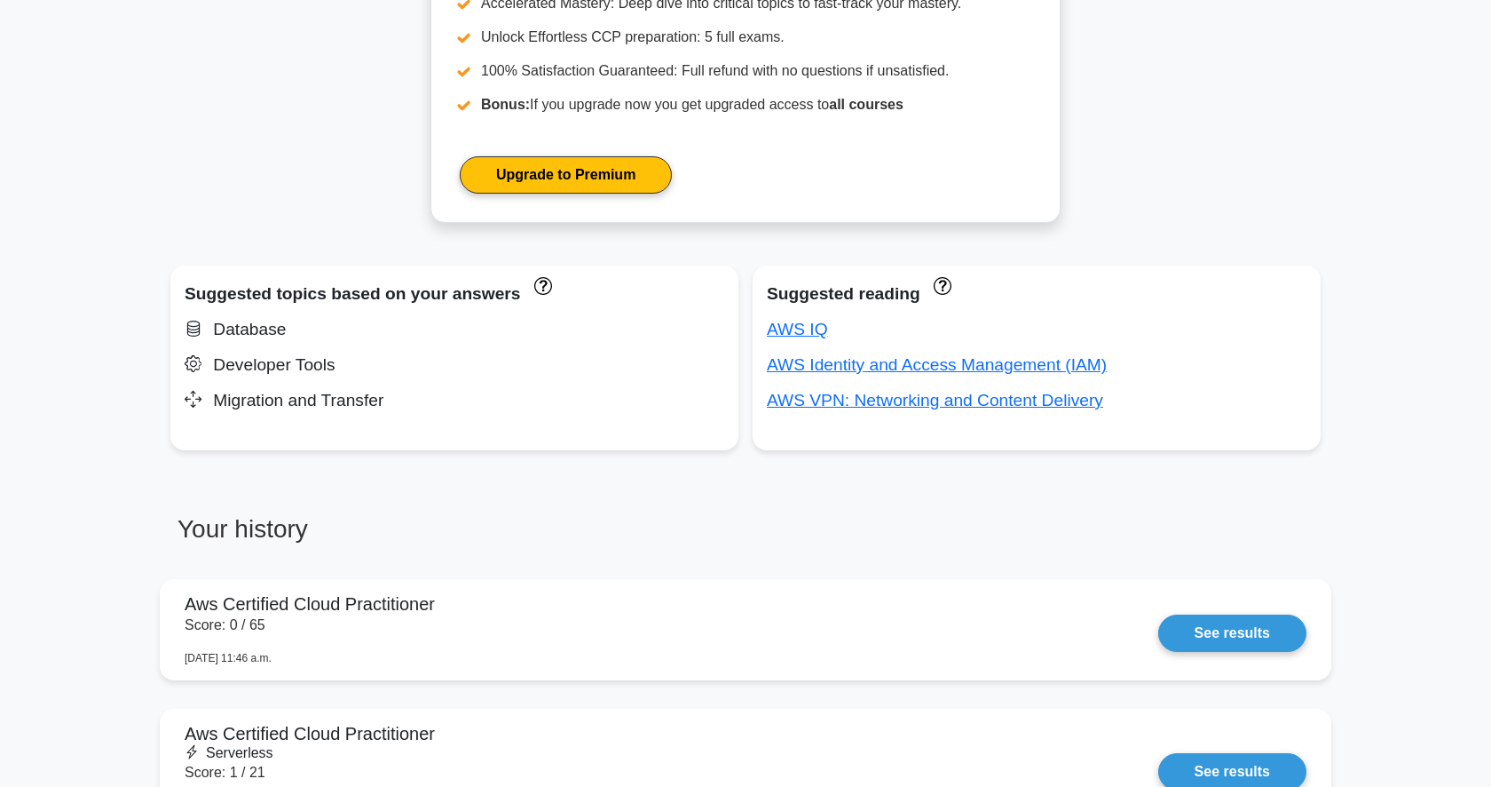
scroll to position [1035, 0]
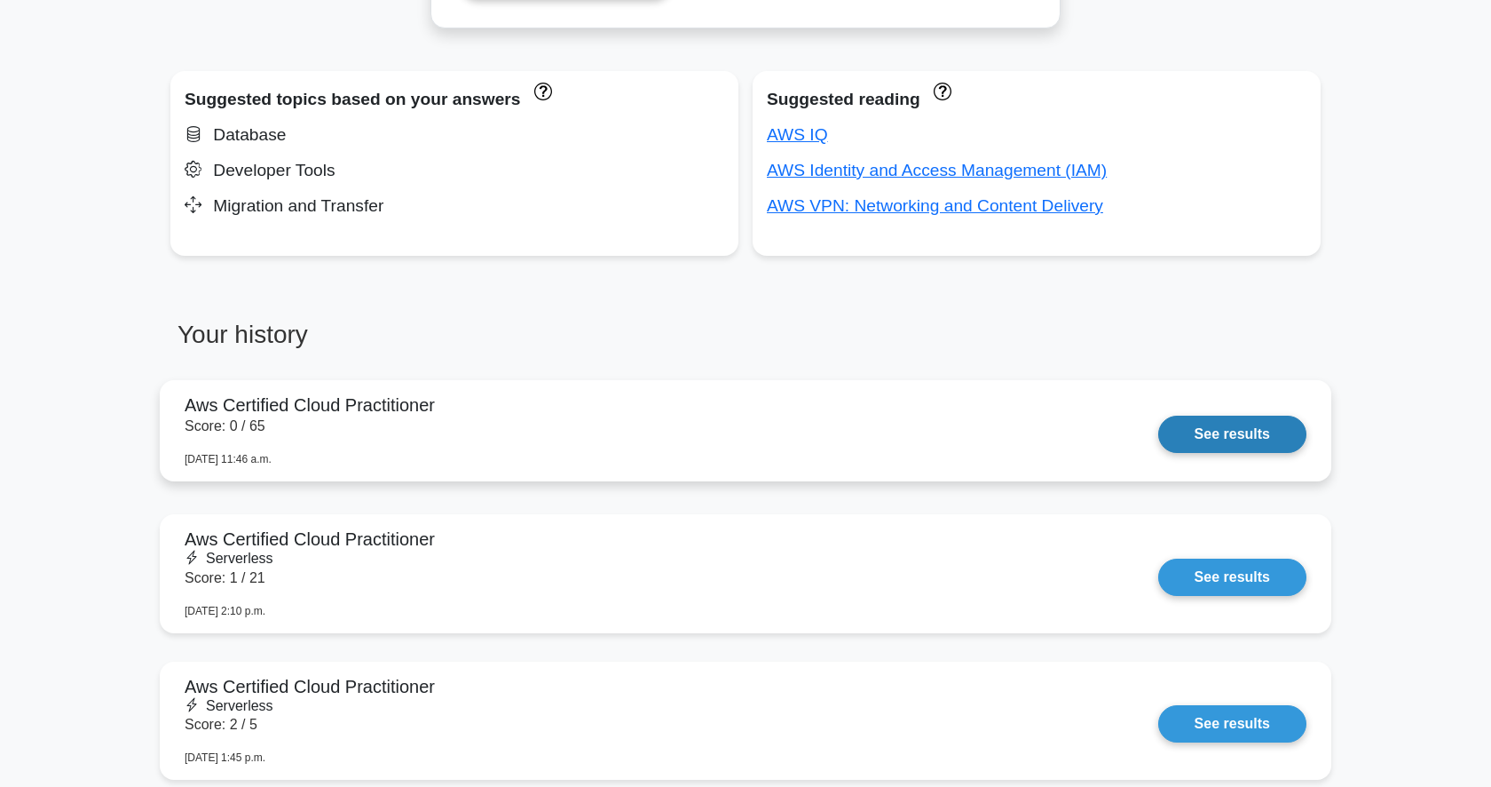
click at [1225, 437] on link "See results" at bounding box center [1232, 433] width 148 height 37
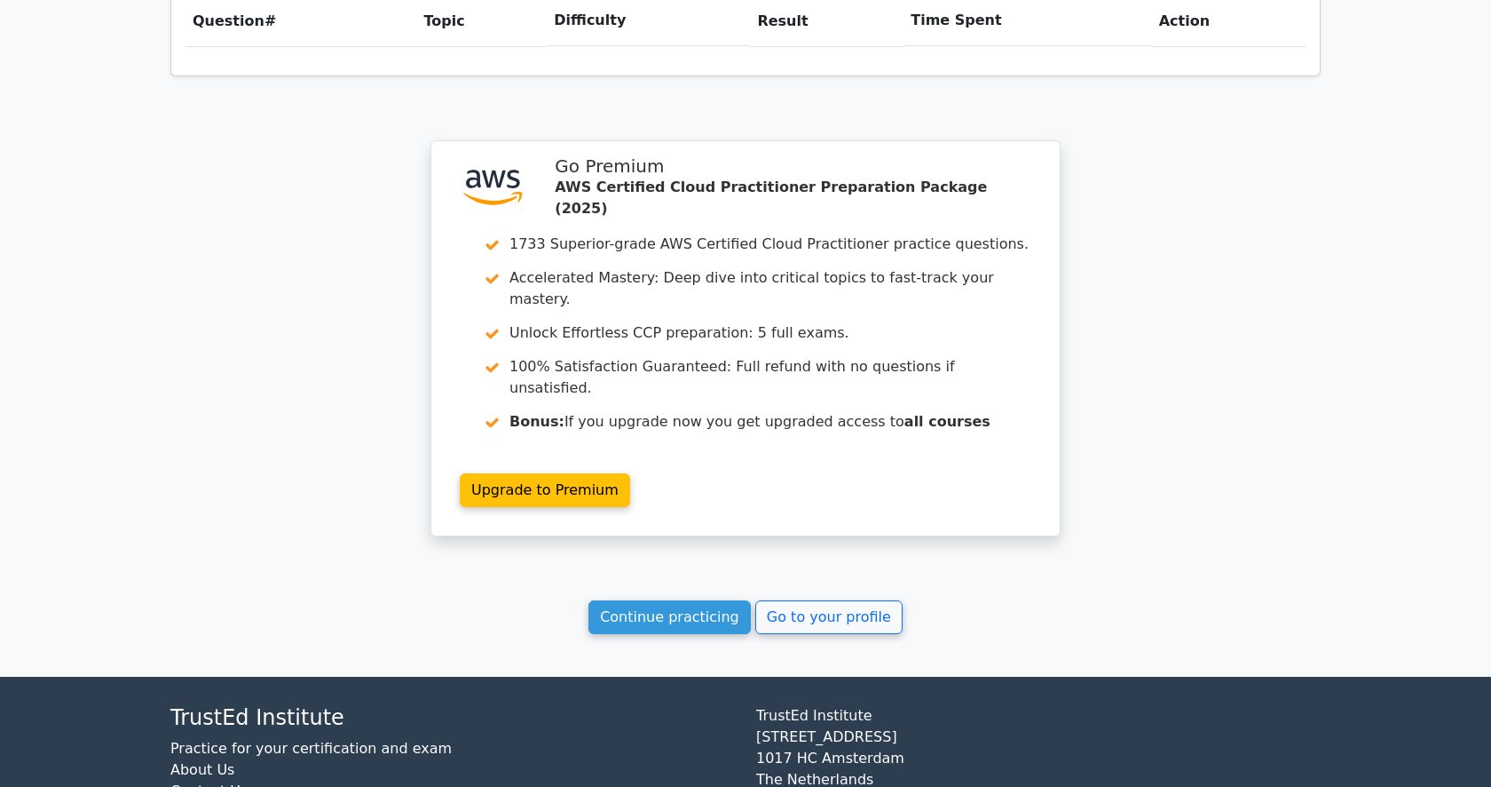
scroll to position [1276, 0]
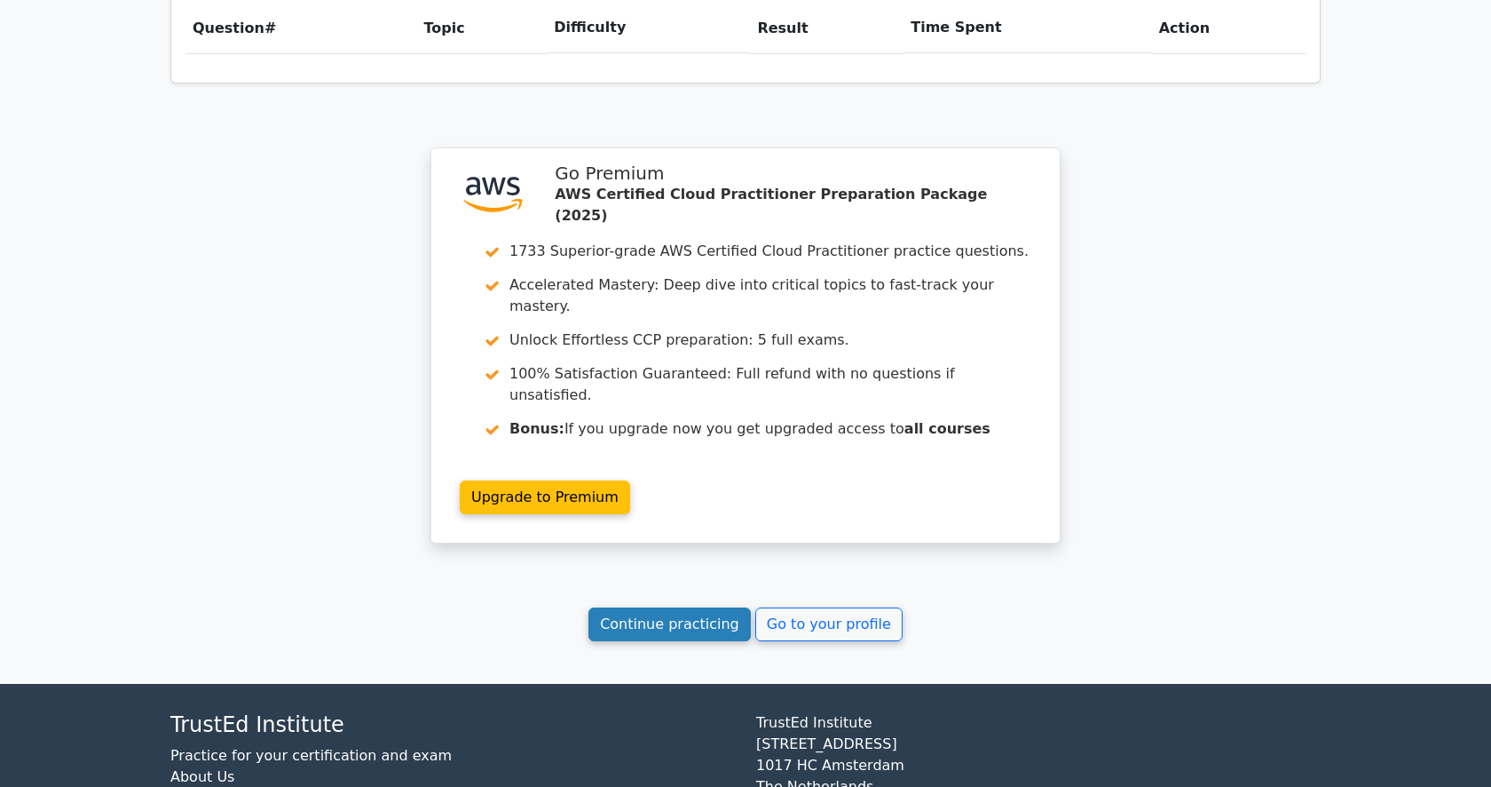
click at [684, 607] on link "Continue practicing" at bounding box center [670, 624] width 162 height 34
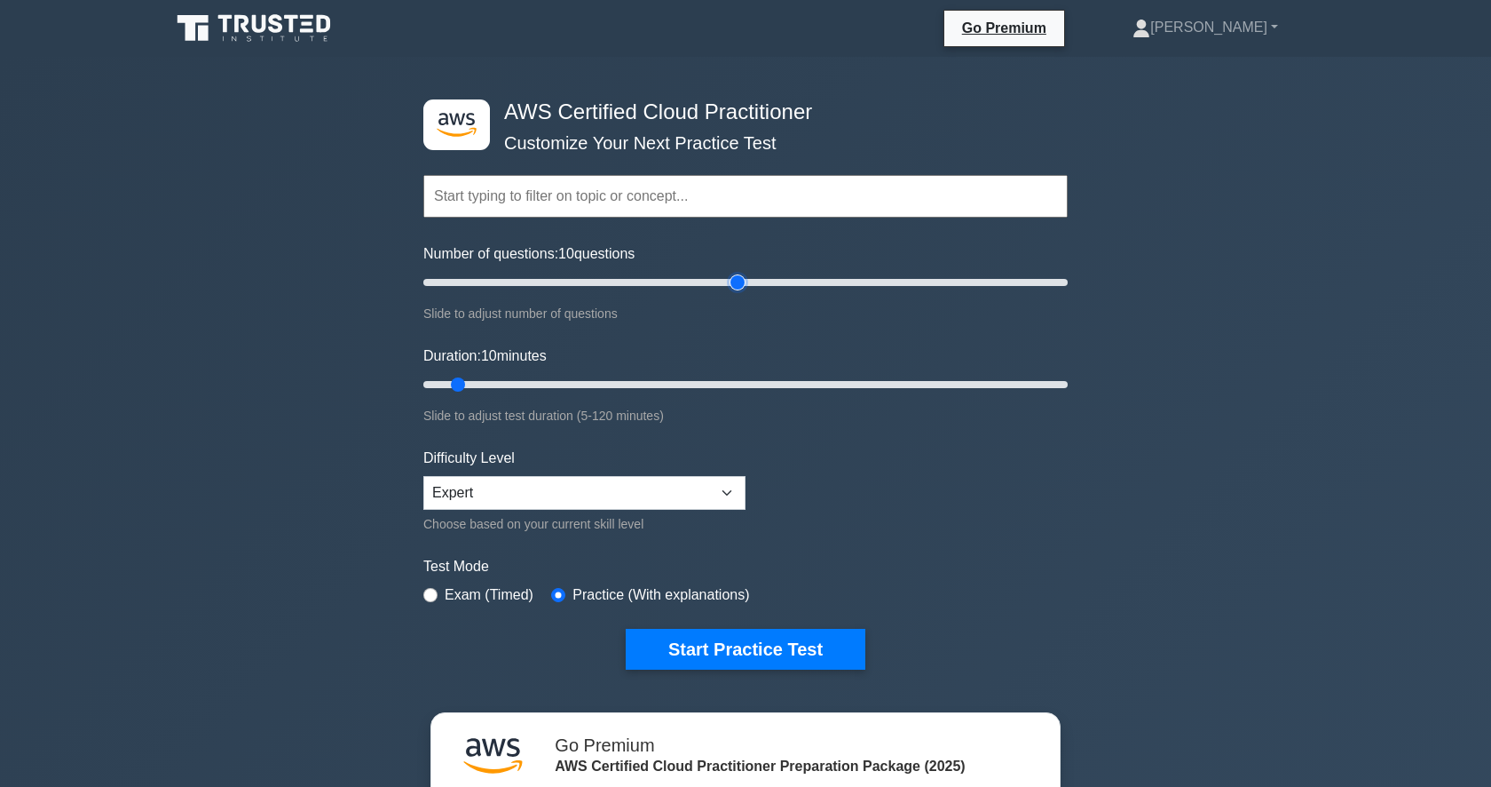
click at [734, 289] on input "Number of questions: 10 questions" at bounding box center [745, 282] width 644 height 21
click at [708, 286] on input "Number of questions: 90 questions" at bounding box center [745, 282] width 644 height 21
click at [692, 283] on input "Number of questions: 90 questions" at bounding box center [745, 282] width 644 height 21
click at [676, 281] on input "Number of questions: 85 questions" at bounding box center [745, 282] width 644 height 21
click at [657, 280] on input "Number of questions: 80 questions" at bounding box center [745, 282] width 644 height 21
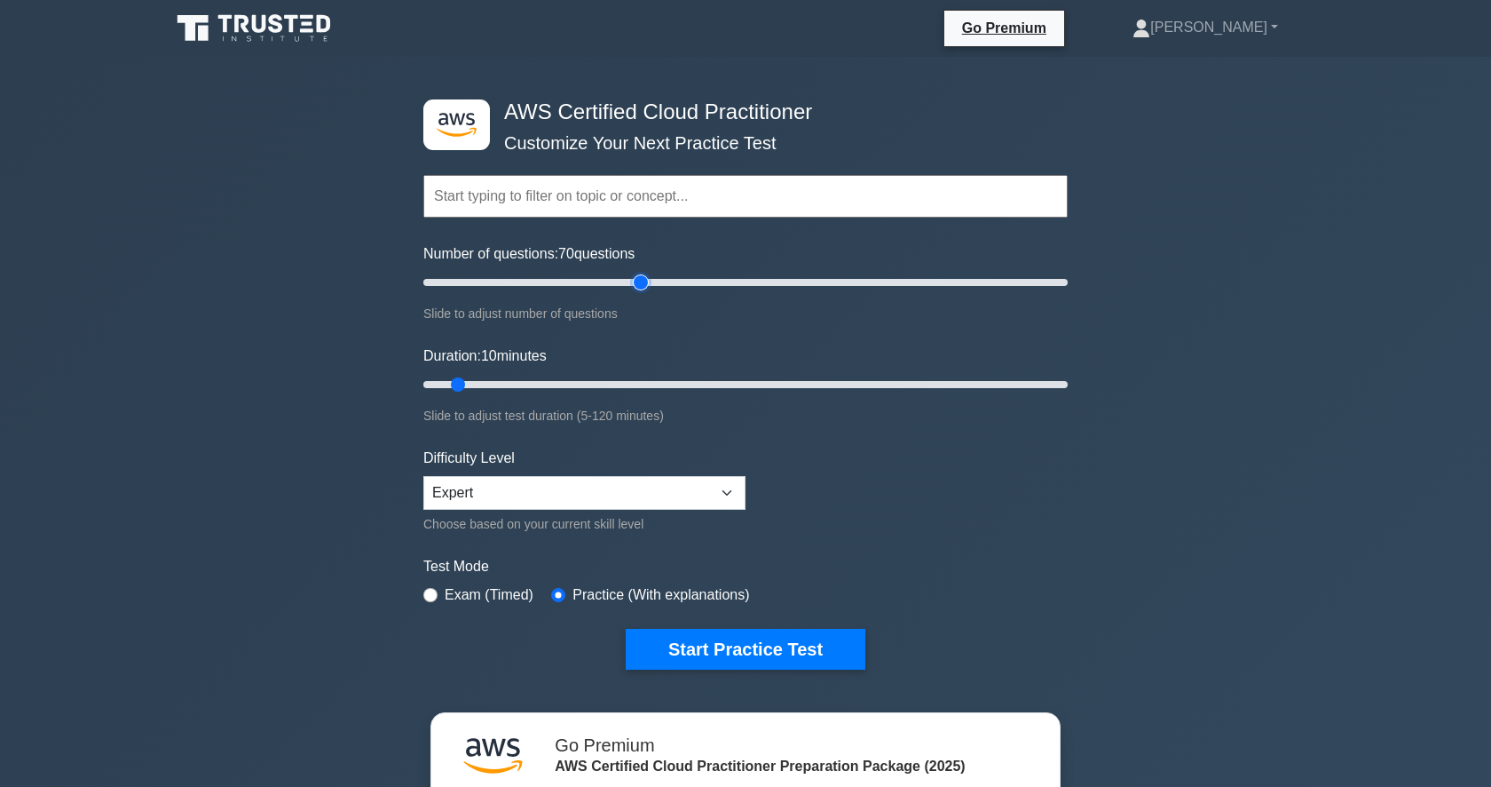
click at [647, 280] on input "Number of questions: 70 questions" at bounding box center [745, 282] width 644 height 21
drag, startPoint x: 647, startPoint y: 280, endPoint x: 629, endPoint y: 288, distance: 19.5
type input "65"
click at [629, 288] on input "Number of questions: 65 questions" at bounding box center [745, 282] width 644 height 21
drag, startPoint x: 543, startPoint y: 380, endPoint x: 904, endPoint y: 368, distance: 360.6
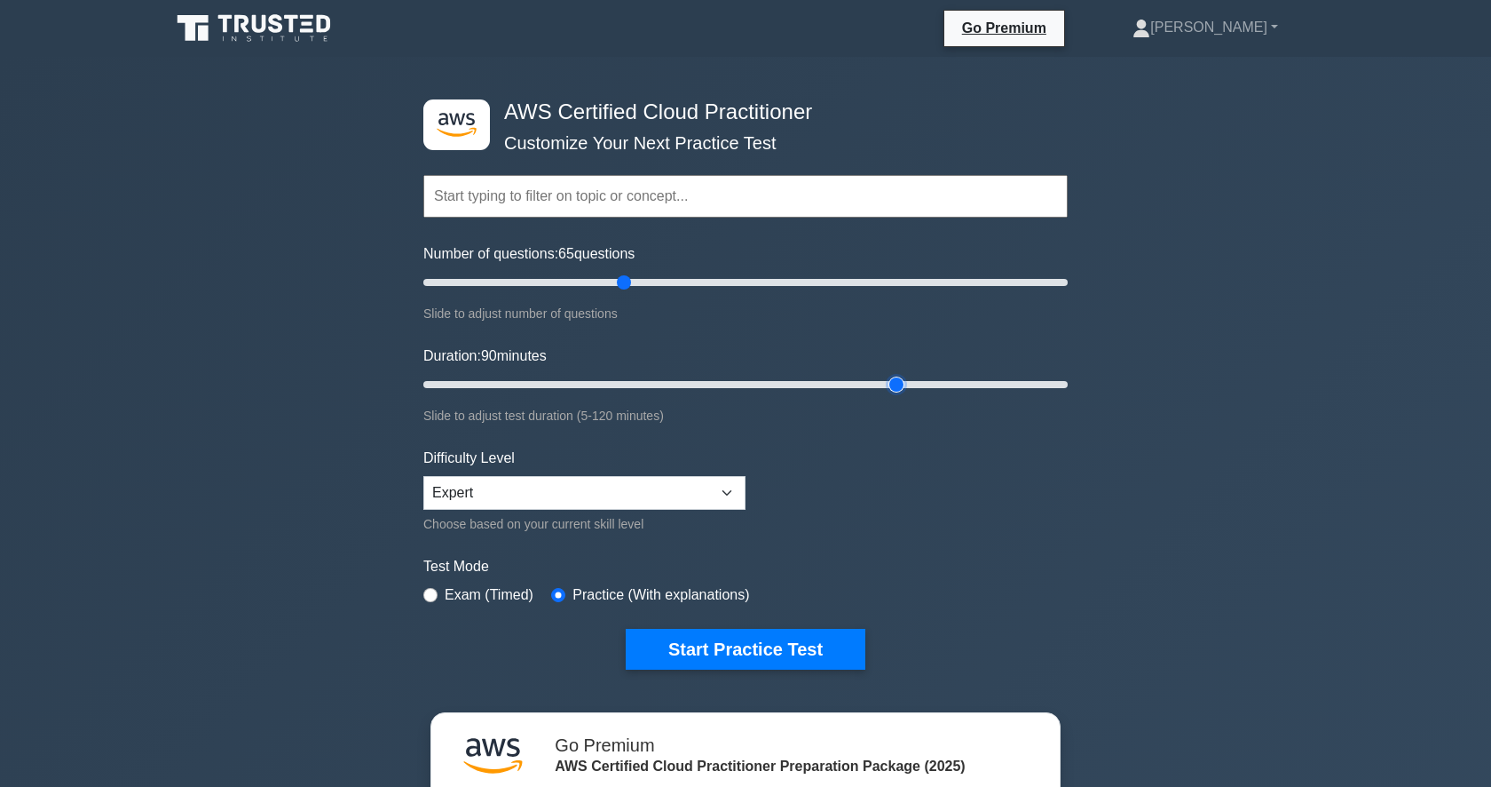
type input "90"
click at [904, 374] on input "Duration: 90 minutes" at bounding box center [745, 384] width 644 height 21
click at [488, 495] on select "Beginner Intermediate Expert" at bounding box center [584, 493] width 322 height 34
select select "beginner"
click at [449, 592] on label "Exam (Timed)" at bounding box center [489, 594] width 89 height 21
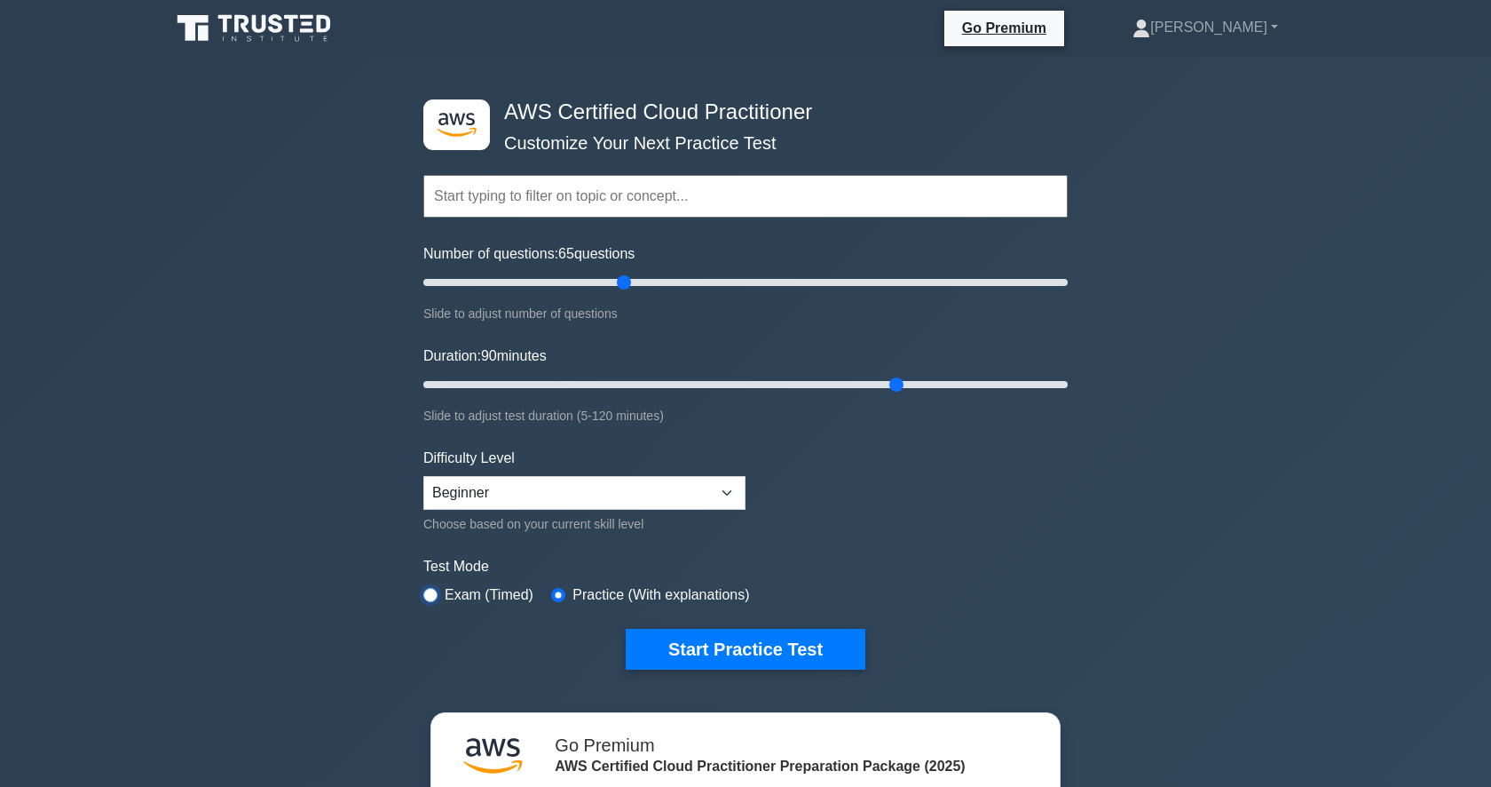
click at [429, 591] on input "radio" at bounding box center [430, 595] width 14 height 14
radio input "true"
click at [686, 631] on button "Start Practice Test" at bounding box center [746, 649] width 240 height 41
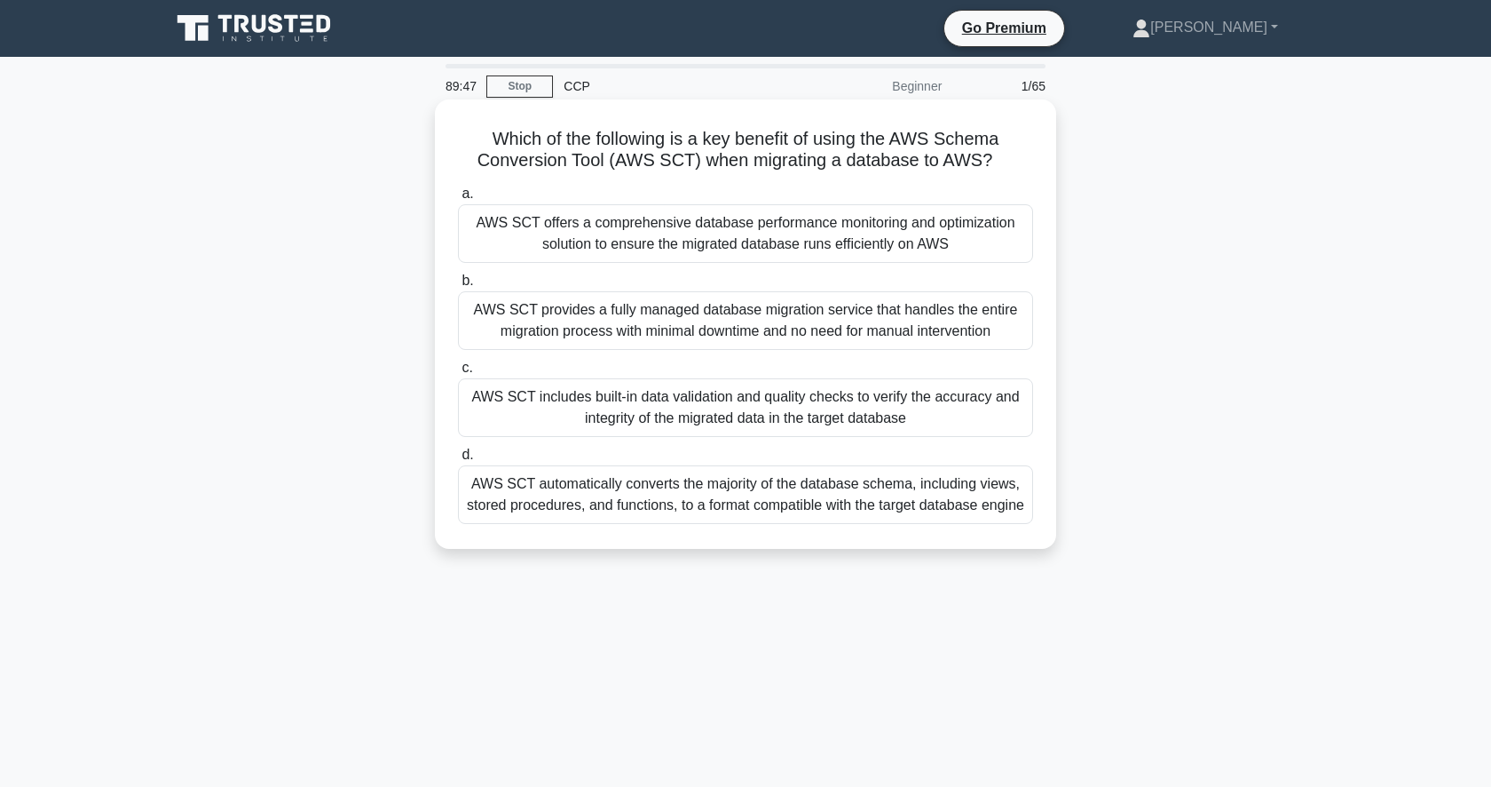
click at [813, 510] on div "AWS SCT automatically converts the majority of the database schema, including v…" at bounding box center [745, 494] width 575 height 59
click at [458, 461] on input "d. AWS SCT automatically converts the majority of the database schema, includin…" at bounding box center [458, 455] width 0 height 12
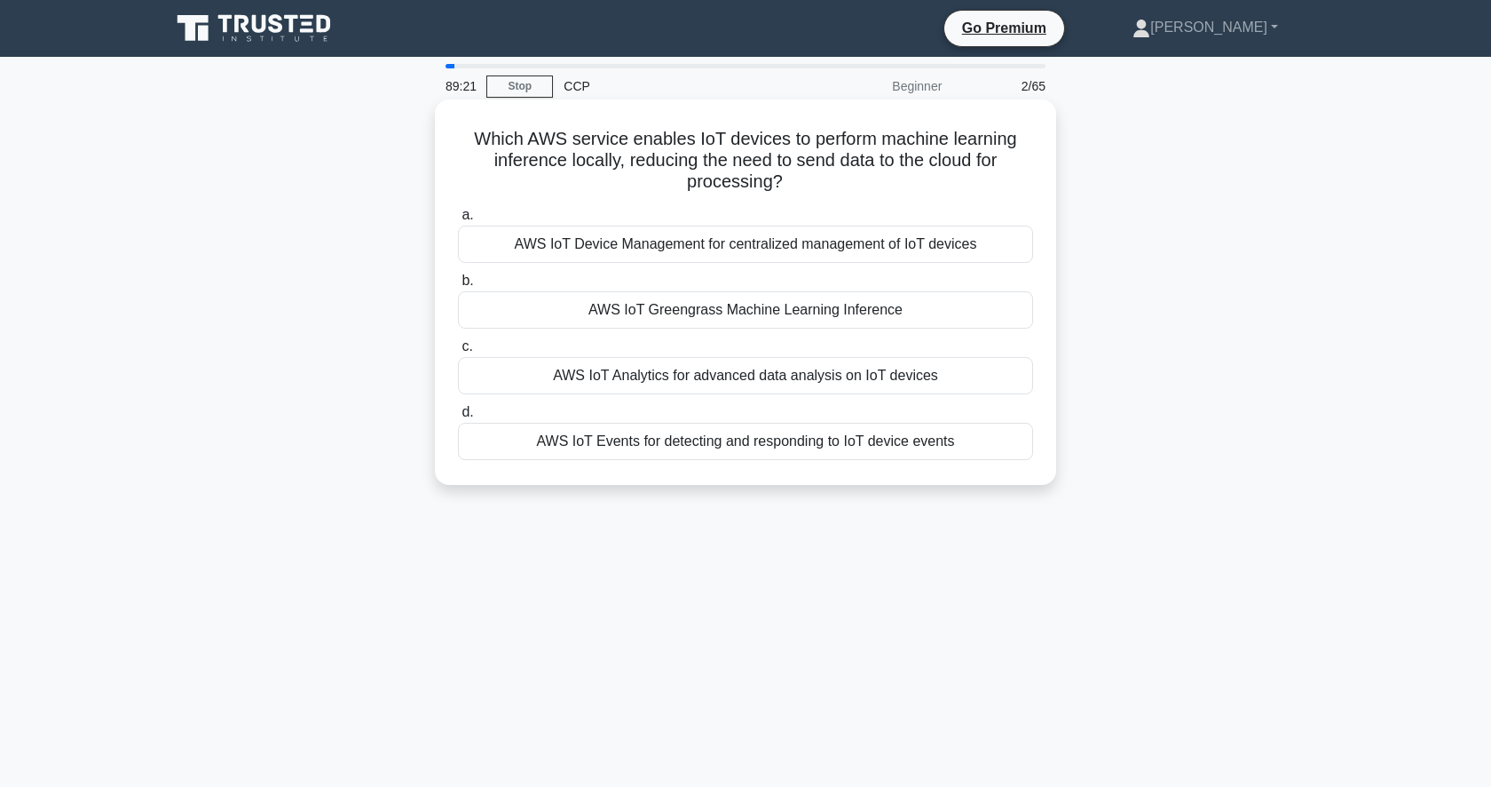
click at [830, 294] on div "AWS IoT Greengrass Machine Learning Inference" at bounding box center [745, 309] width 575 height 37
click at [458, 287] on input "b. AWS IoT Greengrass Machine Learning Inference" at bounding box center [458, 281] width 0 height 12
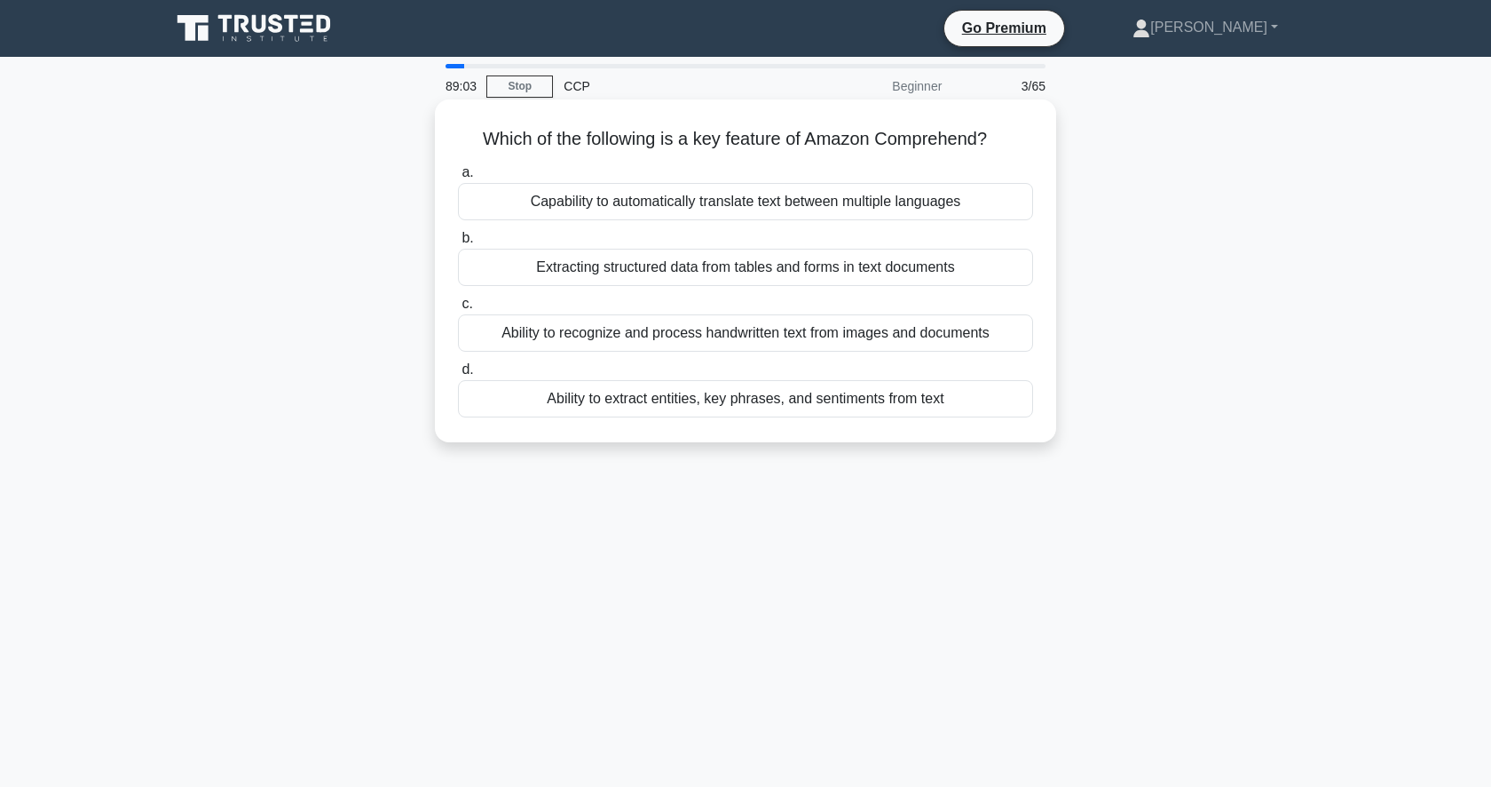
click at [825, 407] on div "Ability to extract entities, key phrases, and sentiments from text" at bounding box center [745, 398] width 575 height 37
click at [458, 376] on input "d. Ability to extract entities, key phrases, and sentiments from text" at bounding box center [458, 370] width 0 height 12
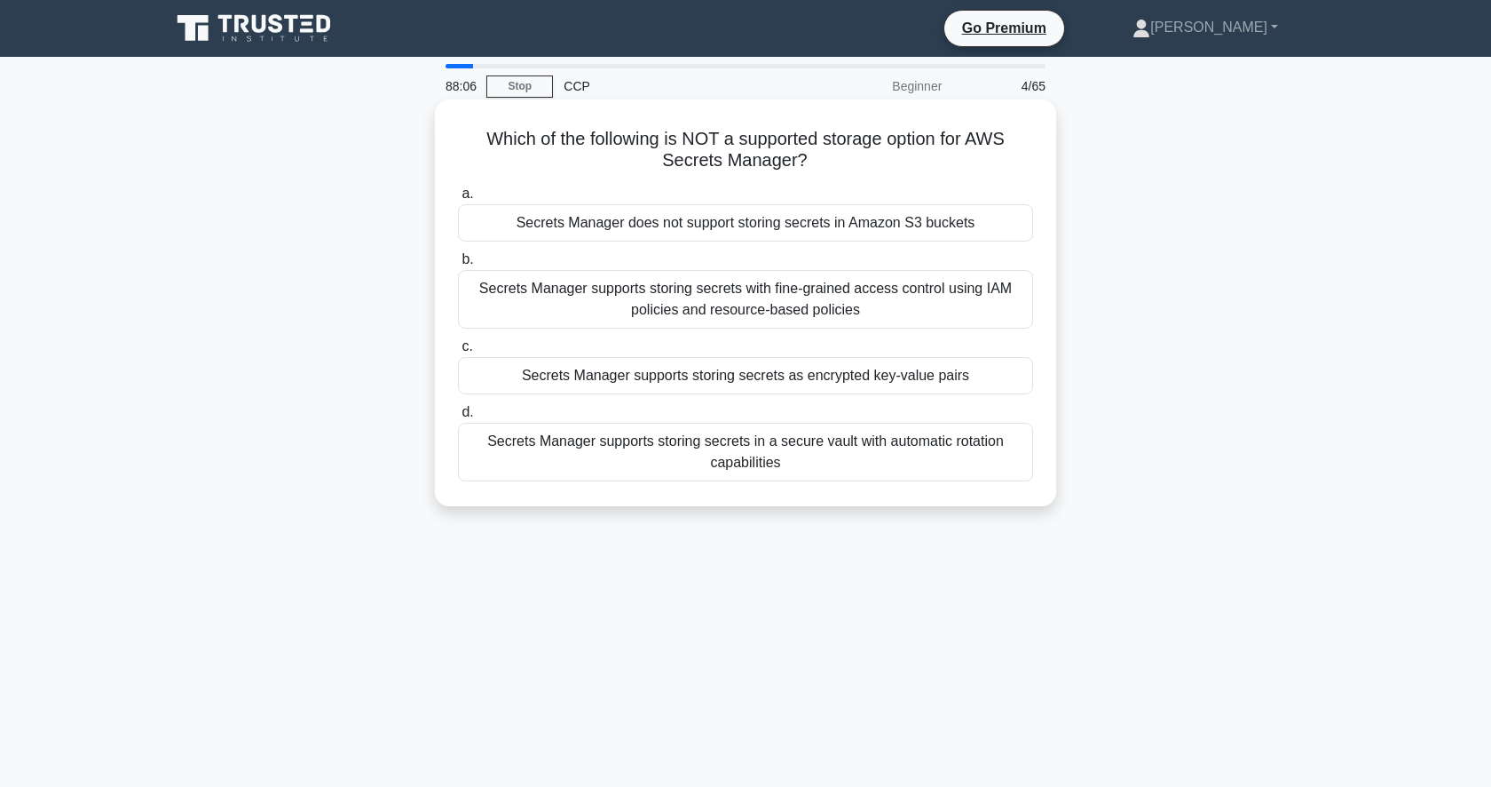
click at [610, 304] on div "Secrets Manager supports storing secrets with fine-grained access control using…" at bounding box center [745, 299] width 575 height 59
click at [458, 265] on input "b. Secrets Manager supports storing secrets with fine-grained access control us…" at bounding box center [458, 260] width 0 height 12
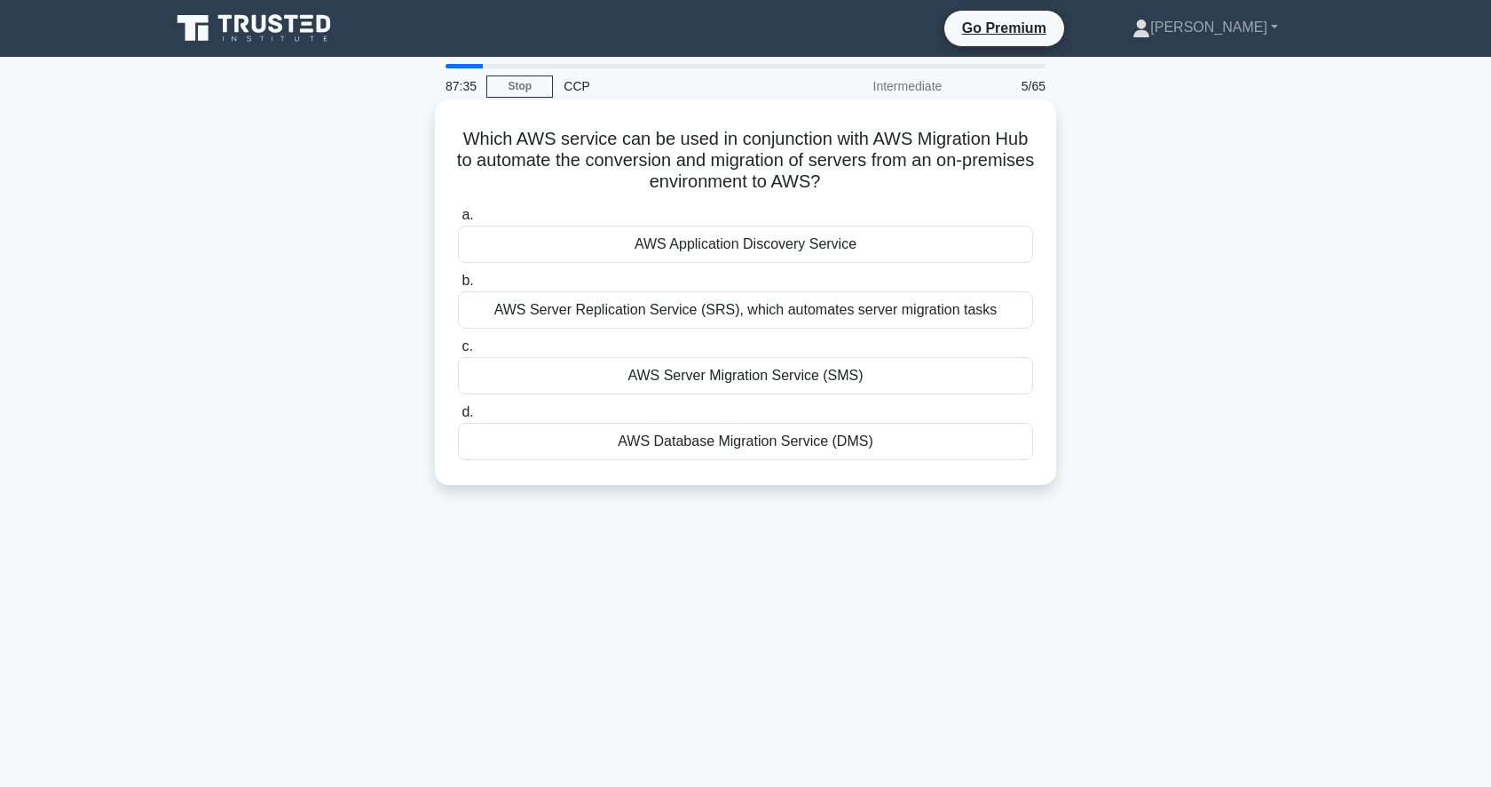
click at [933, 379] on div "AWS Server Migration Service (SMS)" at bounding box center [745, 375] width 575 height 37
click at [458, 352] on input "c. AWS Server Migration Service (SMS)" at bounding box center [458, 347] width 0 height 12
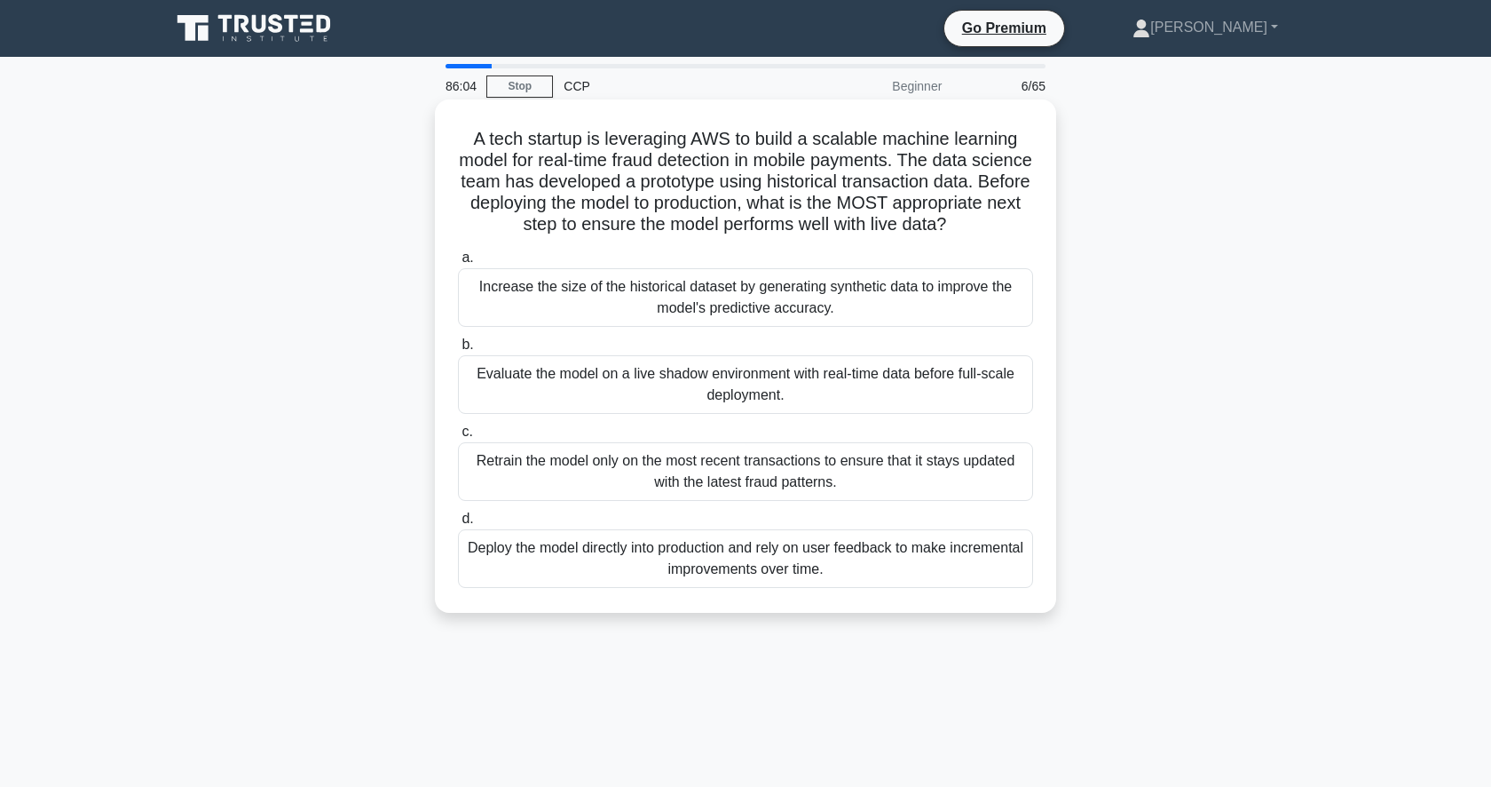
click at [715, 543] on div "Deploy the model directly into production and rely on user feedback to make inc…" at bounding box center [745, 558] width 575 height 59
click at [458, 525] on input "d. Deploy the model directly into production and rely on user feedback to make …" at bounding box center [458, 519] width 0 height 12
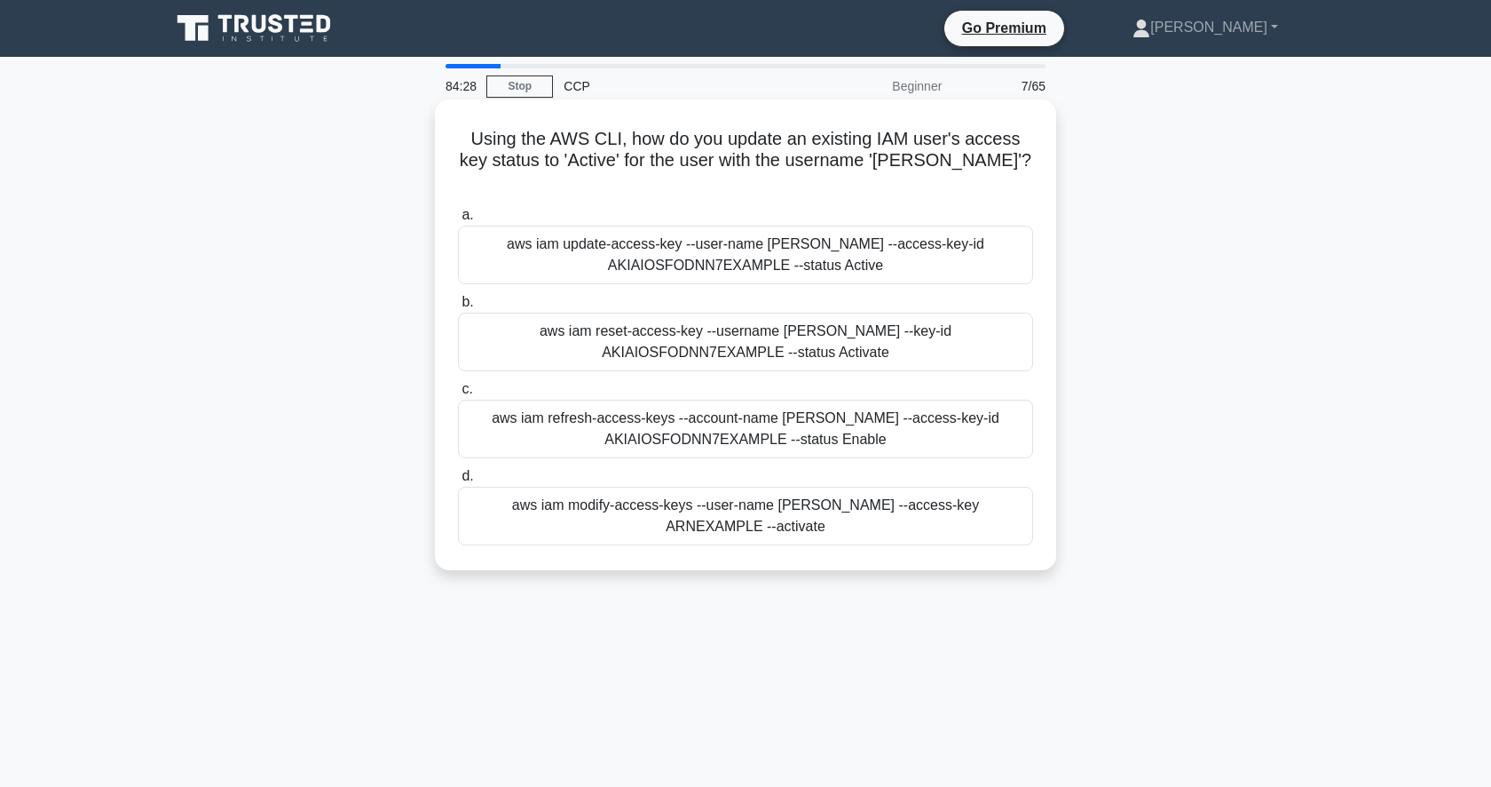
click at [802, 225] on div "aws iam update-access-key --user-name [PERSON_NAME] --access-key-id AKIAIOSFODN…" at bounding box center [745, 254] width 575 height 59
click at [458, 221] on input "a. aws iam update-access-key --user-name [PERSON_NAME] --access-key-id AKIAIOSF…" at bounding box center [458, 216] width 0 height 12
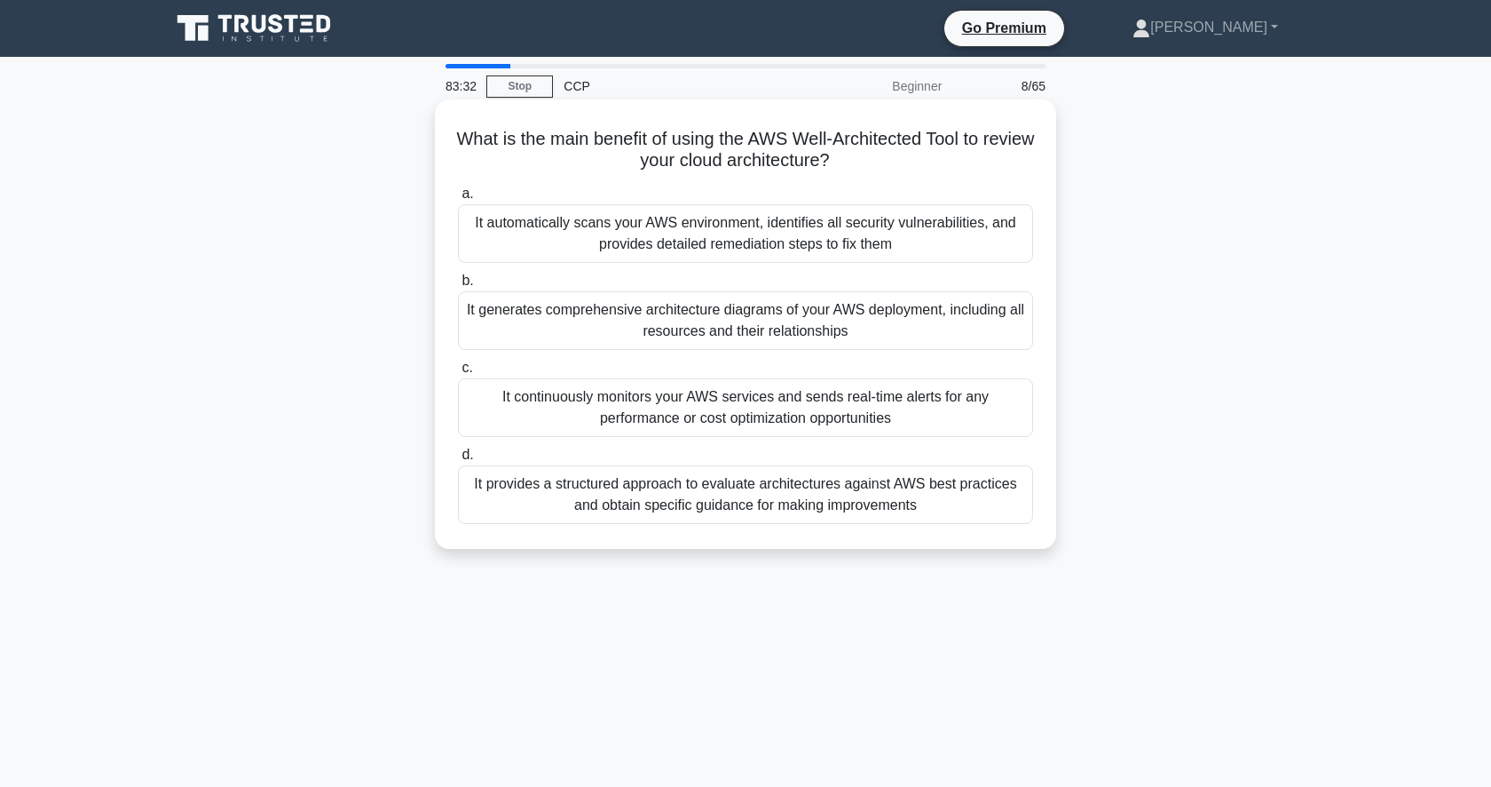
click at [703, 236] on div "It automatically scans your AWS environment, identifies all security vulnerabil…" at bounding box center [745, 233] width 575 height 59
click at [458, 200] on input "a. It automatically scans your AWS environment, identifies all security vulnera…" at bounding box center [458, 194] width 0 height 12
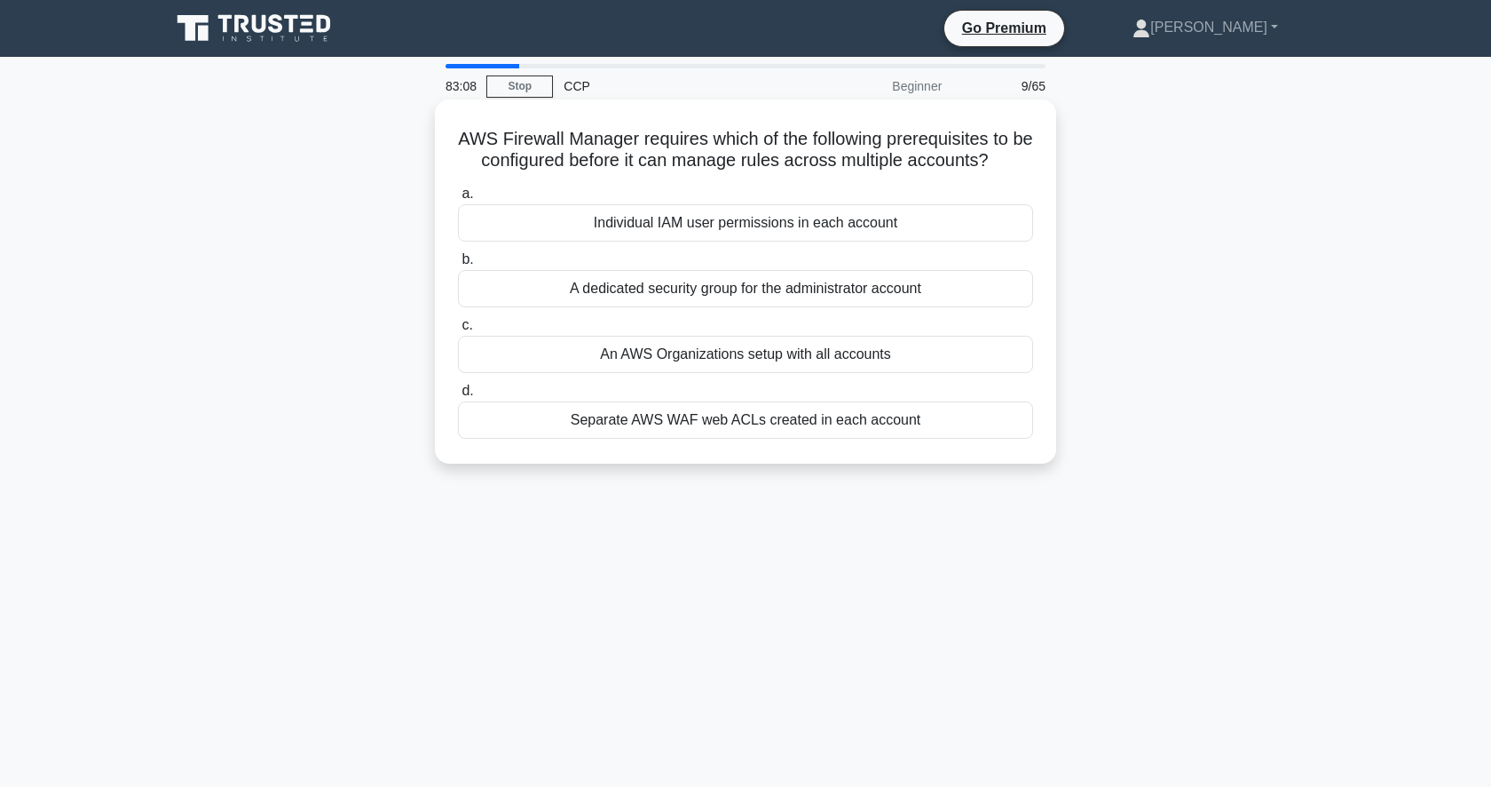
click at [702, 357] on div "An AWS Organizations setup with all accounts" at bounding box center [745, 354] width 575 height 37
click at [458, 331] on input "c. An AWS Organizations setup with all accounts" at bounding box center [458, 326] width 0 height 12
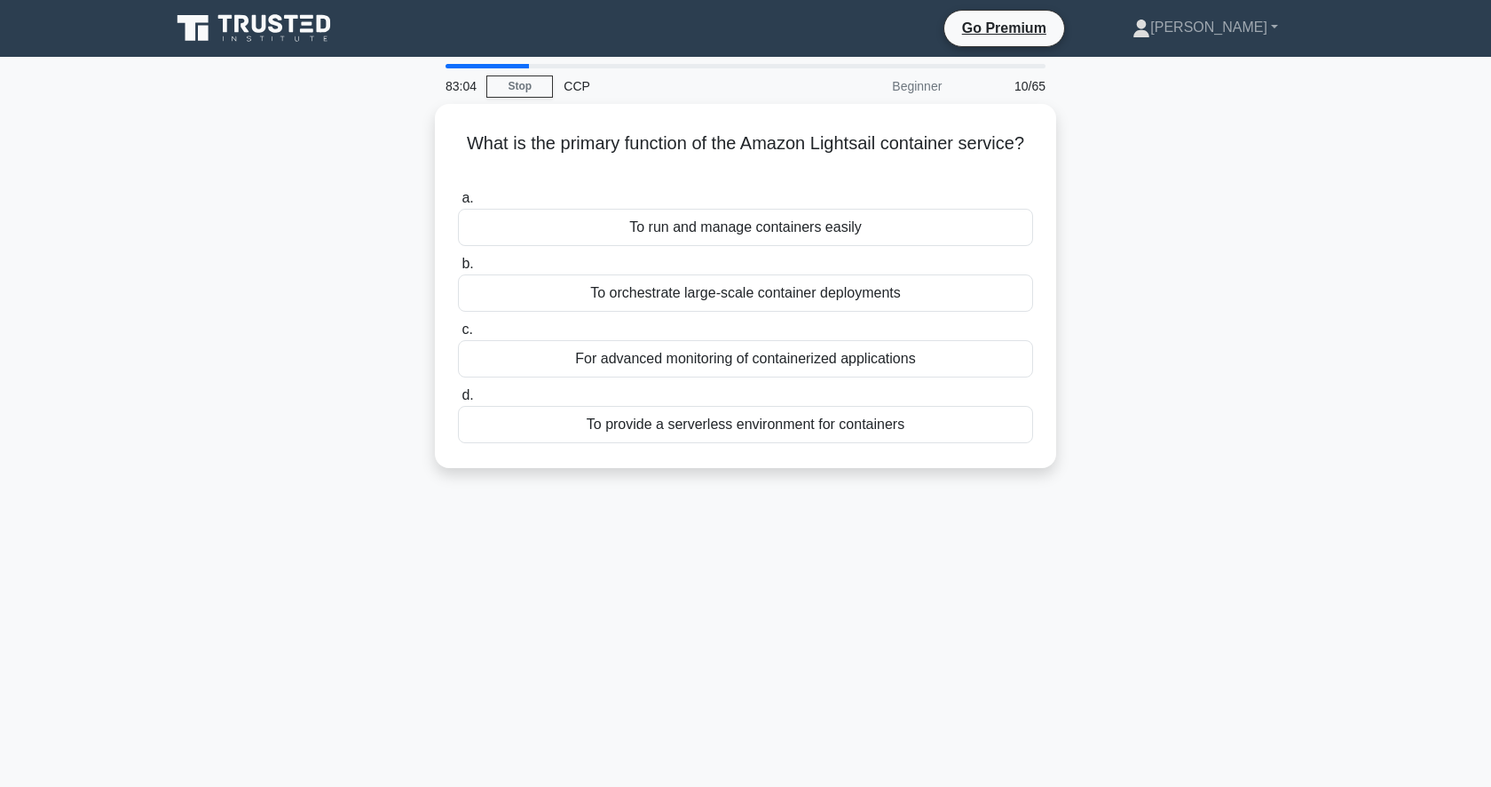
drag, startPoint x: 702, startPoint y: 357, endPoint x: 1, endPoint y: 603, distance: 743.2
click at [1, 603] on main "83:04 Stop CCP Beginner 10/65 What is the primary function of the Amazon Lights…" at bounding box center [745, 508] width 1491 height 902
click at [1169, 369] on div "What is the primary function of the Amazon Lightsail container service? .spinne…" at bounding box center [746, 296] width 1172 height 385
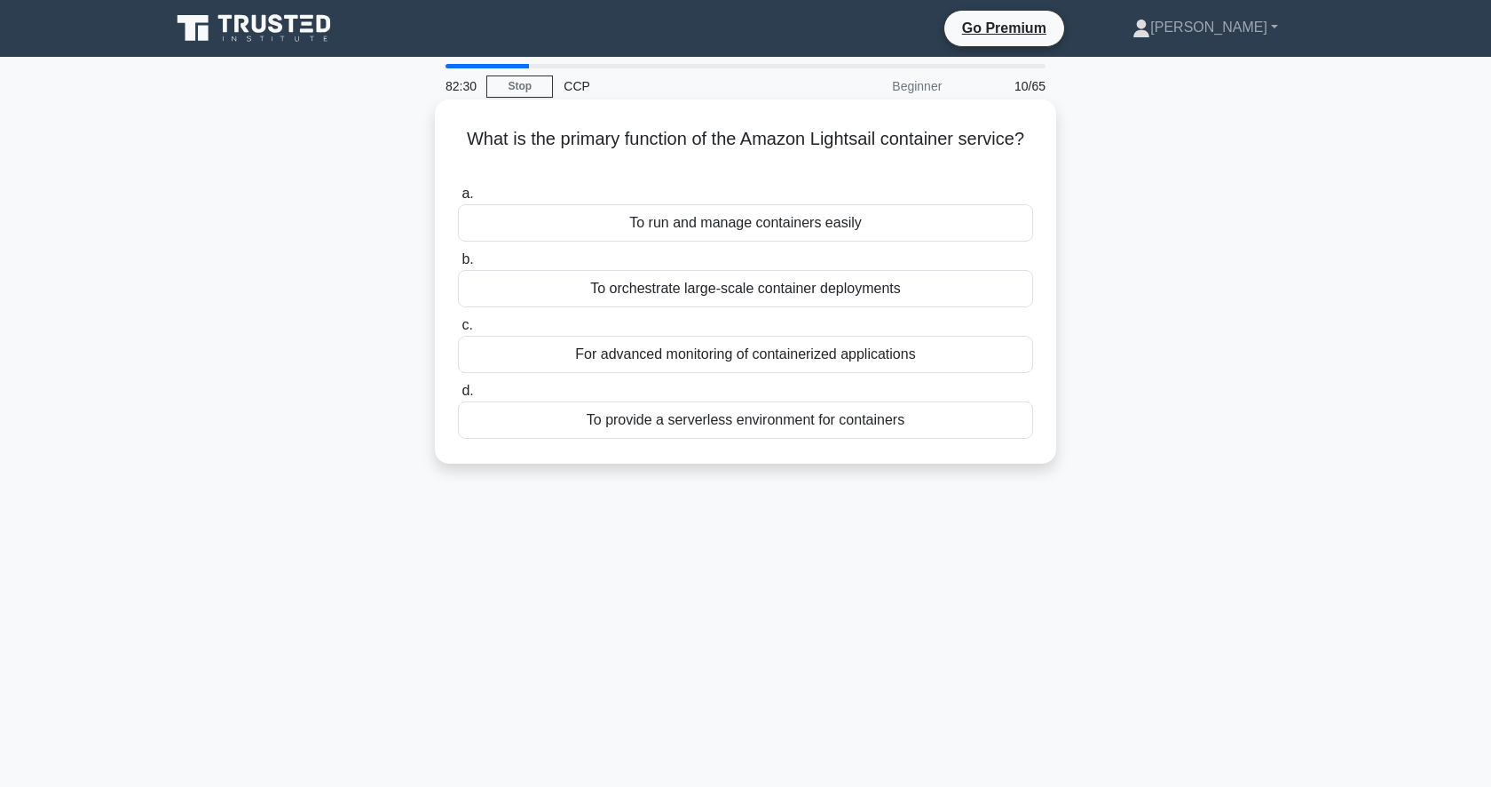
click at [877, 224] on div "To run and manage containers easily" at bounding box center [745, 222] width 575 height 37
click at [458, 200] on input "a. To run and manage containers easily" at bounding box center [458, 194] width 0 height 12
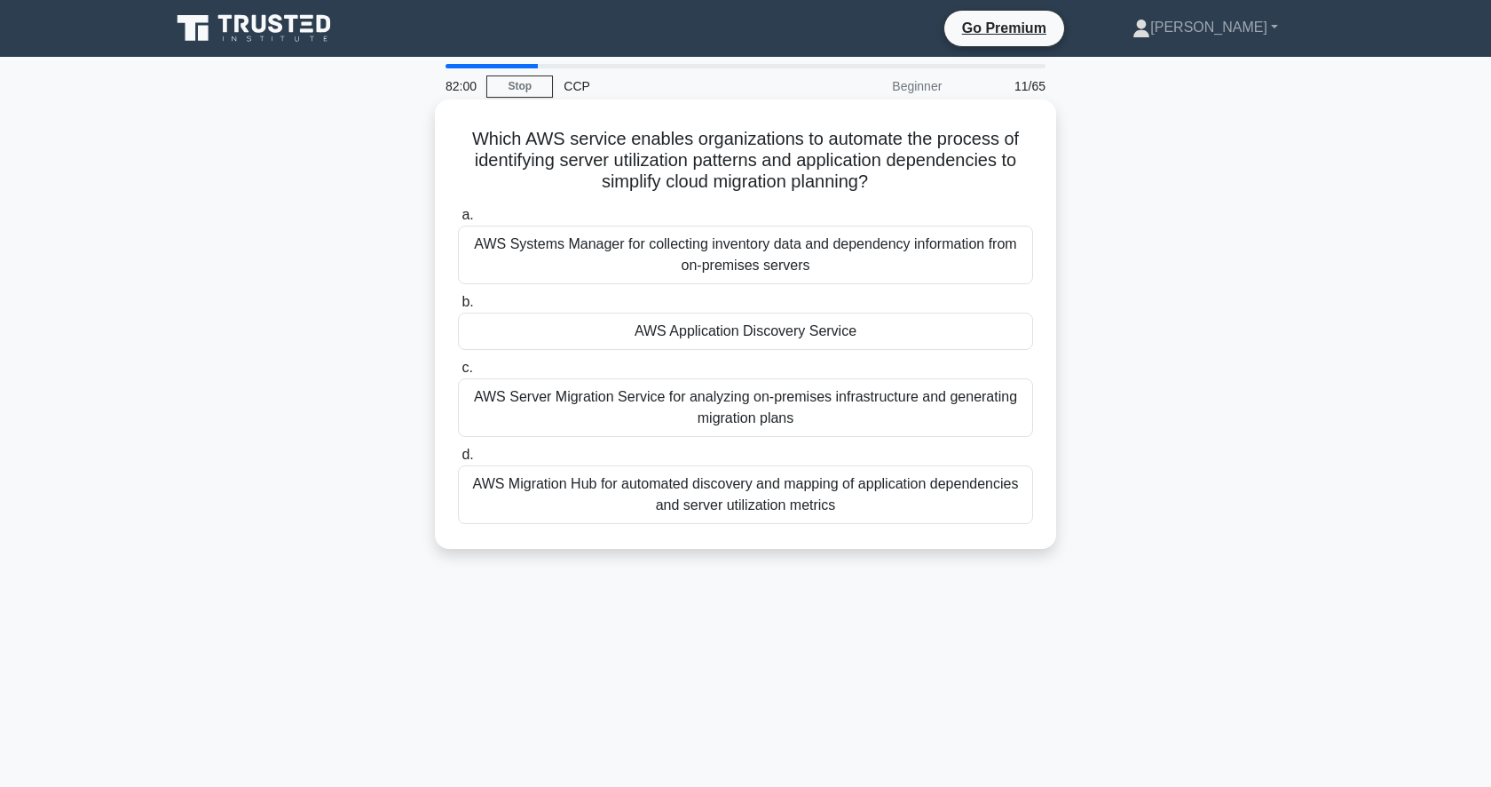
click at [865, 313] on div "AWS Application Discovery Service" at bounding box center [745, 330] width 575 height 37
click at [458, 308] on input "b. AWS Application Discovery Service" at bounding box center [458, 303] width 0 height 12
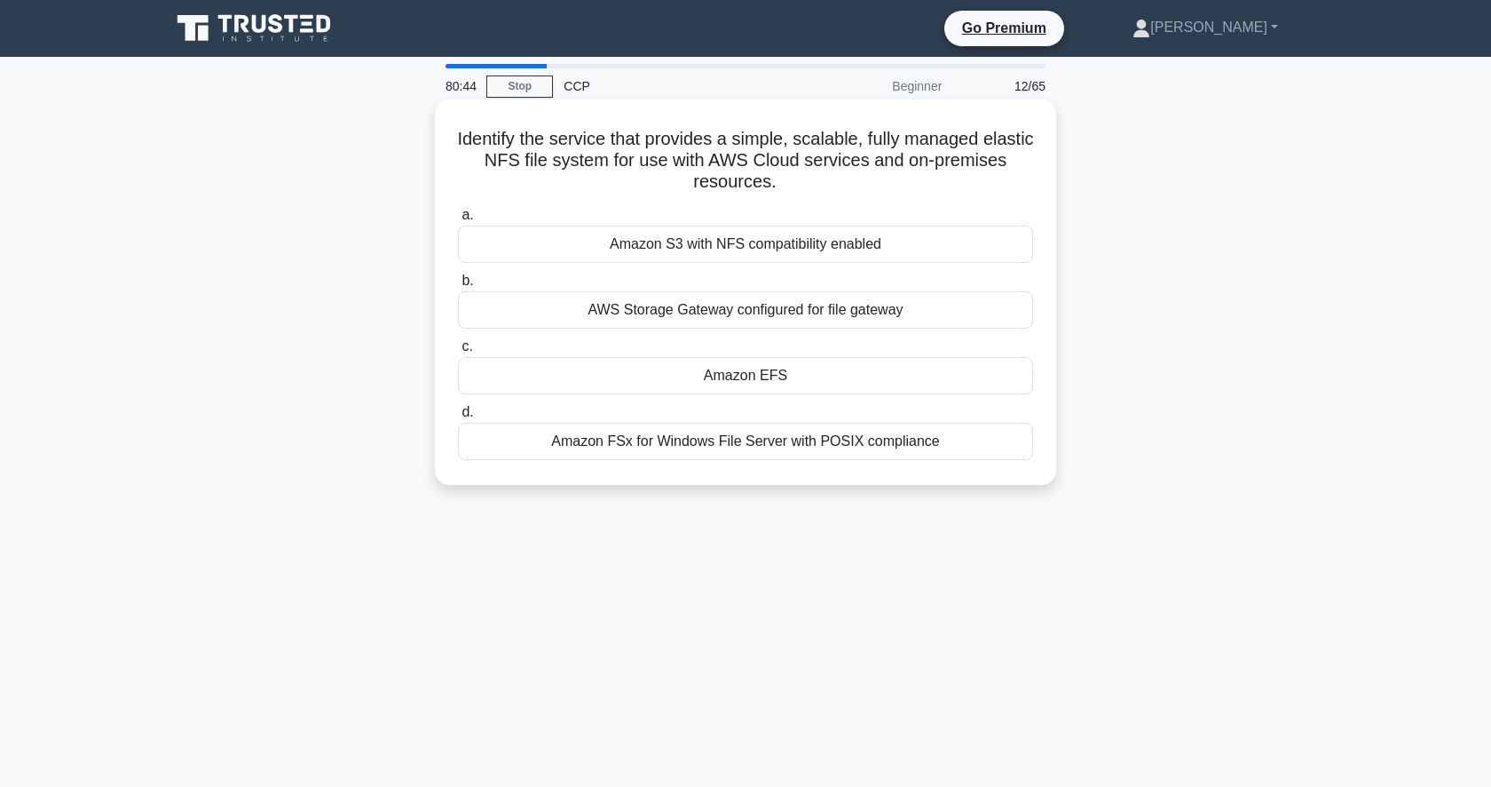
click at [927, 303] on div "AWS Storage Gateway configured for file gateway" at bounding box center [745, 309] width 575 height 37
click at [458, 287] on input "b. AWS Storage Gateway configured for file gateway" at bounding box center [458, 281] width 0 height 12
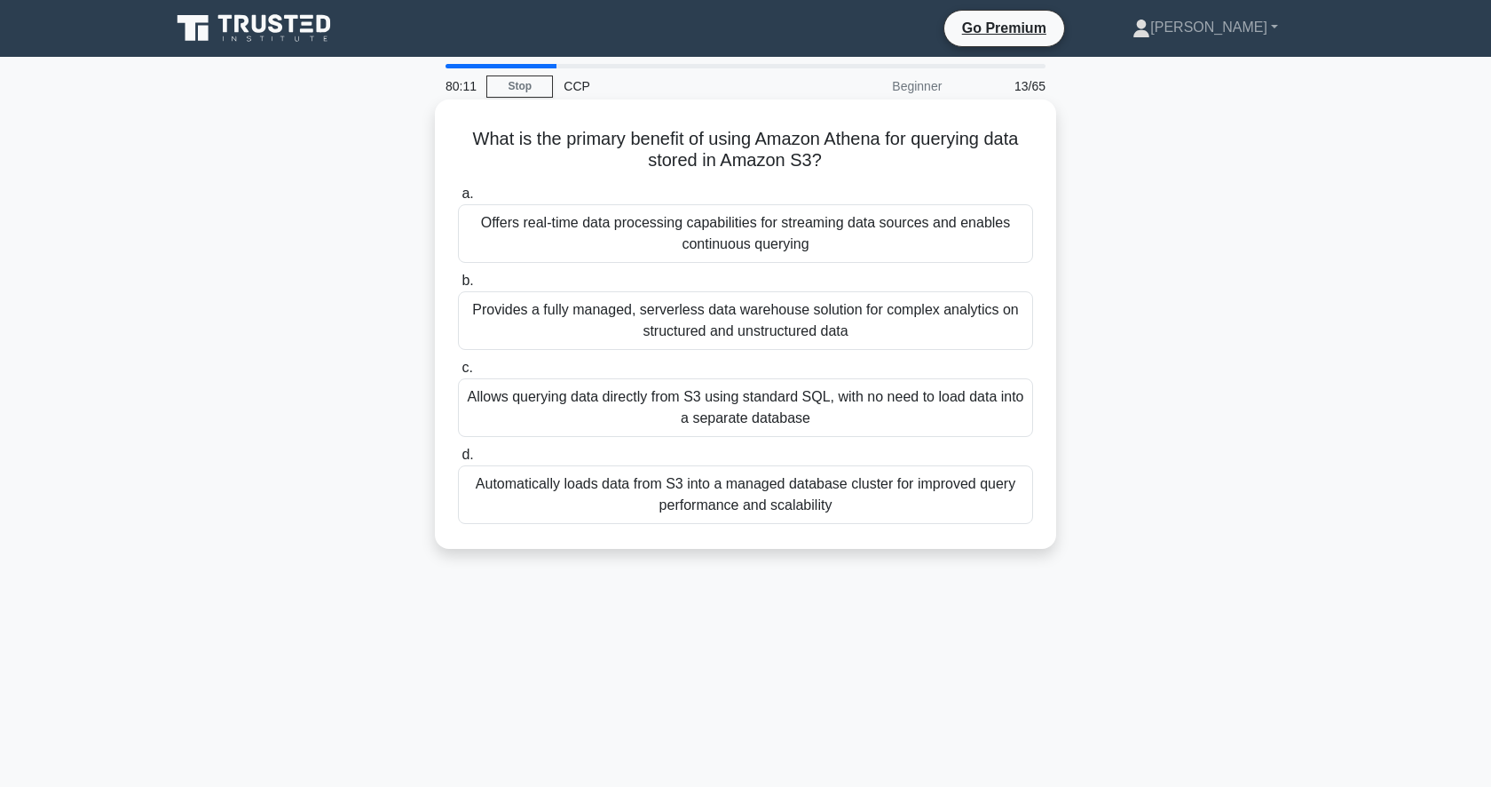
click at [943, 406] on div "Allows querying data directly from S3 using standard SQL, with no need to load …" at bounding box center [745, 407] width 575 height 59
click at [458, 374] on input "c. Allows querying data directly from S3 using standard SQL, with no need to lo…" at bounding box center [458, 368] width 0 height 12
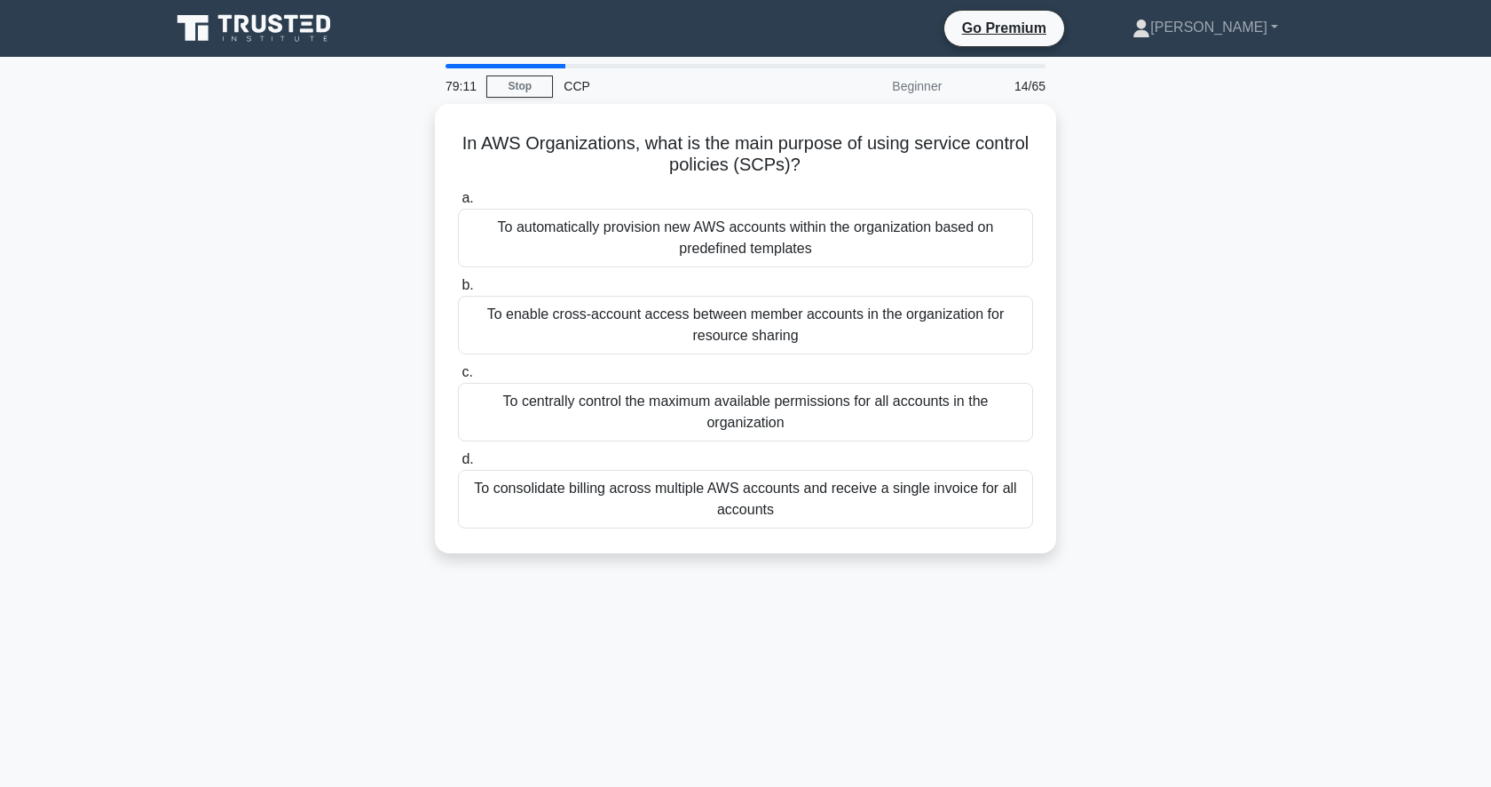
drag, startPoint x: 943, startPoint y: 406, endPoint x: 1377, endPoint y: 391, distance: 434.4
click at [1377, 391] on main "79:11 Stop CCP Beginner 14/65 In AWS Organizations, what is the main purpose of…" at bounding box center [745, 508] width 1491 height 902
click at [1198, 435] on div "In AWS Organizations, what is the main purpose of using service control policie…" at bounding box center [746, 339] width 1172 height 470
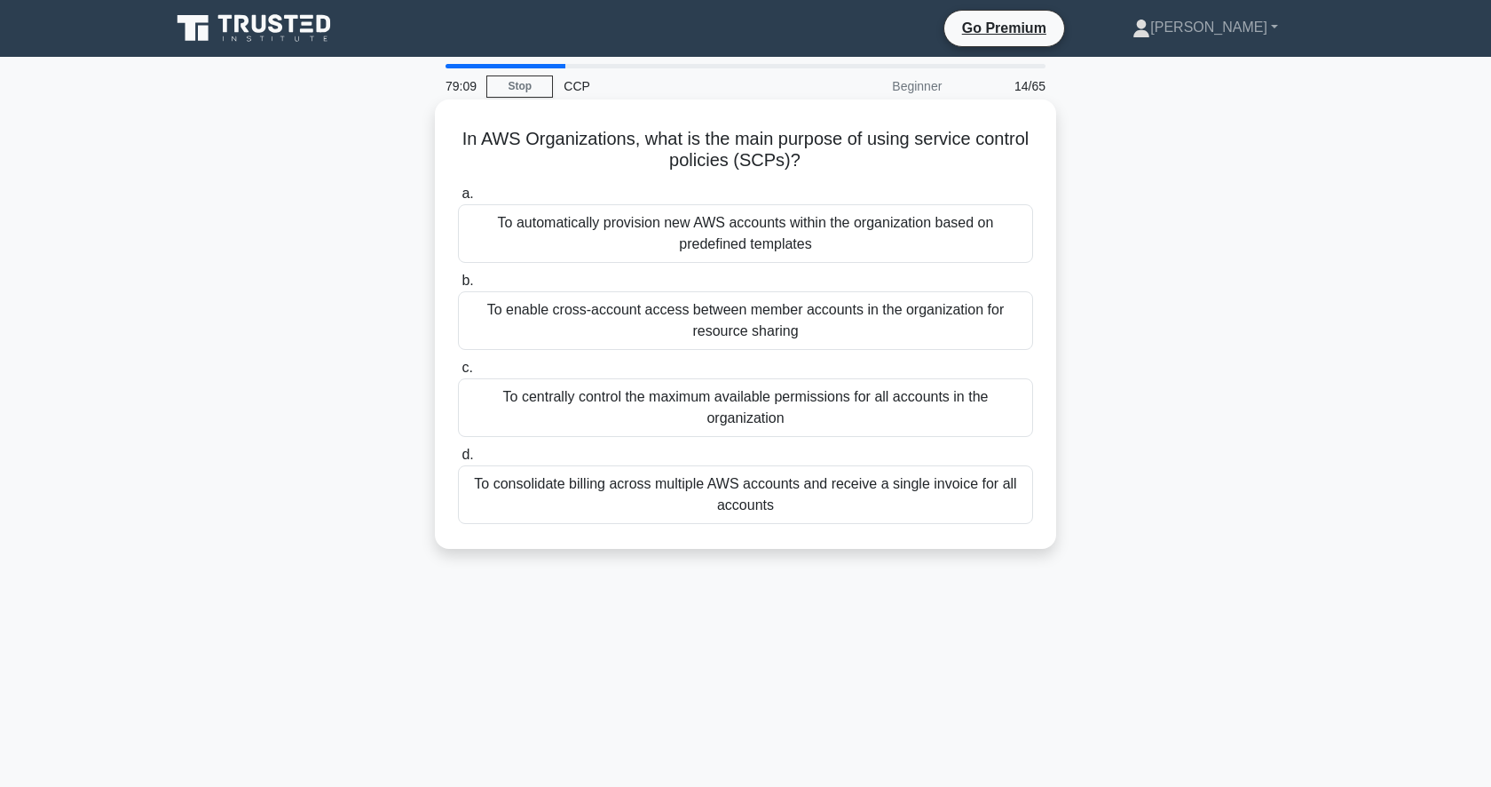
click at [896, 403] on div "To centrally control the maximum available permissions for all accounts in the …" at bounding box center [745, 407] width 575 height 59
click at [458, 374] on input "c. To centrally control the maximum available permissions for all accounts in t…" at bounding box center [458, 368] width 0 height 12
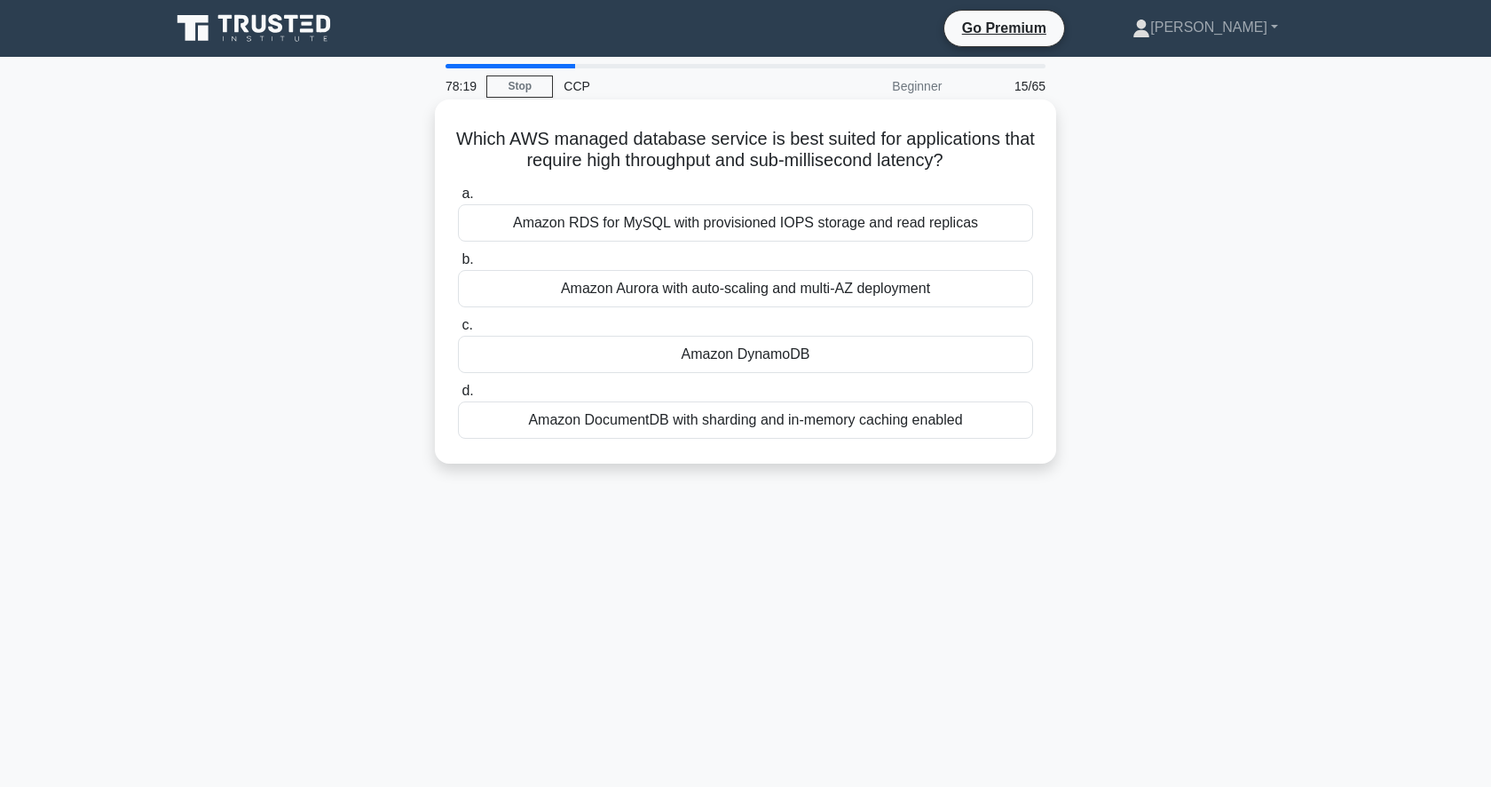
click at [876, 339] on div "Amazon DynamoDB" at bounding box center [745, 354] width 575 height 37
click at [458, 331] on input "c. Amazon DynamoDB" at bounding box center [458, 326] width 0 height 12
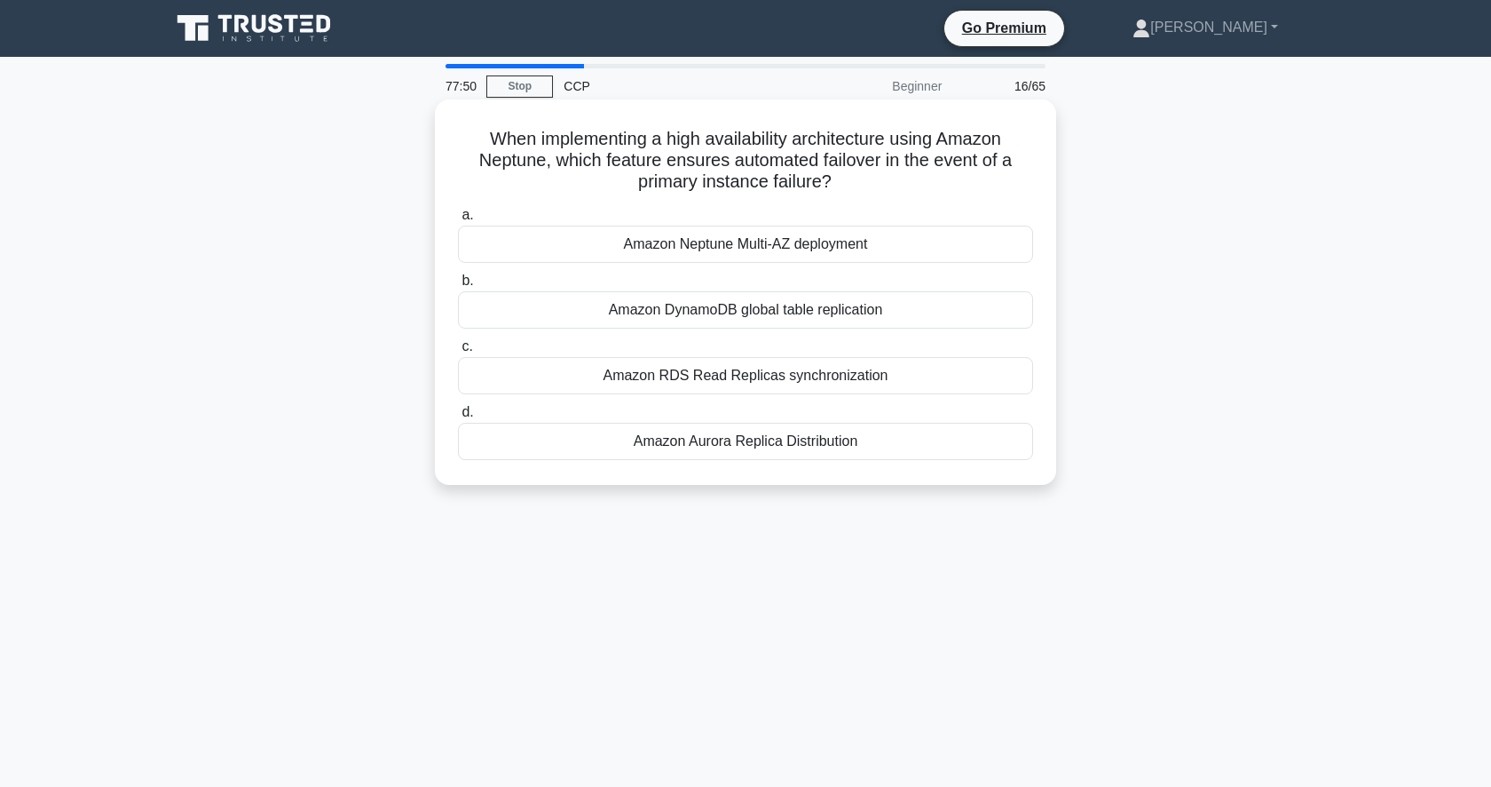
click at [899, 239] on div "Amazon Neptune Multi-AZ deployment" at bounding box center [745, 243] width 575 height 37
click at [458, 221] on input "a. Amazon Neptune Multi-AZ deployment" at bounding box center [458, 216] width 0 height 12
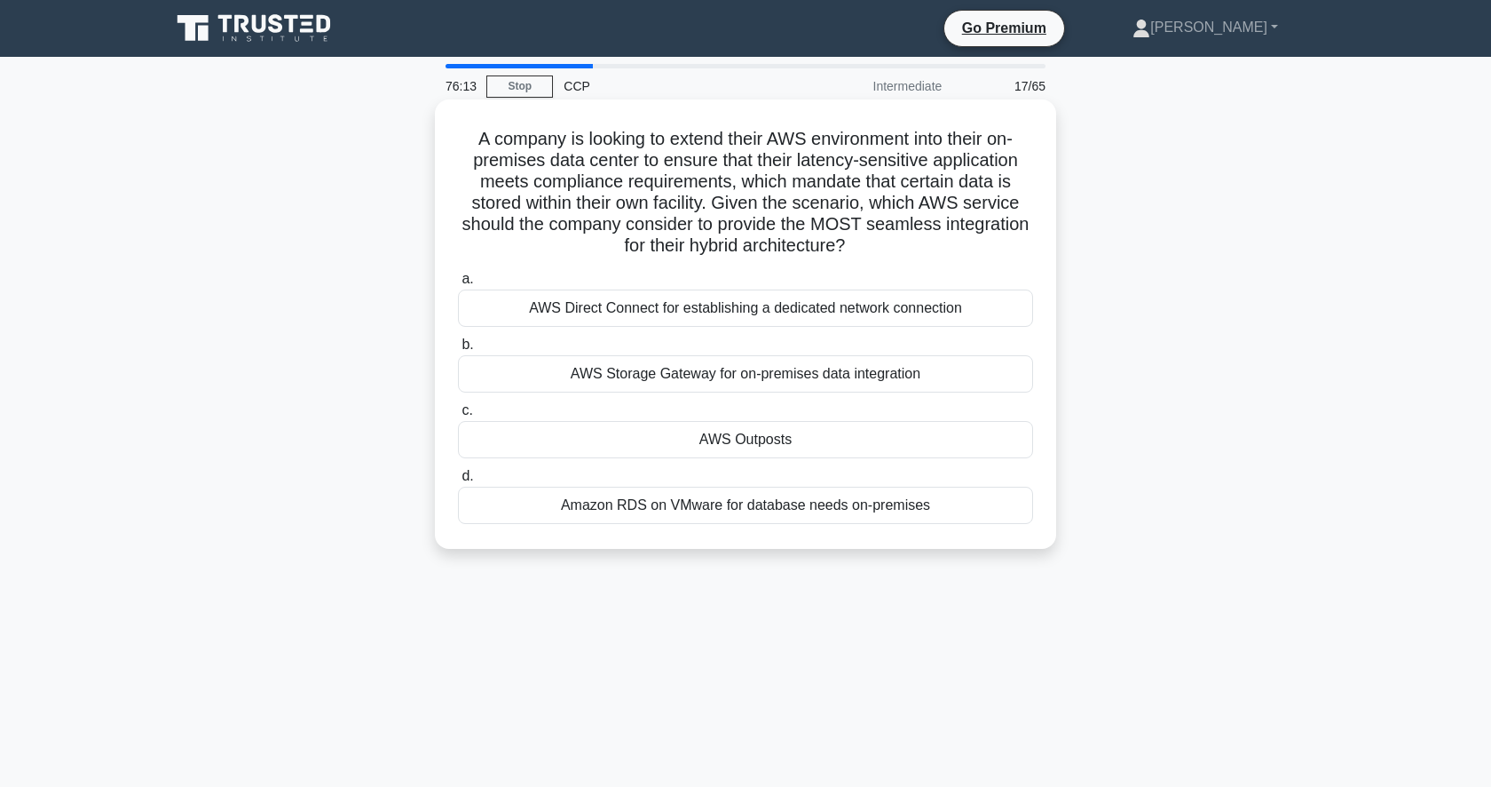
click at [883, 429] on div "AWS Outposts" at bounding box center [745, 439] width 575 height 37
click at [458, 416] on input "c. AWS Outposts" at bounding box center [458, 411] width 0 height 12
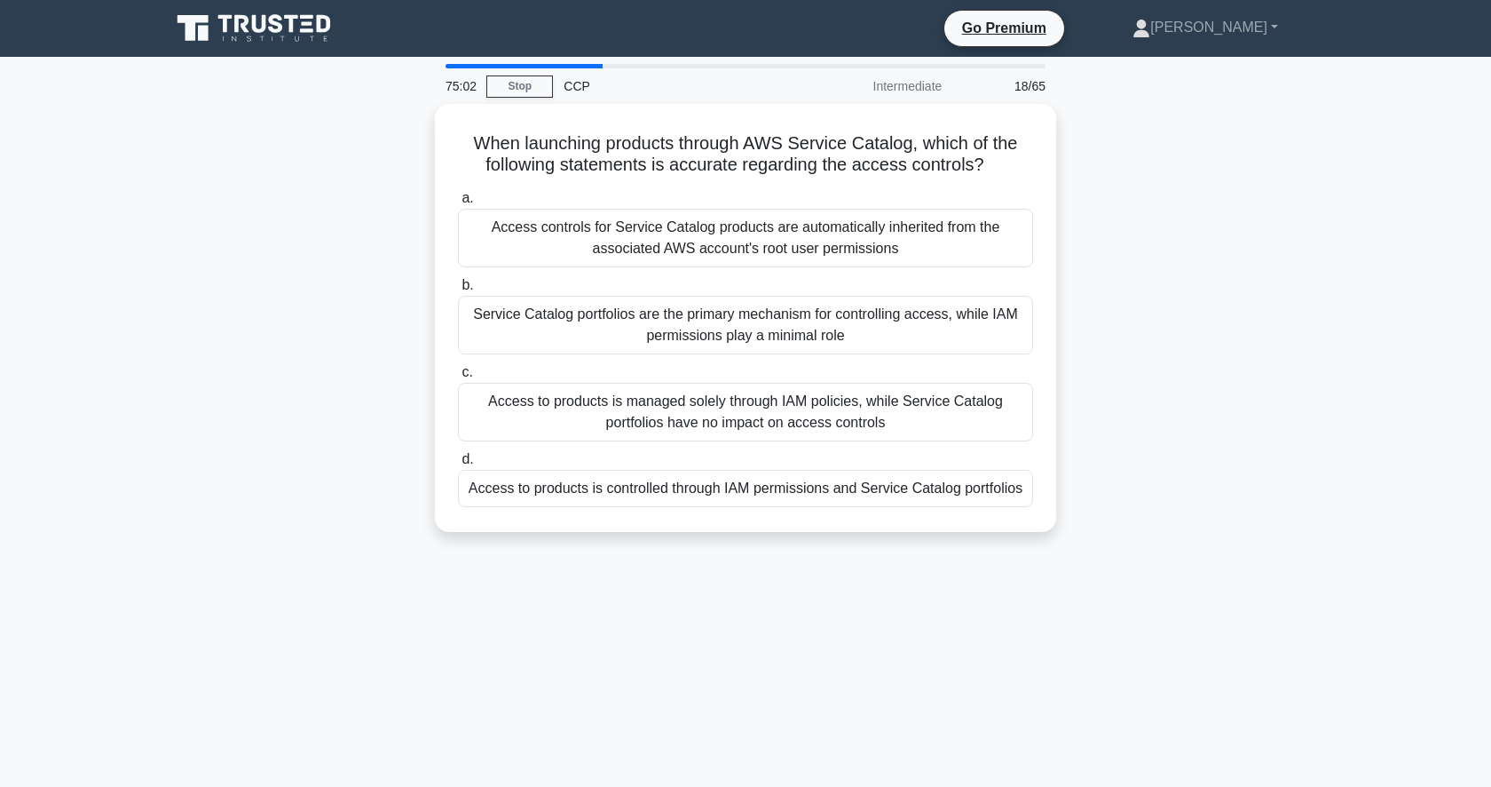
click at [883, 429] on div "Access to products is managed solely through IAM policies, while Service Catalo…" at bounding box center [745, 412] width 575 height 59
click at [458, 378] on input "c. Access to products is managed solely through IAM policies, while Service Cat…" at bounding box center [458, 373] width 0 height 12
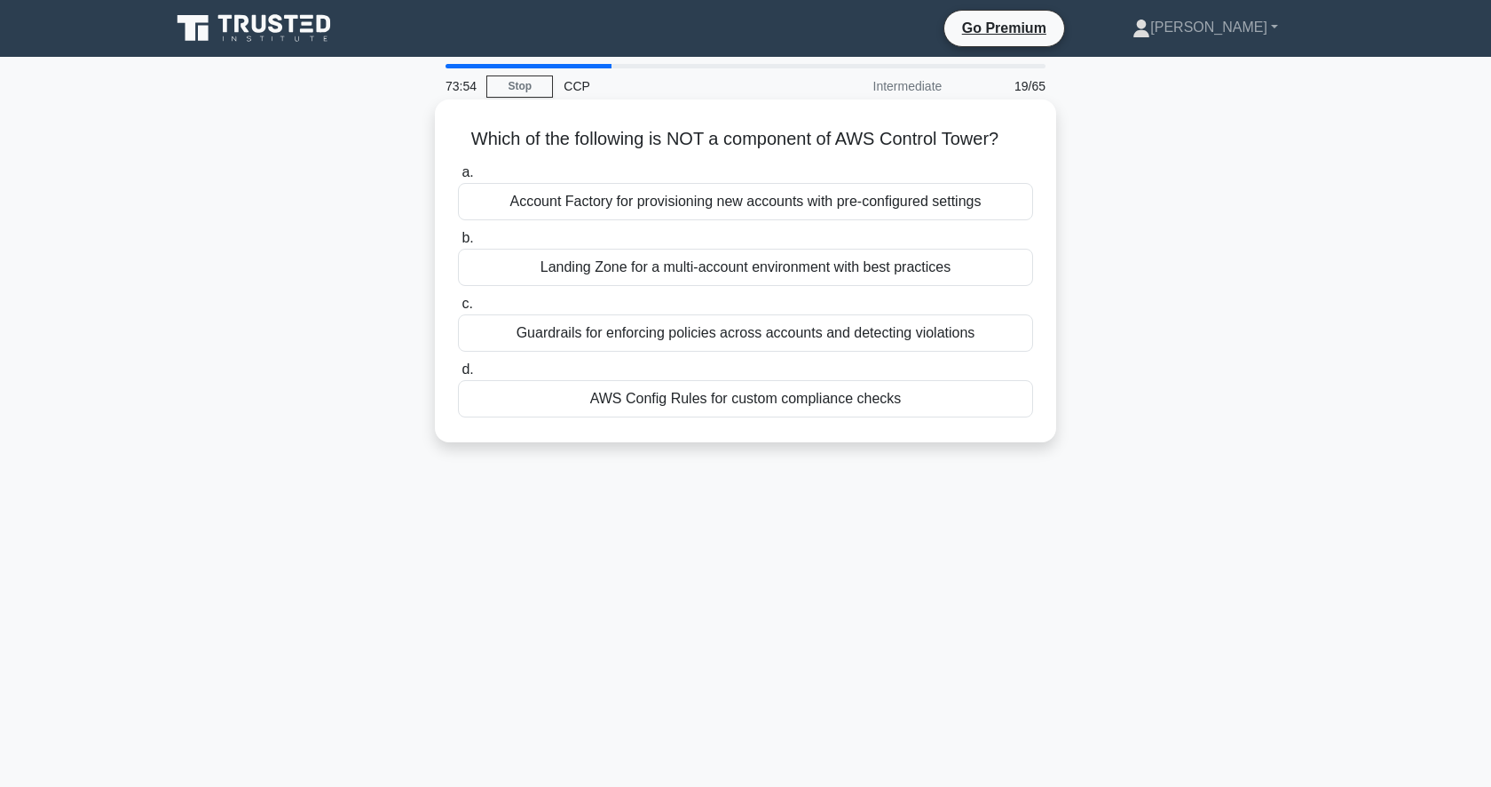
click at [918, 198] on div "Account Factory for provisioning new accounts with pre-configured settings" at bounding box center [745, 201] width 575 height 37
click at [458, 178] on input "a. Account Factory for provisioning new accounts with pre-configured settings" at bounding box center [458, 173] width 0 height 12
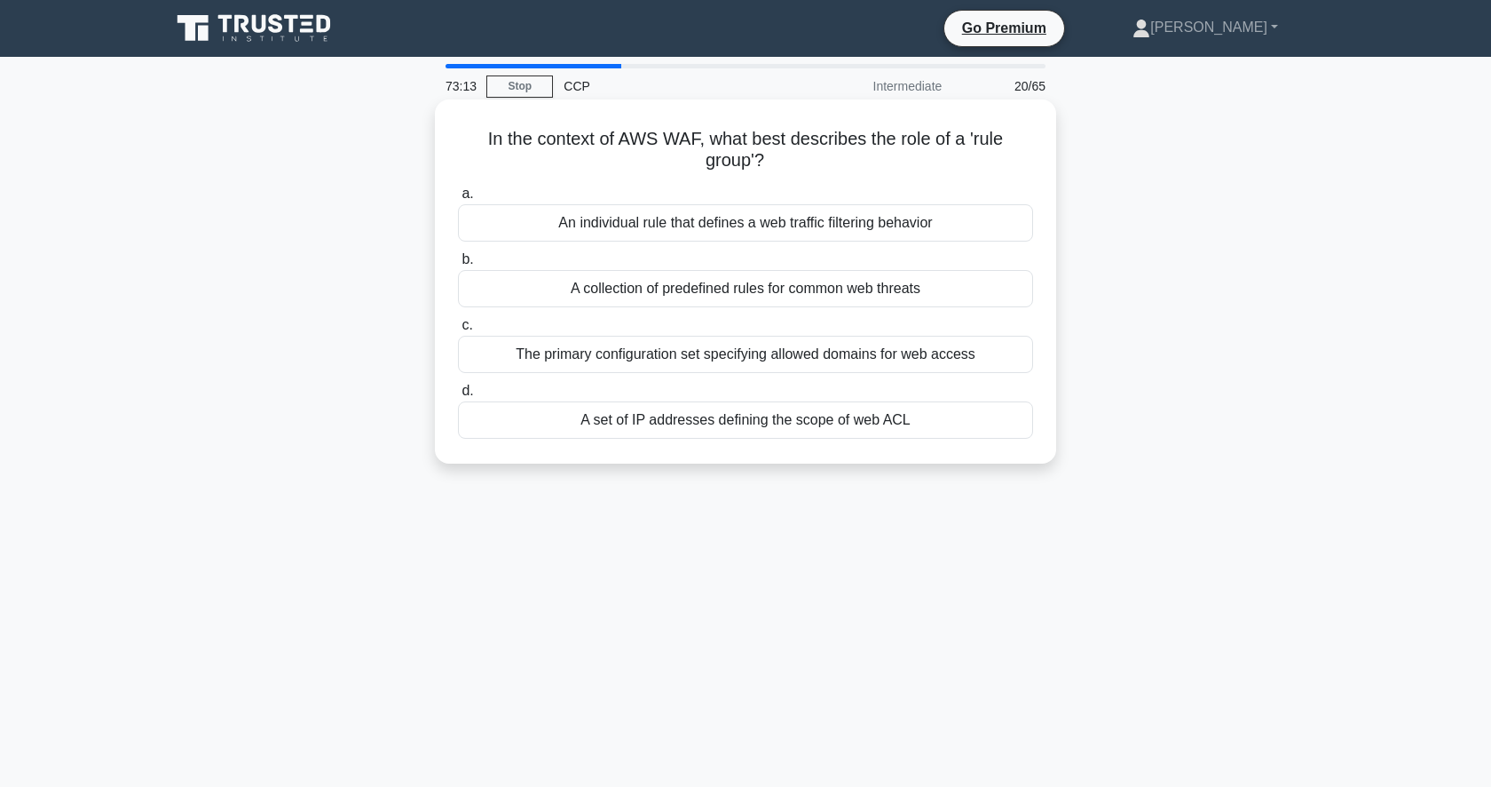
click at [825, 284] on div "A collection of predefined rules for common web threats" at bounding box center [745, 288] width 575 height 37
click at [458, 265] on input "b. A collection of predefined rules for common web threats" at bounding box center [458, 260] width 0 height 12
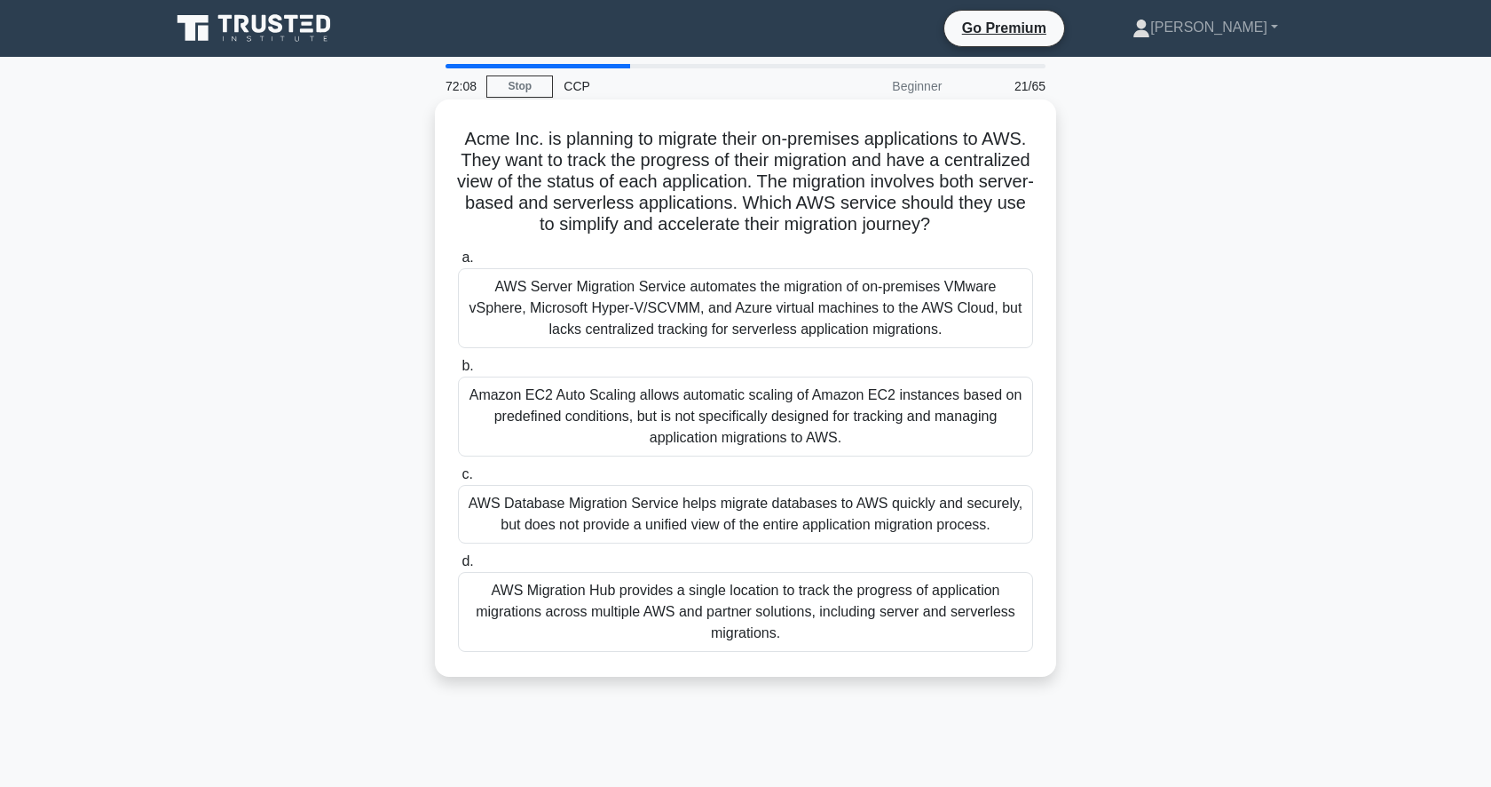
click at [954, 611] on div "AWS Migration Hub provides a single location to track the progress of applicati…" at bounding box center [745, 612] width 575 height 80
click at [458, 567] on input "d. AWS Migration Hub provides a single location to track the progress of applic…" at bounding box center [458, 562] width 0 height 12
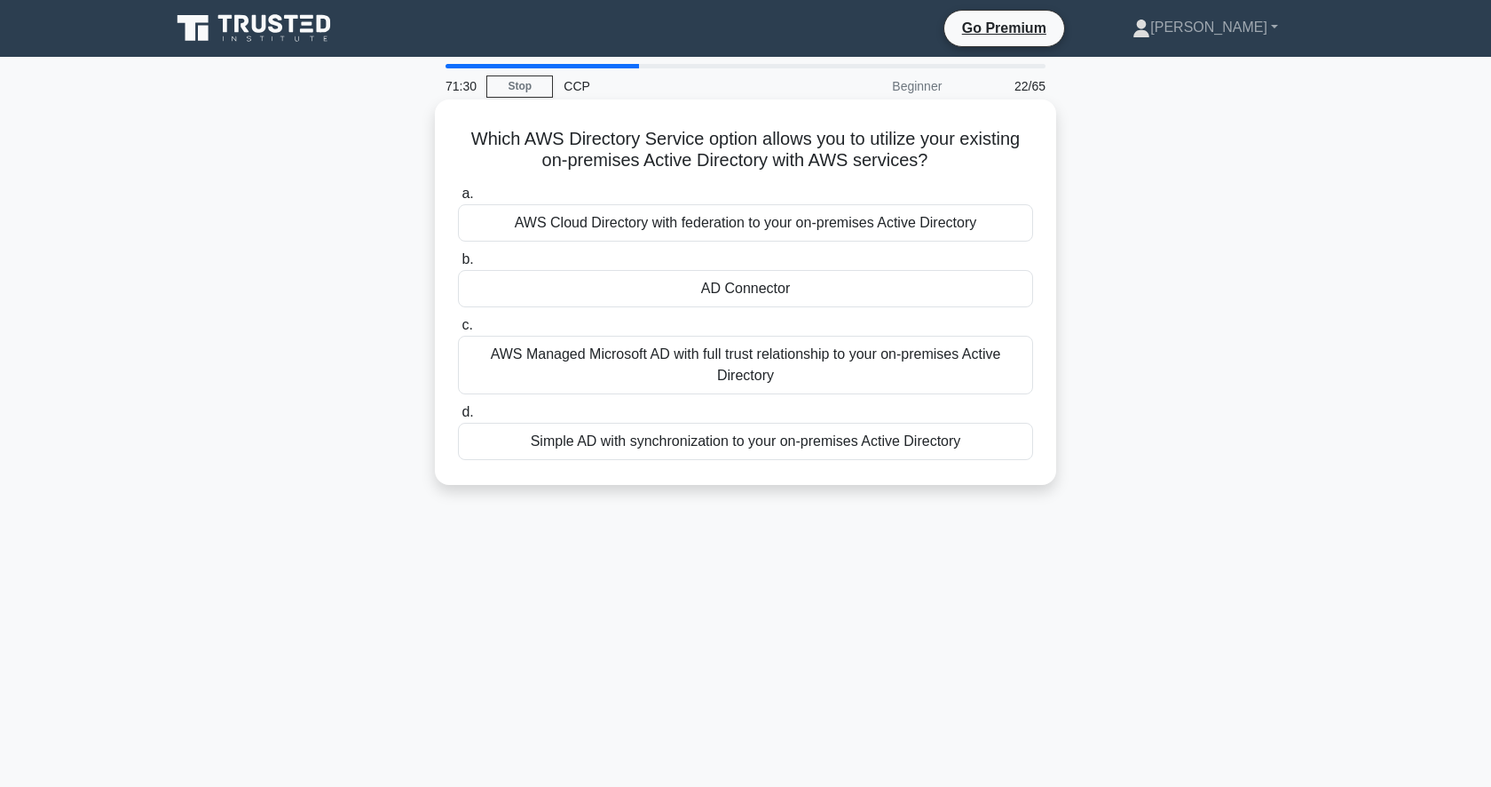
click at [870, 233] on div "AWS Cloud Directory with federation to your on-premises Active Directory" at bounding box center [745, 222] width 575 height 37
click at [458, 200] on input "a. AWS Cloud Directory with federation to your on-premises Active Directory" at bounding box center [458, 194] width 0 height 12
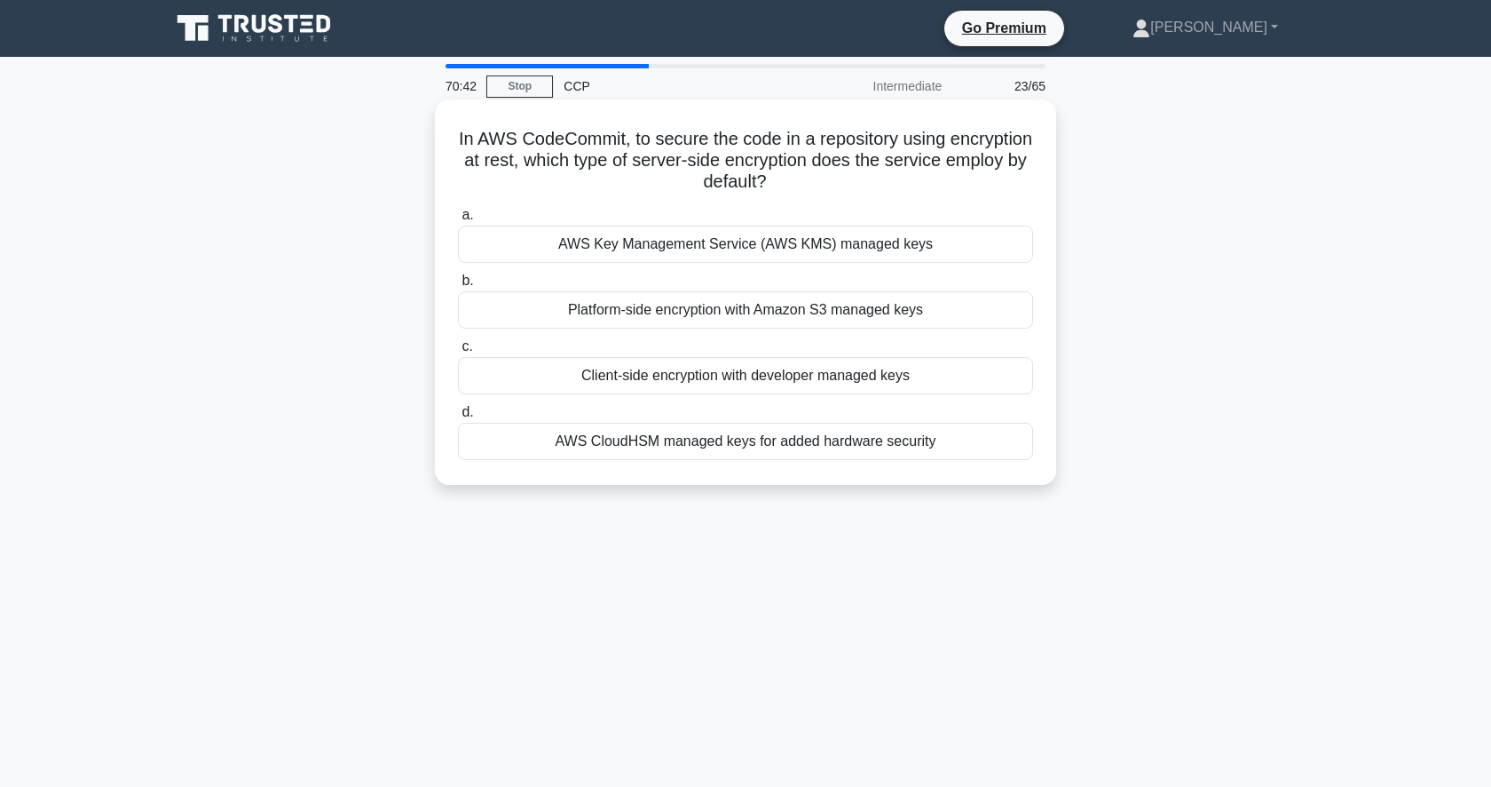
click at [866, 385] on div "Client-side encryption with developer managed keys" at bounding box center [745, 375] width 575 height 37
click at [458, 352] on input "c. Client-side encryption with developer managed keys" at bounding box center [458, 347] width 0 height 12
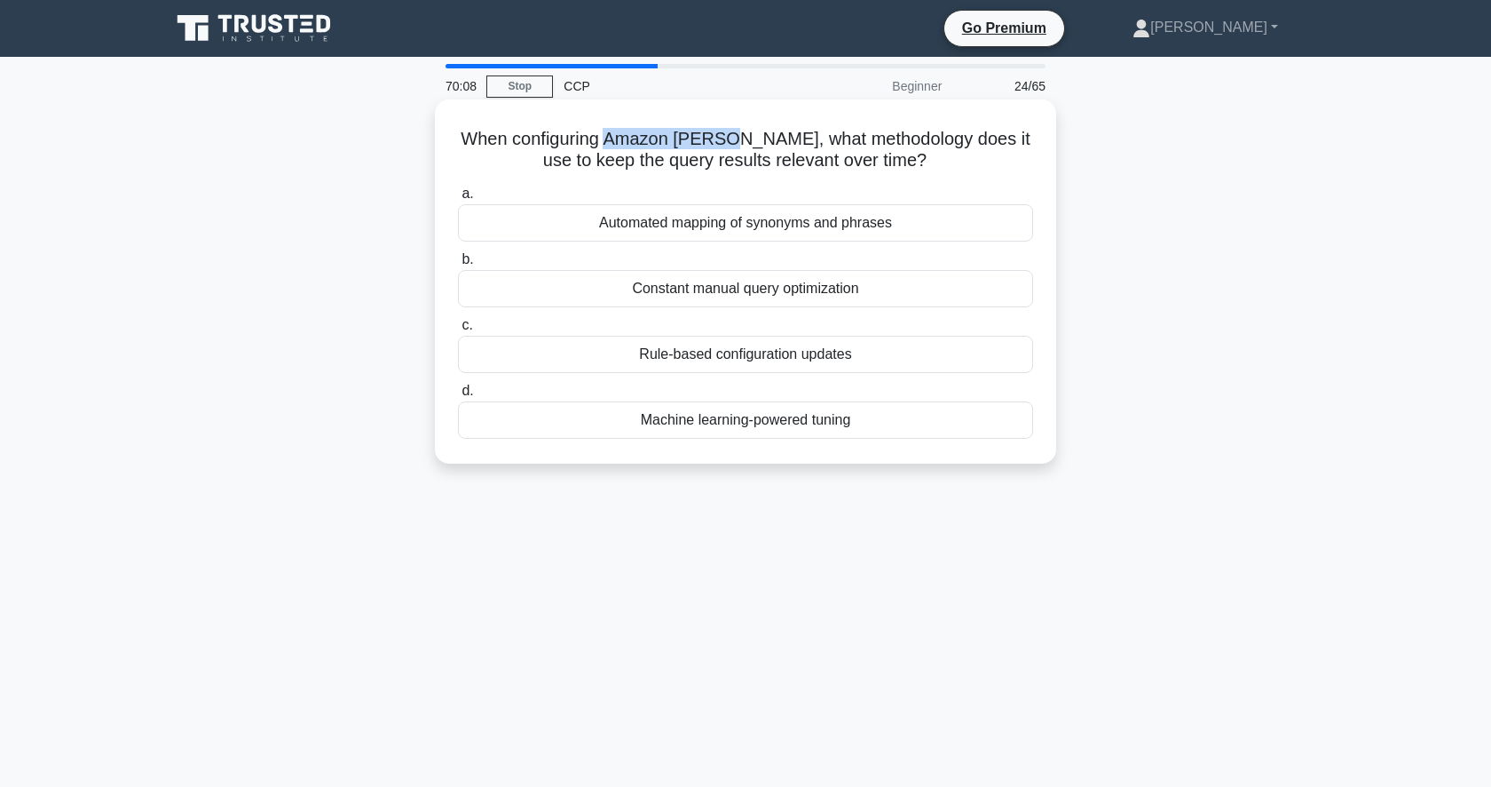
drag, startPoint x: 719, startPoint y: 138, endPoint x: 601, endPoint y: 138, distance: 118.1
click at [601, 138] on h5 "When configuring Amazon [PERSON_NAME], what methodology does it use to keep the…" at bounding box center [745, 150] width 579 height 44
copy h5 "Amazon [PERSON_NAME]"
click at [820, 429] on div "Machine learning-powered tuning" at bounding box center [745, 419] width 575 height 37
click at [458, 397] on input "d. Machine learning-powered tuning" at bounding box center [458, 391] width 0 height 12
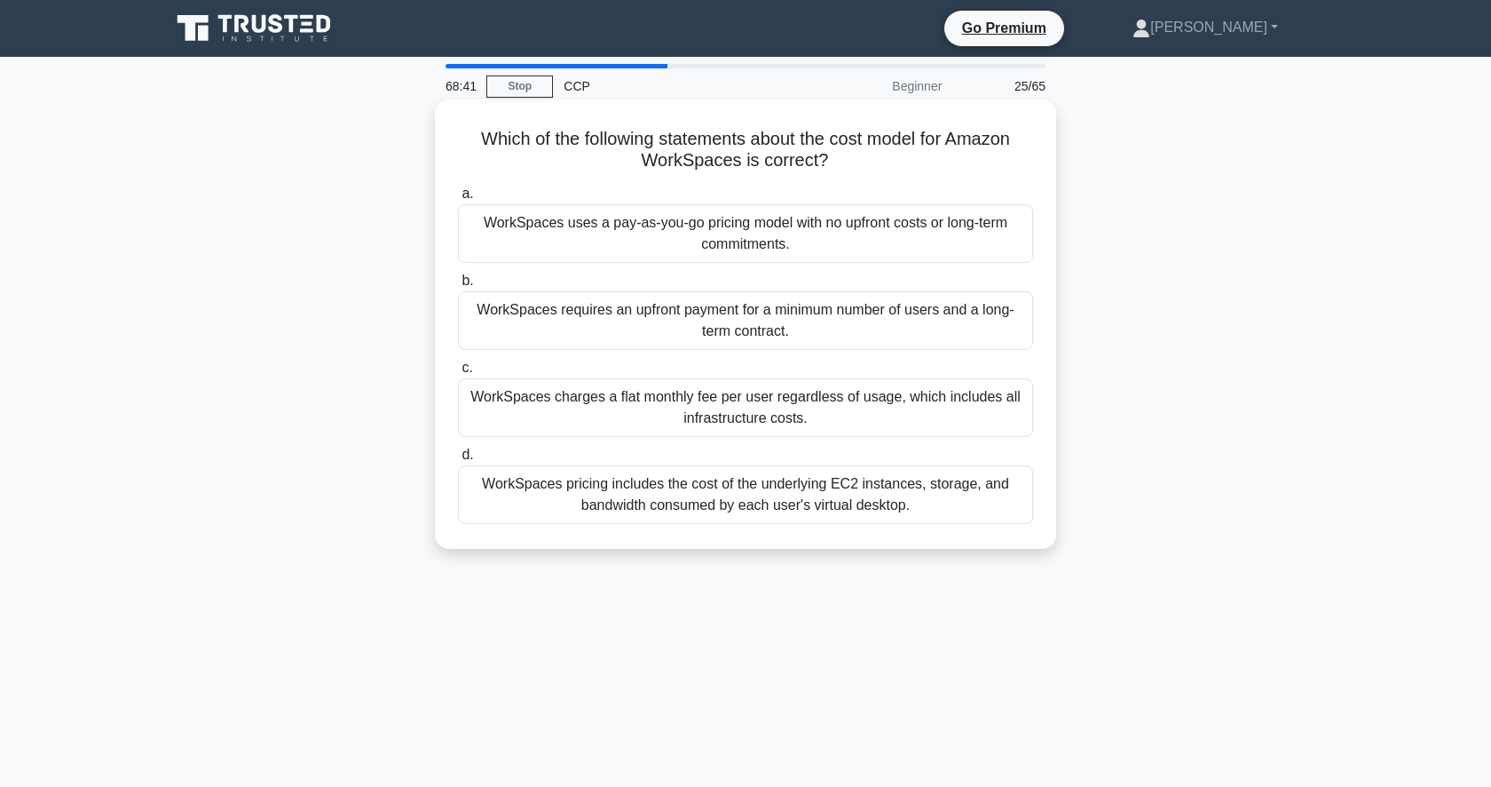
click at [841, 496] on div "WorkSpaces pricing includes the cost of the underlying EC2 instances, storage, …" at bounding box center [745, 494] width 575 height 59
click at [458, 461] on input "d. WorkSpaces pricing includes the cost of the underlying EC2 instances, storag…" at bounding box center [458, 455] width 0 height 12
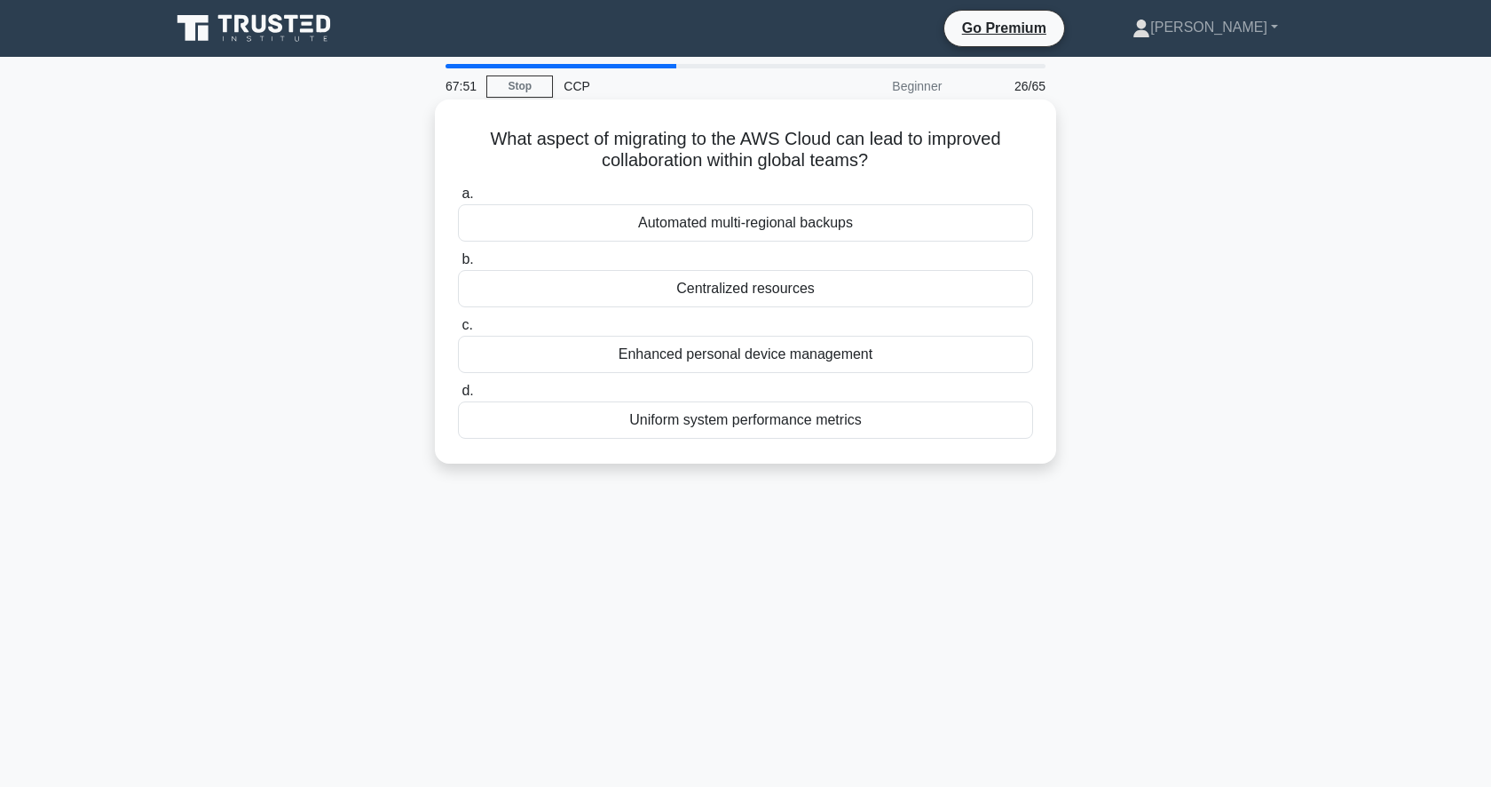
click at [895, 301] on div "Centralized resources" at bounding box center [745, 288] width 575 height 37
click at [458, 265] on input "b. Centralized resources" at bounding box center [458, 260] width 0 height 12
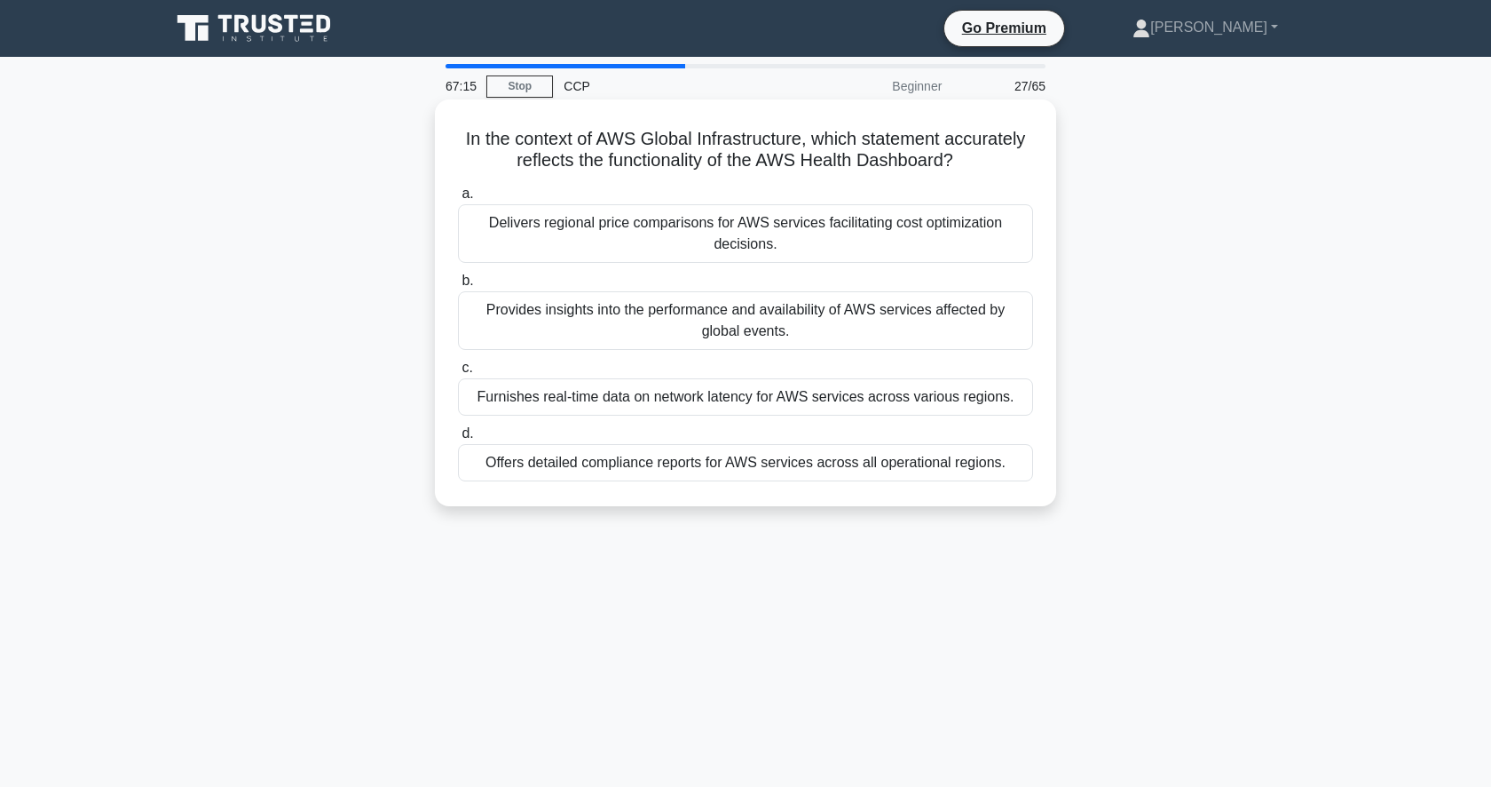
click at [892, 301] on div "Provides insights into the performance and availability of AWS services affecte…" at bounding box center [745, 320] width 575 height 59
click at [458, 287] on input "b. Provides insights into the performance and availability of AWS services affe…" at bounding box center [458, 281] width 0 height 12
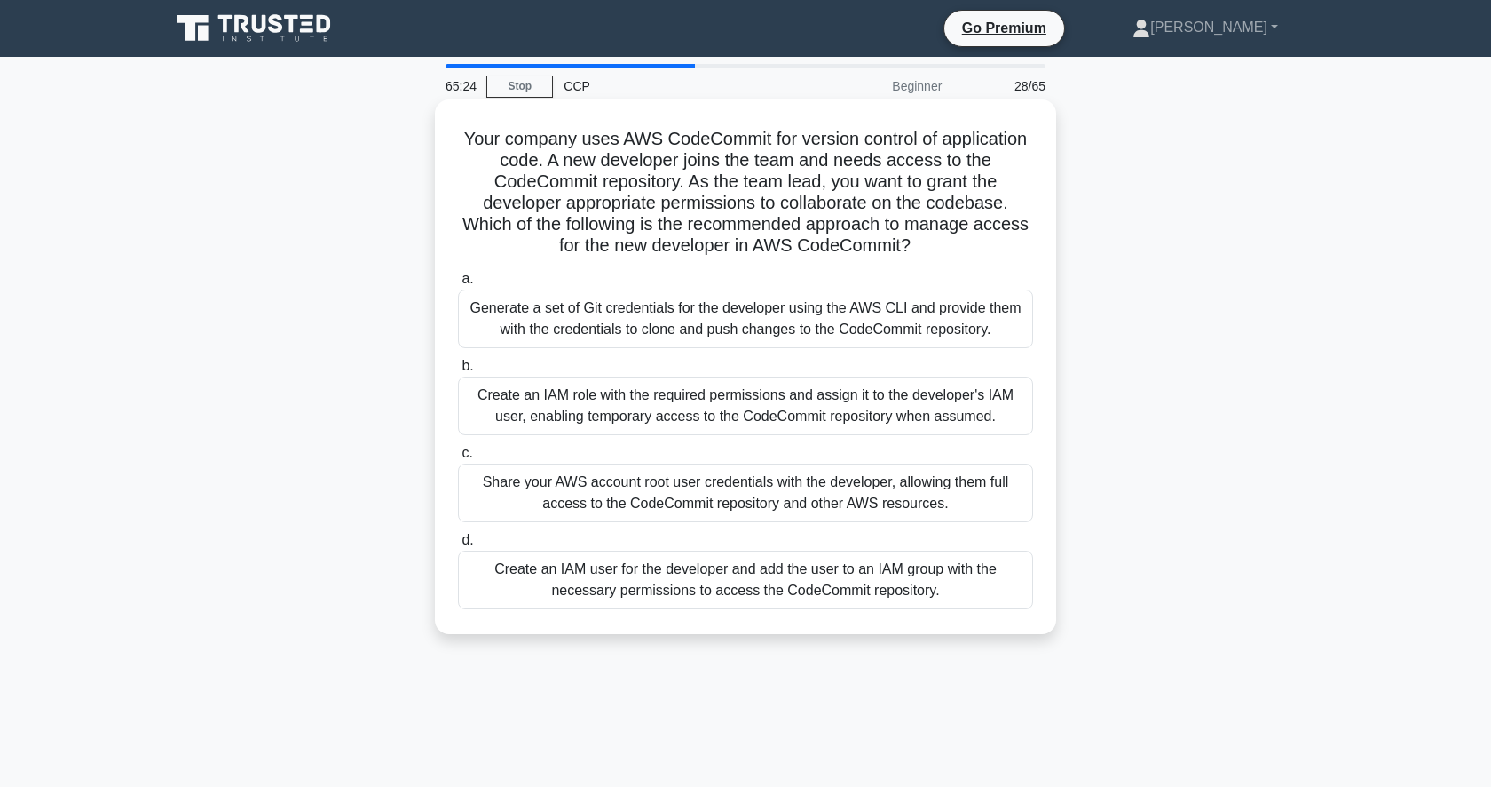
click at [909, 395] on div "Create an IAM role with the required permissions and assign it to the developer…" at bounding box center [745, 405] width 575 height 59
click at [458, 372] on input "b. Create an IAM role with the required permissions and assign it to the develo…" at bounding box center [458, 366] width 0 height 12
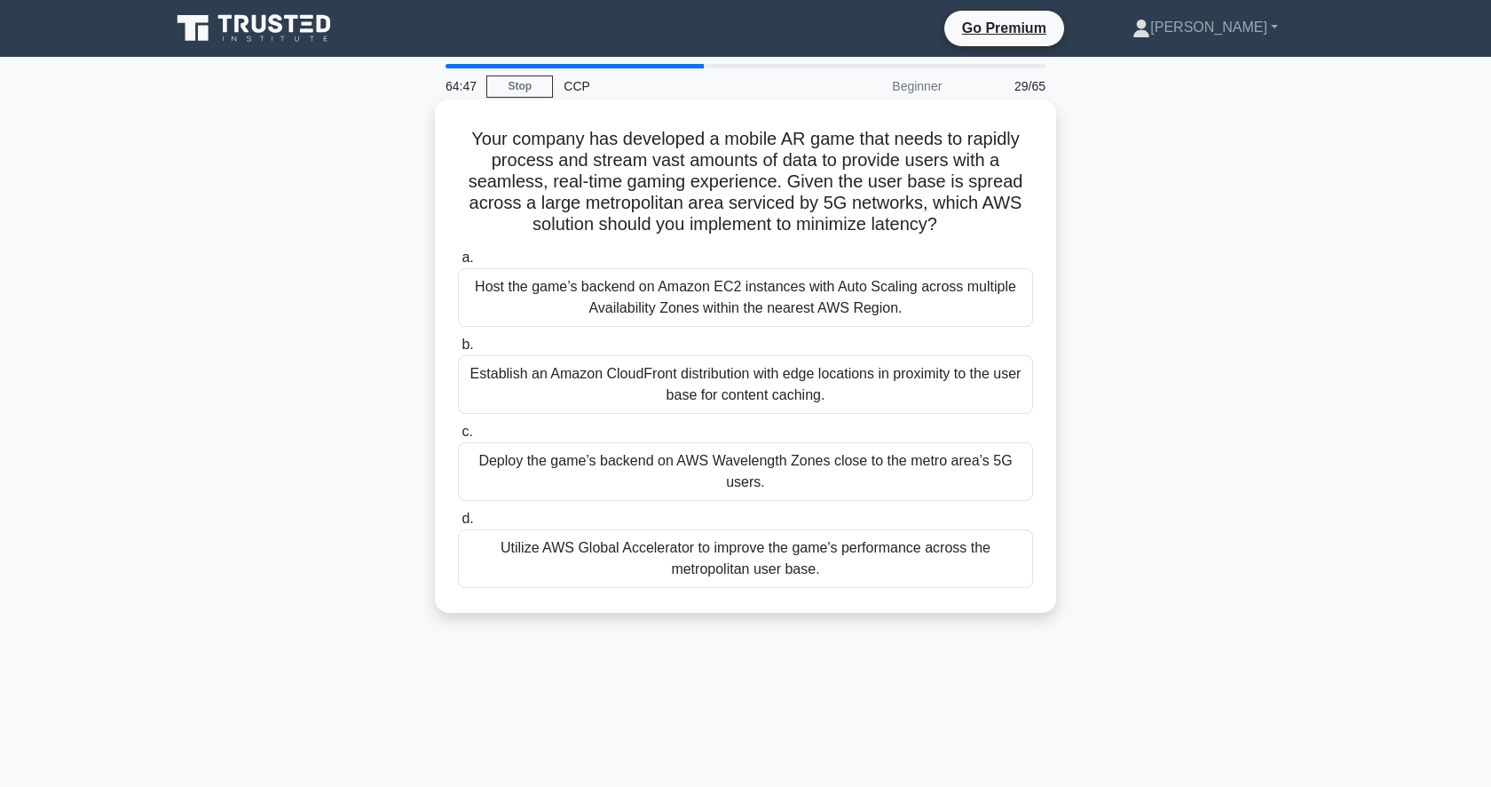
click at [900, 474] on div "Deploy the game’s backend on AWS Wavelength Zones close to the metro area’s 5G …" at bounding box center [745, 471] width 575 height 59
click at [458, 438] on input "c. Deploy the game’s backend on AWS Wavelength Zones close to the metro area’s …" at bounding box center [458, 432] width 0 height 12
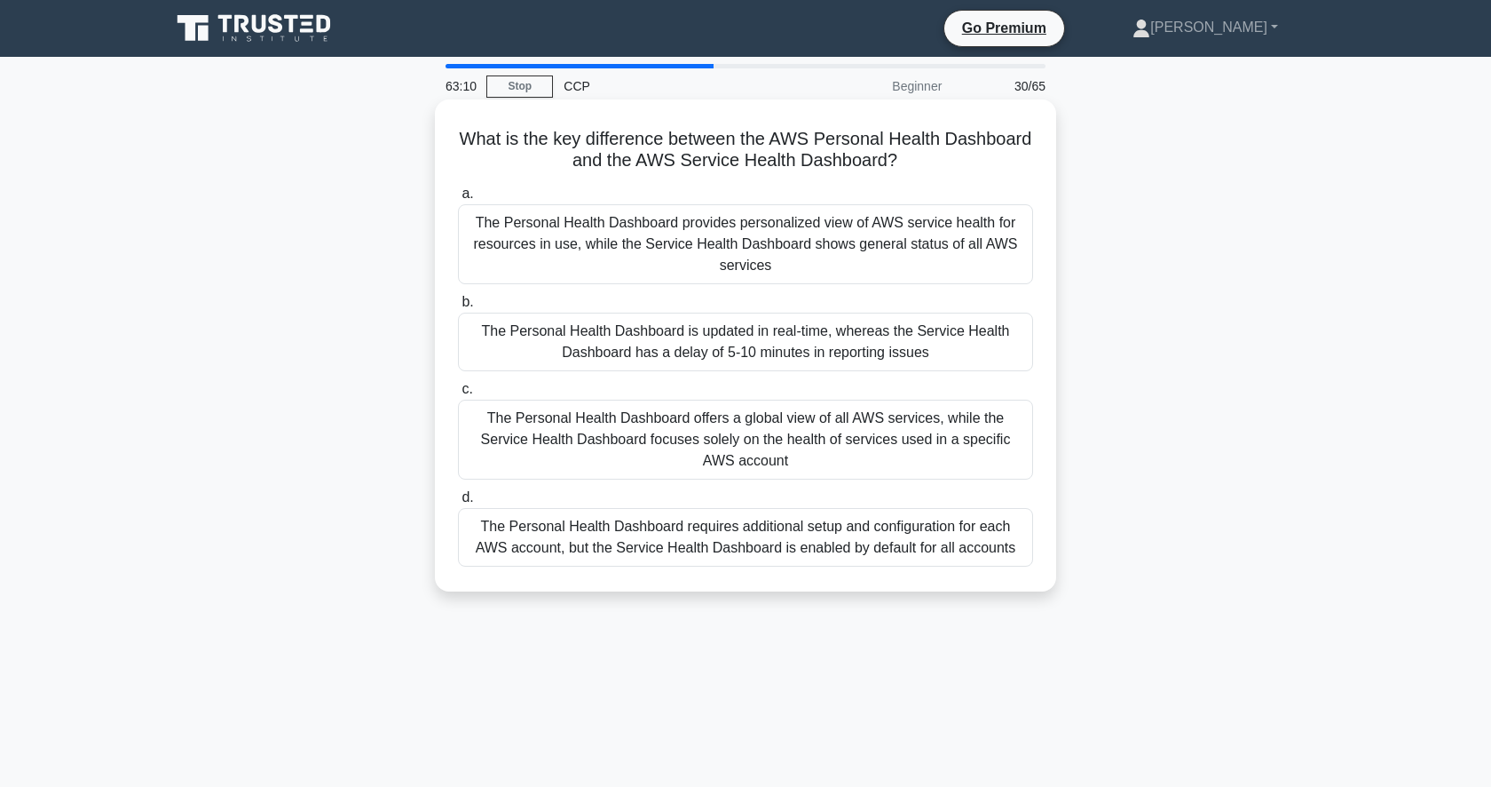
click at [898, 273] on div "The Personal Health Dashboard provides personalized view of AWS service health …" at bounding box center [745, 244] width 575 height 80
click at [458, 200] on input "a. The Personal Health Dashboard provides personalized view of AWS service heal…" at bounding box center [458, 194] width 0 height 12
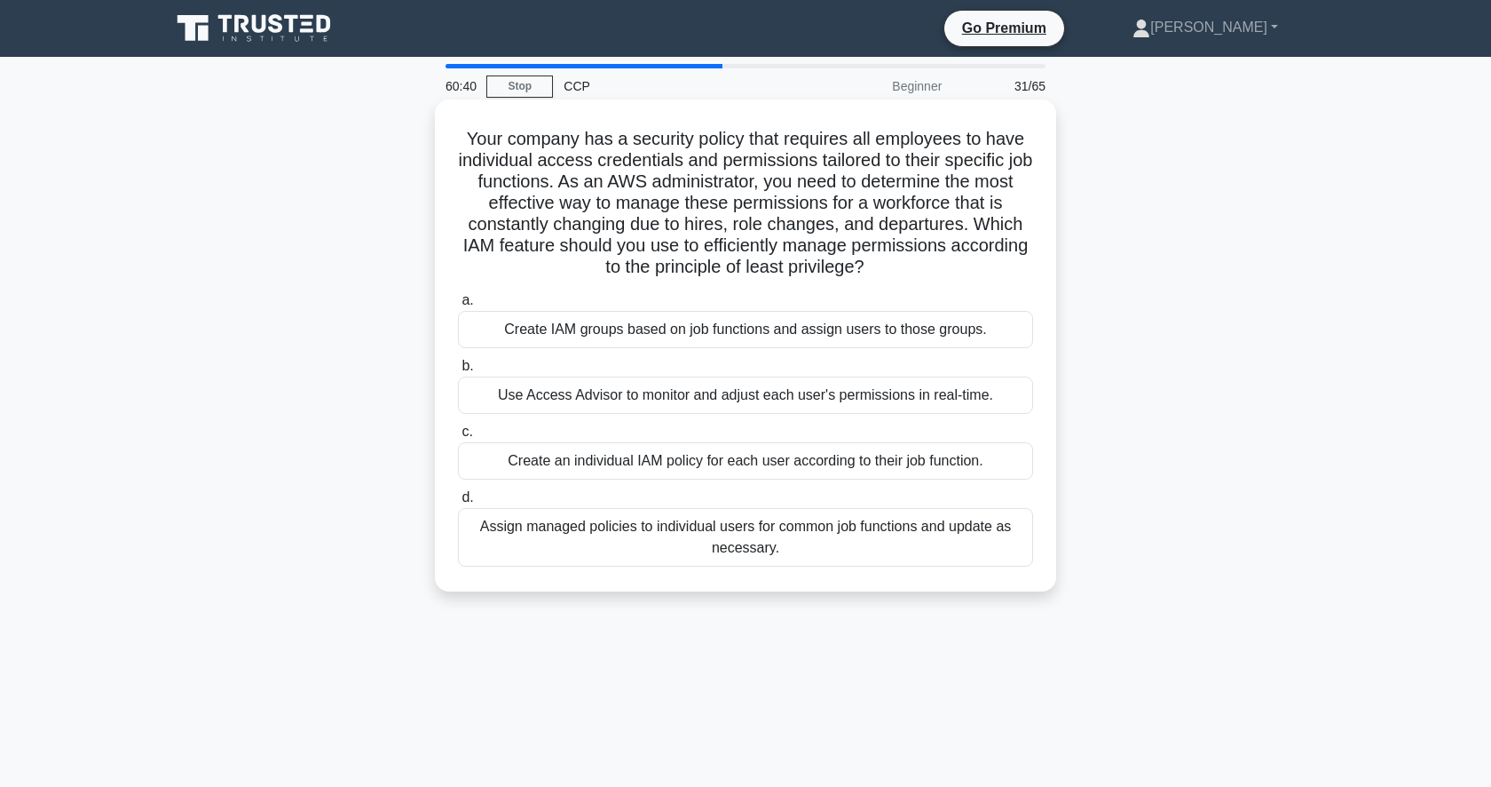
click at [882, 332] on div "Create IAM groups based on job functions and assign users to those groups." at bounding box center [745, 329] width 575 height 37
click at [458, 306] on input "a. Create IAM groups based on job functions and assign users to those groups." at bounding box center [458, 301] width 0 height 12
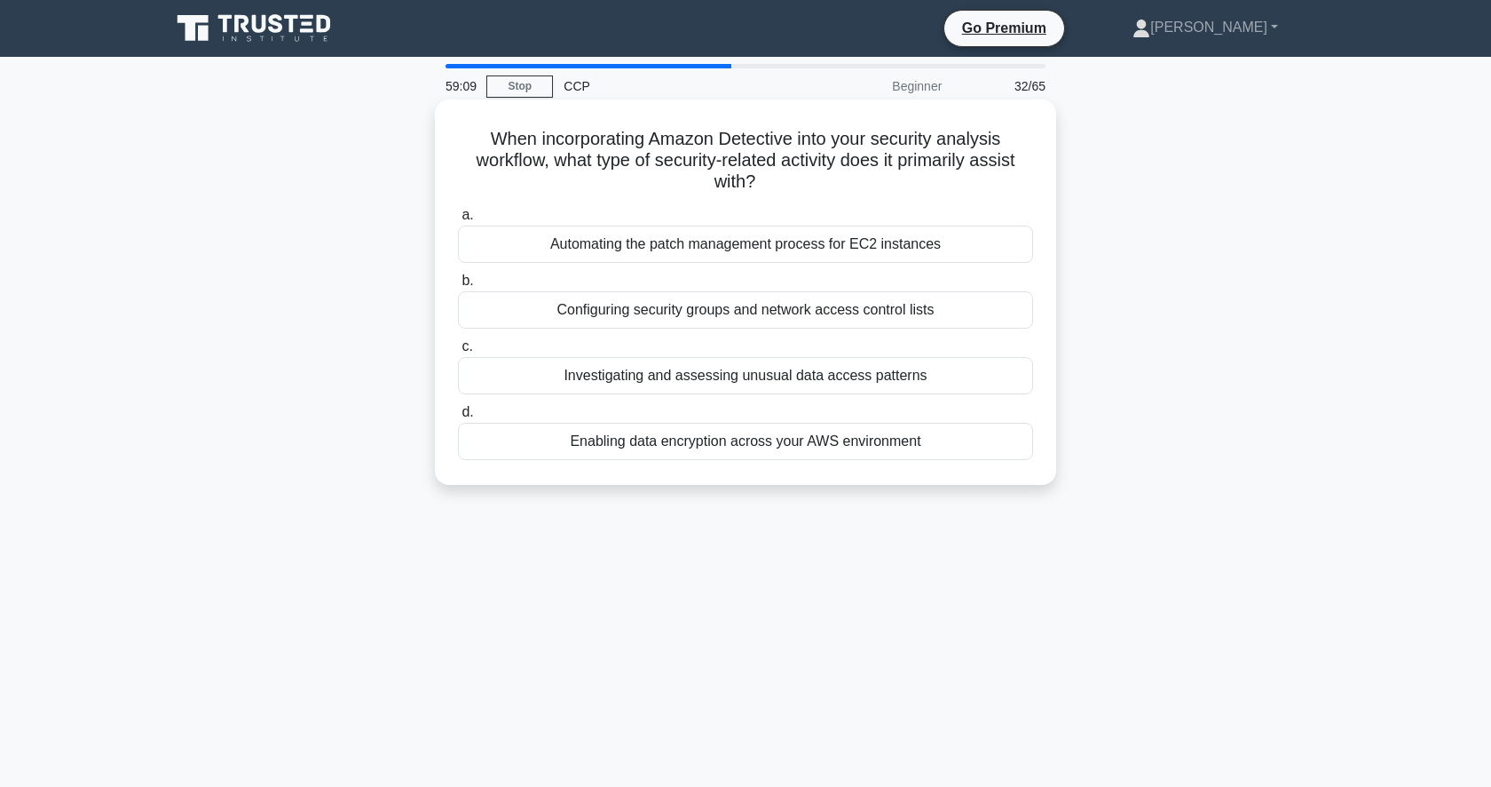
click at [860, 382] on div "Investigating and assessing unusual data access patterns" at bounding box center [745, 375] width 575 height 37
click at [458, 352] on input "c. Investigating and assessing unusual data access patterns" at bounding box center [458, 347] width 0 height 12
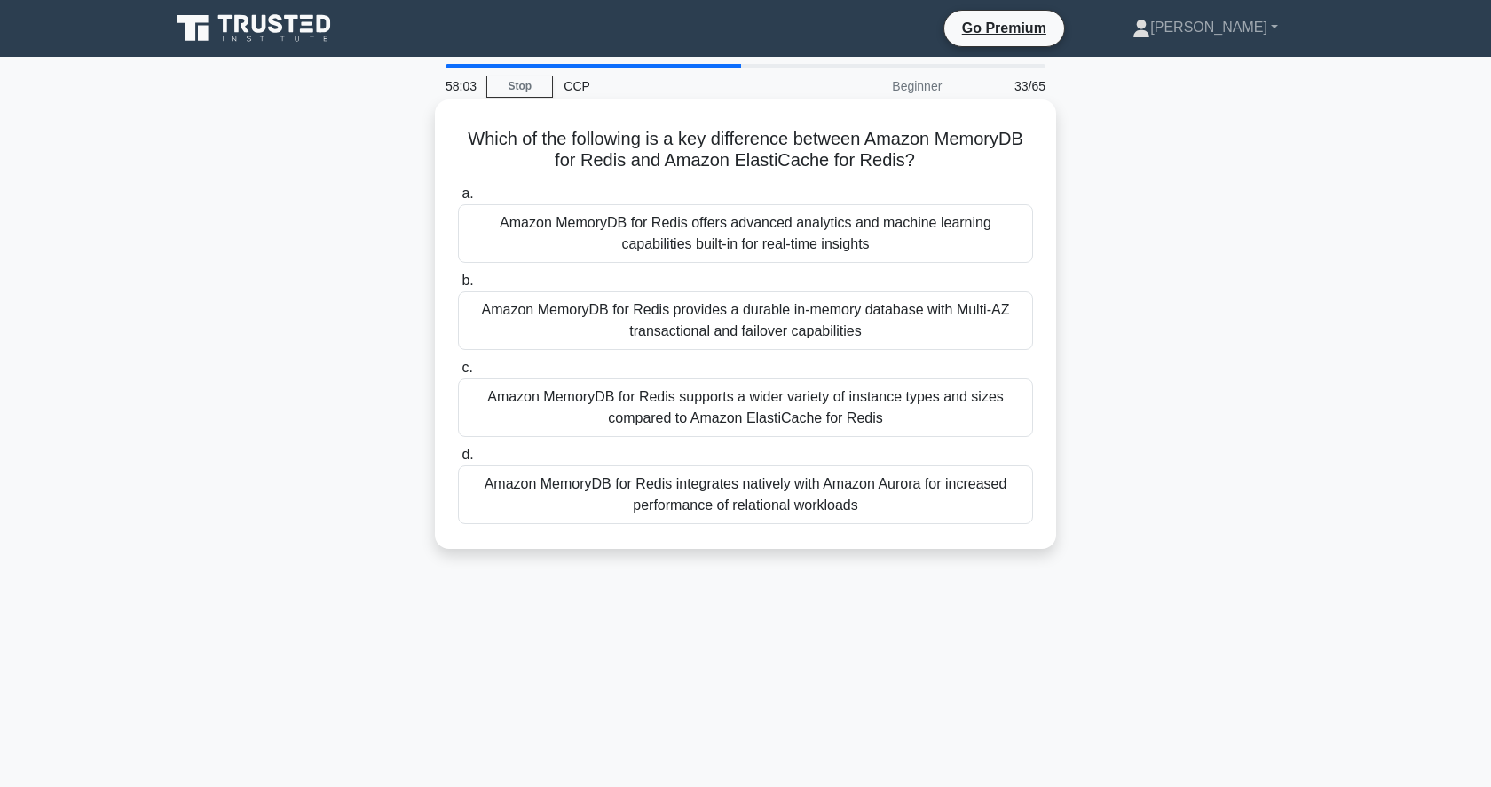
click at [858, 325] on div "Amazon MemoryDB for Redis provides a durable in-memory database with Multi-AZ t…" at bounding box center [745, 320] width 575 height 59
click at [458, 287] on input "b. Amazon MemoryDB for Redis provides a durable in-memory database with Multi-A…" at bounding box center [458, 281] width 0 height 12
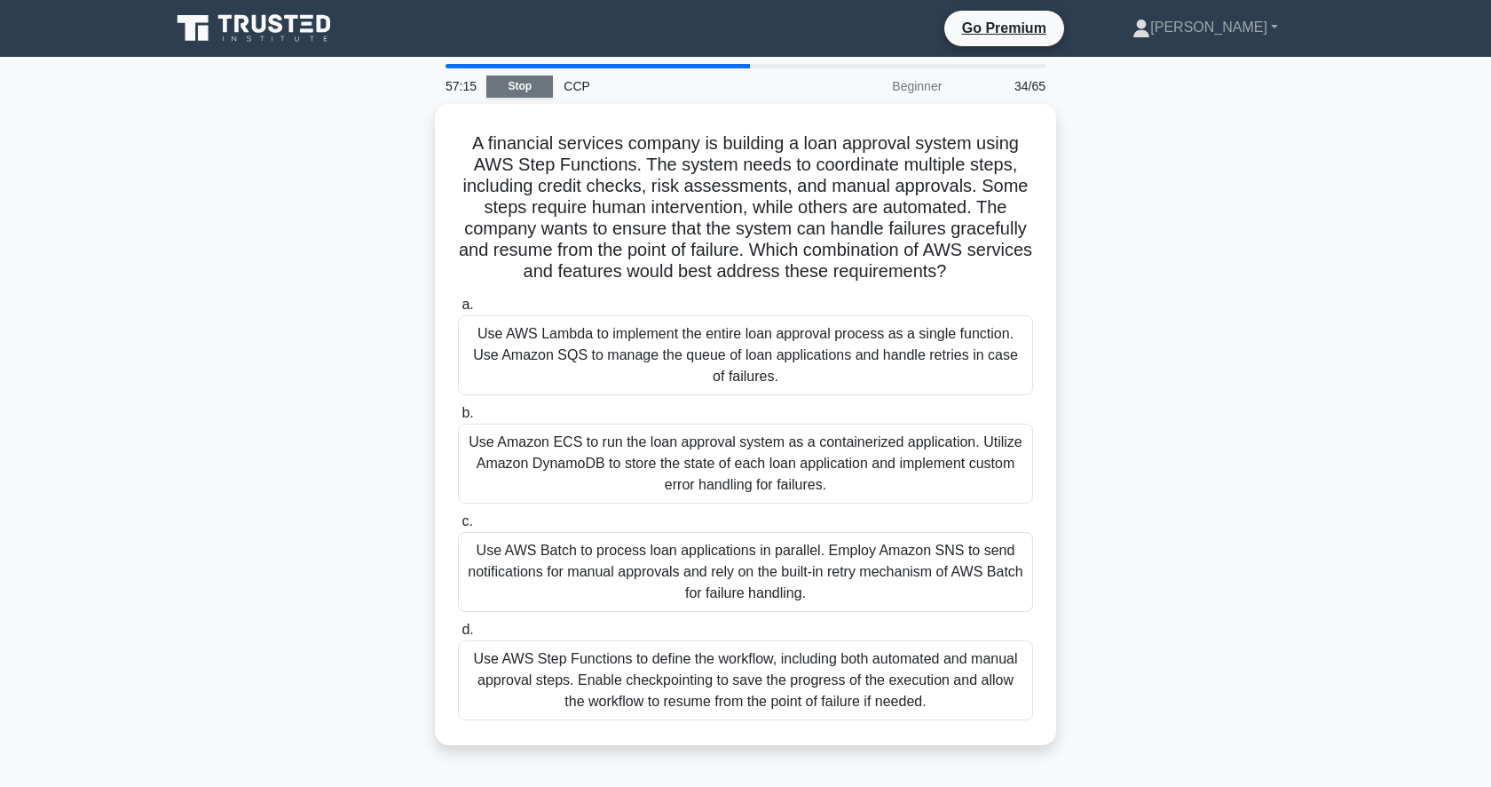
click at [518, 78] on link "Stop" at bounding box center [519, 86] width 67 height 22
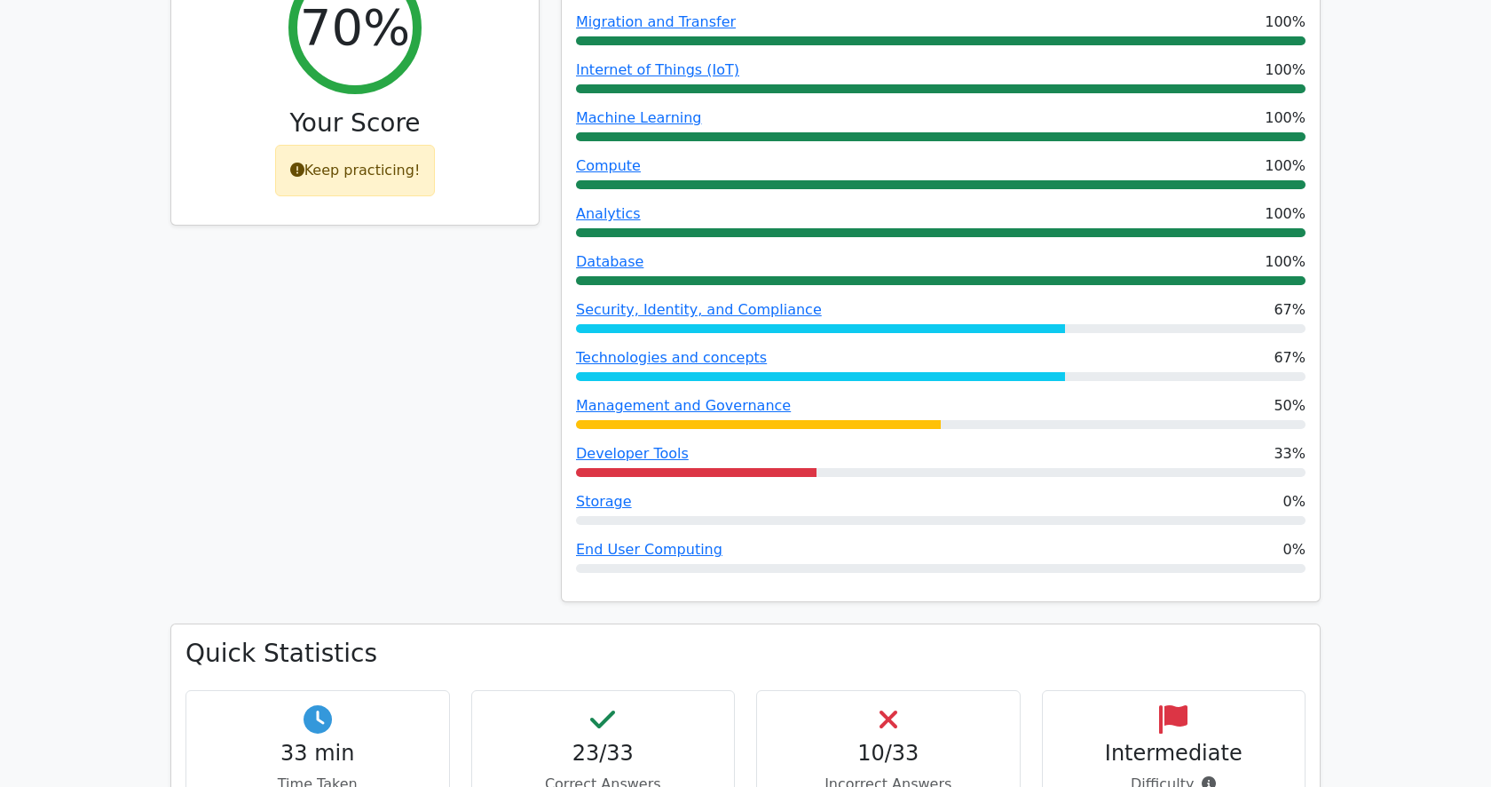
scroll to position [728, 0]
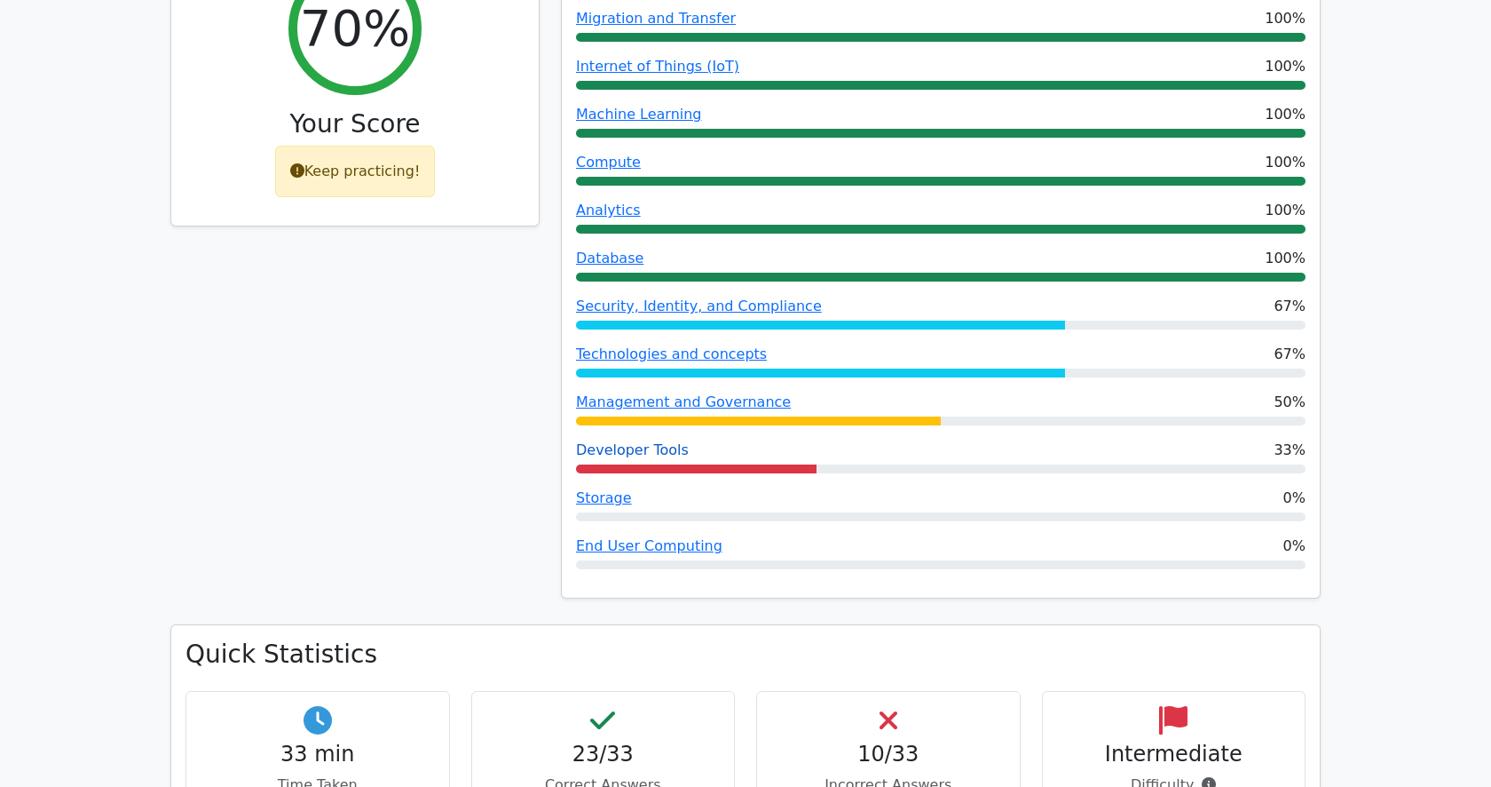
click at [659, 441] on link "Developer Tools" at bounding box center [632, 449] width 113 height 17
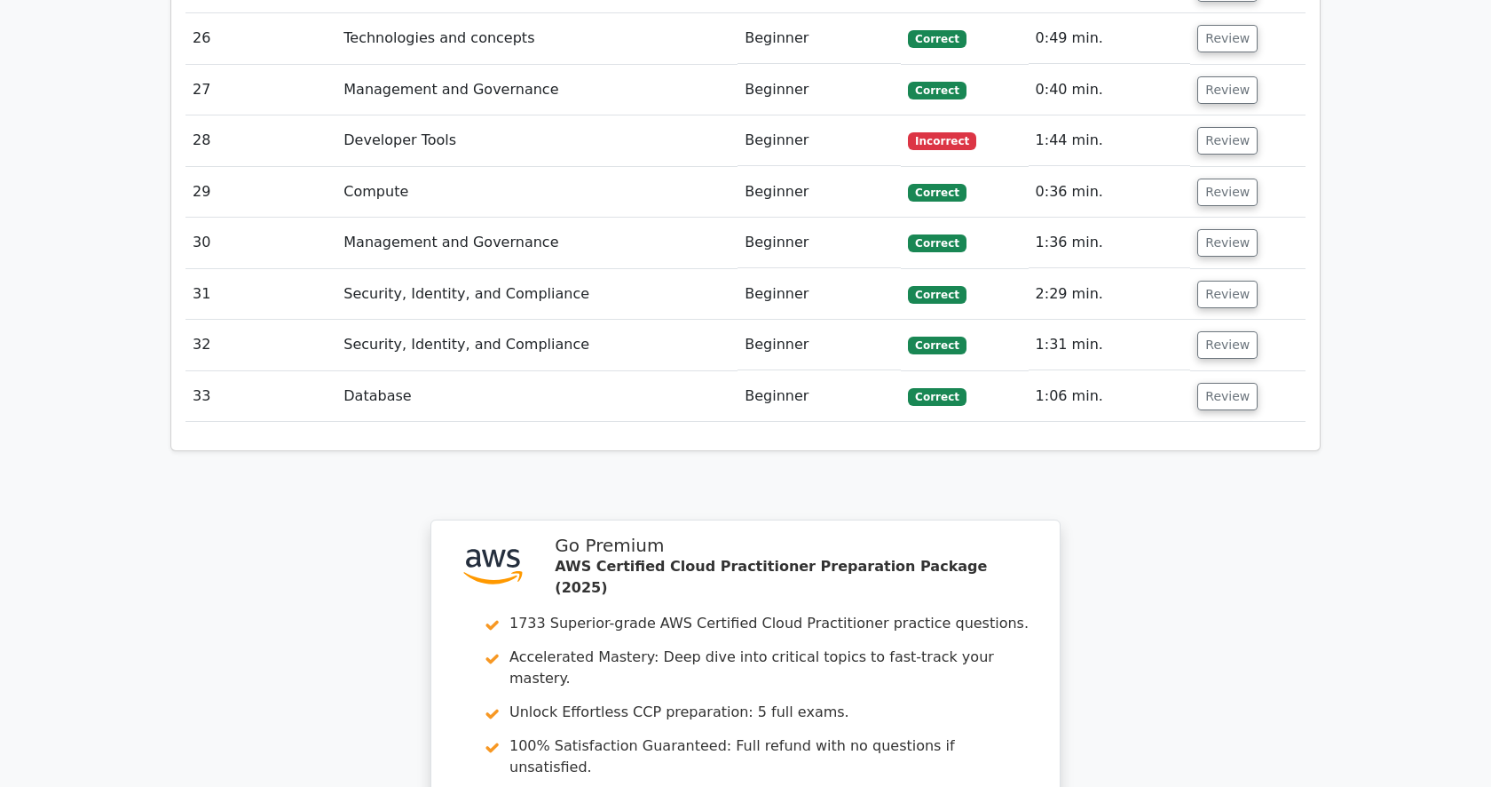
scroll to position [3742, 0]
click at [893, 115] on td "Beginner" at bounding box center [819, 140] width 163 height 51
click at [1226, 126] on button "Review" at bounding box center [1228, 140] width 60 height 28
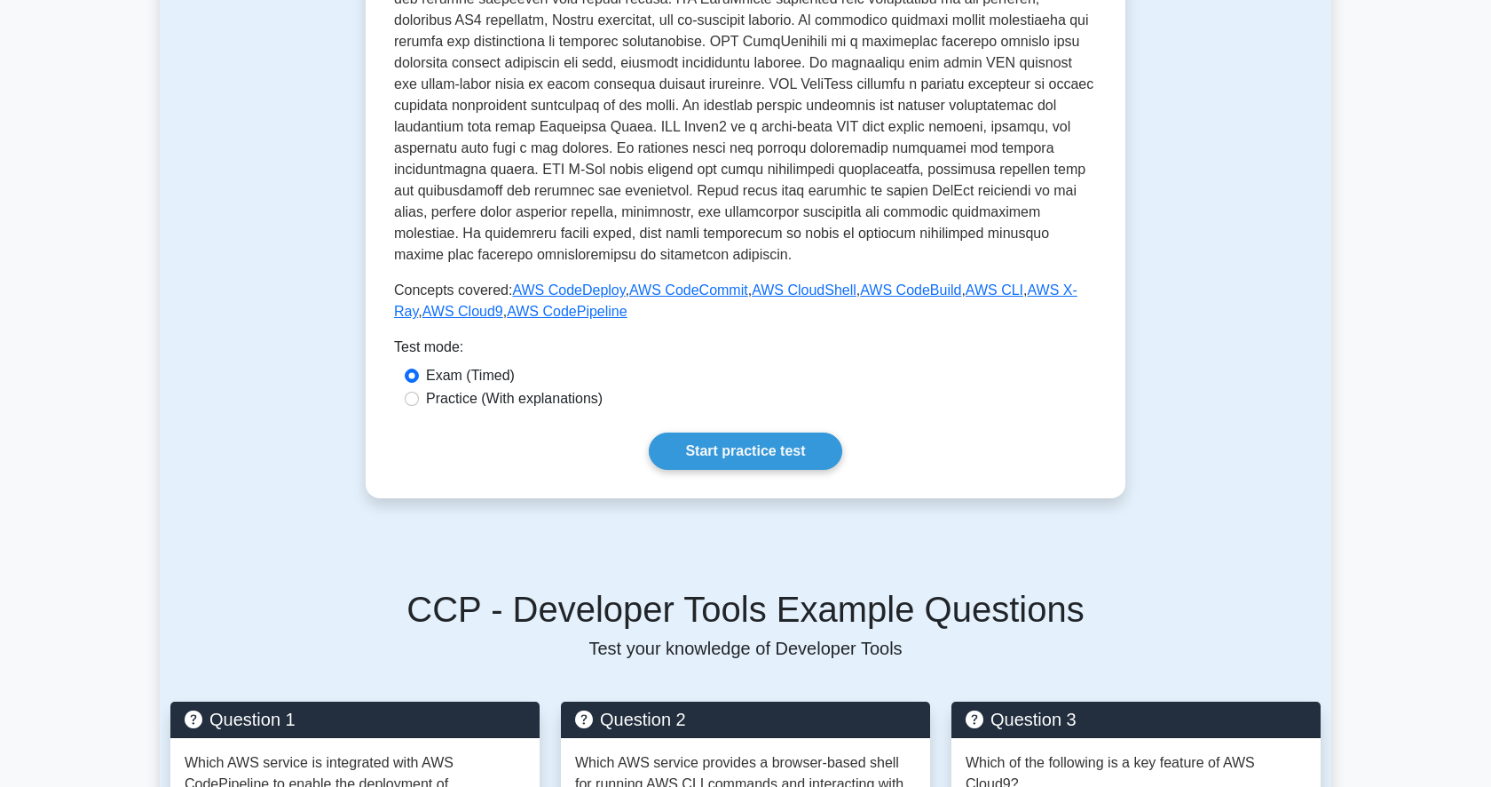
scroll to position [605, 0]
